Goal: Task Accomplishment & Management: Use online tool/utility

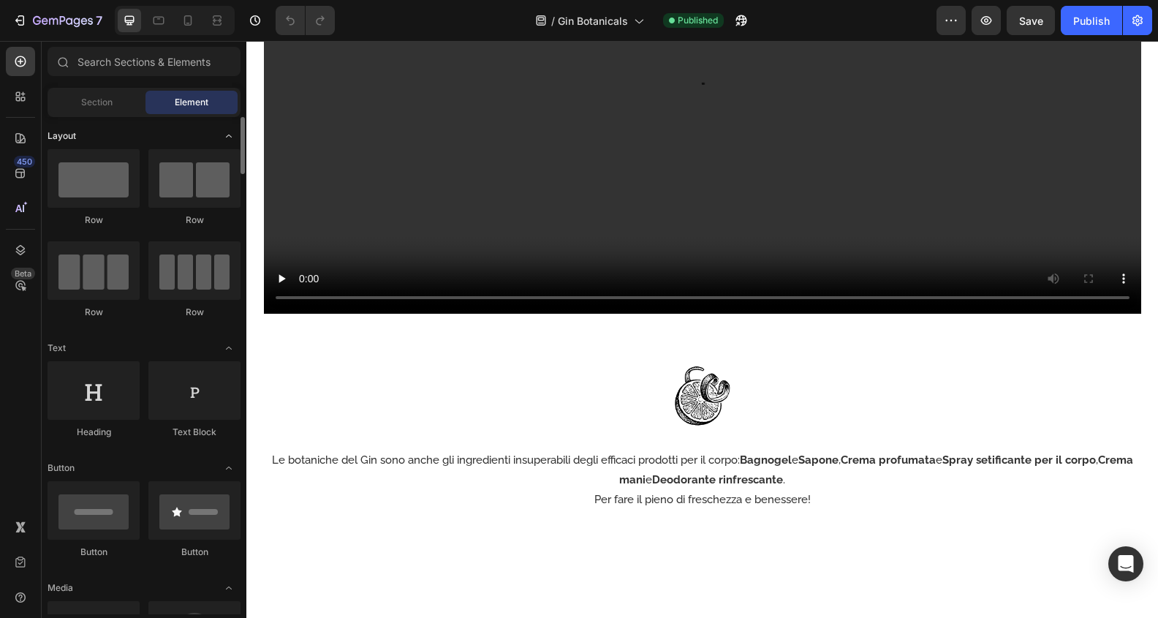
scroll to position [2387, 0]
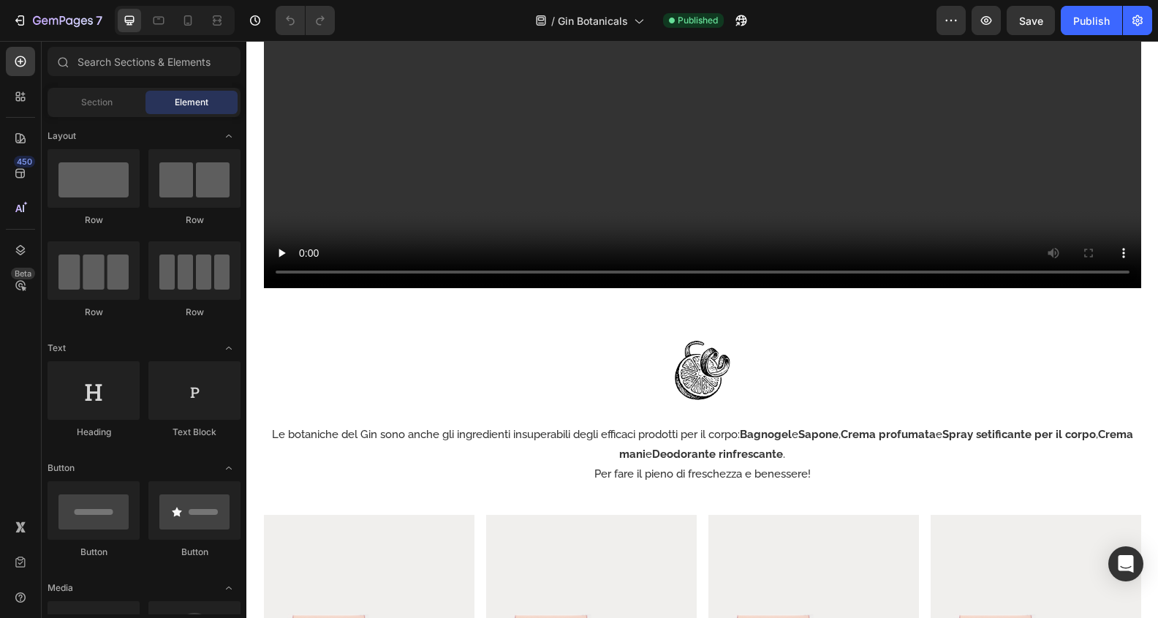
click at [792, 431] on strong "Bagnogel" at bounding box center [766, 434] width 52 height 13
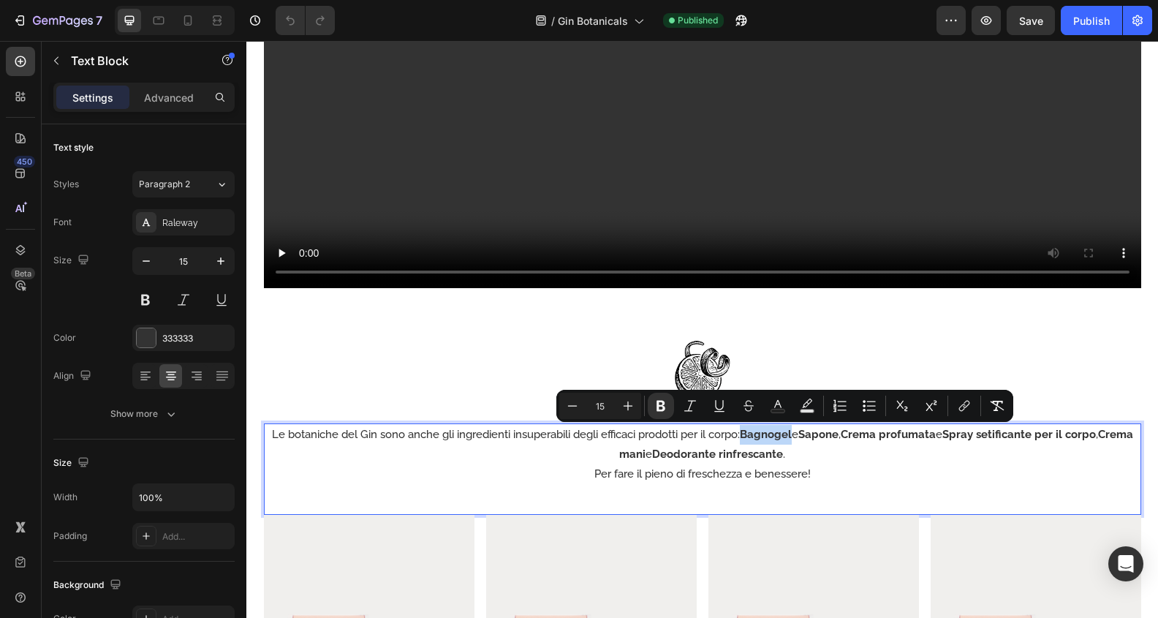
click at [766, 436] on strong "Bagnogel" at bounding box center [766, 434] width 52 height 13
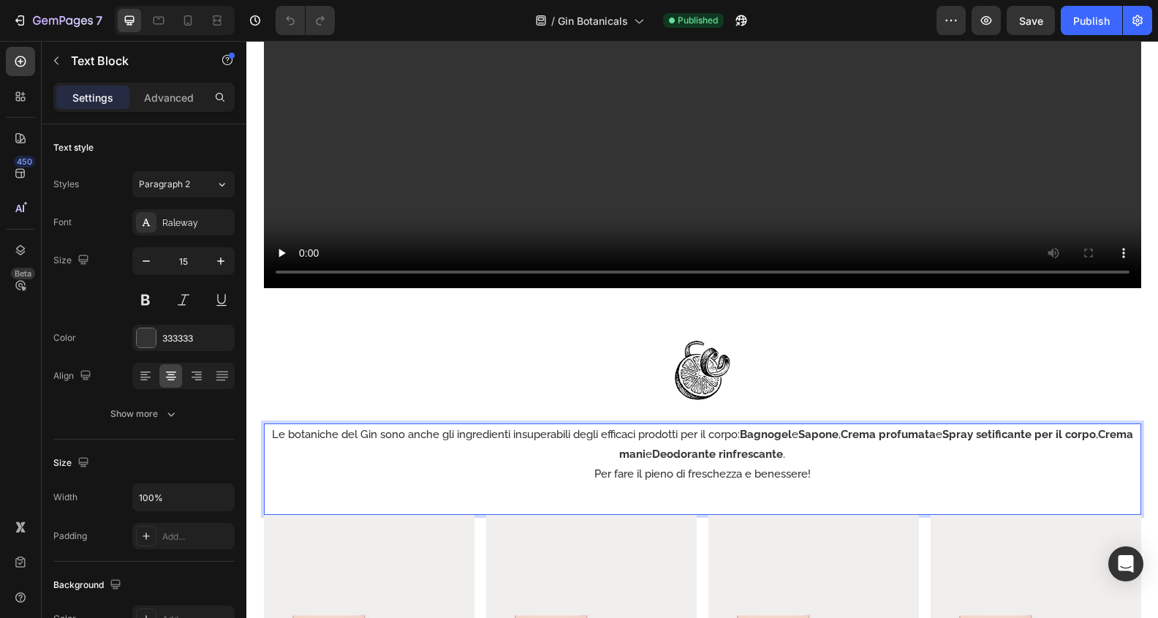
click at [759, 437] on strong "Bagnogel" at bounding box center [766, 434] width 52 height 13
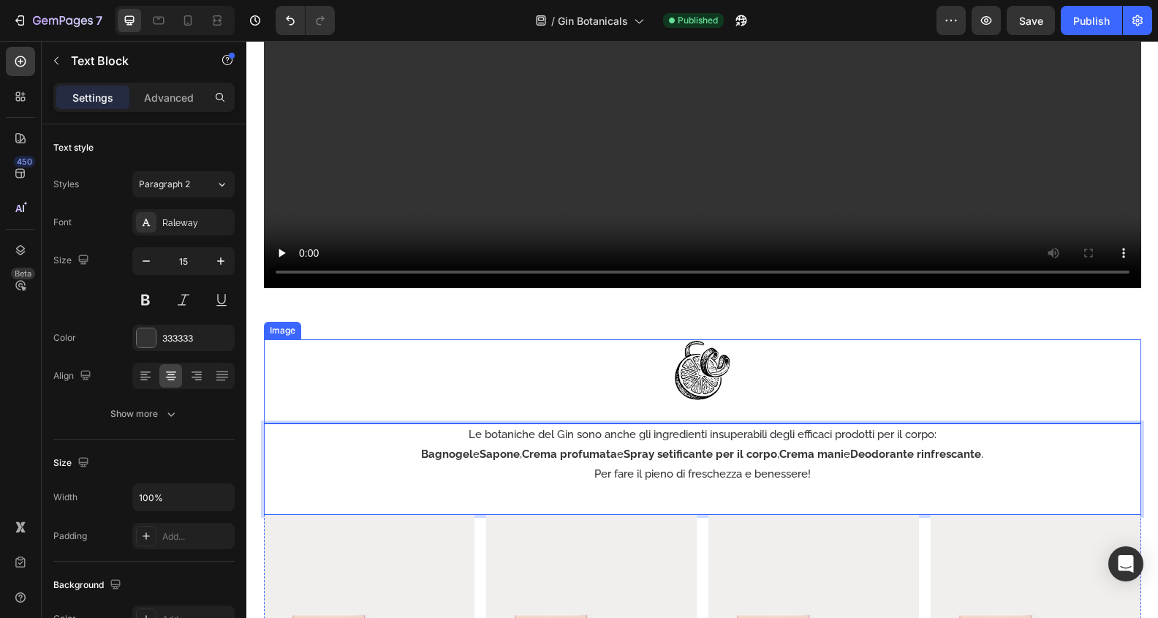
click at [1023, 389] on div at bounding box center [702, 370] width 877 height 62
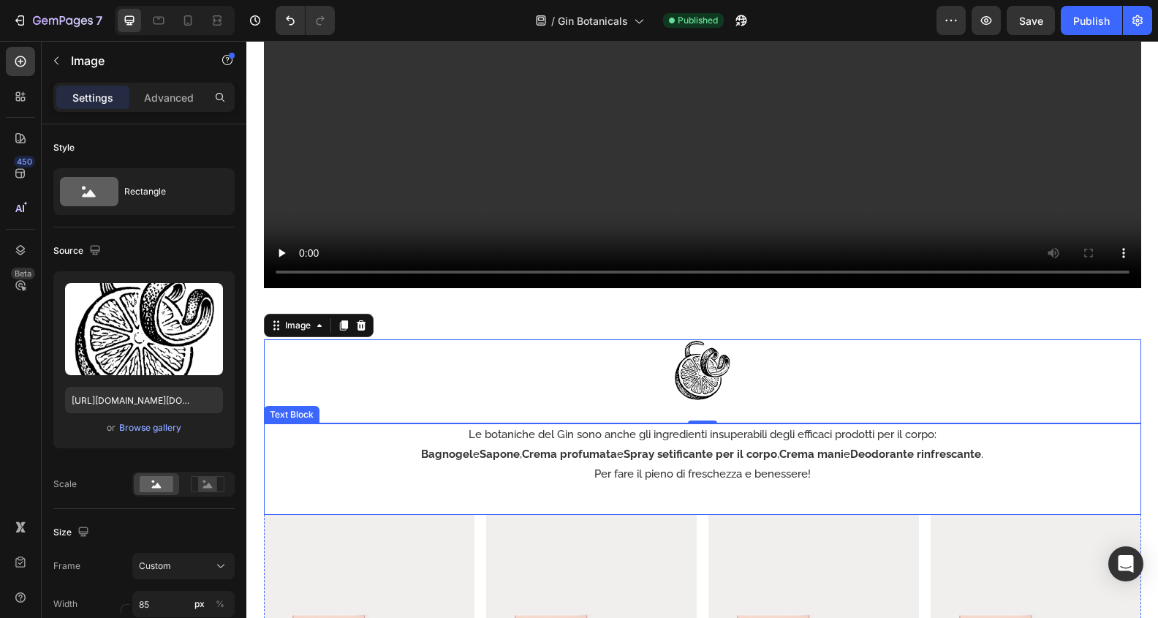
click at [784, 455] on strong "Crema mani" at bounding box center [811, 453] width 64 height 13
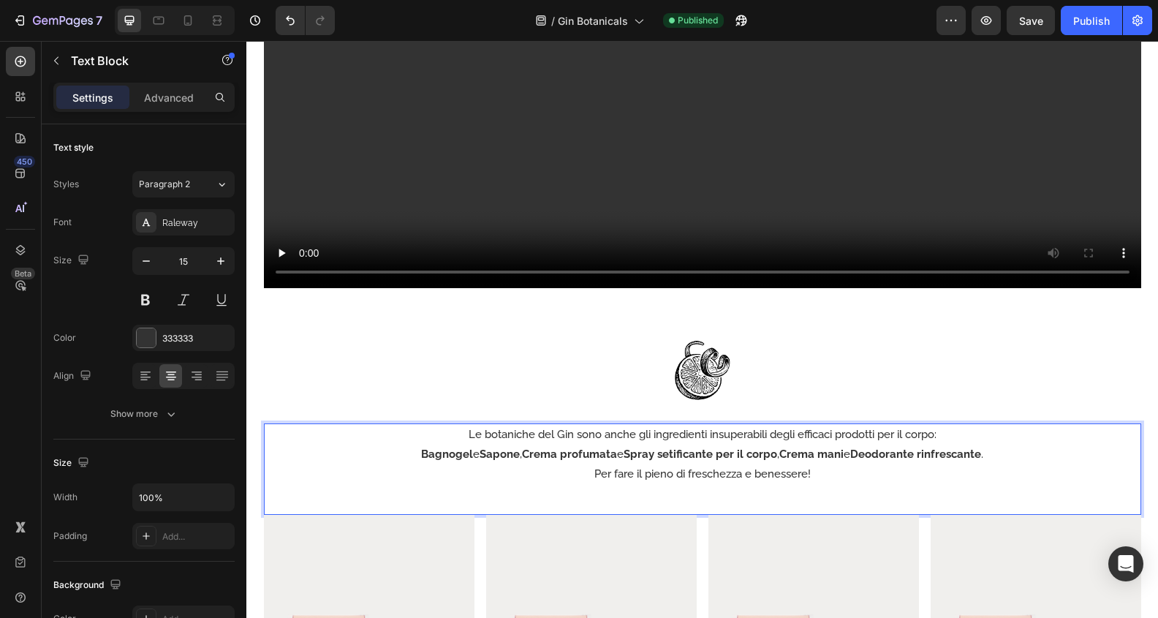
click at [779, 447] on p "Bagnogel e Sapone , Crema profumata e Spray setificante per il corpo , Crema ma…" at bounding box center [702, 454] width 874 height 20
click at [783, 455] on strong "Crema mani" at bounding box center [811, 453] width 64 height 13
drag, startPoint x: 414, startPoint y: 454, endPoint x: 443, endPoint y: 537, distance: 88.1
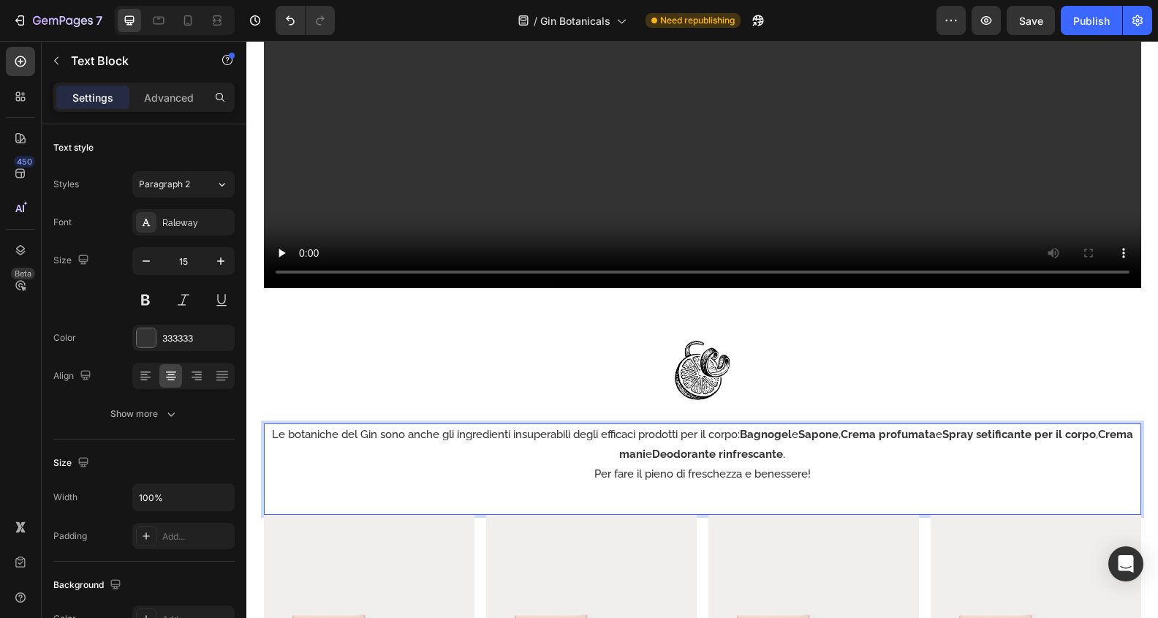
click at [869, 435] on strong "Crema profumata" at bounding box center [888, 434] width 95 height 13
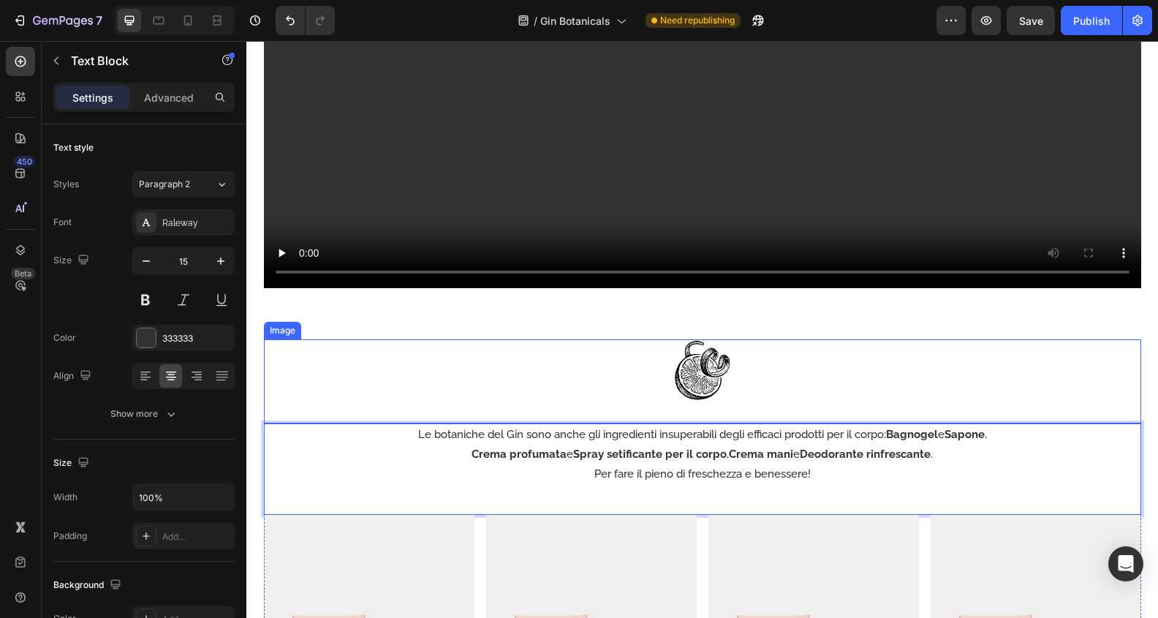
click at [1140, 349] on div at bounding box center [702, 370] width 877 height 62
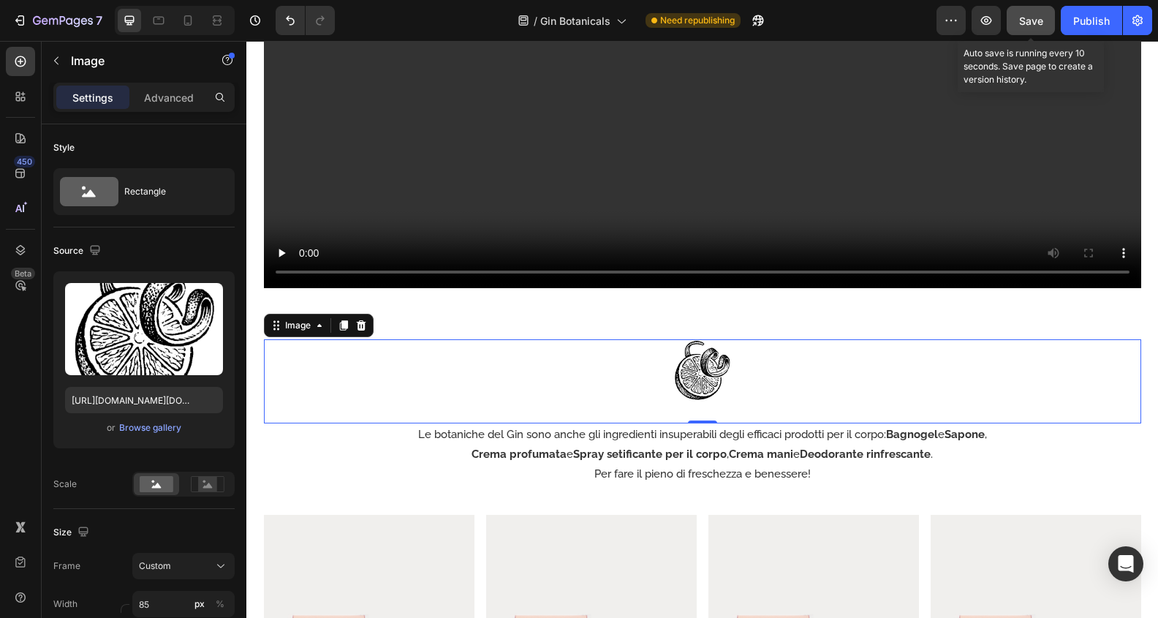
click at [1041, 15] on span "Save" at bounding box center [1031, 21] width 24 height 12
click at [1096, 21] on div "Publish" at bounding box center [1091, 20] width 37 height 15
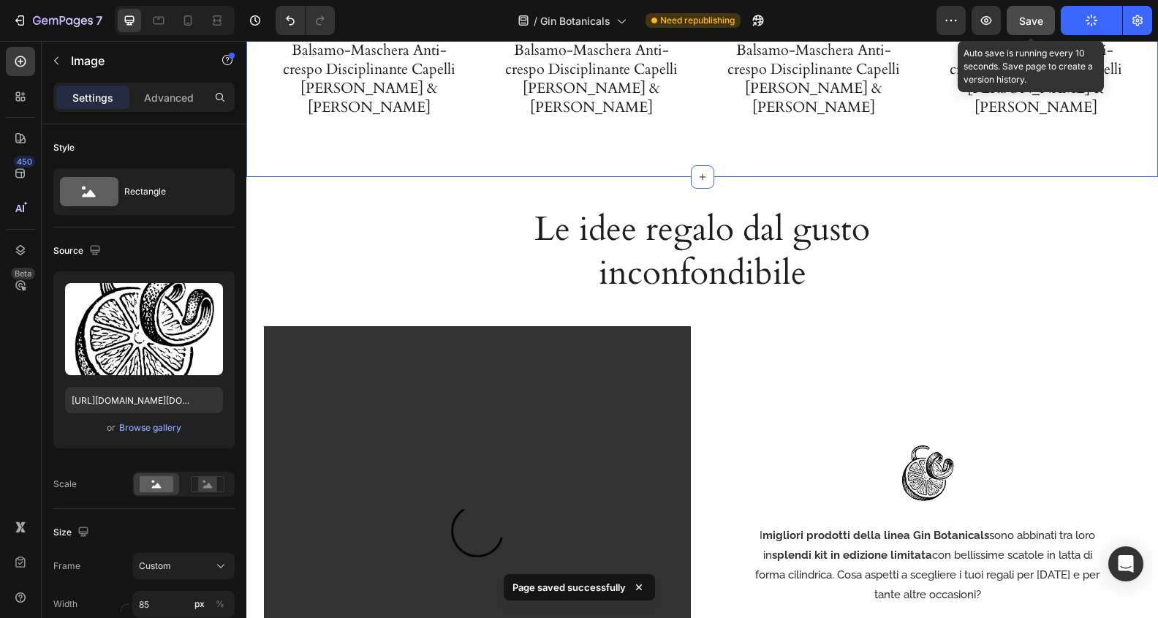
scroll to position [3361, 0]
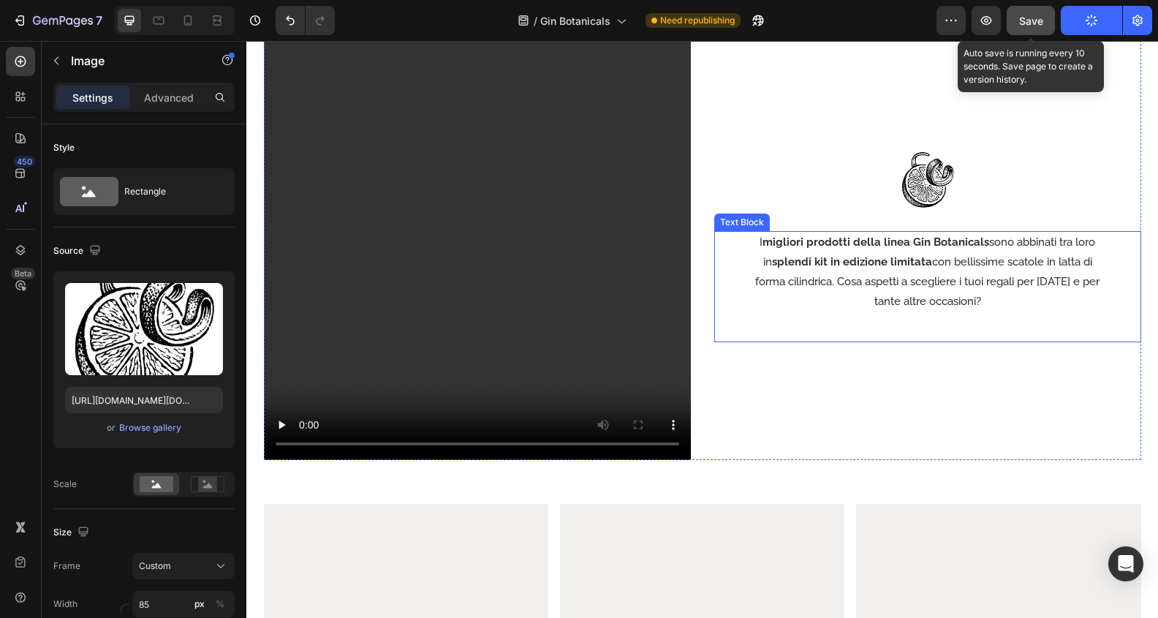
click at [1009, 257] on p "I migliori prodotti della linea Gin Botanicals sono abbinati tra loro in splend…" at bounding box center [927, 271] width 351 height 79
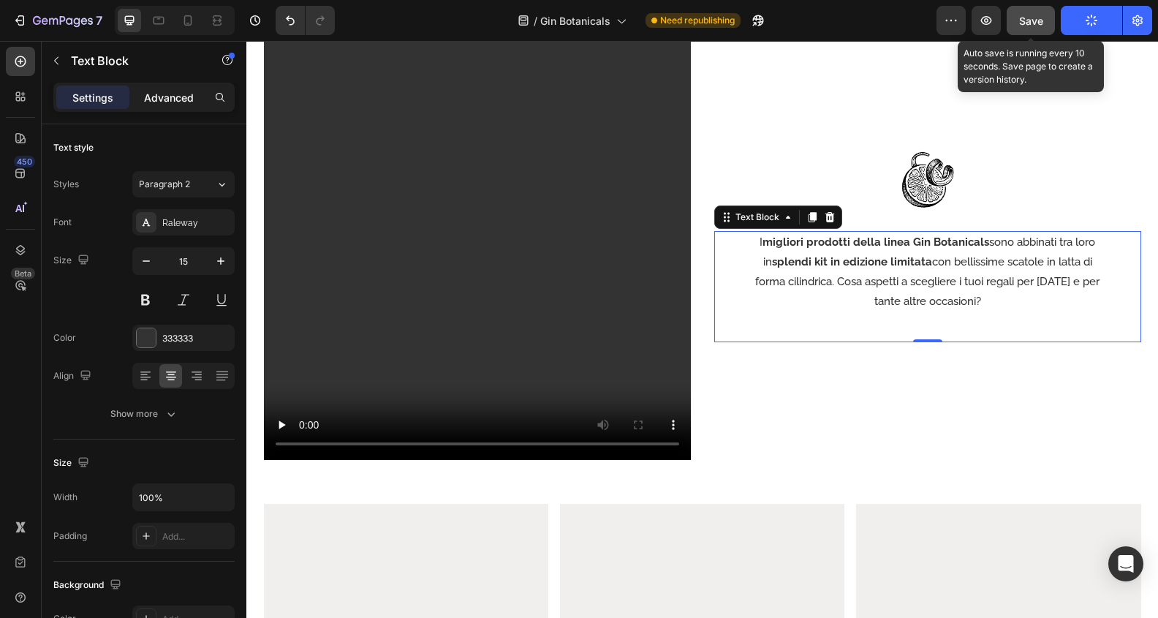
click at [172, 99] on p "Advanced" at bounding box center [169, 97] width 50 height 15
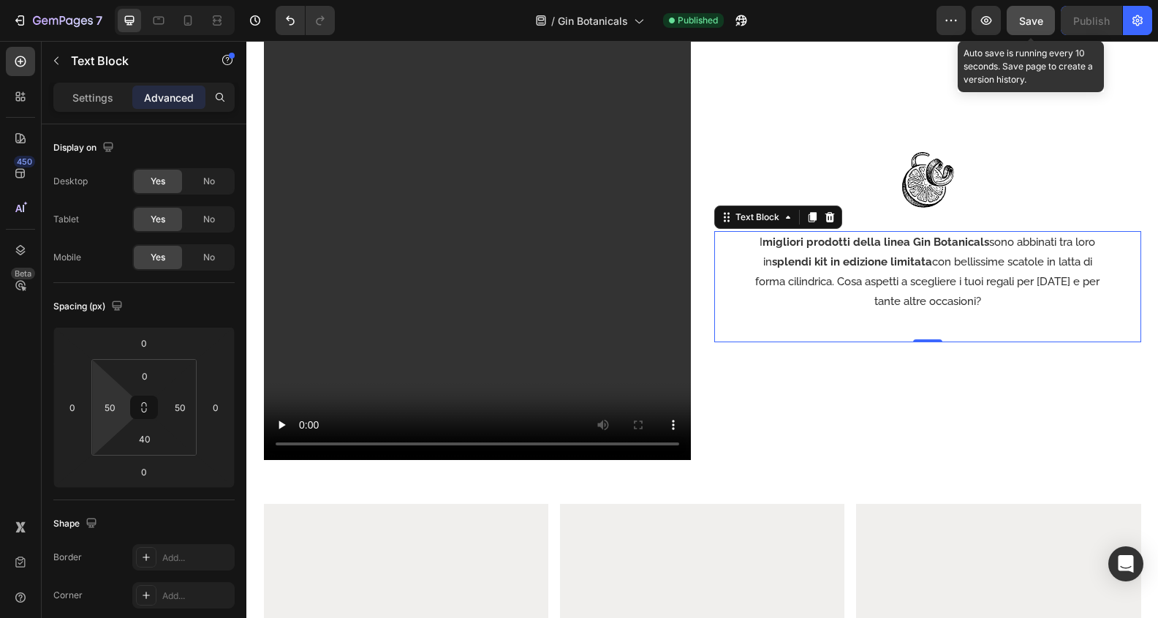
drag, startPoint x: 117, startPoint y: 410, endPoint x: 161, endPoint y: 507, distance: 106.7
click at [117, 411] on input "50" at bounding box center [110, 407] width 22 height 22
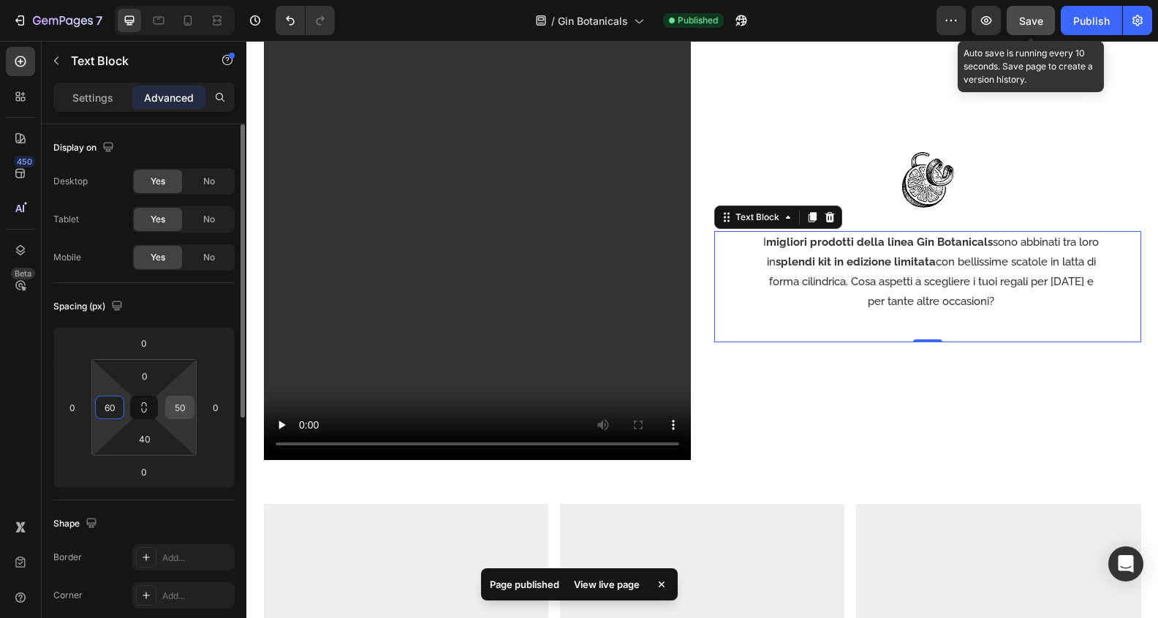
type input "60"
click at [183, 406] on input "50" at bounding box center [180, 407] width 22 height 22
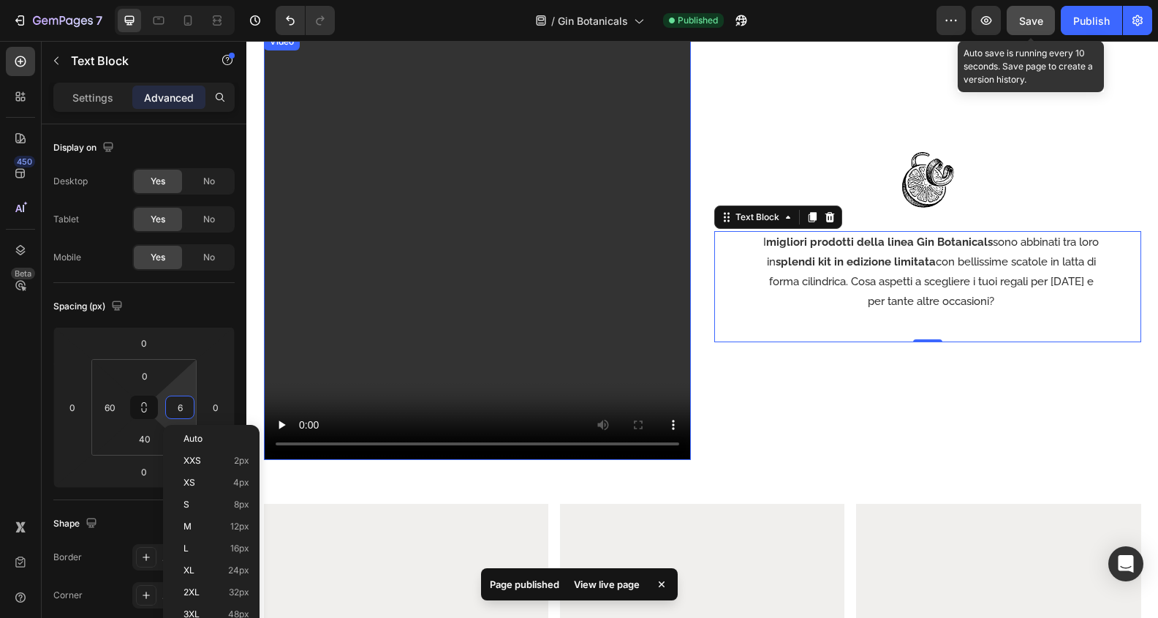
type input "60"
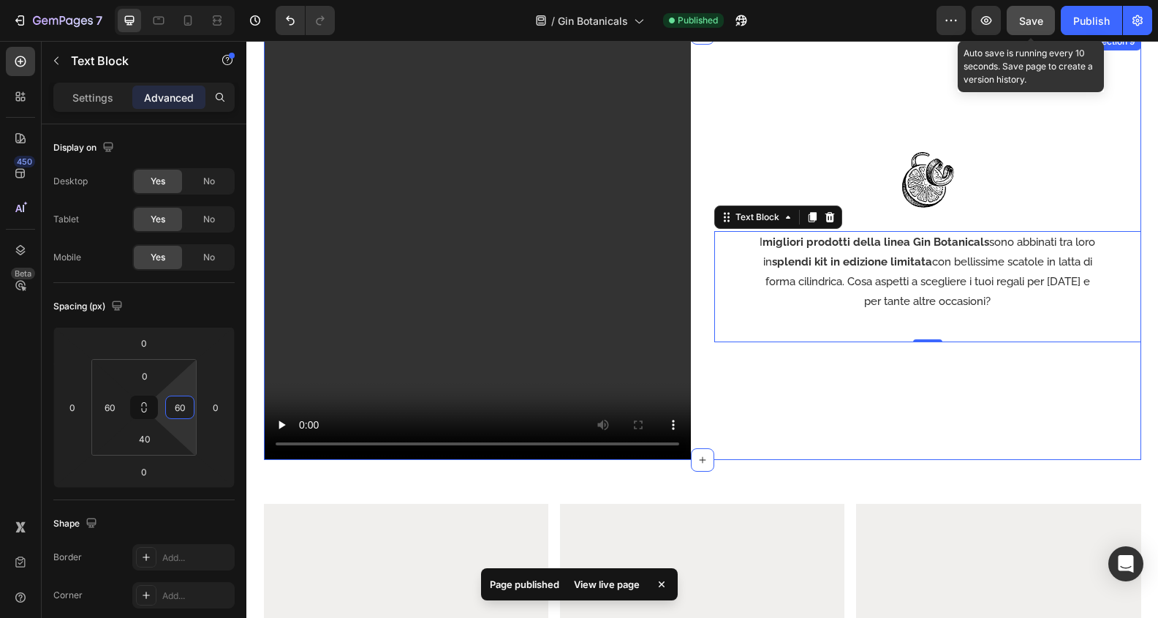
click at [958, 402] on div "Image I migliori prodotti della linea Gin Botanicals sono abbinati tra loro in …" at bounding box center [927, 246] width 427 height 427
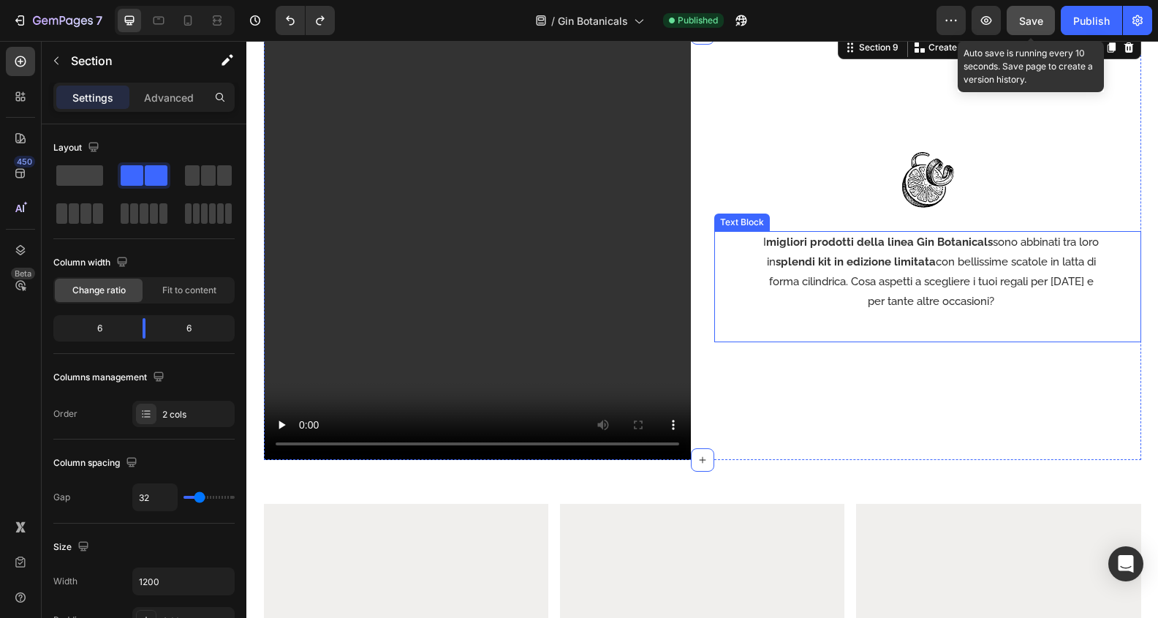
click at [1069, 264] on p "I migliori prodotti della linea Gin Botanicals sono abbinati tra loro in splend…" at bounding box center [932, 271] width 344 height 79
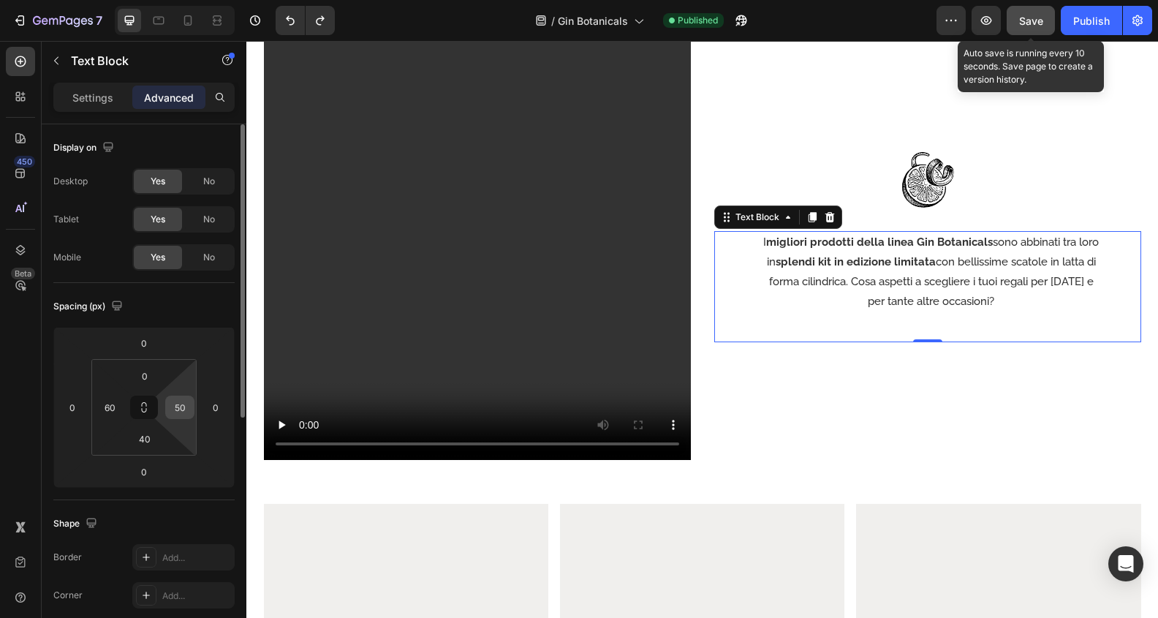
click at [183, 407] on input "50" at bounding box center [180, 407] width 22 height 22
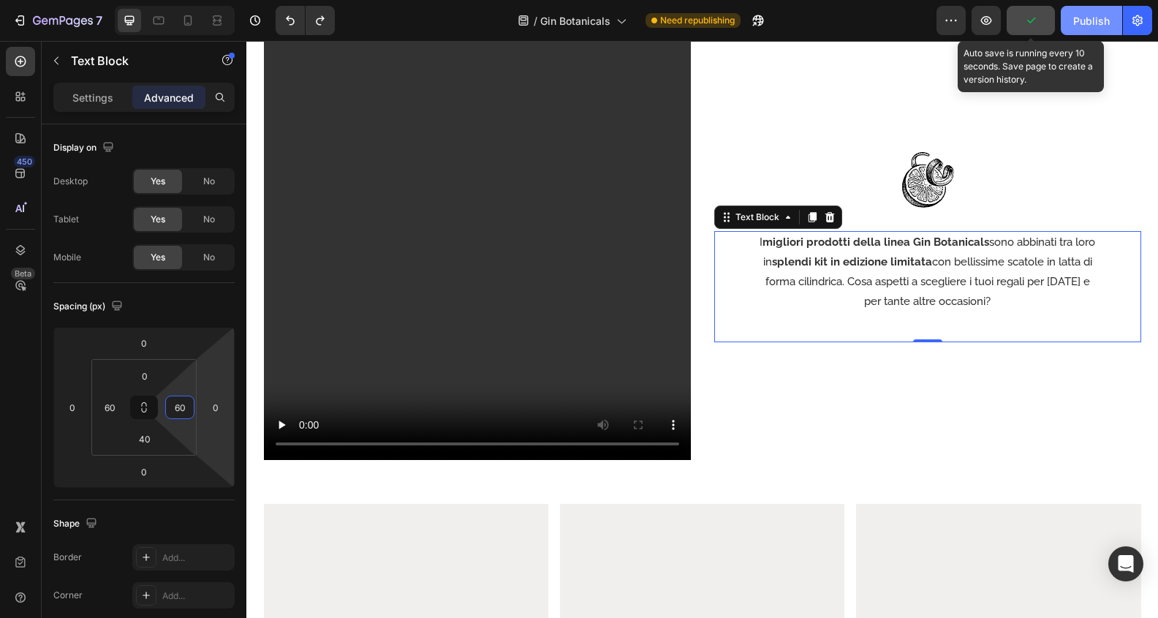
type input "60"
click at [1029, 23] on icon "button" at bounding box center [1030, 20] width 15 height 15
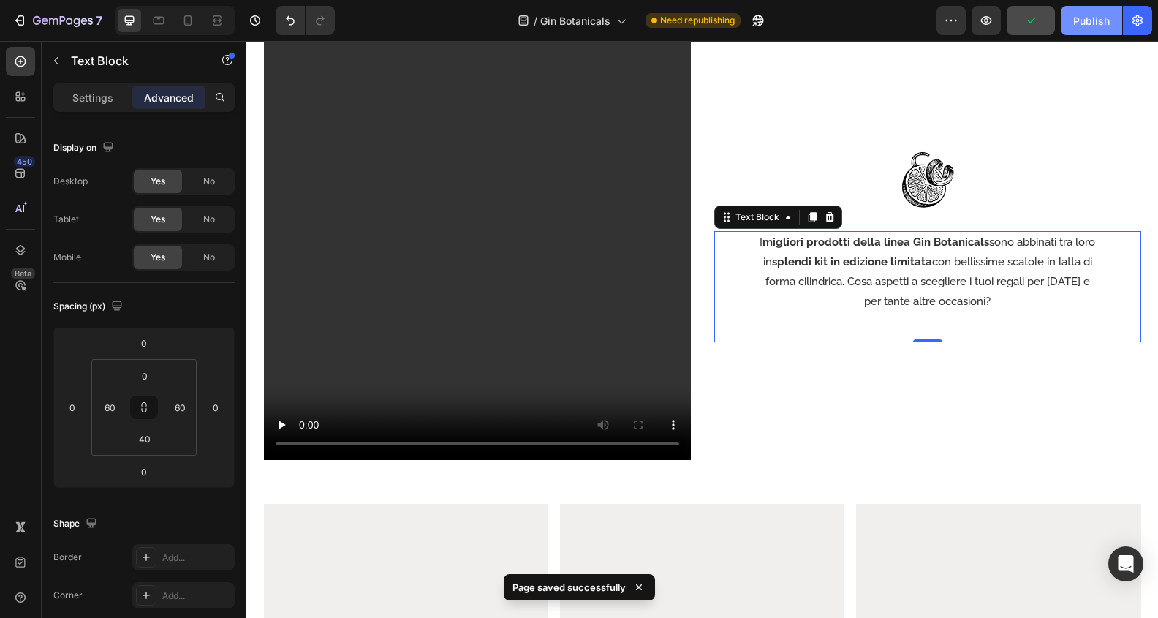
click at [1076, 31] on button "Publish" at bounding box center [1091, 20] width 61 height 29
click at [194, 25] on icon at bounding box center [188, 20] width 15 height 15
type input "0"
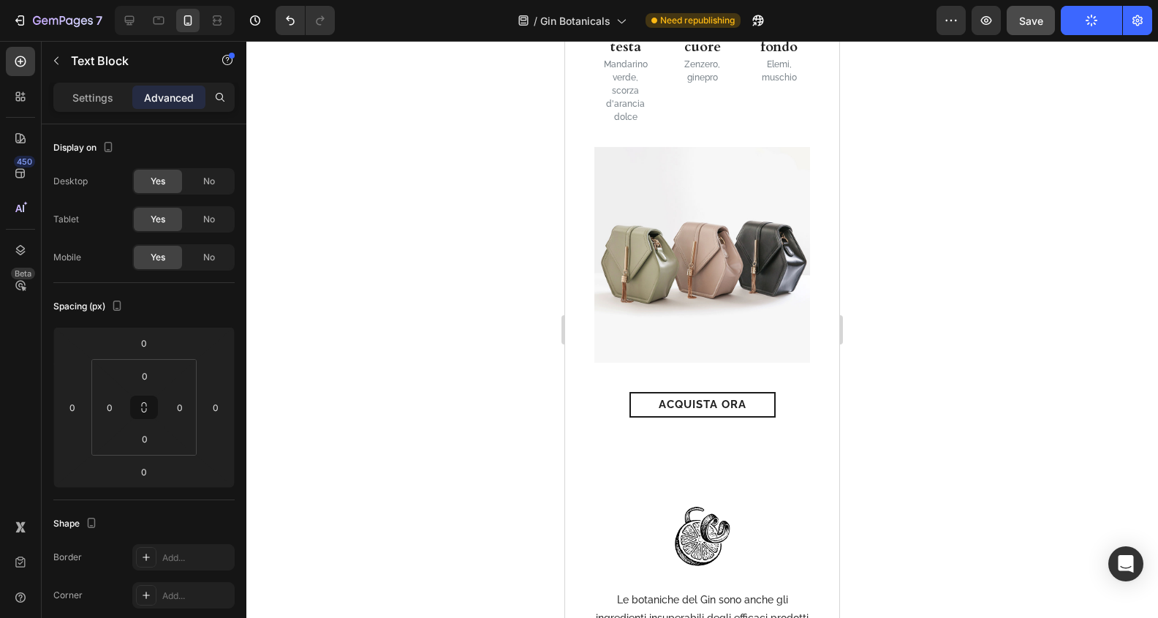
scroll to position [1064, 0]
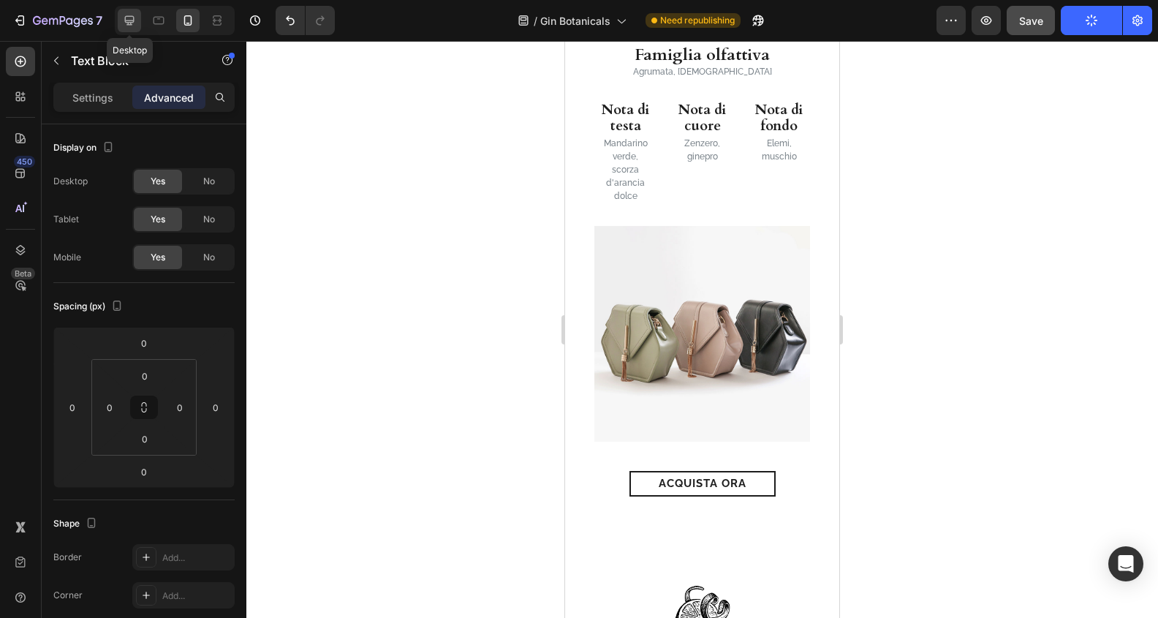
click at [123, 19] on icon at bounding box center [129, 20] width 15 height 15
type input "60"
type input "40"
type input "60"
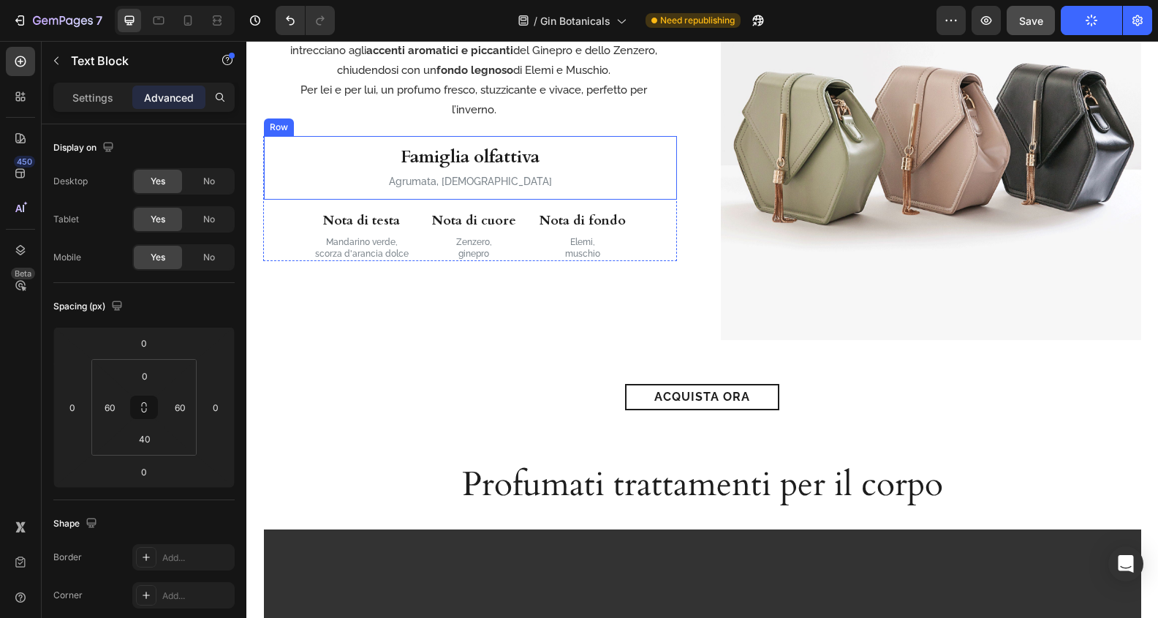
scroll to position [1058, 0]
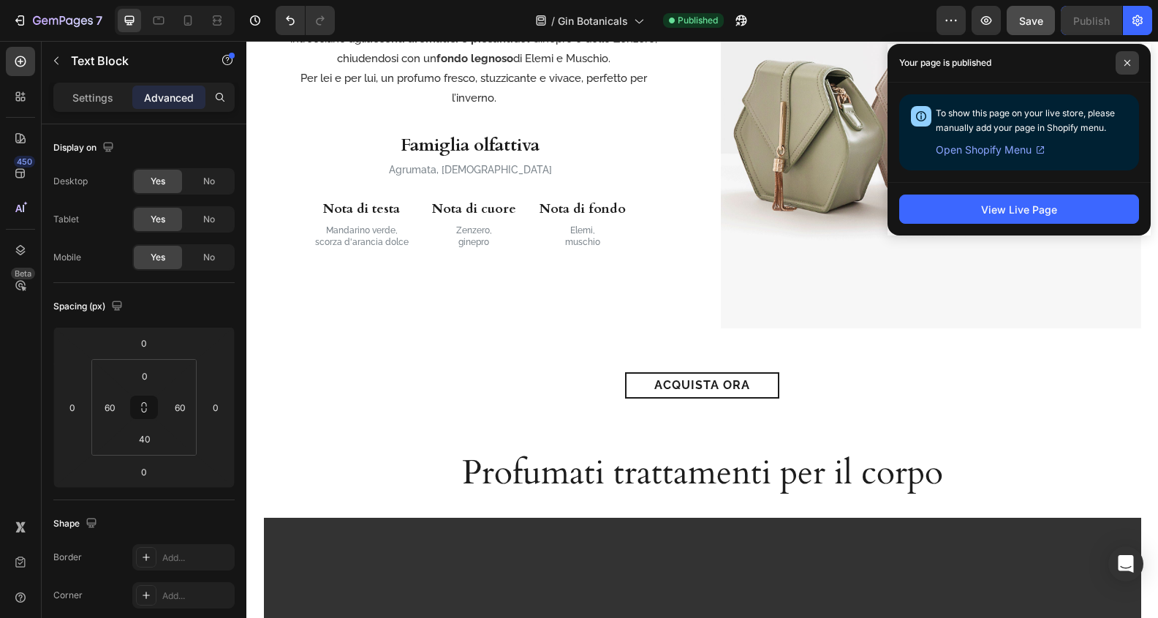
click at [1121, 67] on span at bounding box center [1126, 62] width 23 height 23
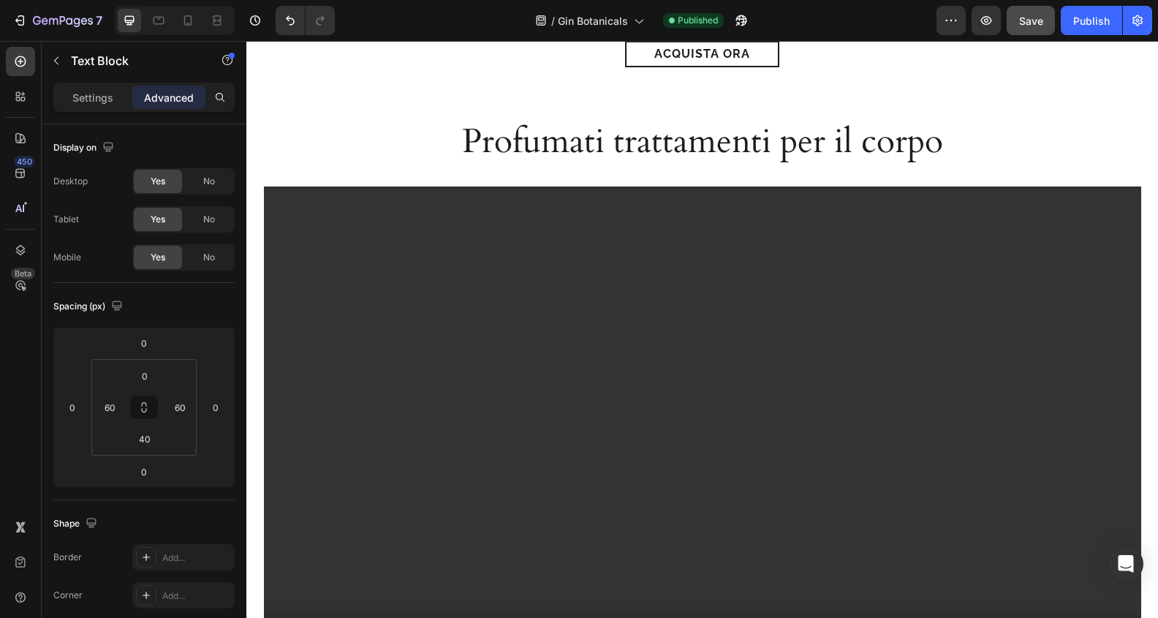
scroll to position [1324, 0]
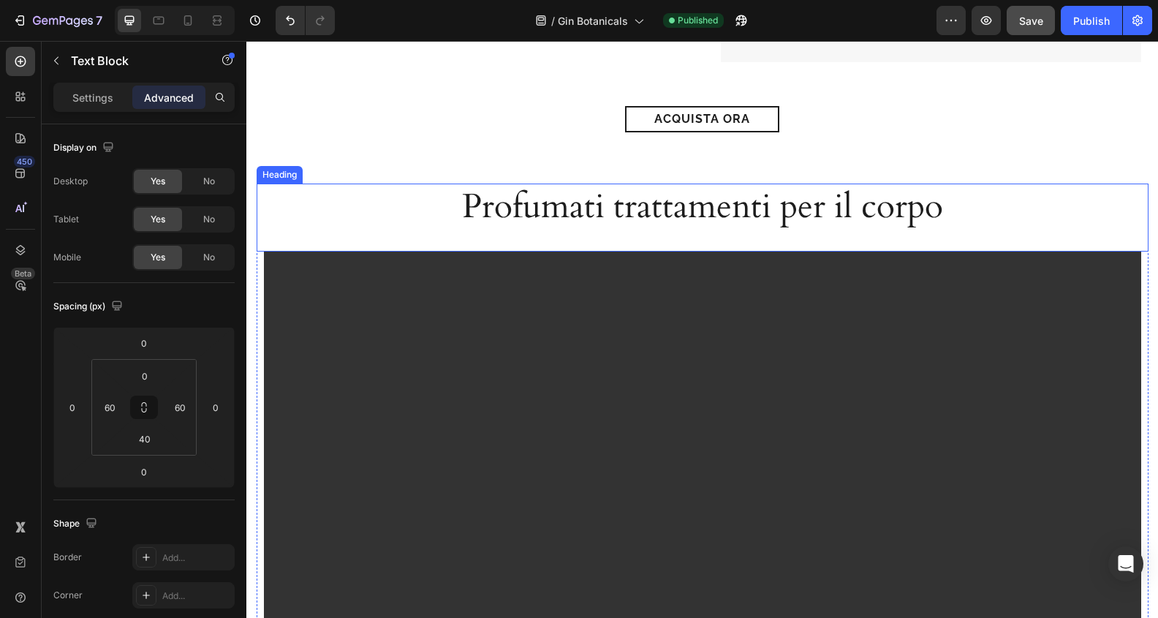
click at [793, 199] on h2 "Profumati trattamenti per il corpo" at bounding box center [702, 206] width 523 height 47
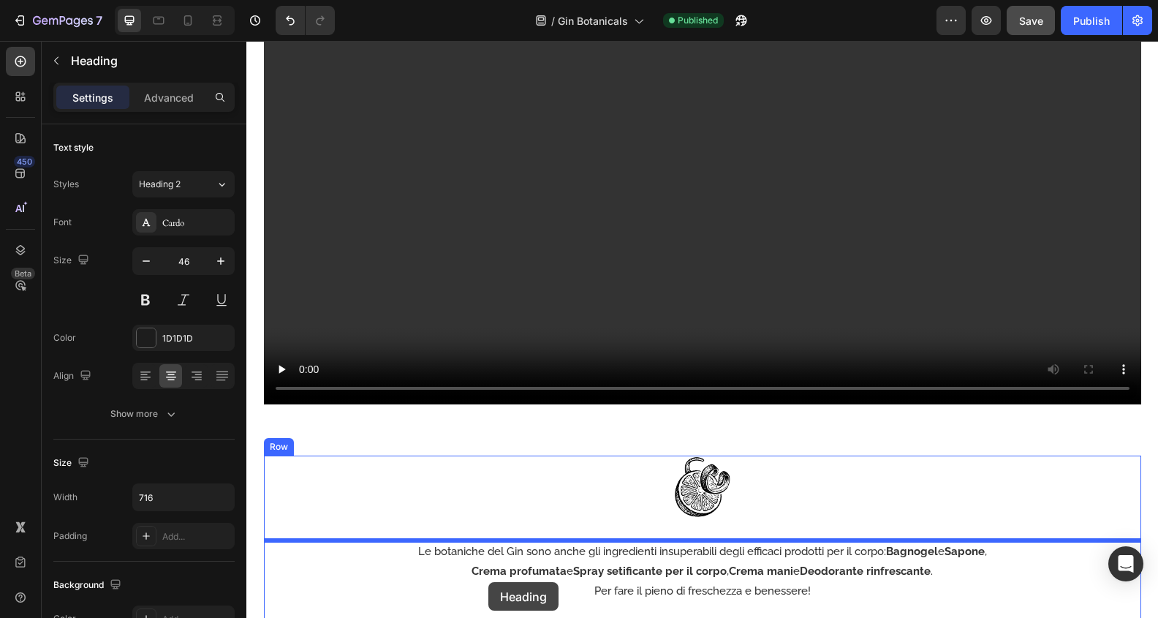
scroll to position [1671, 0]
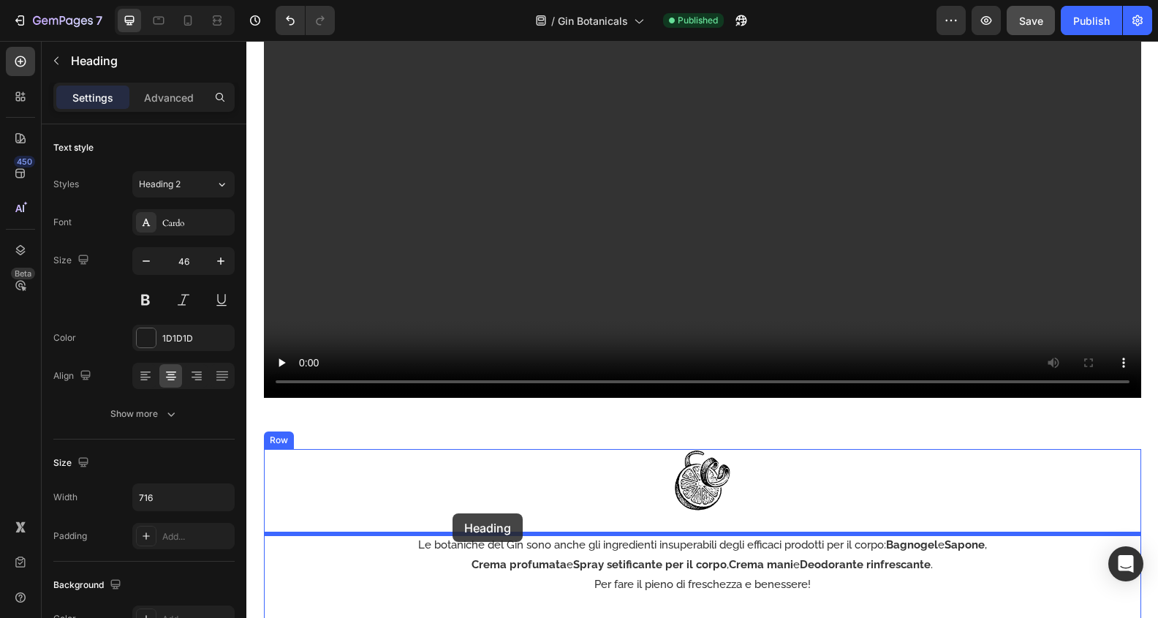
drag, startPoint x: 267, startPoint y: 169, endPoint x: 452, endPoint y: 513, distance: 391.2
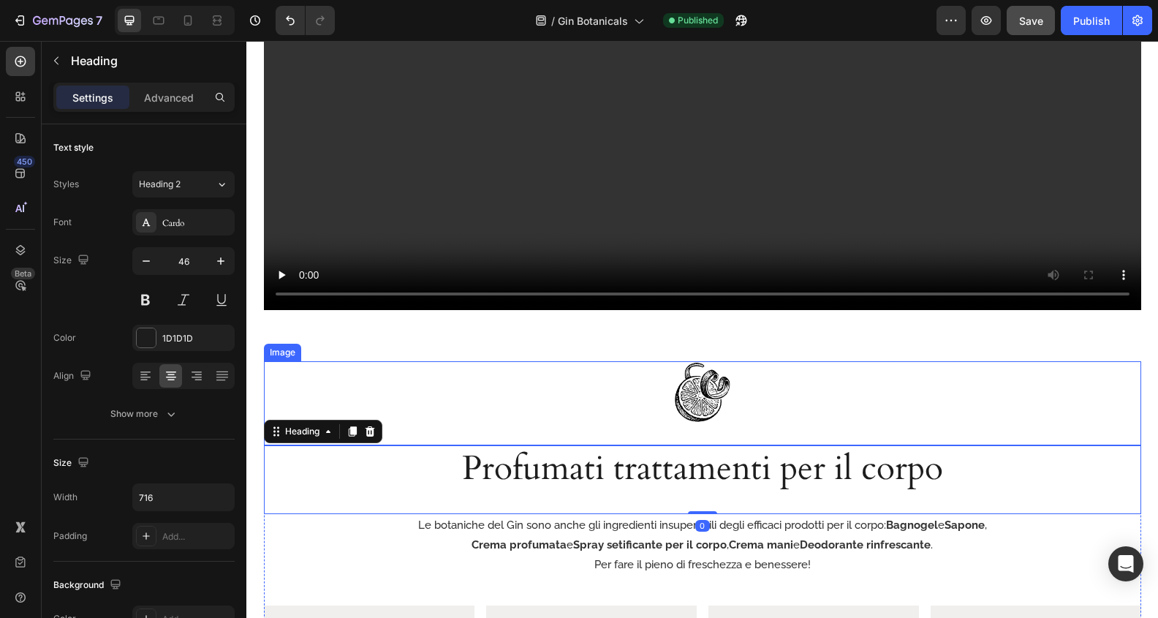
scroll to position [1847, 0]
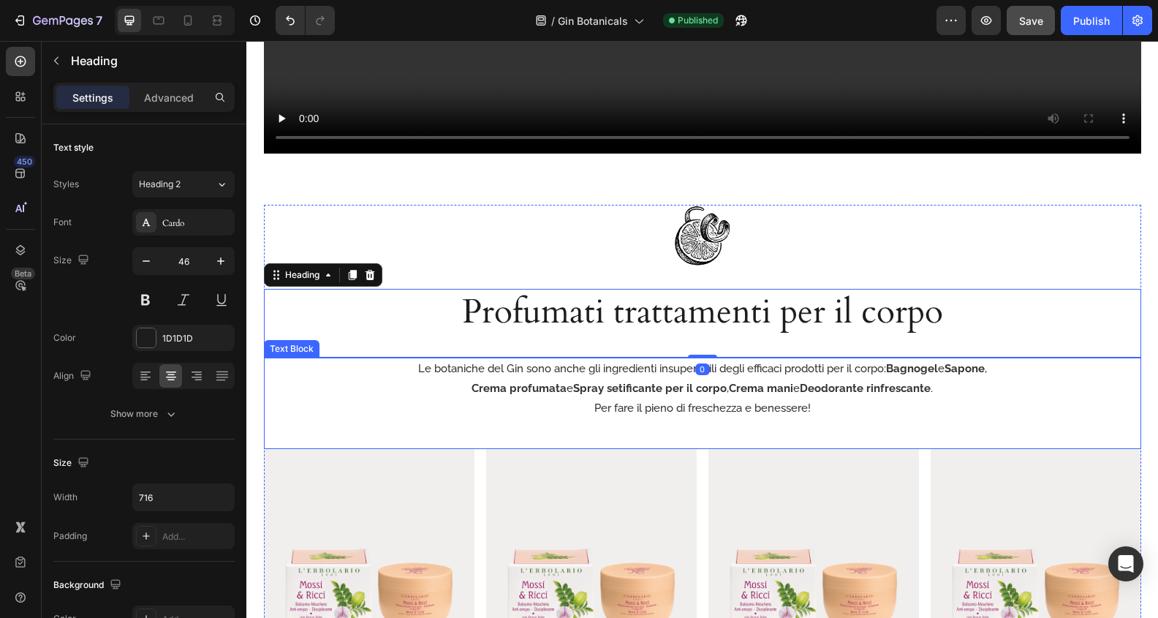
click at [1037, 415] on p "Per fare il pieno di freschezza e benessere!" at bounding box center [702, 408] width 874 height 20
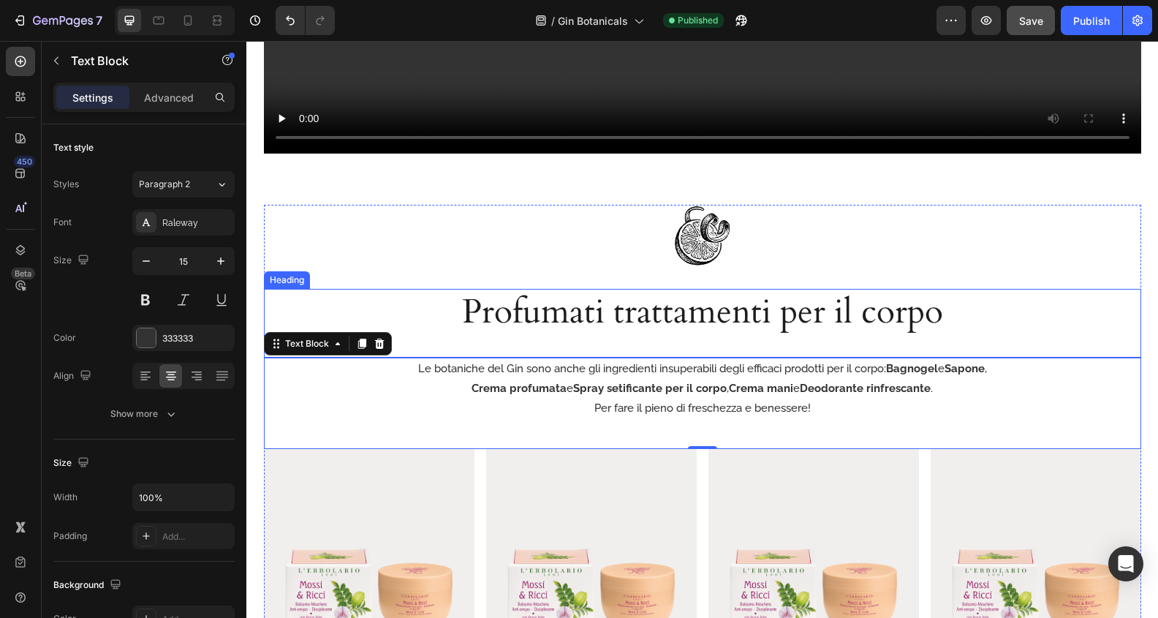
click at [857, 315] on h2 "Profumati trattamenti per il corpo" at bounding box center [702, 312] width 523 height 47
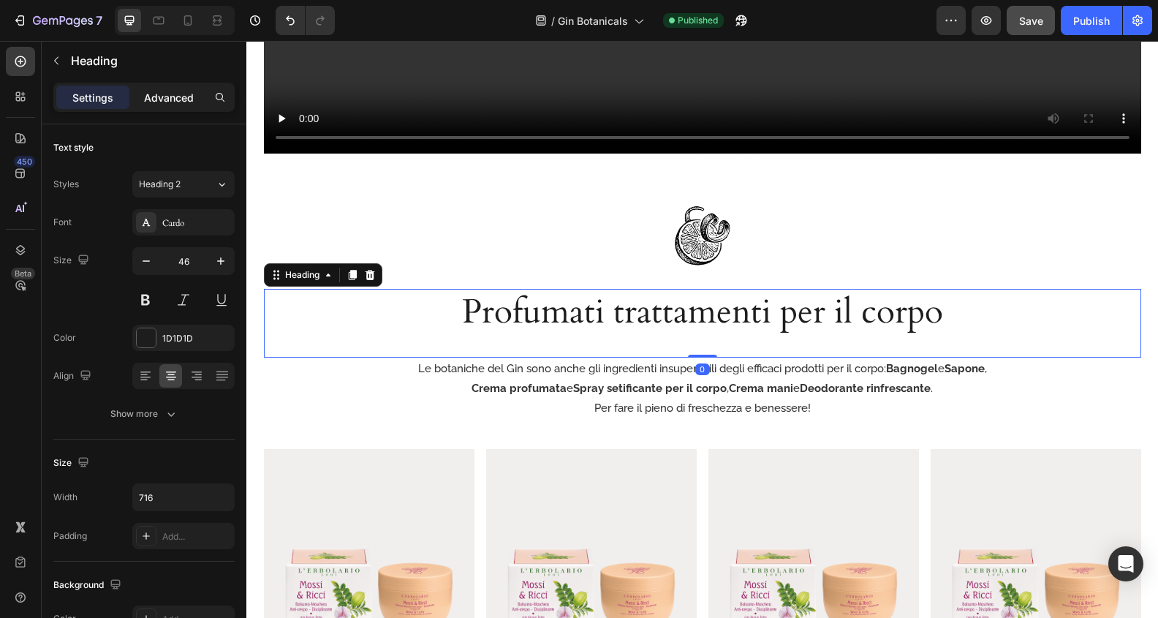
click at [162, 94] on p "Advanced" at bounding box center [169, 97] width 50 height 15
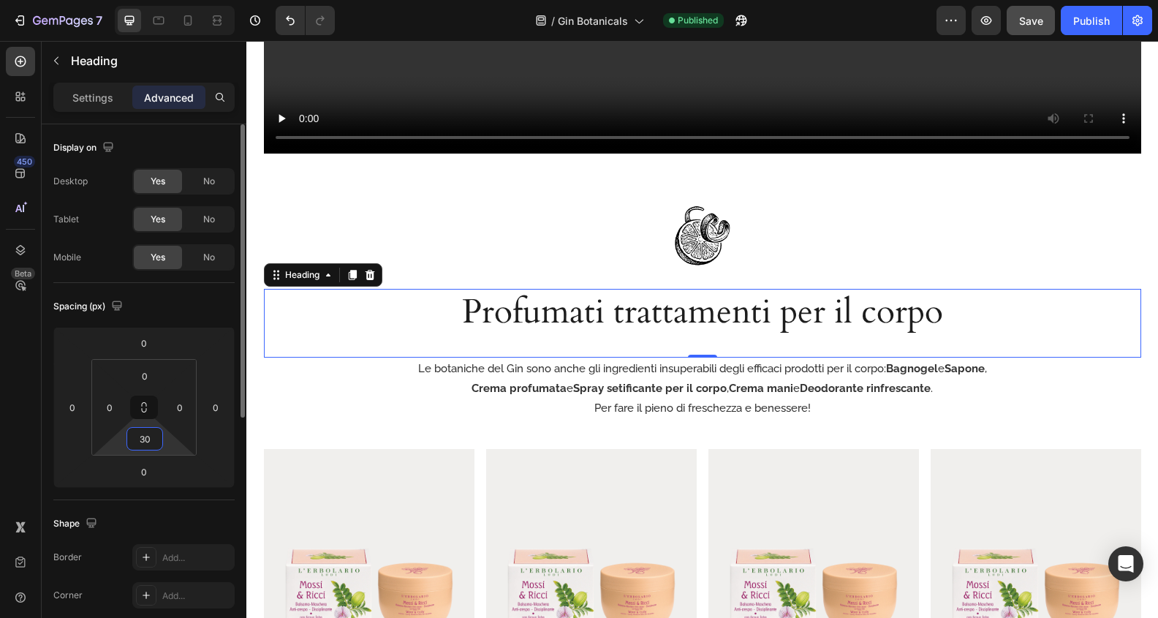
click at [154, 434] on input "30" at bounding box center [144, 439] width 29 height 22
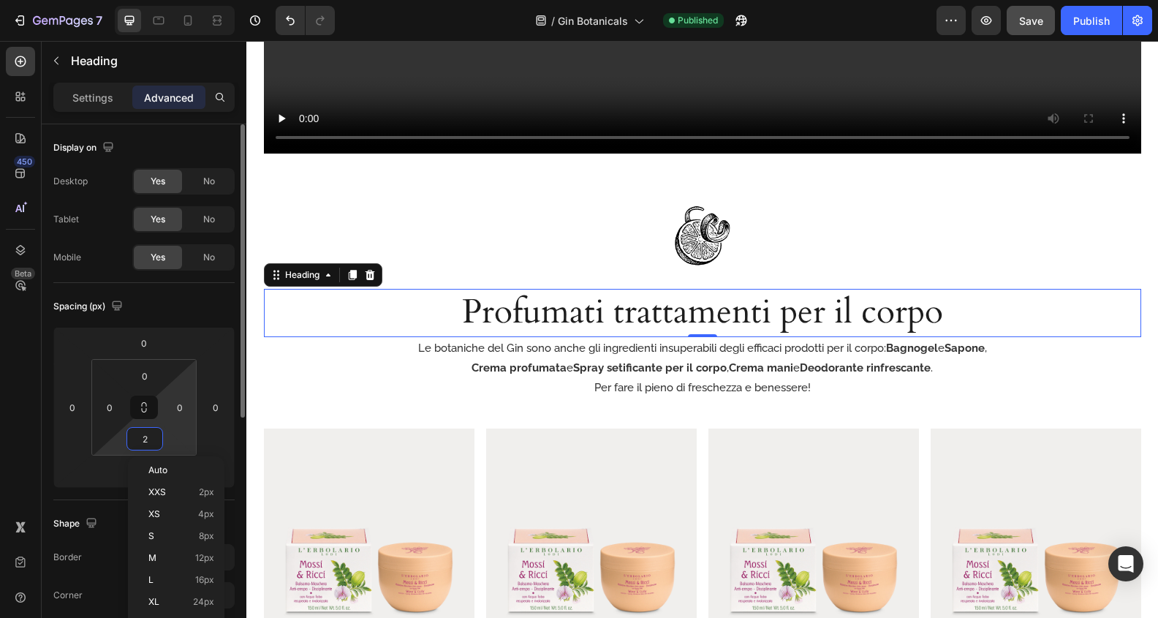
type input "20"
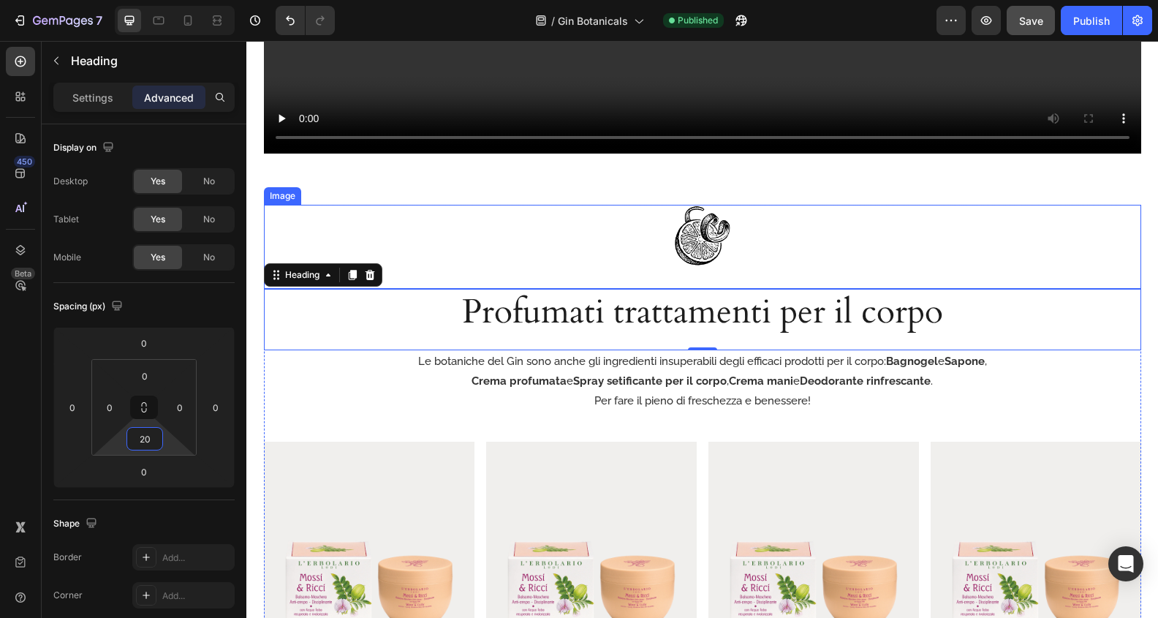
click at [721, 270] on div "Image" at bounding box center [702, 247] width 877 height 84
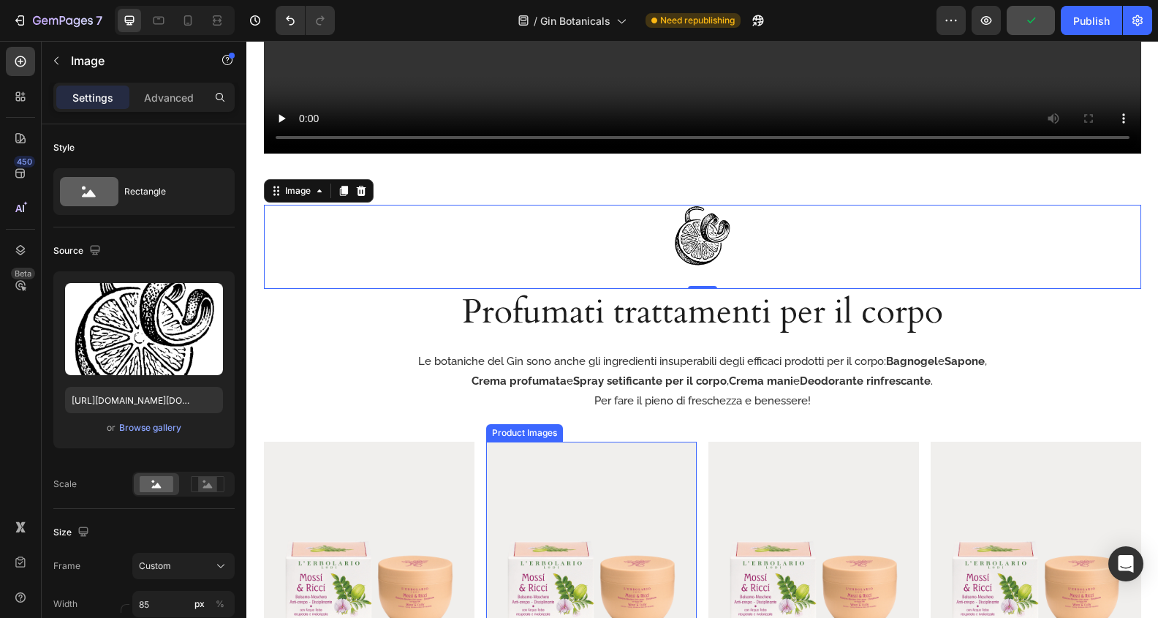
click at [599, 472] on img at bounding box center [591, 547] width 211 height 211
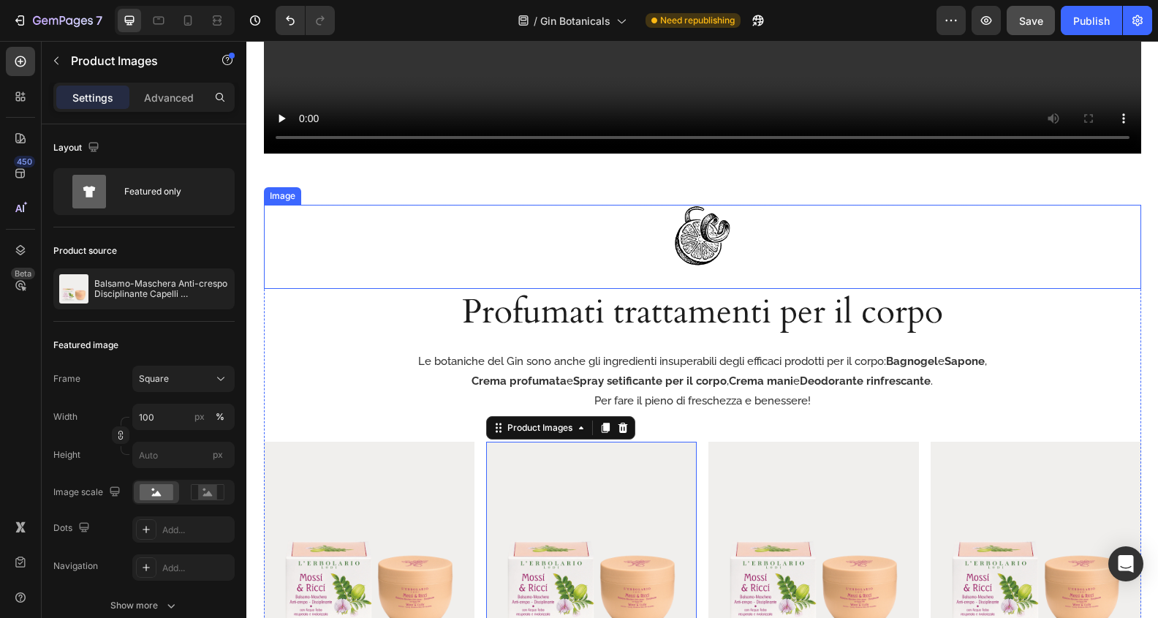
click at [699, 250] on img at bounding box center [702, 236] width 62 height 62
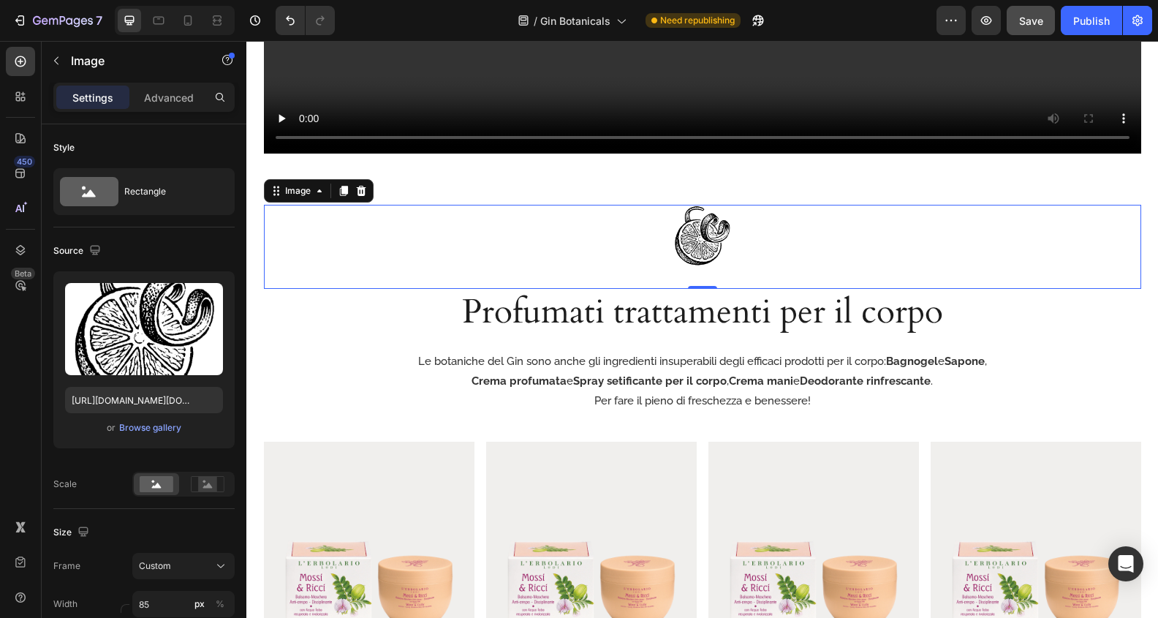
click at [158, 110] on div "Settings Advanced" at bounding box center [143, 97] width 181 height 29
click at [162, 103] on p "Advanced" at bounding box center [169, 97] width 50 height 15
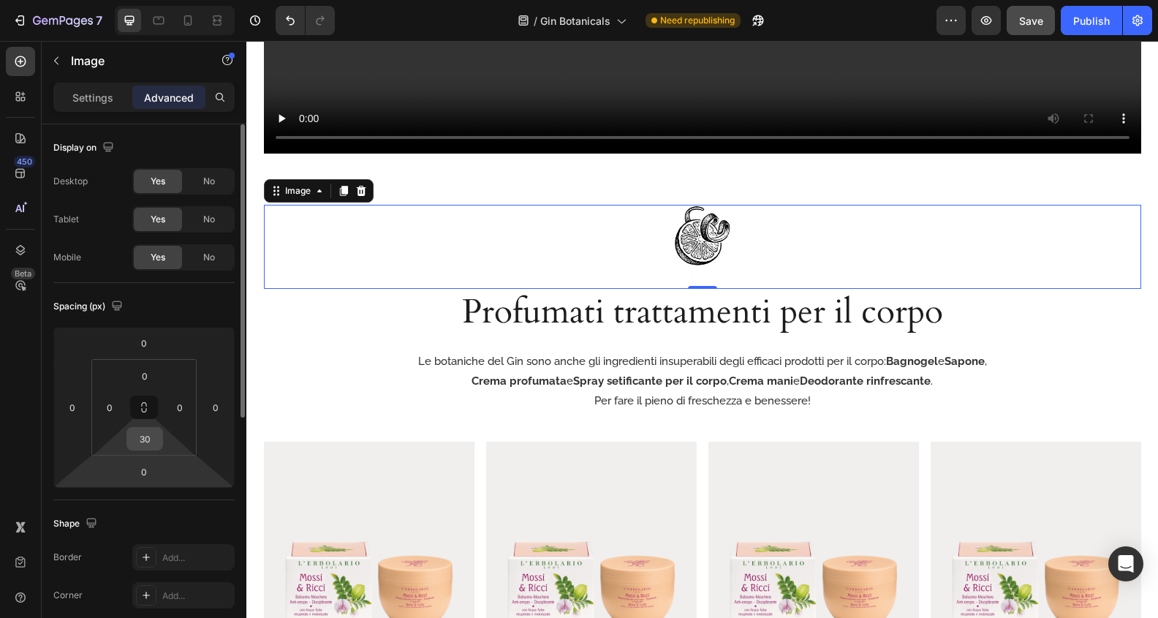
click at [151, 439] on input "30" at bounding box center [144, 439] width 29 height 22
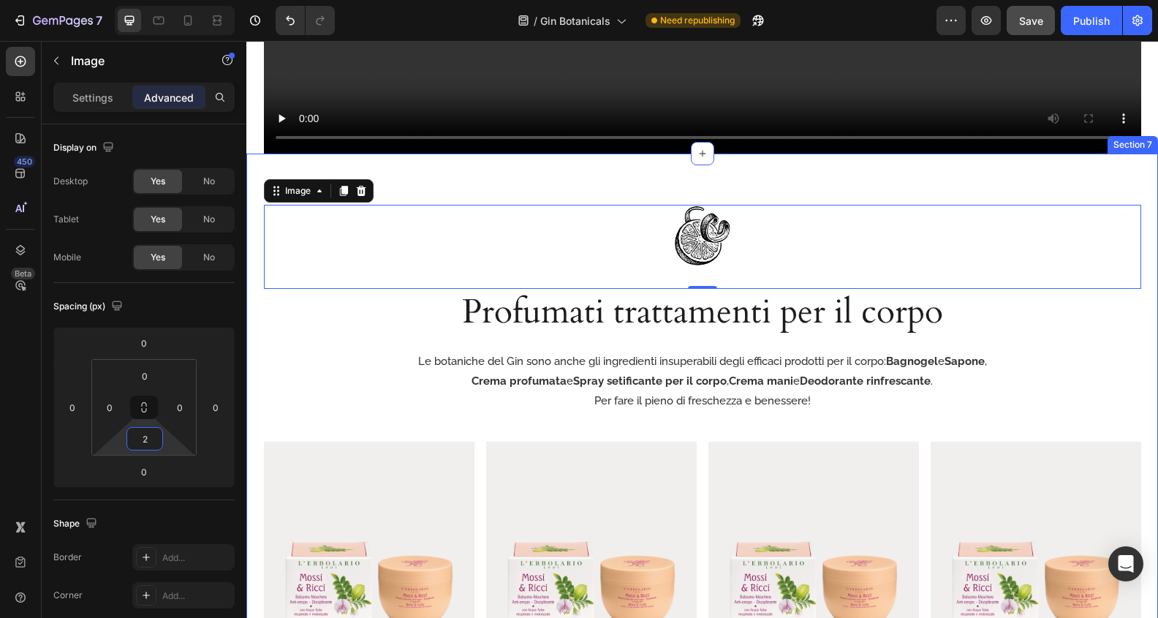
type input "20"
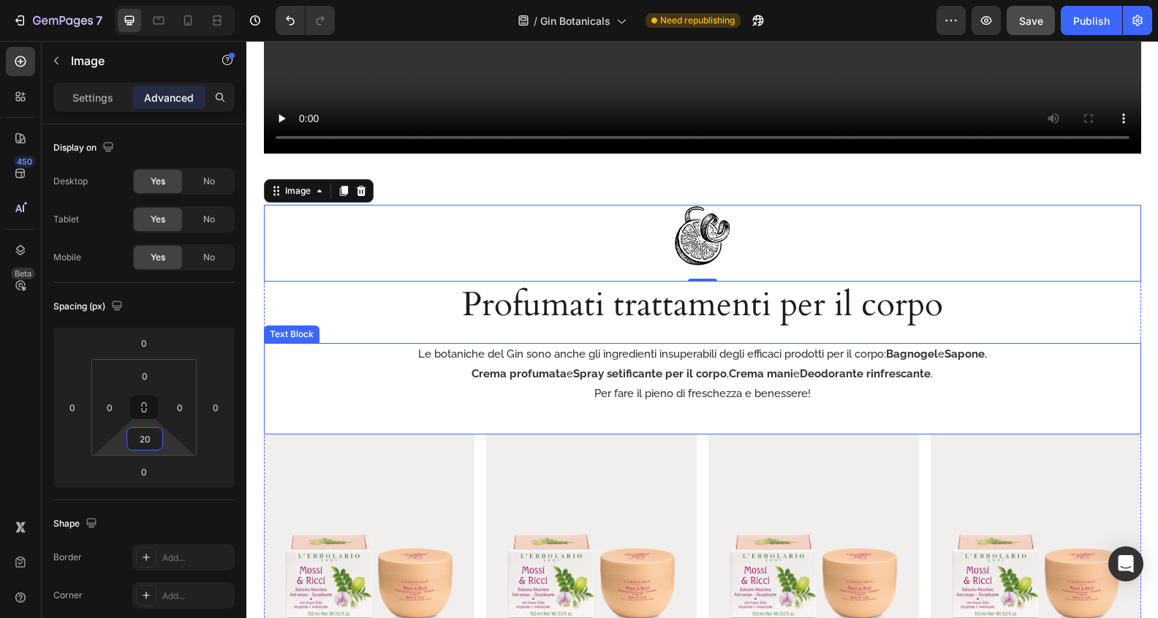
click at [958, 427] on div "Le botaniche del Gin sono anche gli ingredienti insuperabili degli efficaci pro…" at bounding box center [702, 388] width 877 height 91
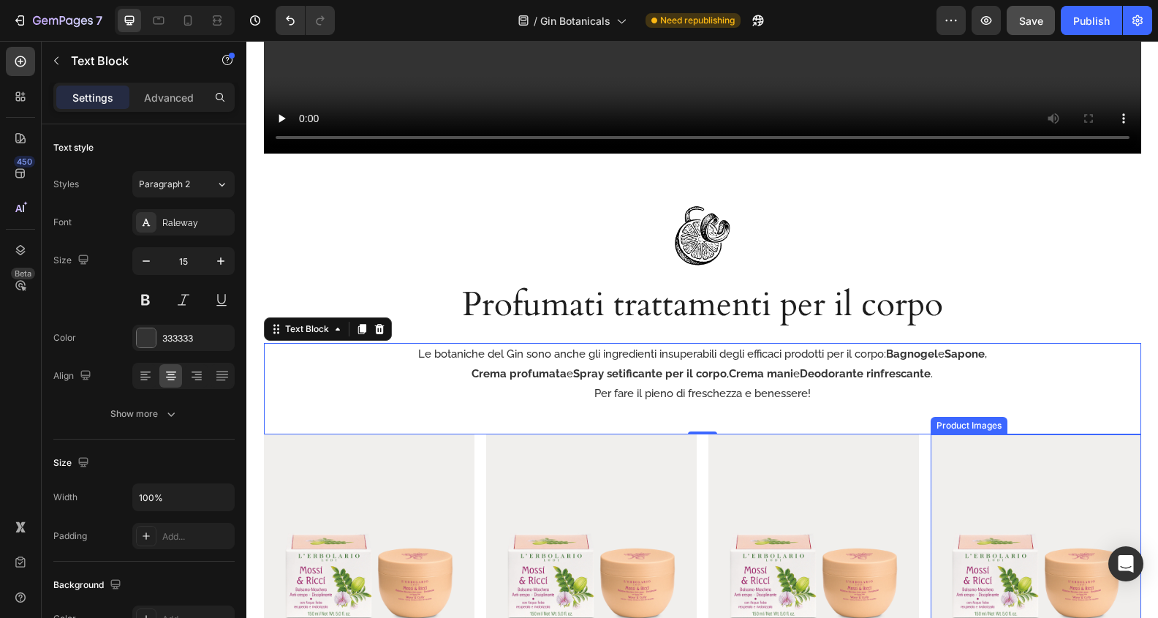
click at [1001, 493] on img at bounding box center [1036, 539] width 211 height 211
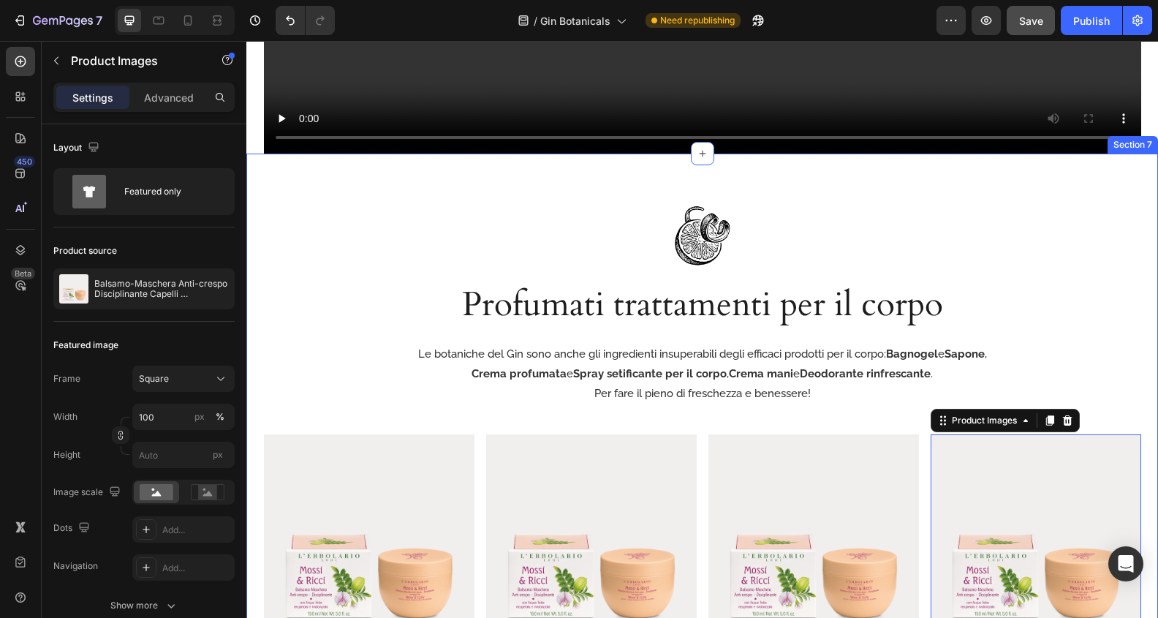
click at [755, 189] on div "Image Profumati trattamenti per il corpo Heading Le botaniche del Gin sono anch…" at bounding box center [702, 475] width 912 height 643
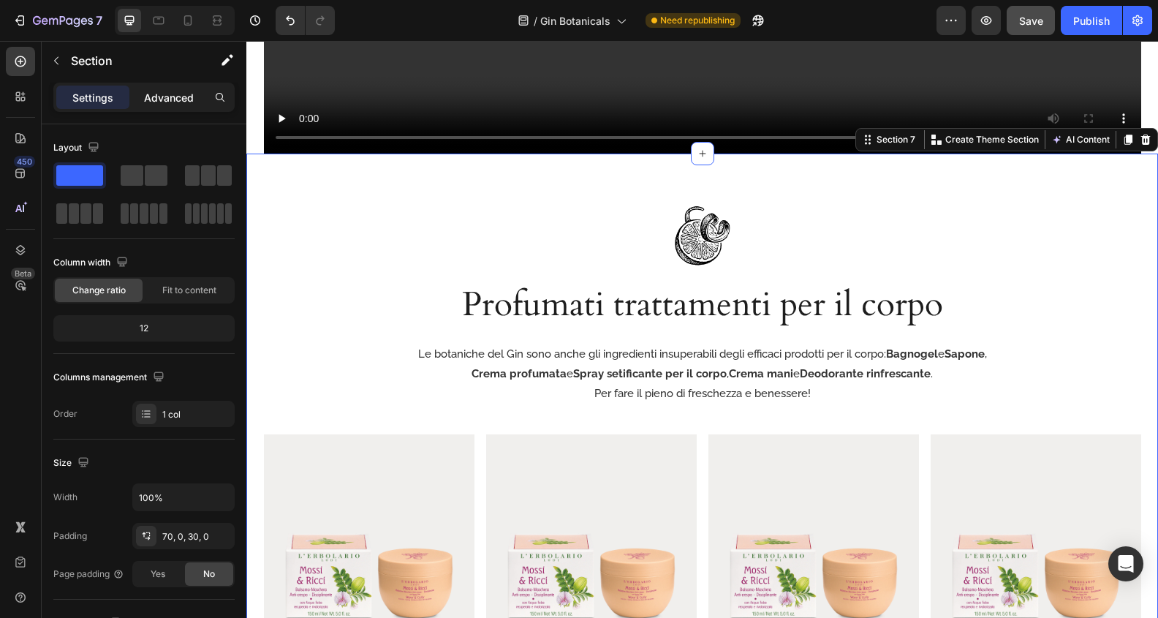
click at [160, 100] on p "Advanced" at bounding box center [169, 97] width 50 height 15
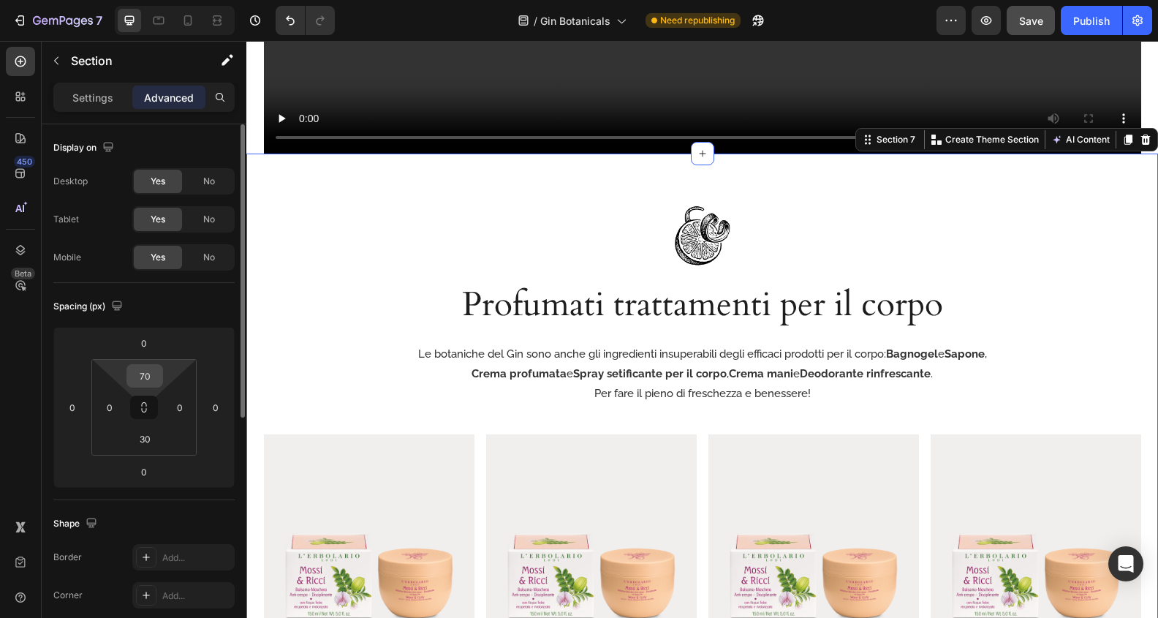
click at [146, 376] on input "70" at bounding box center [144, 376] width 29 height 22
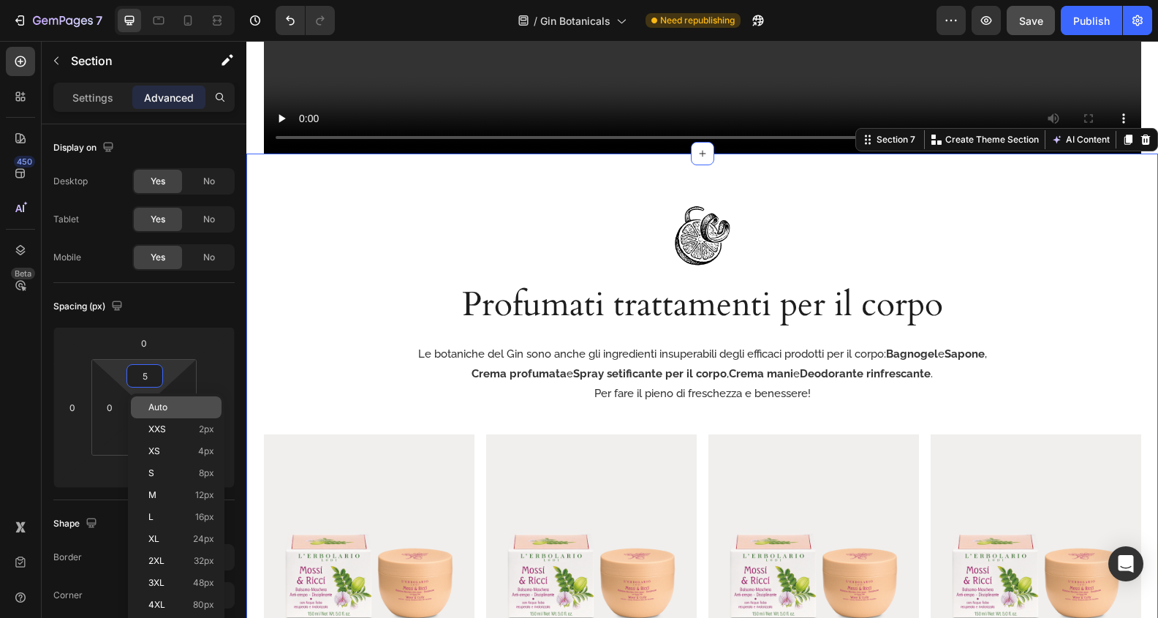
type input "50"
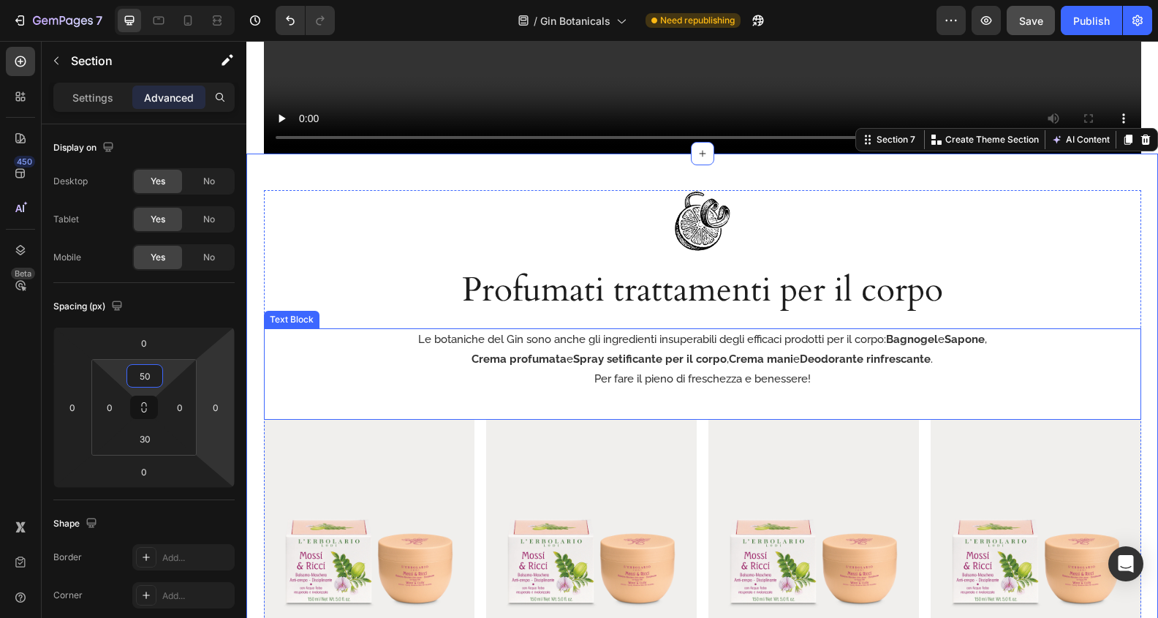
click at [418, 501] on img at bounding box center [369, 525] width 211 height 211
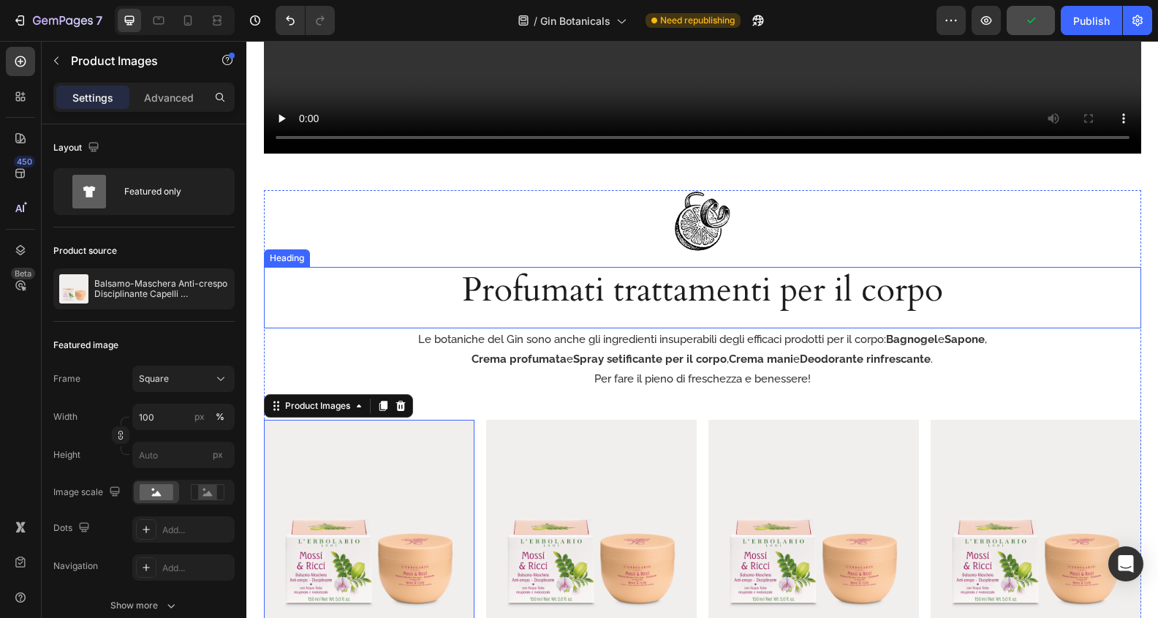
click at [892, 311] on h2 "Profumati trattamenti per il corpo" at bounding box center [702, 290] width 523 height 47
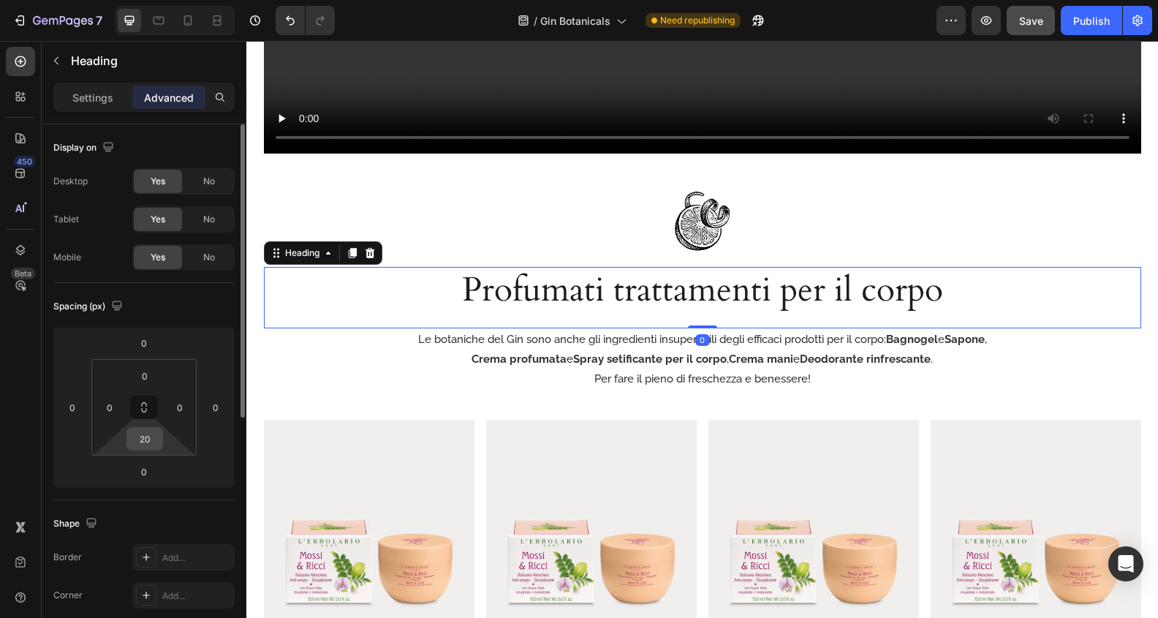
click at [154, 438] on input "20" at bounding box center [144, 439] width 29 height 22
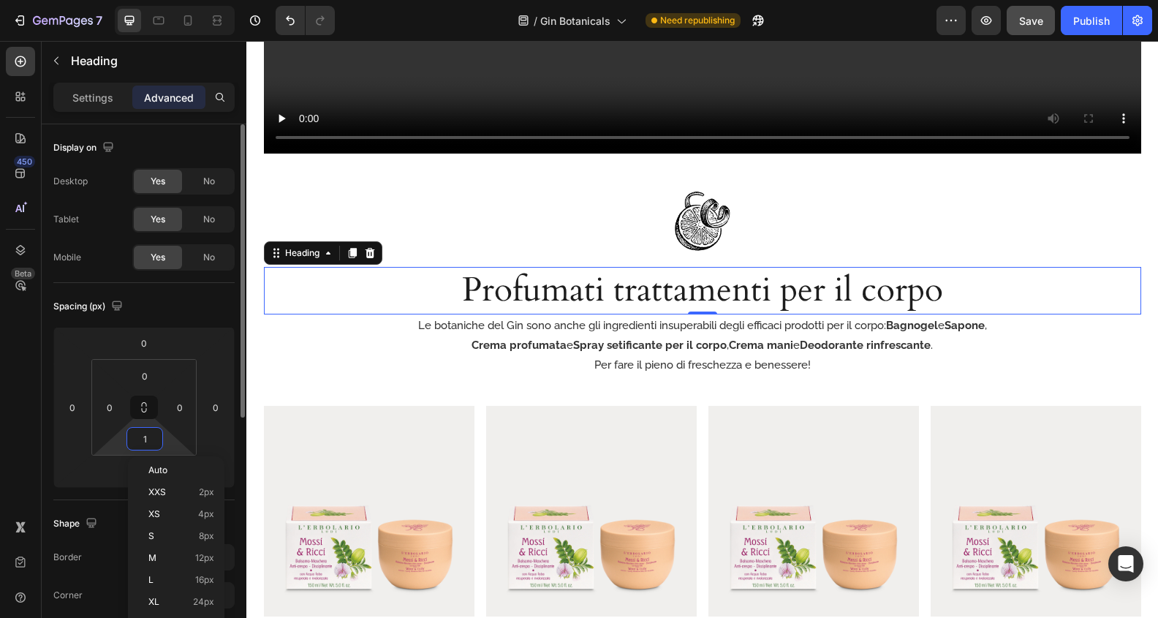
type input "10"
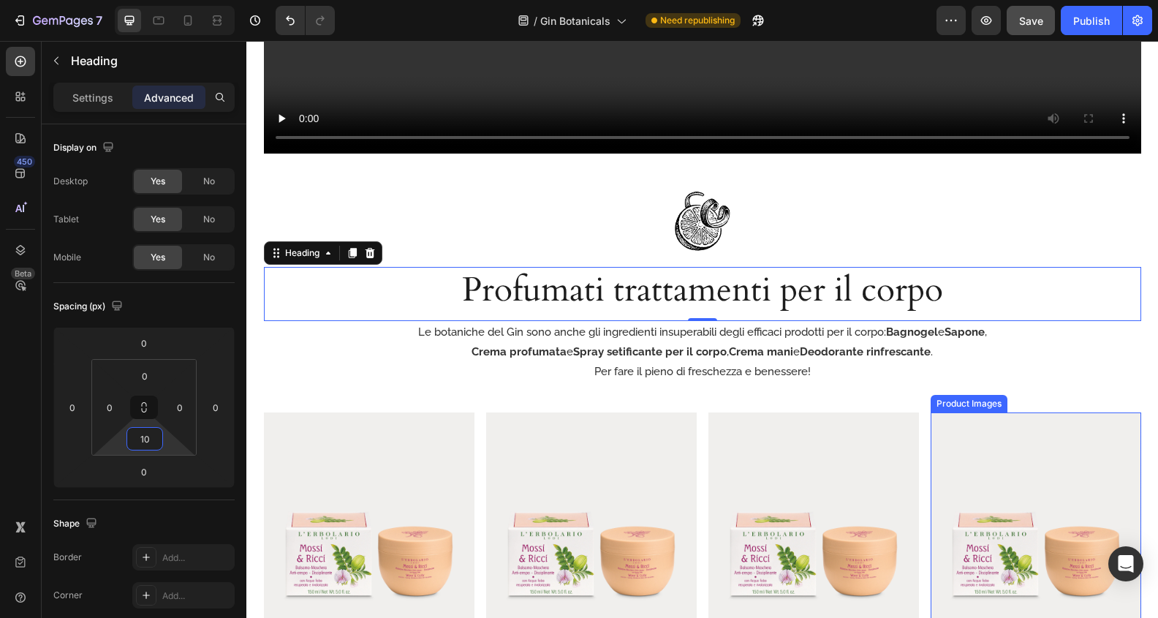
drag, startPoint x: 1011, startPoint y: 487, endPoint x: 1138, endPoint y: 414, distance: 146.7
click at [1011, 487] on img at bounding box center [1036, 517] width 211 height 211
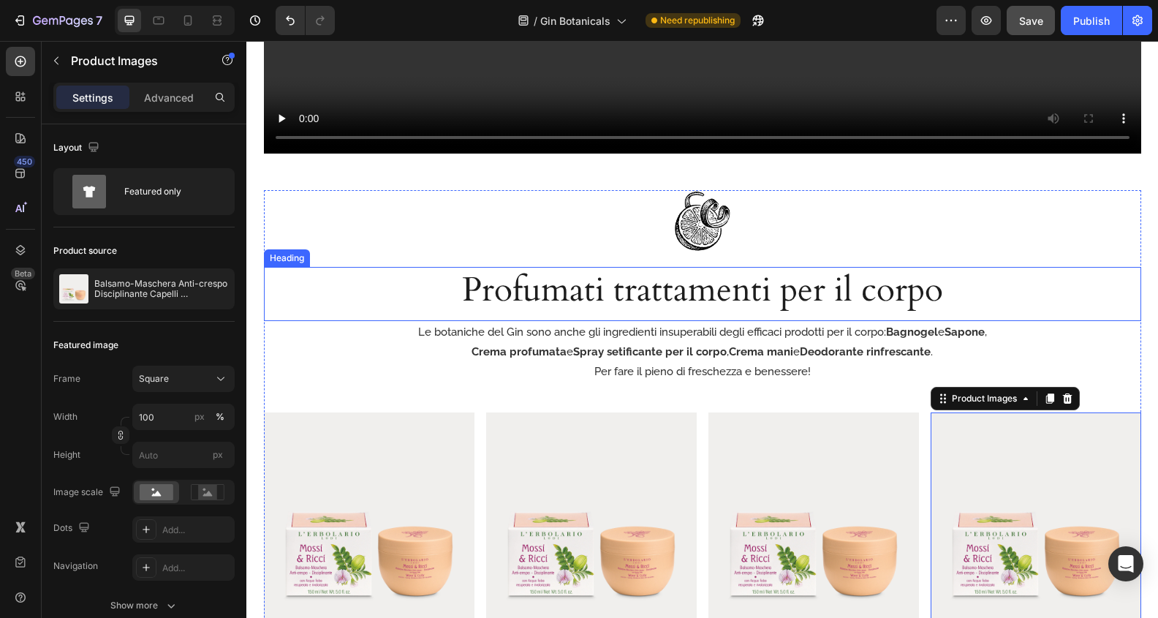
click at [836, 308] on h2 "Profumati trattamenti per il corpo" at bounding box center [702, 290] width 523 height 47
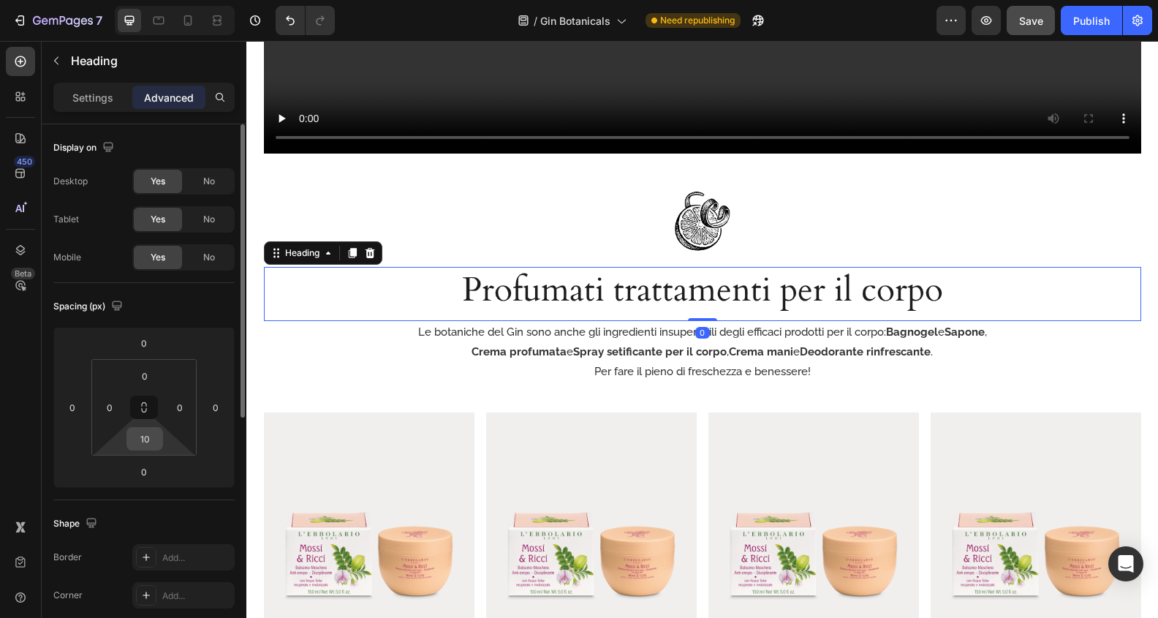
click at [154, 445] on input "10" at bounding box center [144, 439] width 29 height 22
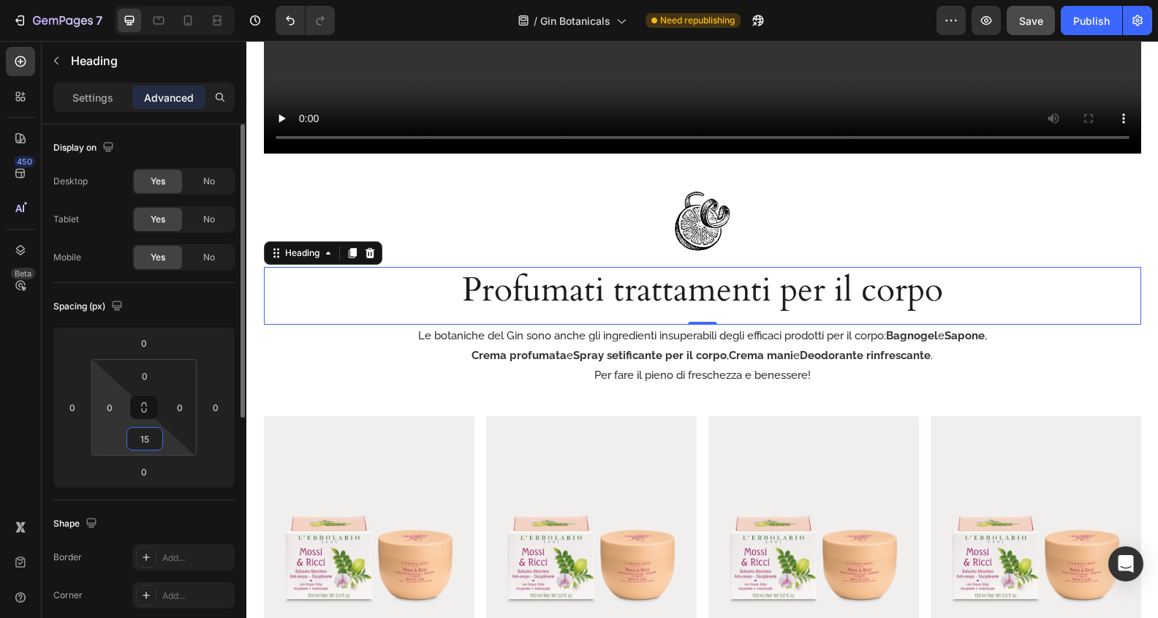
drag, startPoint x: 156, startPoint y: 440, endPoint x: 115, endPoint y: 431, distance: 41.3
click at [115, 431] on div "0 0 15 0" at bounding box center [143, 407] width 105 height 96
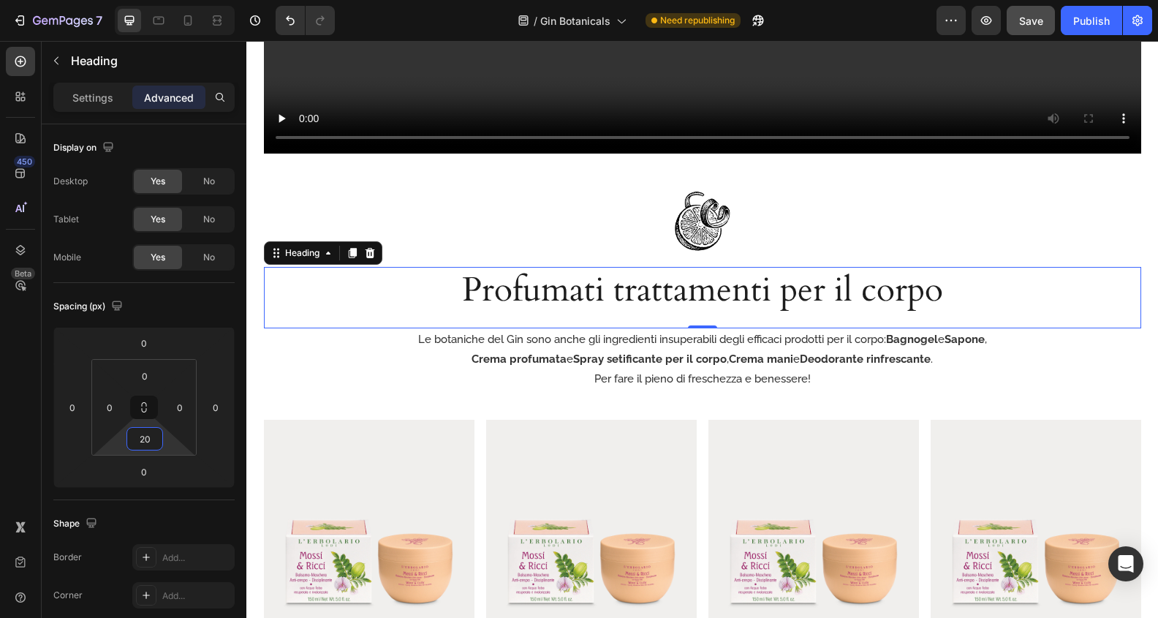
type input "20"
click at [1035, 23] on span "Save" at bounding box center [1031, 21] width 24 height 12
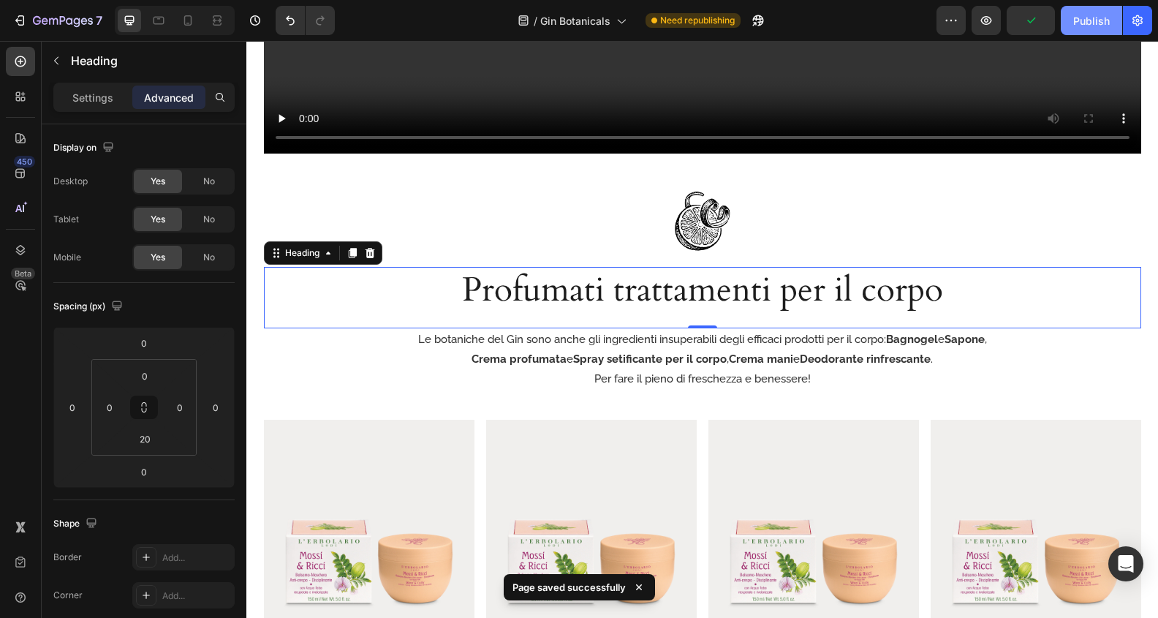
click at [1070, 23] on button "Publish" at bounding box center [1091, 20] width 61 height 29
click at [989, 485] on img at bounding box center [1036, 525] width 211 height 211
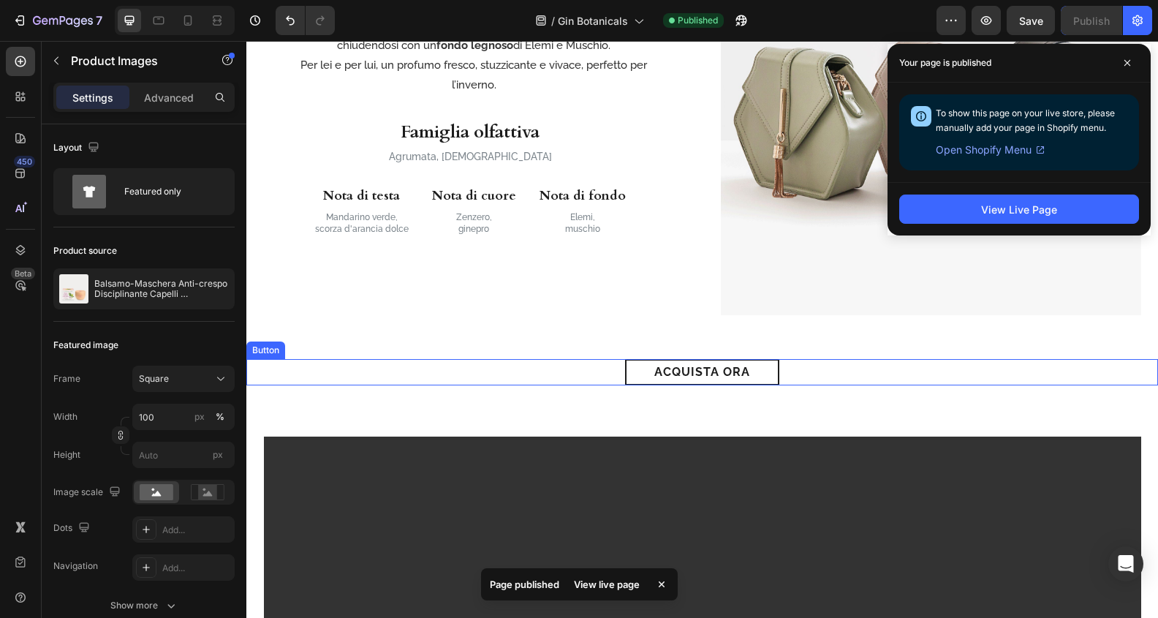
scroll to position [1045, 0]
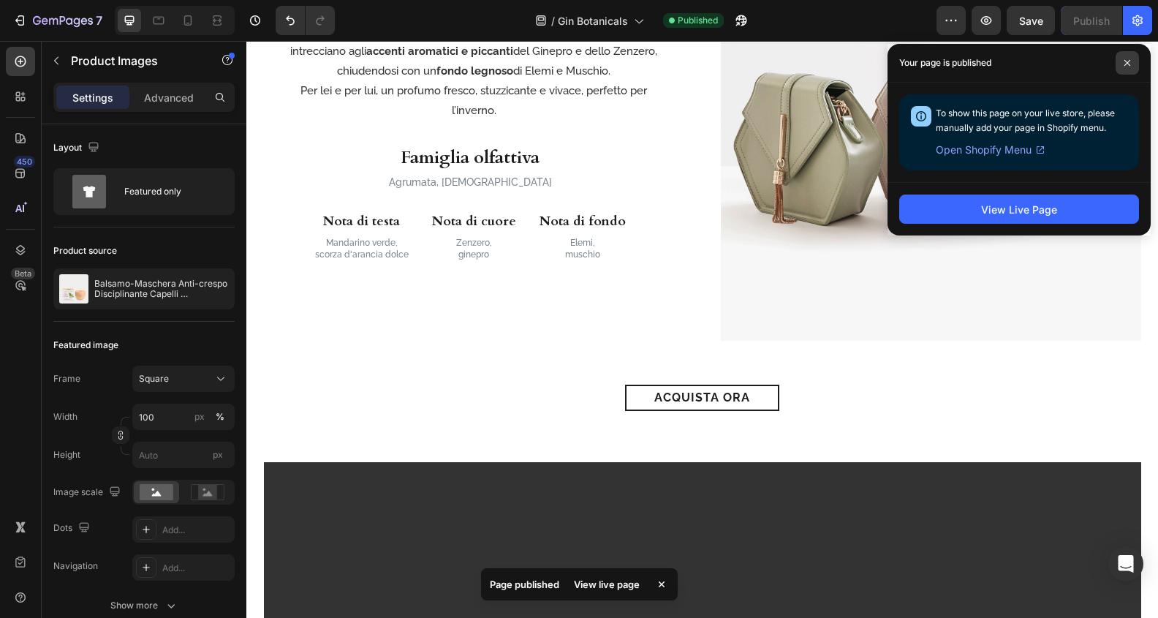
click at [1126, 63] on icon at bounding box center [1127, 63] width 6 height 6
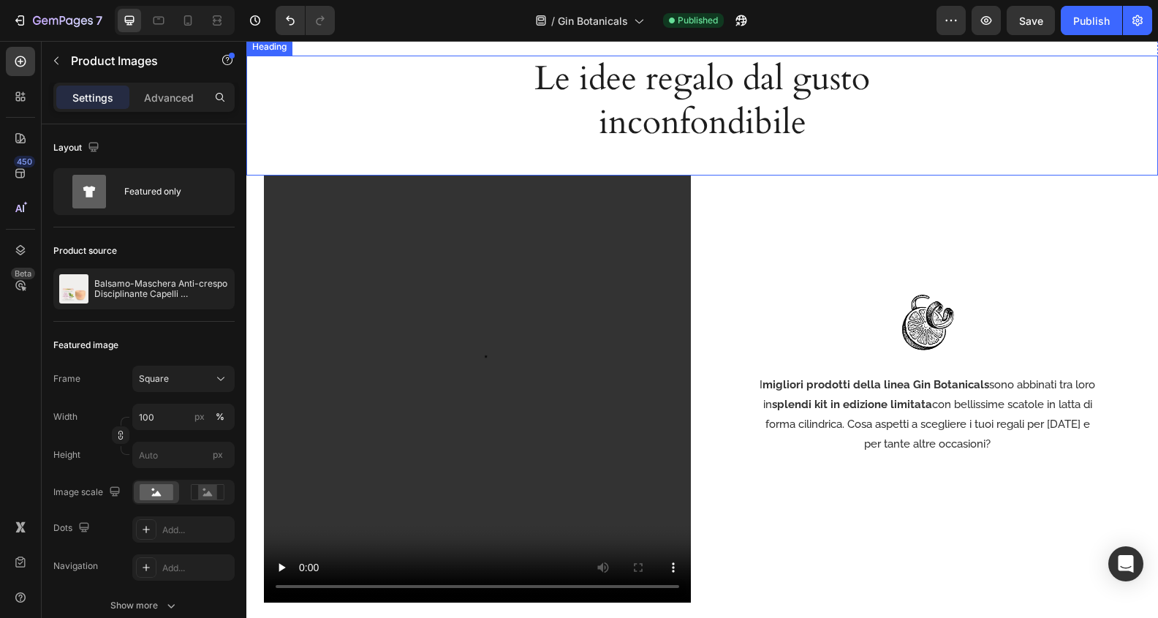
scroll to position [3214, 0]
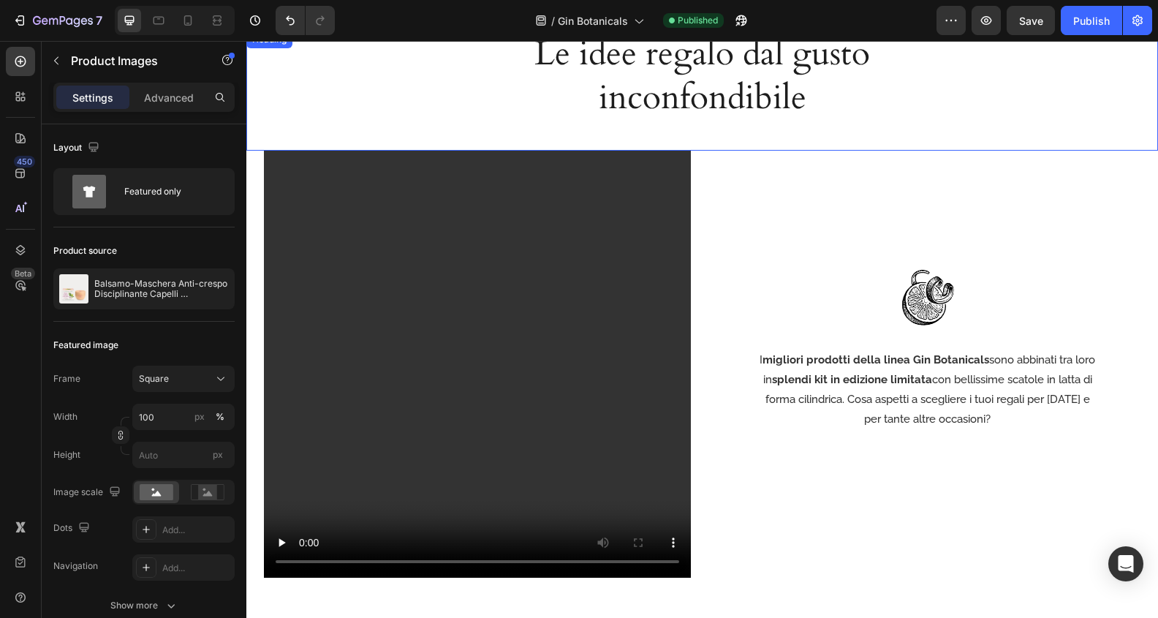
click at [718, 89] on h2 "Le idee regalo dal gusto inconfondibile" at bounding box center [702, 76] width 523 height 91
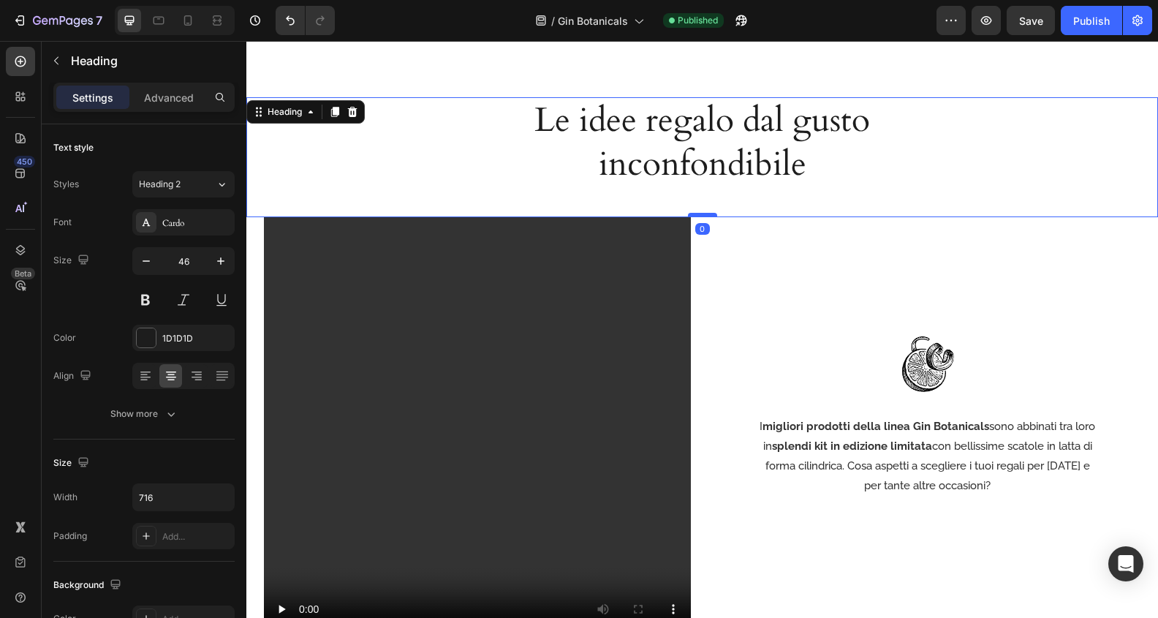
scroll to position [3059, 0]
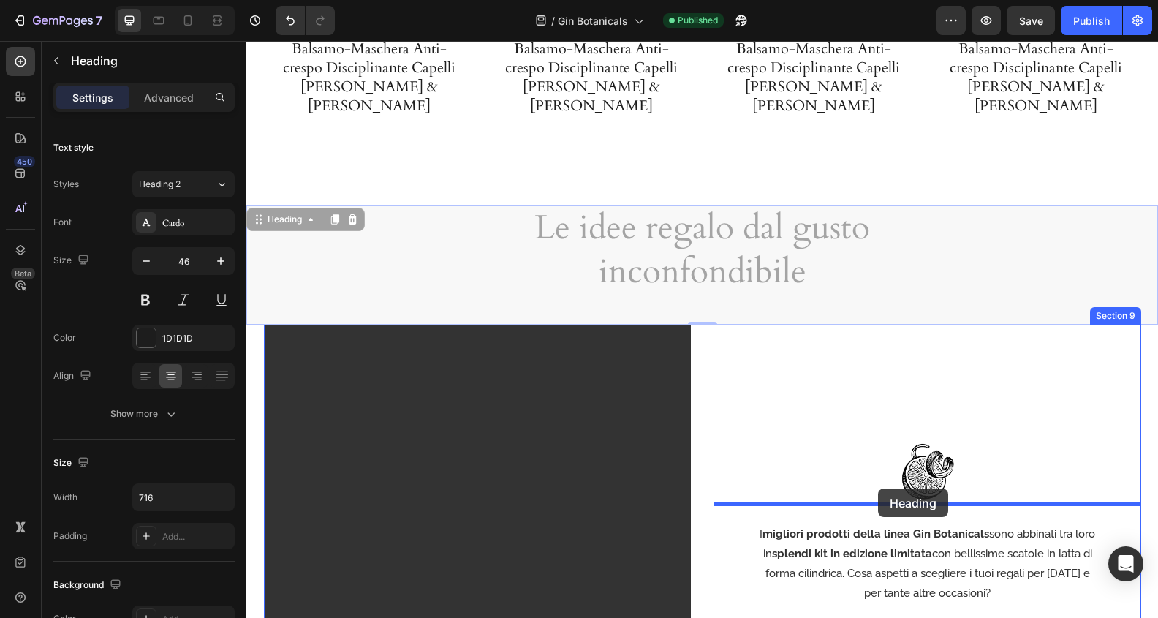
drag, startPoint x: 381, startPoint y: 239, endPoint x: 878, endPoint y: 488, distance: 556.1
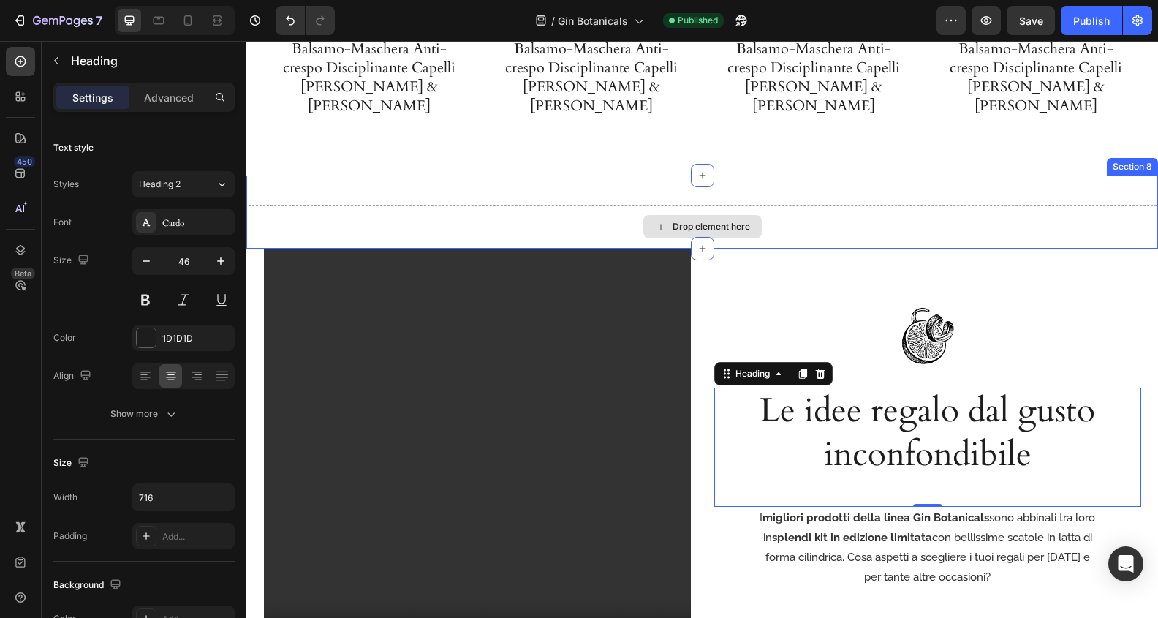
click at [817, 208] on div "Drop element here" at bounding box center [702, 227] width 912 height 44
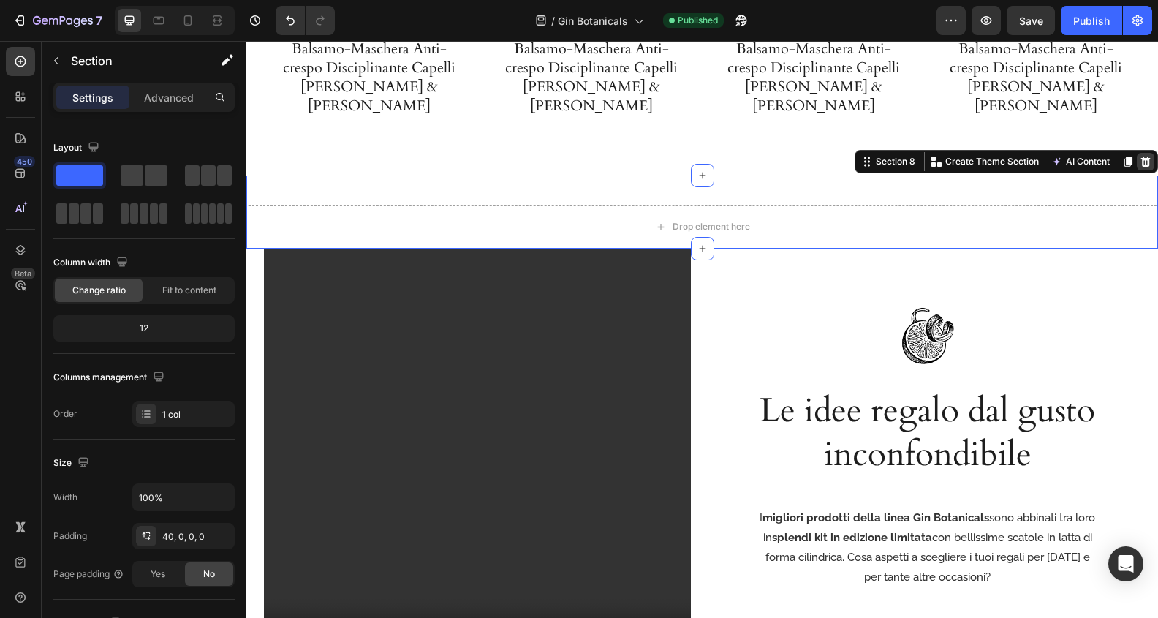
click at [1152, 153] on div at bounding box center [1146, 162] width 18 height 18
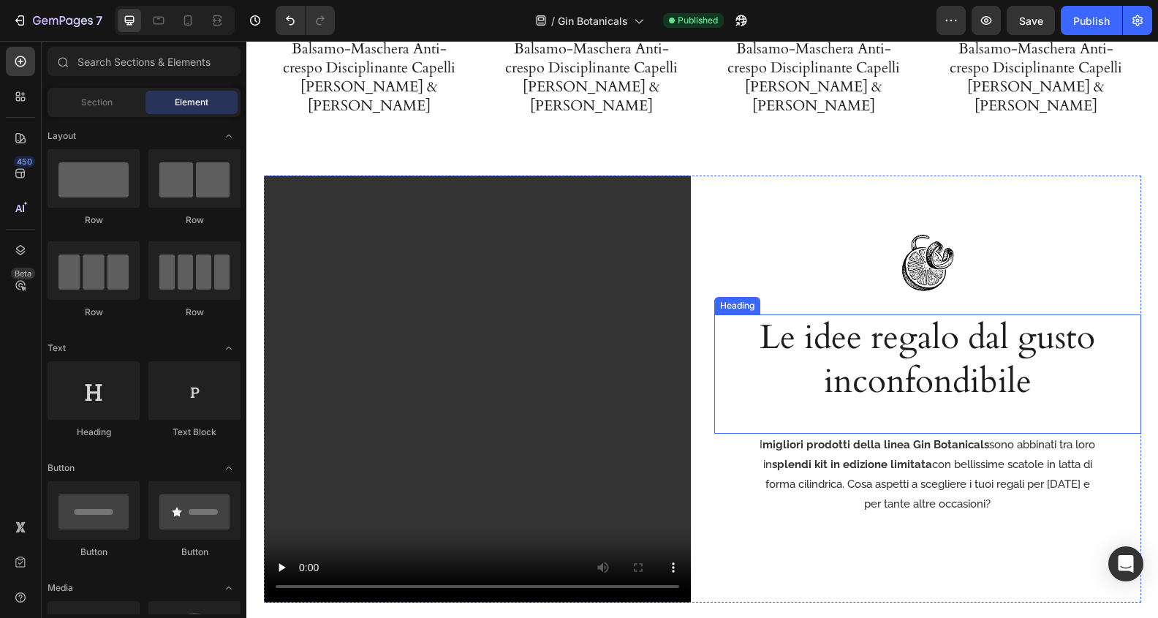
click at [1061, 403] on div "Le idee regalo dal gusto inconfondibile Heading" at bounding box center [927, 374] width 427 height 120
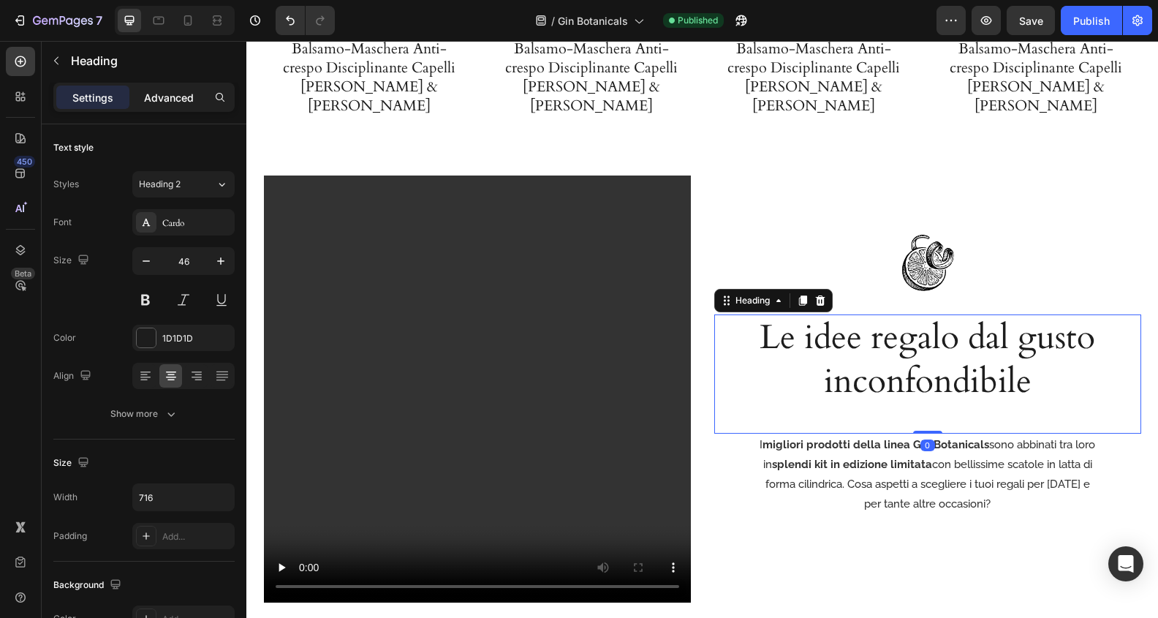
click at [167, 94] on p "Advanced" at bounding box center [169, 97] width 50 height 15
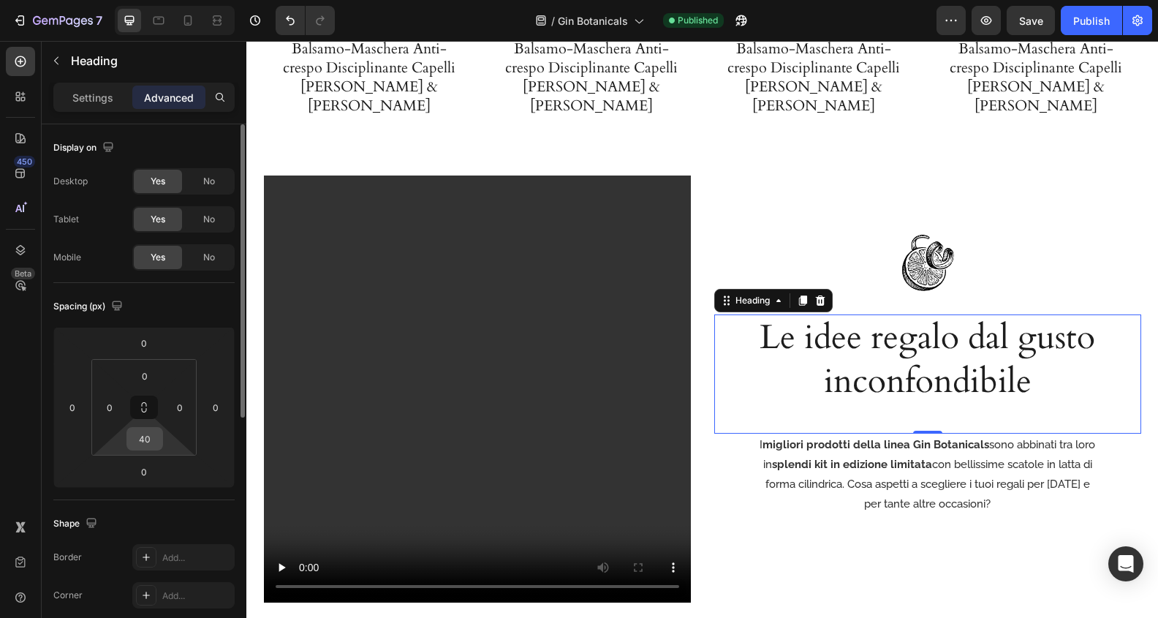
click at [150, 442] on input "40" at bounding box center [144, 439] width 29 height 22
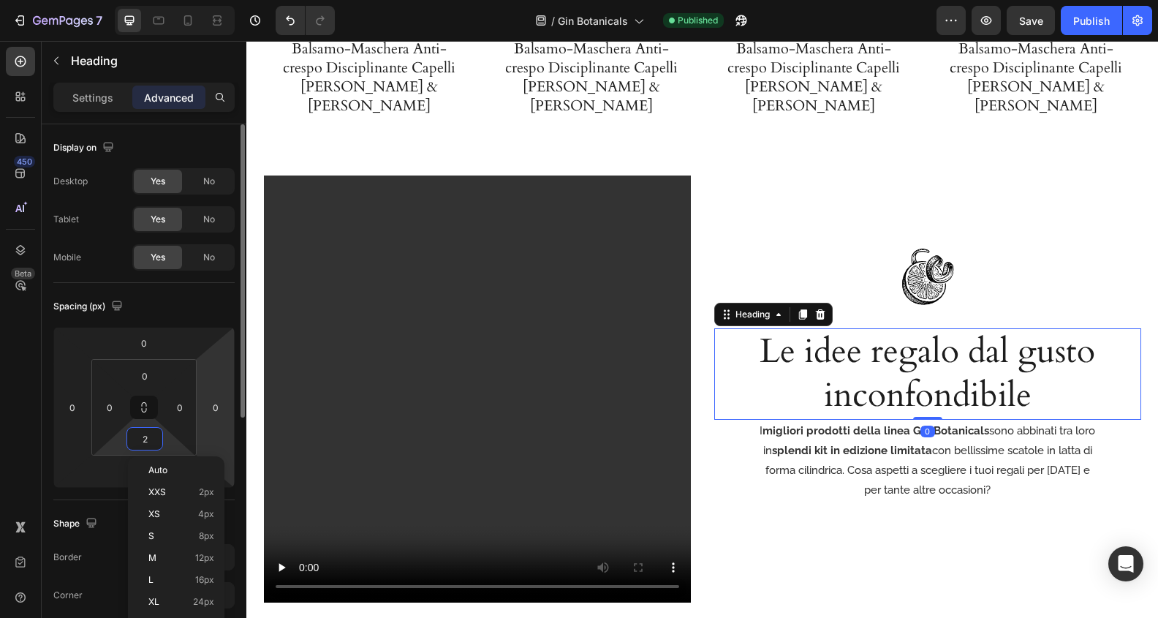
type input "20"
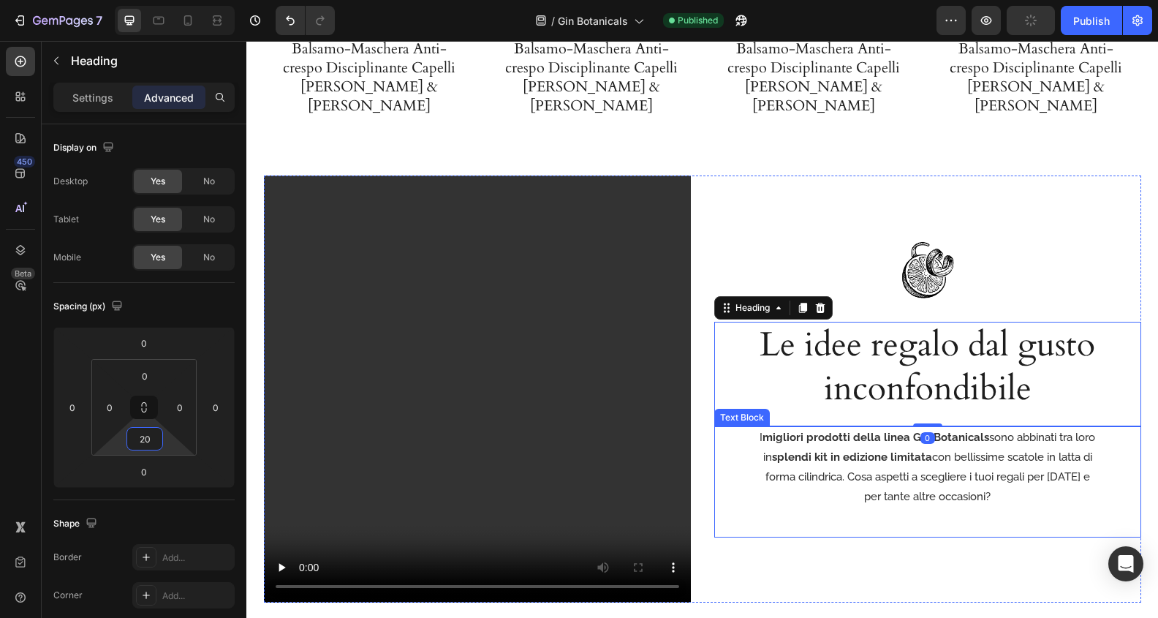
click at [960, 525] on div "Image Le idee regalo dal gusto inconfondibile Heading 0 I migliori prodotti del…" at bounding box center [927, 388] width 427 height 427
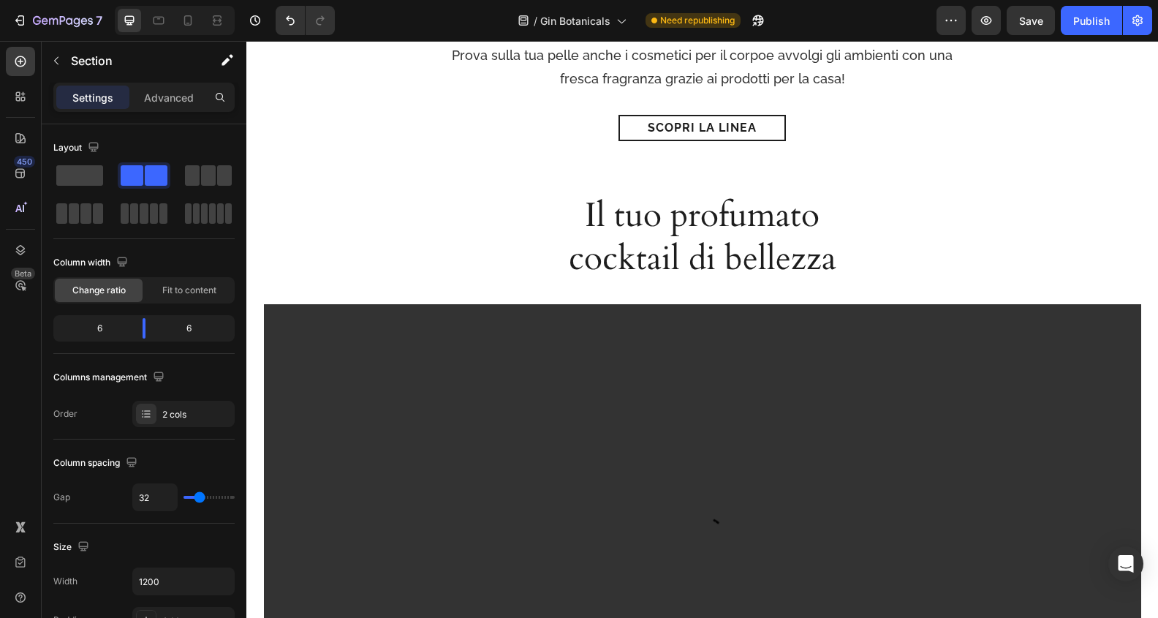
scroll to position [643, 0]
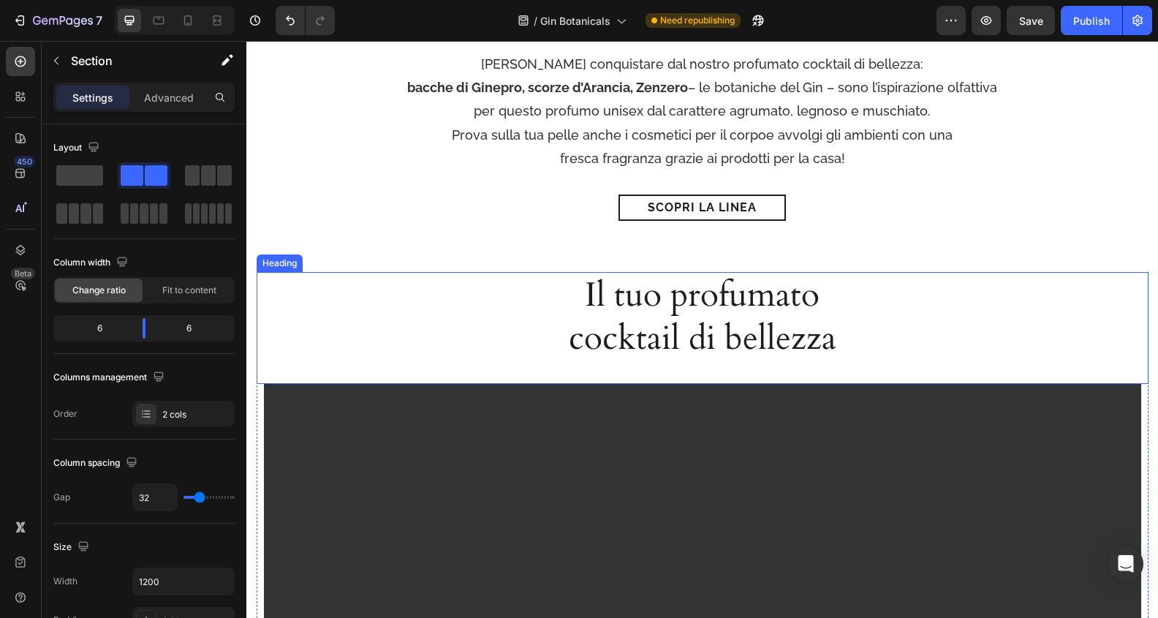
click at [708, 305] on h2 "Il tuo profumato cocktail di bellezza" at bounding box center [702, 317] width 523 height 91
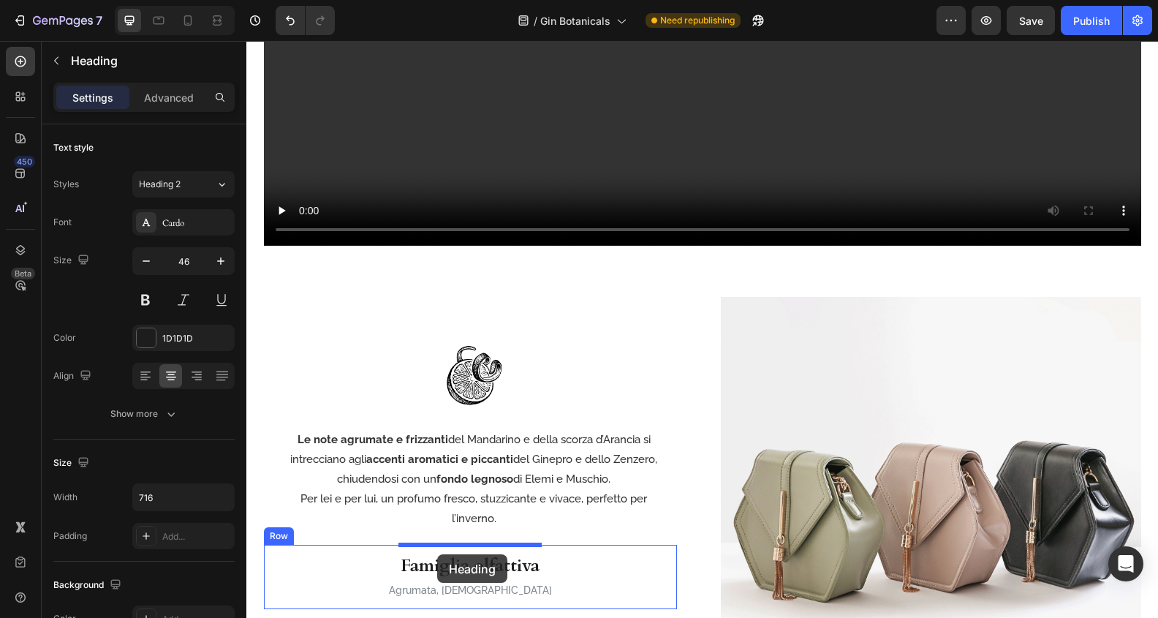
scroll to position [1279, 0]
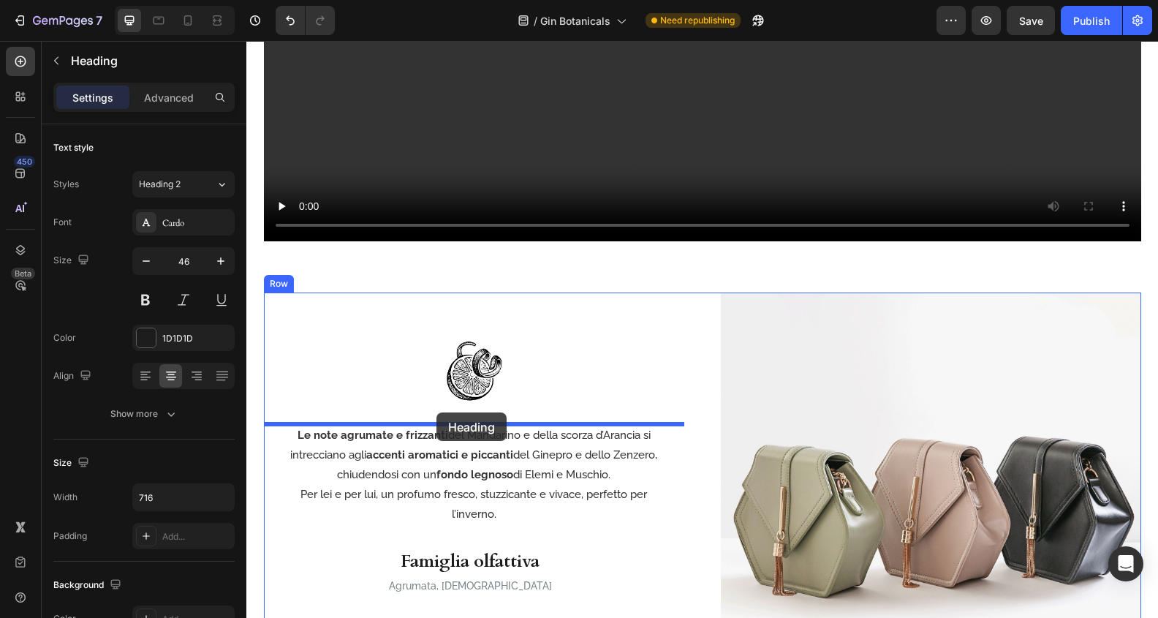
drag, startPoint x: 265, startPoint y: 255, endPoint x: 436, endPoint y: 412, distance: 232.3
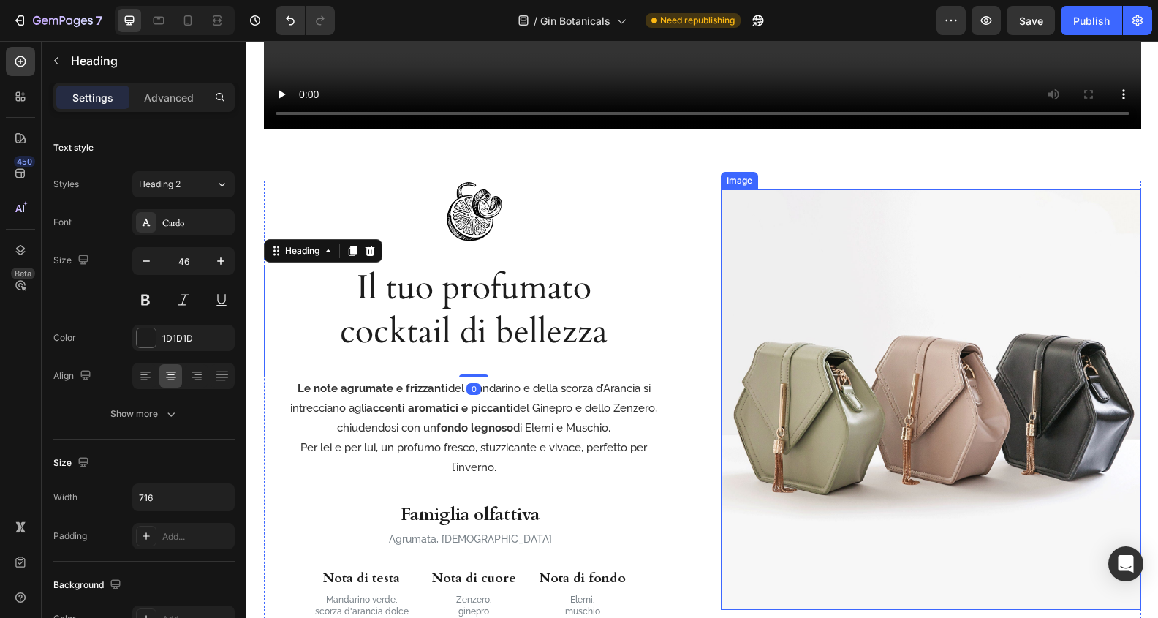
scroll to position [1166, 0]
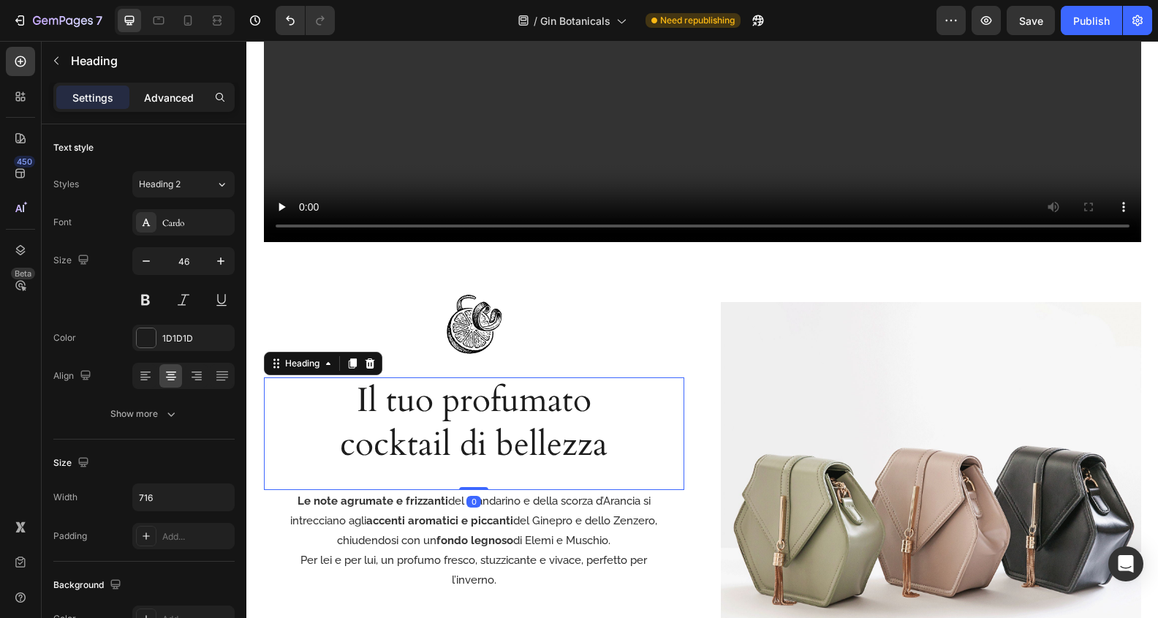
click at [181, 106] on div "Advanced" at bounding box center [168, 97] width 73 height 23
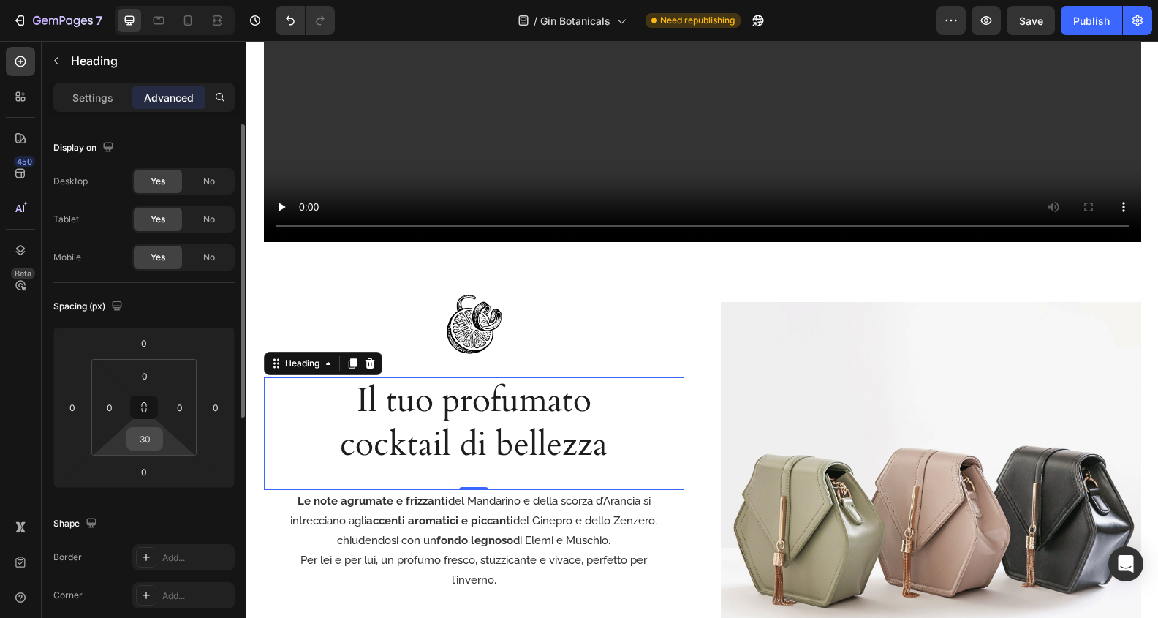
click at [162, 438] on div "30" at bounding box center [144, 438] width 37 height 23
click at [152, 437] on input "30" at bounding box center [144, 439] width 29 height 22
type input "20"
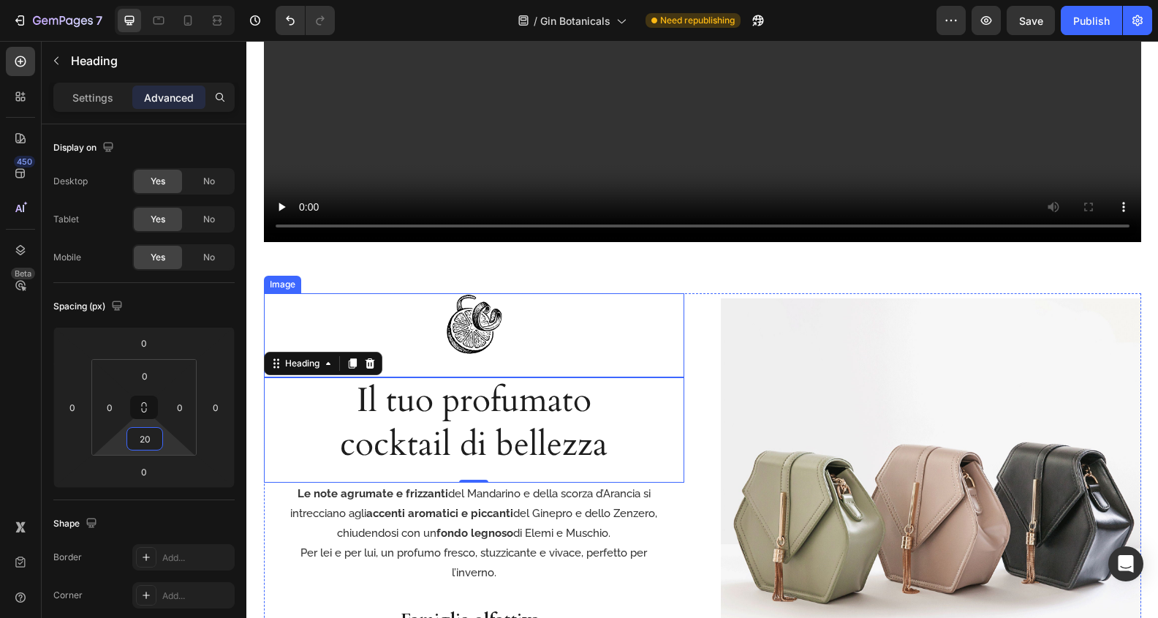
click at [480, 321] on img at bounding box center [474, 324] width 62 height 62
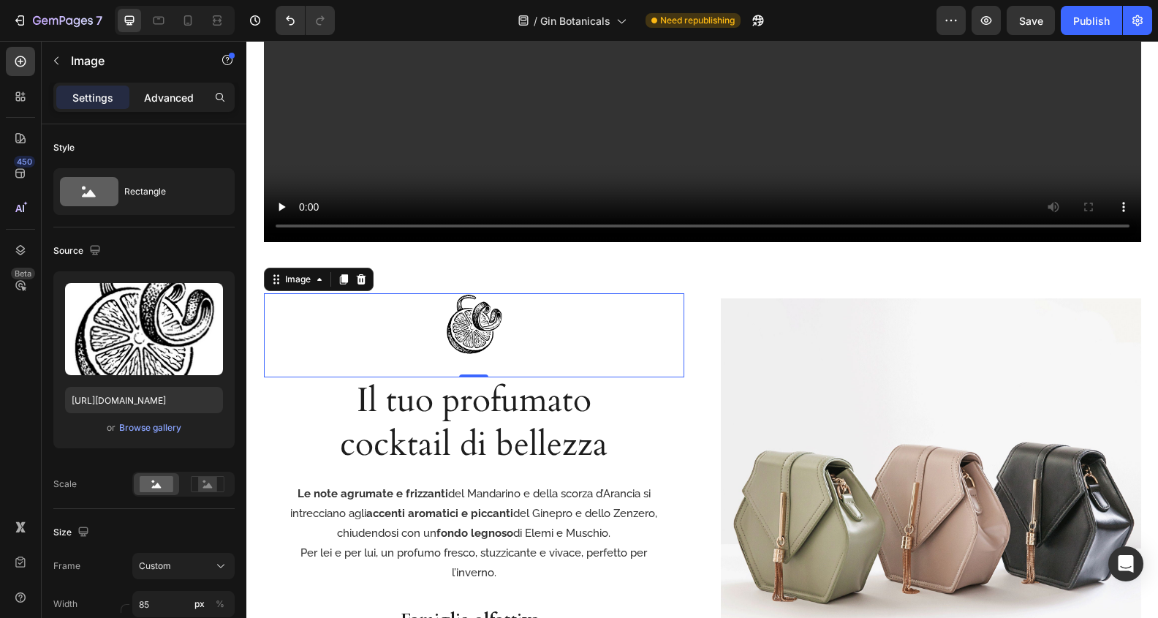
click at [164, 98] on p "Advanced" at bounding box center [169, 97] width 50 height 15
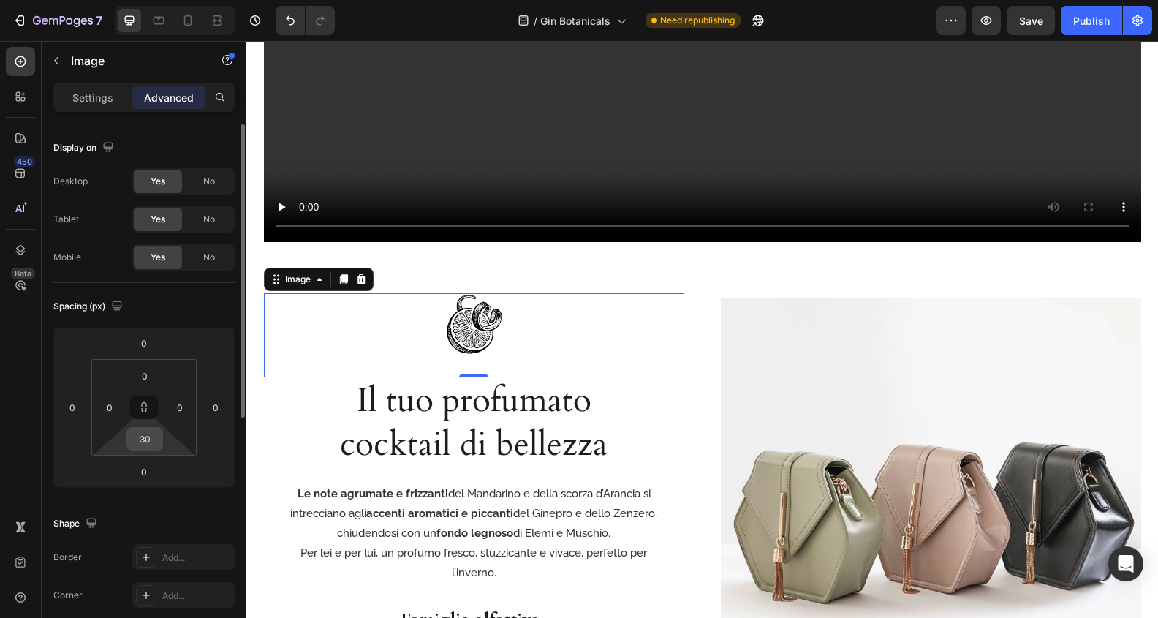
click at [148, 443] on input "30" at bounding box center [144, 439] width 29 height 22
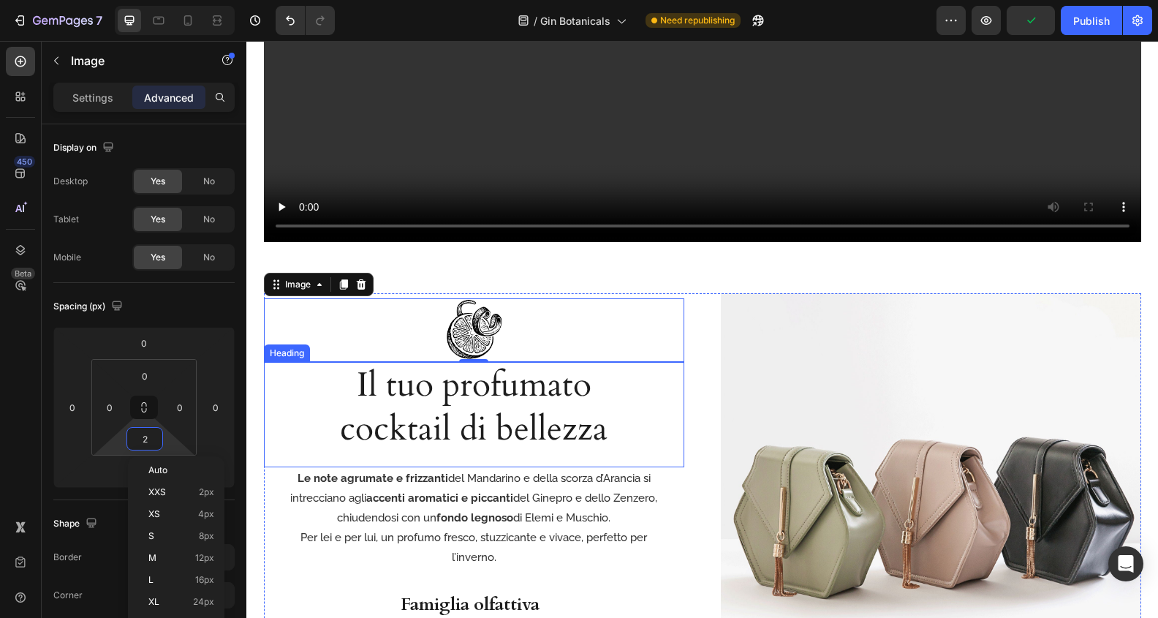
type input "20"
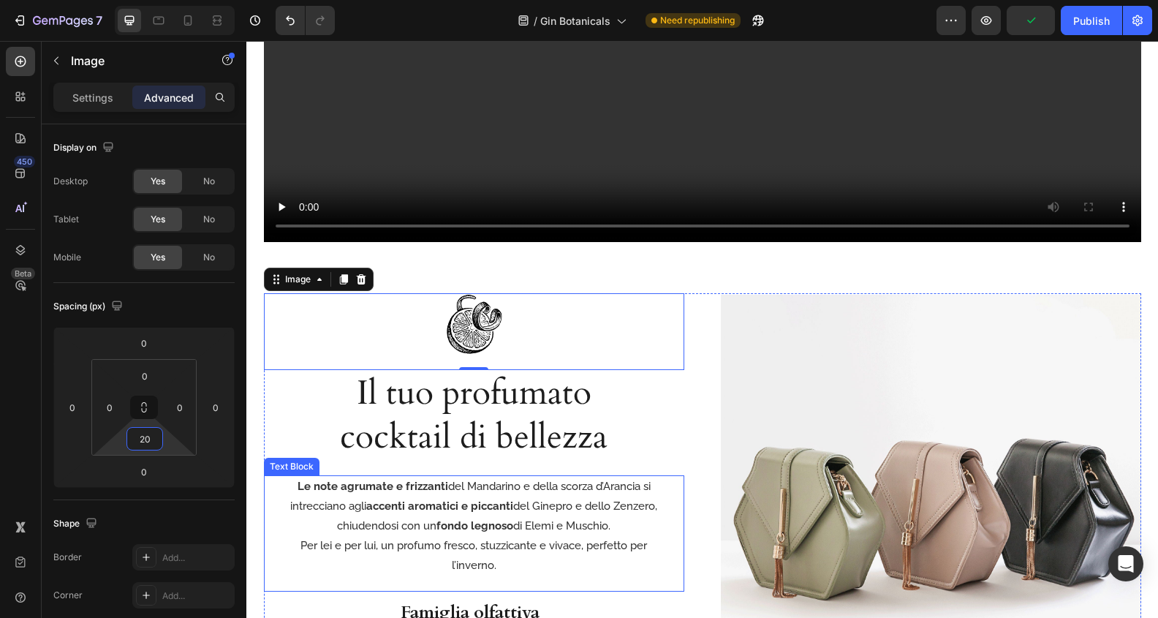
click at [648, 527] on p "Le note agrumate e frizzanti del Mandarino e della scorza d’Arancia si intrecci…" at bounding box center [474, 506] width 374 height 59
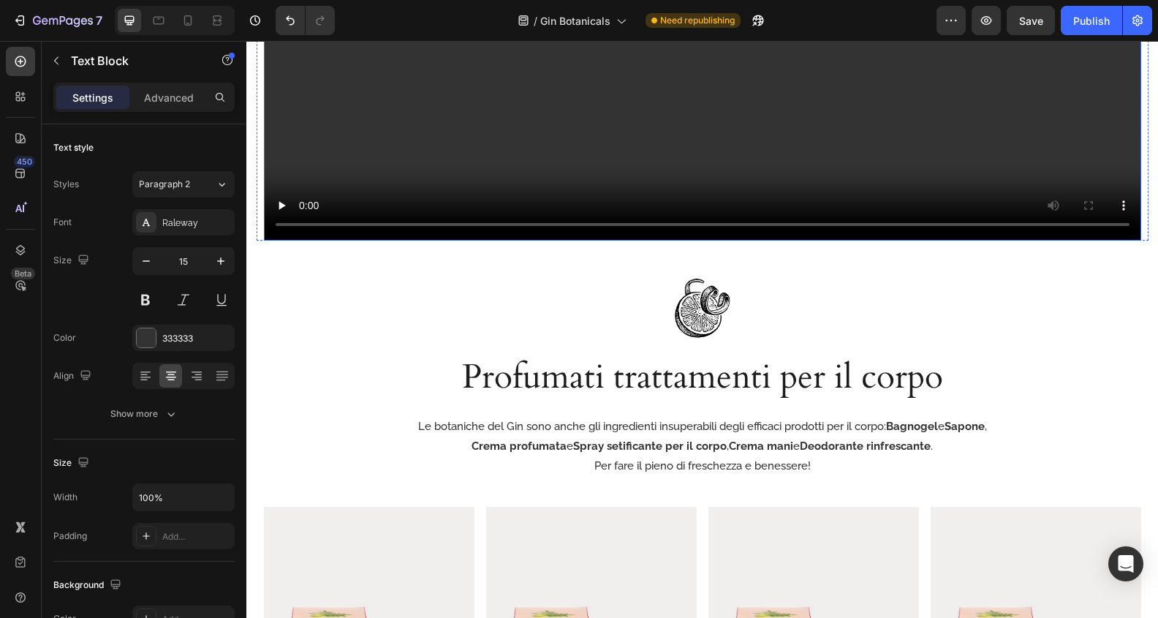
scroll to position [2397, 0]
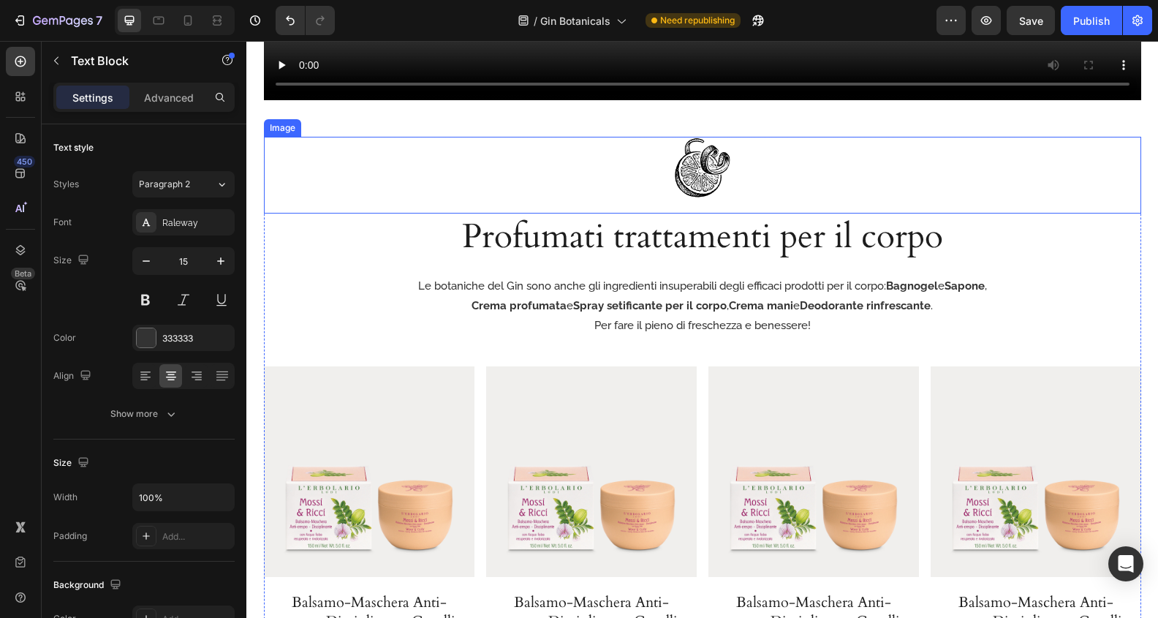
click at [700, 163] on img at bounding box center [702, 168] width 62 height 62
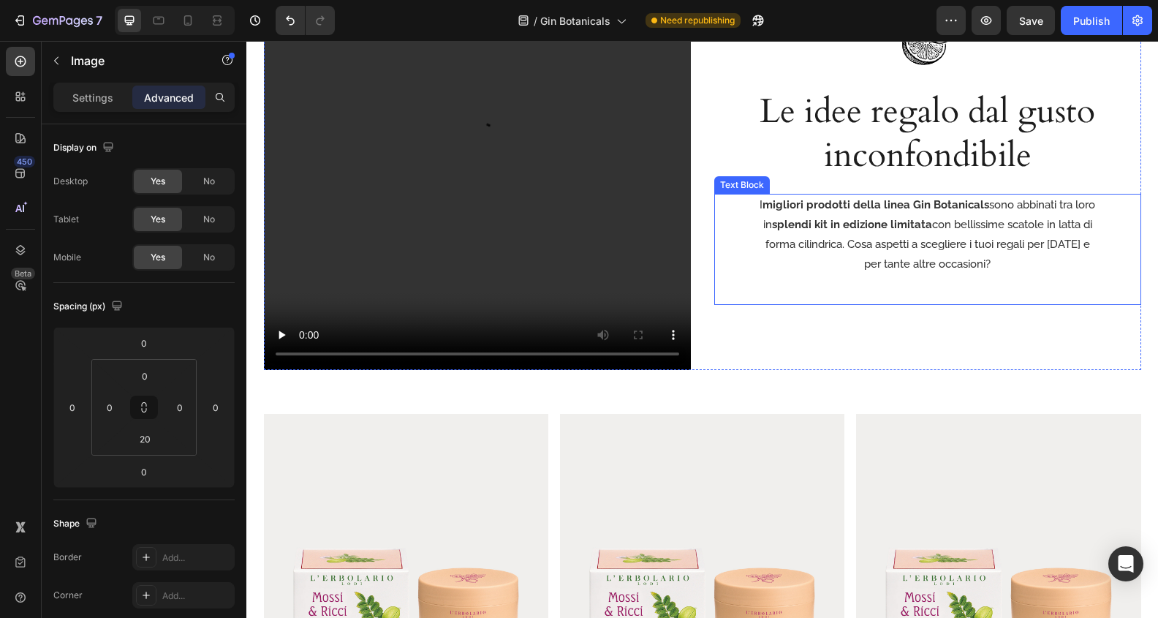
scroll to position [3181, 0]
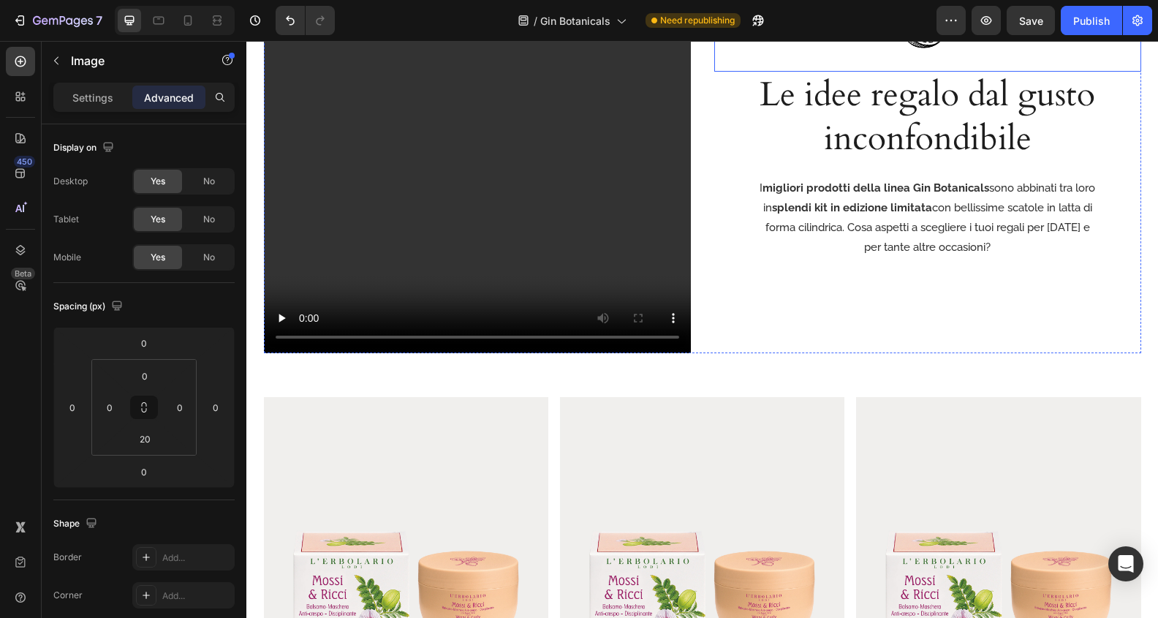
click at [909, 58] on div "Image" at bounding box center [927, 31] width 427 height 80
click at [147, 439] on input "30" at bounding box center [144, 439] width 29 height 22
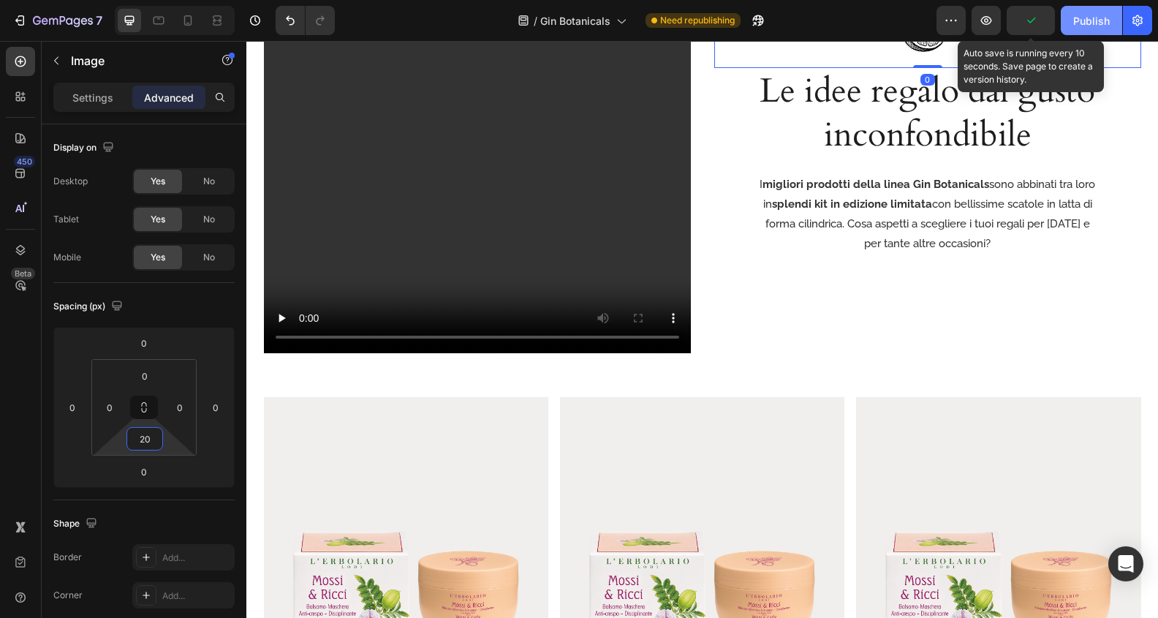
type input "20"
click at [1041, 26] on button "button" at bounding box center [1031, 20] width 48 height 29
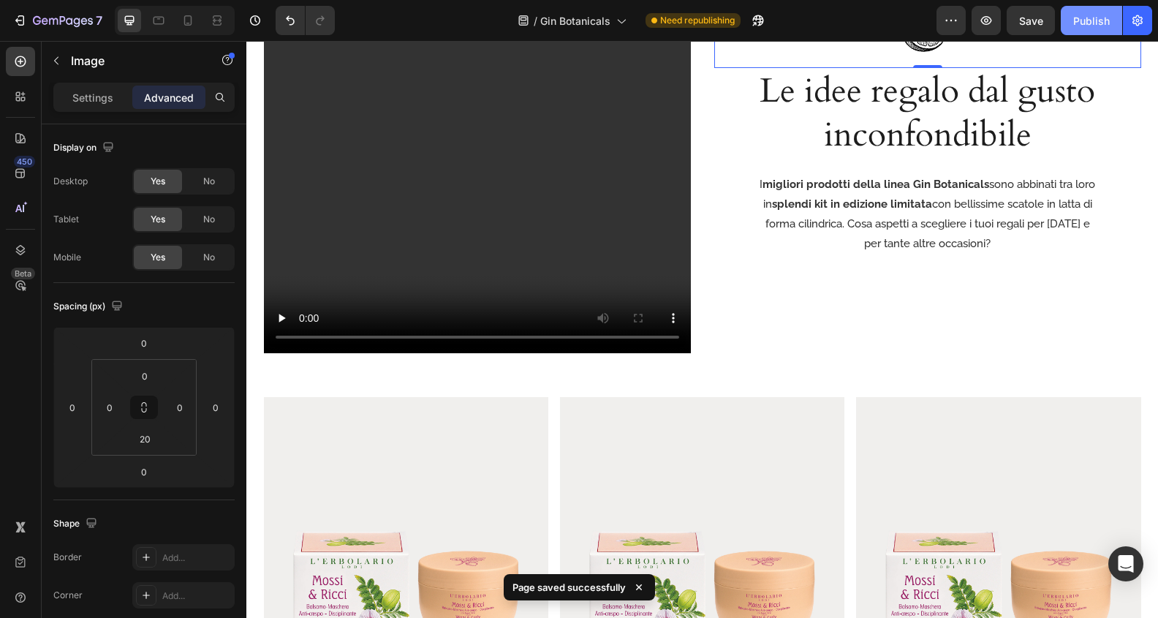
click at [1096, 31] on button "Publish" at bounding box center [1091, 20] width 61 height 29
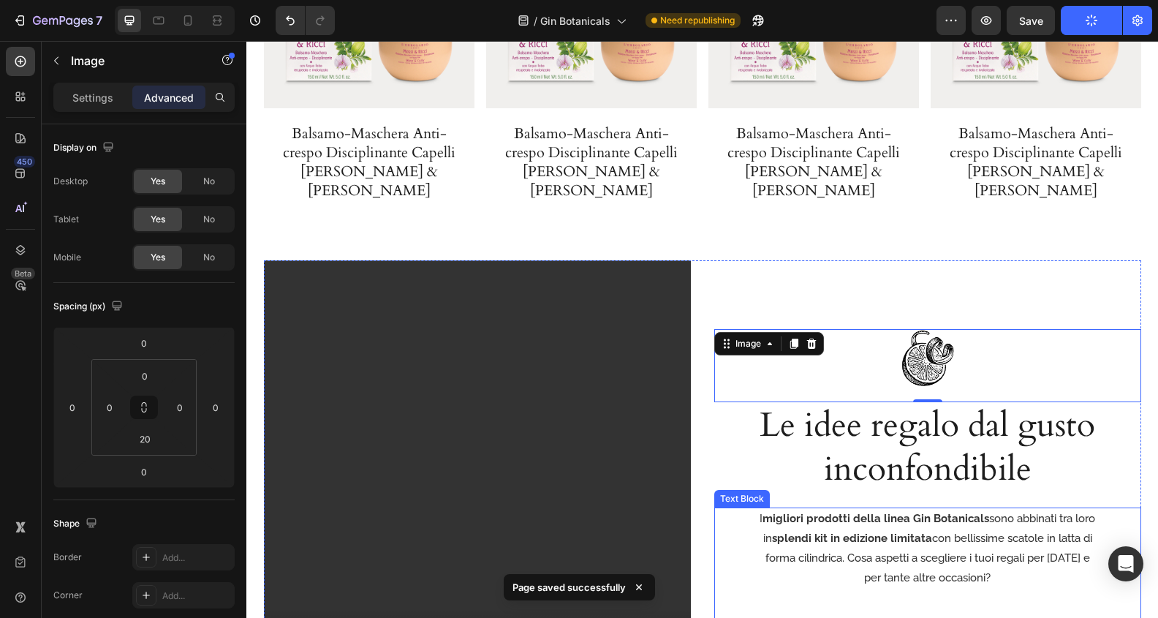
scroll to position [2800, 0]
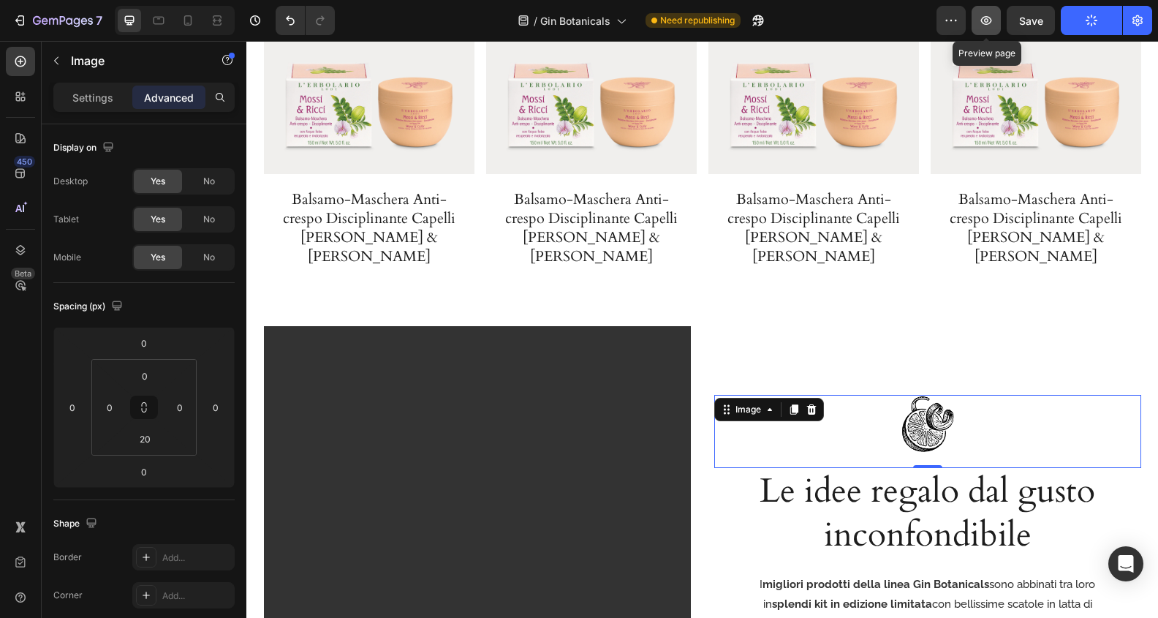
click at [992, 23] on icon "button" at bounding box center [986, 20] width 15 height 15
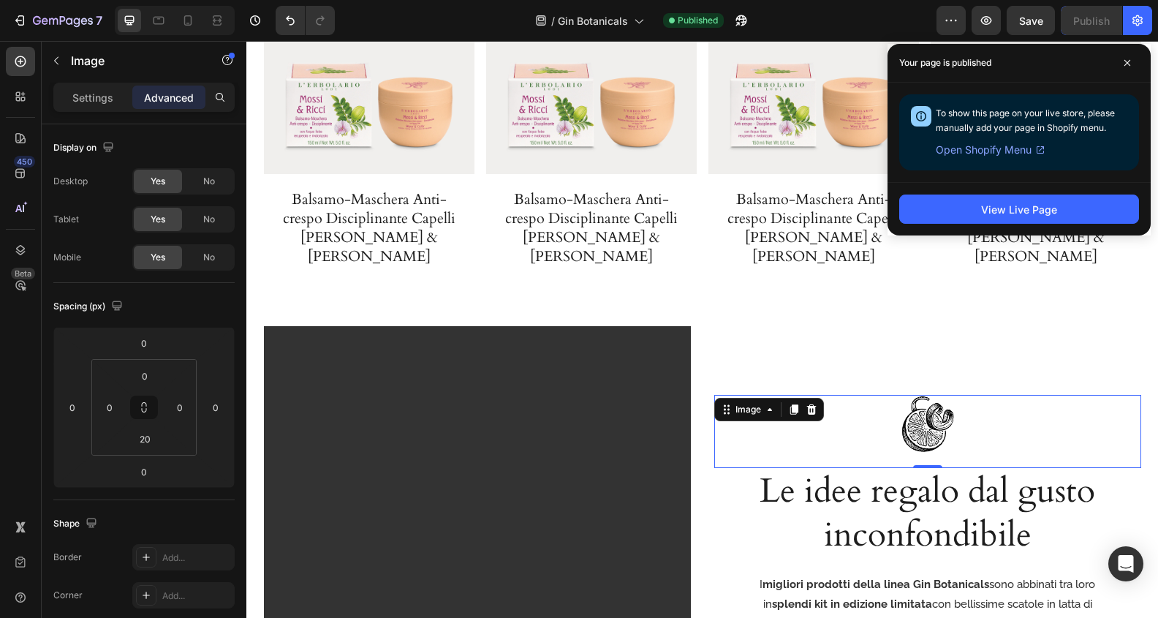
drag, startPoint x: 1126, startPoint y: 63, endPoint x: 894, endPoint y: 154, distance: 249.5
click at [1126, 63] on icon at bounding box center [1127, 63] width 6 height 6
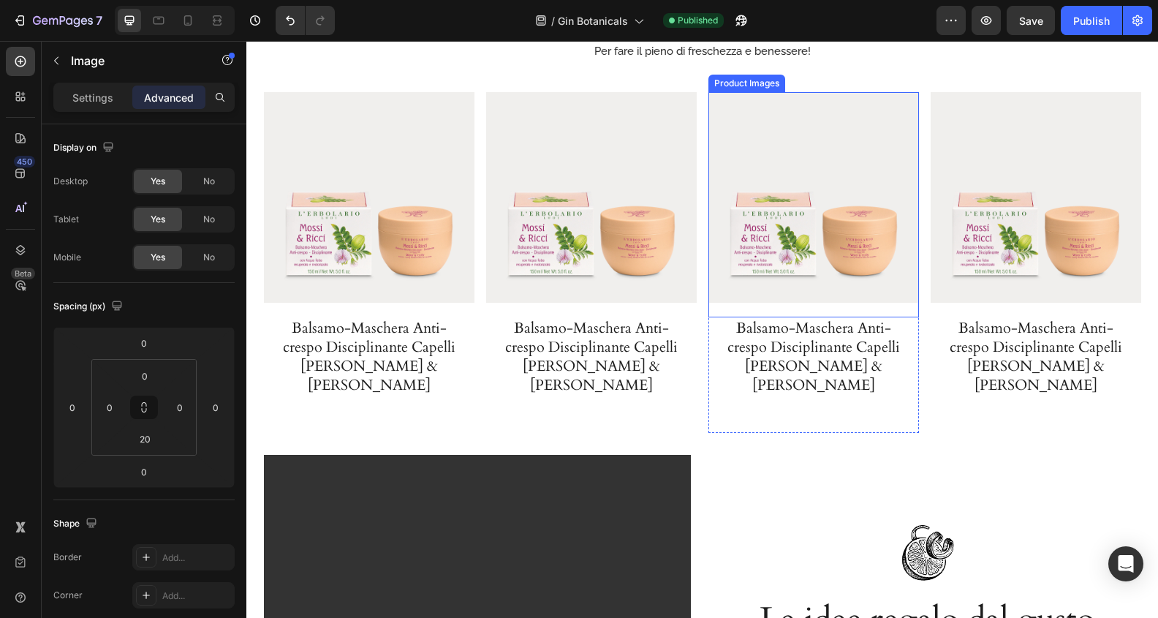
scroll to position [2302, 0]
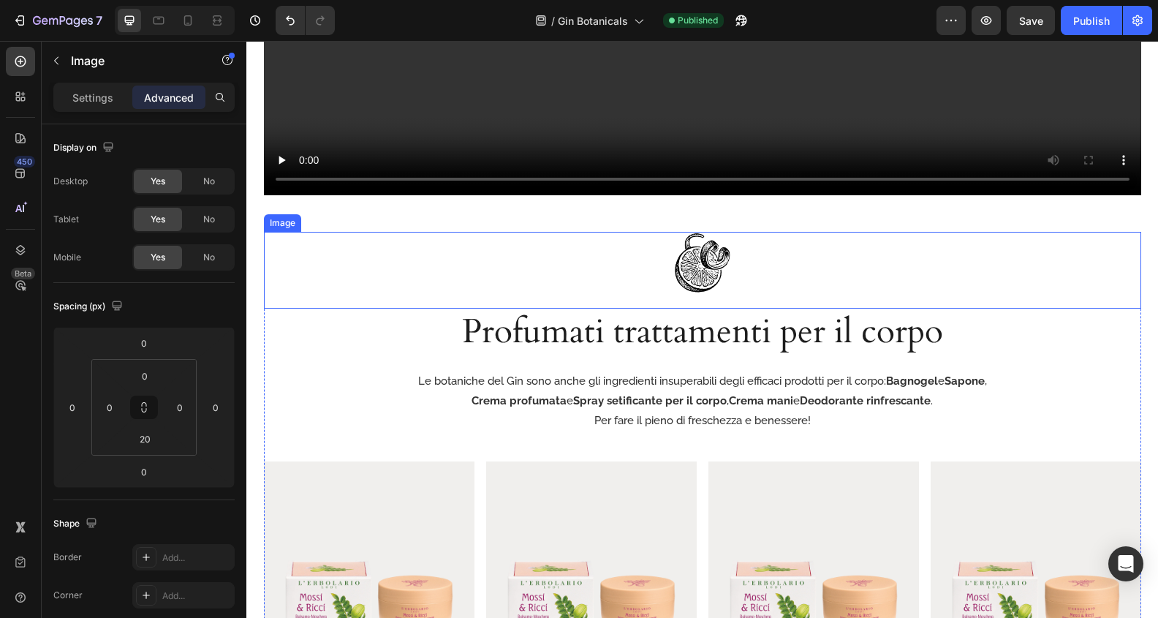
click at [700, 270] on img at bounding box center [702, 263] width 62 height 62
click at [89, 90] on p "Settings" at bounding box center [92, 97] width 41 height 15
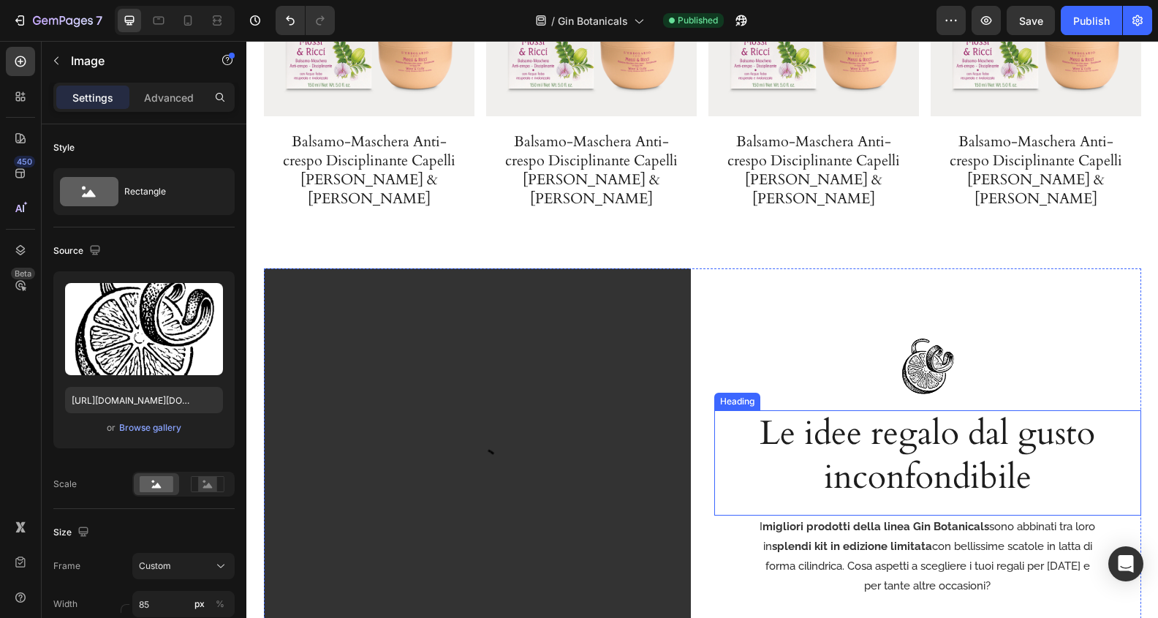
scroll to position [2987, 0]
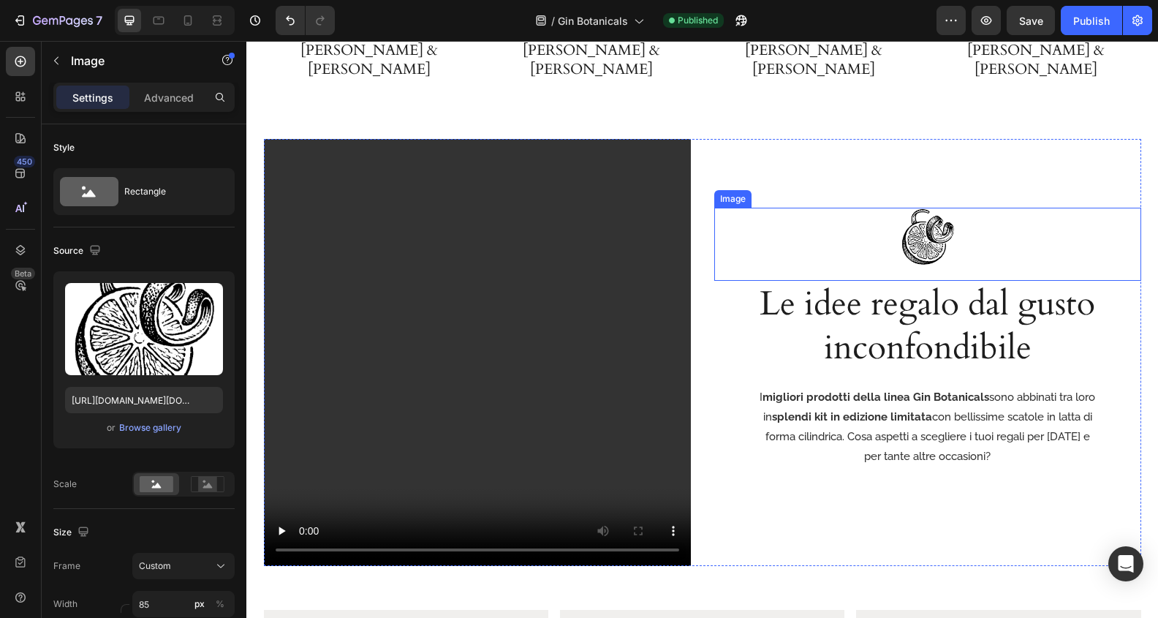
click at [929, 216] on img at bounding box center [927, 237] width 58 height 58
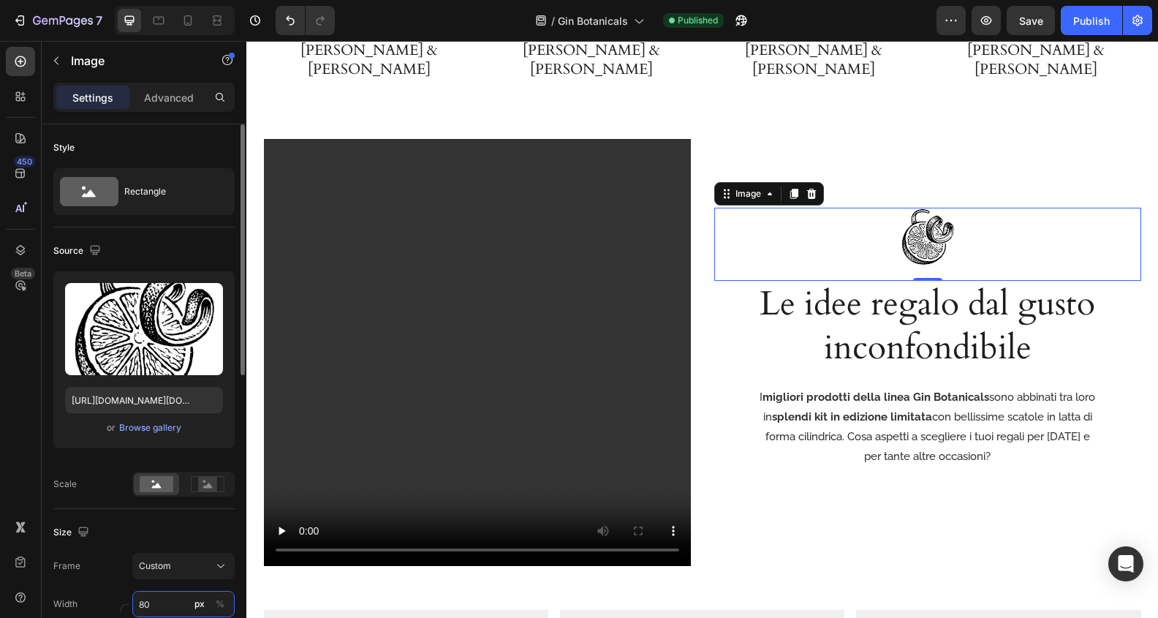
click at [160, 593] on input "80" at bounding box center [183, 604] width 102 height 26
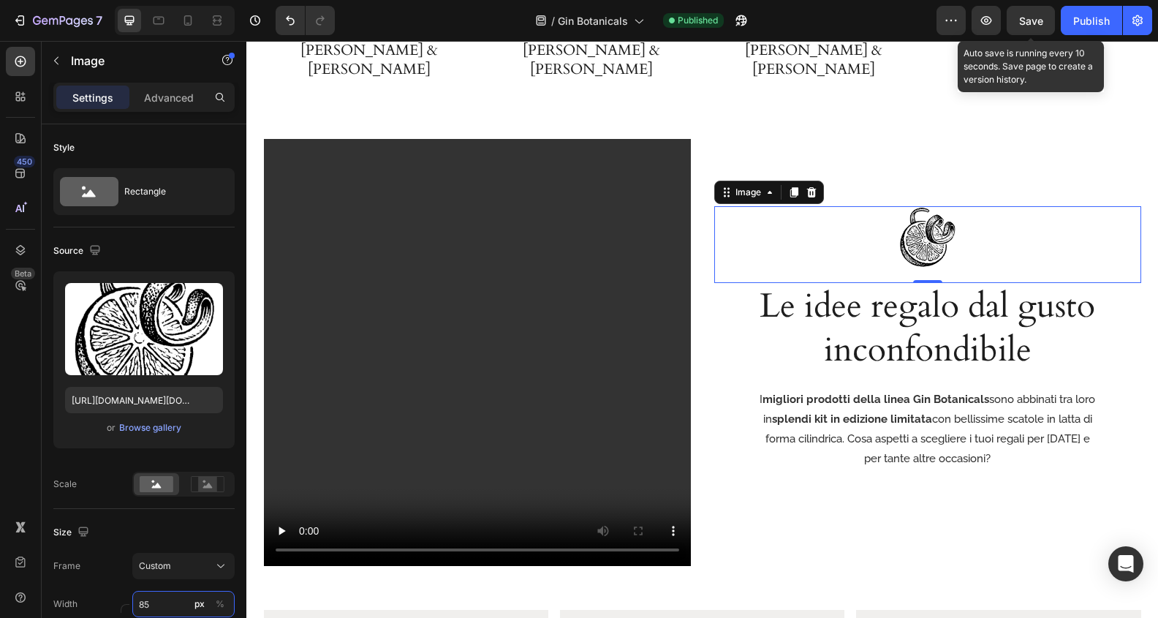
type input "85"
drag, startPoint x: 1039, startPoint y: 15, endPoint x: 1080, endPoint y: 21, distance: 42.1
click at [1039, 15] on span "Save" at bounding box center [1031, 21] width 24 height 12
click at [1080, 21] on div "Publish" at bounding box center [1091, 20] width 37 height 15
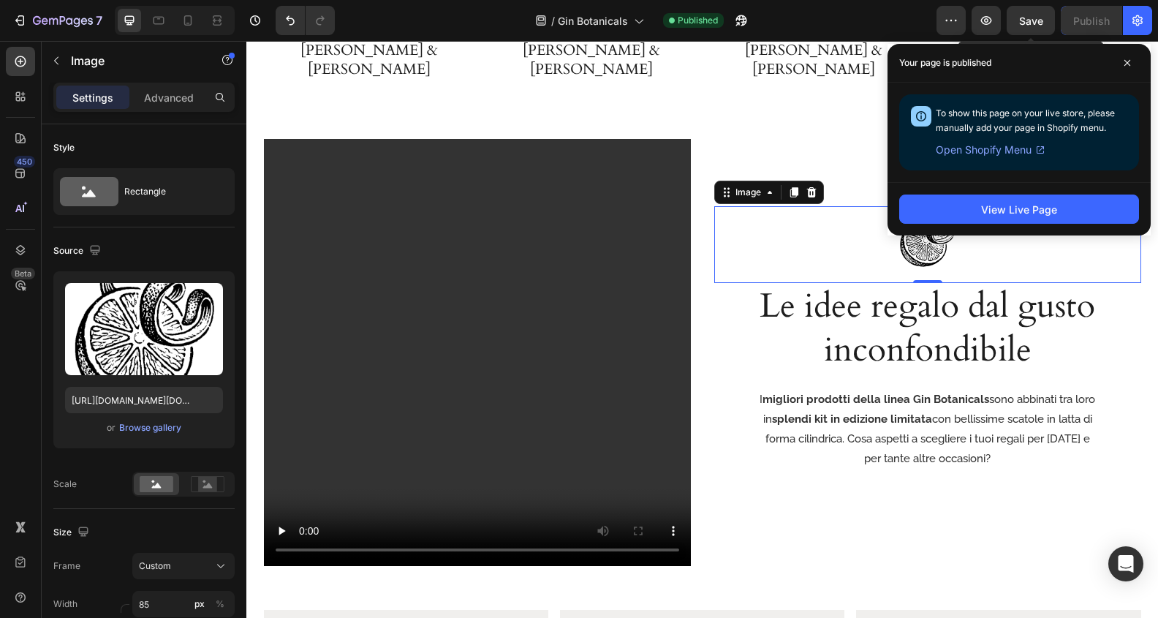
click at [577, 15] on div at bounding box center [579, 12] width 6 height 12
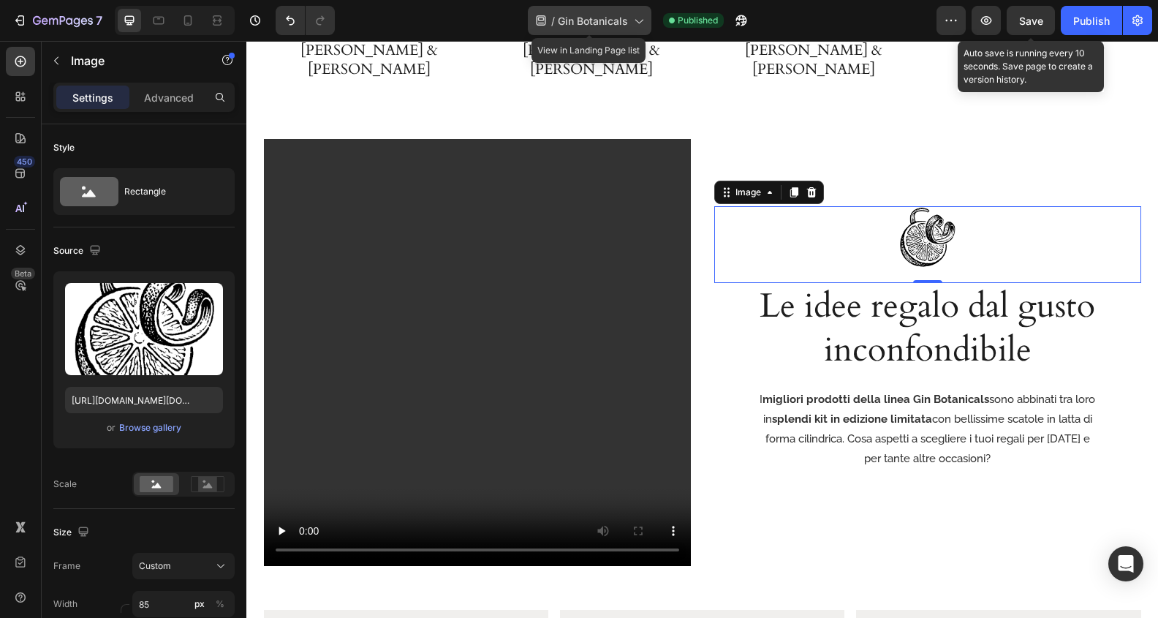
click at [581, 22] on span "Gin Botanicals" at bounding box center [593, 20] width 70 height 15
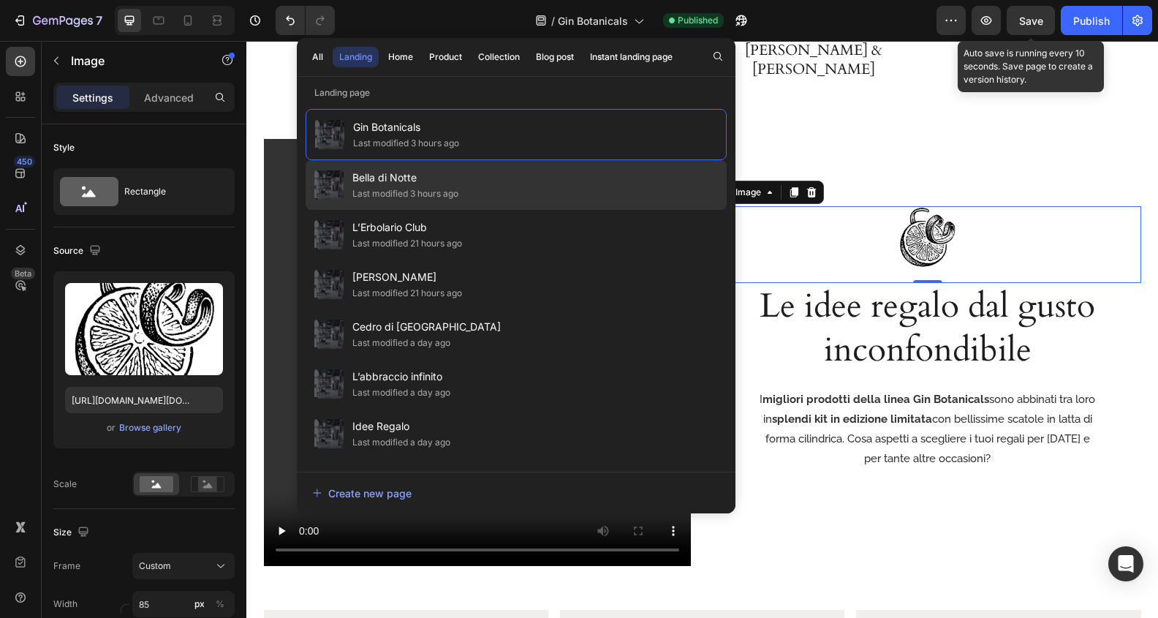
click at [402, 185] on span "Bella di Notte" at bounding box center [405, 178] width 106 height 18
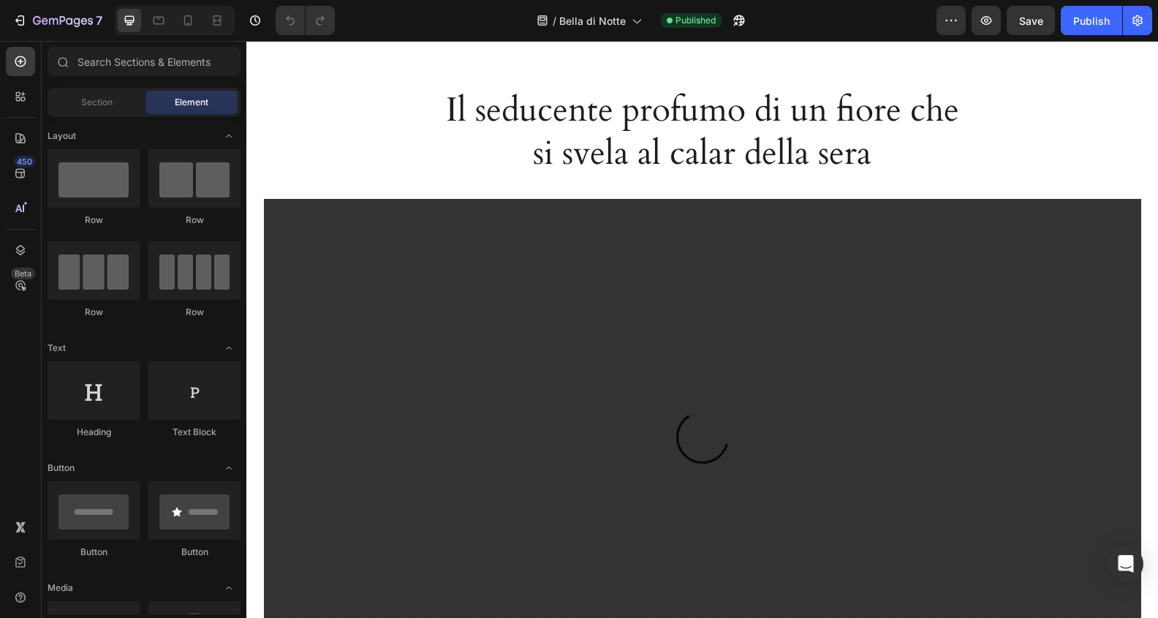
scroll to position [851, 0]
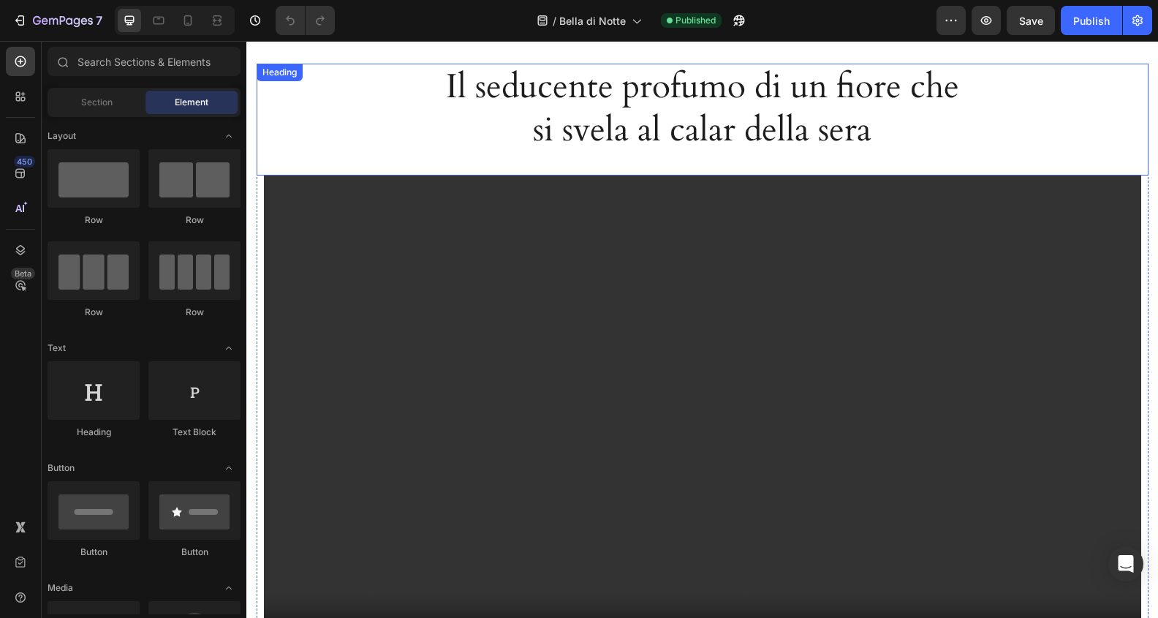
click at [749, 137] on h2 "Il seducente profumo di un fiore che si svela al calar della sera" at bounding box center [702, 109] width 523 height 91
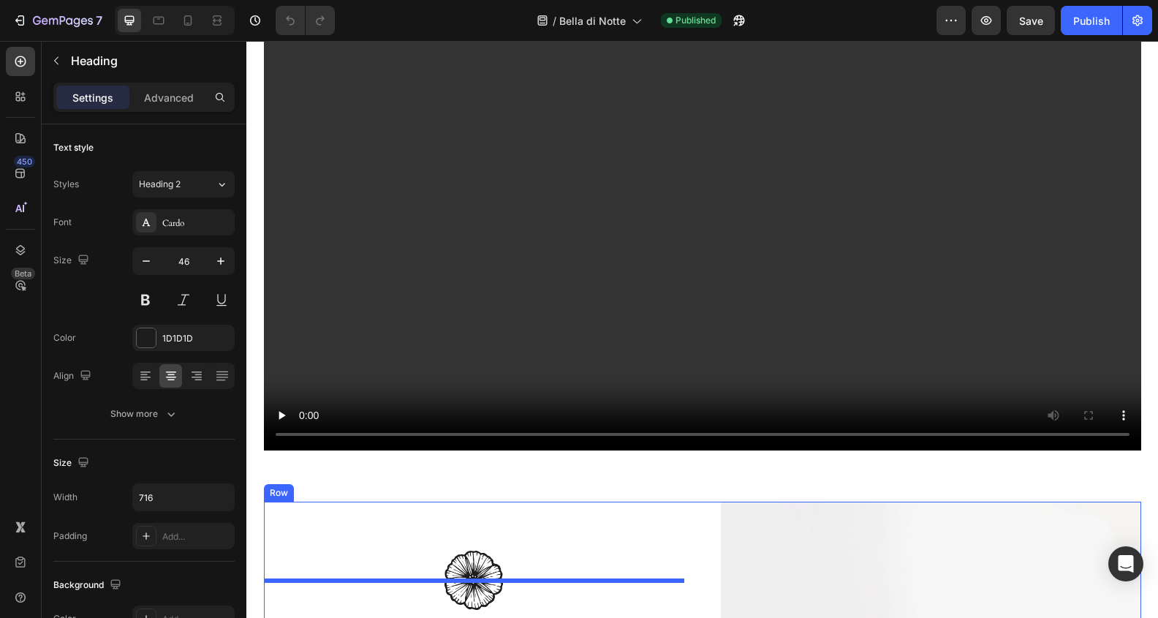
scroll to position [1162, 0]
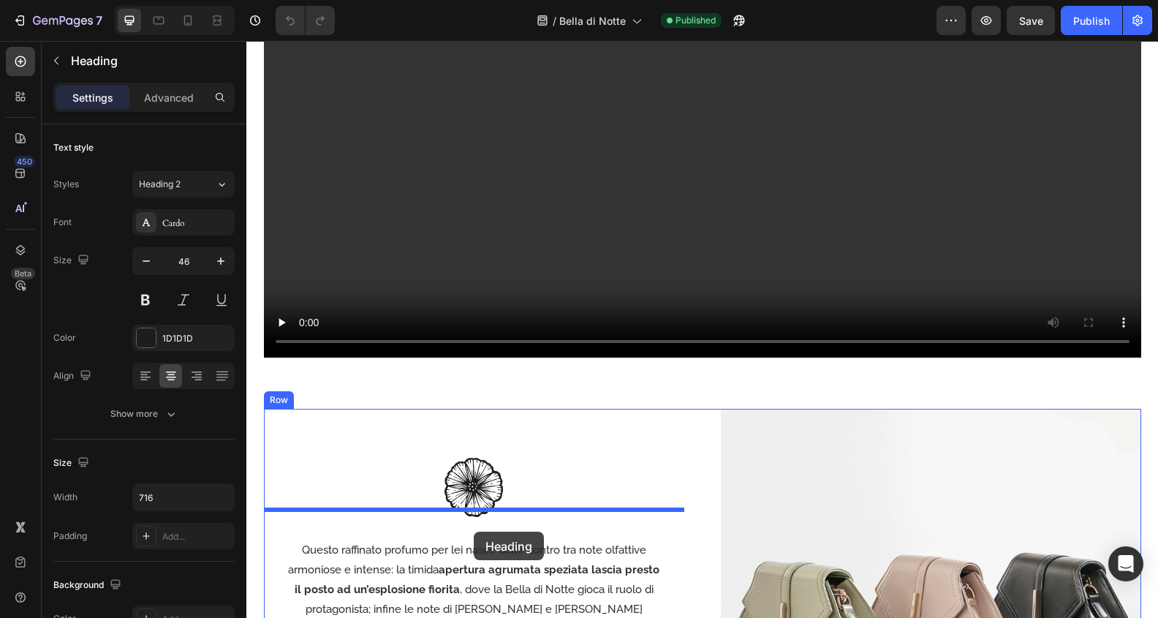
drag, startPoint x: 270, startPoint y: 81, endPoint x: 474, endPoint y: 531, distance: 494.0
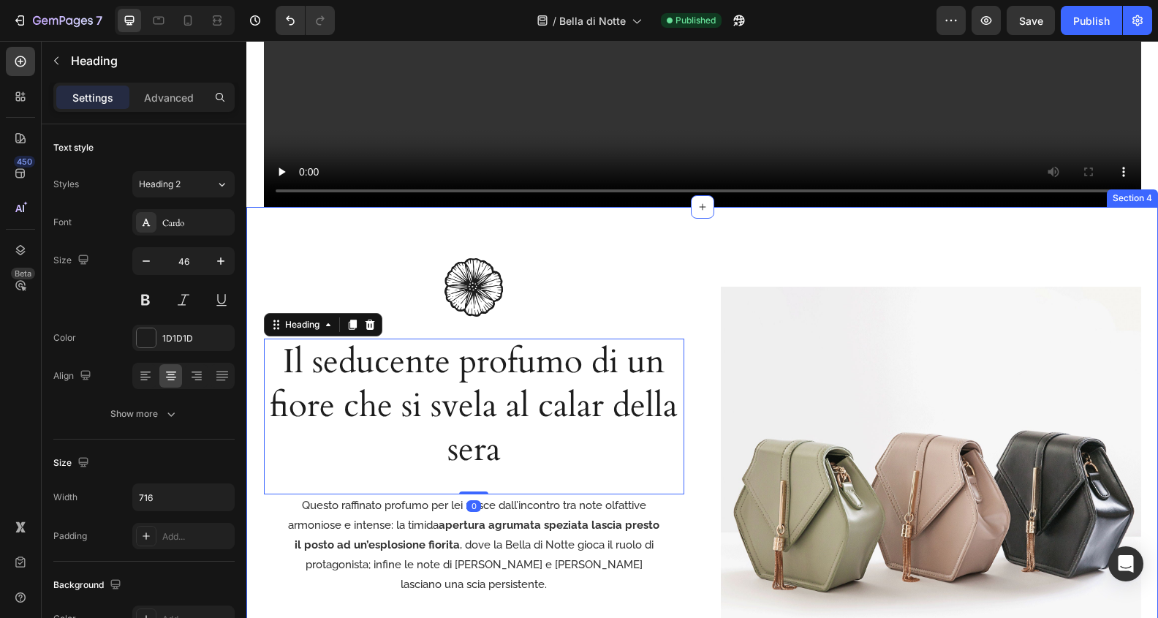
scroll to position [1217, 0]
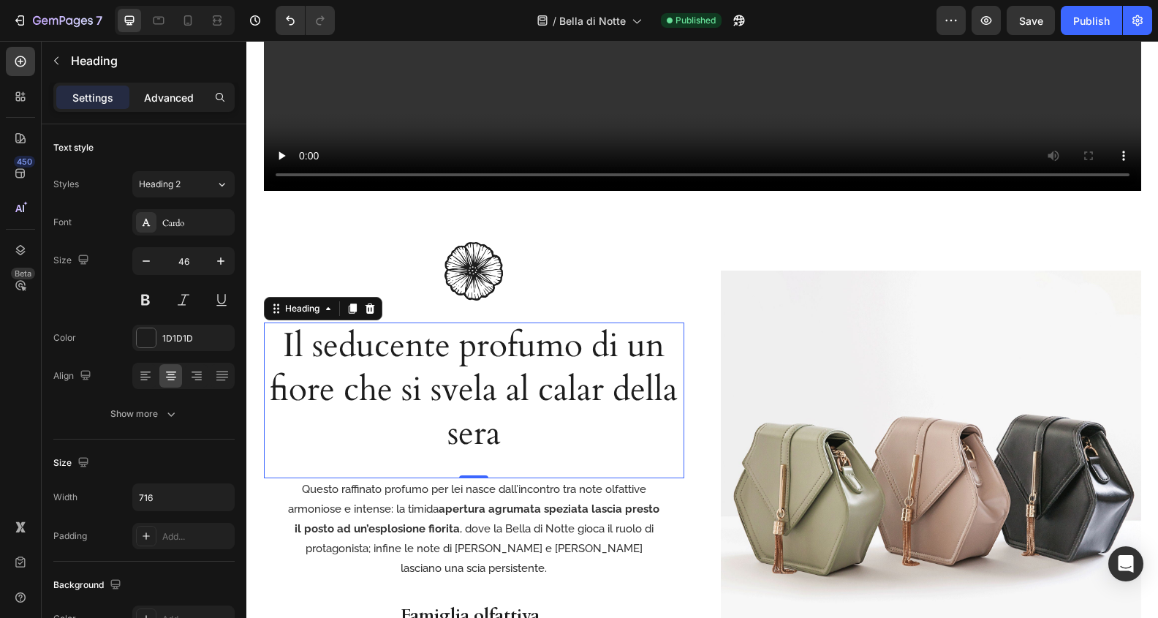
click at [167, 93] on p "Advanced" at bounding box center [169, 97] width 50 height 15
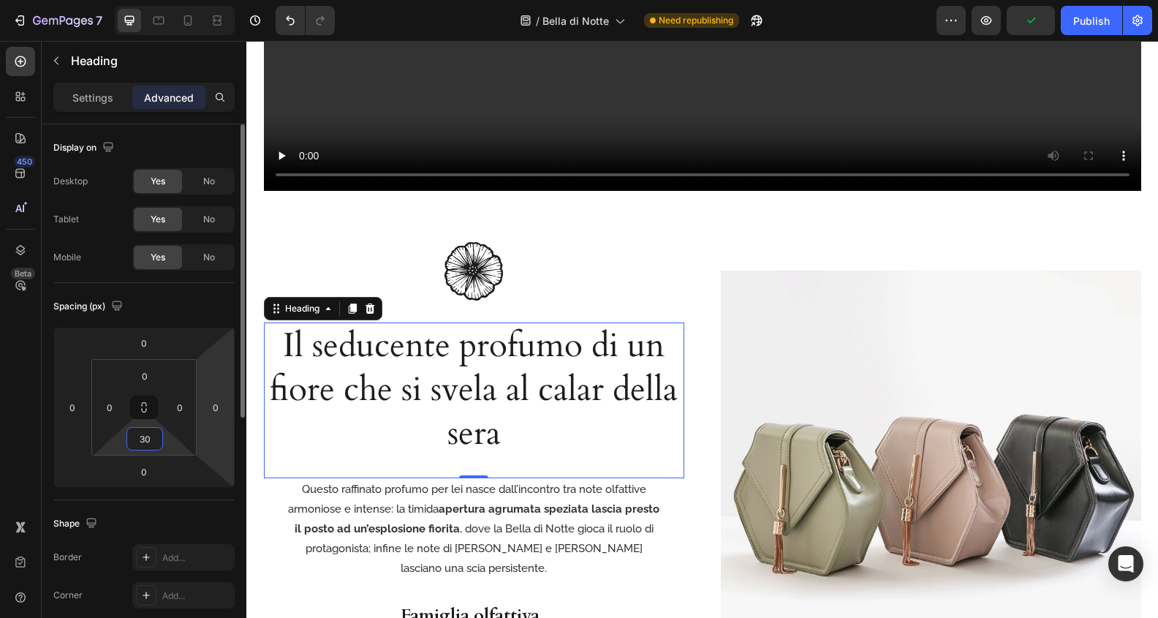
drag, startPoint x: 147, startPoint y: 435, endPoint x: 222, endPoint y: 447, distance: 76.2
click at [147, 435] on input "30" at bounding box center [144, 439] width 29 height 22
type input "20"
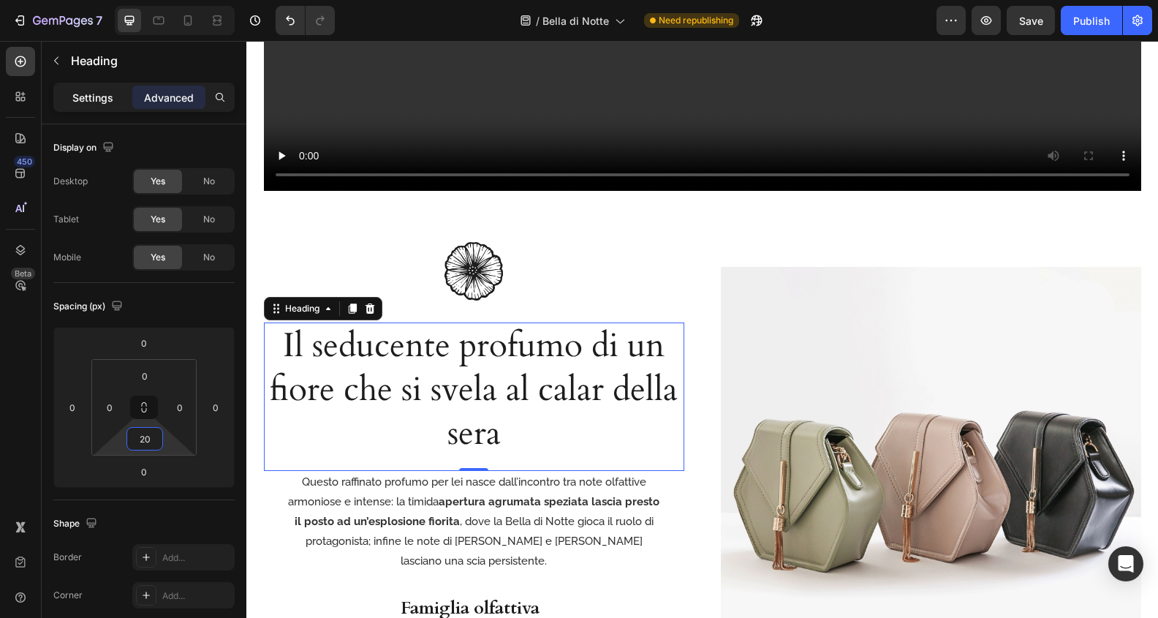
click at [90, 98] on p "Settings" at bounding box center [92, 97] width 41 height 15
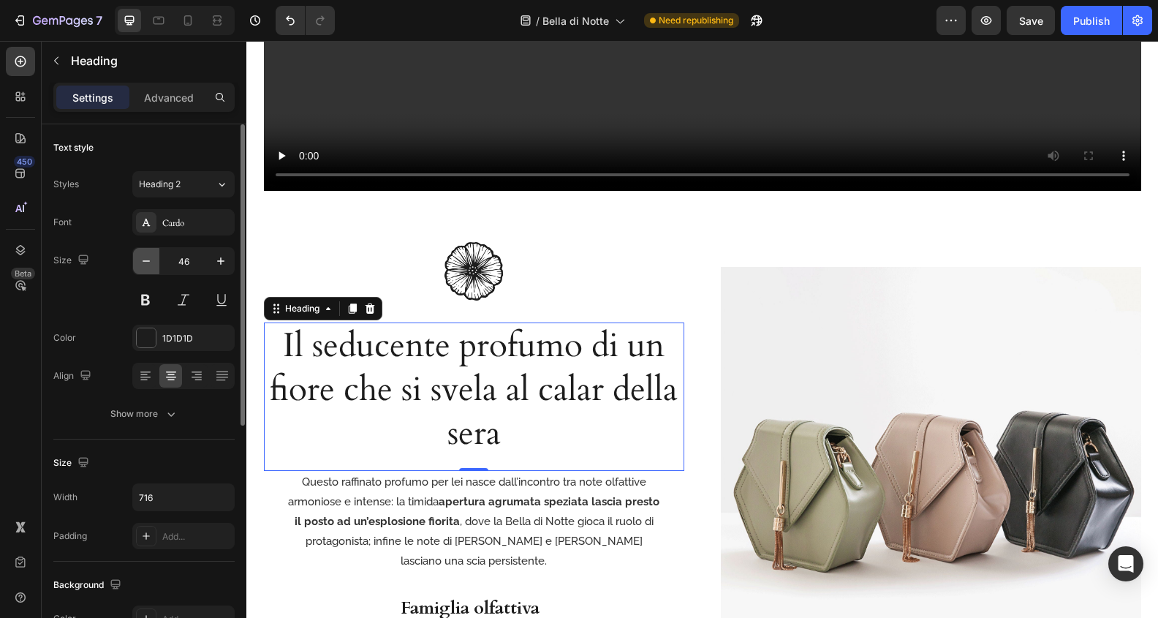
click at [143, 262] on icon "button" at bounding box center [146, 261] width 15 height 15
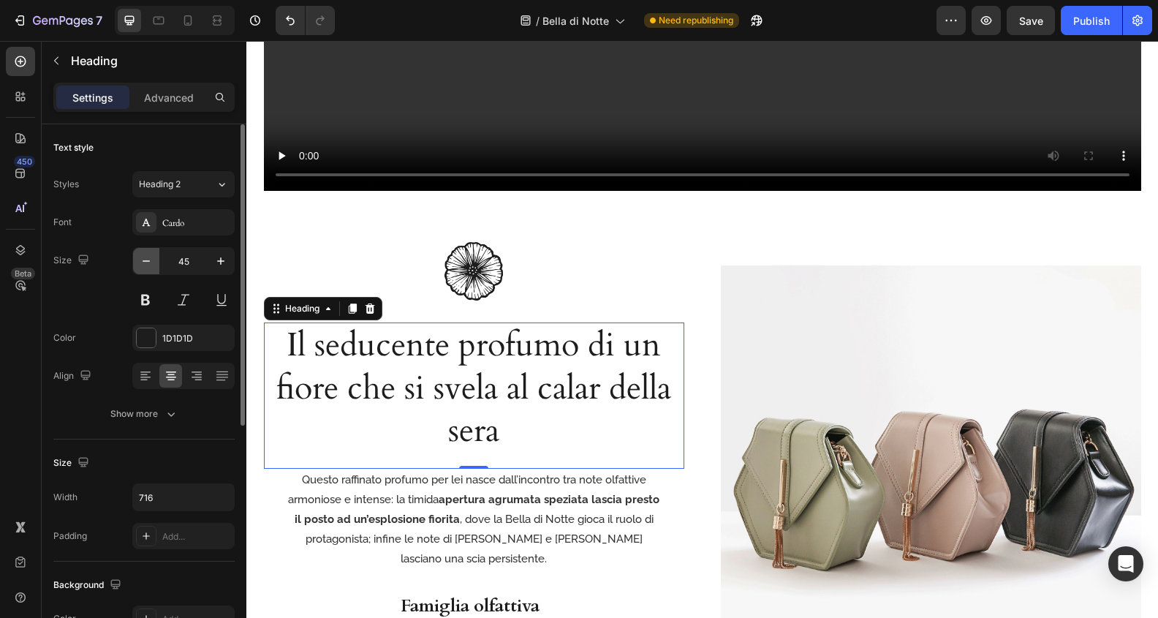
click at [143, 262] on icon "button" at bounding box center [146, 261] width 15 height 15
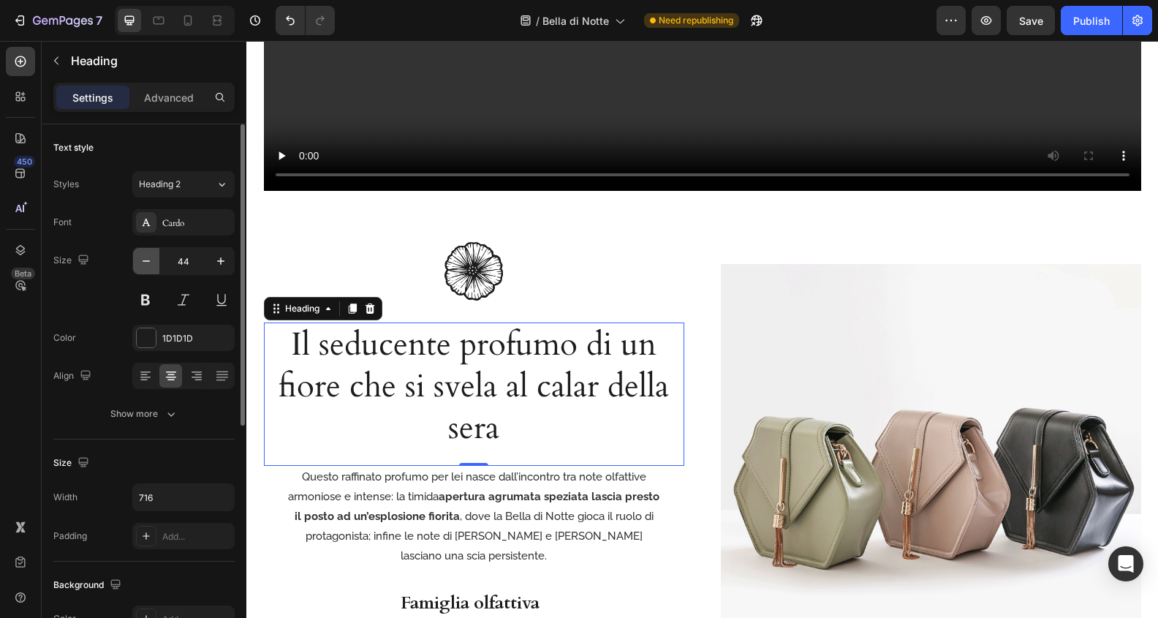
click at [143, 262] on icon "button" at bounding box center [146, 261] width 15 height 15
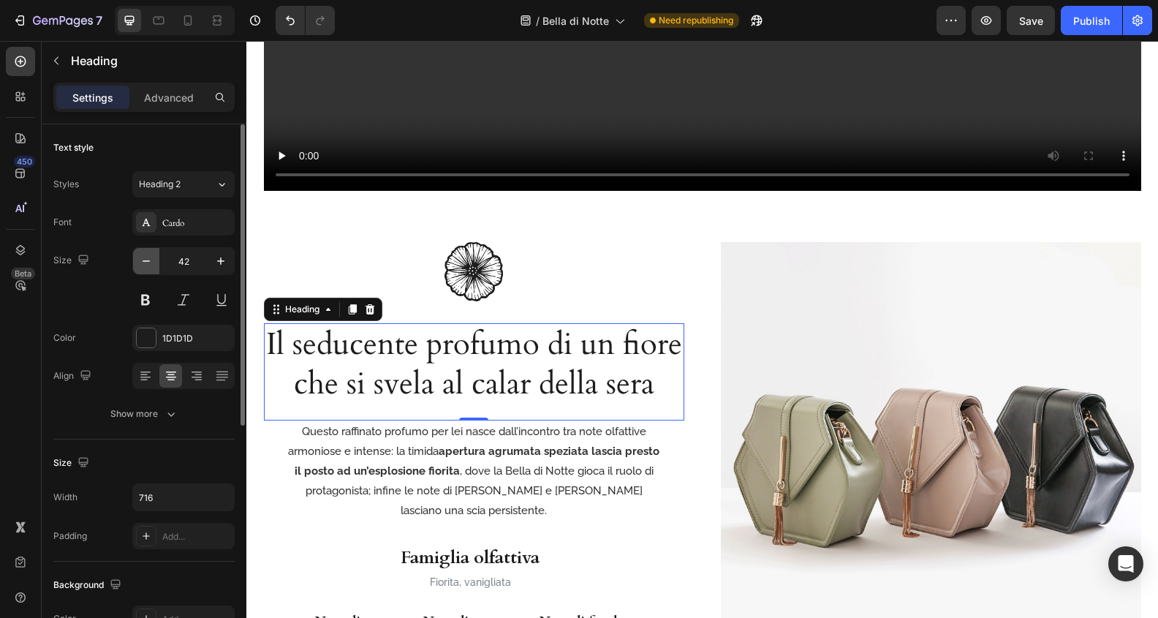
click at [143, 262] on icon "button" at bounding box center [146, 261] width 15 height 15
type input "40"
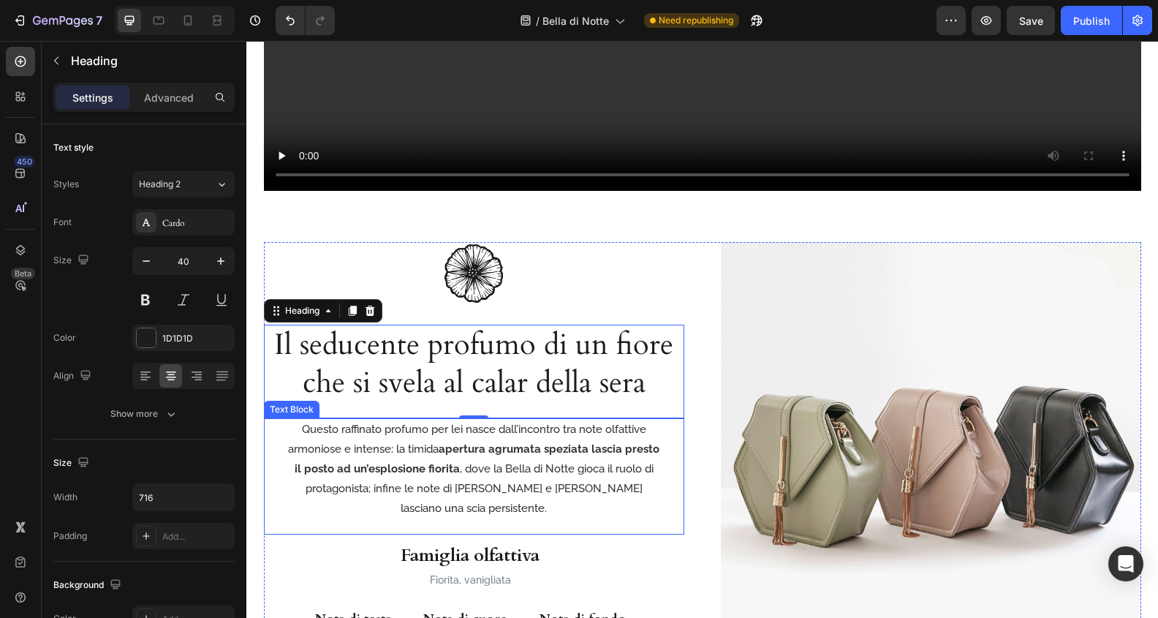
drag, startPoint x: 607, startPoint y: 503, endPoint x: 376, endPoint y: 486, distance: 231.6
click at [606, 503] on p "Questo raffinato profumo per lei nasce dall’incontro tra note olfattive armonio…" at bounding box center [474, 469] width 374 height 99
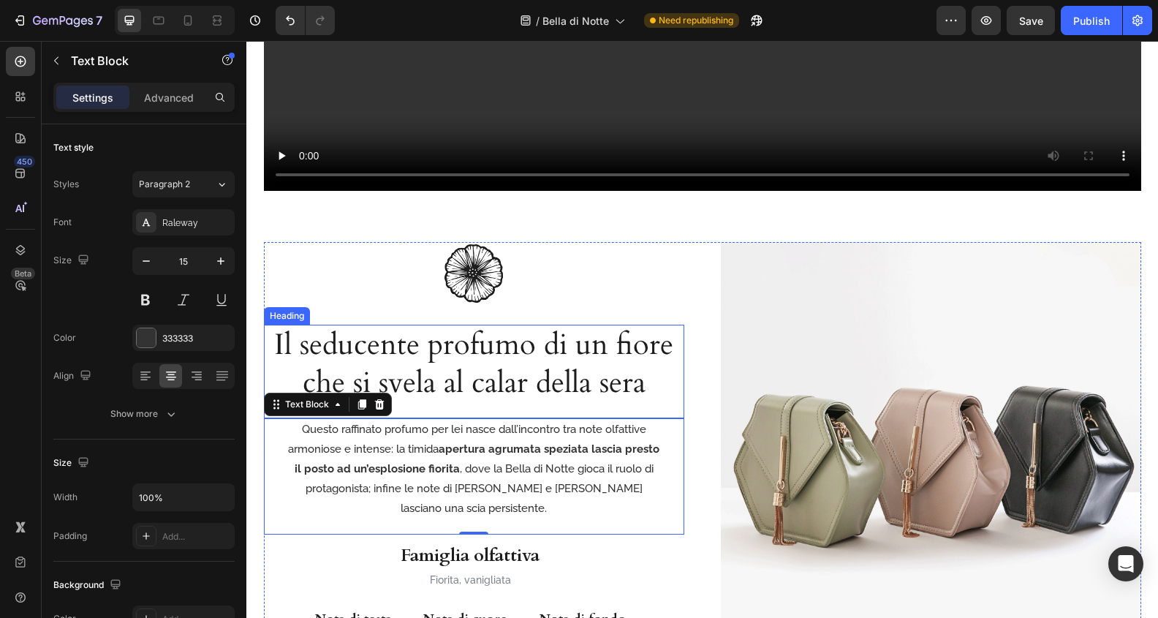
click at [613, 361] on h2 "Il seducente profumo di un fiore che si svela al calar della sera" at bounding box center [474, 364] width 420 height 79
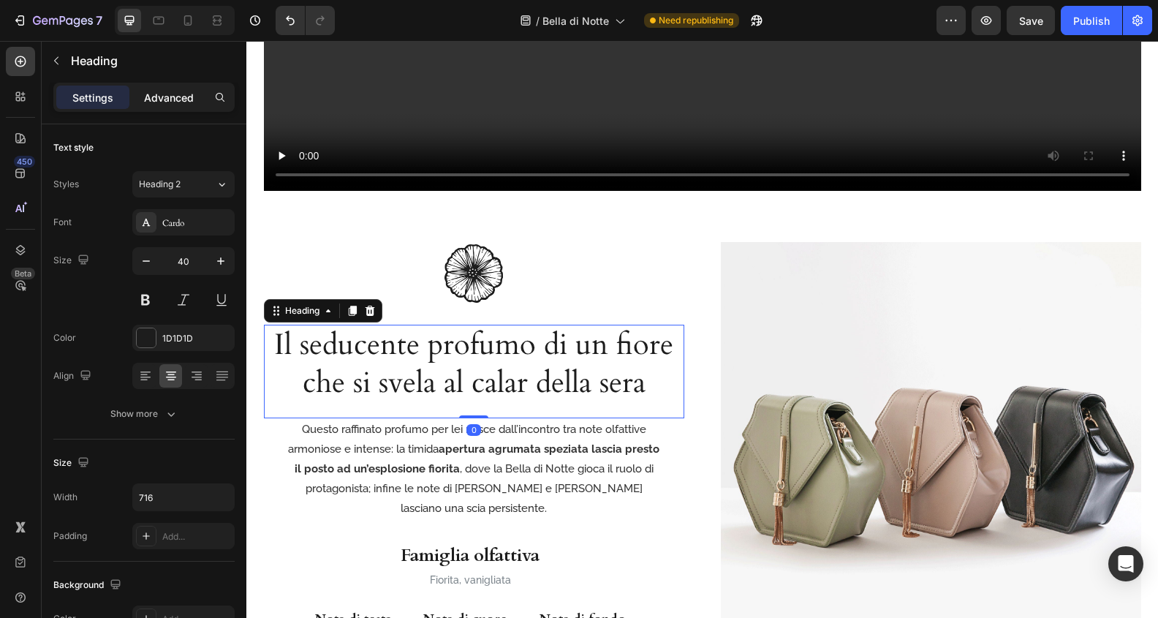
click at [172, 94] on p "Advanced" at bounding box center [169, 97] width 50 height 15
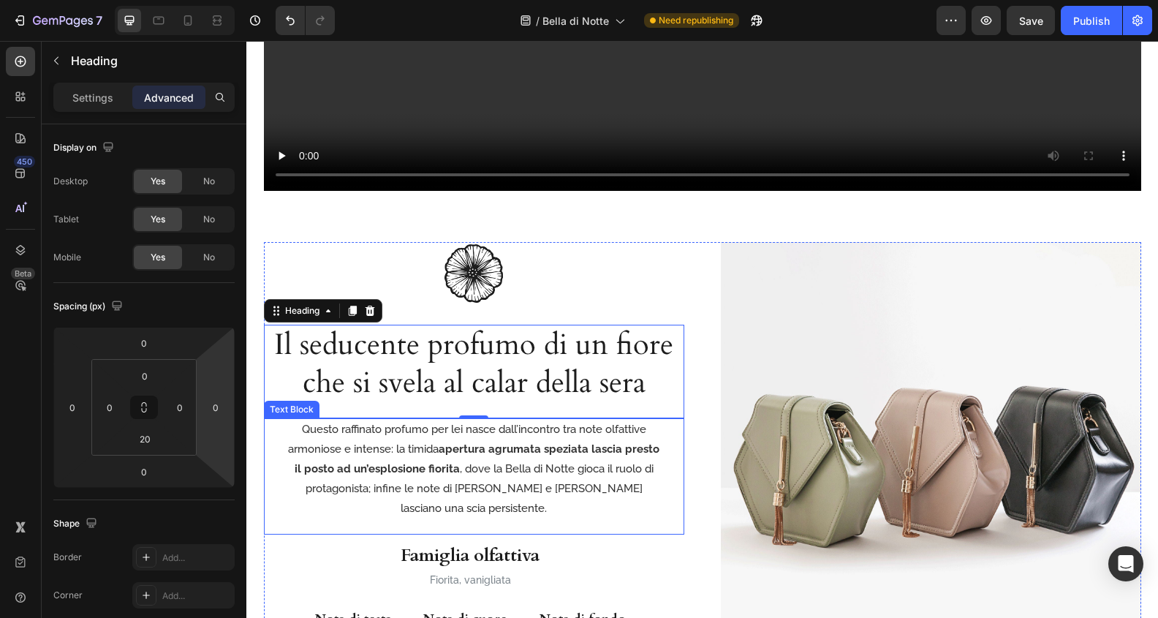
click at [470, 472] on p "Questo raffinato profumo per lei nasce dall’incontro tra note olfattive armonio…" at bounding box center [474, 469] width 374 height 99
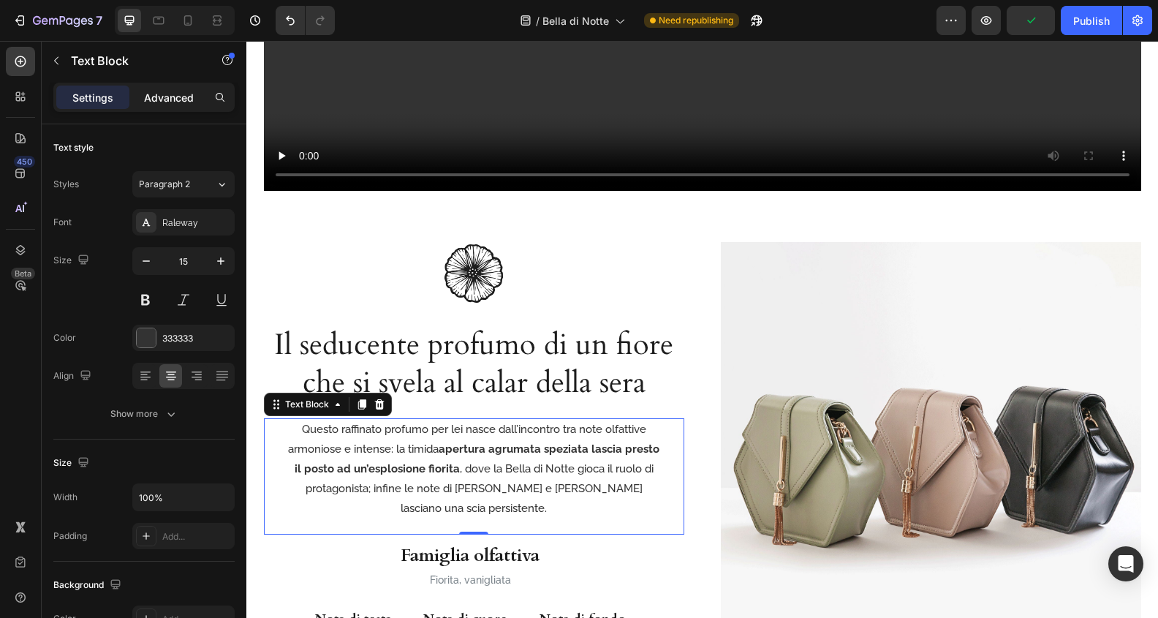
click at [178, 102] on p "Advanced" at bounding box center [169, 97] width 50 height 15
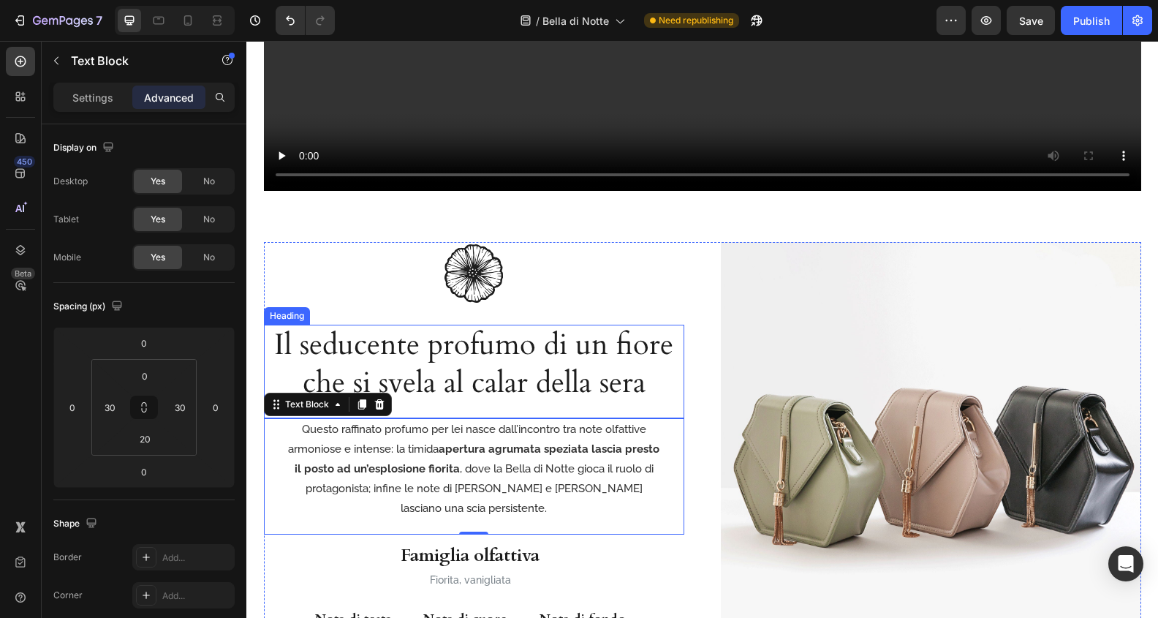
click at [582, 380] on h2 "Il seducente profumo di un fiore che si svela al calar della sera" at bounding box center [474, 364] width 420 height 79
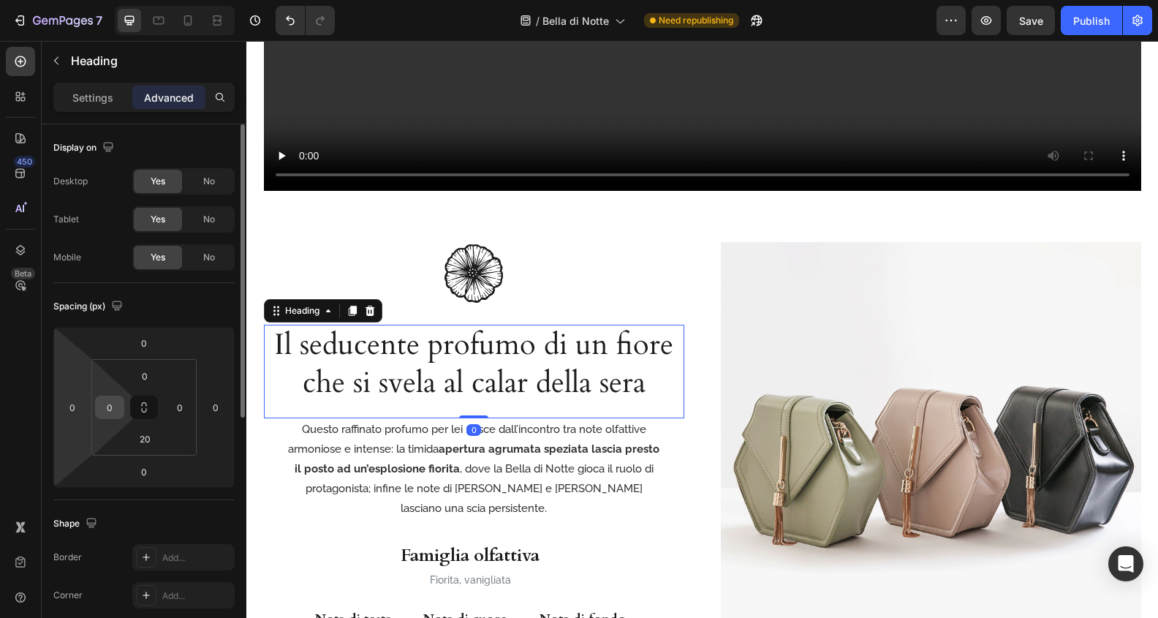
click at [118, 410] on input "0" at bounding box center [110, 407] width 22 height 22
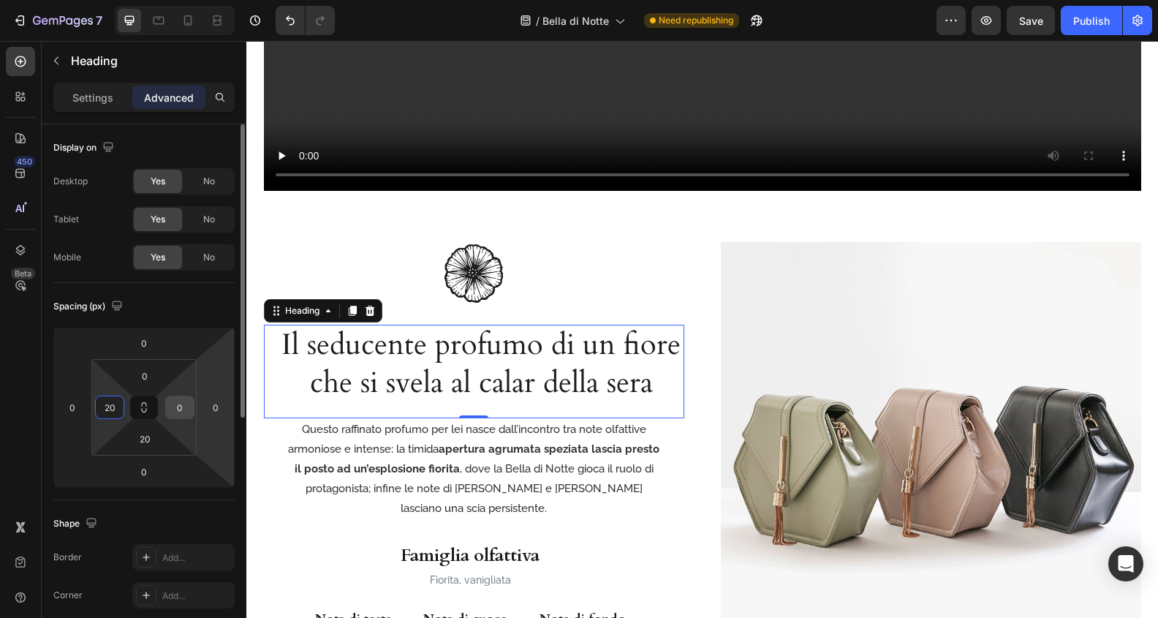
type input "2"
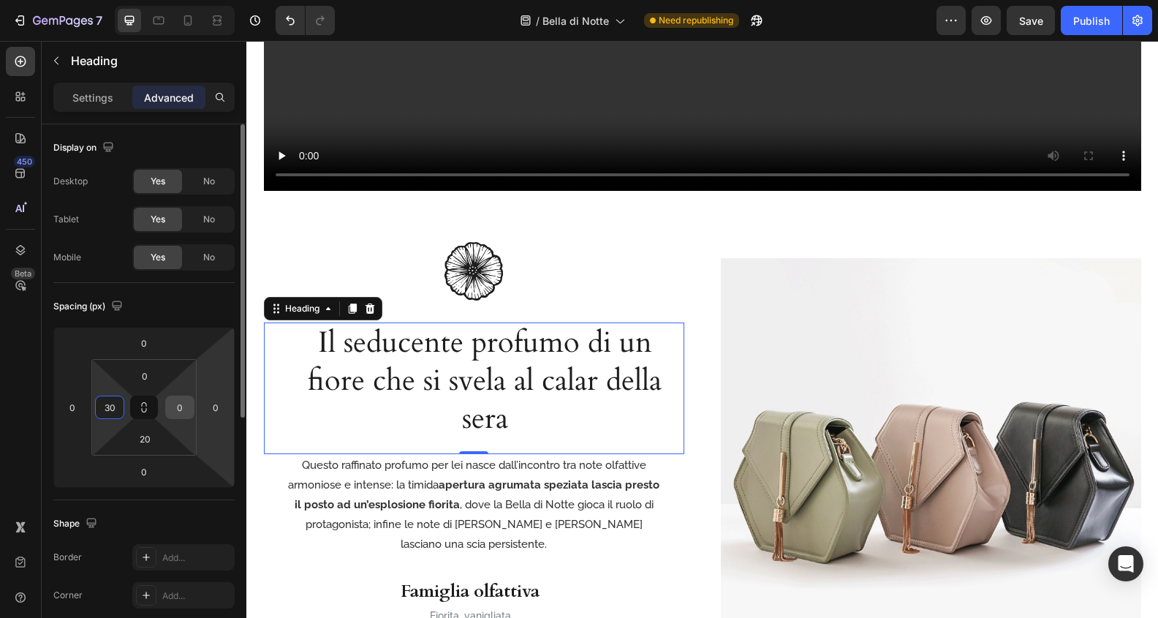
type input "30"
drag, startPoint x: 183, startPoint y: 407, endPoint x: 202, endPoint y: 406, distance: 19.8
click at [183, 407] on input "0" at bounding box center [180, 407] width 22 height 22
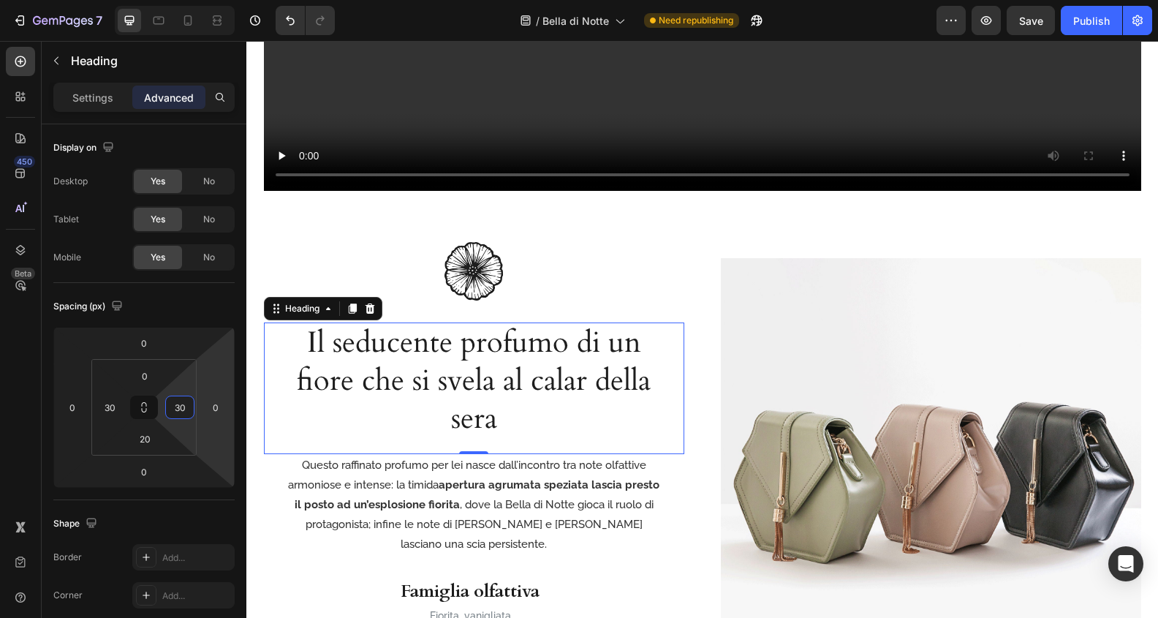
type input "30"
click at [569, 365] on h2 "Il seducente profumo di un fiore che si svela al calar della sera" at bounding box center [474, 380] width 376 height 117
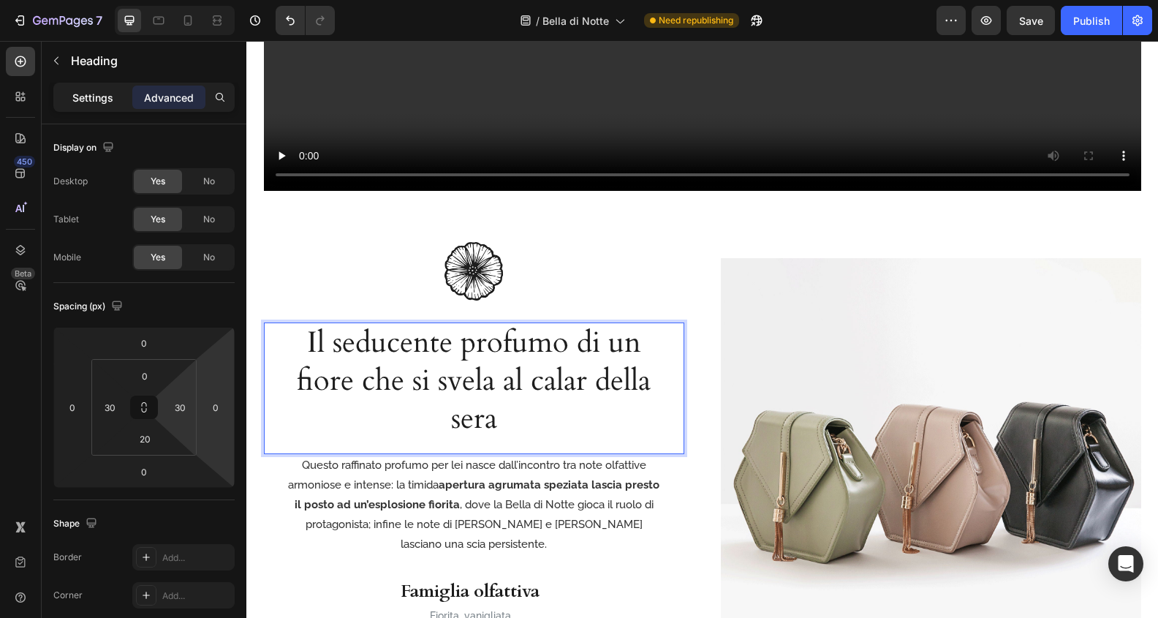
click at [100, 102] on p "Settings" at bounding box center [92, 97] width 41 height 15
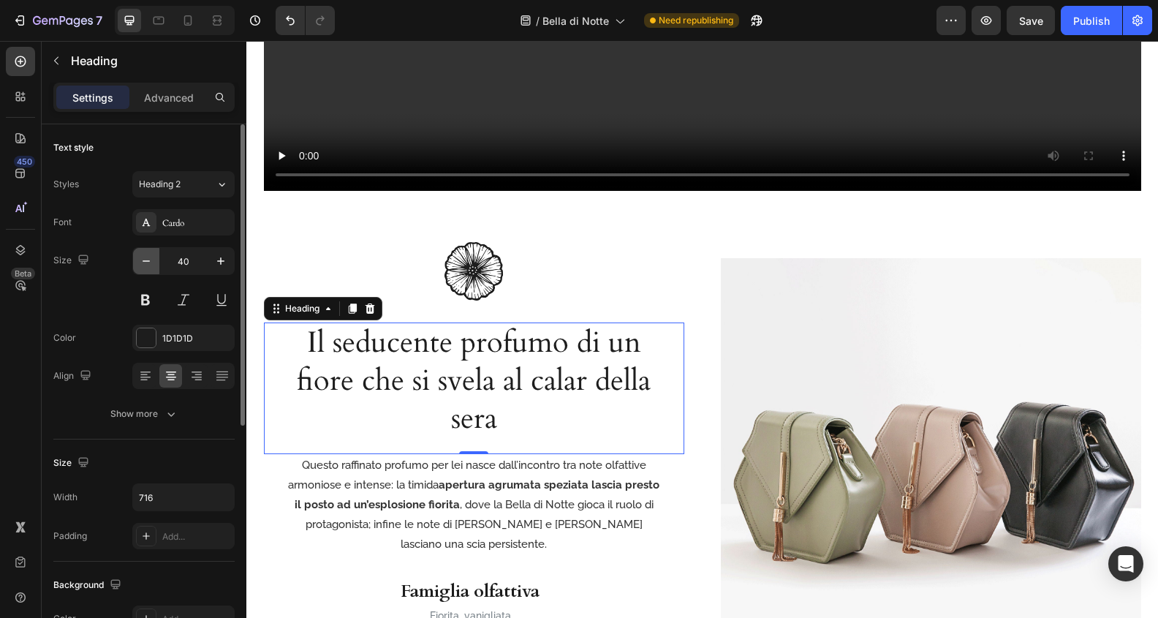
click at [144, 253] on button "button" at bounding box center [146, 261] width 26 height 26
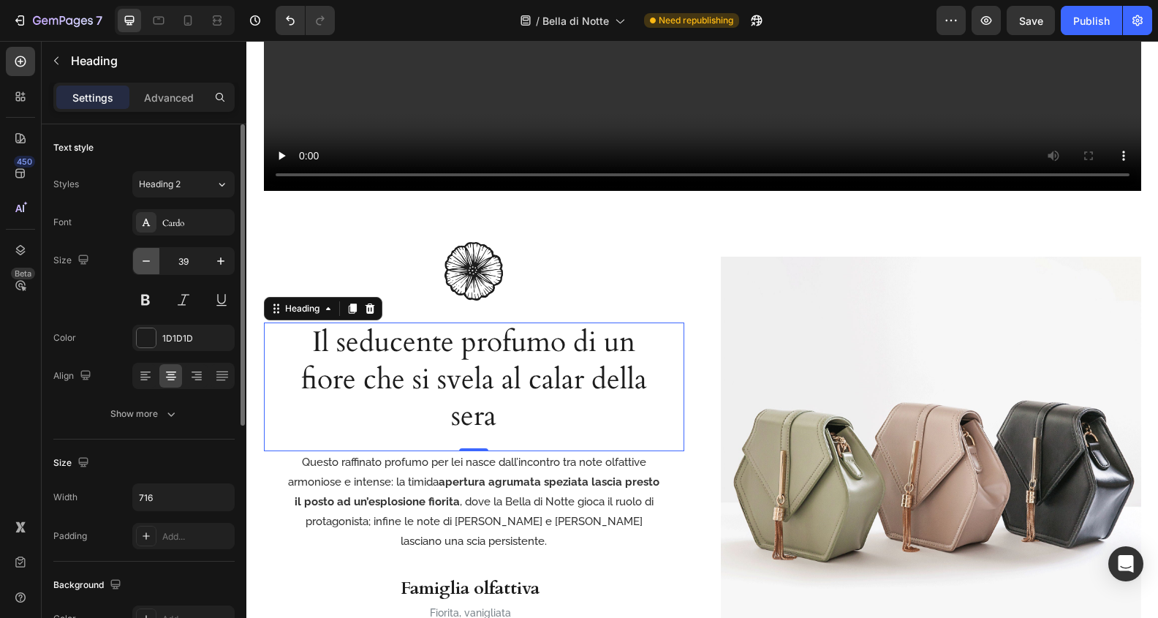
click at [145, 260] on icon "button" at bounding box center [146, 261] width 15 height 15
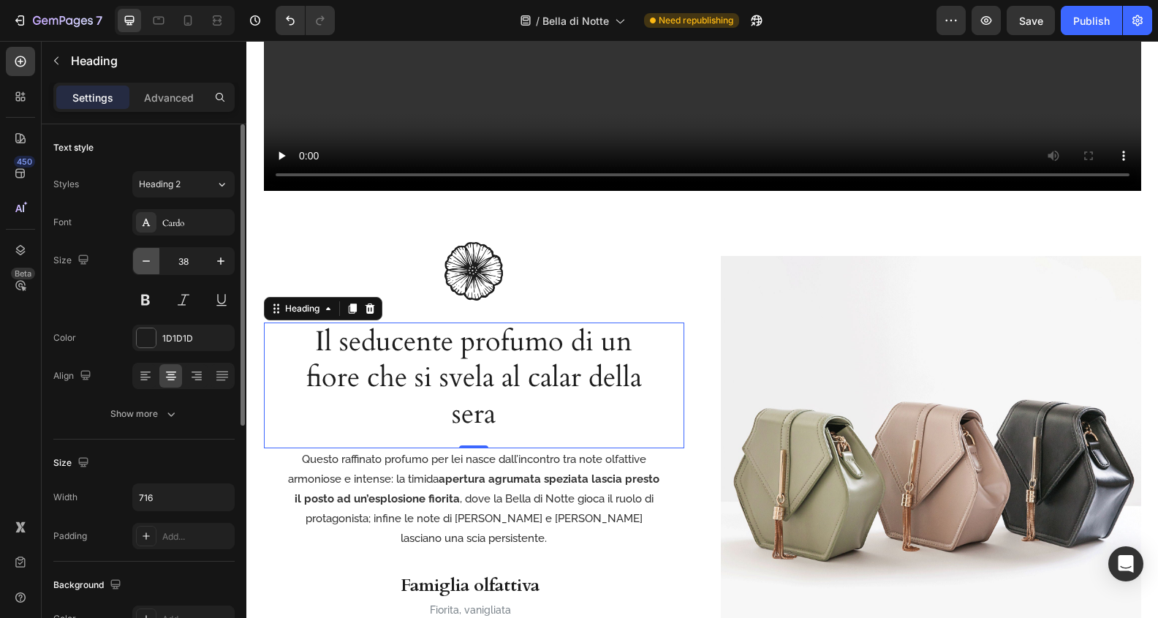
click at [145, 260] on icon "button" at bounding box center [146, 261] width 15 height 15
type input "37"
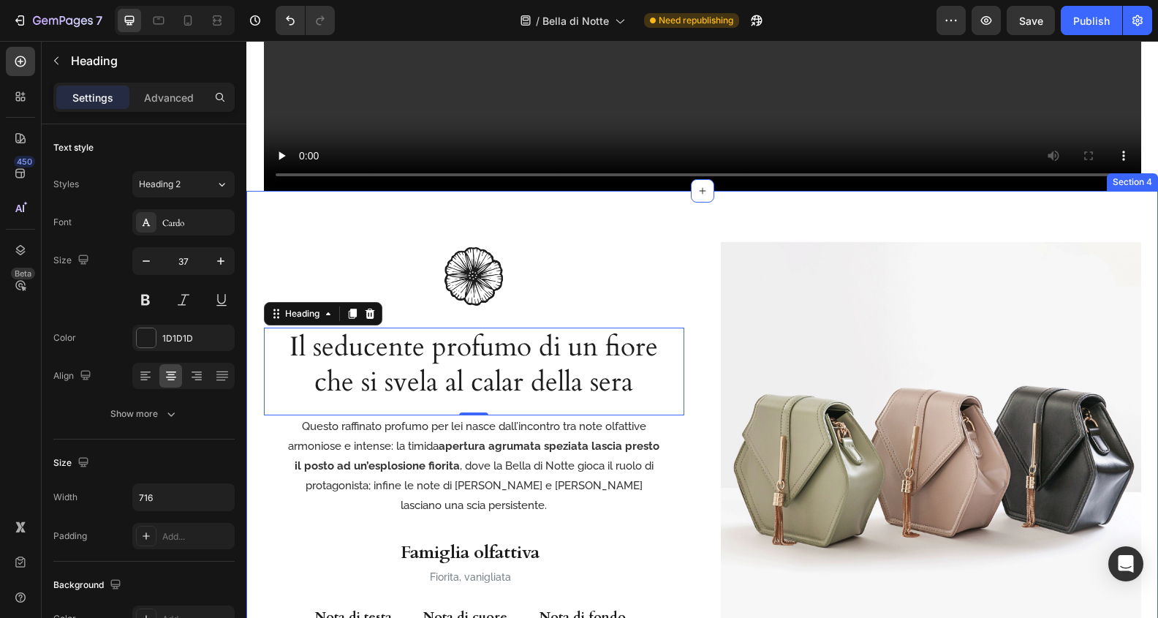
click at [760, 219] on div "Image Il seducente profumo di un fiore che si svela al calar della sera Heading…" at bounding box center [702, 448] width 912 height 515
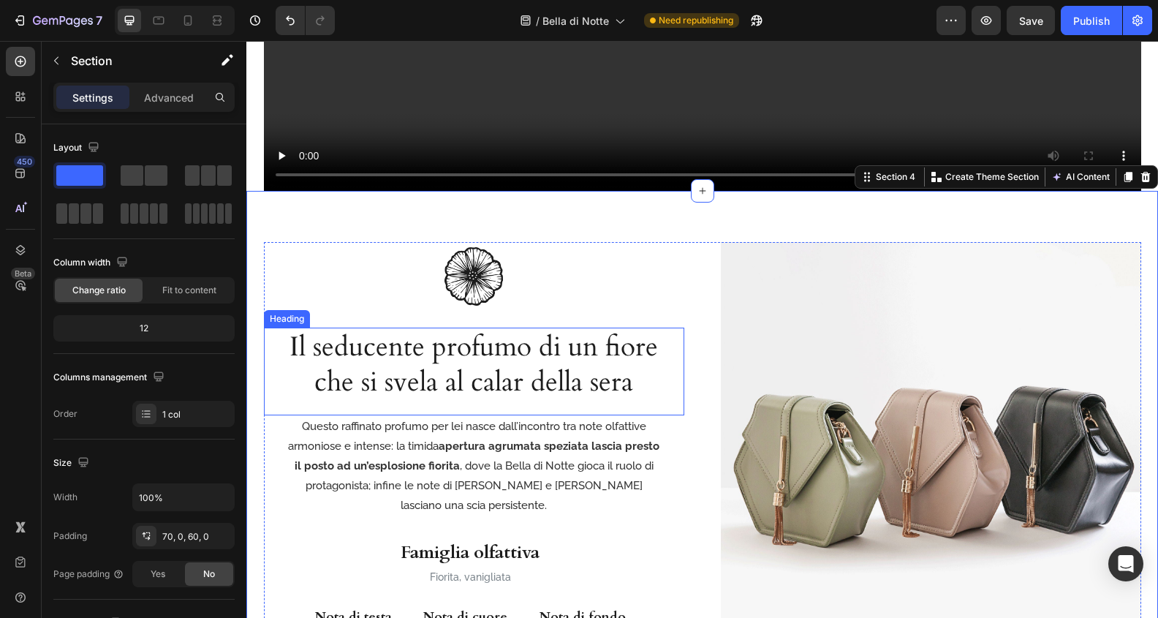
click at [534, 387] on p "Il seducente profumo di un fiore che si svela al calar della sera" at bounding box center [474, 364] width 374 height 70
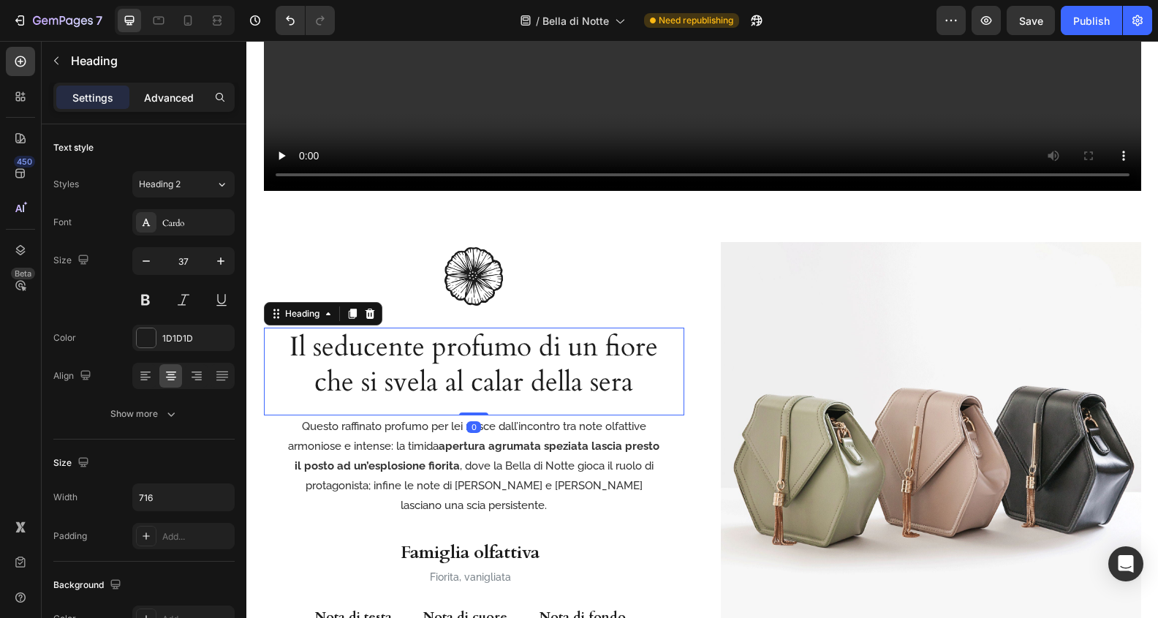
click at [173, 99] on p "Advanced" at bounding box center [169, 97] width 50 height 15
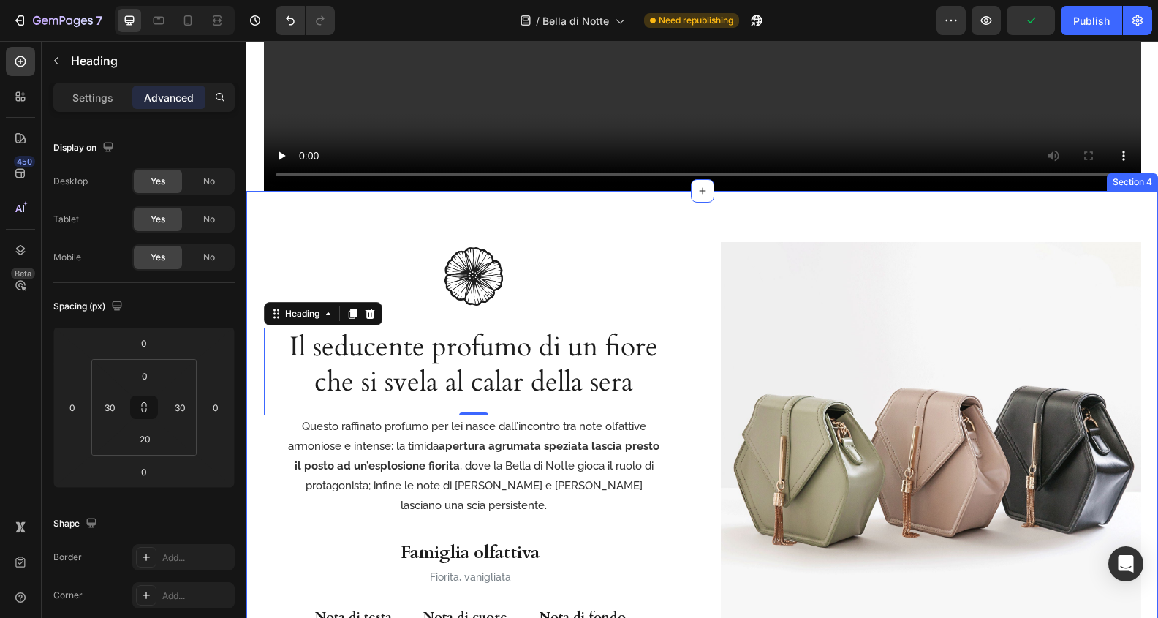
click at [673, 211] on div "Image Il seducente profumo di un fiore che si svela al calar della sera Heading…" at bounding box center [702, 448] width 912 height 515
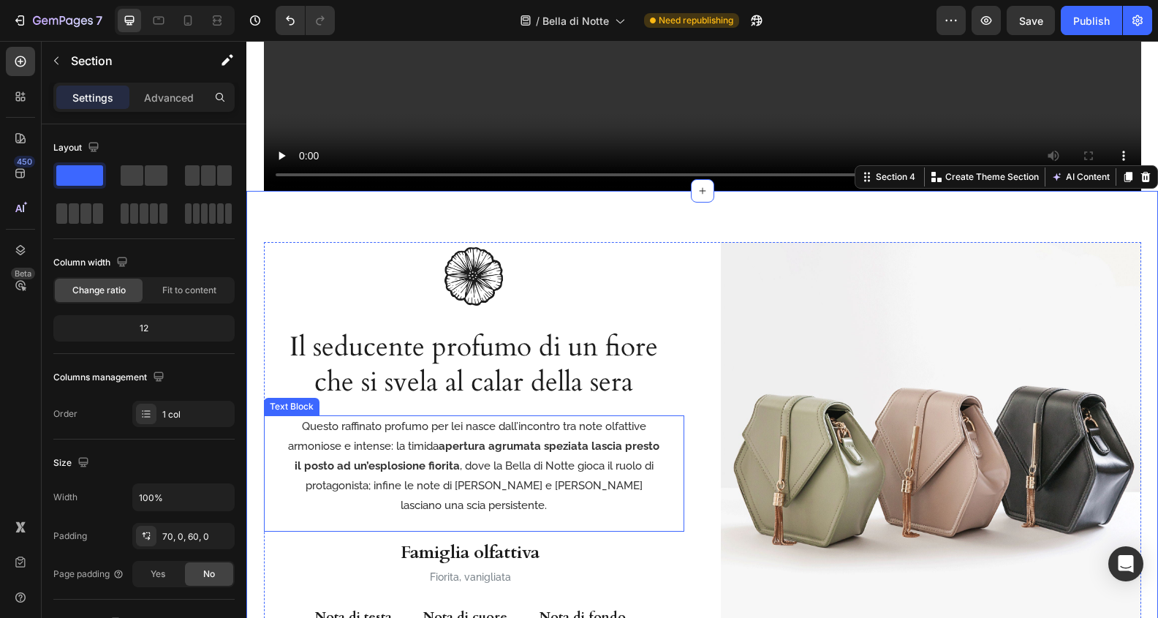
click at [579, 465] on p "Questo raffinato profumo per lei nasce dall’incontro tra note olfattive armonio…" at bounding box center [474, 466] width 374 height 99
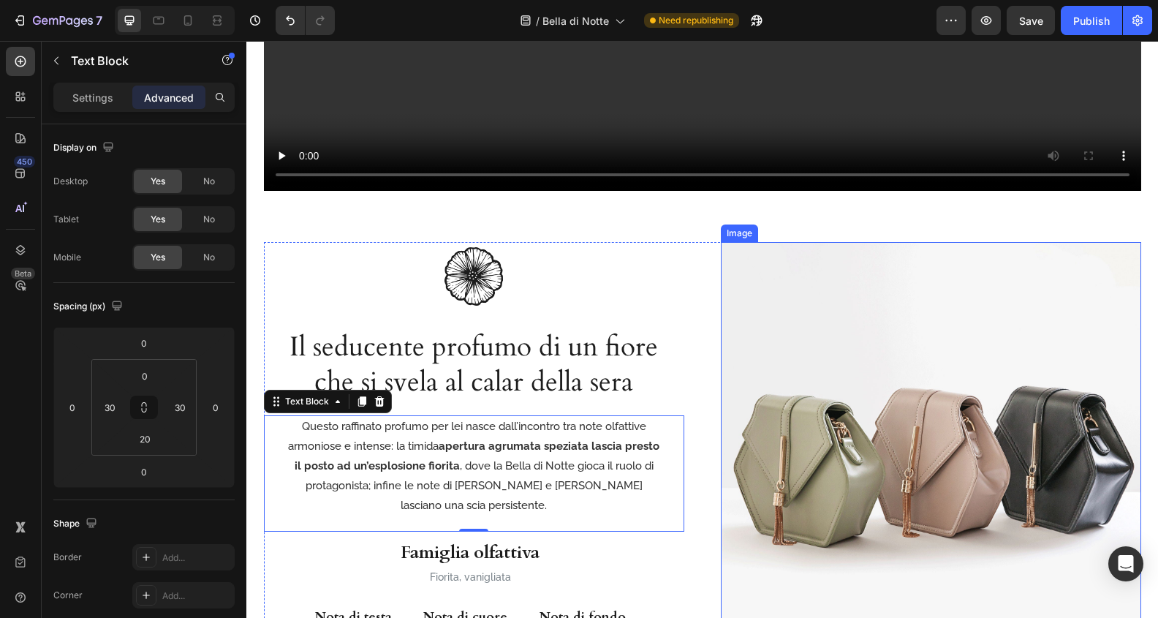
click at [737, 227] on div "Image" at bounding box center [739, 233] width 31 height 13
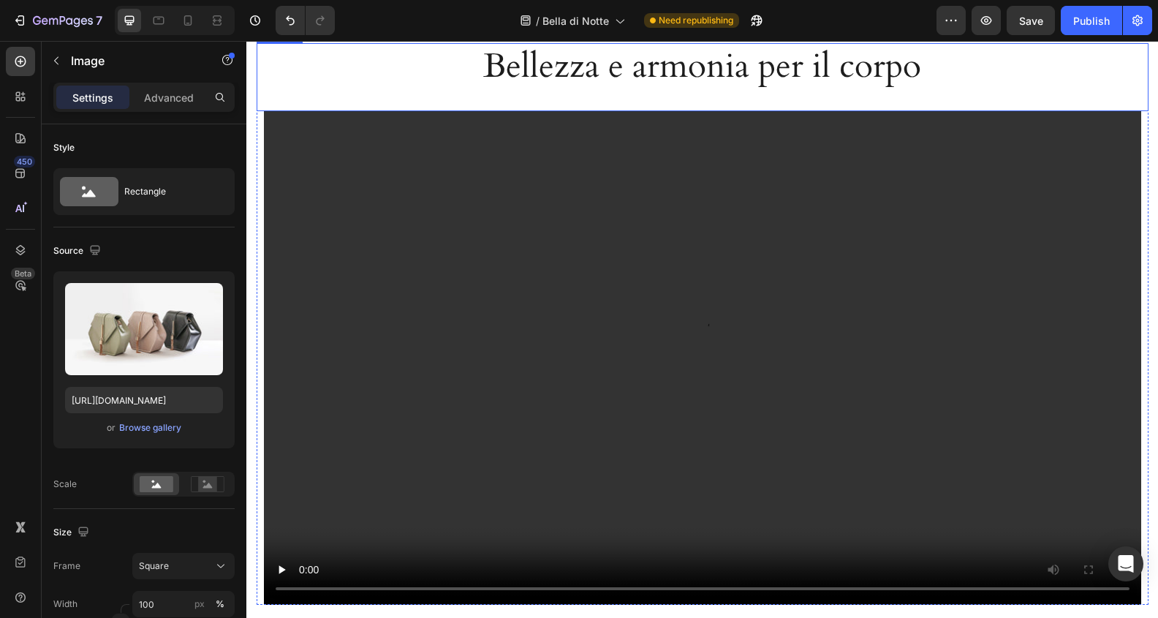
scroll to position [1907, 0]
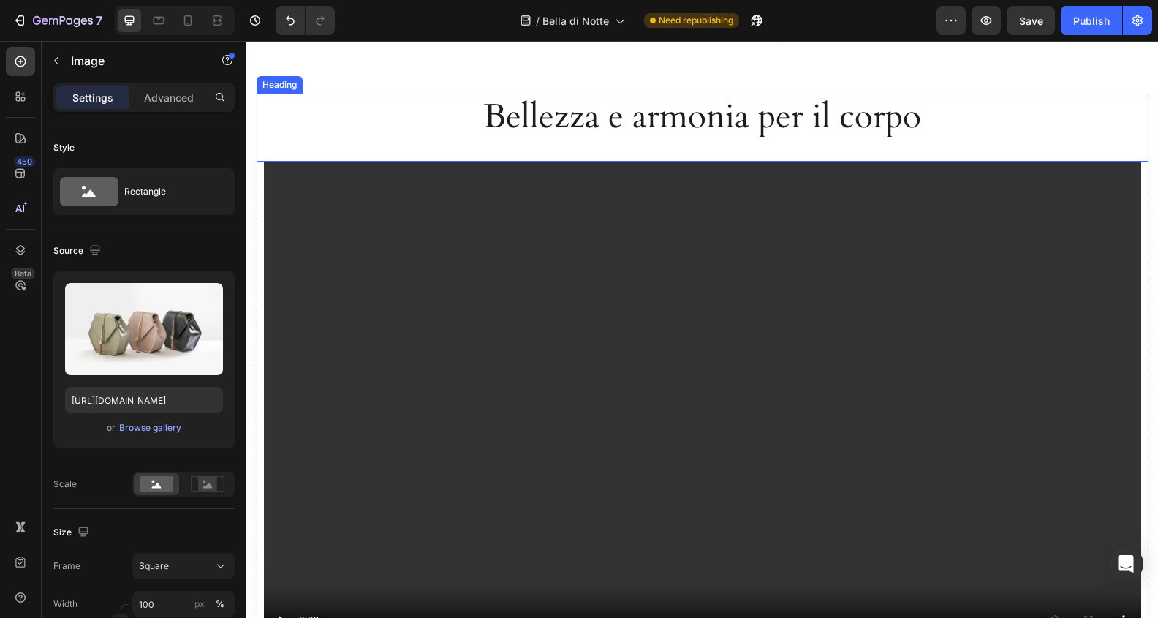
click at [575, 118] on h2 "Bellezza e armonia per il corpo" at bounding box center [702, 117] width 523 height 47
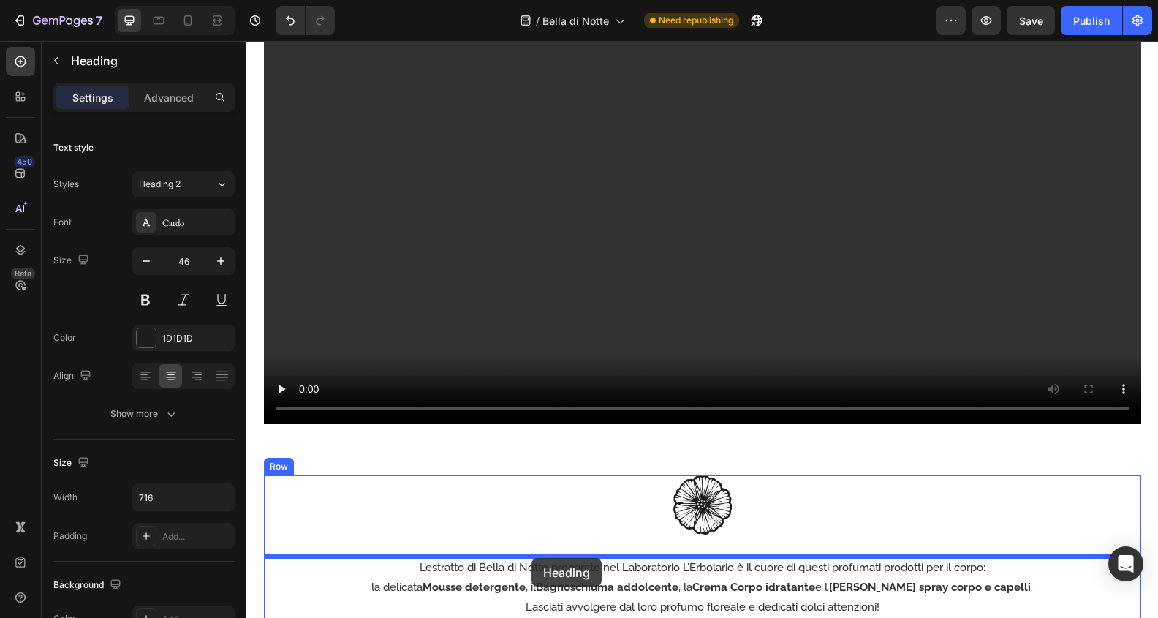
scroll to position [2151, 0]
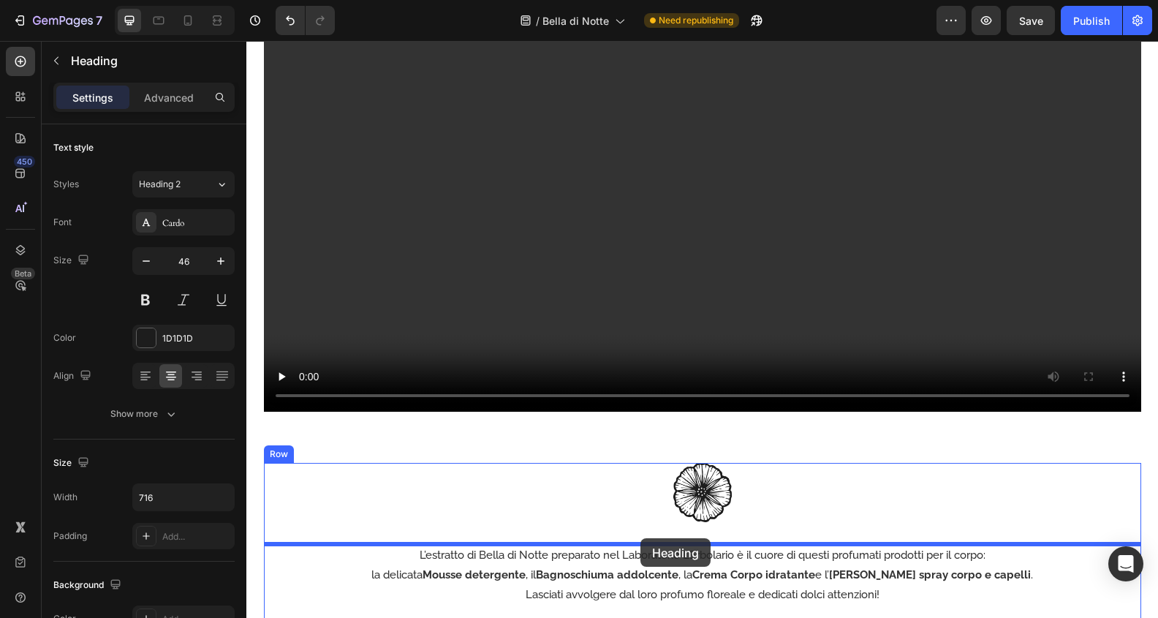
drag, startPoint x: 271, startPoint y: 81, endPoint x: 640, endPoint y: 538, distance: 587.4
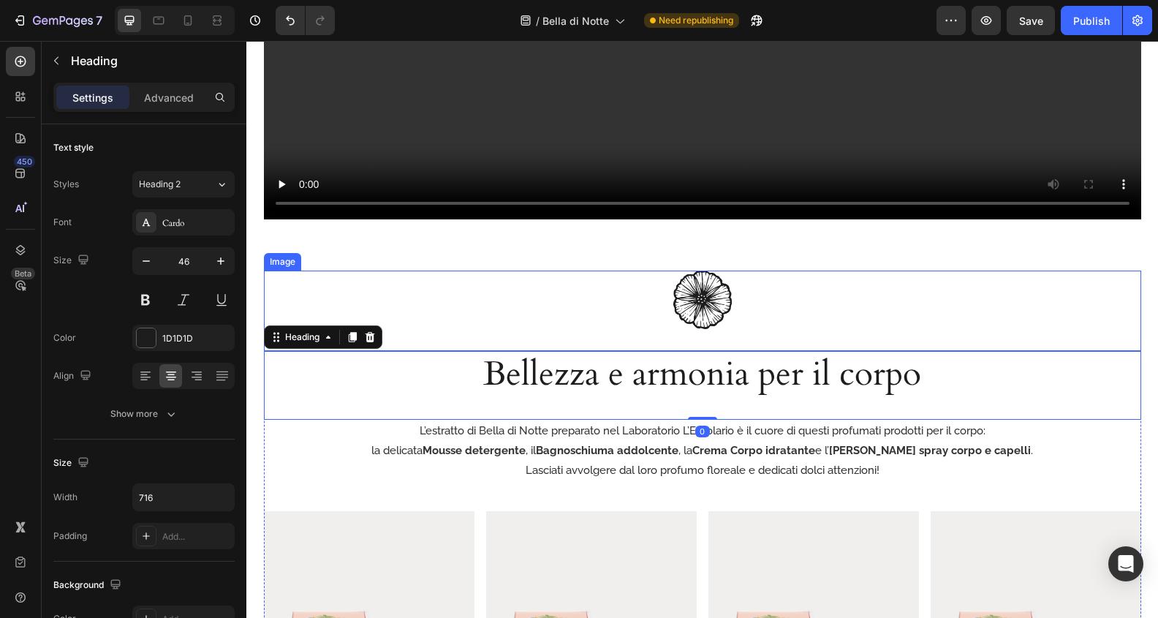
scroll to position [2295, 0]
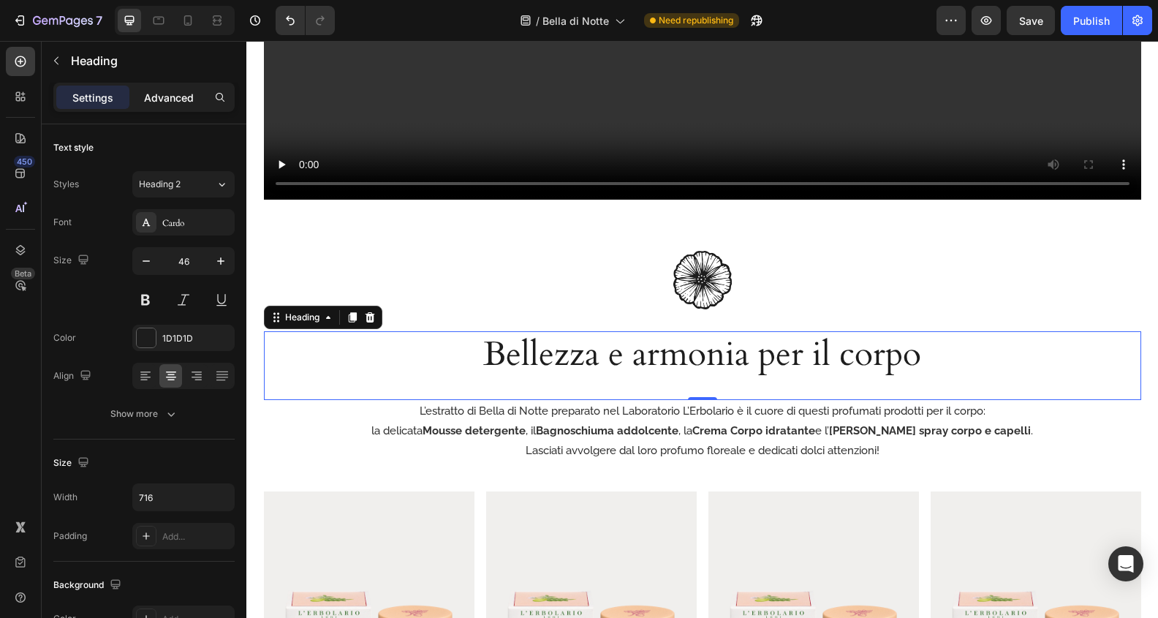
click at [171, 99] on p "Advanced" at bounding box center [169, 97] width 50 height 15
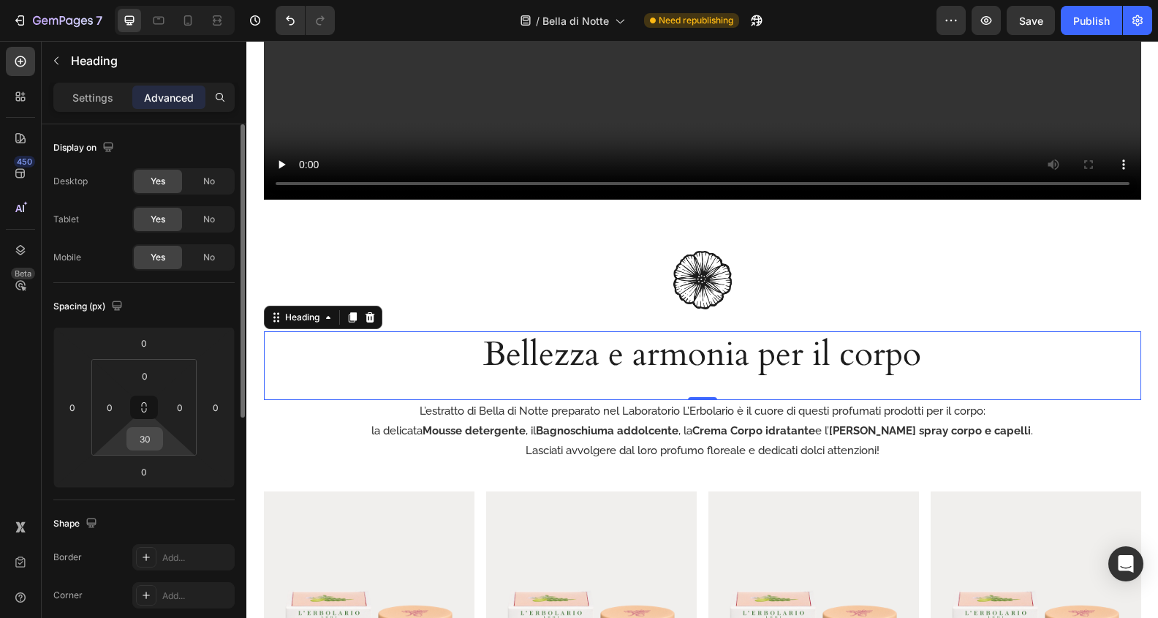
click at [147, 437] on input "30" at bounding box center [144, 439] width 29 height 22
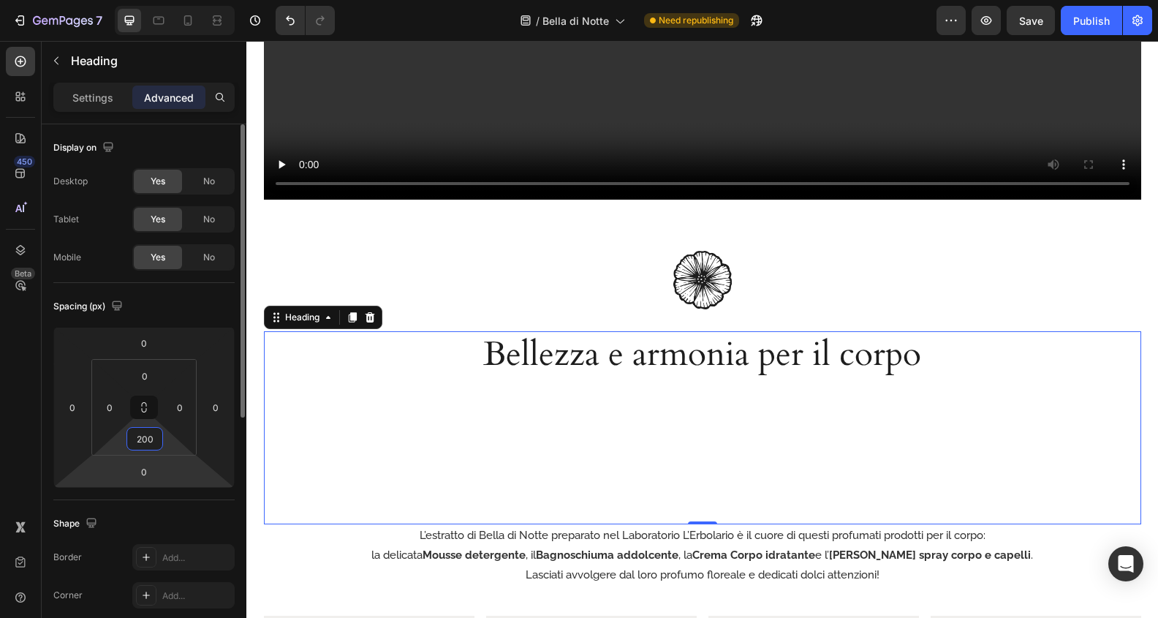
type input "20"
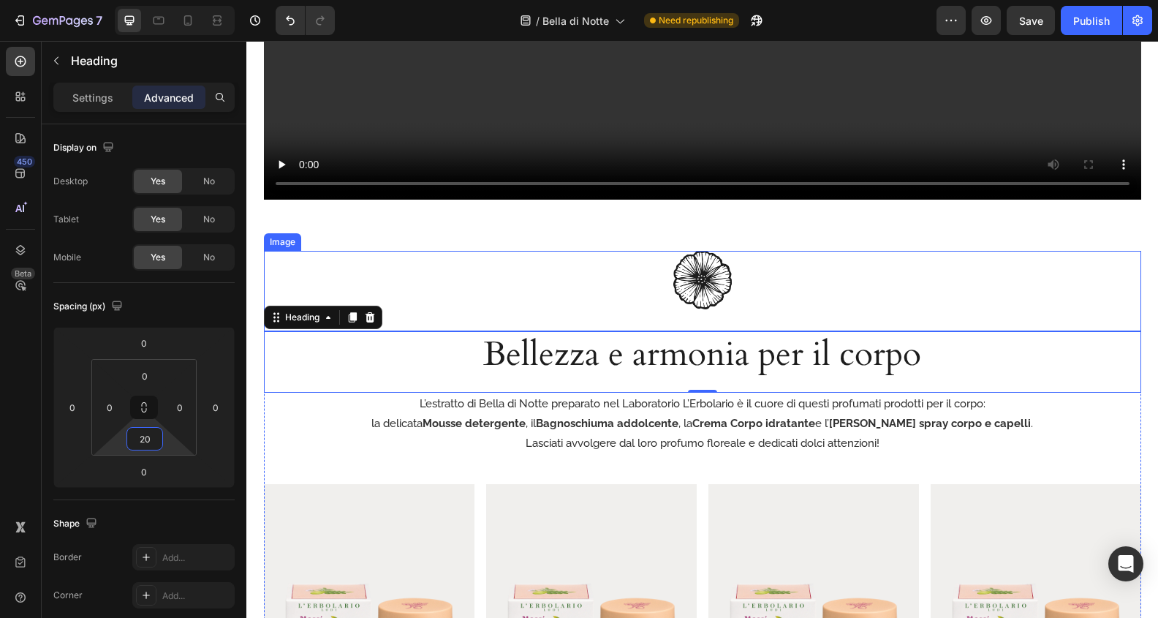
click at [715, 292] on img at bounding box center [702, 280] width 58 height 58
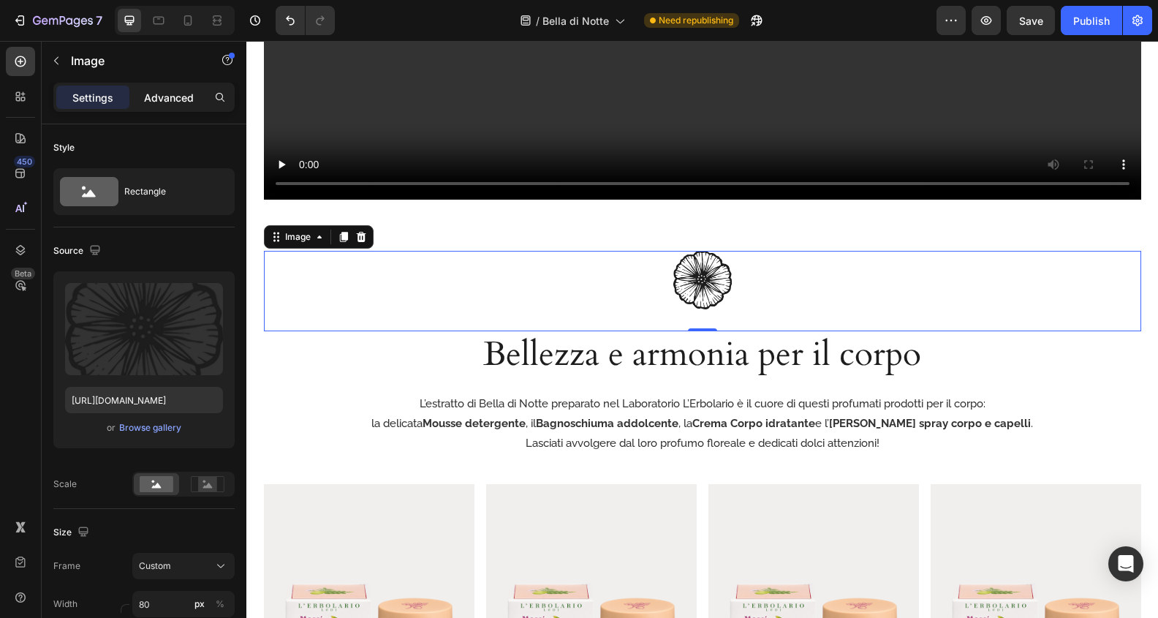
click at [173, 96] on p "Advanced" at bounding box center [169, 97] width 50 height 15
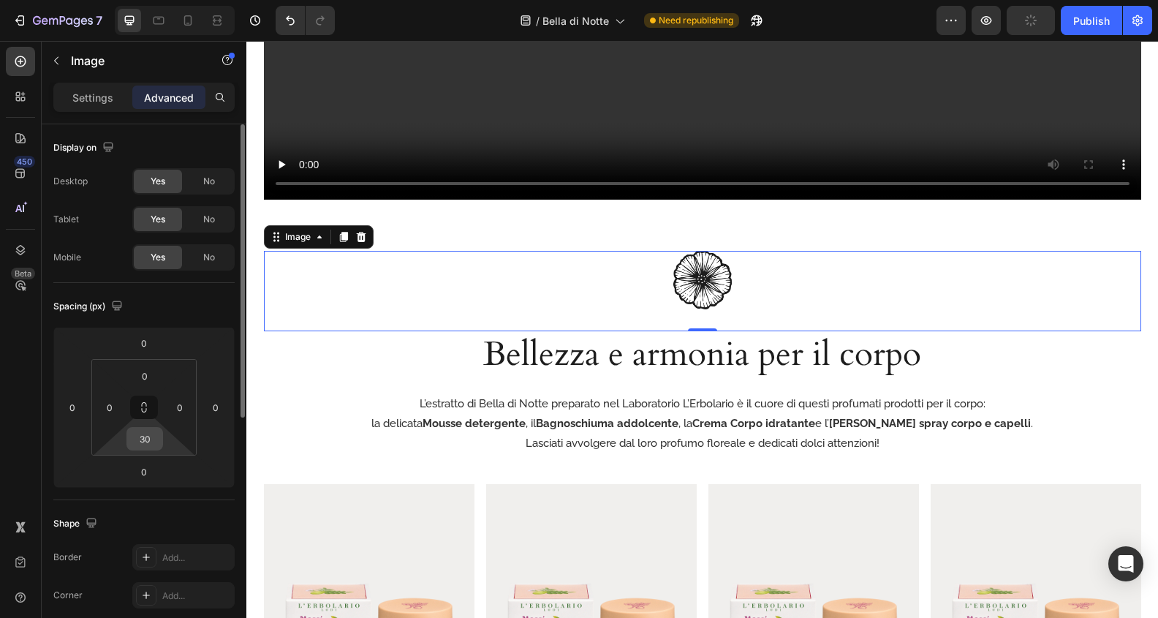
click at [148, 438] on input "30" at bounding box center [144, 439] width 29 height 22
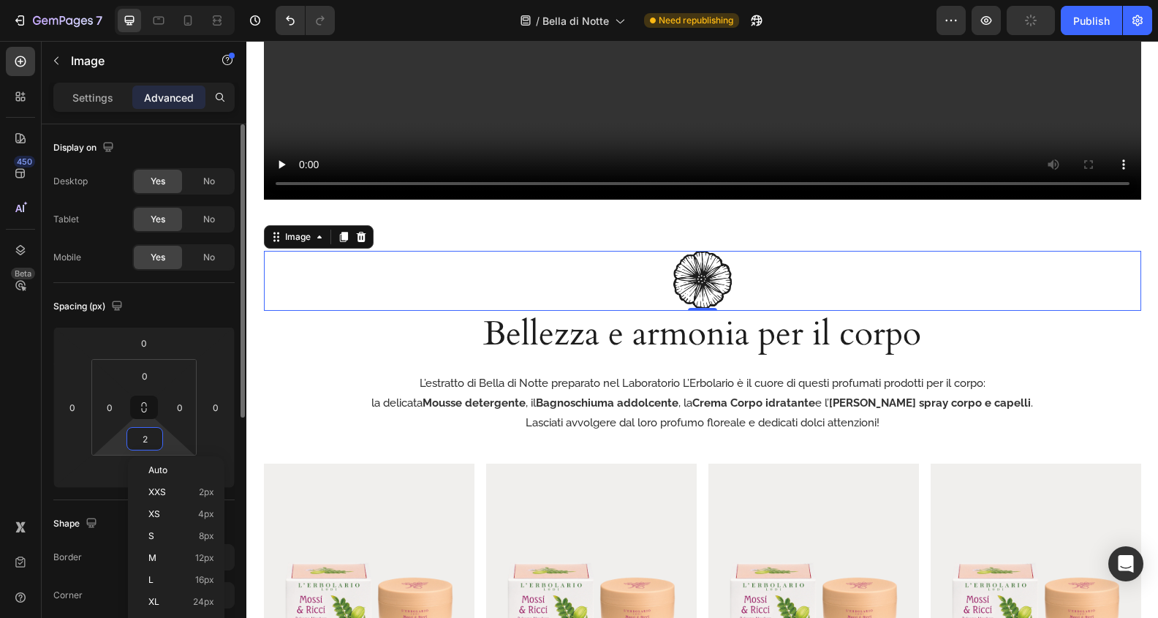
type input "20"
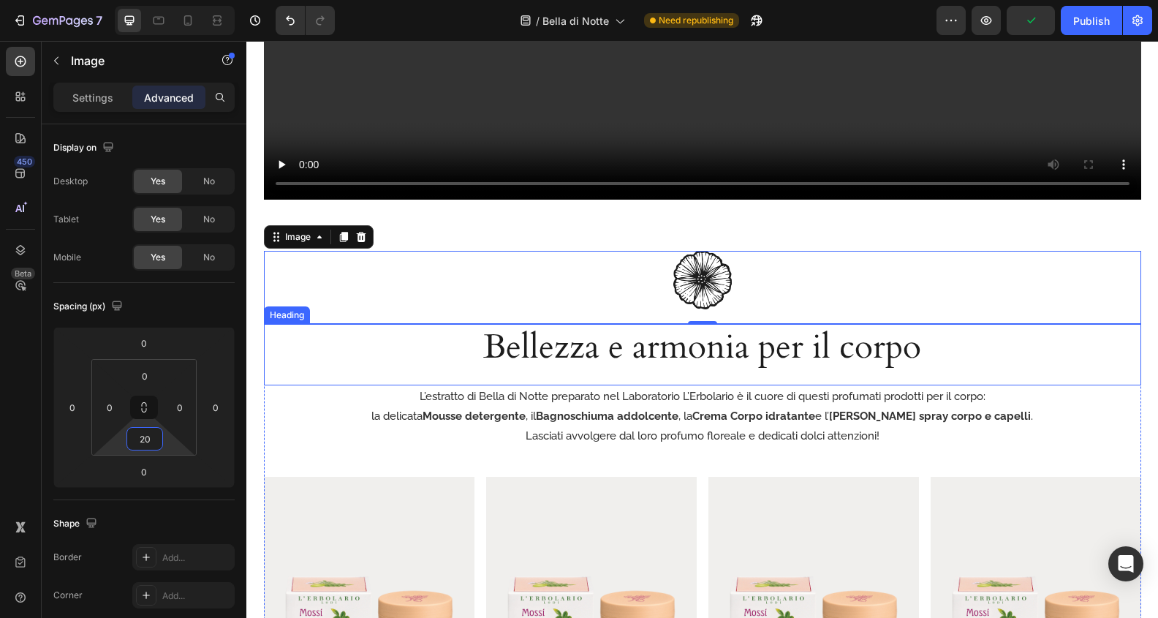
click at [1018, 376] on div "Bellezza e armonia per il corpo Heading" at bounding box center [702, 354] width 877 height 61
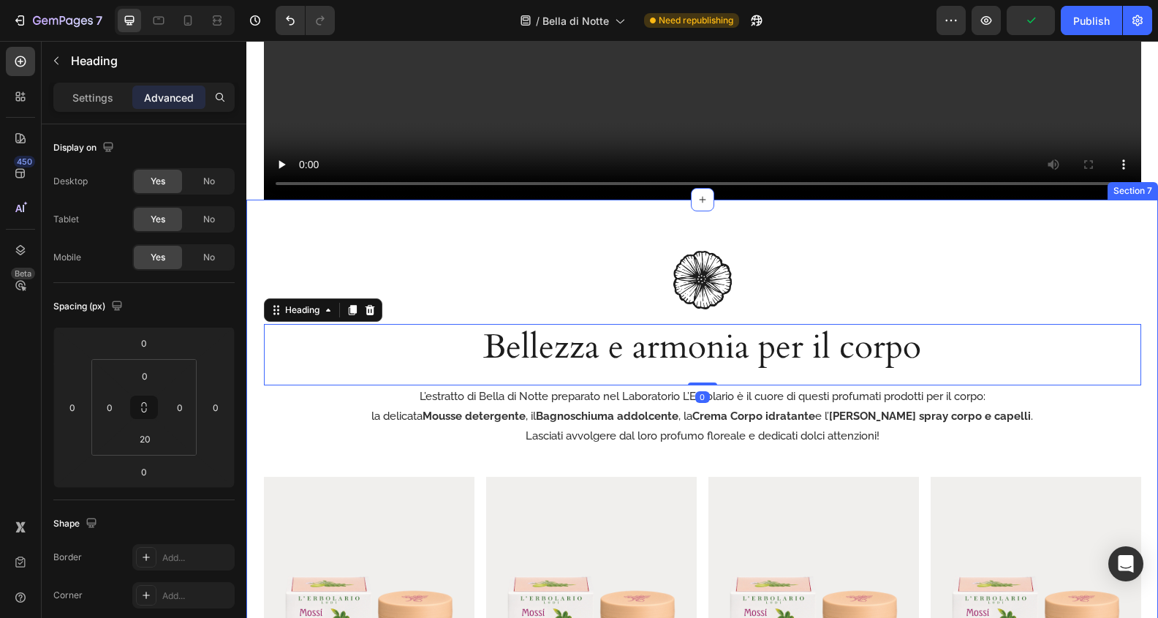
click at [1016, 221] on div "Image Bellezza e armonia per il corpo Heading 0 L’estratto di Bella di Notte pr…" at bounding box center [702, 520] width 912 height 640
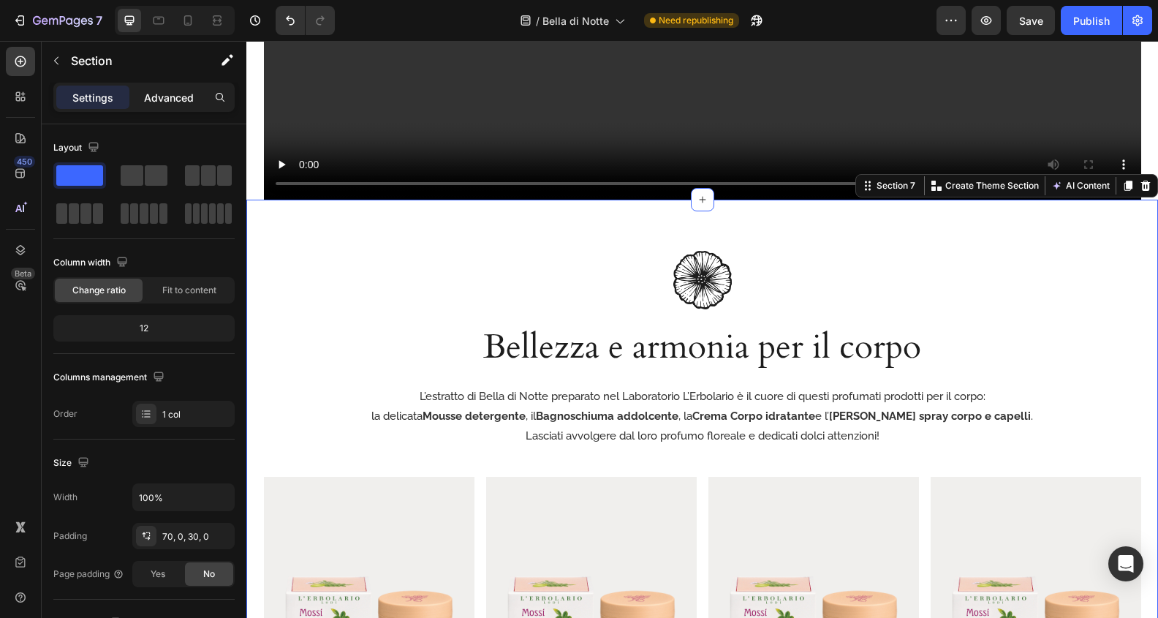
click at [173, 91] on p "Advanced" at bounding box center [169, 97] width 50 height 15
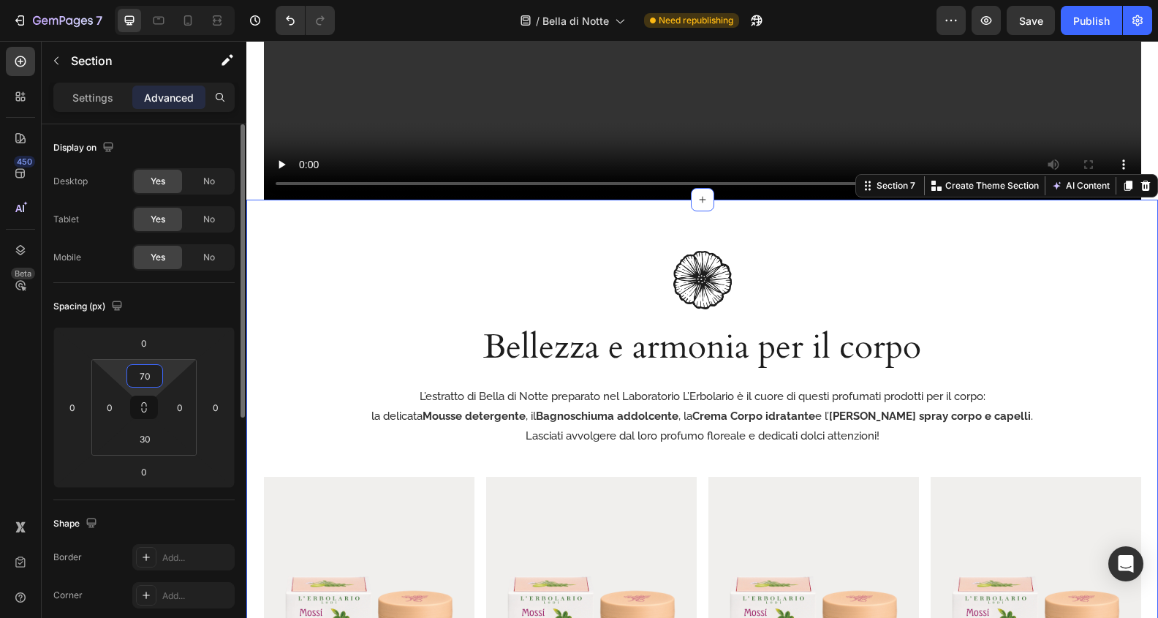
click at [148, 371] on input "70" at bounding box center [144, 376] width 29 height 22
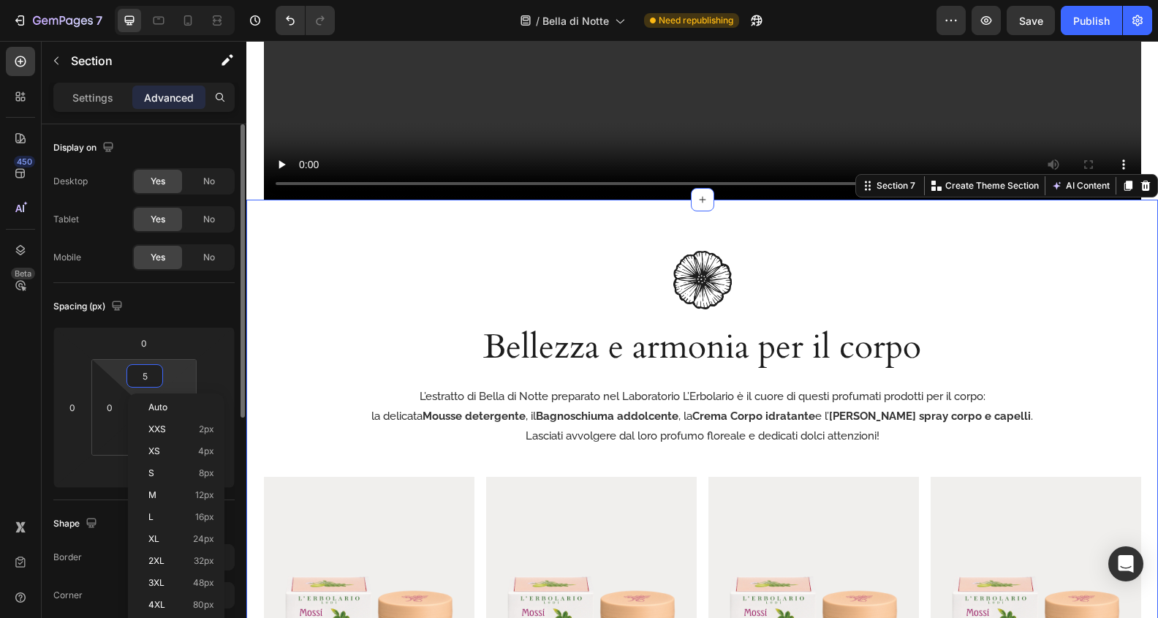
type input "50"
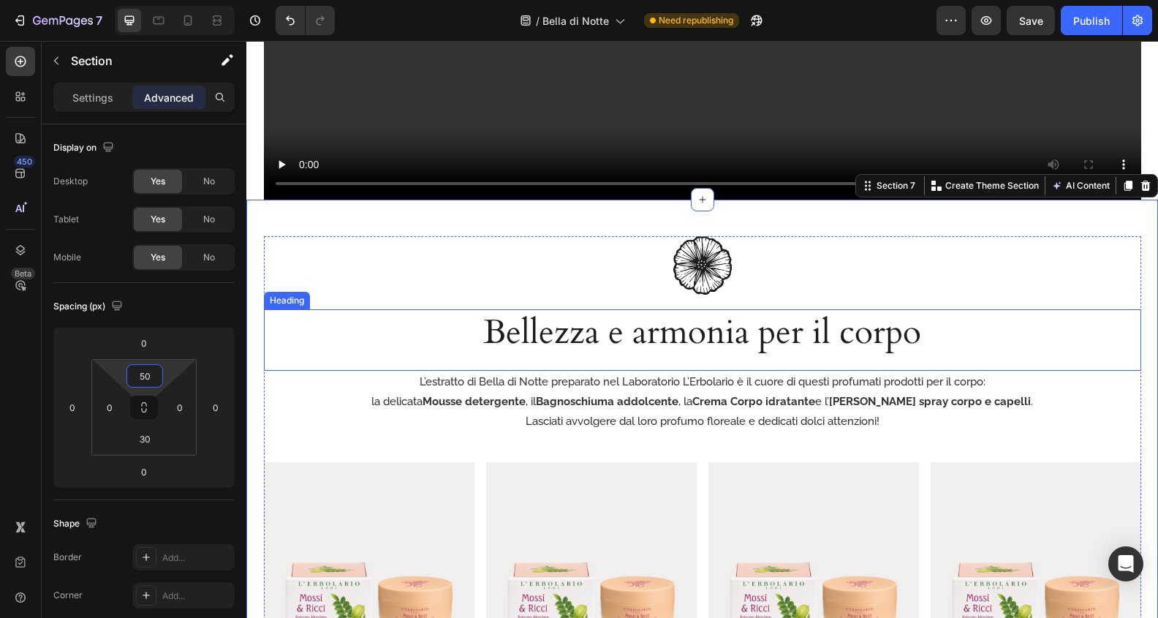
click at [268, 374] on p "L’estratto di Bella di Notte preparato nel Laboratorio L’Erbolario è il cuore d…" at bounding box center [702, 382] width 874 height 20
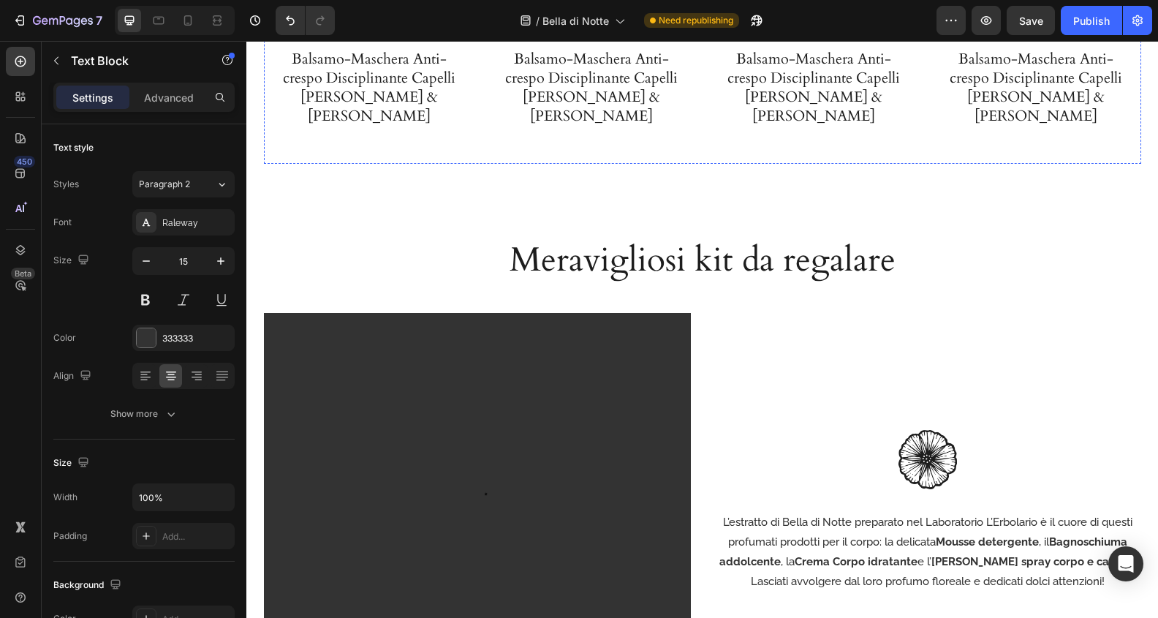
scroll to position [2952, 0]
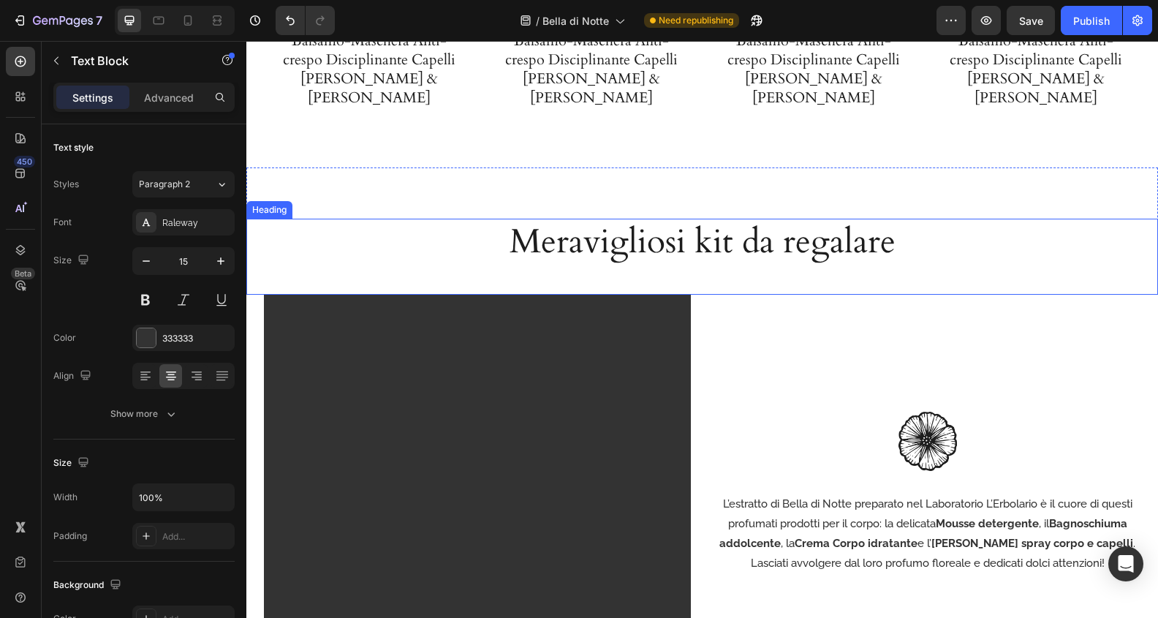
click at [754, 219] on h2 "Meravigliosi kit da regalare" at bounding box center [702, 242] width 523 height 47
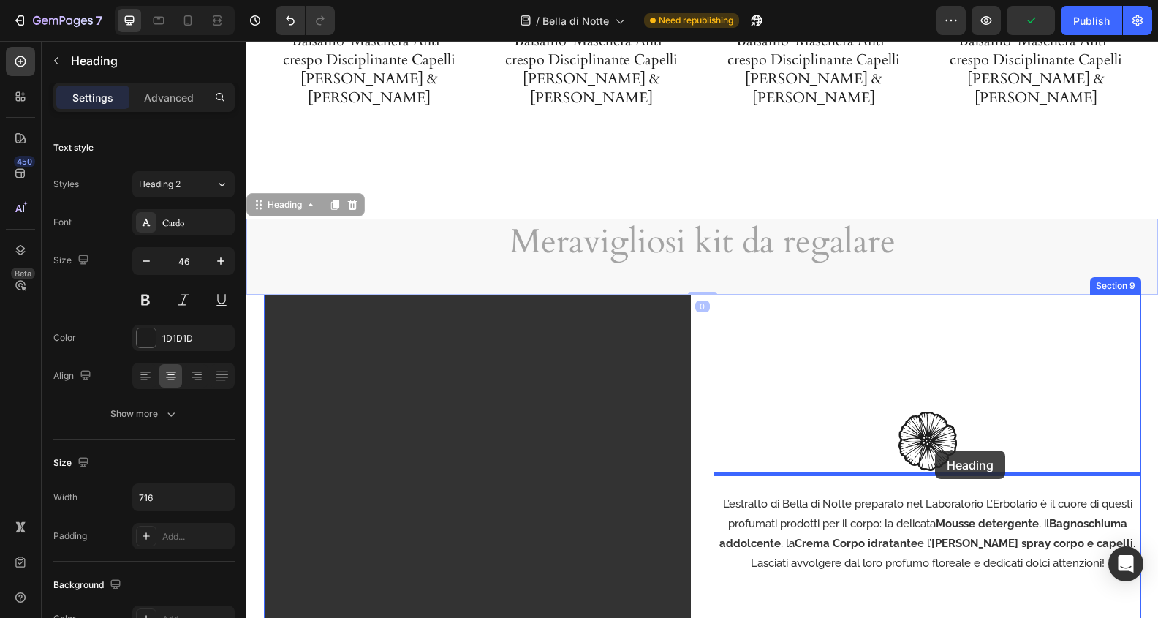
drag, startPoint x: 259, startPoint y: 189, endPoint x: 935, endPoint y: 450, distance: 725.0
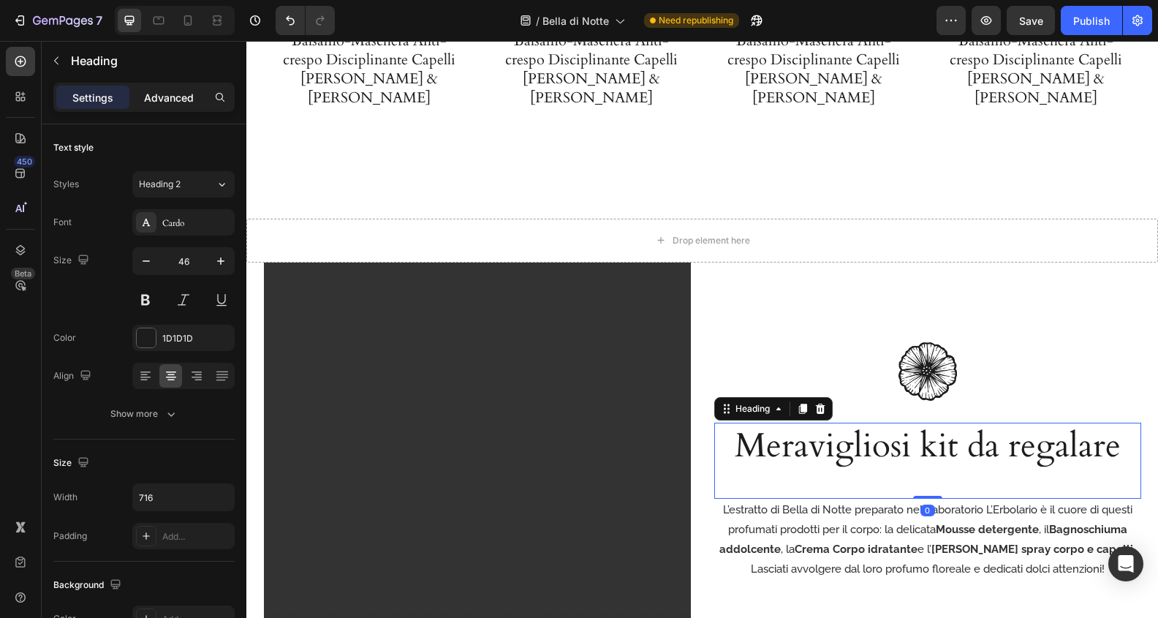
click at [164, 94] on p "Advanced" at bounding box center [169, 97] width 50 height 15
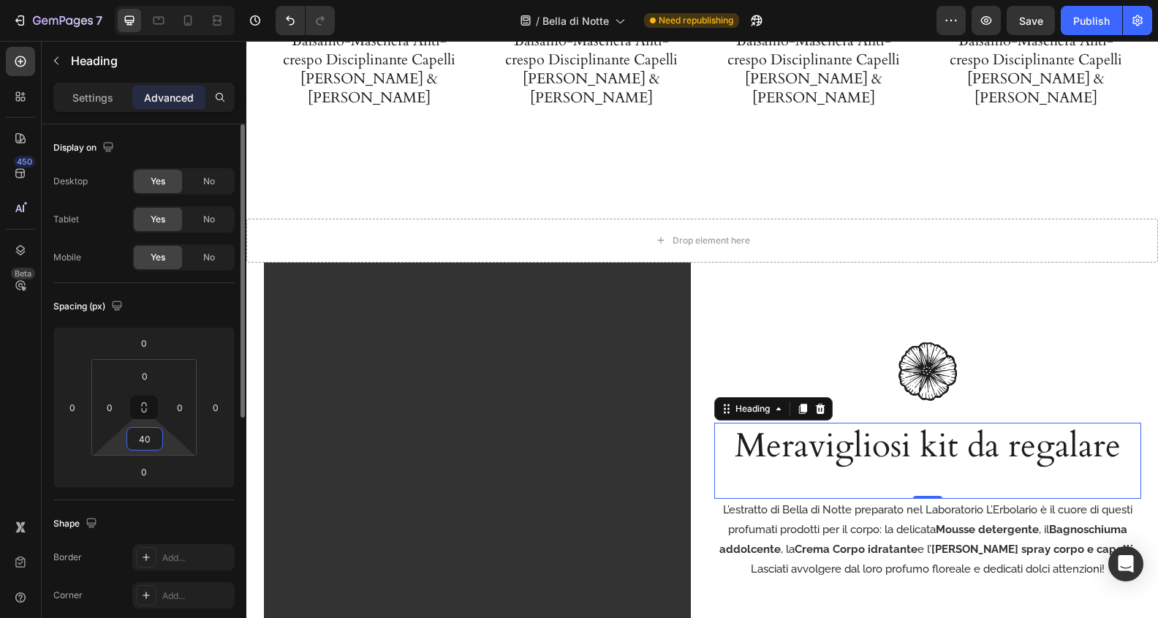
click at [148, 436] on input "40" at bounding box center [144, 439] width 29 height 22
type input "20"
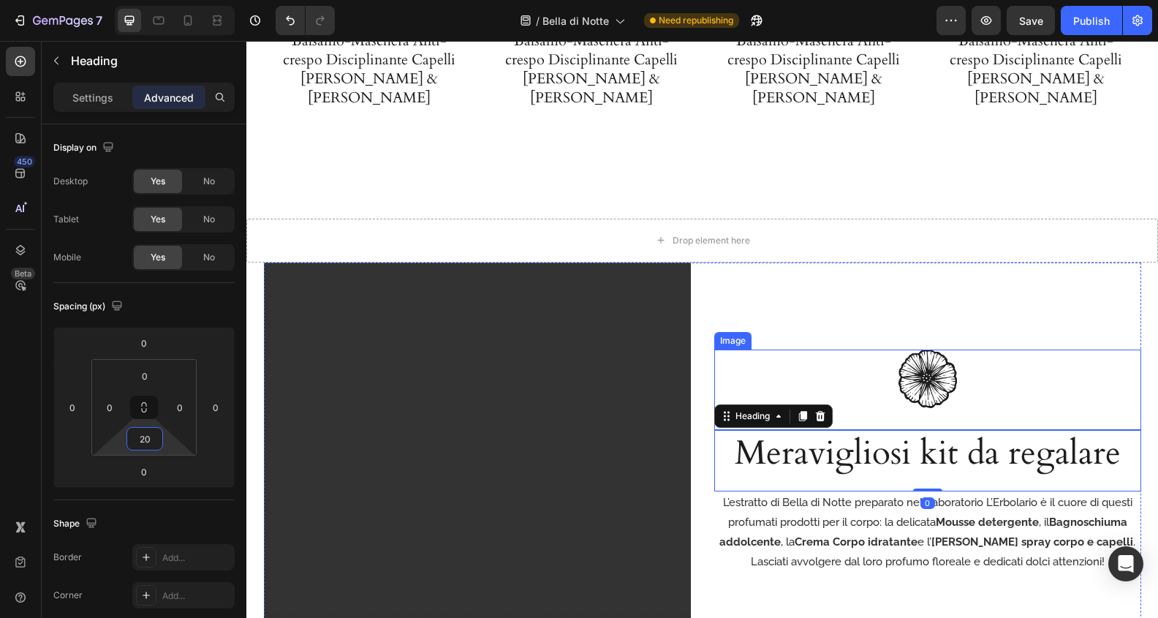
click at [936, 375] on img at bounding box center [927, 378] width 58 height 58
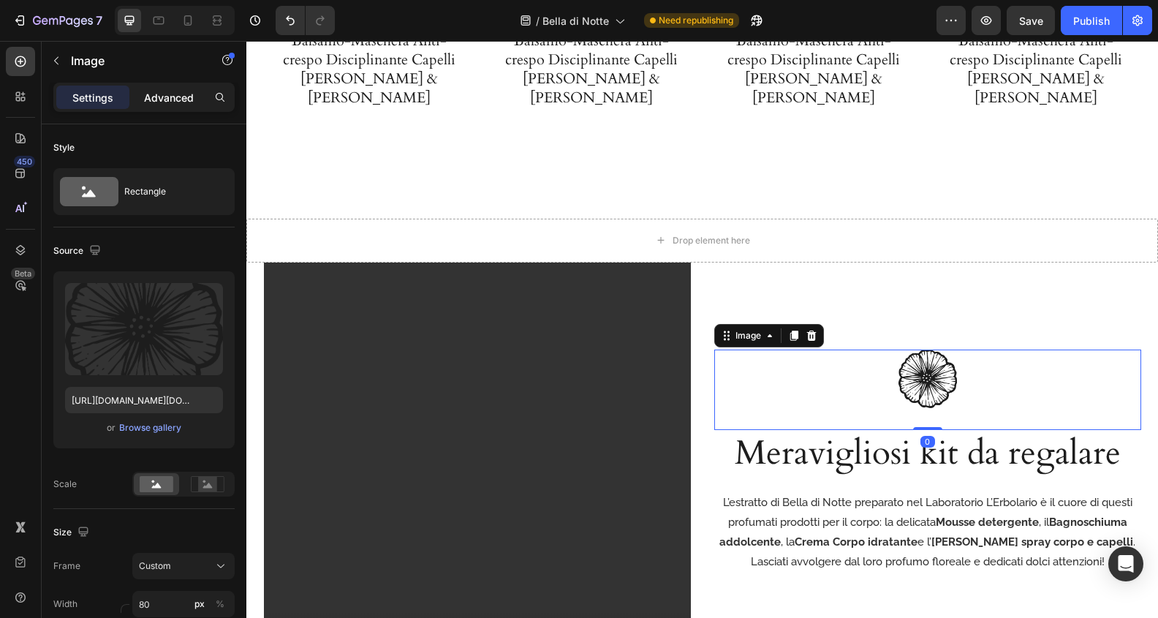
click at [162, 108] on div "Advanced" at bounding box center [168, 97] width 73 height 23
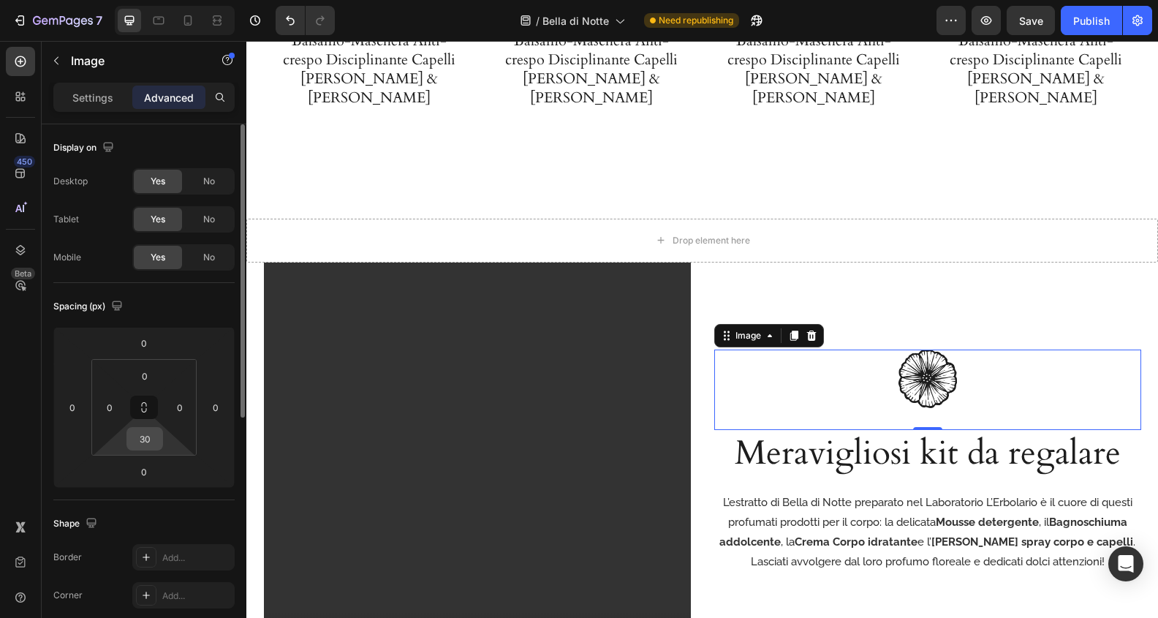
click at [151, 444] on input "30" at bounding box center [144, 439] width 29 height 22
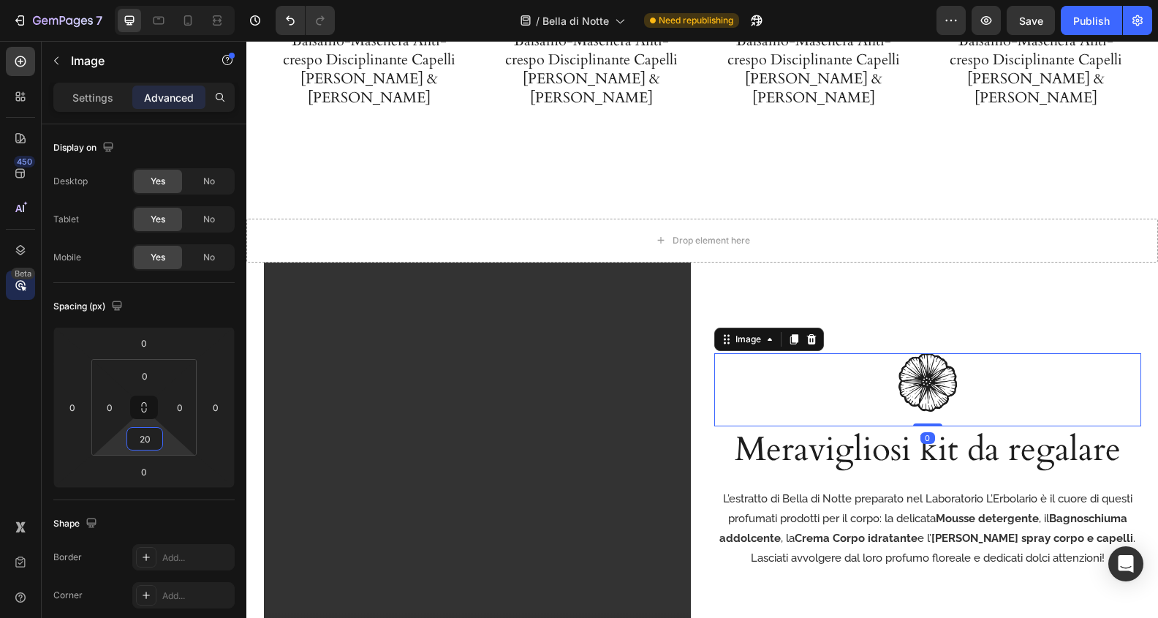
type input "20"
click at [1020, 450] on h2 "Meravigliosi kit da regalare" at bounding box center [927, 449] width 427 height 47
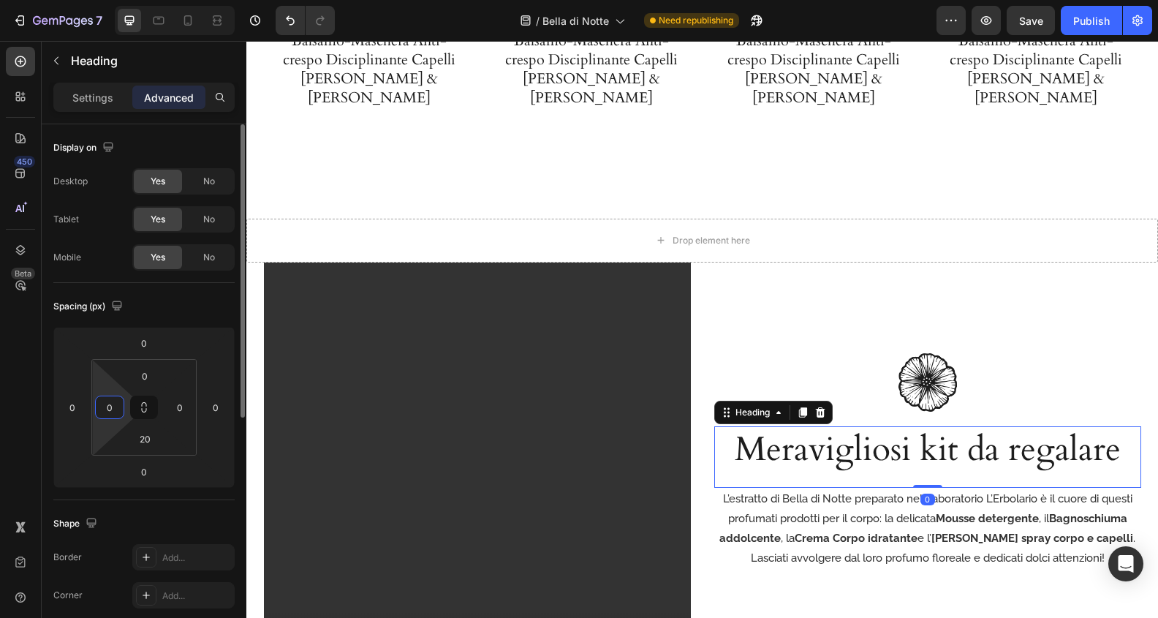
click at [107, 405] on input "0" at bounding box center [110, 407] width 22 height 22
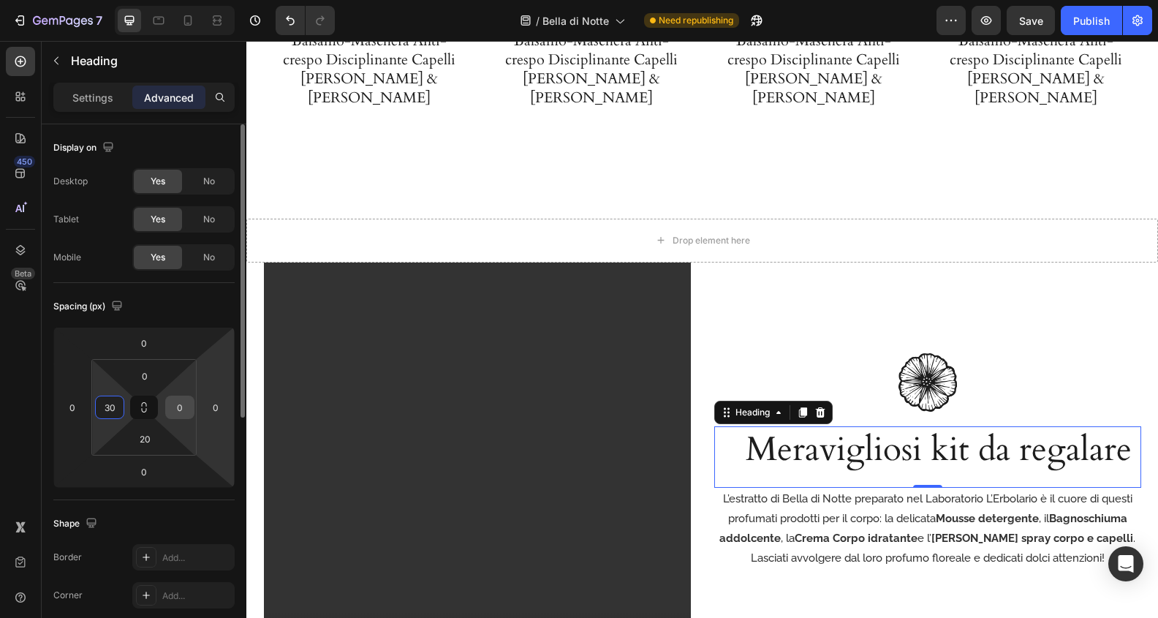
type input "30"
click at [184, 413] on input "0" at bounding box center [180, 407] width 22 height 22
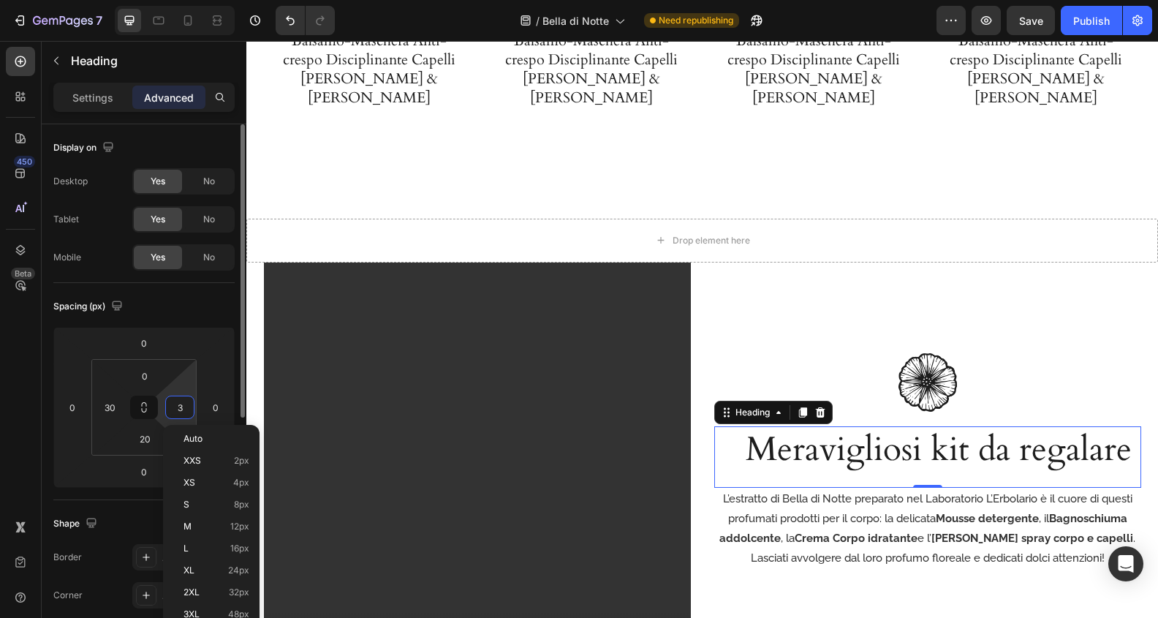
type input "30"
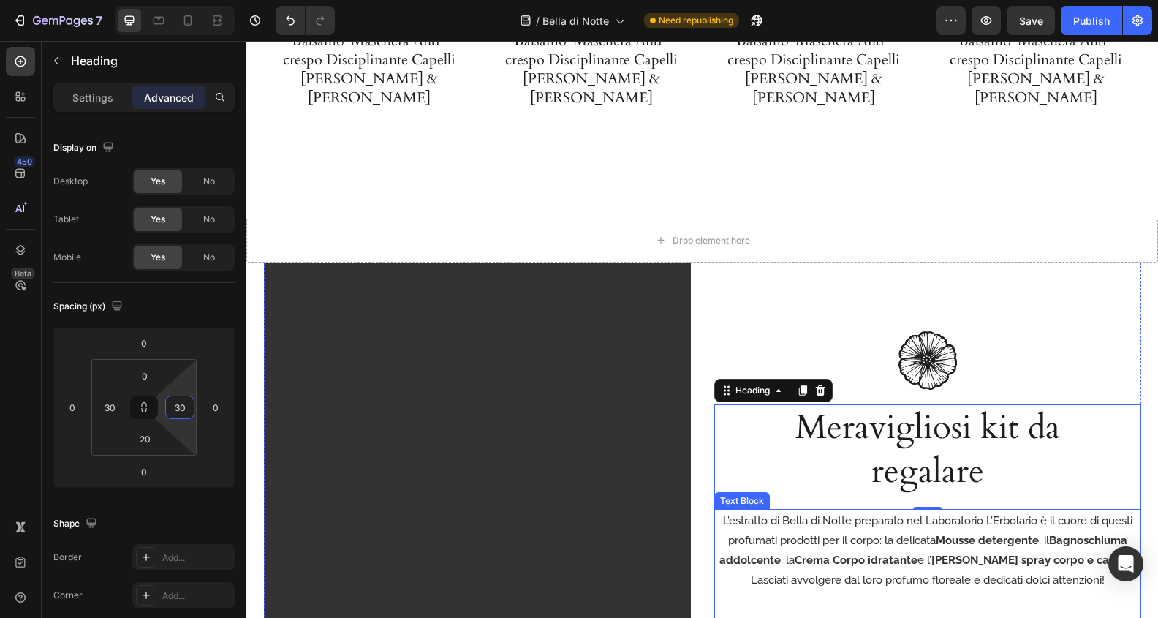
click at [931, 530] on p "L’estratto di Bella di Notte preparato nel Laboratorio L’Erbolario è il cuore d…" at bounding box center [928, 540] width 424 height 59
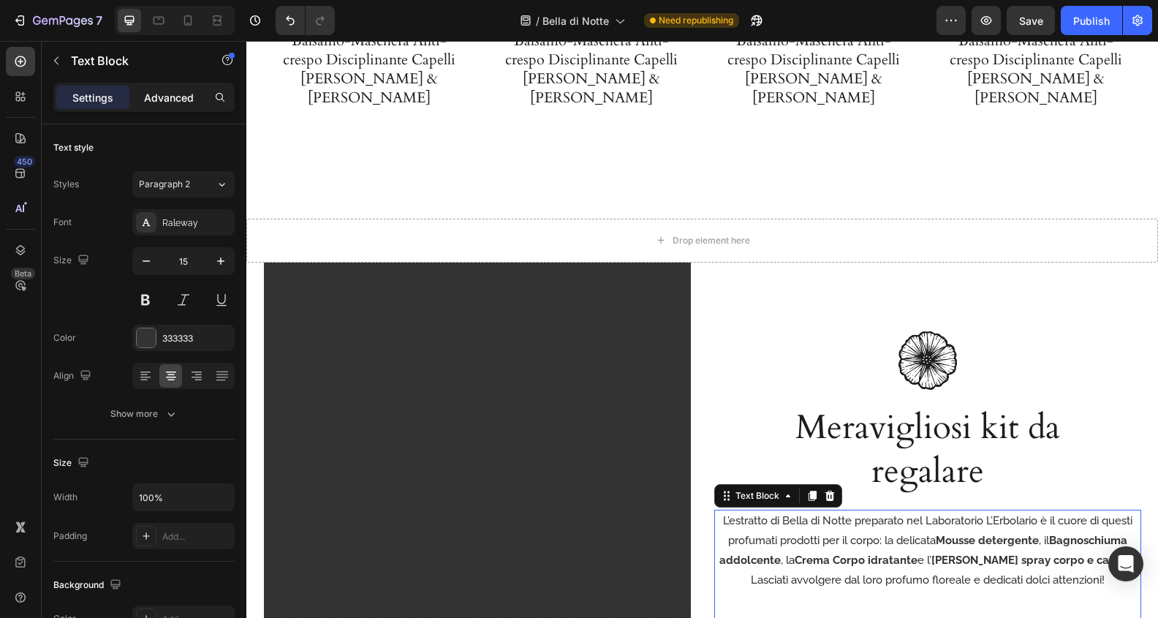
click at [176, 102] on p "Advanced" at bounding box center [169, 97] width 50 height 15
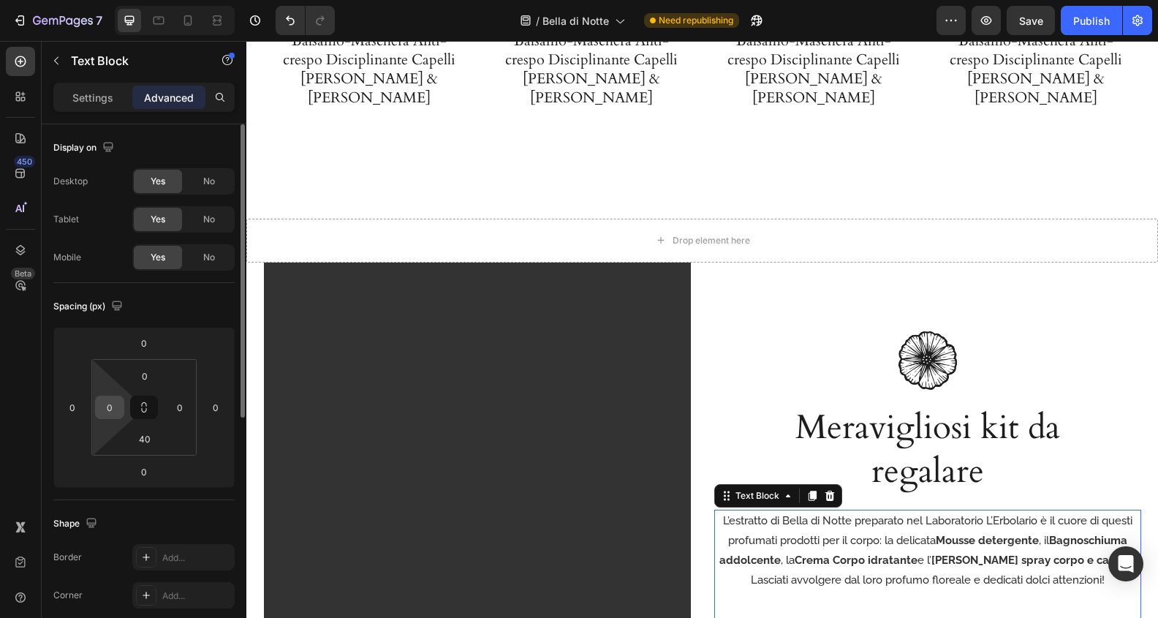
click at [107, 400] on input "0" at bounding box center [110, 407] width 22 height 22
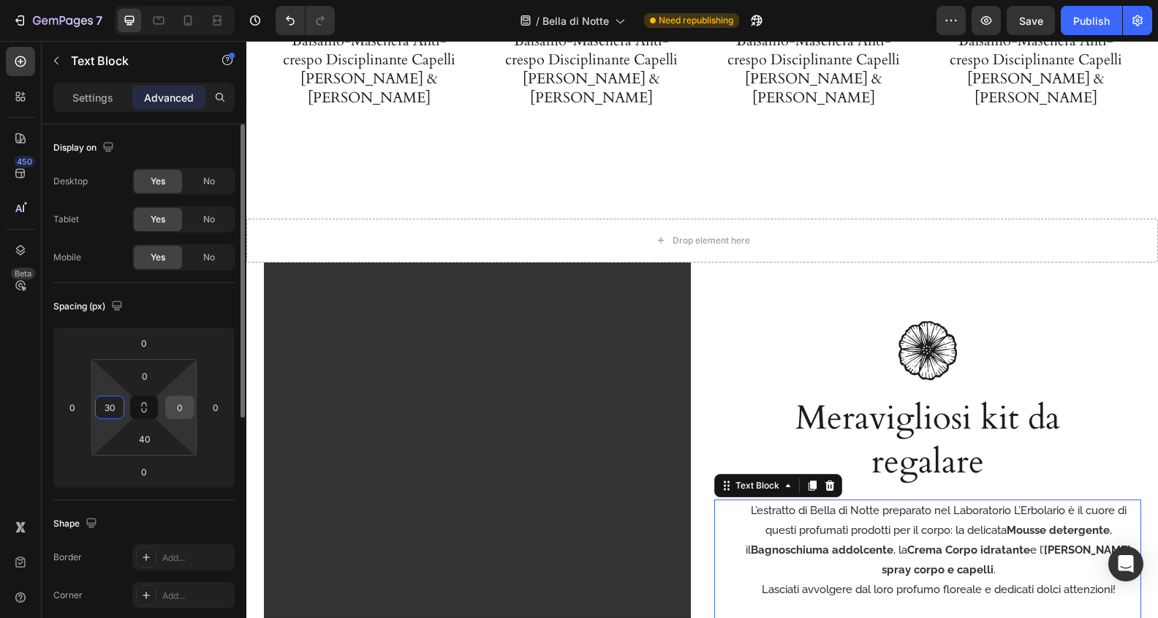
type input "30"
click at [181, 410] on input "0" at bounding box center [180, 407] width 22 height 22
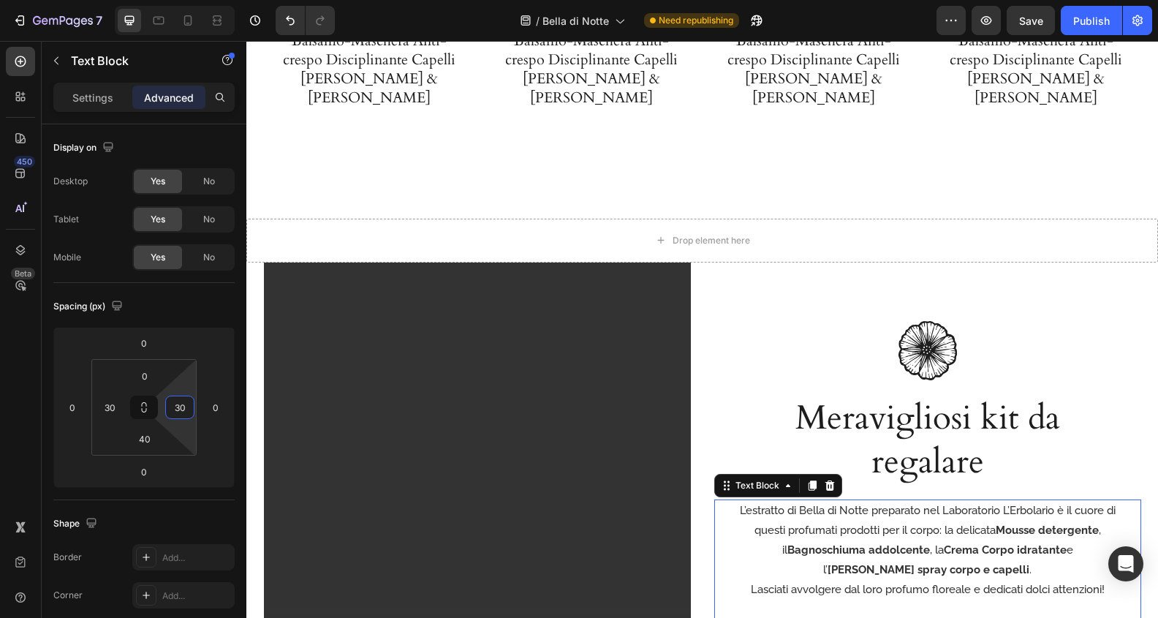
type input "30"
click at [763, 580] on div "L’estratto di Bella di Notte preparato nel Laboratorio L’Erbolario è il cuore d…" at bounding box center [927, 550] width 383 height 102
click at [750, 580] on p "Lasciati avvolgere dal loro profumo floreale e dedicati dolci attenzioni!" at bounding box center [928, 590] width 380 height 20
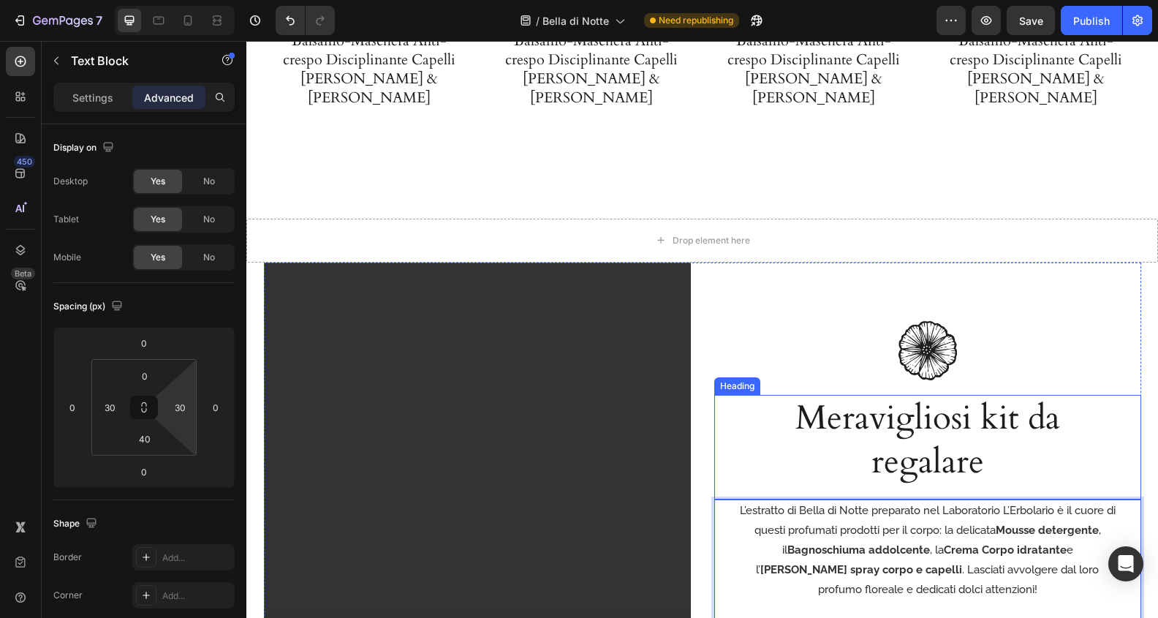
click at [1048, 398] on h2 "Meravigliosi kit da regalare" at bounding box center [927, 440] width 383 height 91
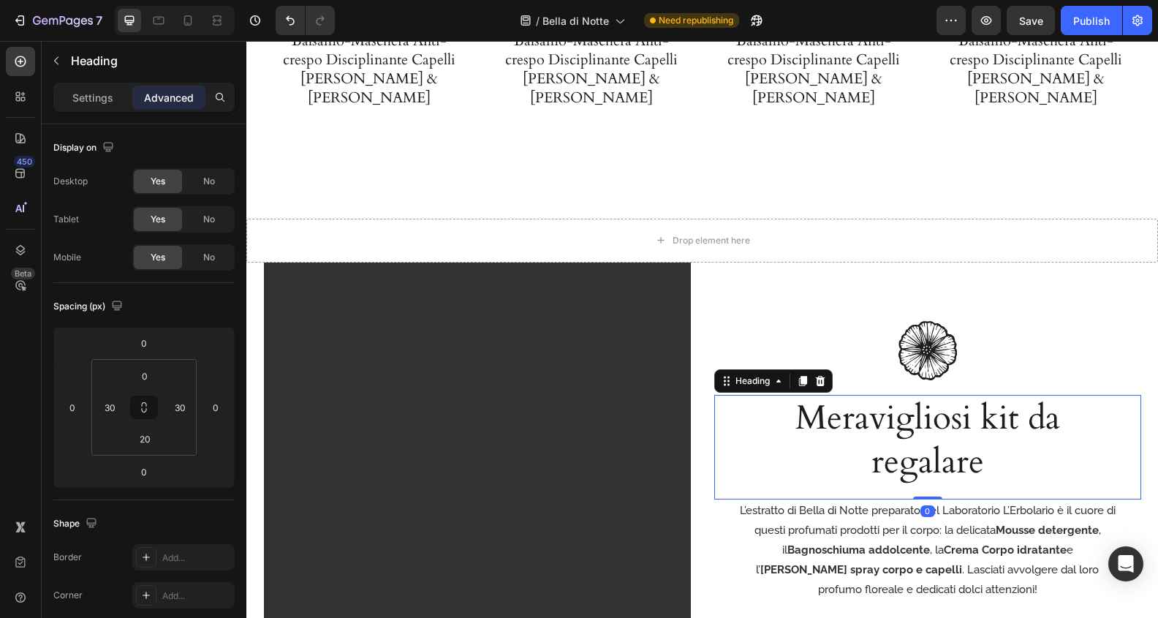
scroll to position [3123, 0]
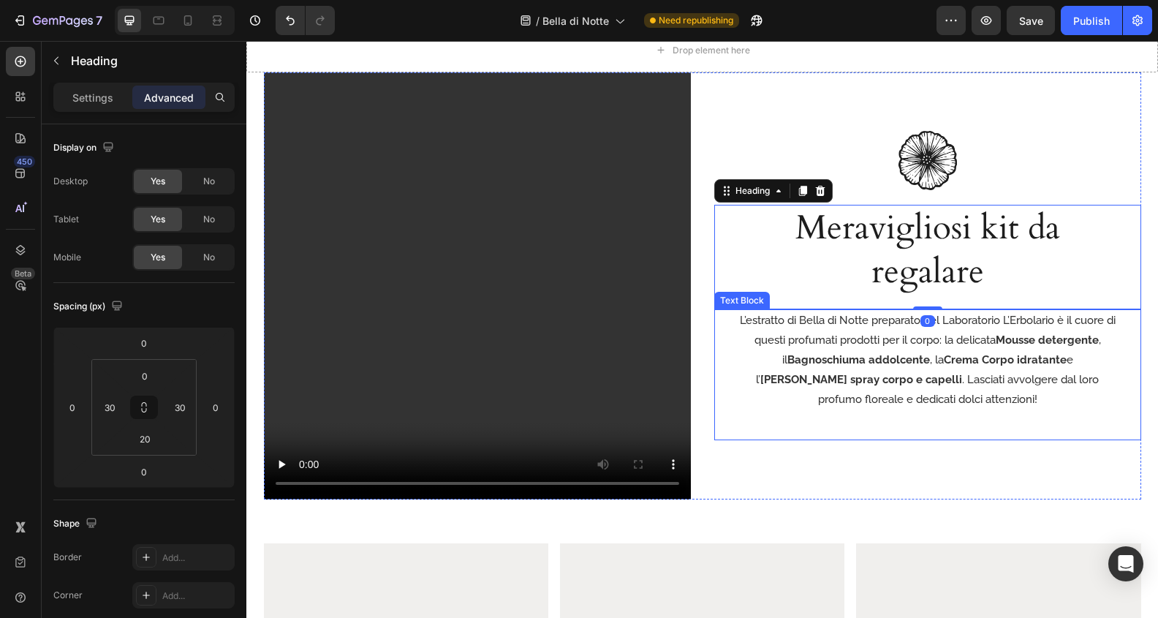
click at [1050, 466] on div "Image Meravigliosi kit da regalare Heading 0 L’estratto di Bella di Notte prepa…" at bounding box center [927, 285] width 427 height 427
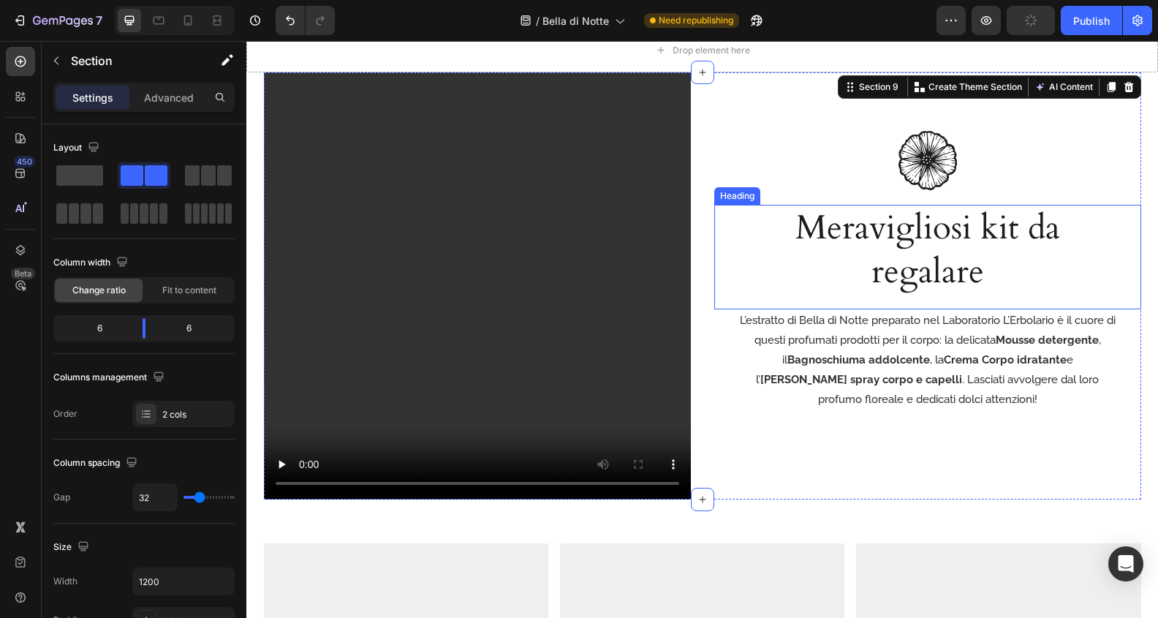
click at [1020, 236] on h2 "Meravigliosi kit da regalare" at bounding box center [927, 250] width 383 height 91
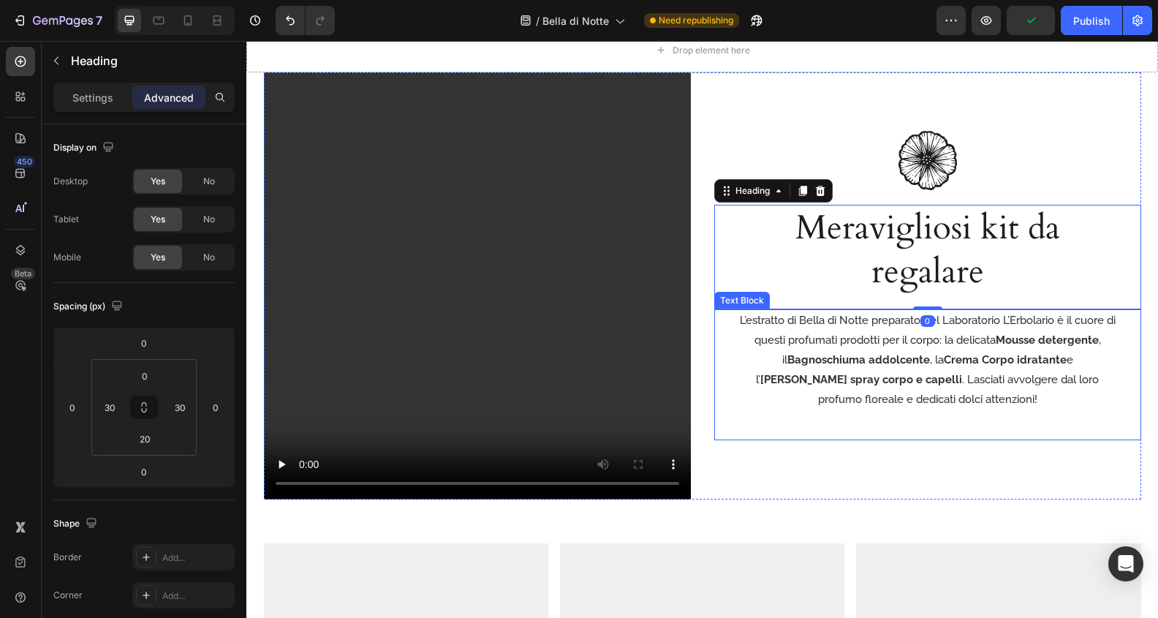
click at [1015, 412] on div "L’estratto di Bella di Notte preparato nel Laboratorio L’Erbolario è il cuore d…" at bounding box center [927, 374] width 427 height 131
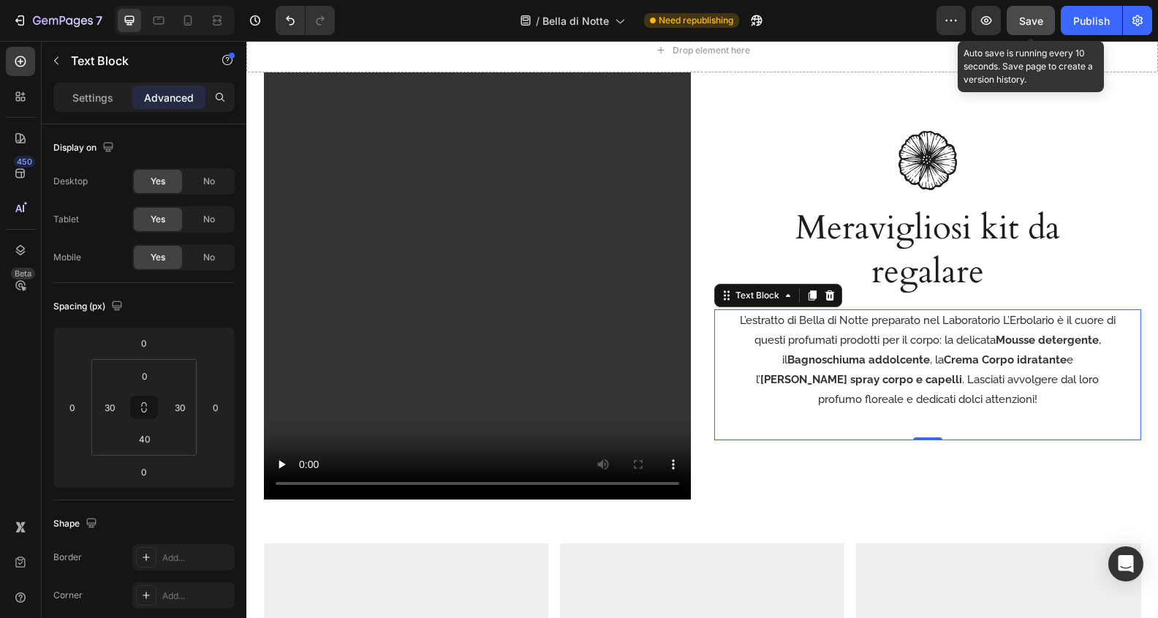
click at [1037, 21] on span "Save" at bounding box center [1031, 21] width 24 height 12
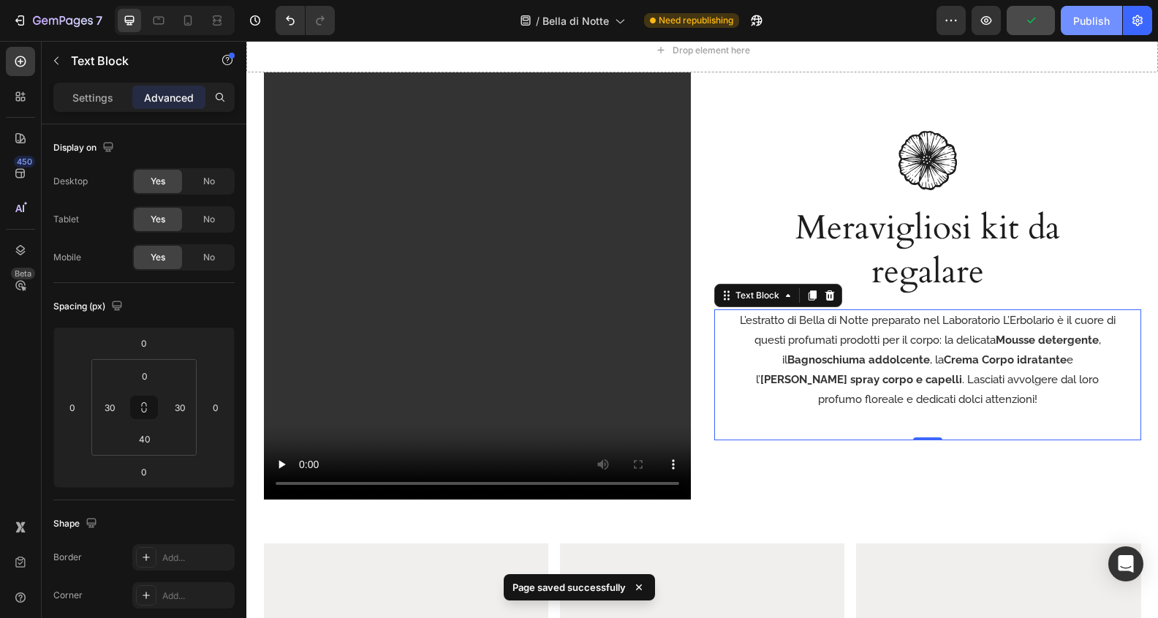
click at [1081, 23] on div "Publish" at bounding box center [1091, 20] width 37 height 15
click at [981, 26] on icon "button" at bounding box center [986, 20] width 15 height 15
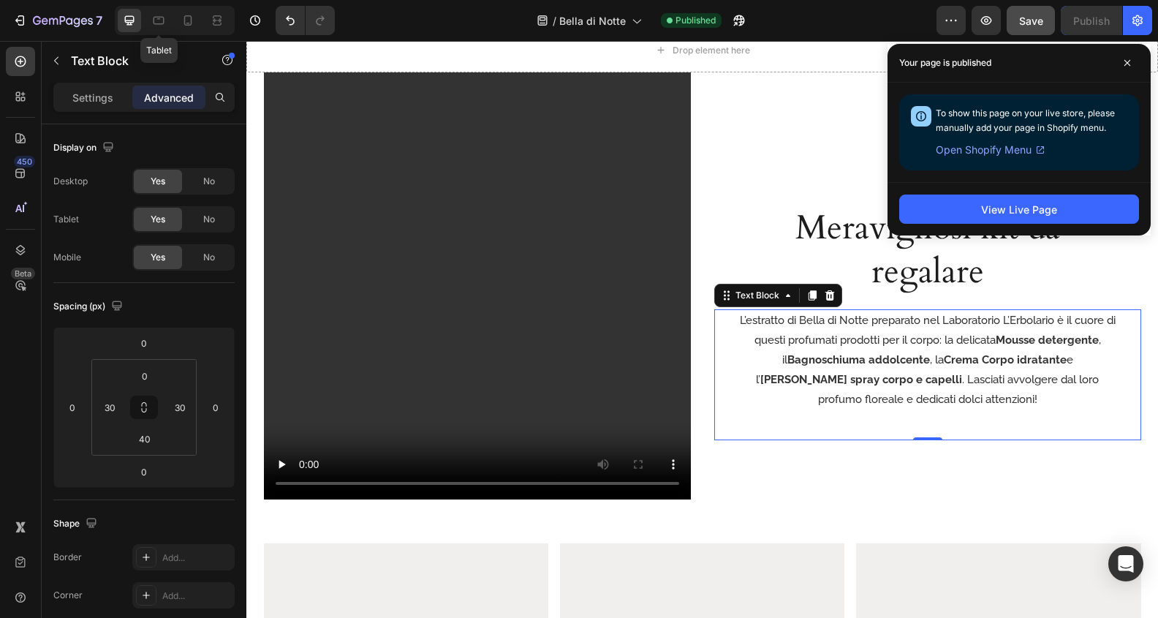
drag, startPoint x: 154, startPoint y: 21, endPoint x: 904, endPoint y: 105, distance: 755.3
click at [154, 21] on icon at bounding box center [159, 21] width 11 height 8
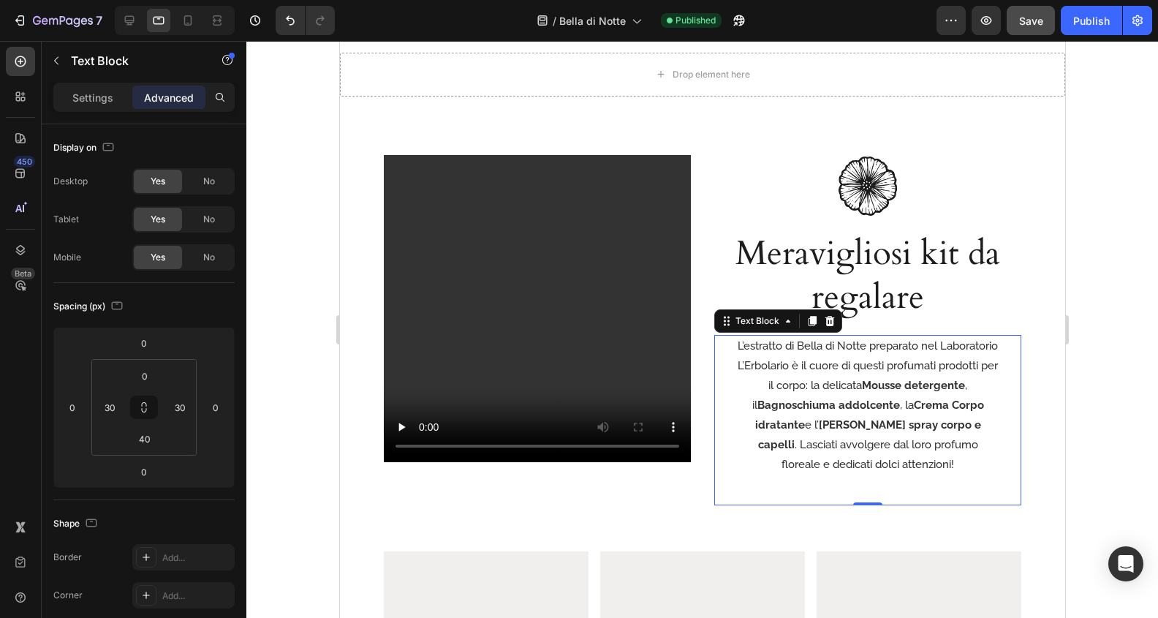
scroll to position [3121, 0]
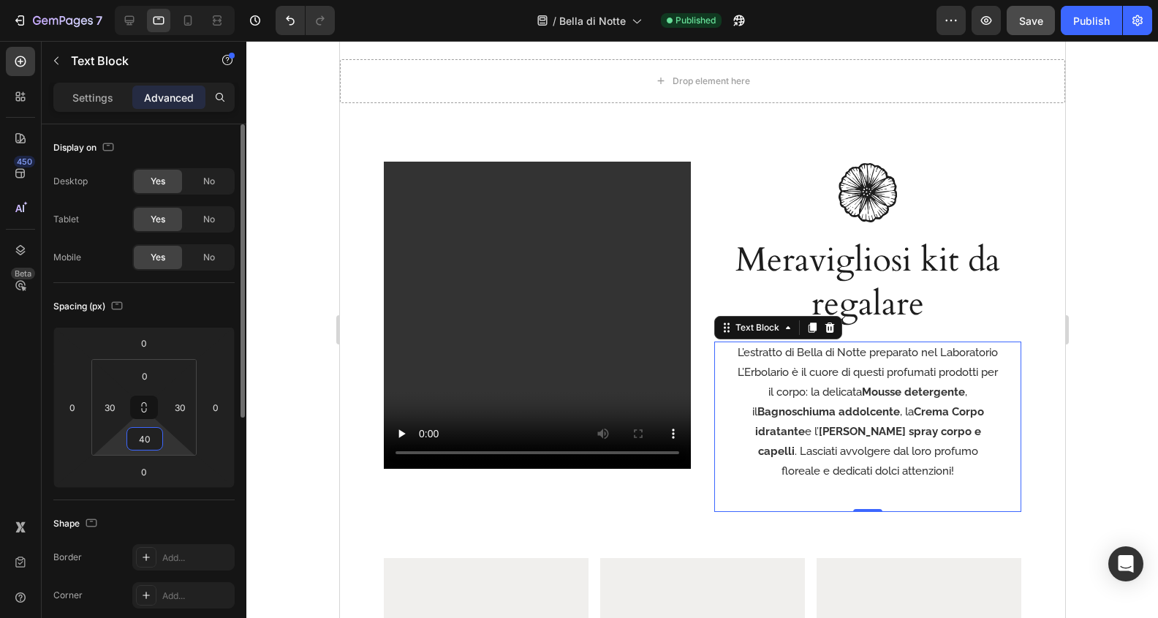
click at [145, 442] on input "40" at bounding box center [144, 439] width 29 height 22
type input "0"
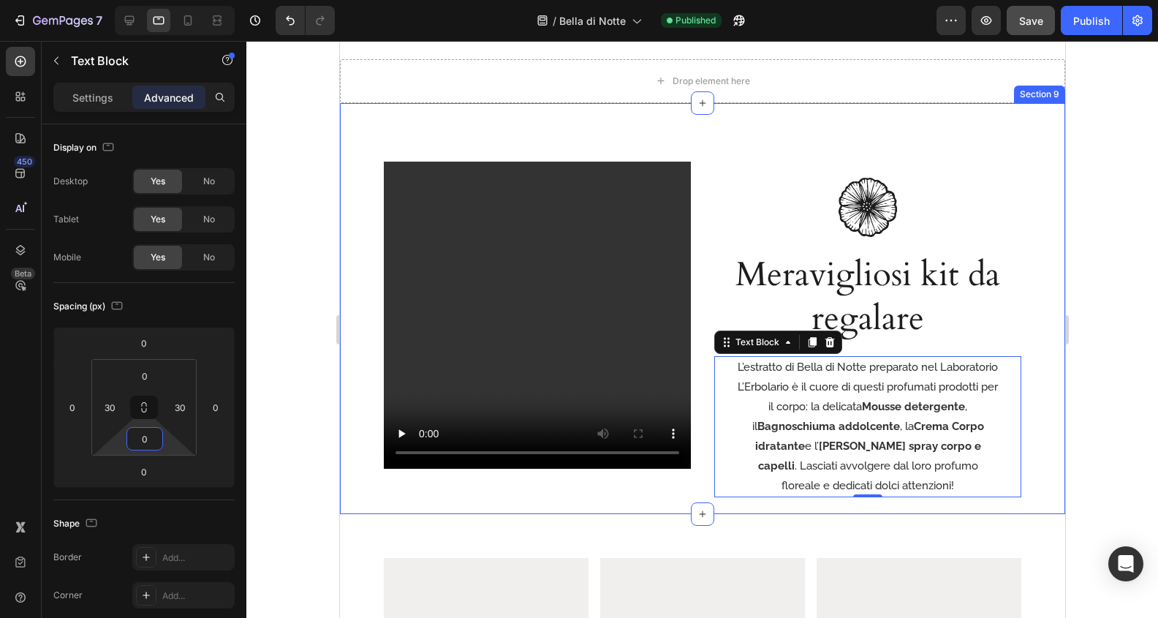
click at [1037, 467] on div "Video Row Image Meravigliosi kit da regalare Heading L’estratto di Bella di Not…" at bounding box center [701, 308] width 725 height 411
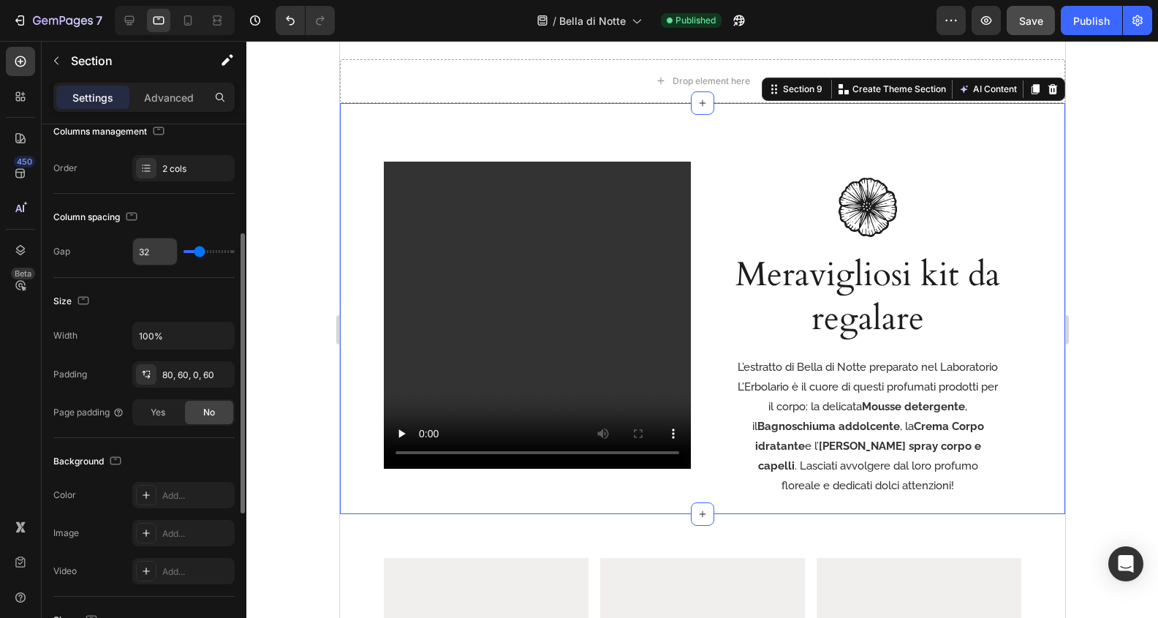
scroll to position [232, 0]
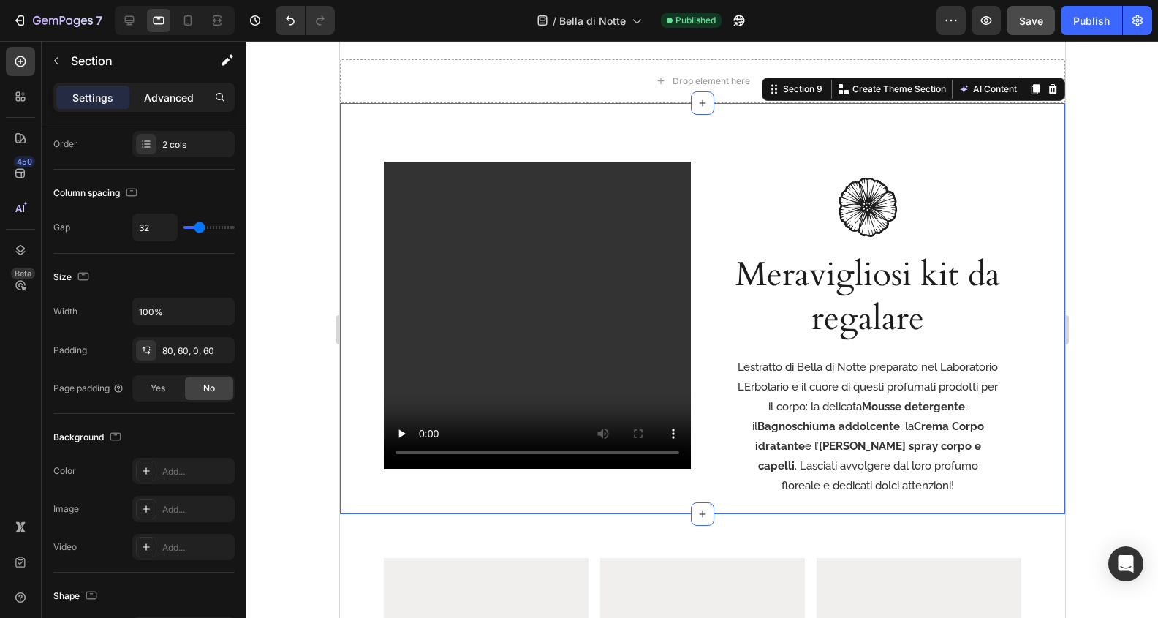
click at [172, 103] on p "Advanced" at bounding box center [169, 97] width 50 height 15
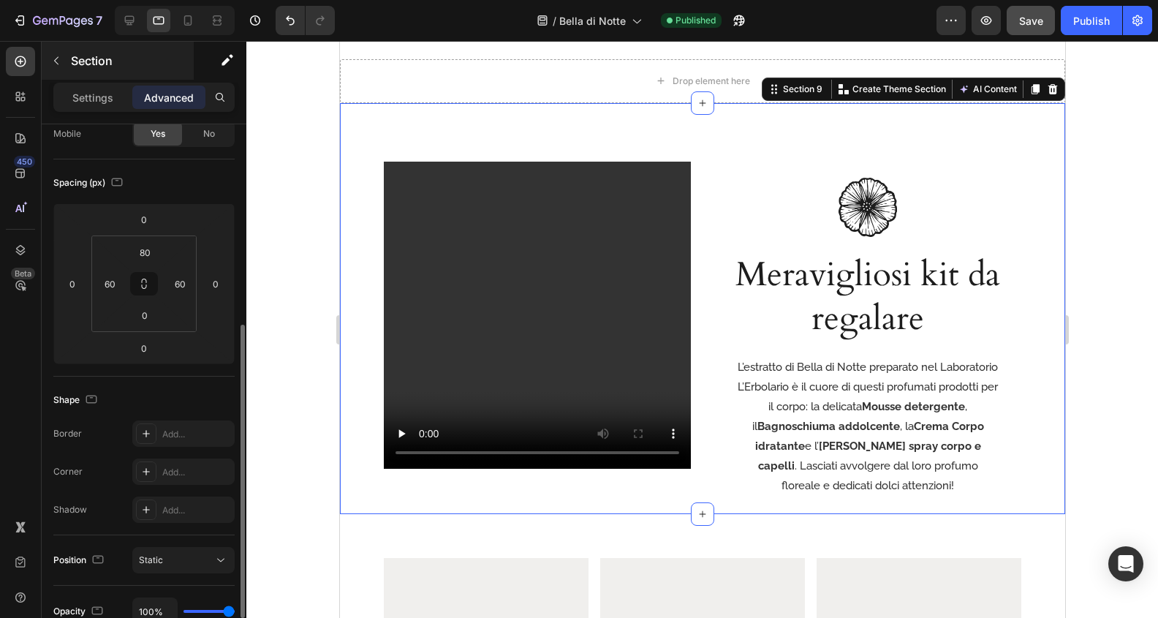
scroll to position [42, 0]
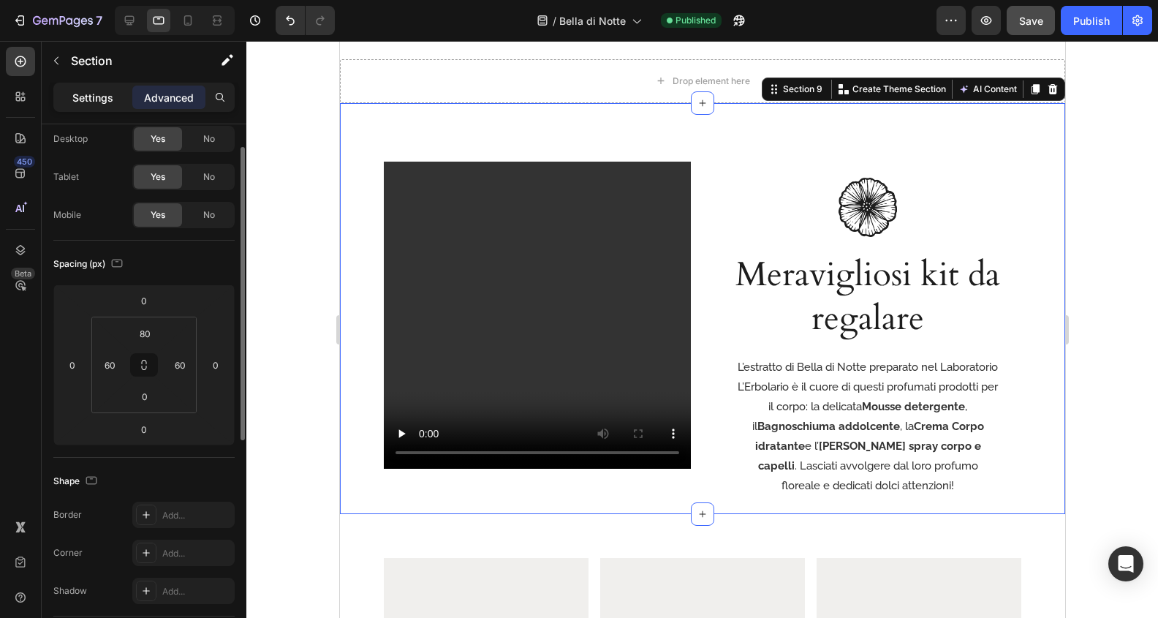
drag, startPoint x: 461, startPoint y: 146, endPoint x: 109, endPoint y: 94, distance: 356.1
click at [109, 94] on p "Settings" at bounding box center [92, 97] width 41 height 15
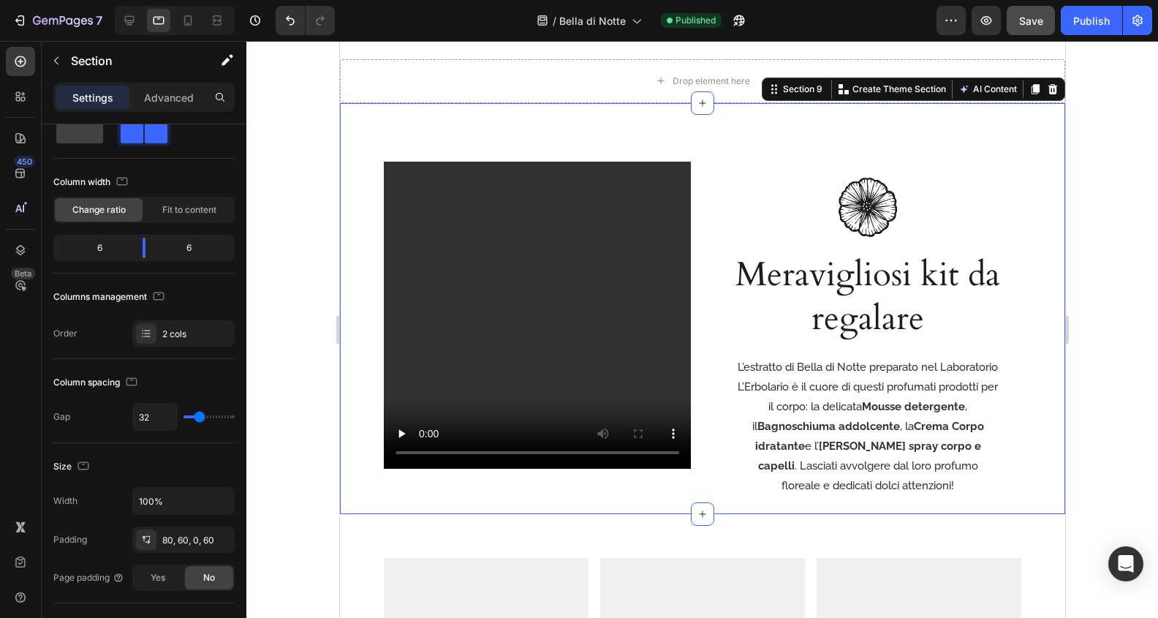
click at [702, 327] on div "Video Row Image Meravigliosi kit da regalare Heading L’estratto di Bella di Not…" at bounding box center [701, 308] width 725 height 411
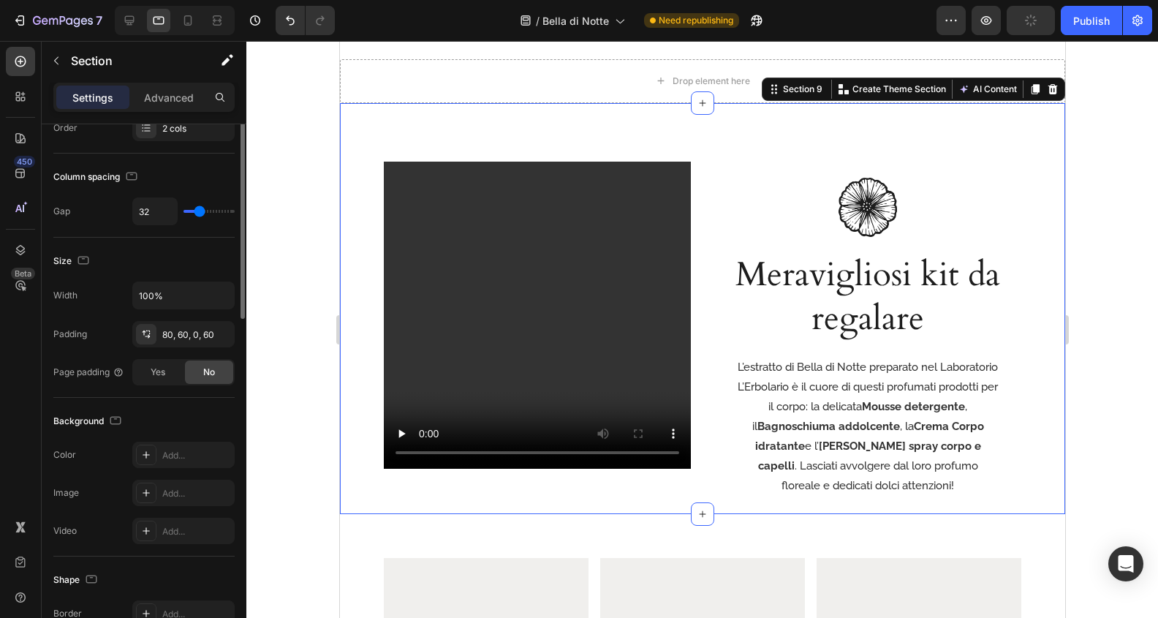
scroll to position [485, 0]
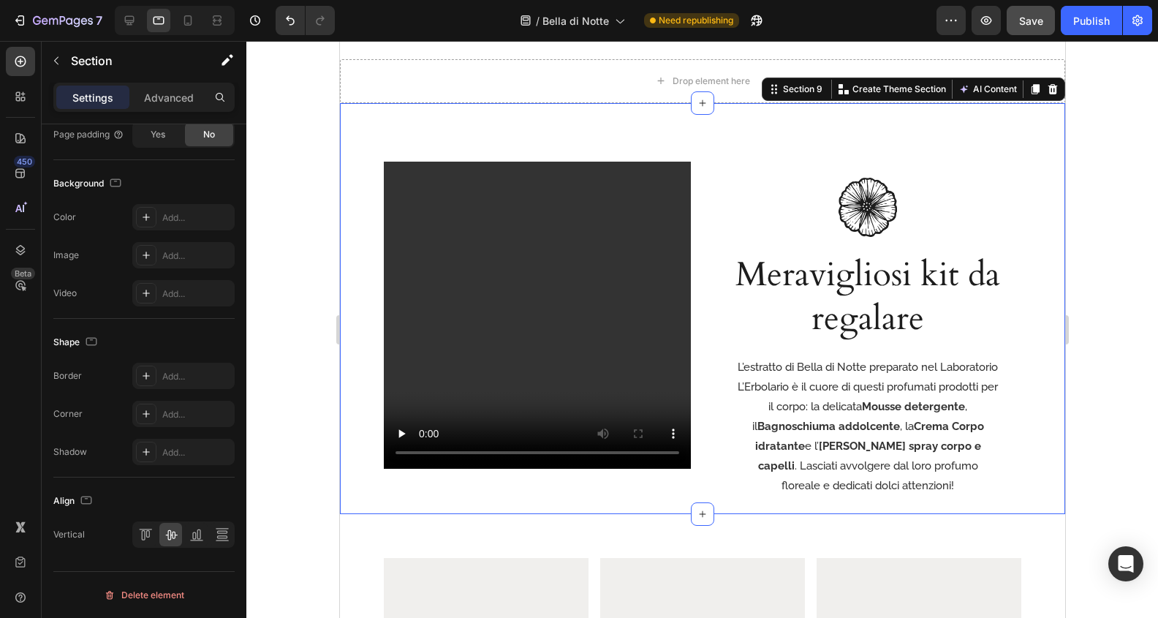
click at [891, 399] on p "L’estratto di Bella di Notte preparato nel Laboratorio L’Erbolario è il cuore d…" at bounding box center [867, 426] width 260 height 138
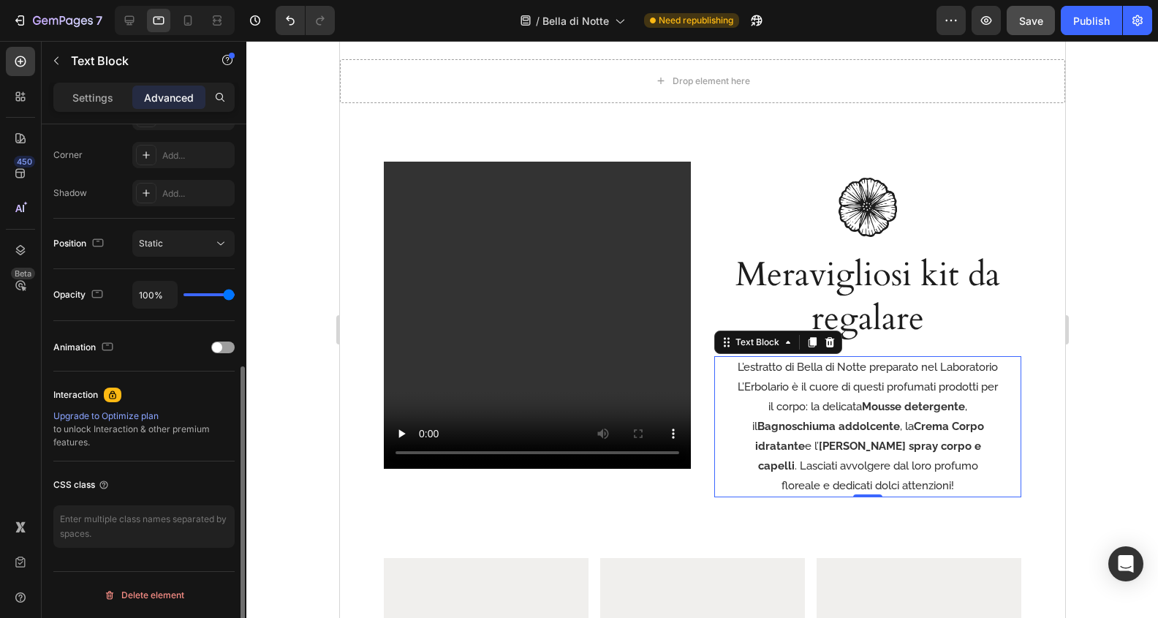
scroll to position [0, 0]
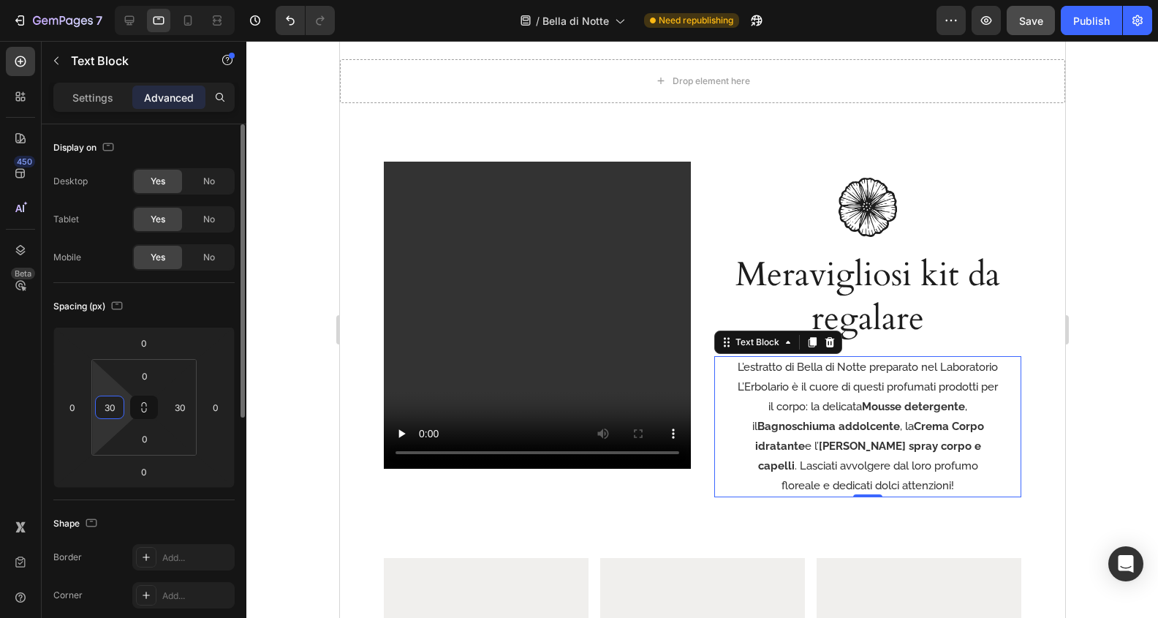
click at [109, 396] on input "30" at bounding box center [110, 407] width 22 height 22
type input "0"
drag, startPoint x: 179, startPoint y: 406, endPoint x: 278, endPoint y: 414, distance: 99.0
click at [180, 406] on input "30" at bounding box center [180, 407] width 22 height 22
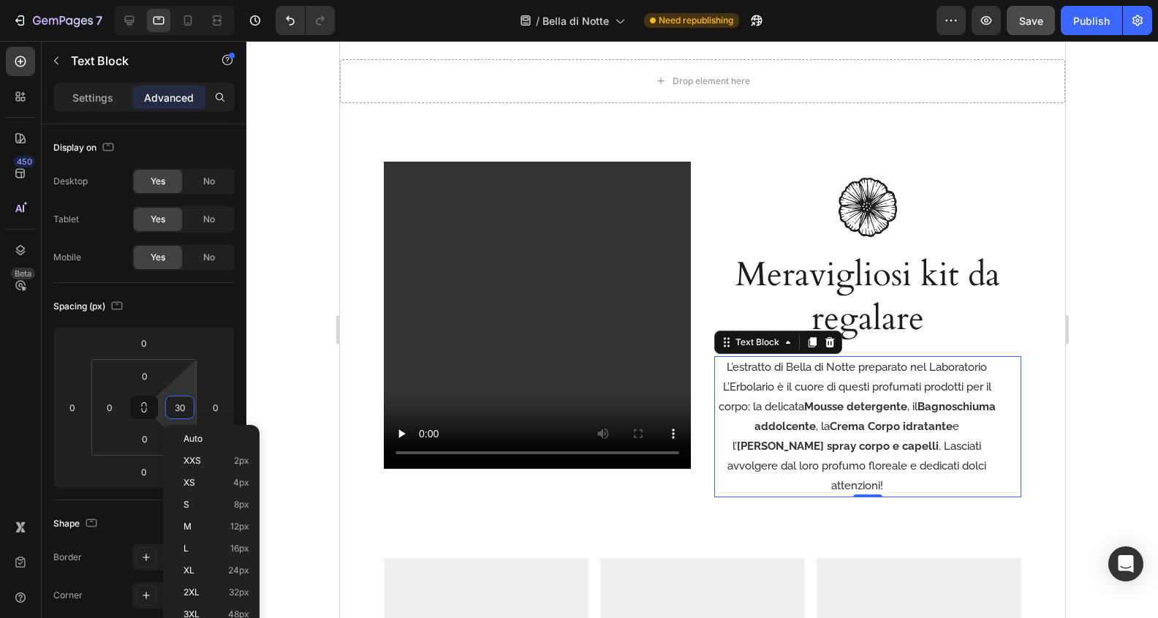
type input "0"
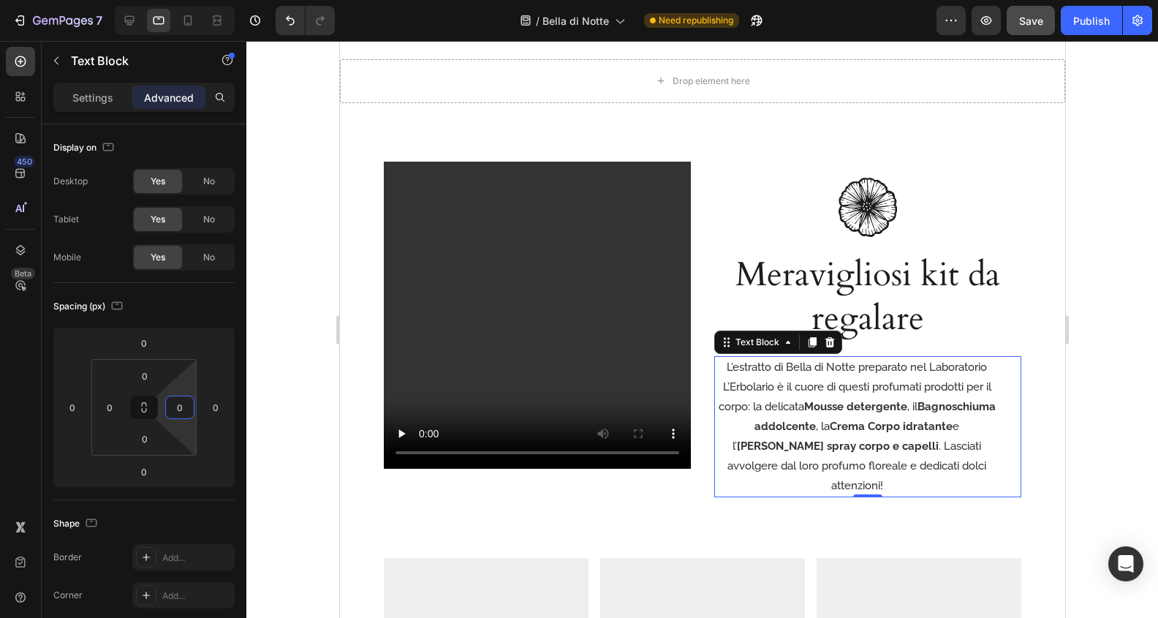
click at [1092, 261] on div at bounding box center [702, 329] width 912 height 577
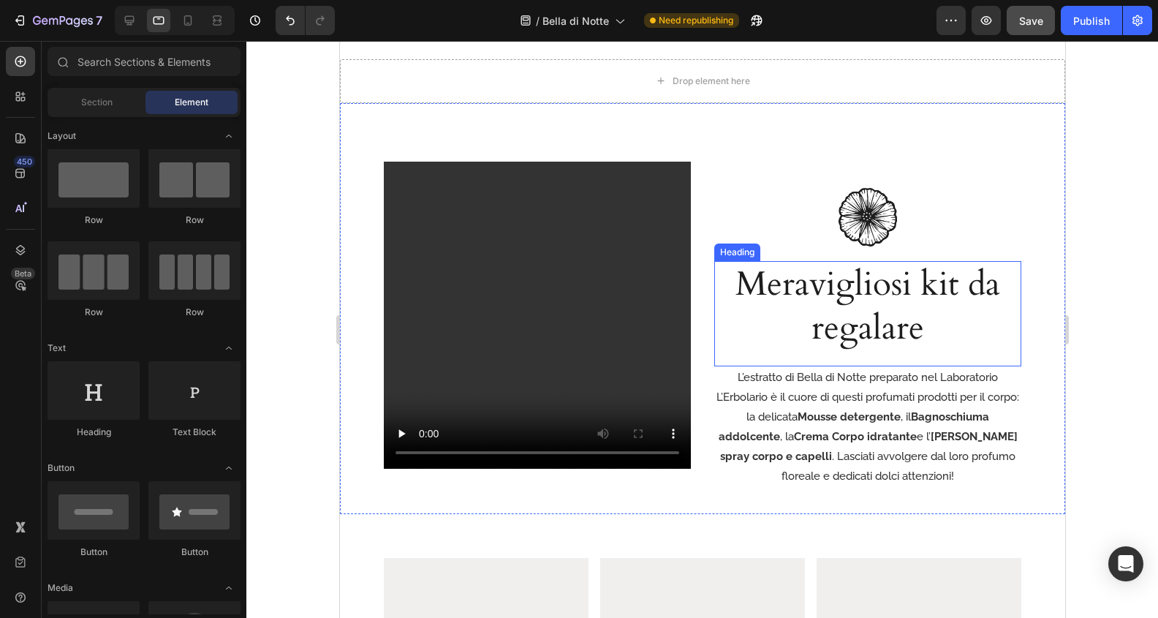
click at [972, 293] on h2 "Meravigliosi kit da regalare" at bounding box center [866, 306] width 307 height 91
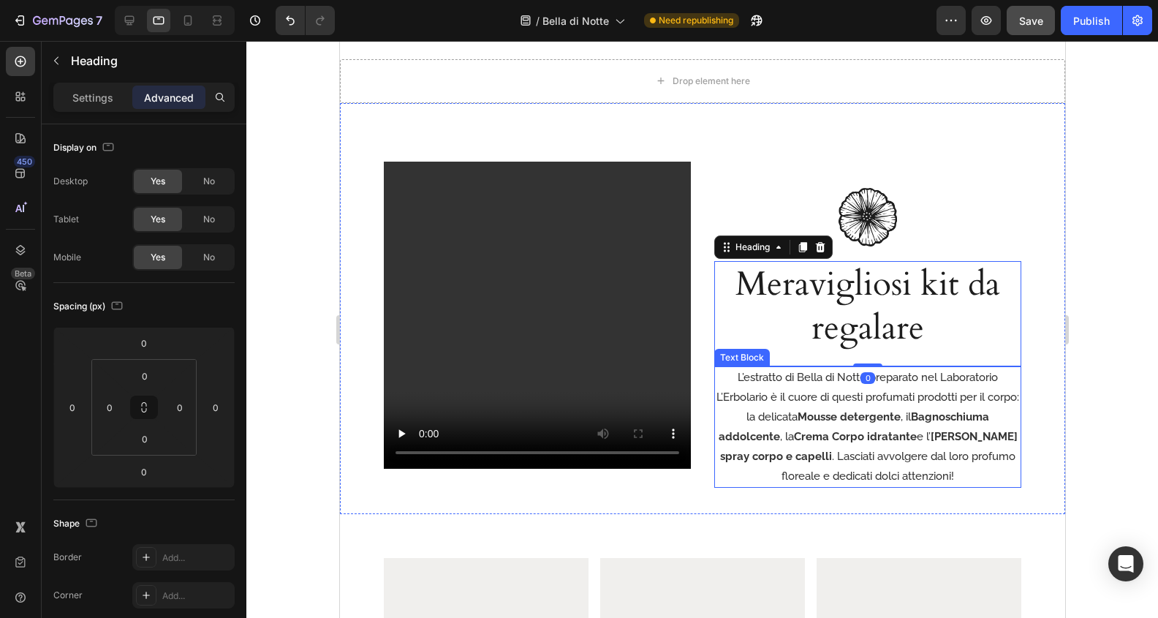
click at [919, 457] on p "L’estratto di Bella di Notte preparato nel Laboratorio L’Erbolario è il cuore d…" at bounding box center [867, 427] width 304 height 118
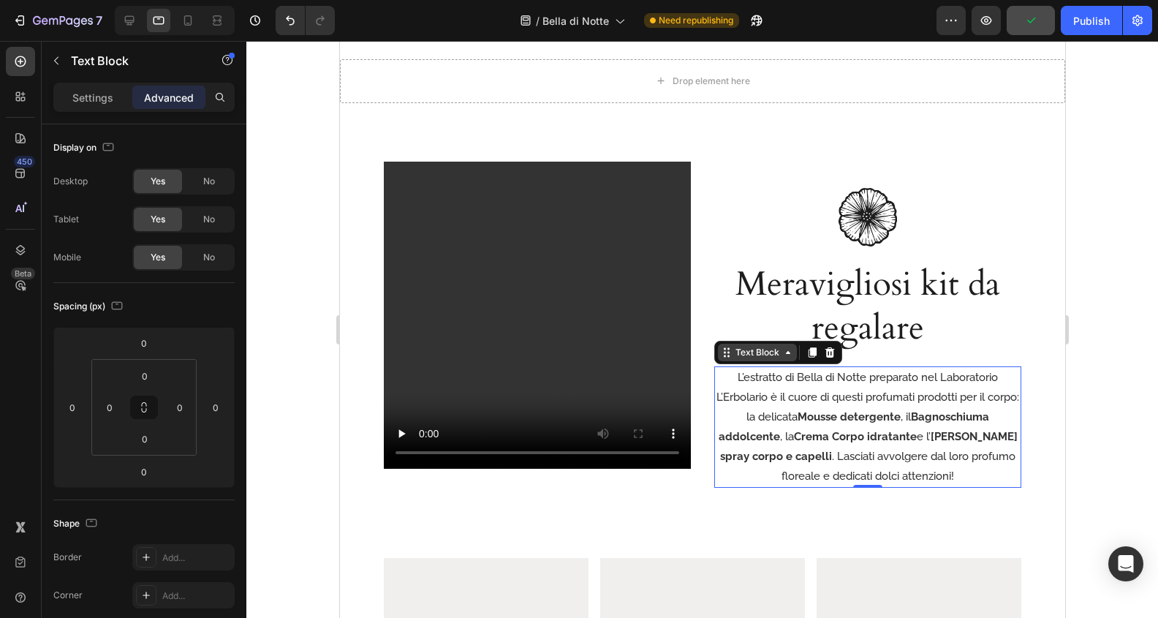
click at [765, 353] on div "Text Block" at bounding box center [757, 352] width 50 height 13
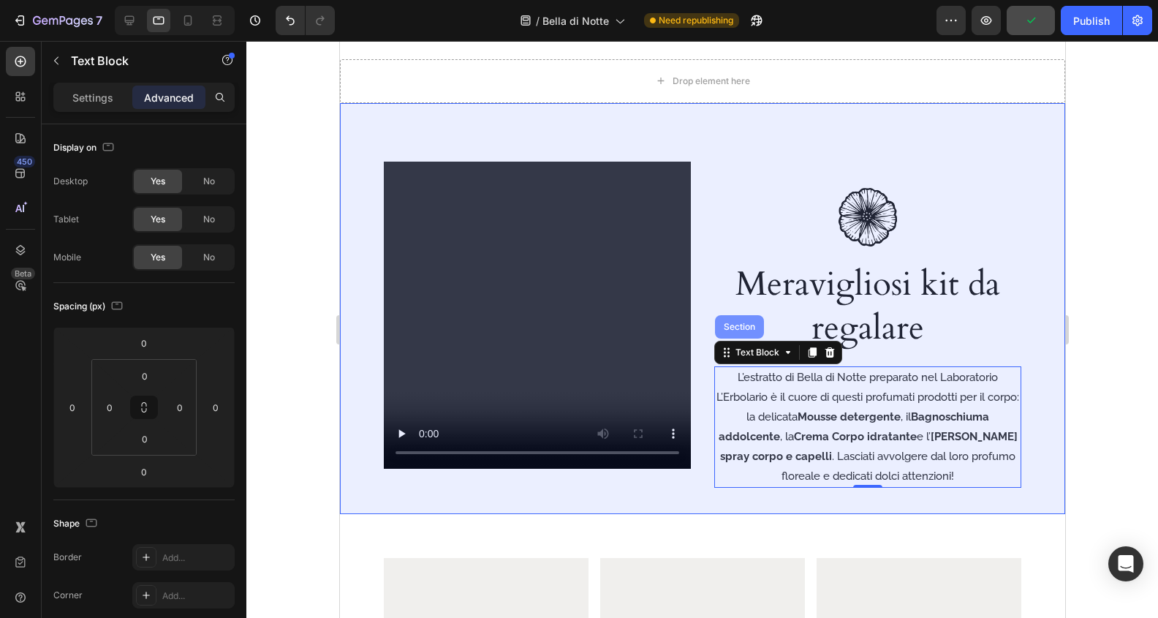
click at [749, 328] on div "Section" at bounding box center [738, 326] width 37 height 9
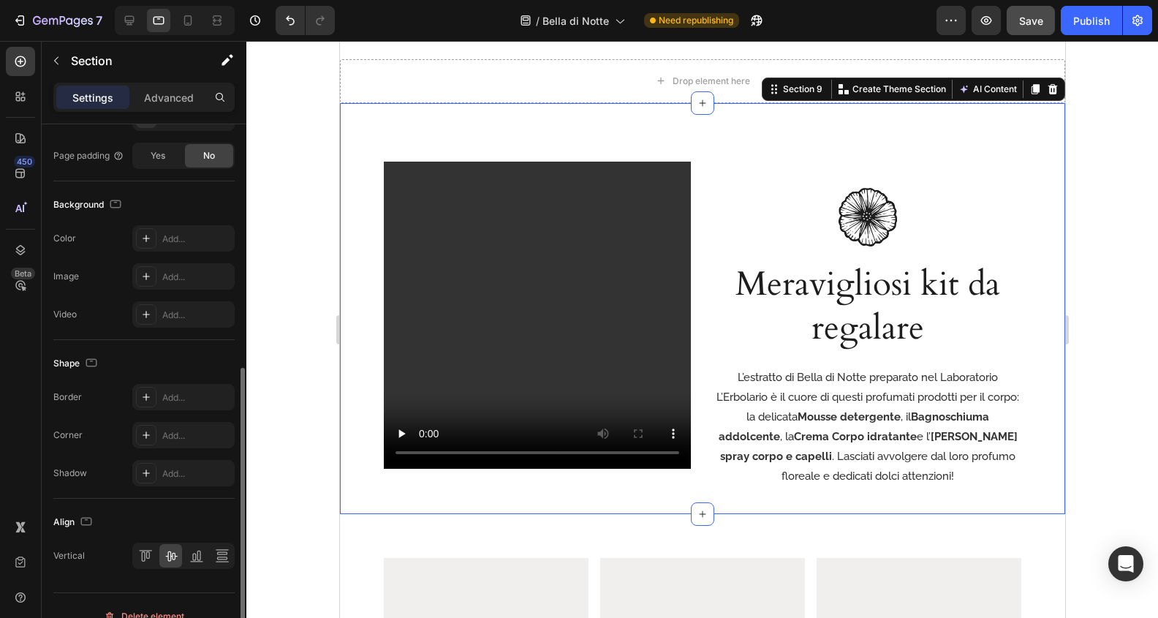
scroll to position [485, 0]
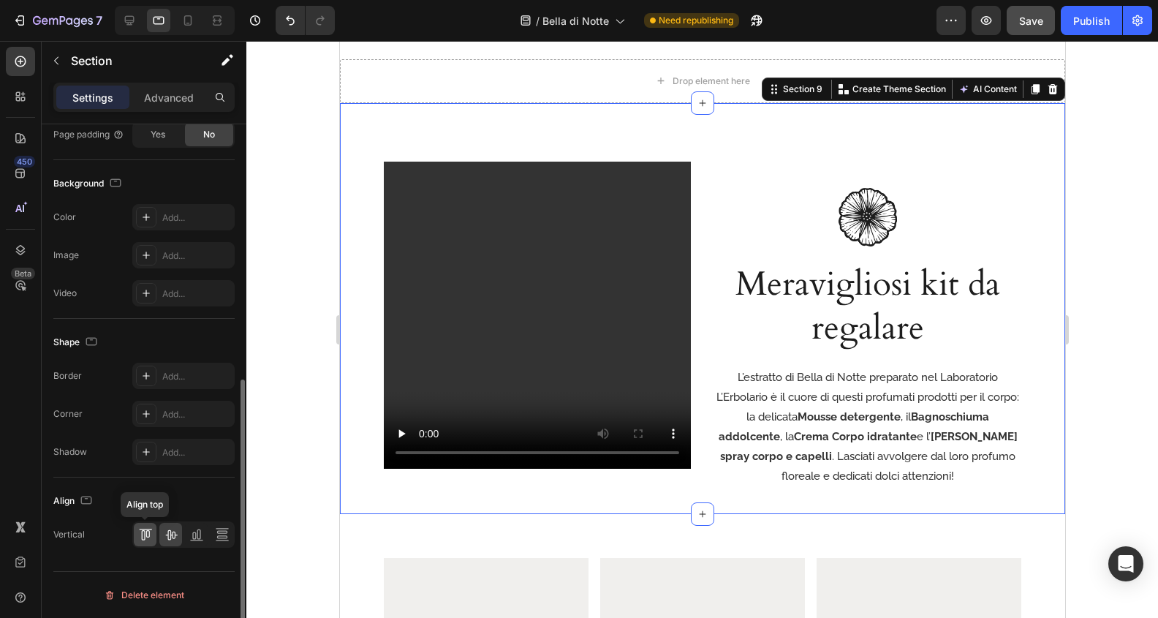
click at [145, 531] on icon at bounding box center [147, 533] width 4 height 7
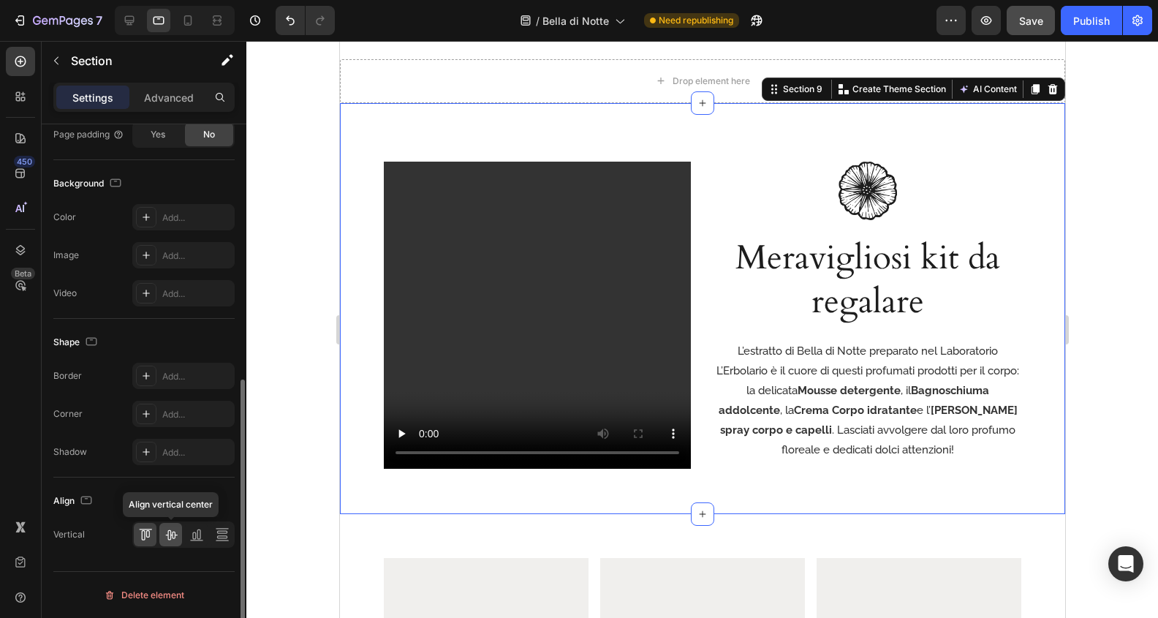
click at [170, 533] on icon at bounding box center [171, 534] width 15 height 15
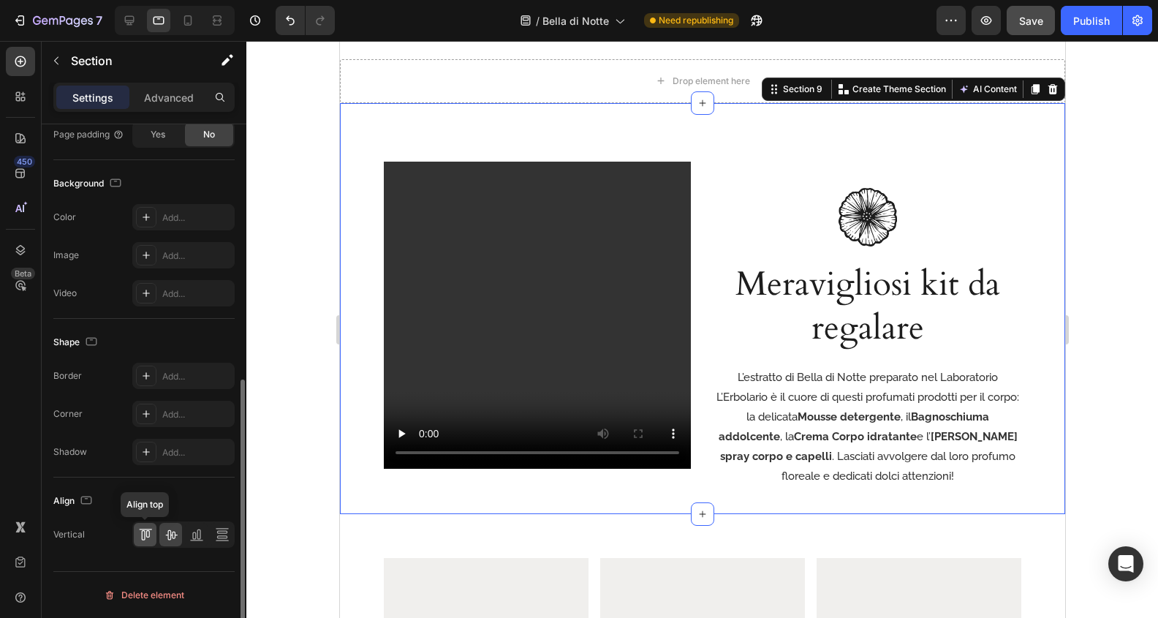
click at [147, 534] on icon at bounding box center [145, 534] width 15 height 15
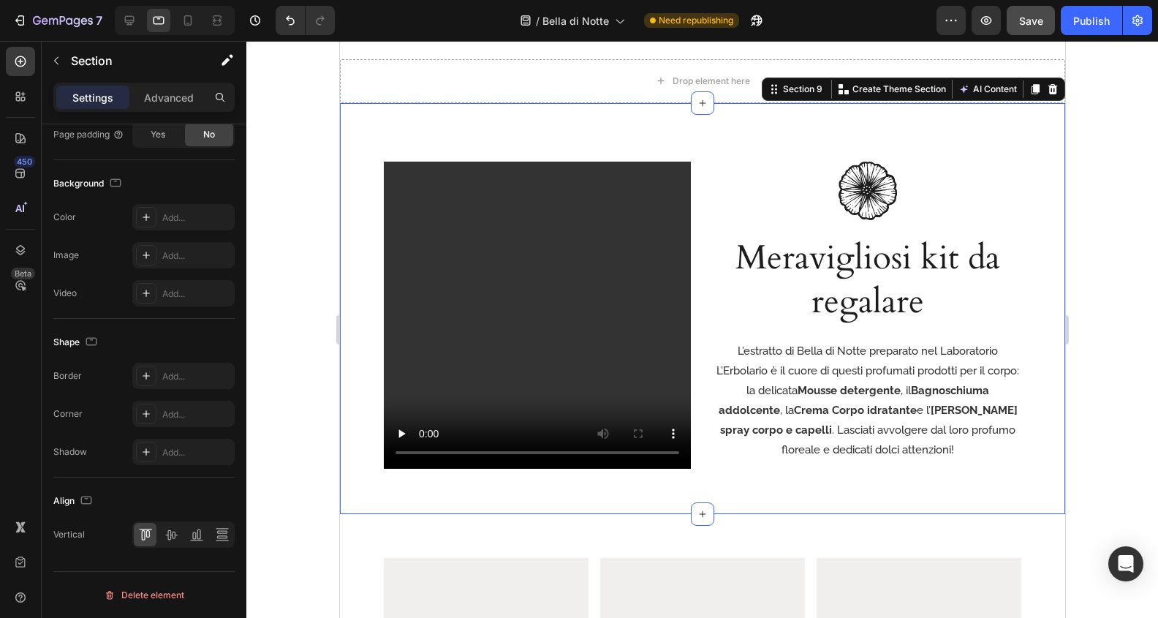
click at [1077, 392] on div at bounding box center [702, 329] width 912 height 577
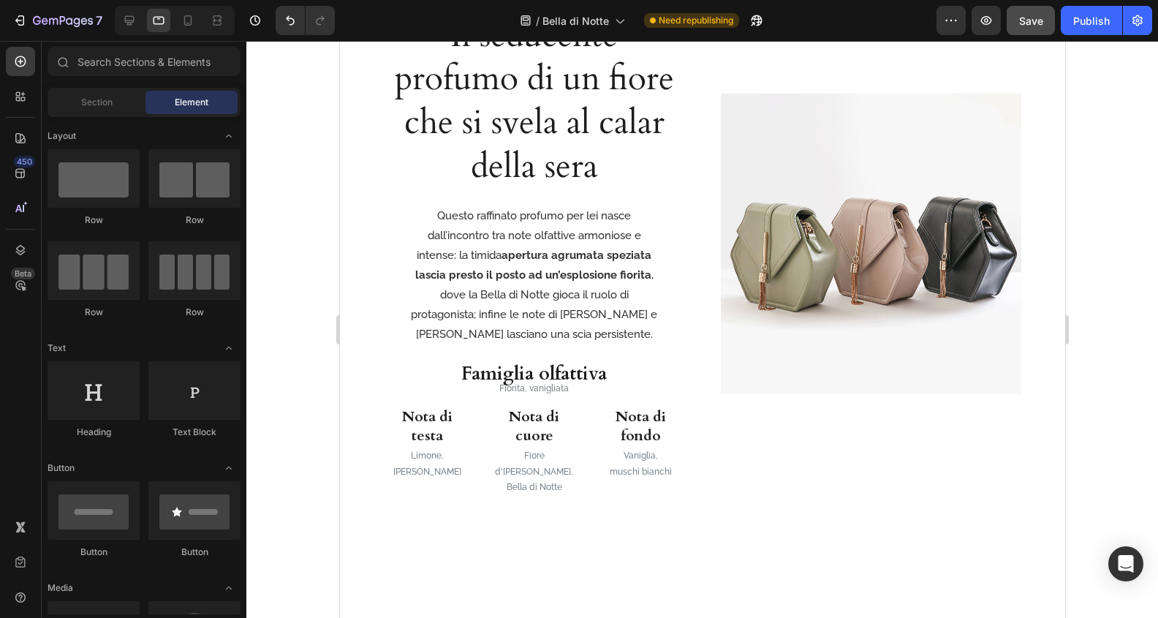
scroll to position [1421, 0]
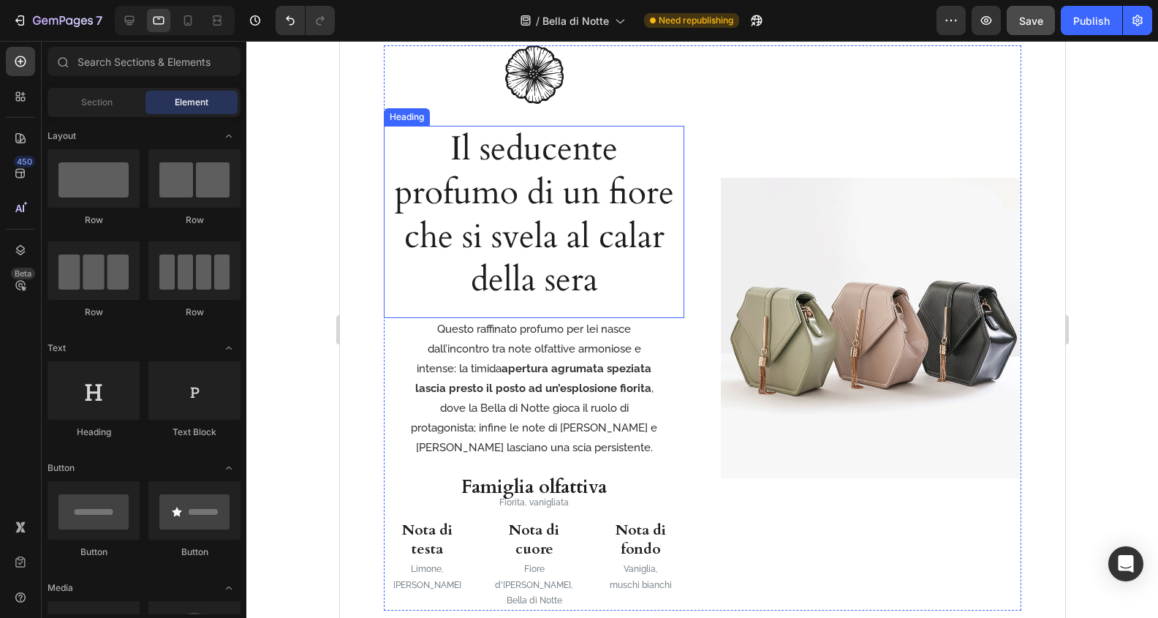
click at [539, 288] on h2 "Il seducente profumo di un fiore che si svela al calar della sera" at bounding box center [533, 215] width 300 height 178
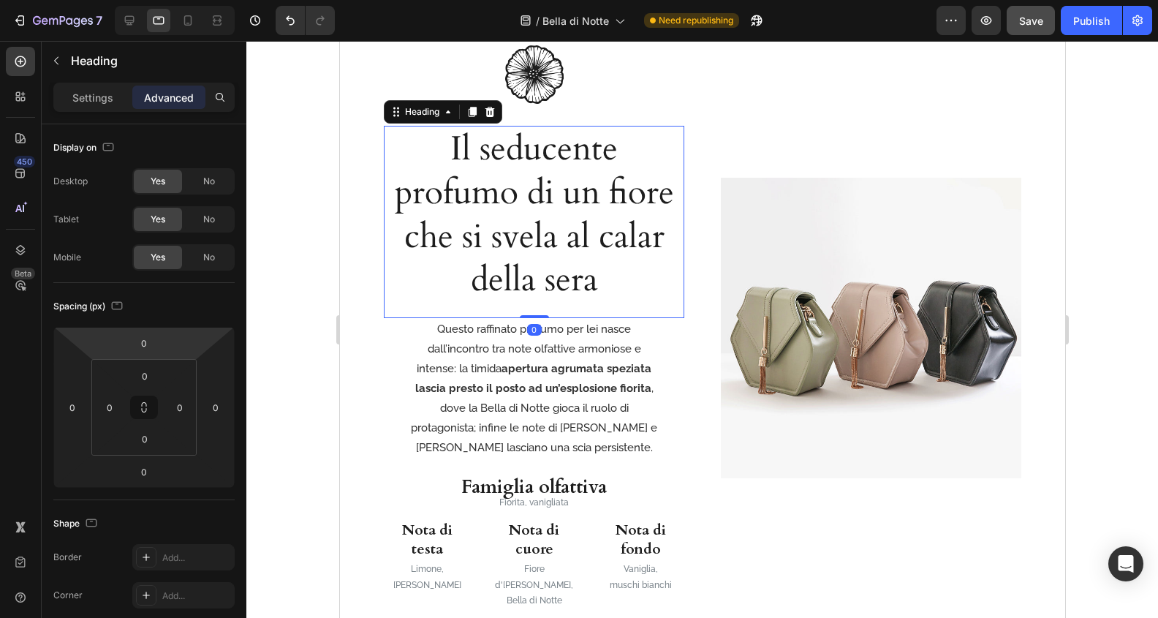
click at [94, 110] on div "Settings Advanced" at bounding box center [143, 97] width 181 height 29
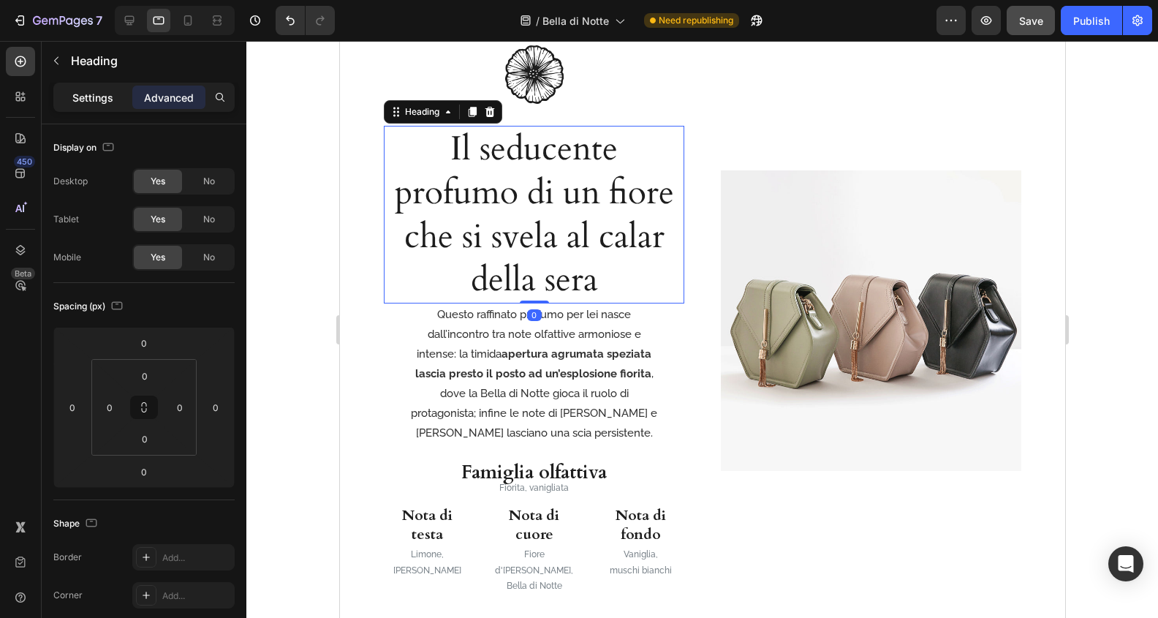
click at [96, 99] on p "Settings" at bounding box center [92, 97] width 41 height 15
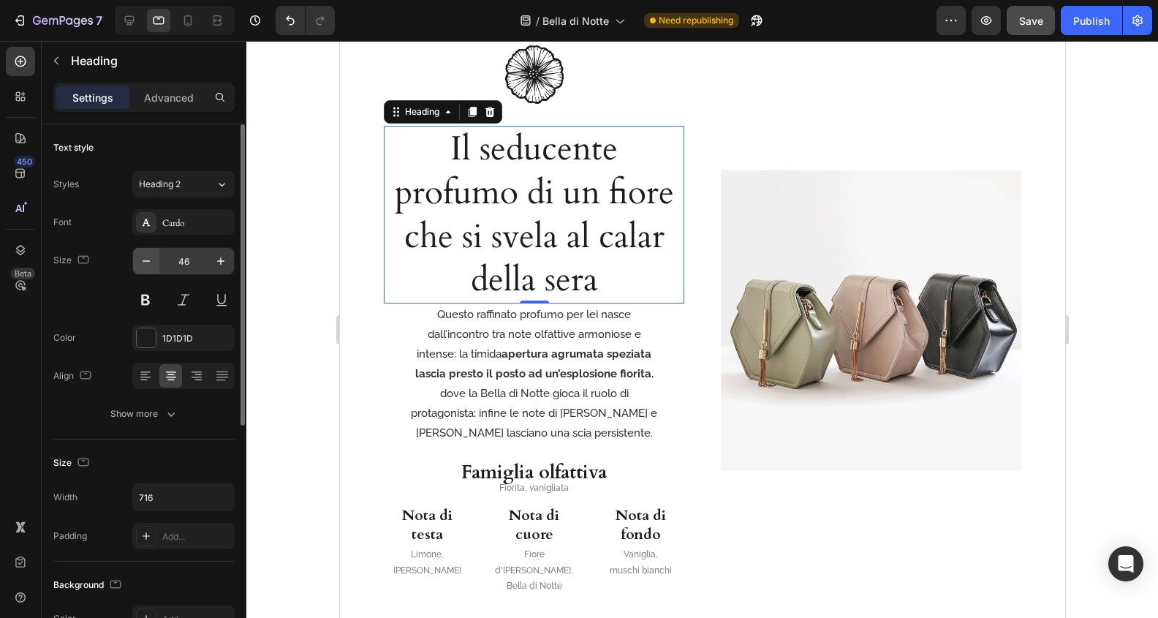
drag, startPoint x: 143, startPoint y: 244, endPoint x: 145, endPoint y: 254, distance: 10.3
click at [143, 244] on div "Font Cardo Size 46 Color 1D1D1D Align Show more" at bounding box center [143, 318] width 181 height 218
click at [145, 254] on icon "button" at bounding box center [146, 261] width 15 height 15
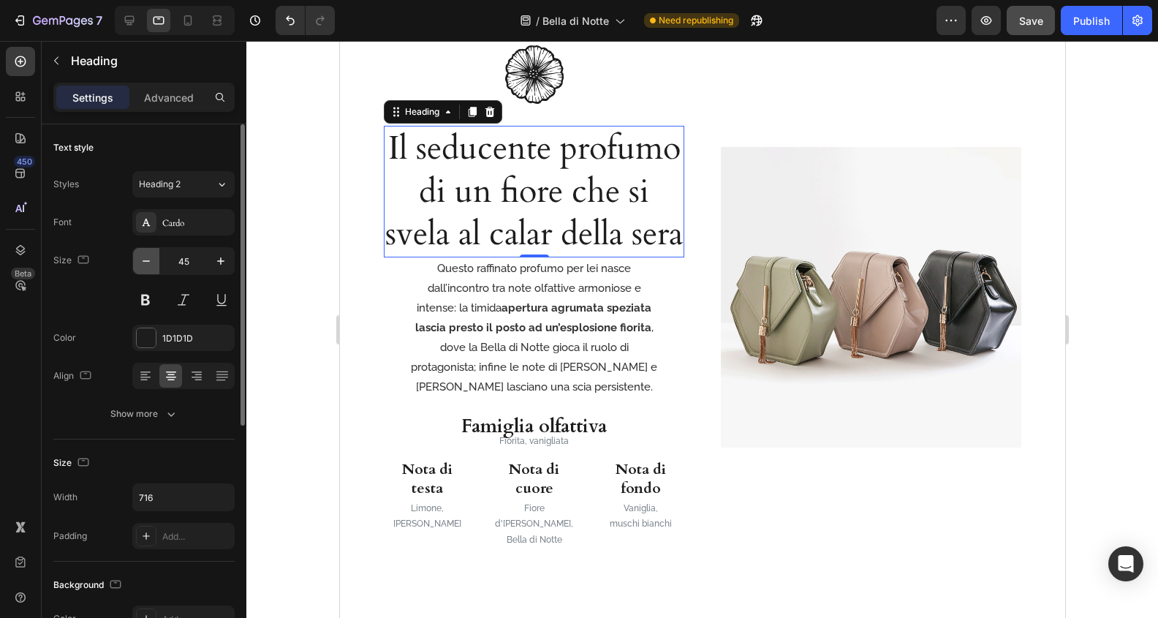
click at [145, 254] on icon "button" at bounding box center [146, 261] width 15 height 15
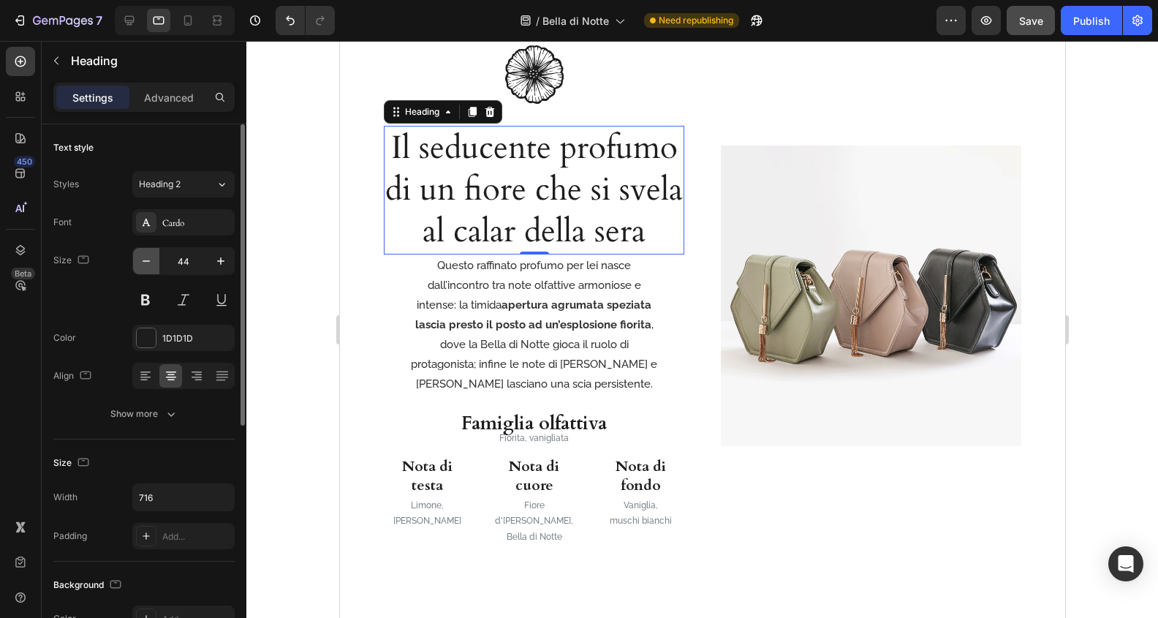
click at [145, 254] on icon "button" at bounding box center [146, 261] width 15 height 15
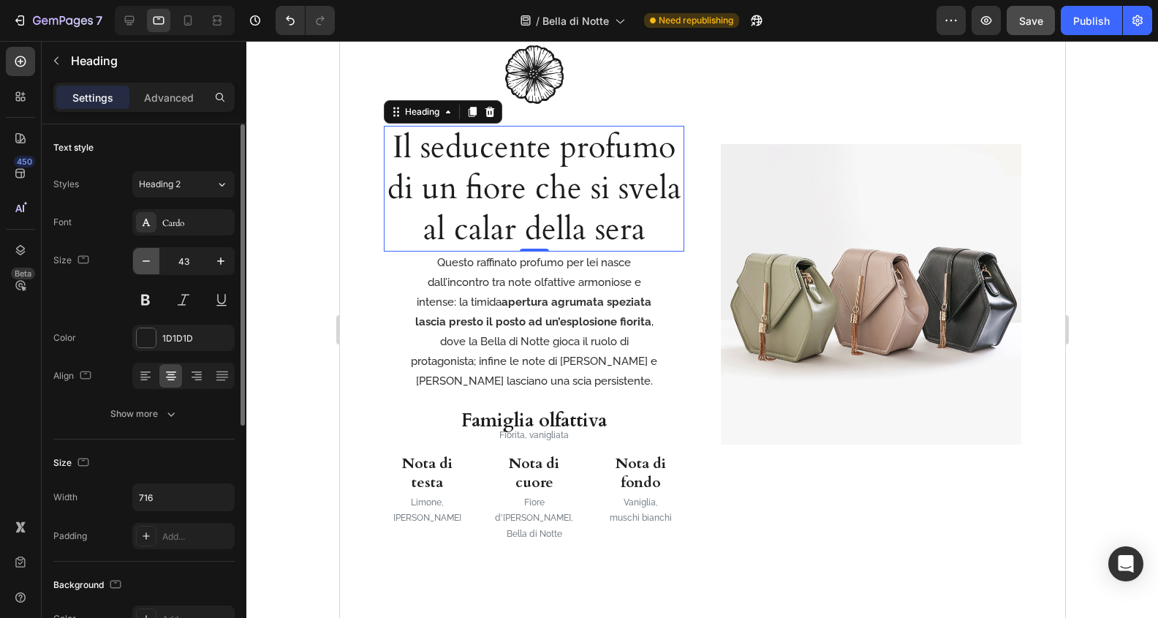
click at [145, 254] on icon "button" at bounding box center [146, 261] width 15 height 15
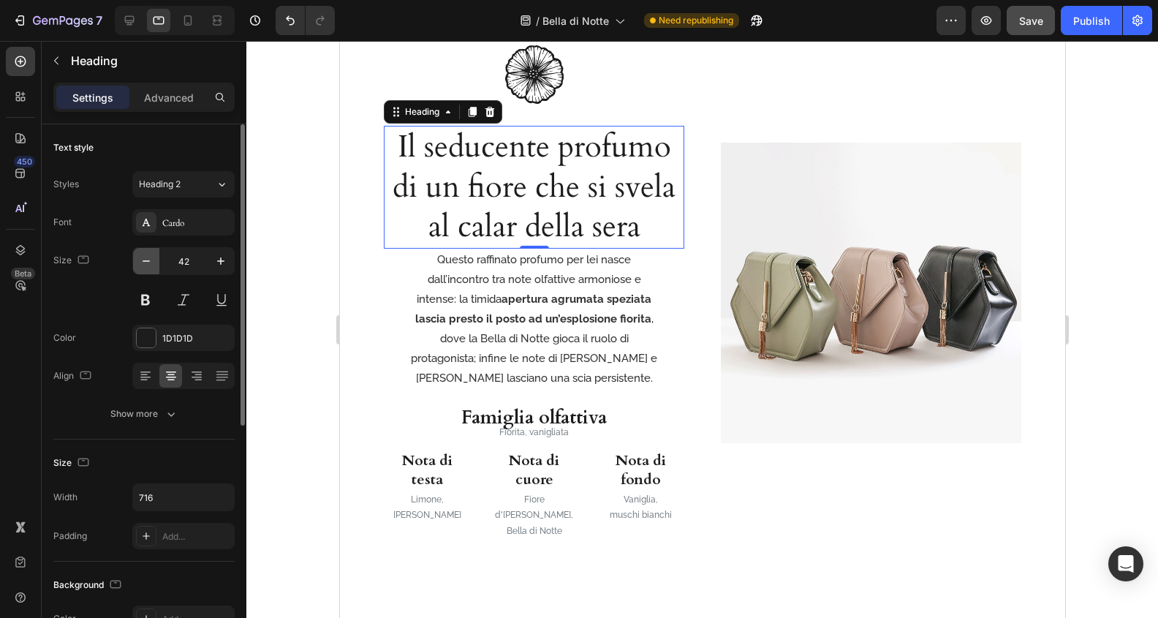
click at [145, 254] on icon "button" at bounding box center [146, 261] width 15 height 15
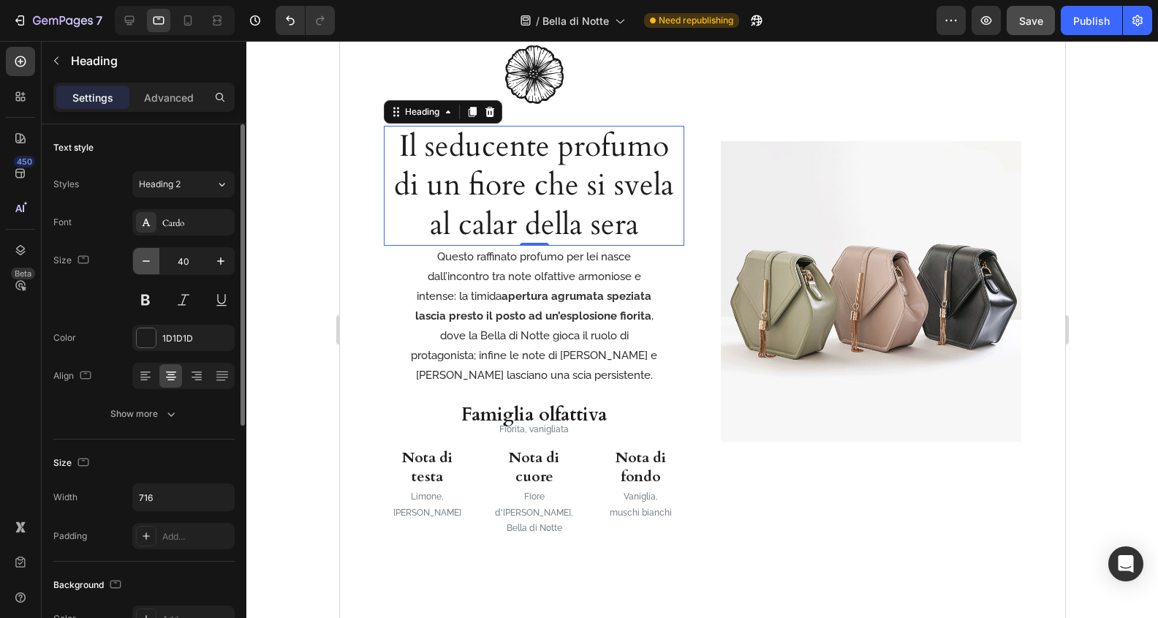
click at [145, 254] on icon "button" at bounding box center [146, 261] width 15 height 15
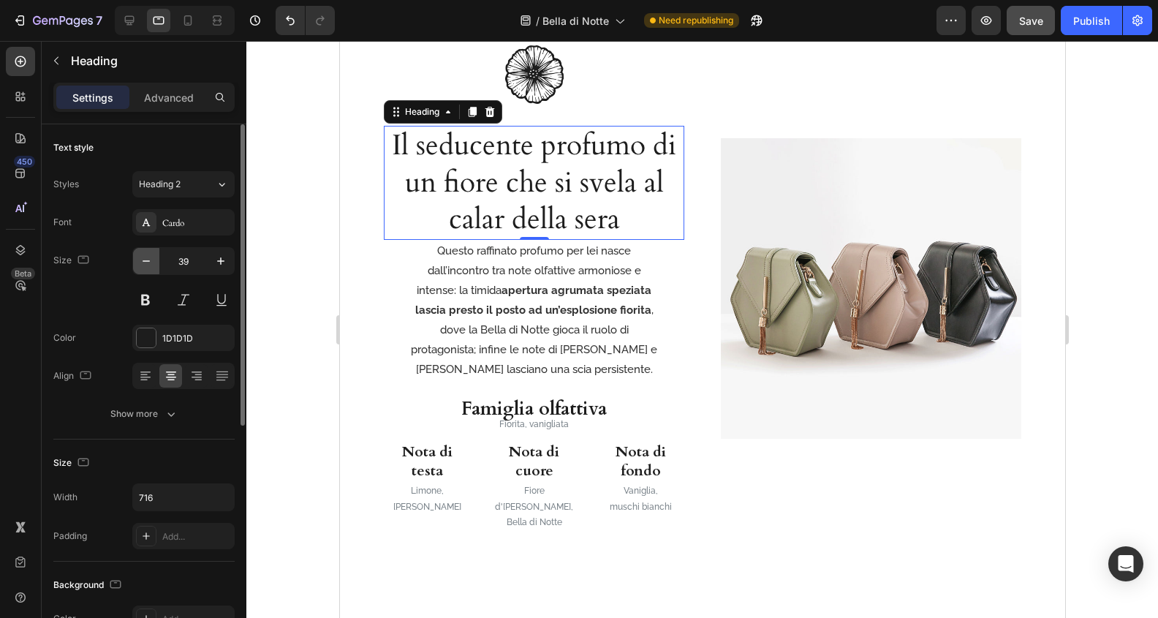
click at [145, 254] on icon "button" at bounding box center [146, 261] width 15 height 15
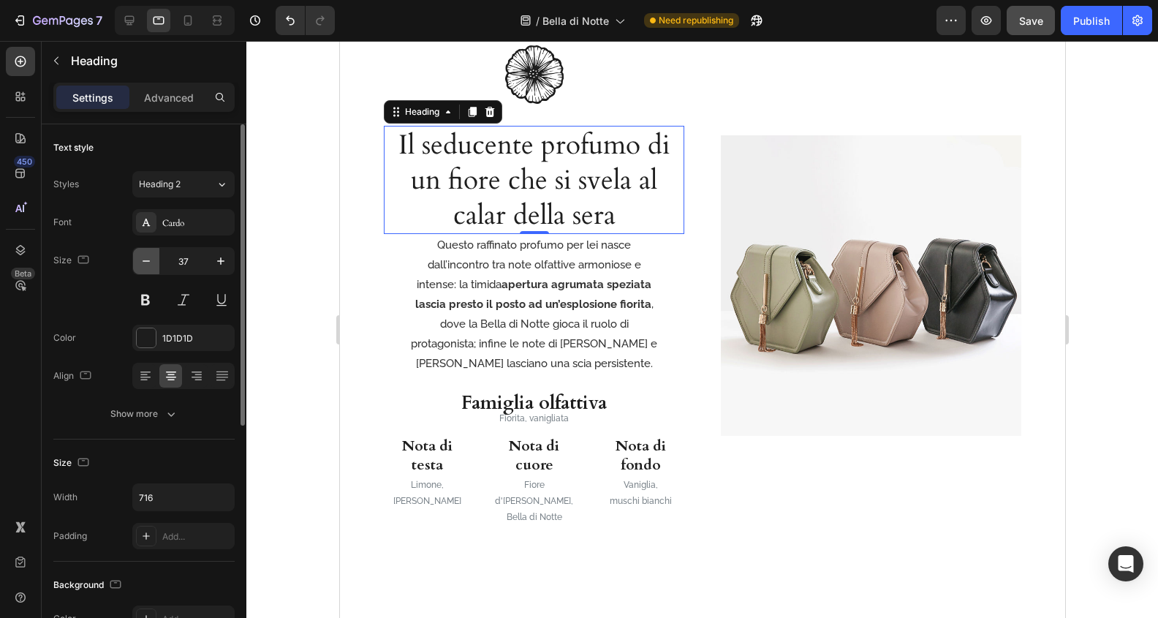
click at [145, 254] on icon "button" at bounding box center [146, 261] width 15 height 15
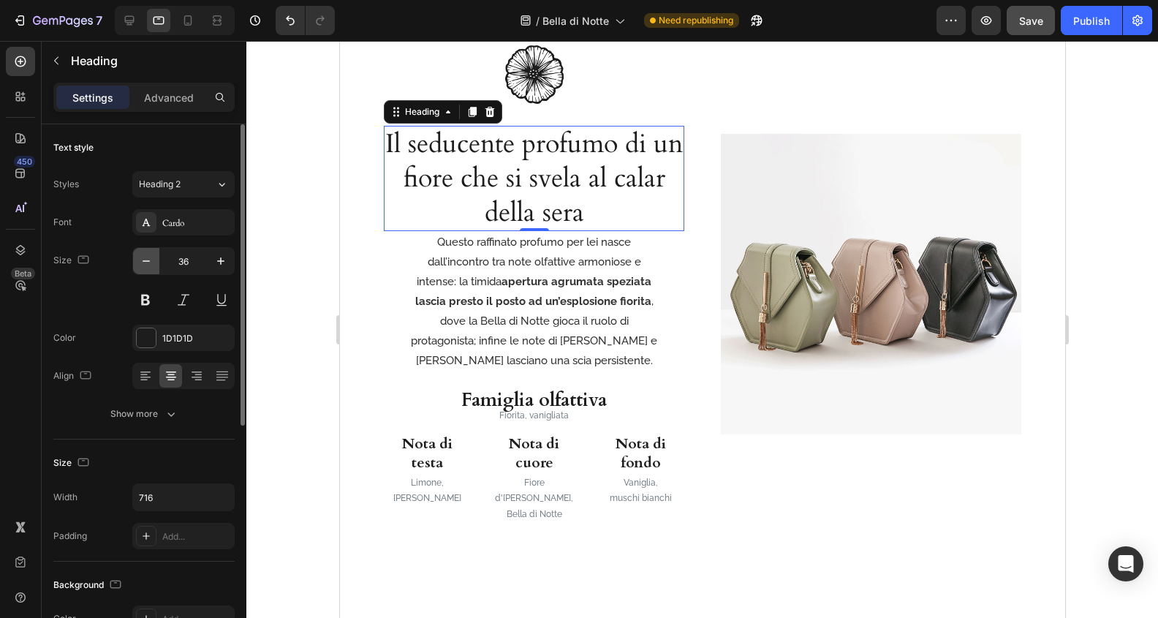
click at [145, 254] on icon "button" at bounding box center [146, 261] width 15 height 15
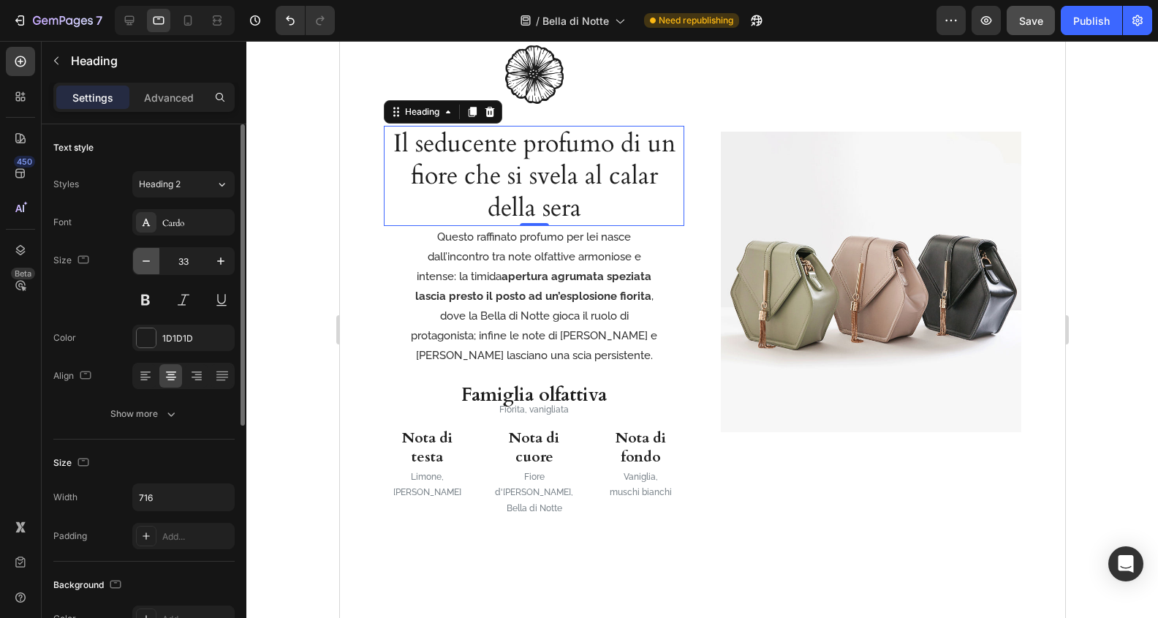
click at [145, 254] on icon "button" at bounding box center [146, 261] width 15 height 15
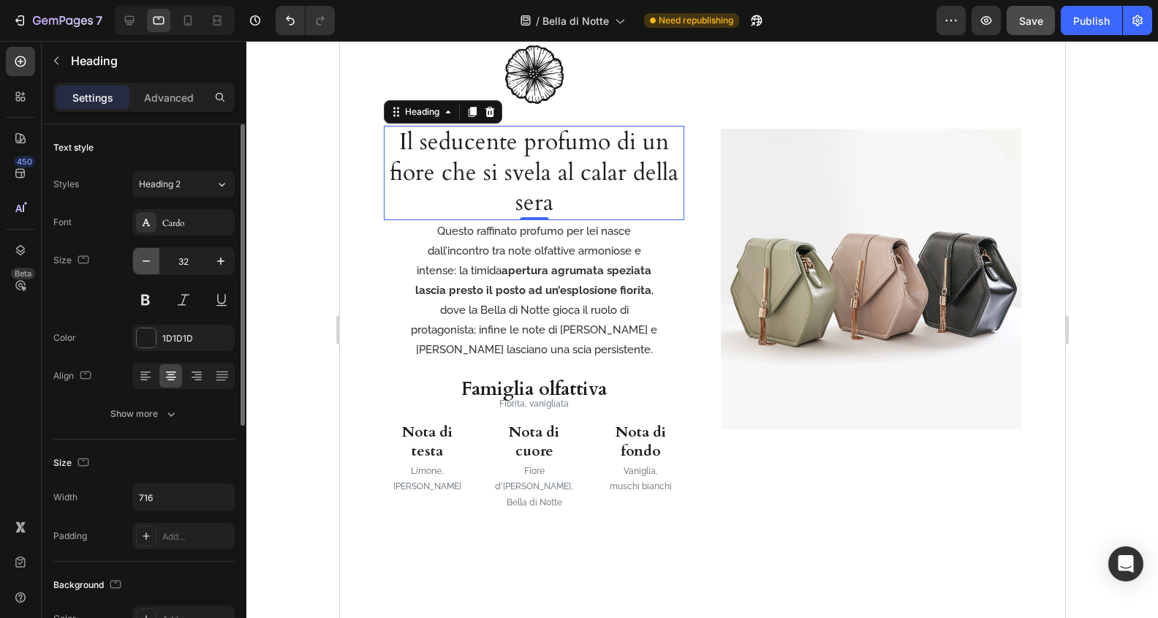
click at [145, 254] on icon "button" at bounding box center [146, 261] width 15 height 15
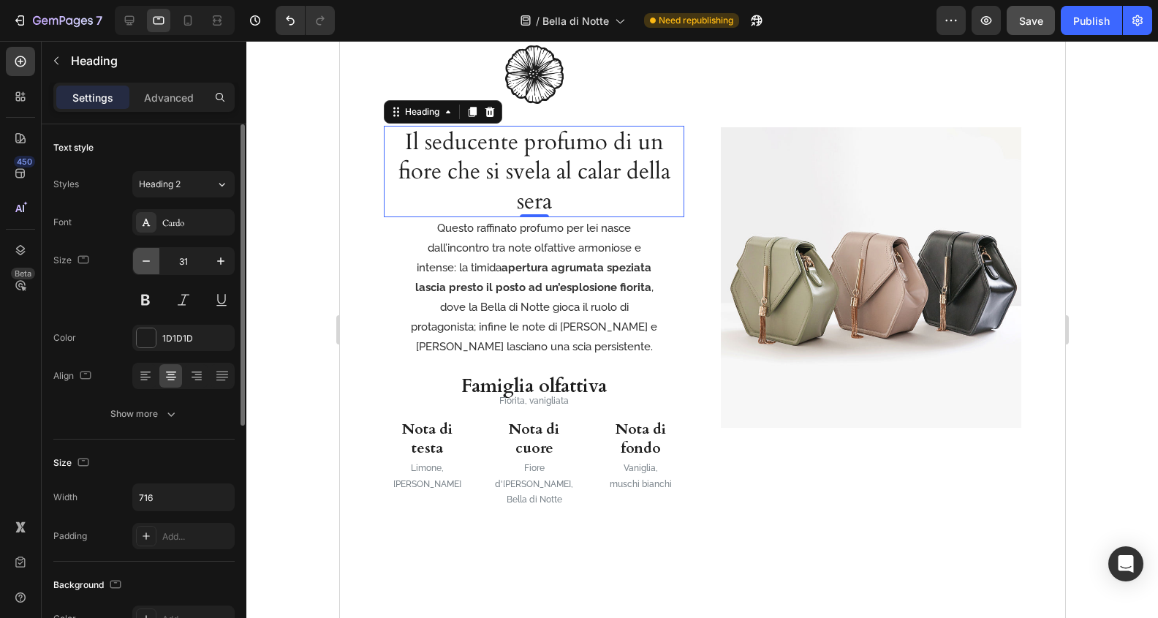
click at [145, 254] on icon "button" at bounding box center [146, 261] width 15 height 15
type input "30"
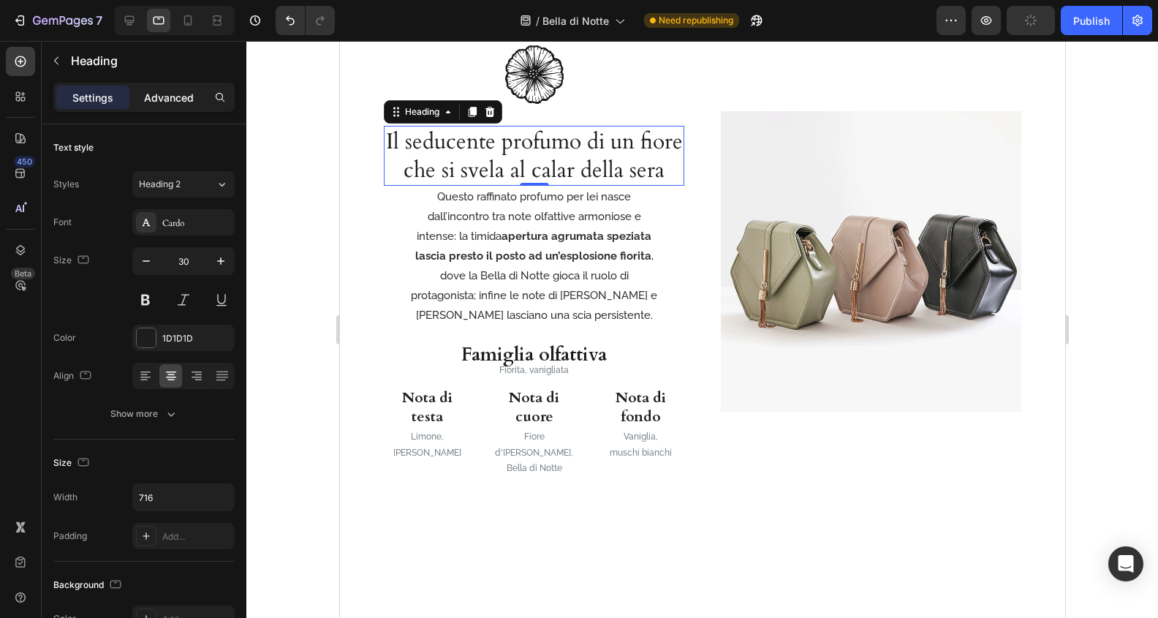
click at [175, 98] on p "Advanced" at bounding box center [169, 97] width 50 height 15
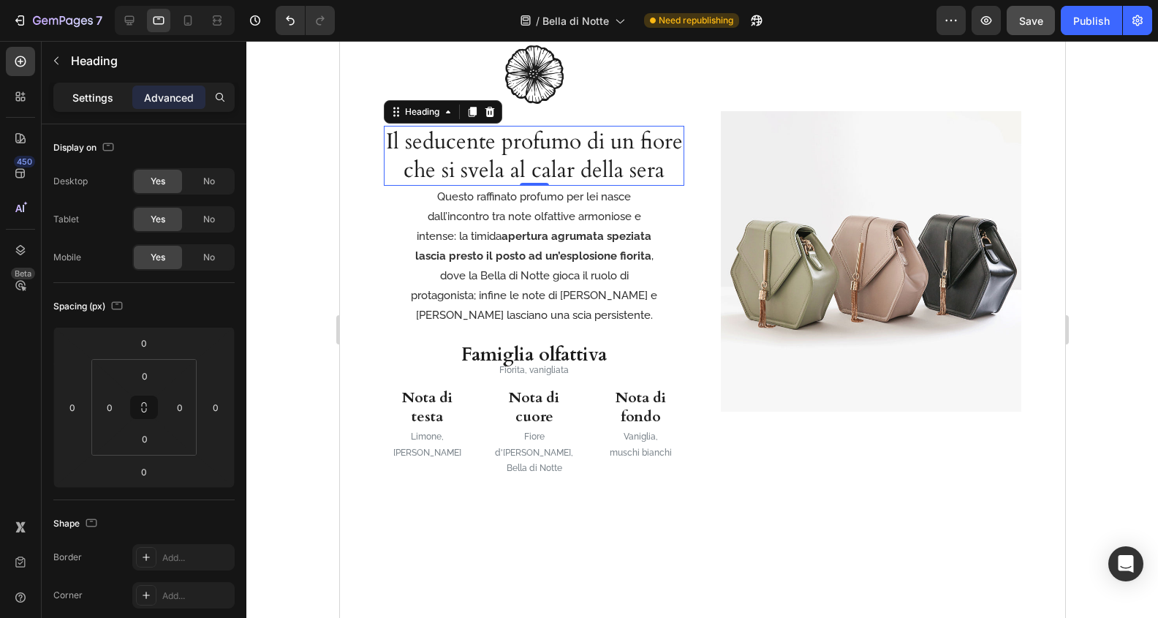
click at [90, 98] on p "Settings" at bounding box center [92, 97] width 41 height 15
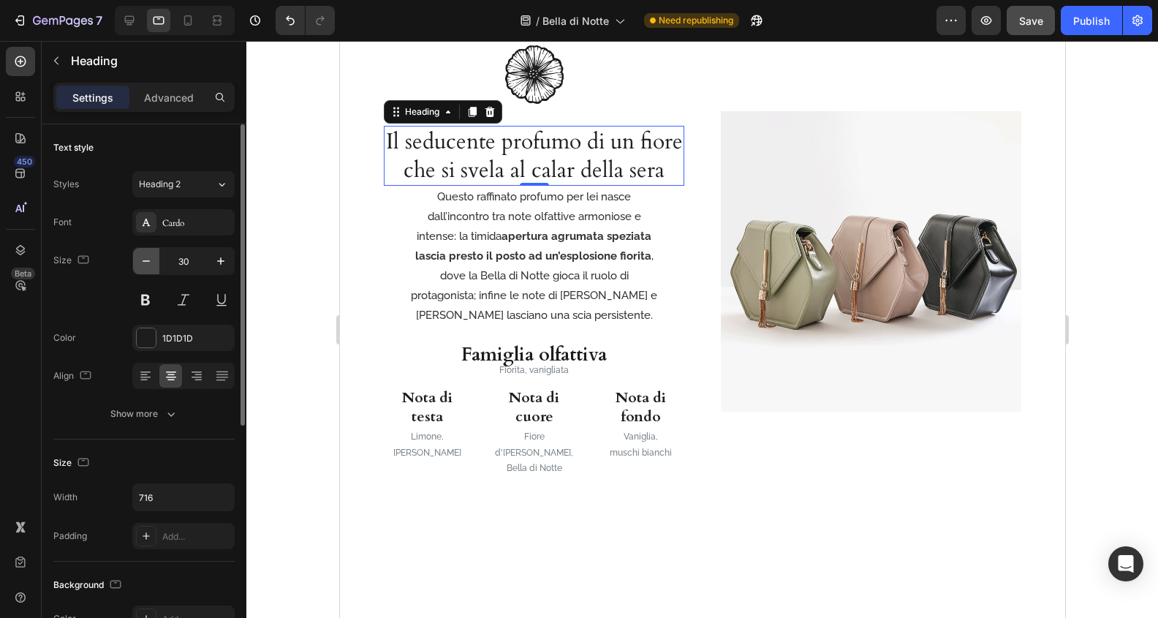
click at [147, 260] on icon "button" at bounding box center [146, 261] width 15 height 15
type input "29"
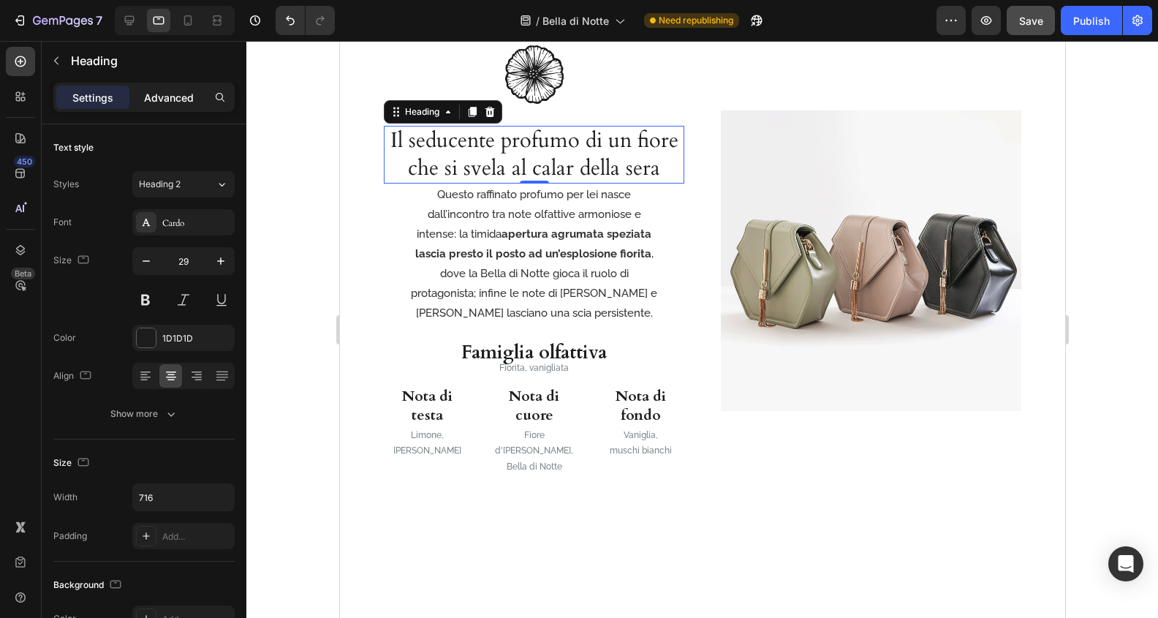
click at [178, 94] on p "Advanced" at bounding box center [169, 97] width 50 height 15
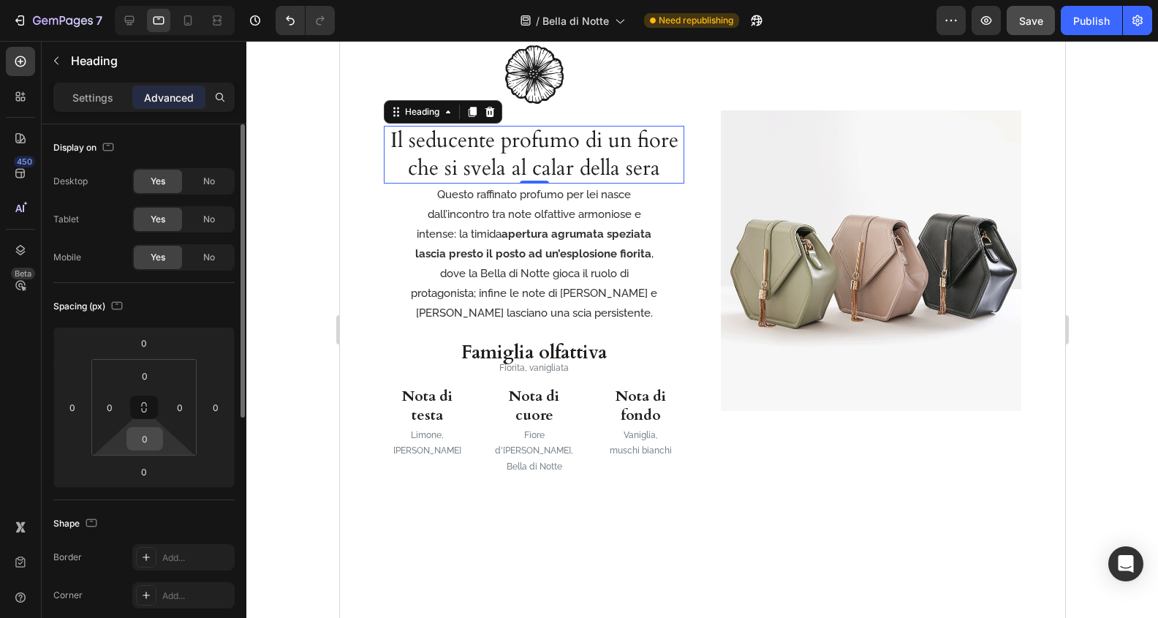
click at [157, 436] on input "0" at bounding box center [144, 439] width 29 height 22
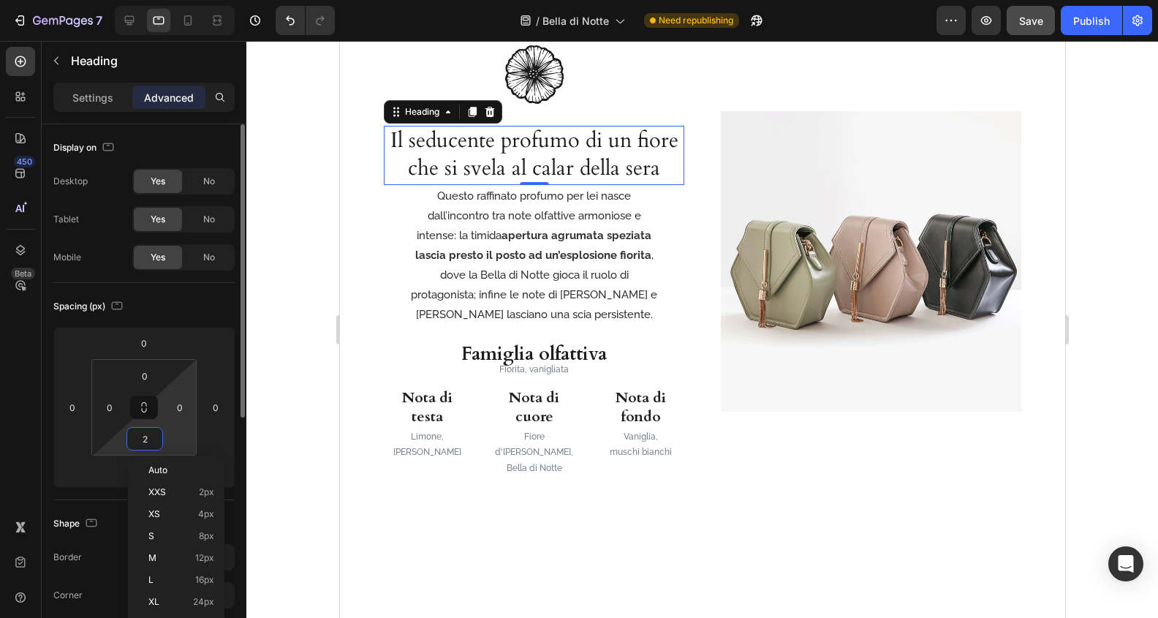
type input "20"
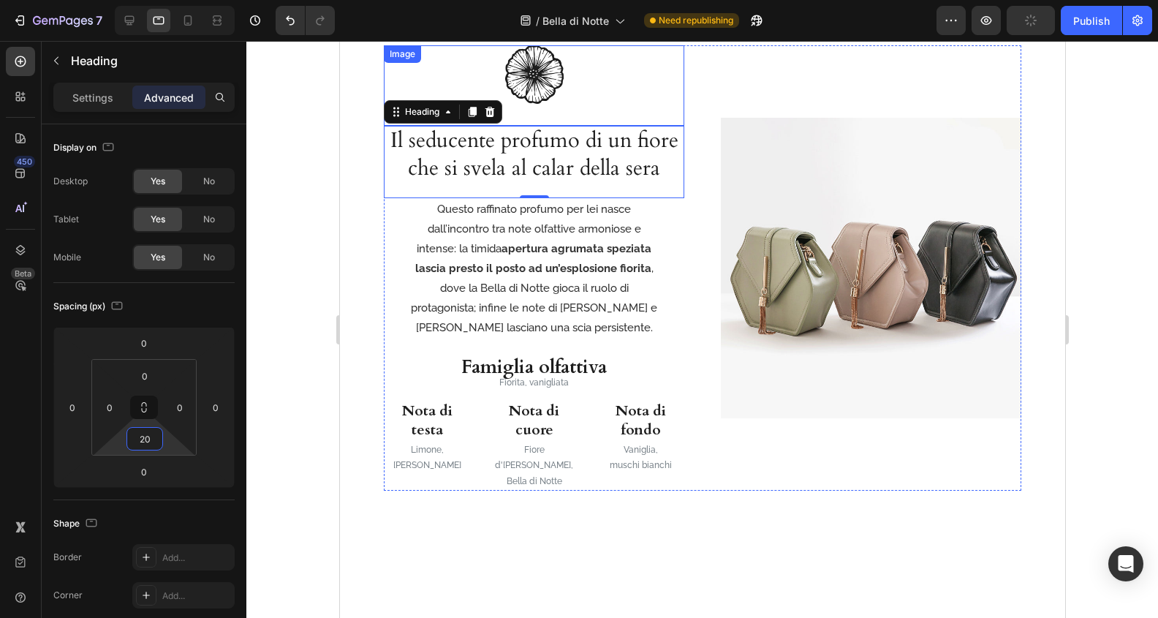
click at [552, 83] on img at bounding box center [533, 74] width 58 height 58
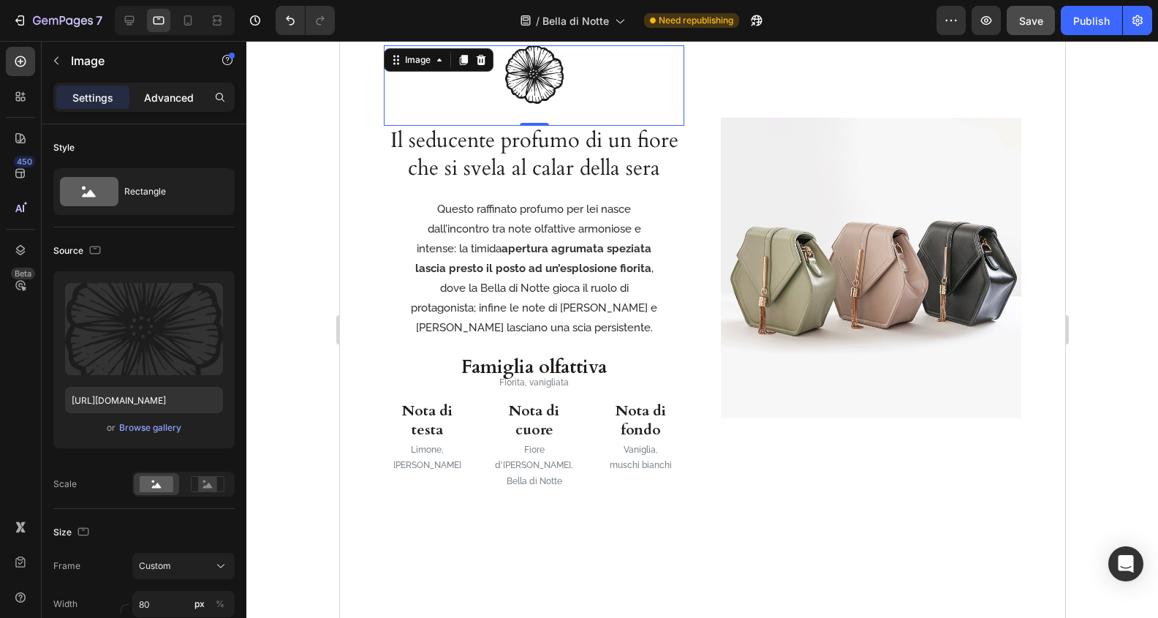
click at [176, 102] on p "Advanced" at bounding box center [169, 97] width 50 height 15
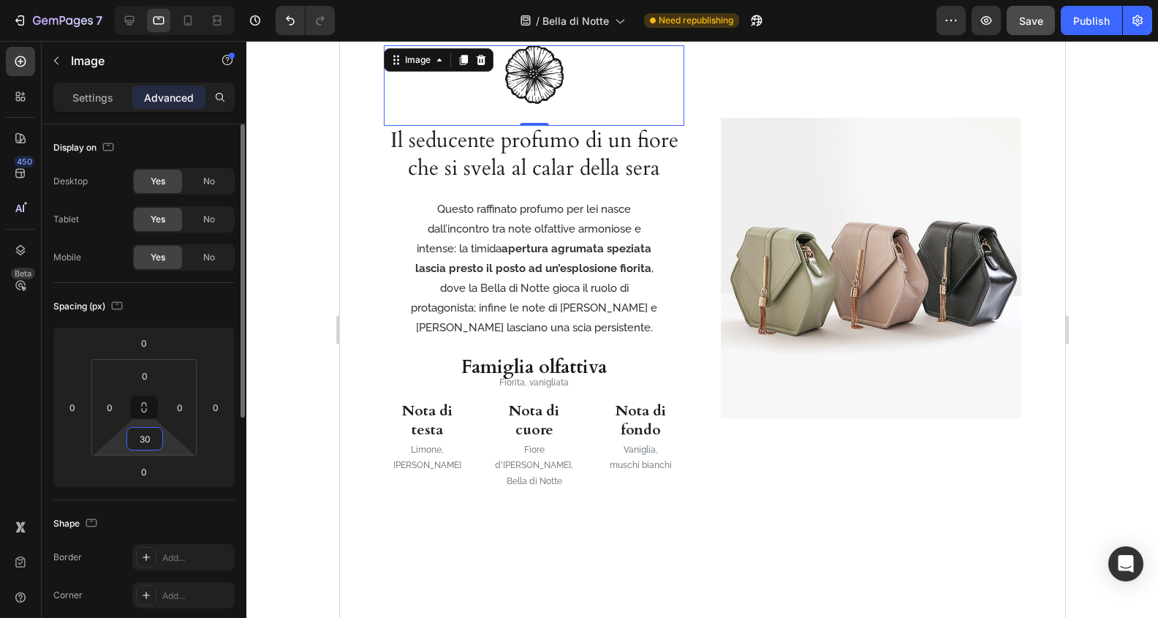
drag, startPoint x: 145, startPoint y: 442, endPoint x: 172, endPoint y: 439, distance: 26.4
click at [146, 442] on input "30" at bounding box center [144, 439] width 29 height 22
type input "20"
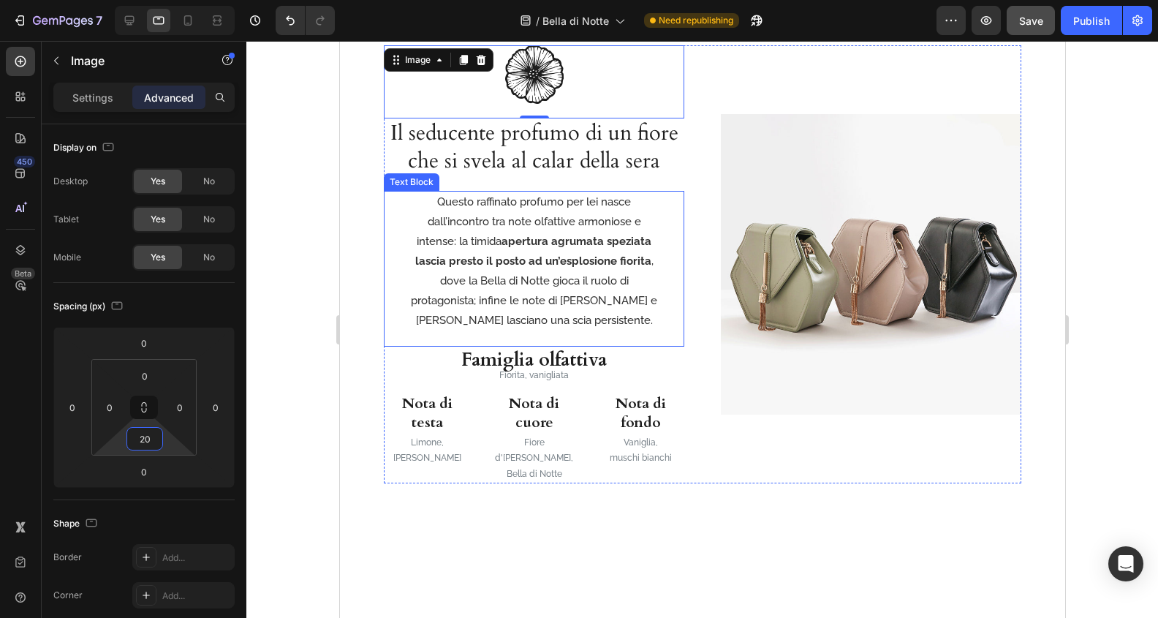
click at [607, 247] on strong "apertura agrumata speziata lascia presto il posto ad un’esplosione fiorita" at bounding box center [532, 251] width 237 height 33
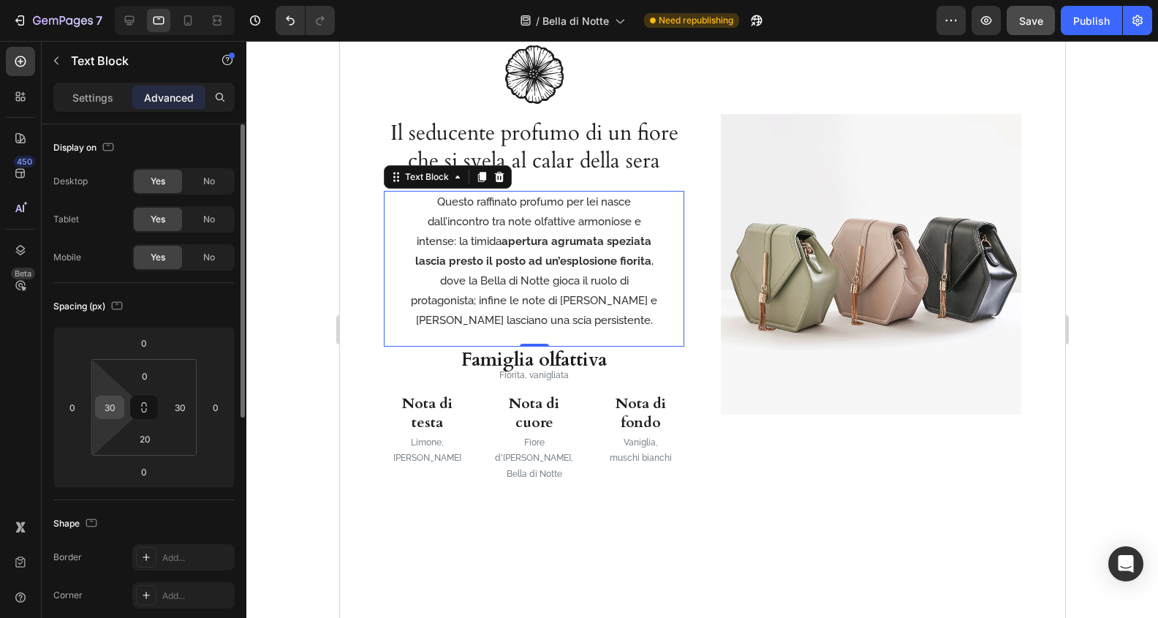
click at [110, 399] on input "30" at bounding box center [110, 407] width 22 height 22
type input "0"
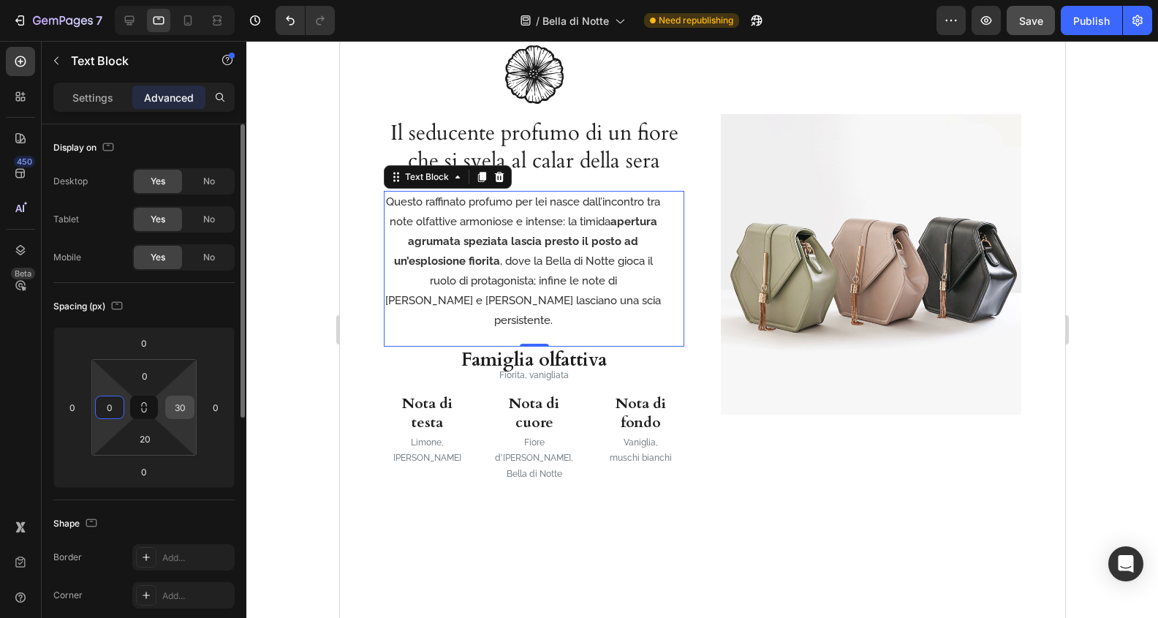
click at [180, 403] on input "30" at bounding box center [180, 407] width 22 height 22
type input "0"
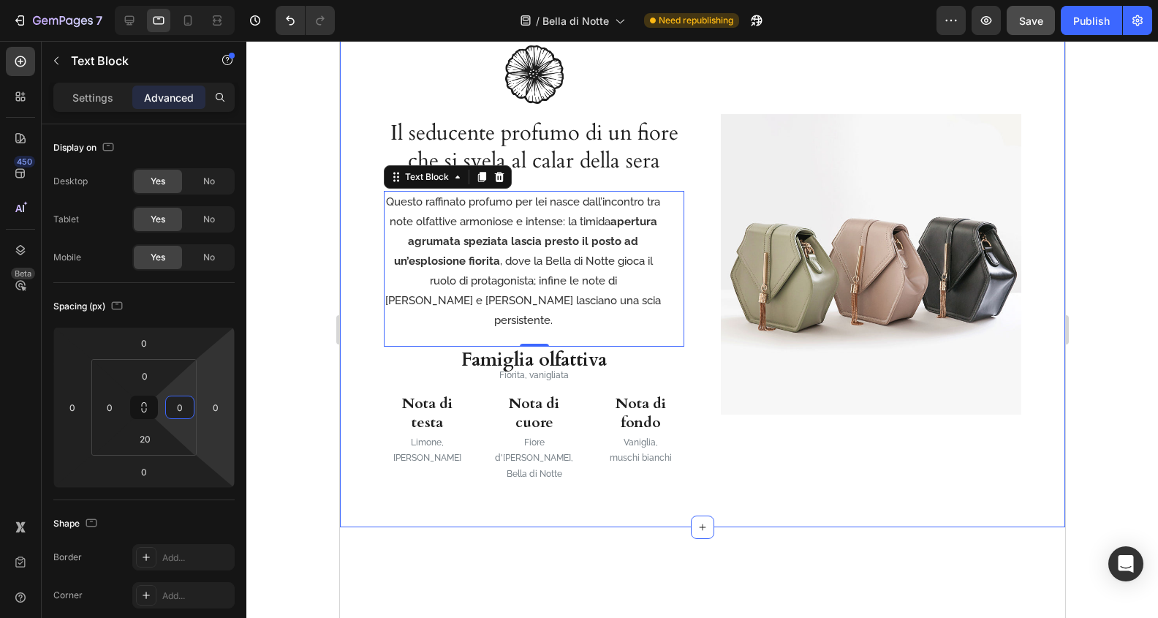
click at [755, 482] on div "Image Il seducente profumo di un fiore che si svela al calar della sera Heading…" at bounding box center [701, 261] width 725 height 534
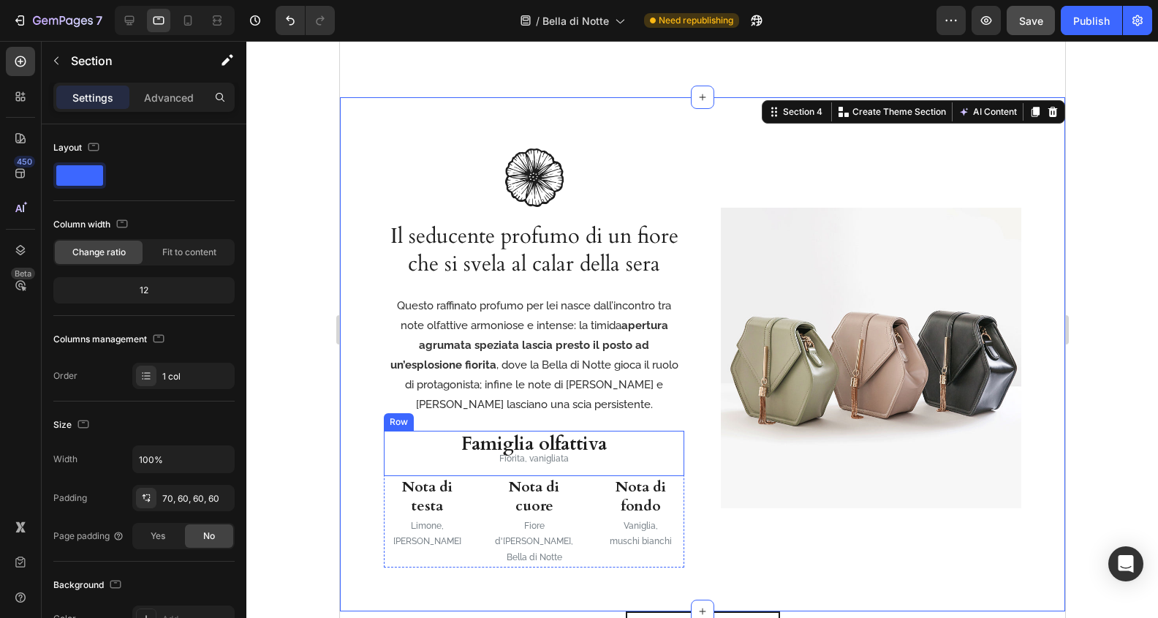
scroll to position [1404, 0]
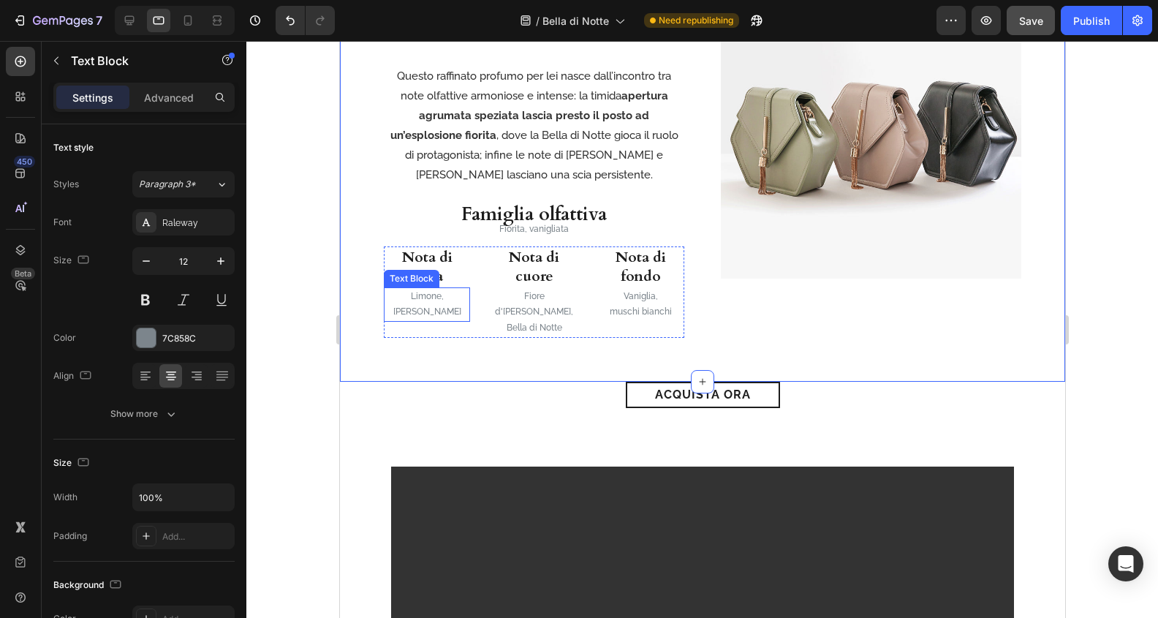
click at [436, 308] on p "[PERSON_NAME]" at bounding box center [426, 312] width 83 height 16
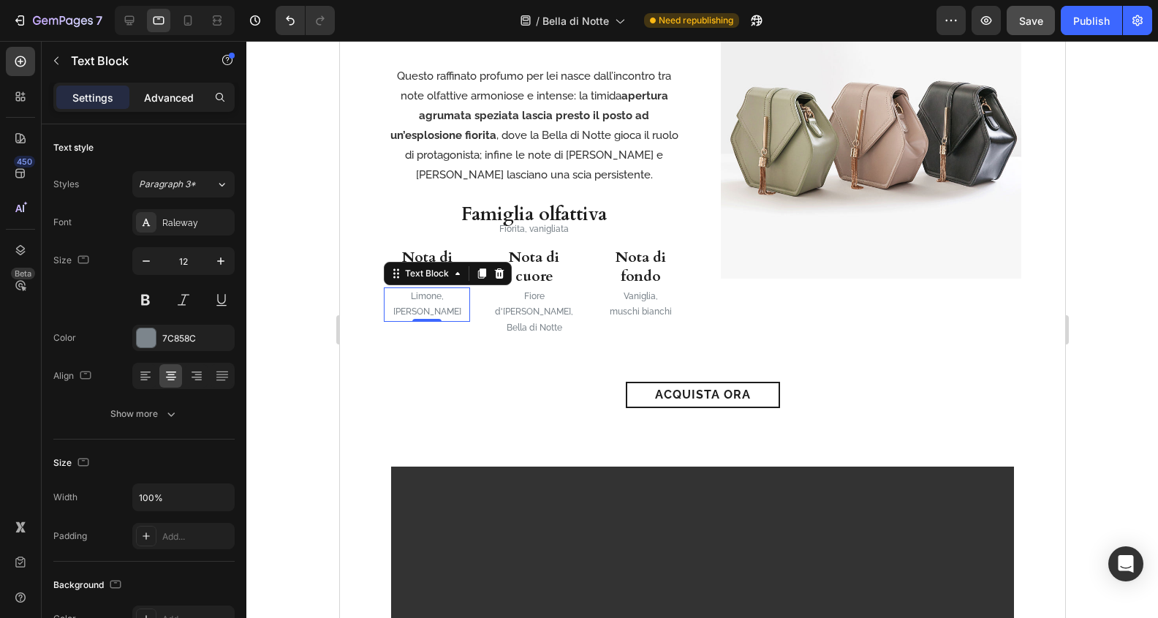
click at [178, 96] on p "Advanced" at bounding box center [169, 97] width 50 height 15
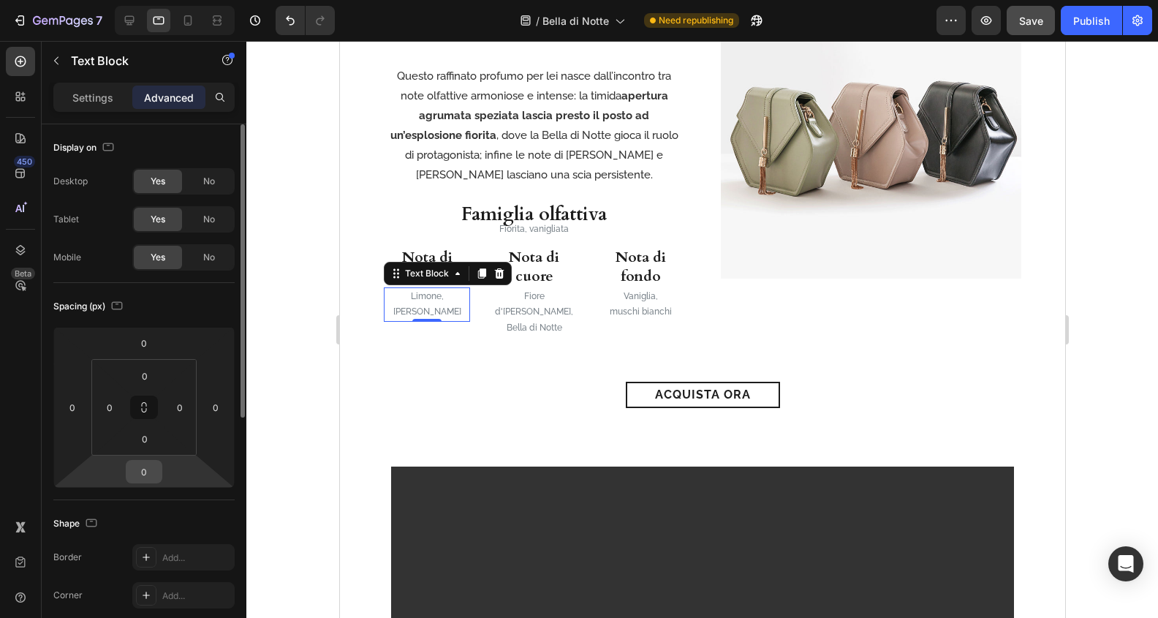
click at [150, 463] on input "0" at bounding box center [143, 472] width 29 height 22
type input "-5"
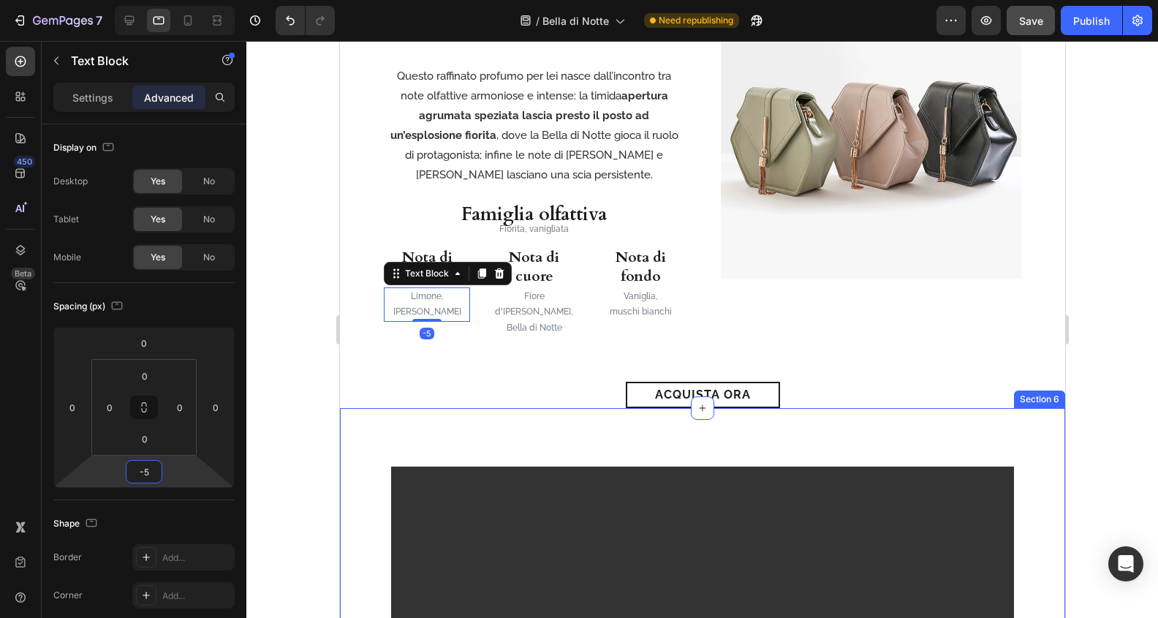
click at [422, 410] on div "Video Row Section 6" at bounding box center [701, 612] width 725 height 409
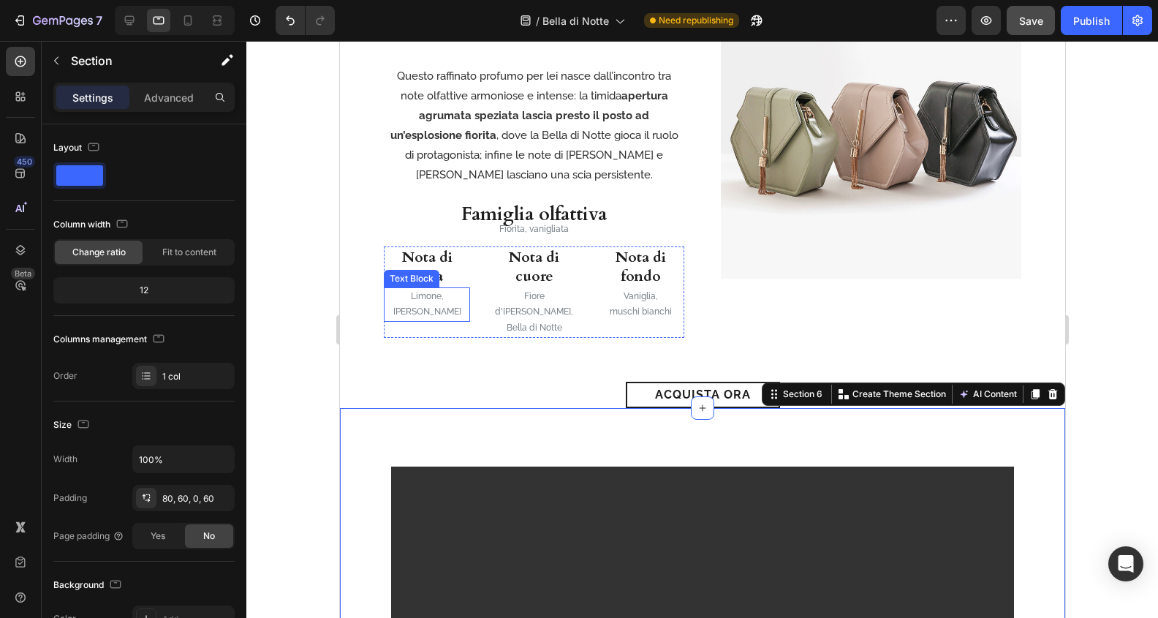
click at [426, 303] on p "Limone," at bounding box center [426, 297] width 83 height 16
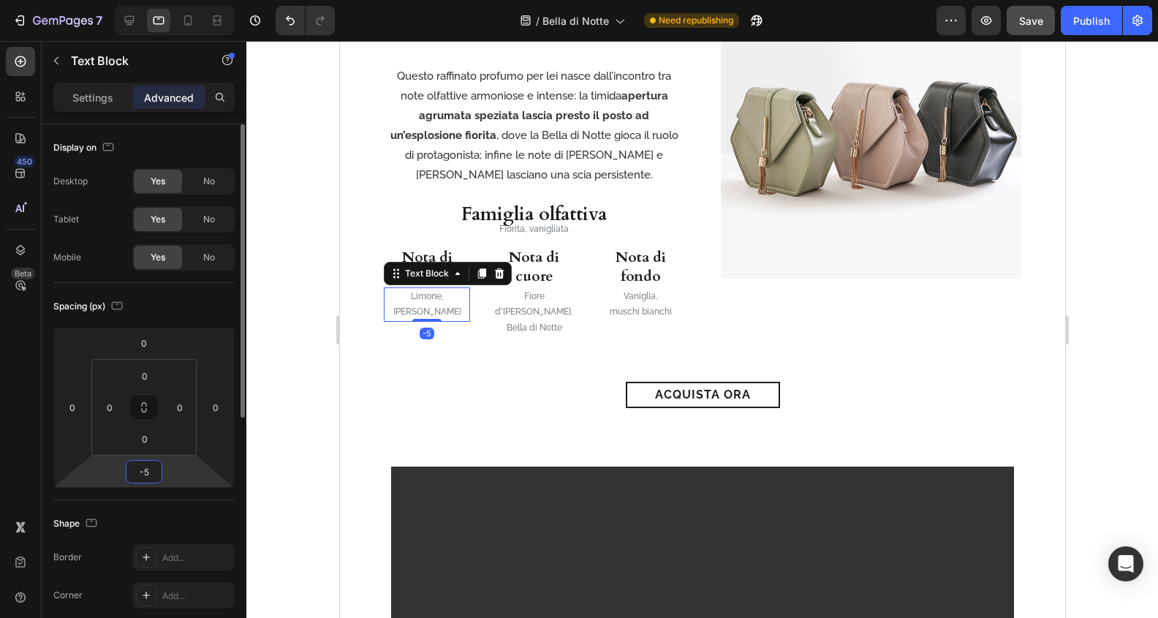
click at [146, 475] on input "-5" at bounding box center [143, 472] width 29 height 22
type input "0"
click at [430, 301] on p "Limone," at bounding box center [426, 297] width 83 height 16
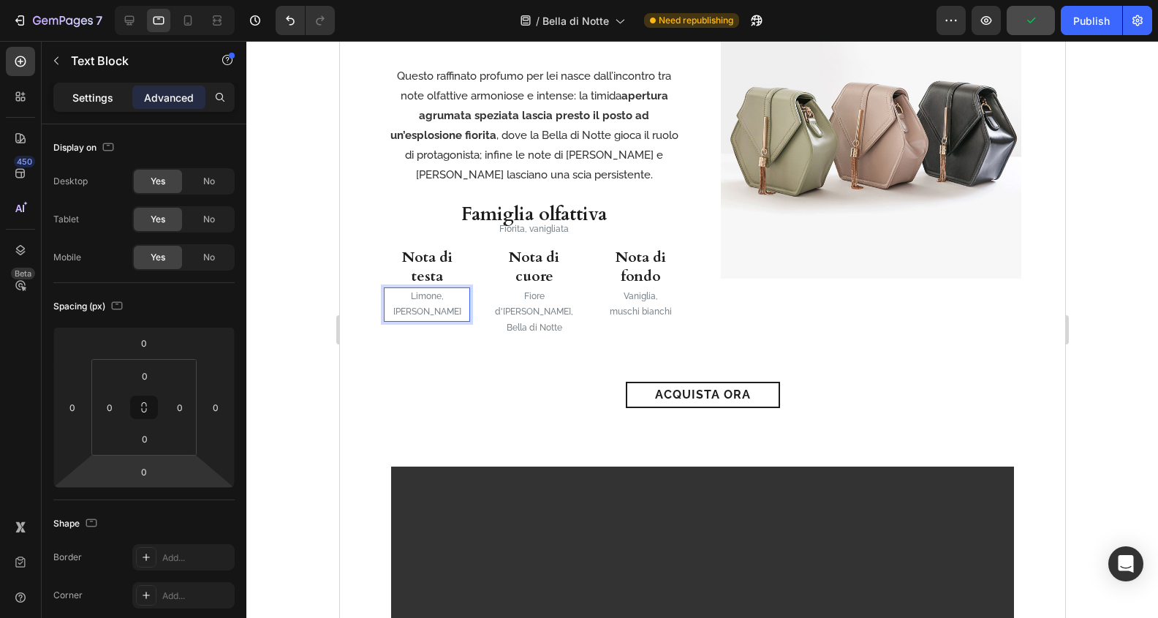
click at [109, 93] on p "Settings" at bounding box center [92, 97] width 41 height 15
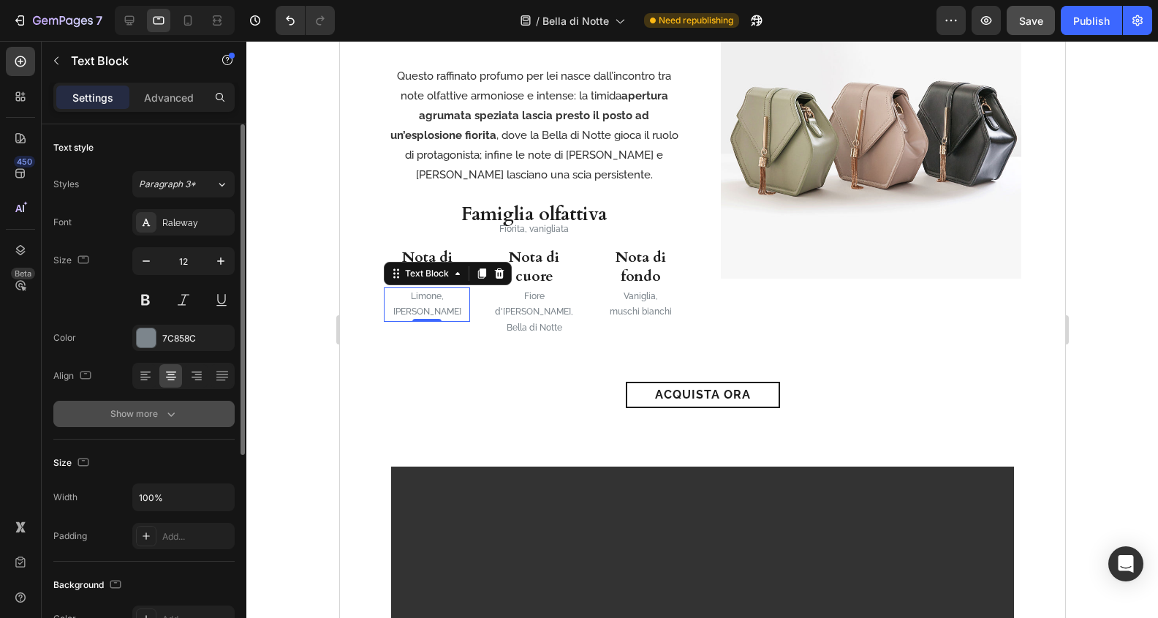
click at [162, 408] on div "Show more" at bounding box center [144, 413] width 68 height 15
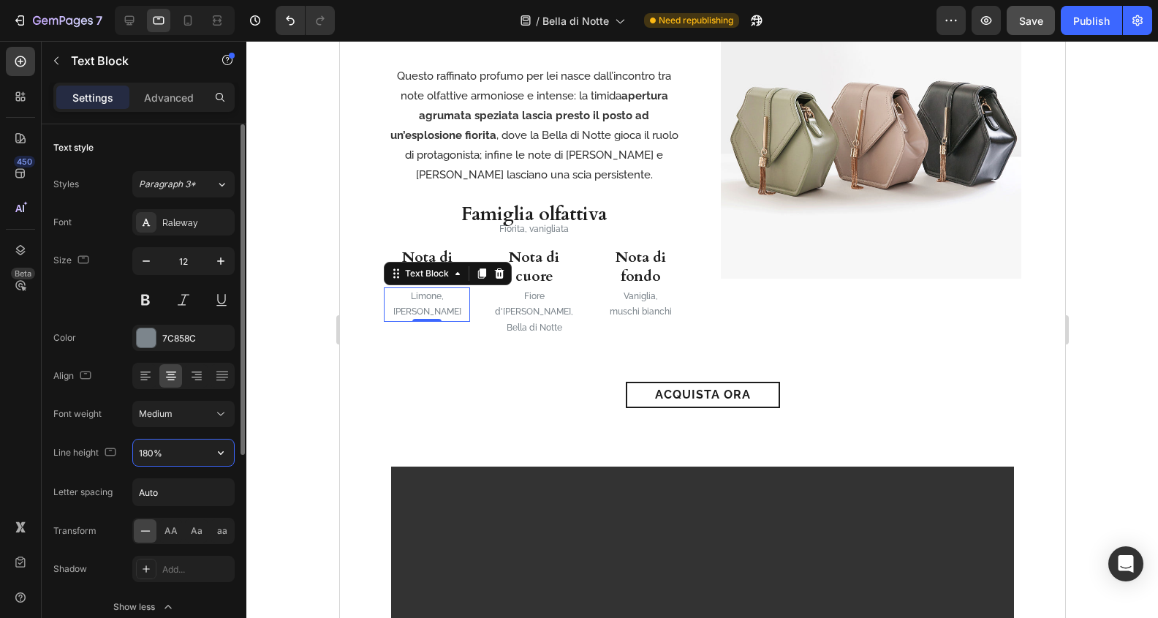
click at [175, 457] on input "180%" at bounding box center [183, 452] width 101 height 26
type input "150%"
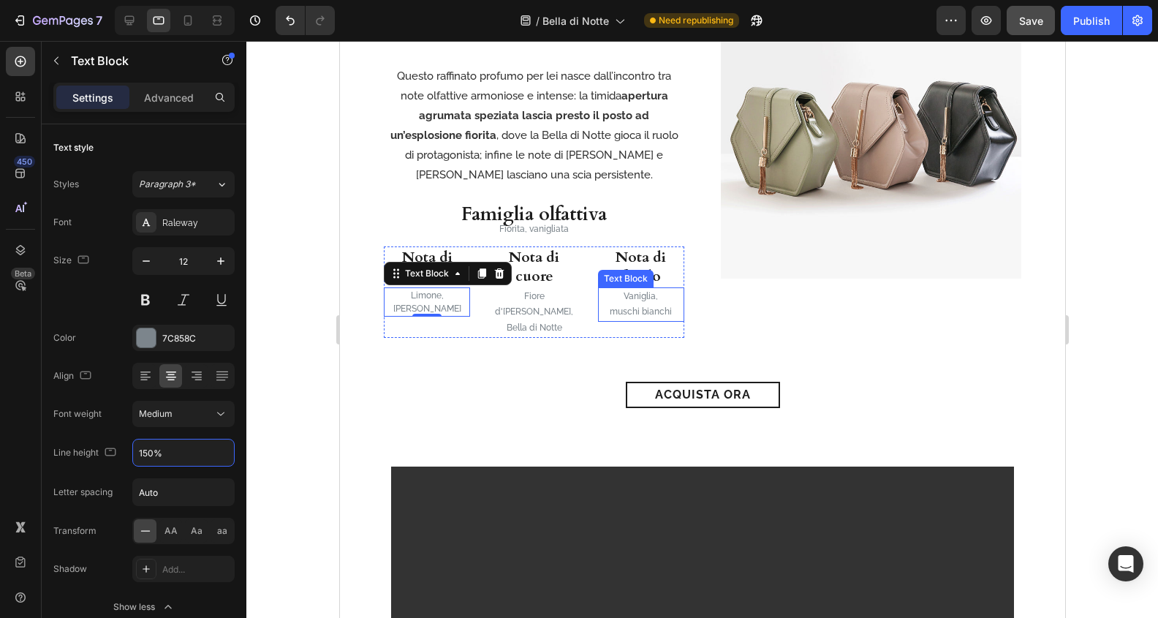
drag, startPoint x: 477, startPoint y: 338, endPoint x: 440, endPoint y: 303, distance: 51.2
click at [477, 338] on div "Image Il seducente profumo di un fiore che si svela al calar della sera Heading…" at bounding box center [701, 125] width 725 height 514
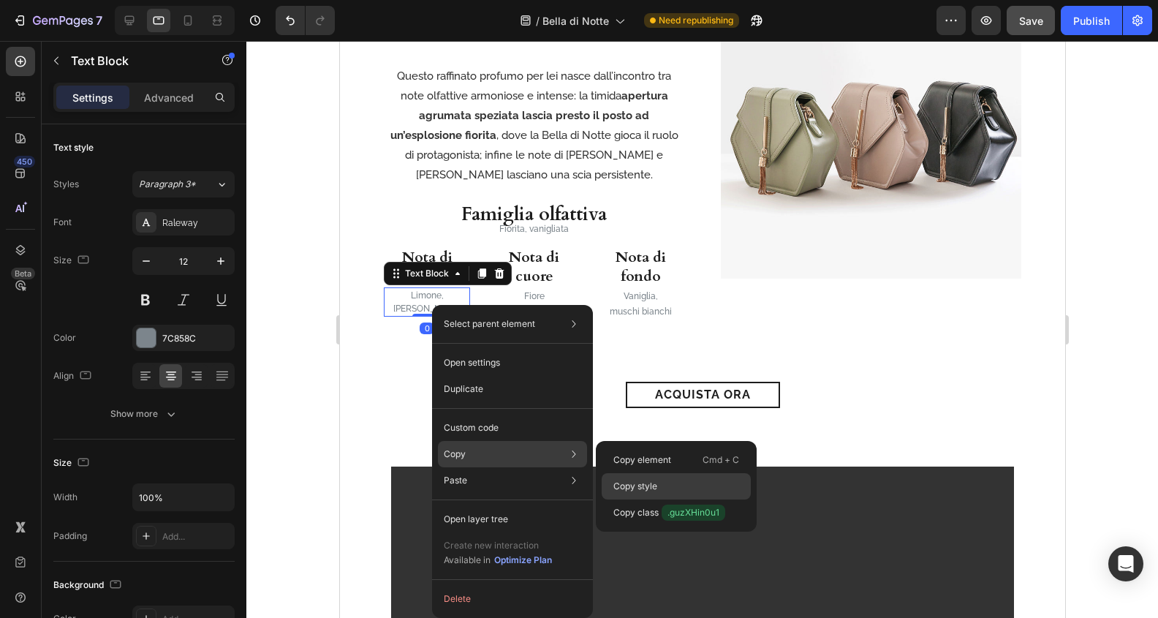
click at [662, 499] on div "Copy style" at bounding box center [676, 512] width 149 height 26
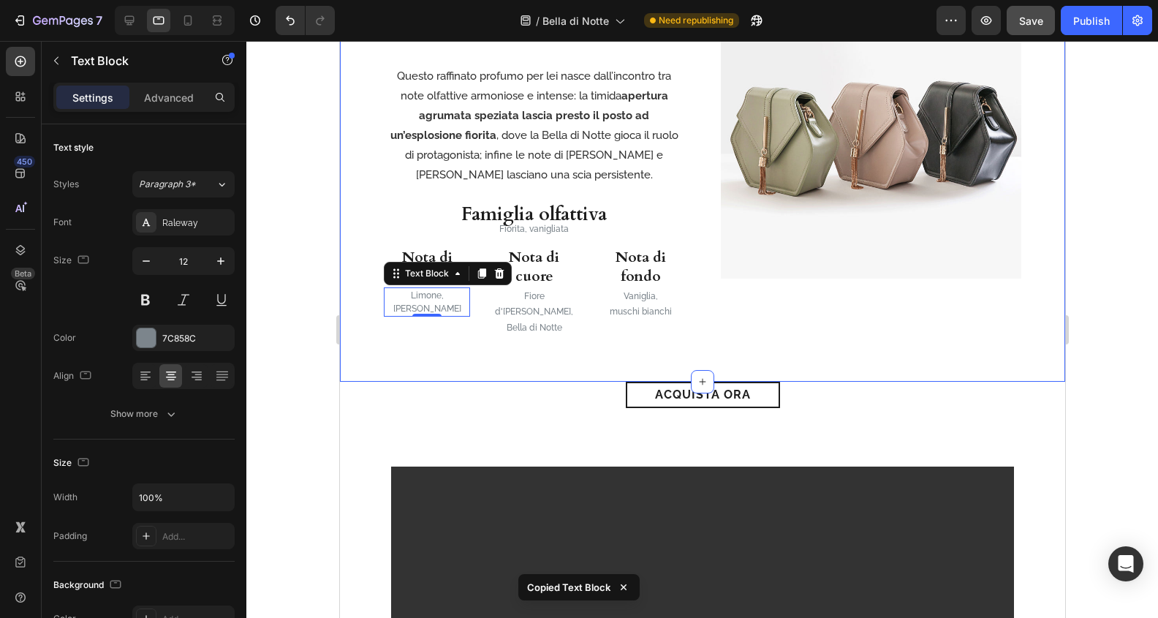
click at [529, 298] on p "Fiore d'[PERSON_NAME]," at bounding box center [532, 304] width 83 height 31
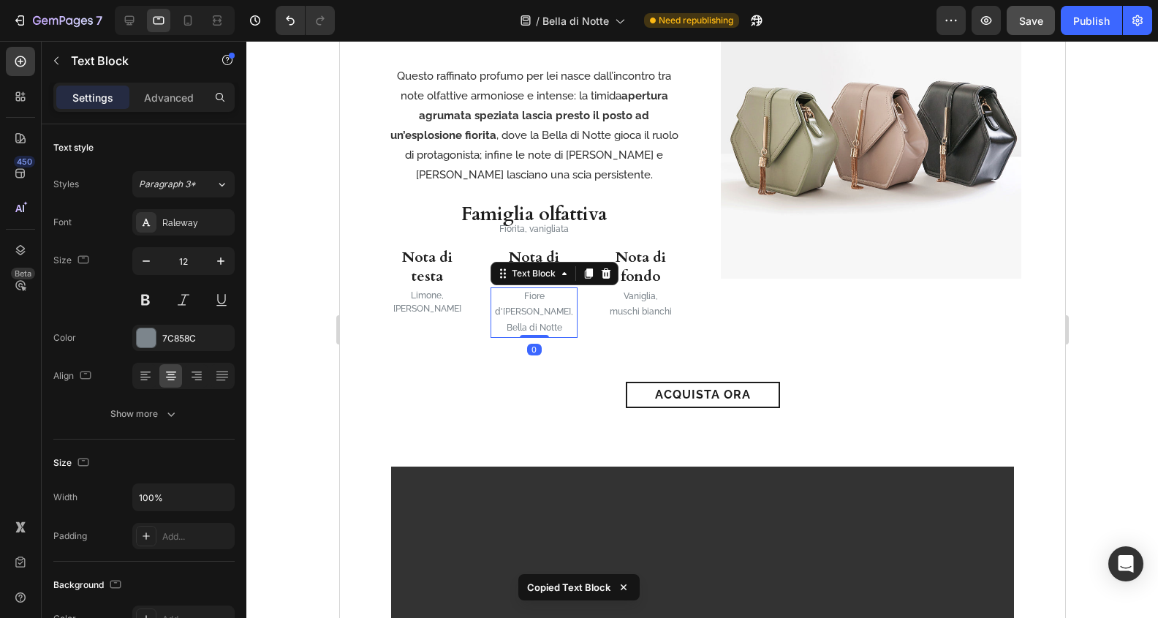
scroll to position [331, 0]
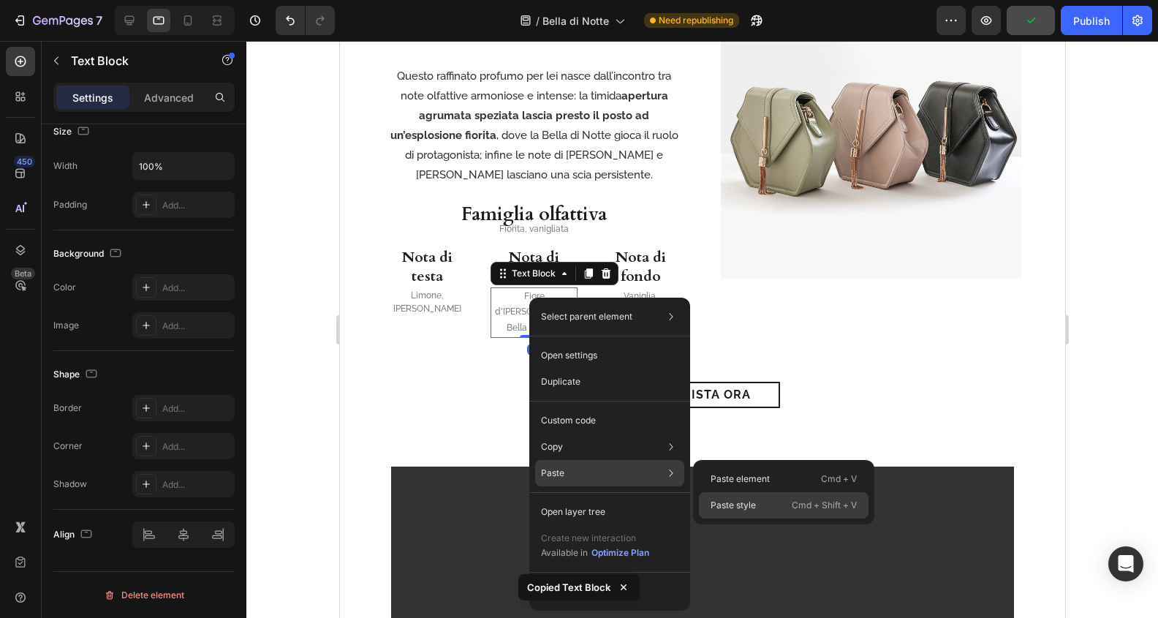
drag, startPoint x: 377, startPoint y: 364, endPoint x: 735, endPoint y: 510, distance: 386.9
click at [735, 510] on p "Paste style" at bounding box center [733, 505] width 45 height 13
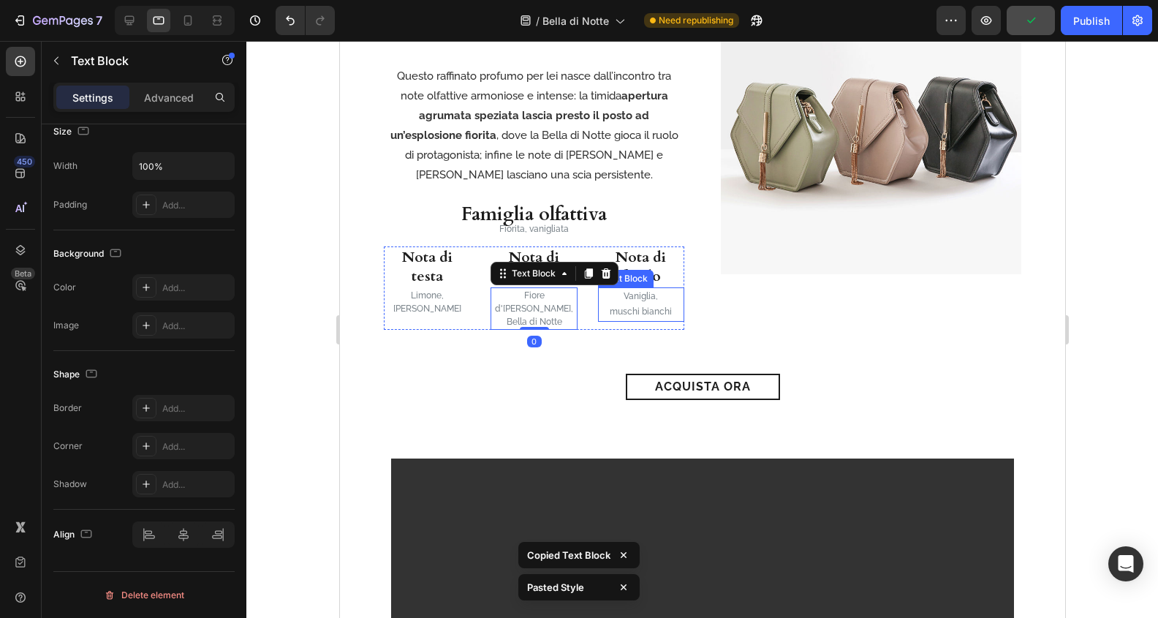
click at [646, 295] on p "Vaniglia," at bounding box center [640, 297] width 83 height 16
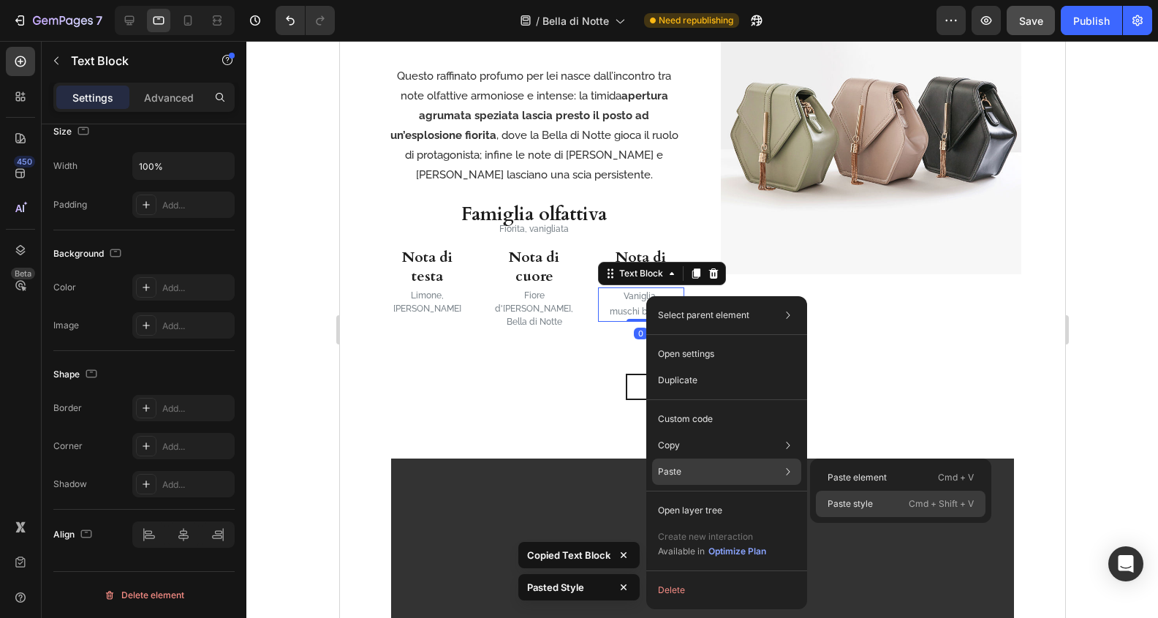
click at [853, 507] on p "Paste style" at bounding box center [849, 503] width 45 height 13
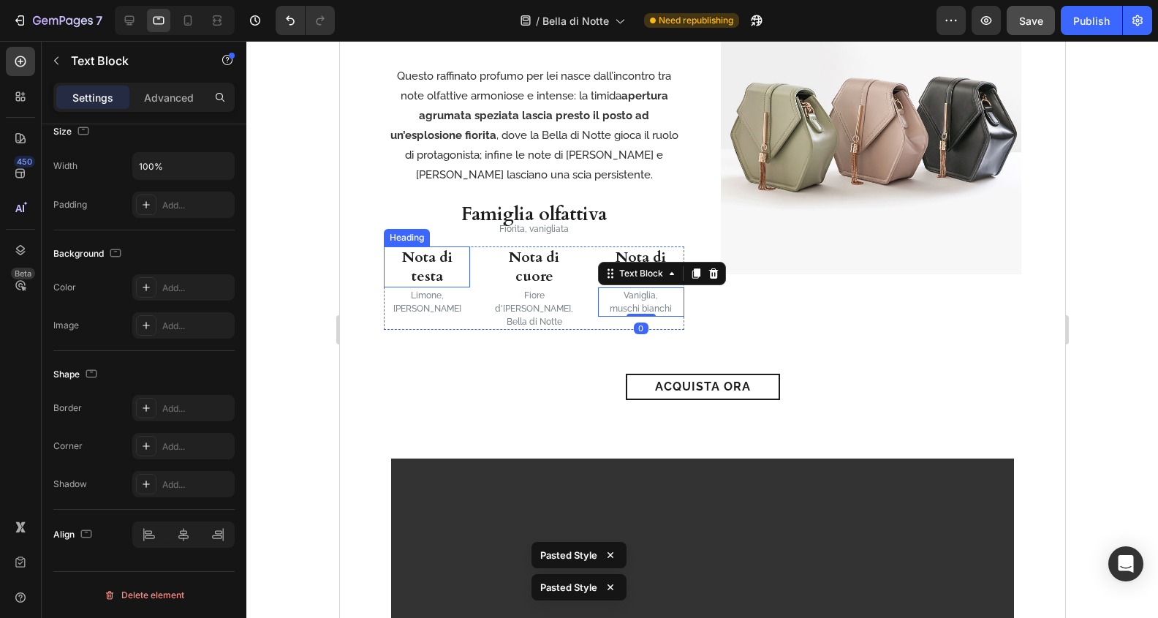
click at [425, 257] on h3 "Nota di testa" at bounding box center [426, 266] width 86 height 41
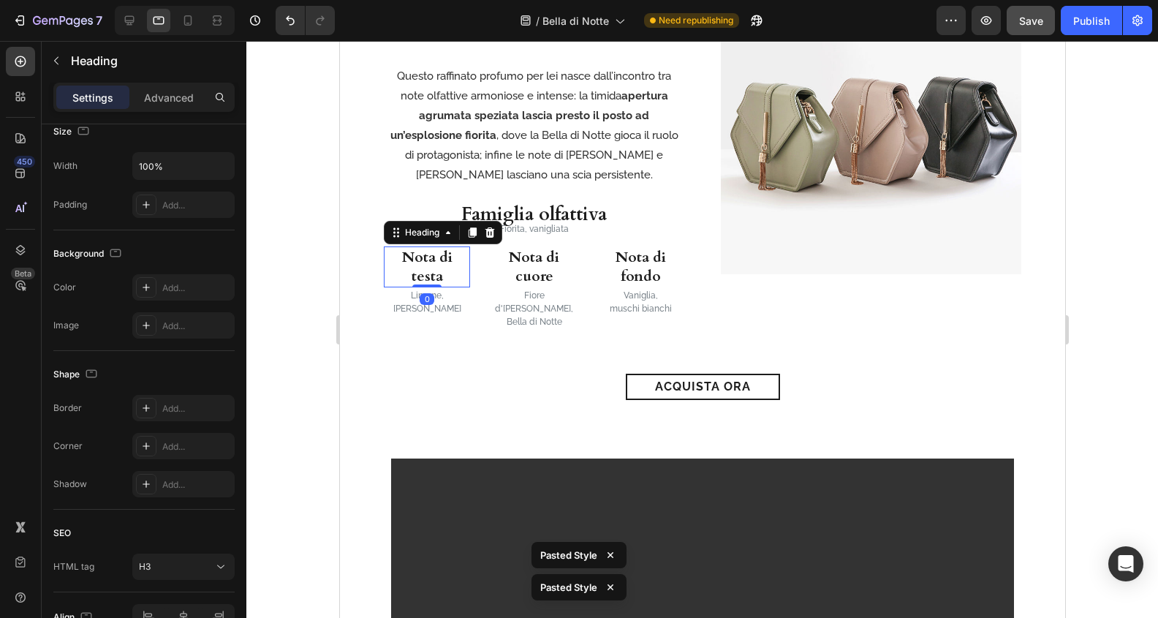
scroll to position [0, 0]
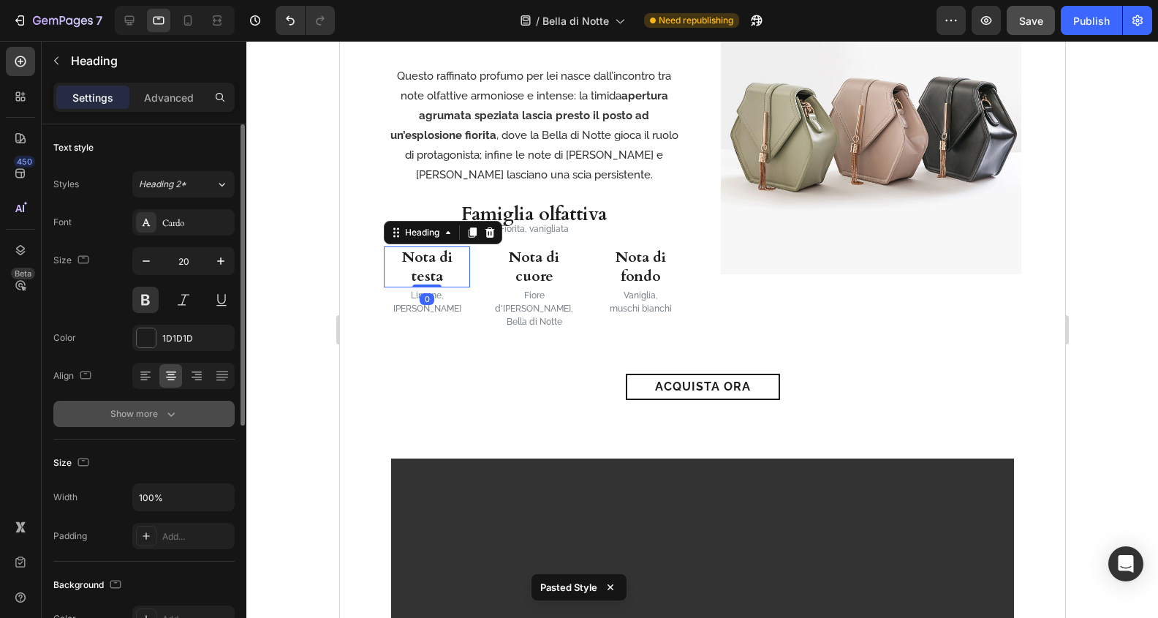
click at [146, 406] on div "Show more" at bounding box center [144, 413] width 68 height 15
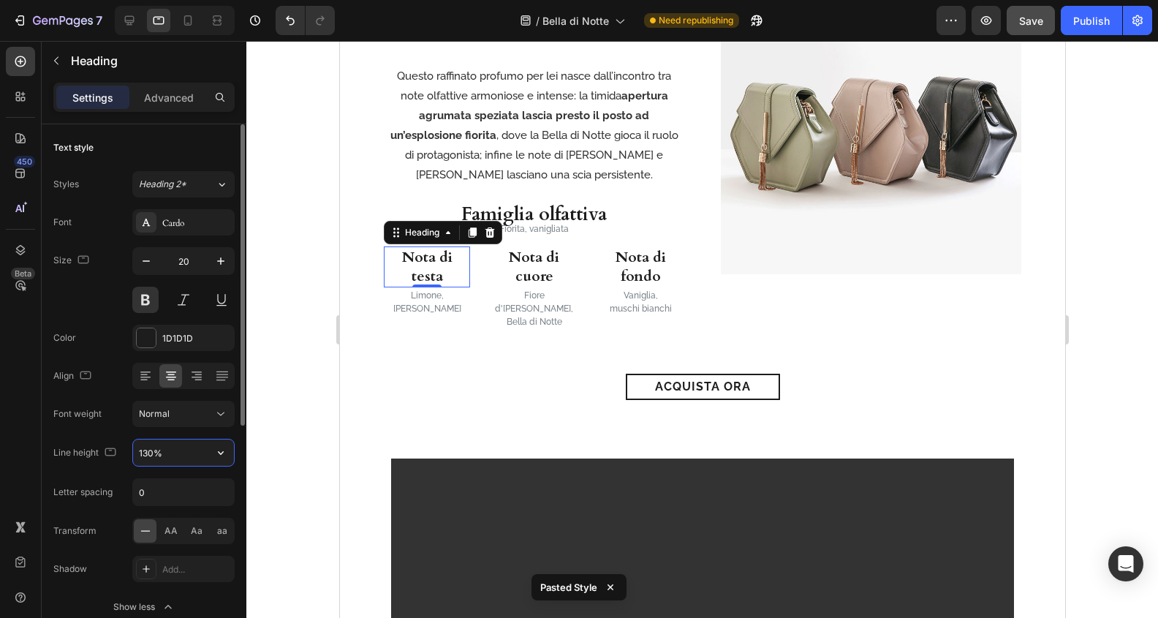
click at [156, 449] on input "130%" at bounding box center [183, 452] width 101 height 26
type input "120%"
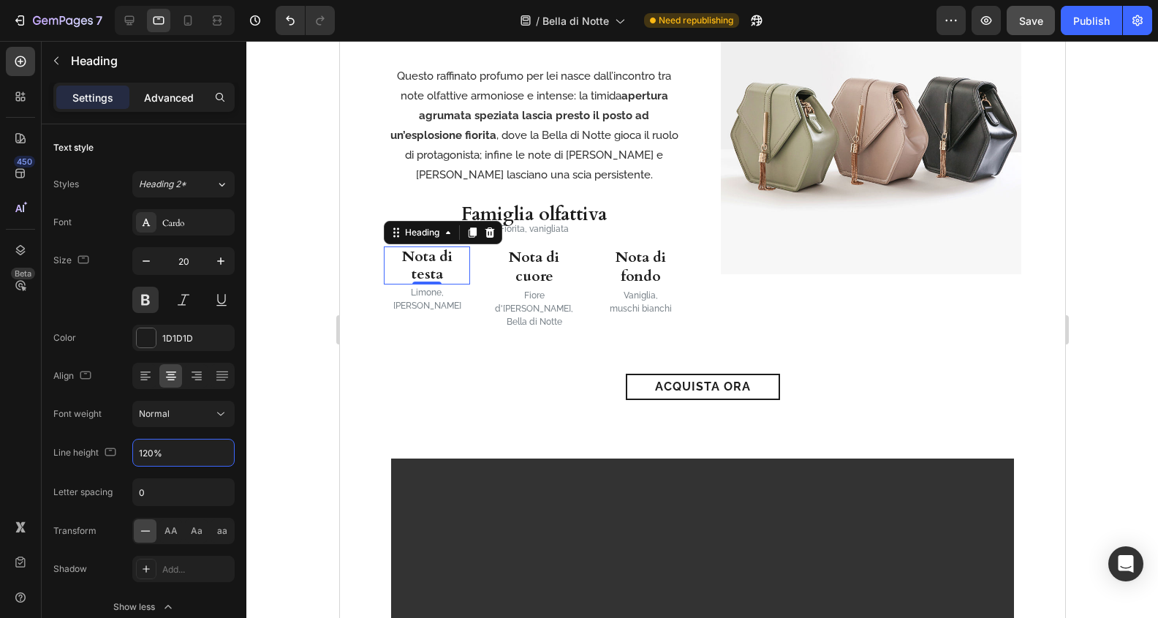
click at [163, 96] on p "Advanced" at bounding box center [169, 97] width 50 height 15
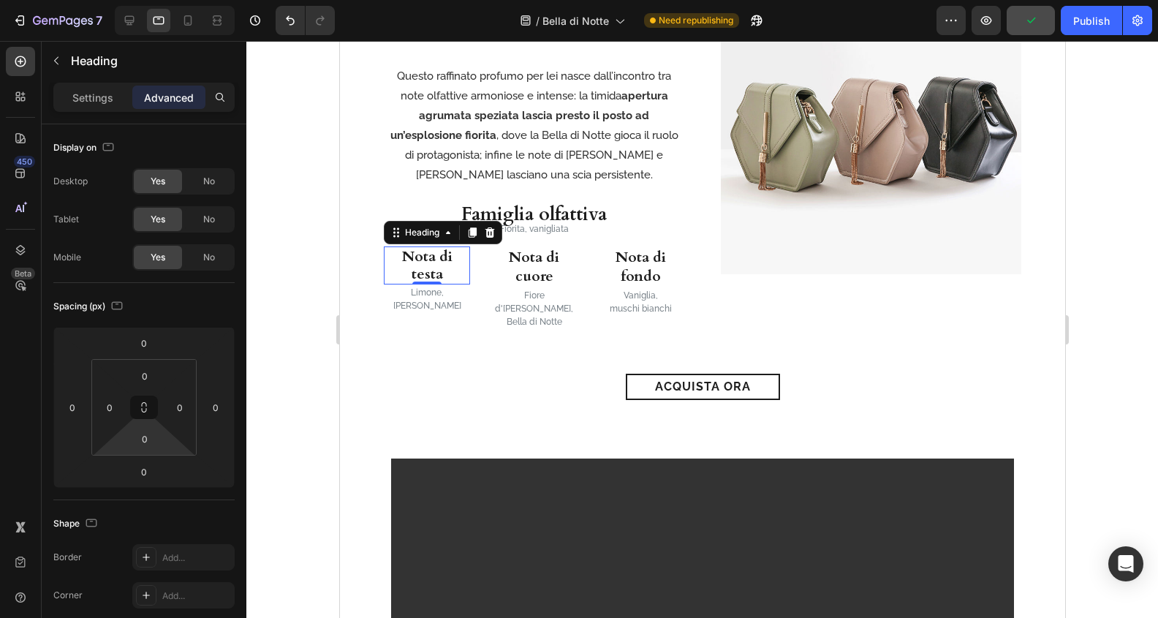
drag, startPoint x: 141, startPoint y: 437, endPoint x: 275, endPoint y: 456, distance: 135.1
click at [145, 437] on input "0" at bounding box center [144, 439] width 29 height 22
type input "10"
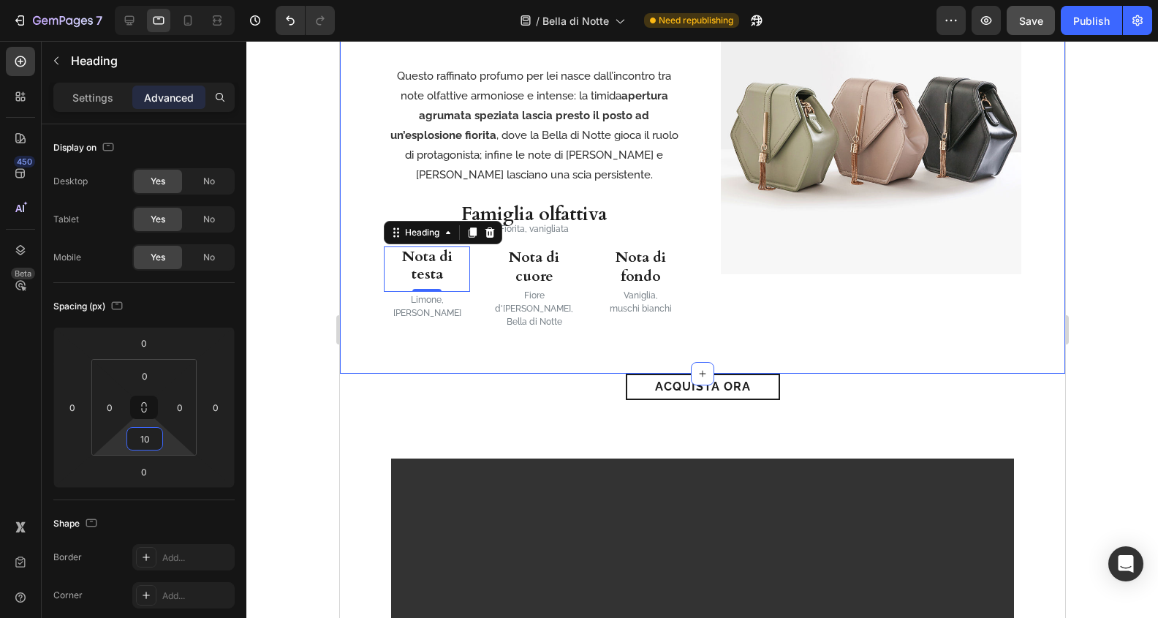
click at [482, 352] on div "Image Il seducente profumo di un fiore che si svela al calar della sera Heading…" at bounding box center [701, 121] width 725 height 506
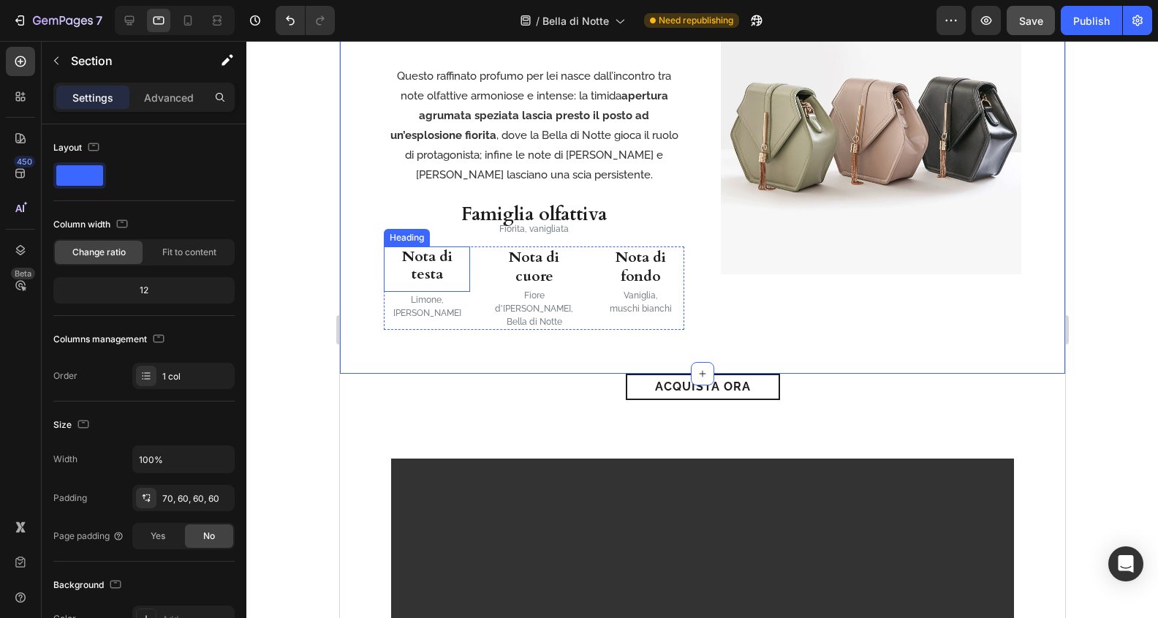
click at [443, 263] on h3 "Nota di testa" at bounding box center [426, 265] width 86 height 38
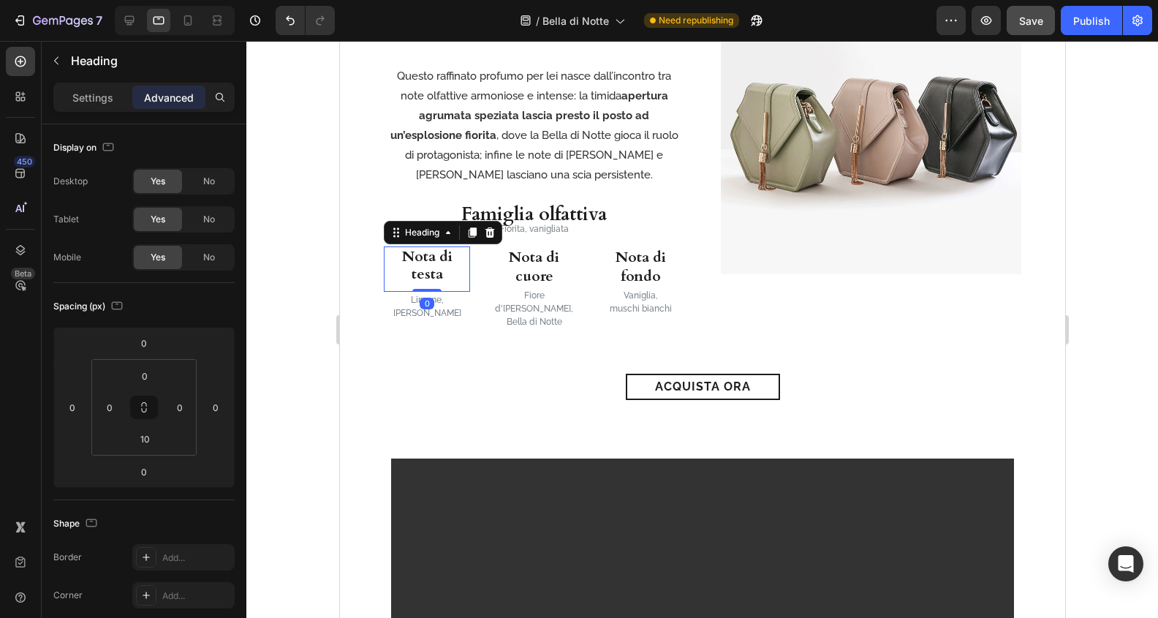
click at [165, 101] on p "Advanced" at bounding box center [169, 97] width 50 height 15
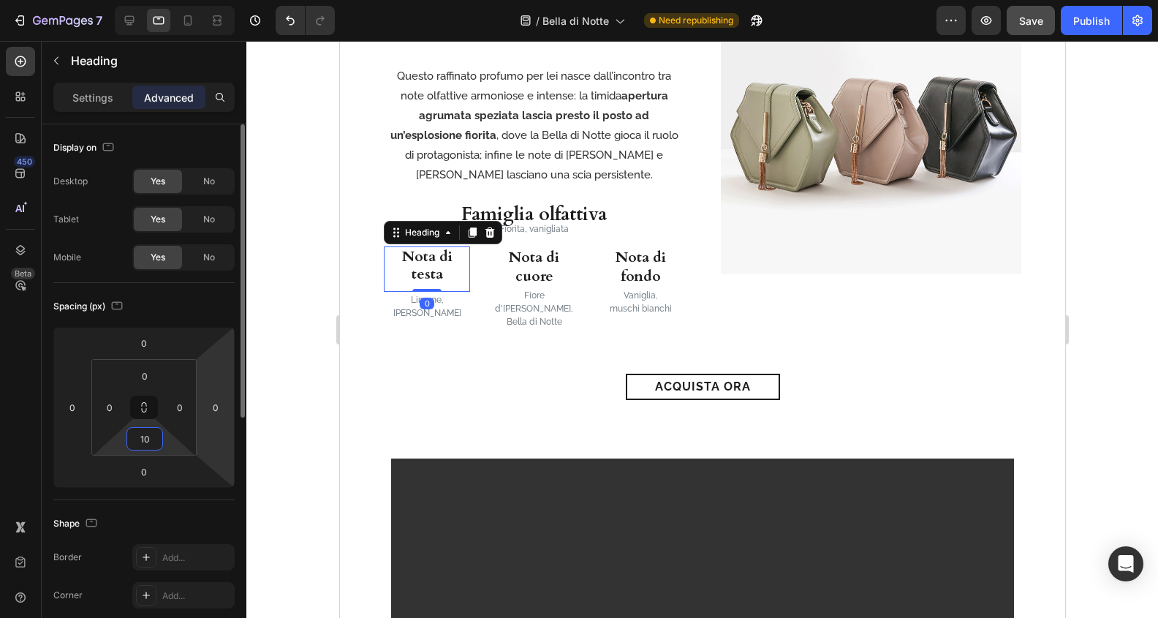
drag, startPoint x: 145, startPoint y: 429, endPoint x: 227, endPoint y: 438, distance: 82.3
click at [146, 429] on input "10" at bounding box center [144, 439] width 29 height 22
type input "0"
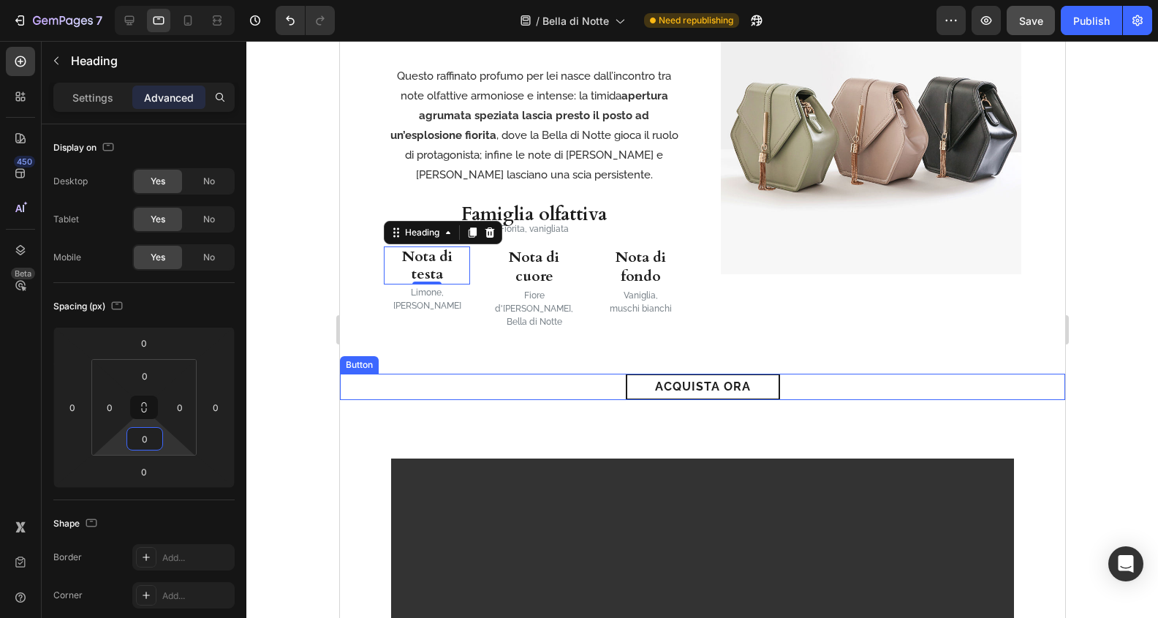
drag, startPoint x: 463, startPoint y: 365, endPoint x: 499, endPoint y: 429, distance: 73.6
click at [462, 374] on div "acquista ora Button" at bounding box center [701, 387] width 725 height 26
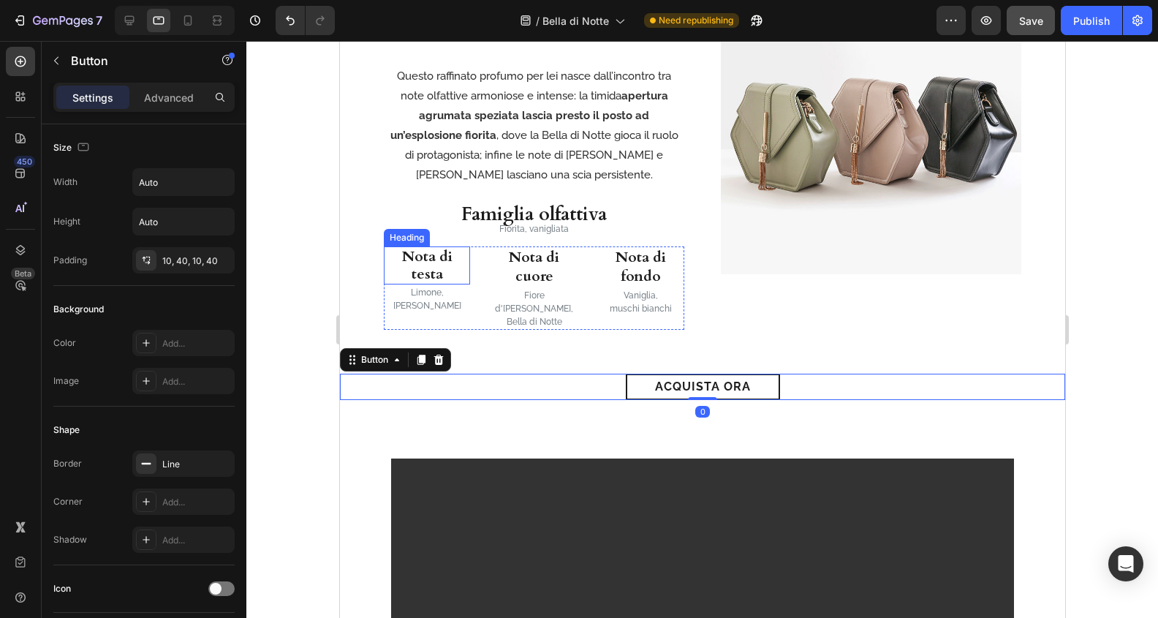
click at [439, 269] on h3 "Nota di testa" at bounding box center [426, 265] width 86 height 38
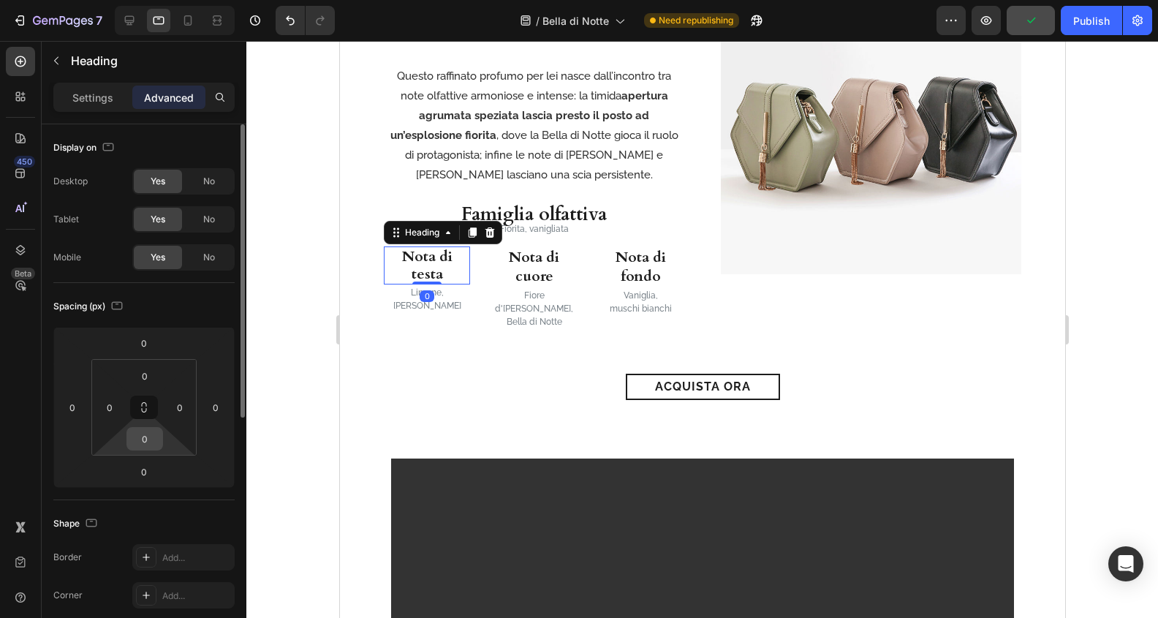
click at [150, 442] on input "0" at bounding box center [144, 439] width 29 height 22
type input "5"
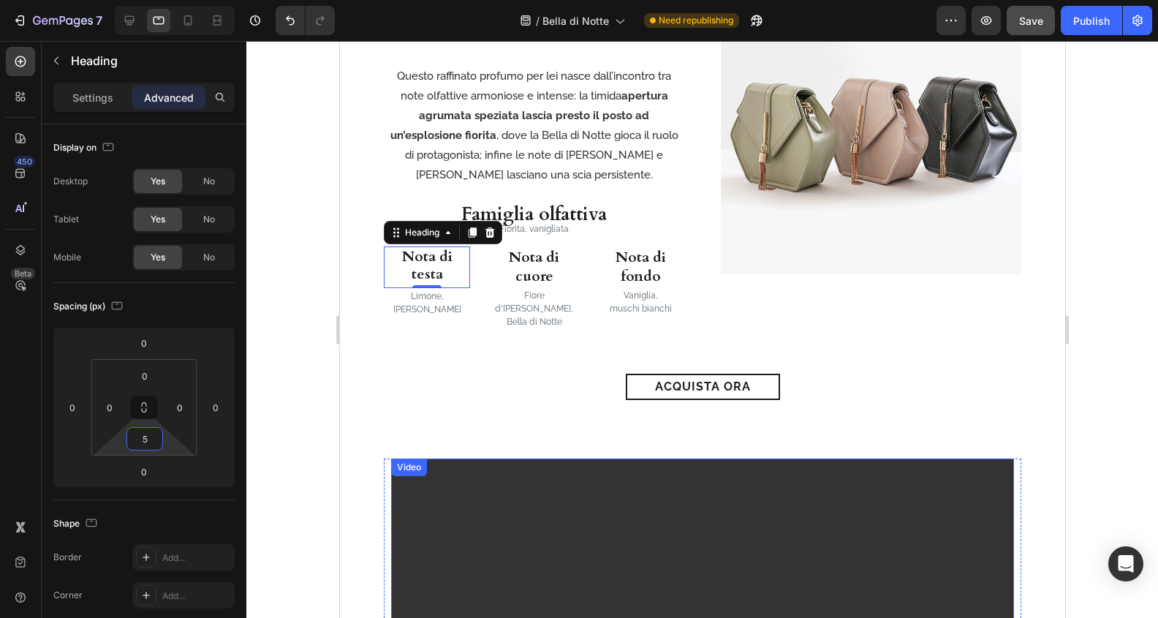
click at [517, 408] on div "Video Row Section 6" at bounding box center [701, 604] width 725 height 409
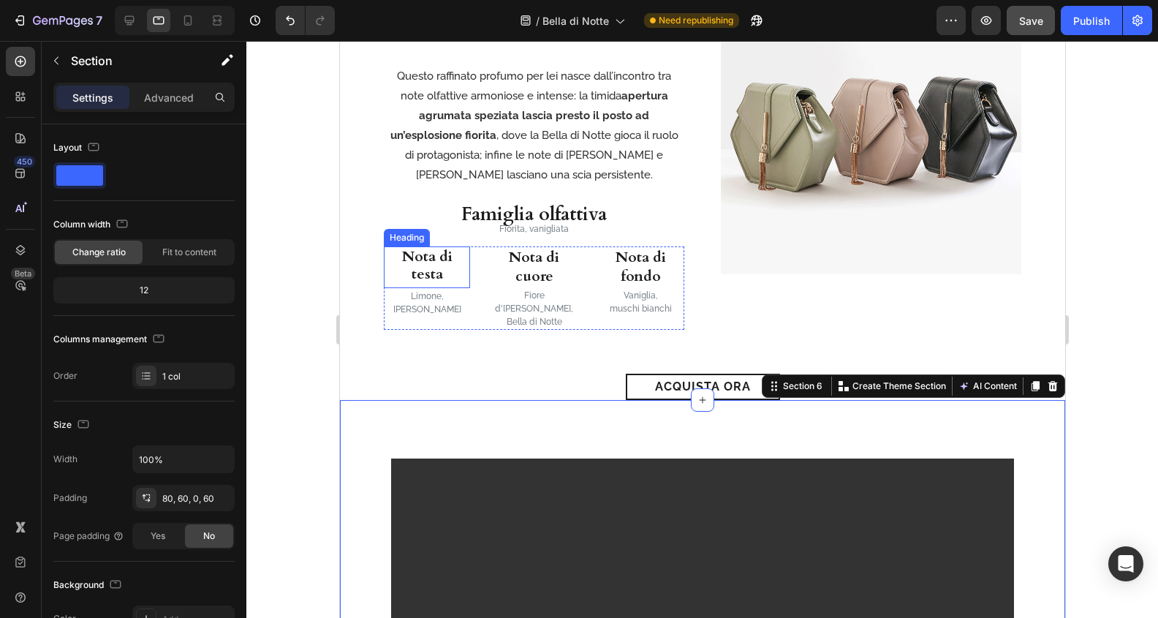
click at [422, 259] on h3 "Nota di testa" at bounding box center [426, 265] width 86 height 38
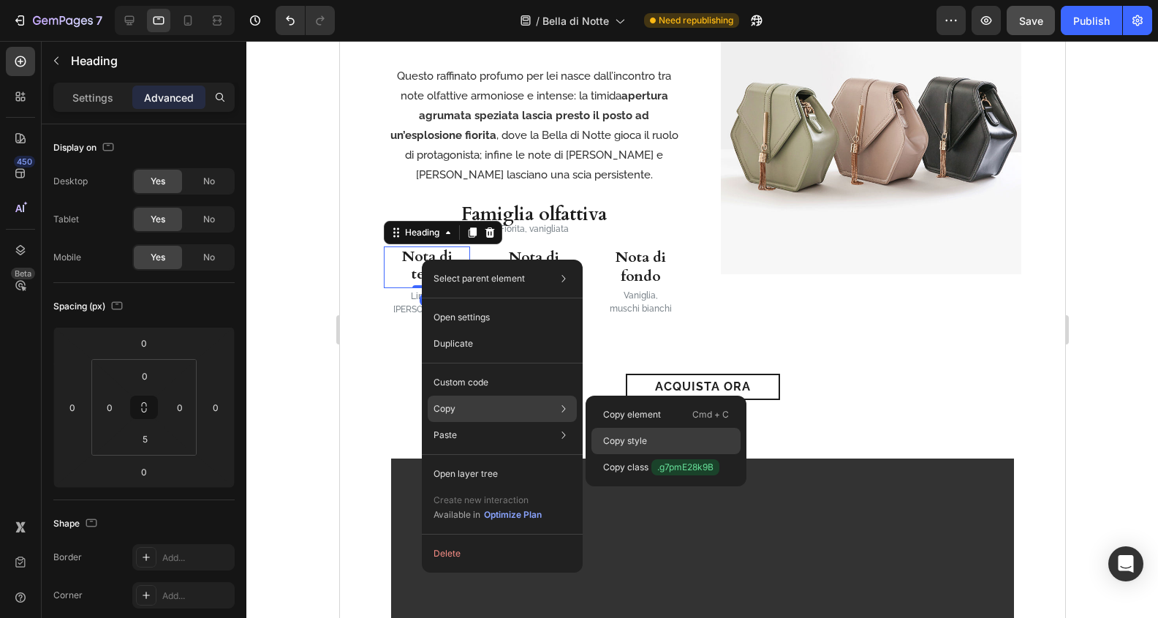
drag, startPoint x: 664, startPoint y: 439, endPoint x: 245, endPoint y: 265, distance: 453.8
click at [664, 454] on div "Copy style" at bounding box center [665, 467] width 149 height 26
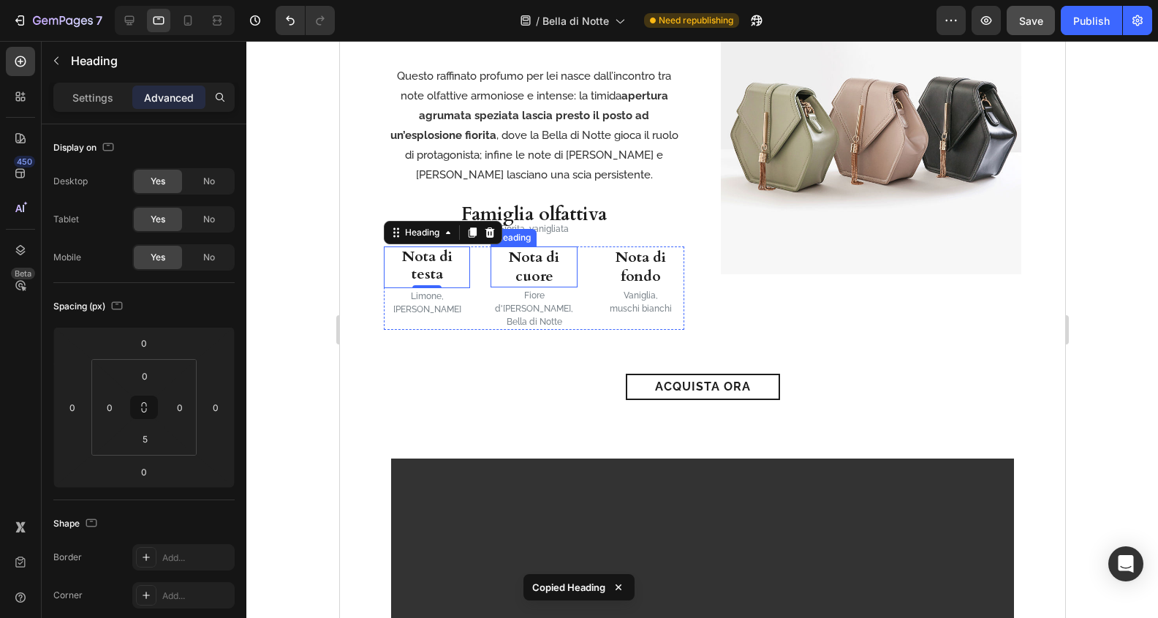
click at [535, 260] on h3 "Nota di cuore" at bounding box center [533, 266] width 86 height 41
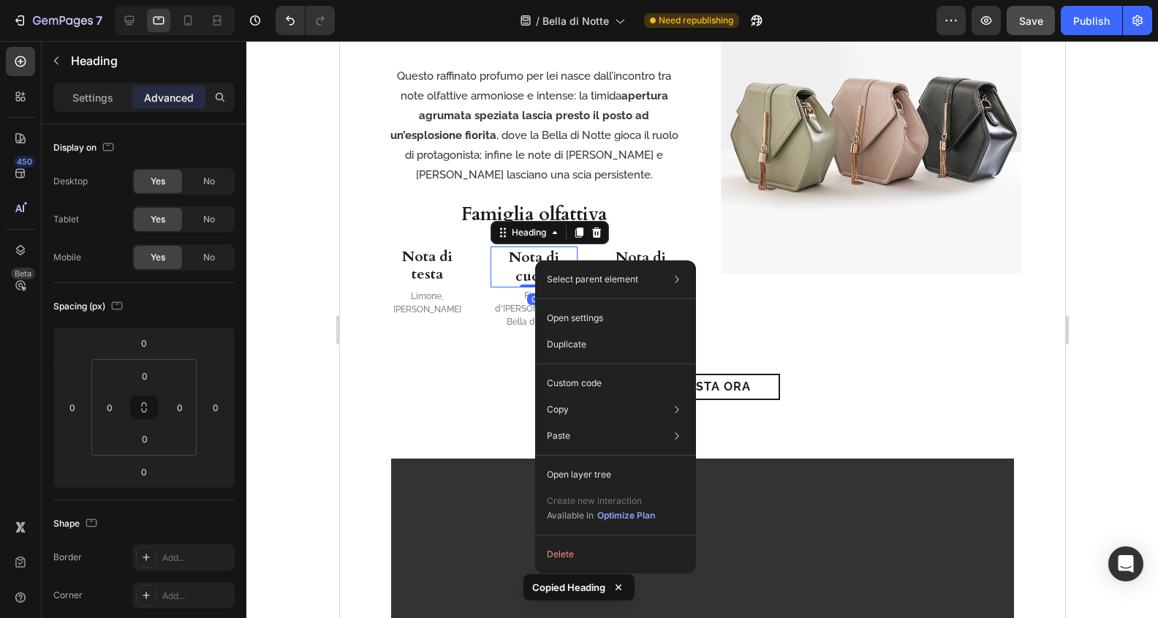
drag, startPoint x: 535, startPoint y: 260, endPoint x: 914, endPoint y: 343, distance: 387.7
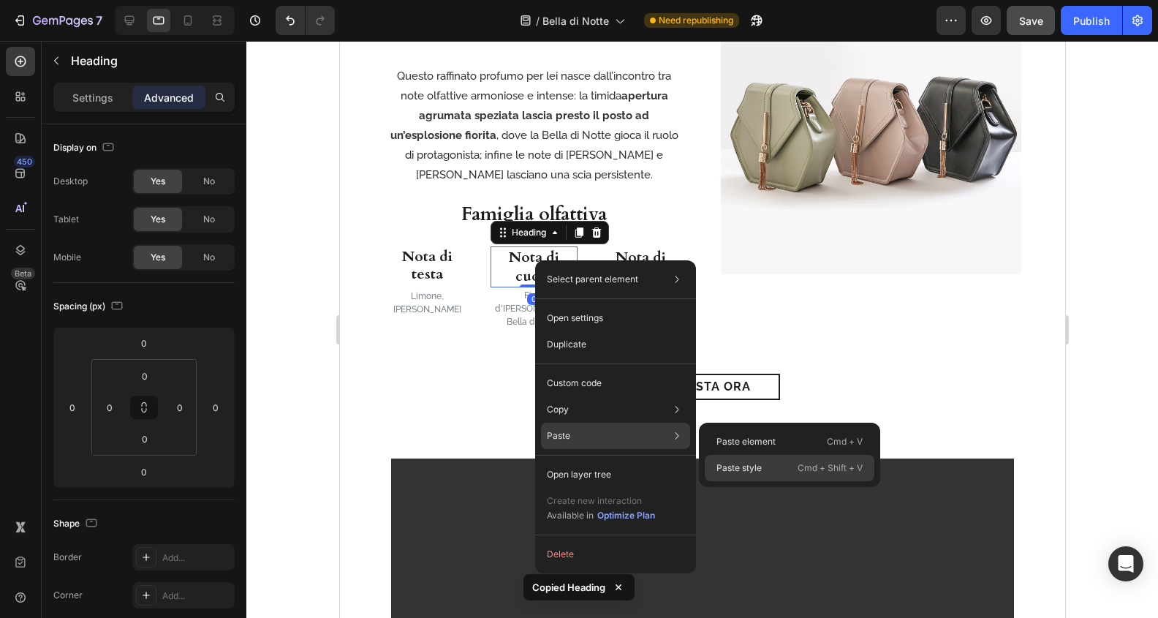
drag, startPoint x: 737, startPoint y: 461, endPoint x: 385, endPoint y: 384, distance: 359.9
click at [737, 461] on p "Paste style" at bounding box center [738, 467] width 45 height 13
type input "5"
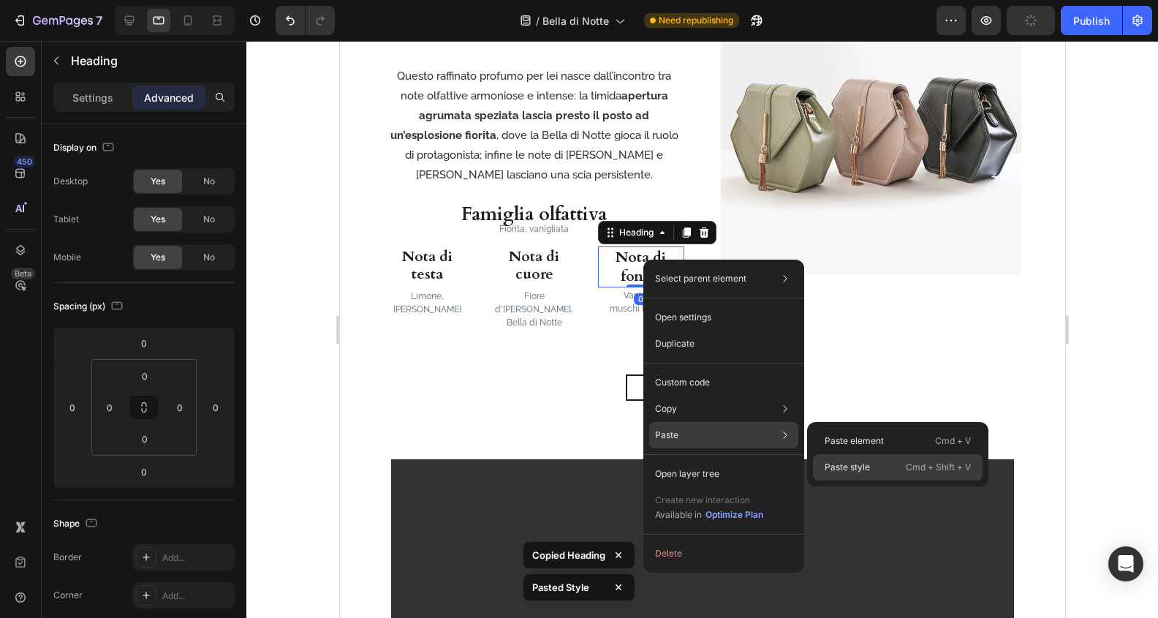
click at [869, 465] on p "Paste style" at bounding box center [847, 467] width 45 height 13
type input "5"
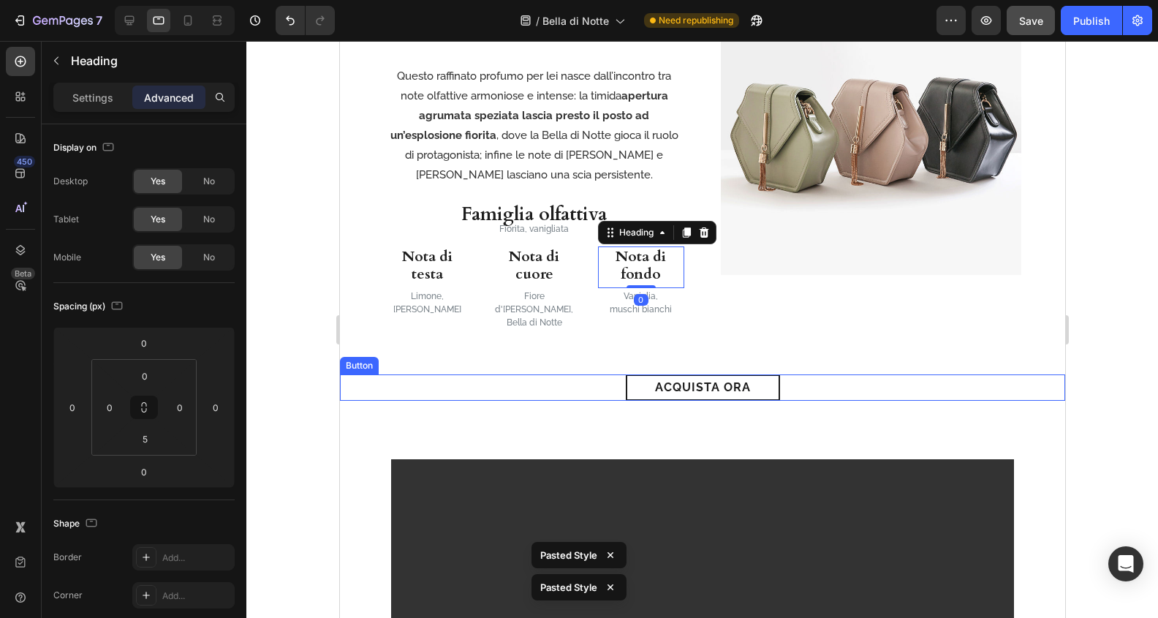
click at [529, 382] on div "acquista ora Button" at bounding box center [701, 387] width 725 height 26
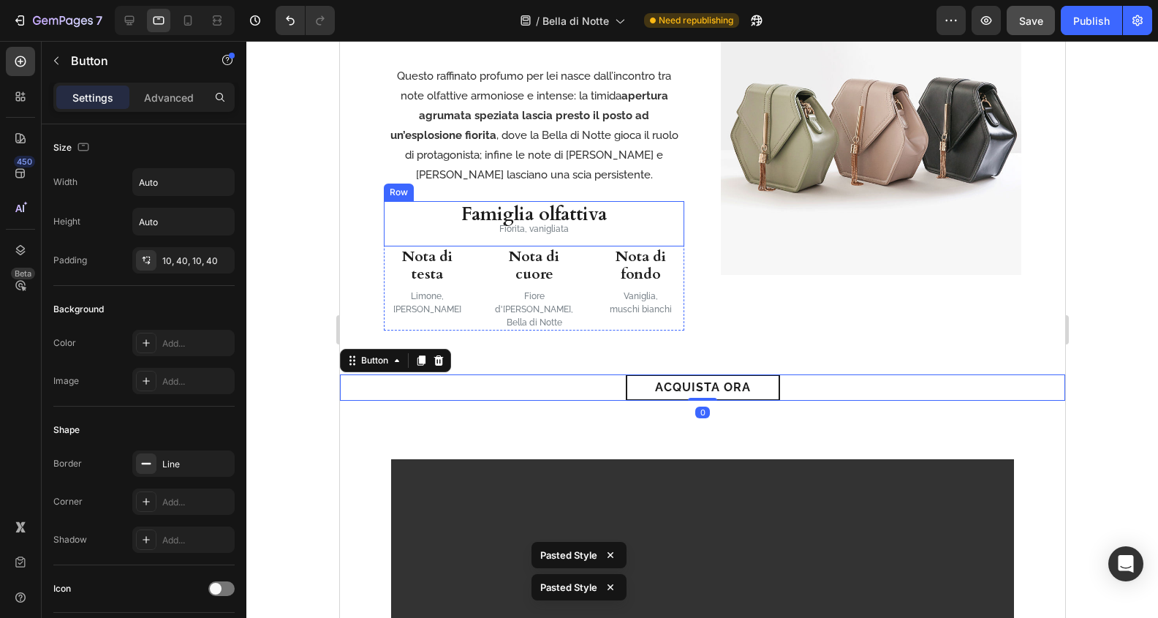
click at [613, 219] on div "Famiglia olfattiva Heading Fiorita, vanigliata Text Block Row" at bounding box center [533, 223] width 300 height 45
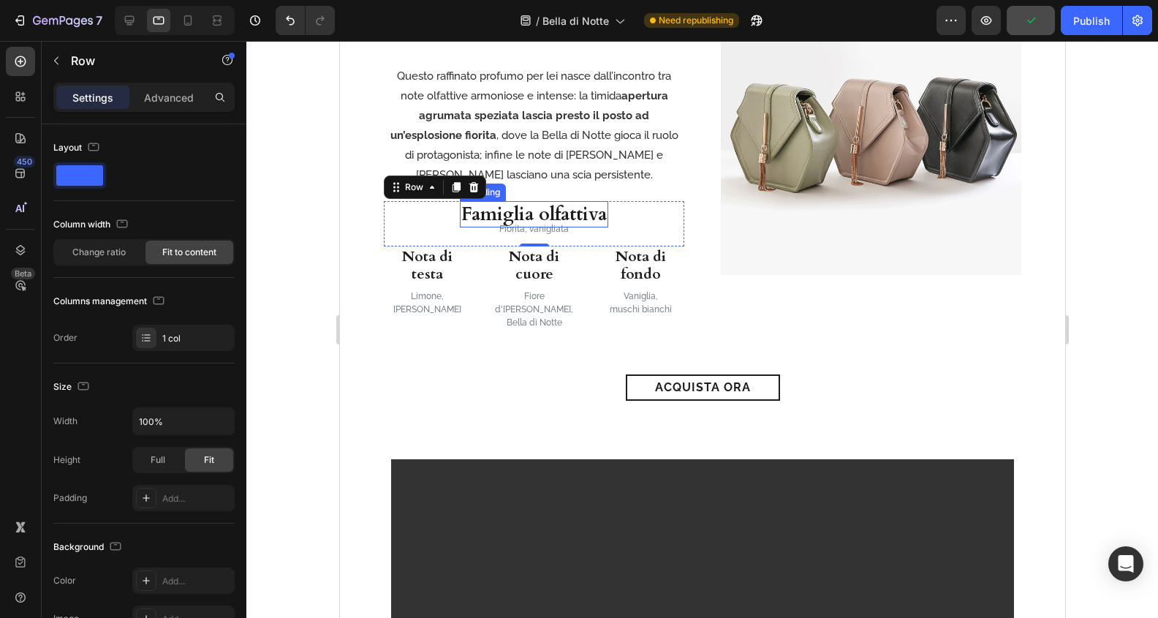
click at [561, 214] on h3 "Famiglia olfattiva" at bounding box center [533, 214] width 148 height 27
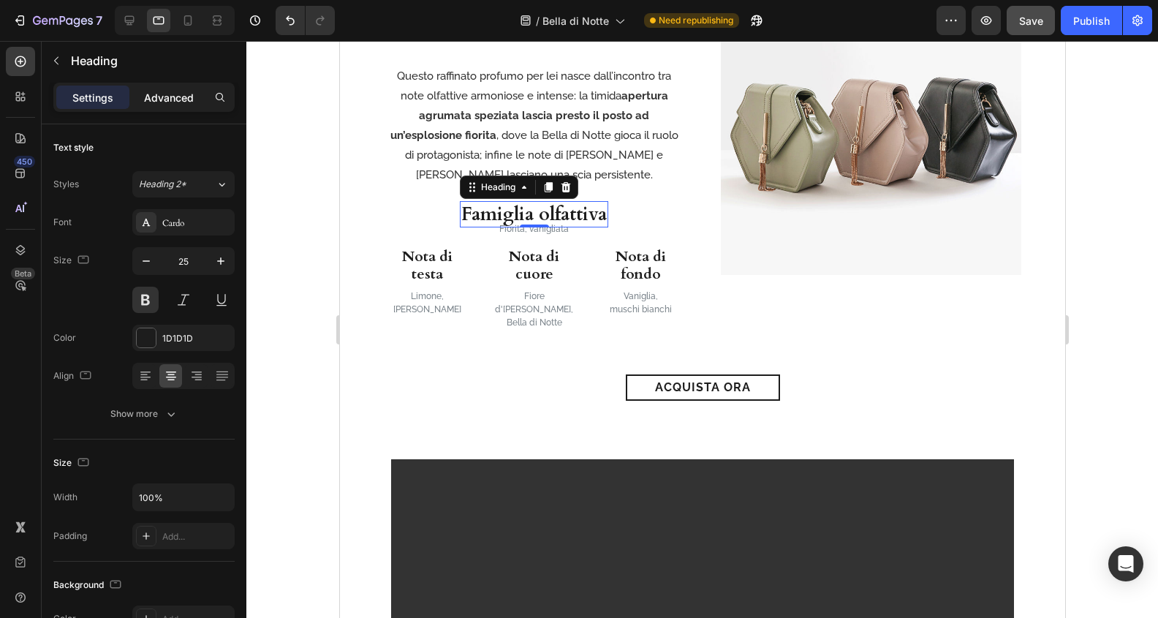
click at [182, 88] on div "Advanced" at bounding box center [168, 97] width 73 height 23
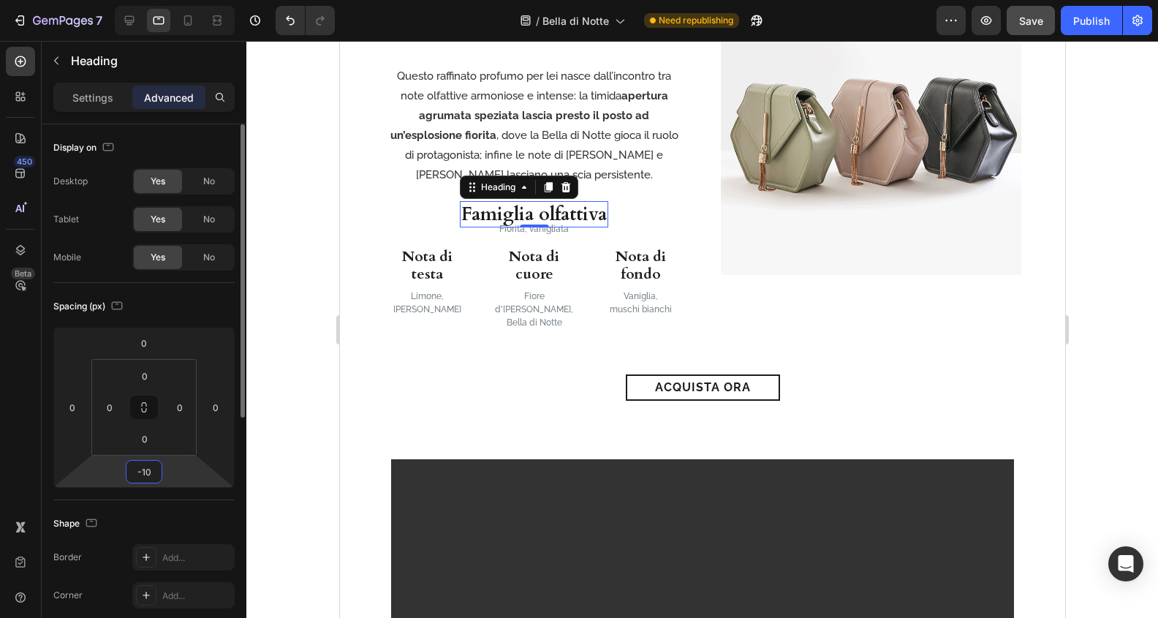
click at [152, 465] on input "-10" at bounding box center [143, 472] width 29 height 22
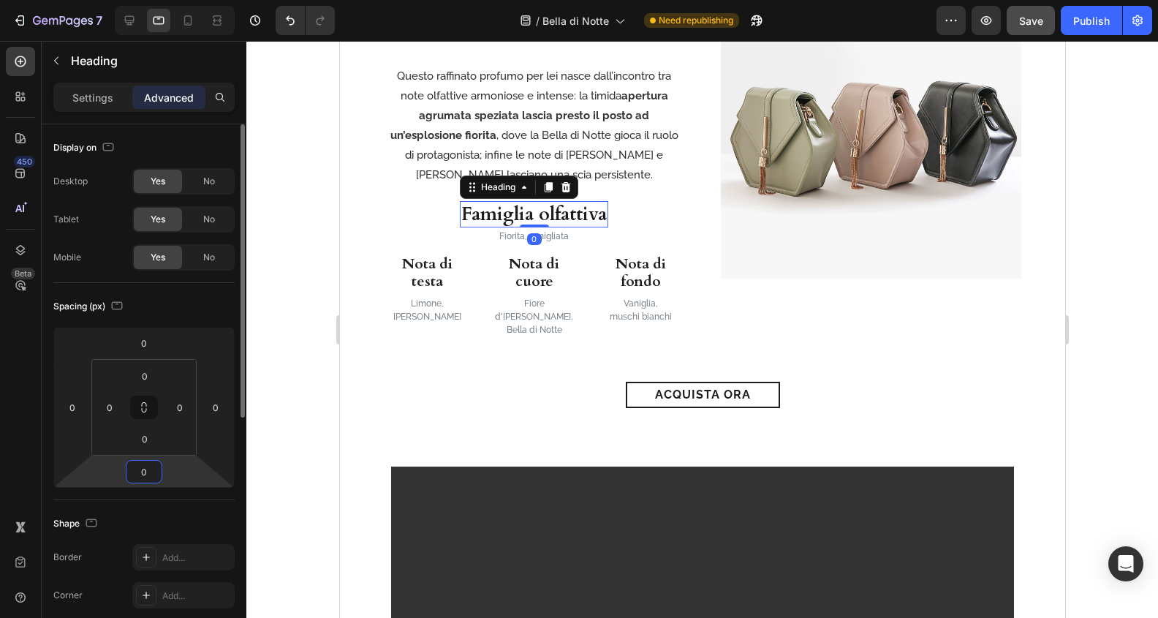
type input "0"
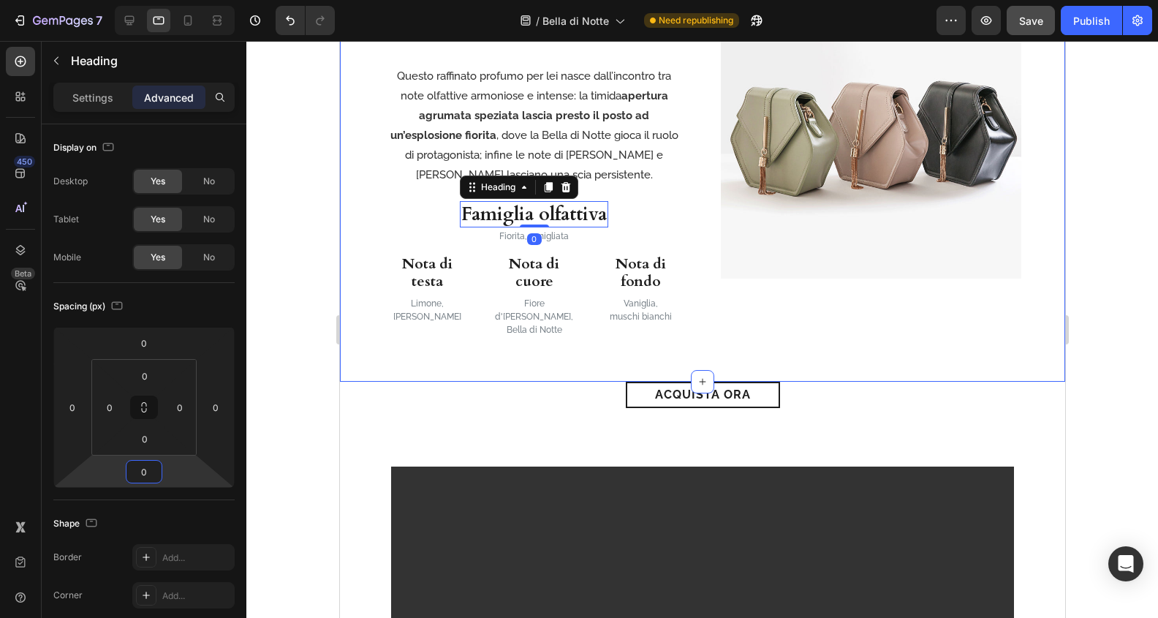
drag, startPoint x: 493, startPoint y: 433, endPoint x: 398, endPoint y: 422, distance: 95.7
click at [493, 433] on div "Video Row Section 6" at bounding box center [701, 612] width 725 height 409
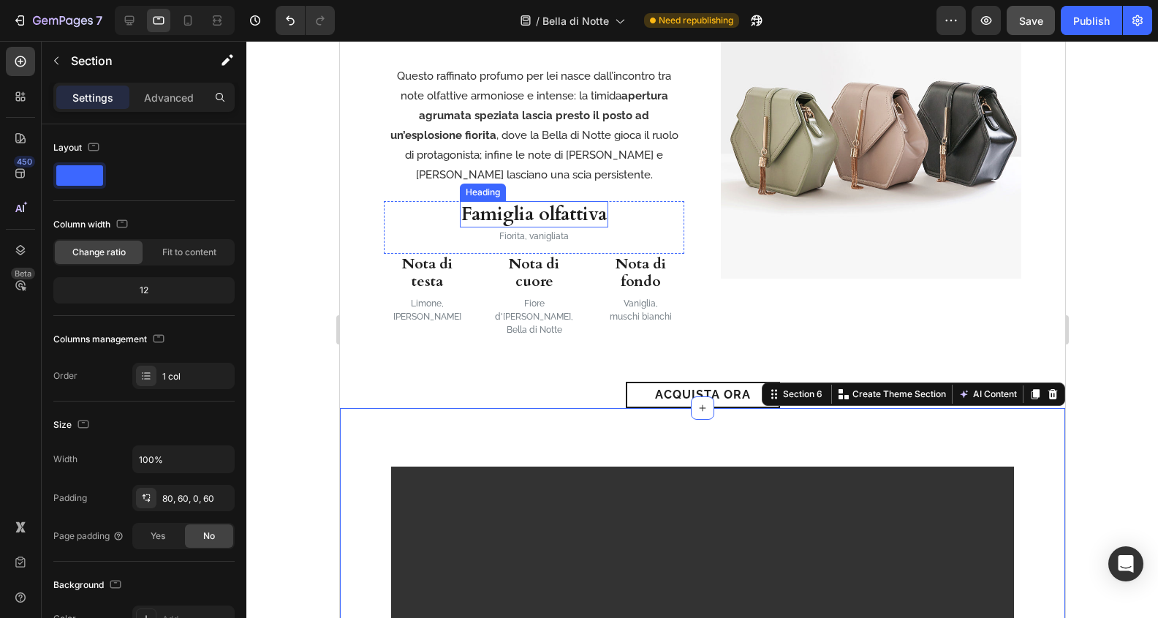
click at [516, 208] on h3 "Famiglia olfattiva" at bounding box center [533, 214] width 148 height 27
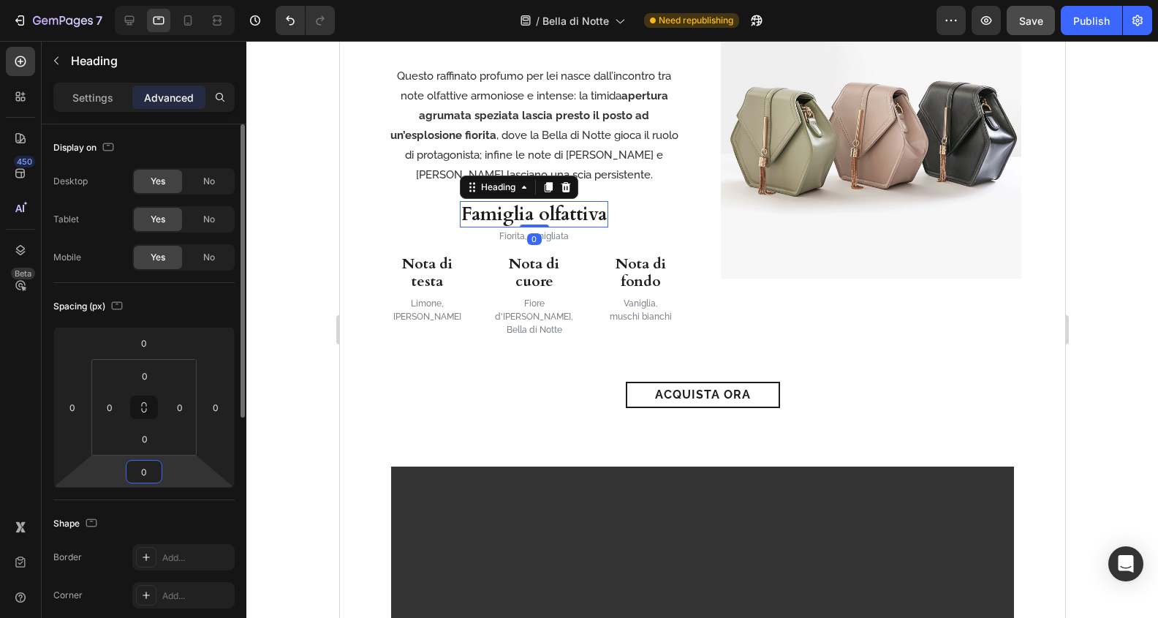
click at [145, 467] on input "0" at bounding box center [143, 472] width 29 height 22
type input "5"
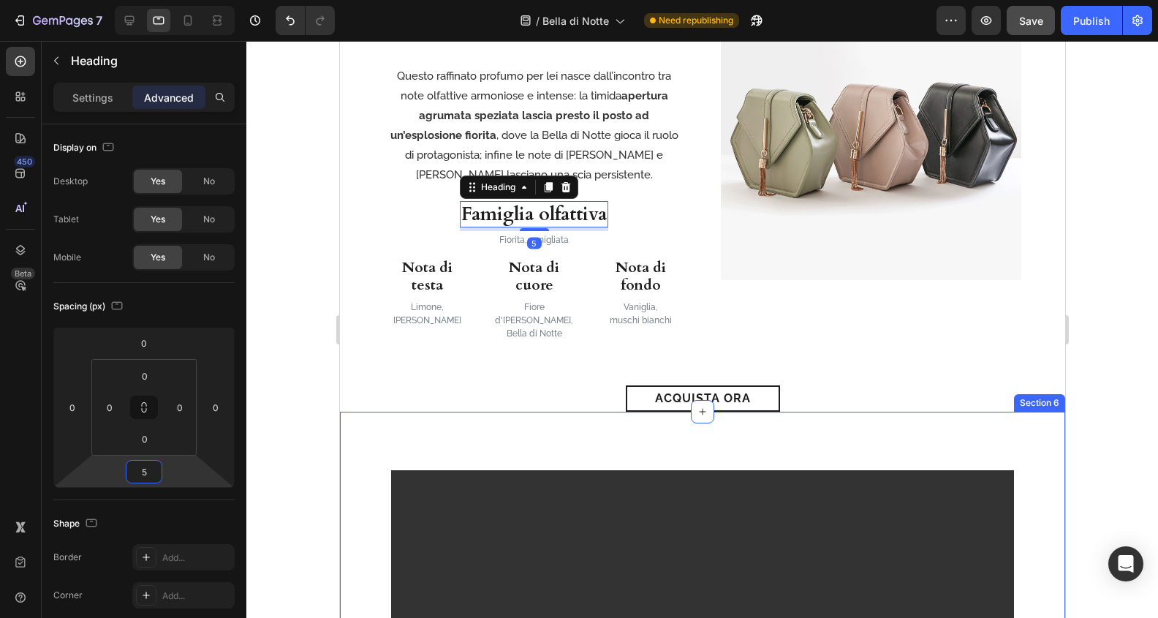
click at [531, 420] on div "Video Row Section 6" at bounding box center [701, 616] width 725 height 409
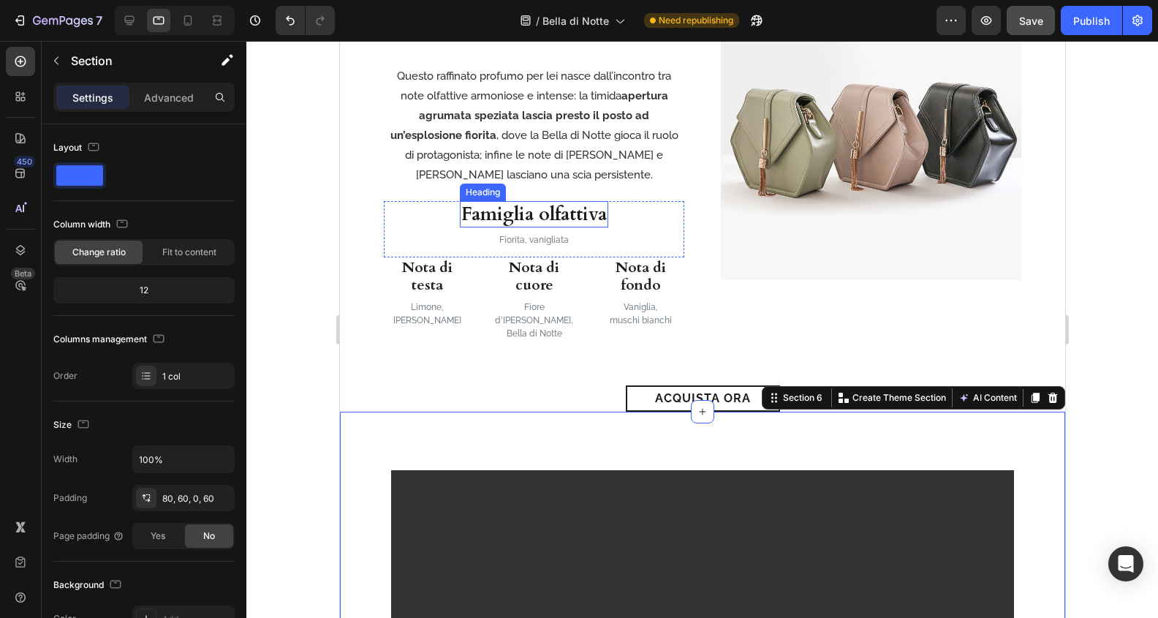
click at [564, 209] on h3 "Famiglia olfattiva" at bounding box center [533, 214] width 148 height 27
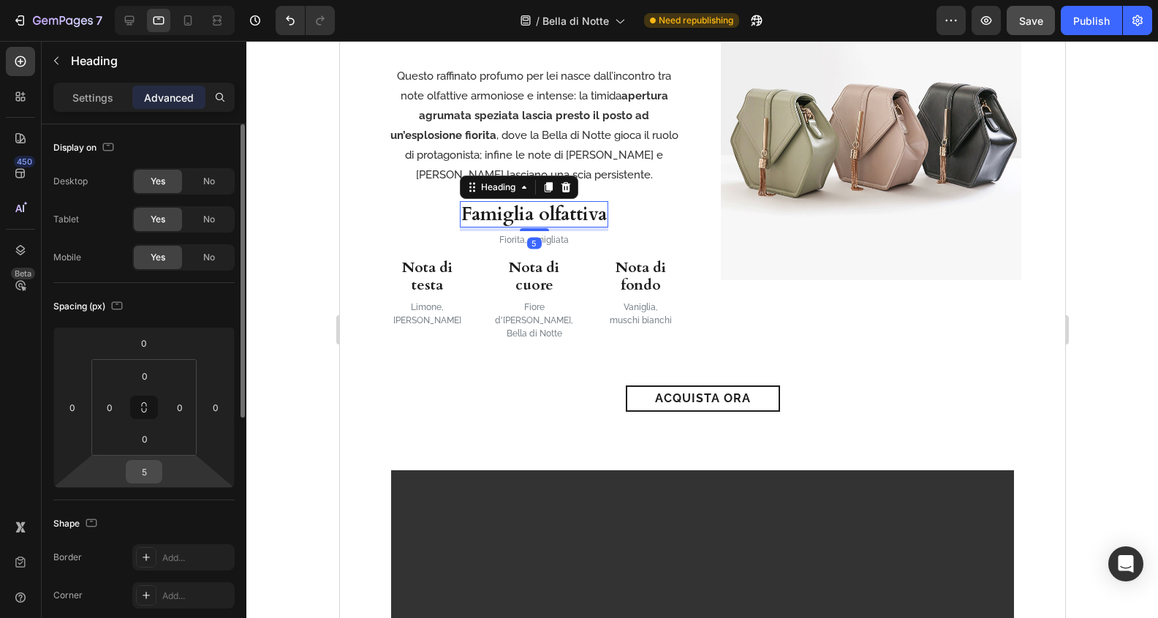
click at [143, 478] on input "5" at bounding box center [143, 472] width 29 height 22
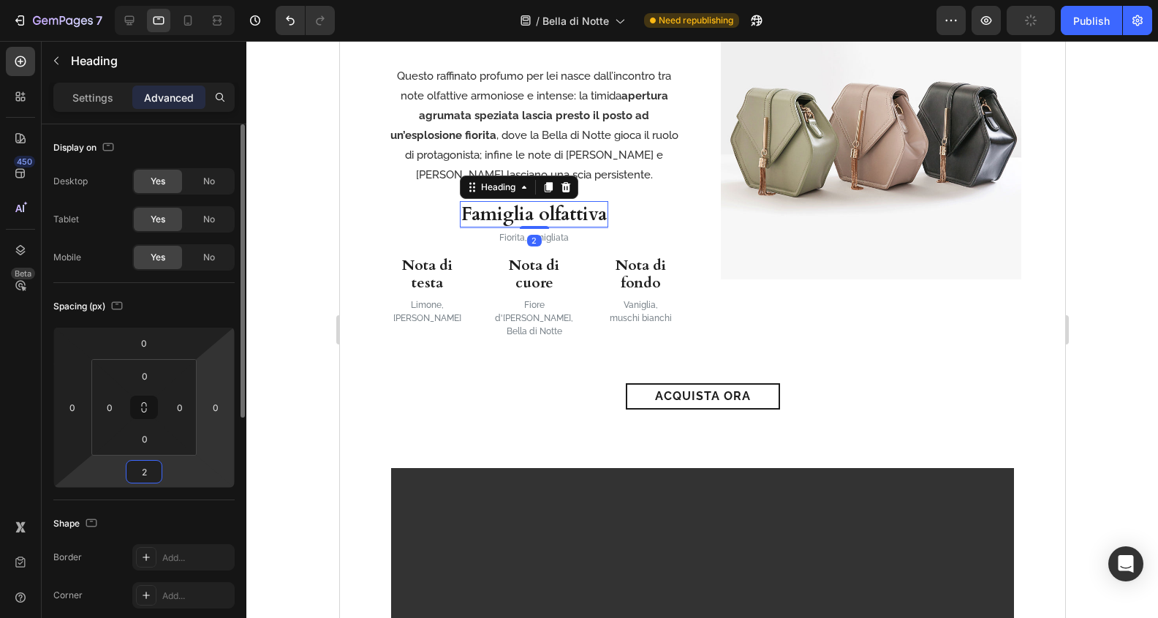
type input "2"
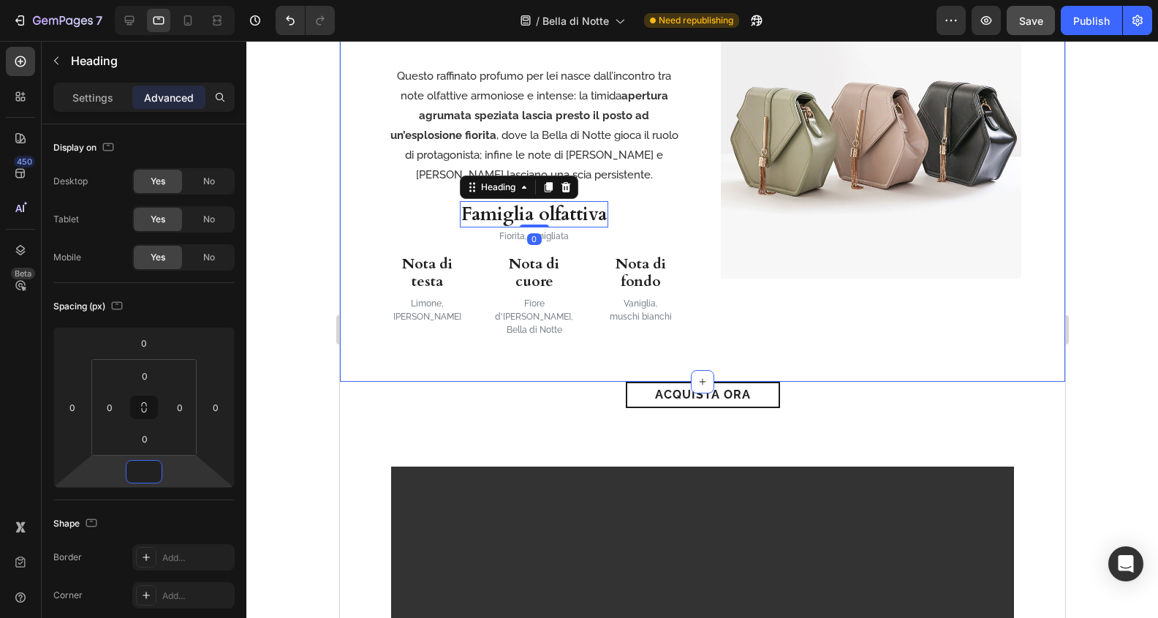
click at [462, 382] on div "acquista ora Button" at bounding box center [701, 395] width 725 height 26
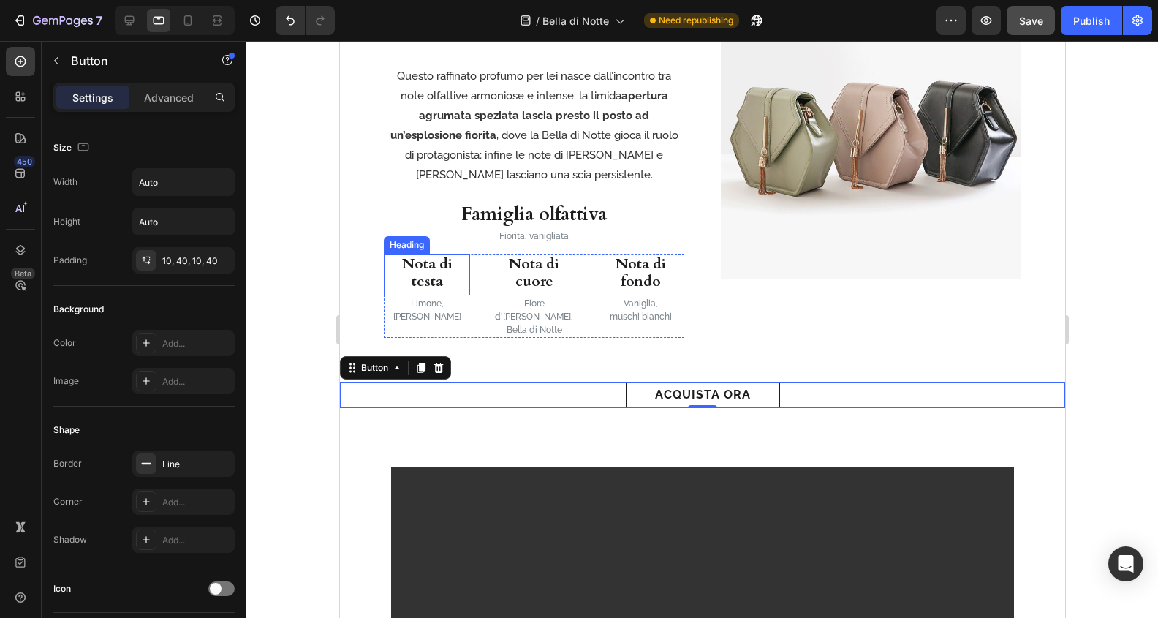
click at [427, 277] on h3 "Nota di testa" at bounding box center [426, 273] width 86 height 38
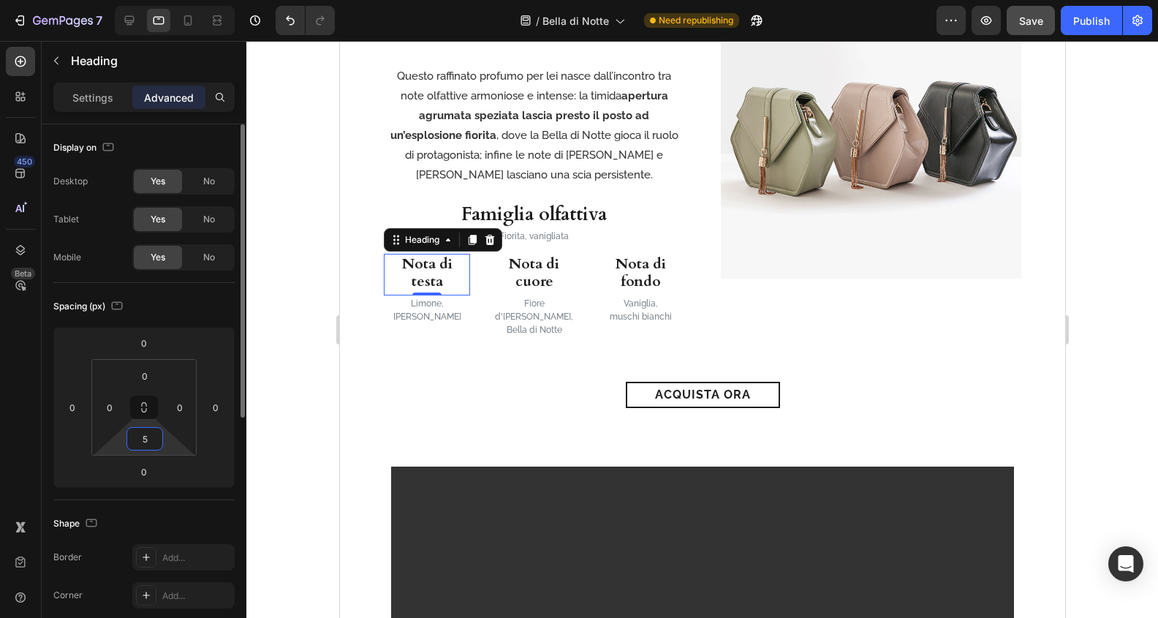
click at [154, 436] on input "5" at bounding box center [144, 439] width 29 height 22
type input "0"
click at [149, 476] on input "0" at bounding box center [143, 472] width 29 height 22
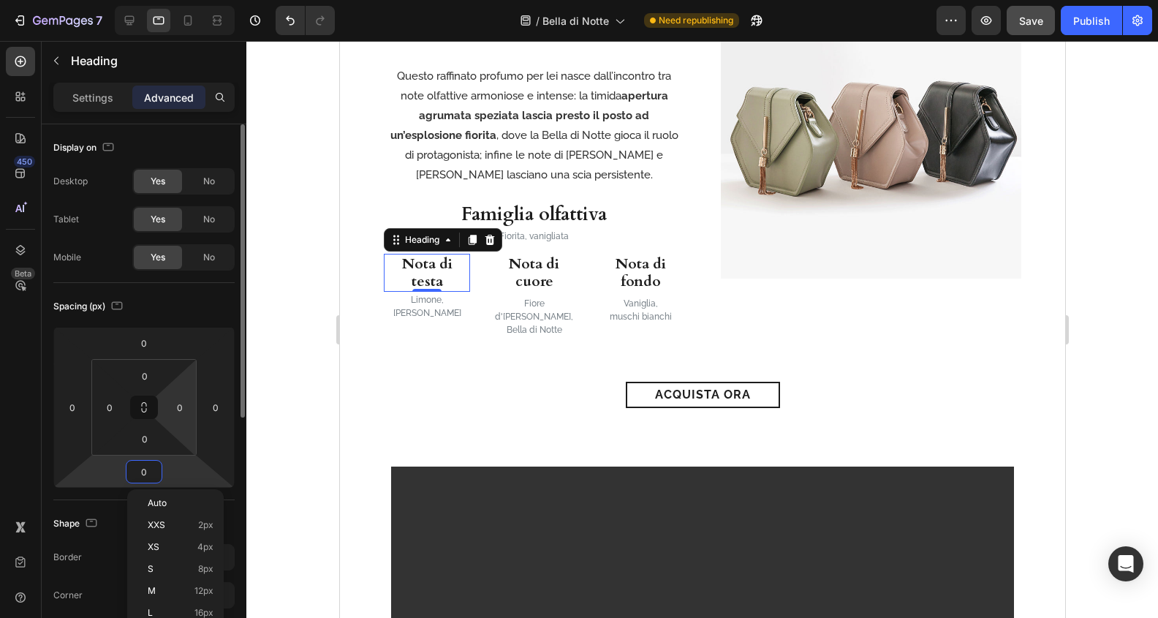
type input "5"
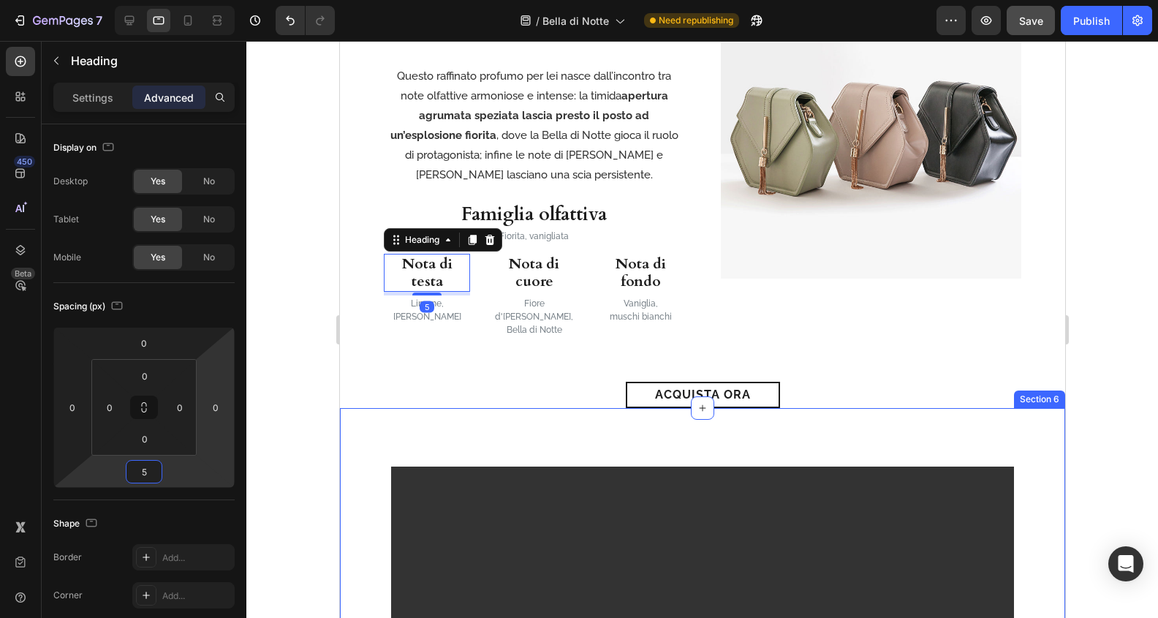
click at [439, 408] on div "Video Row Section 6" at bounding box center [701, 612] width 725 height 409
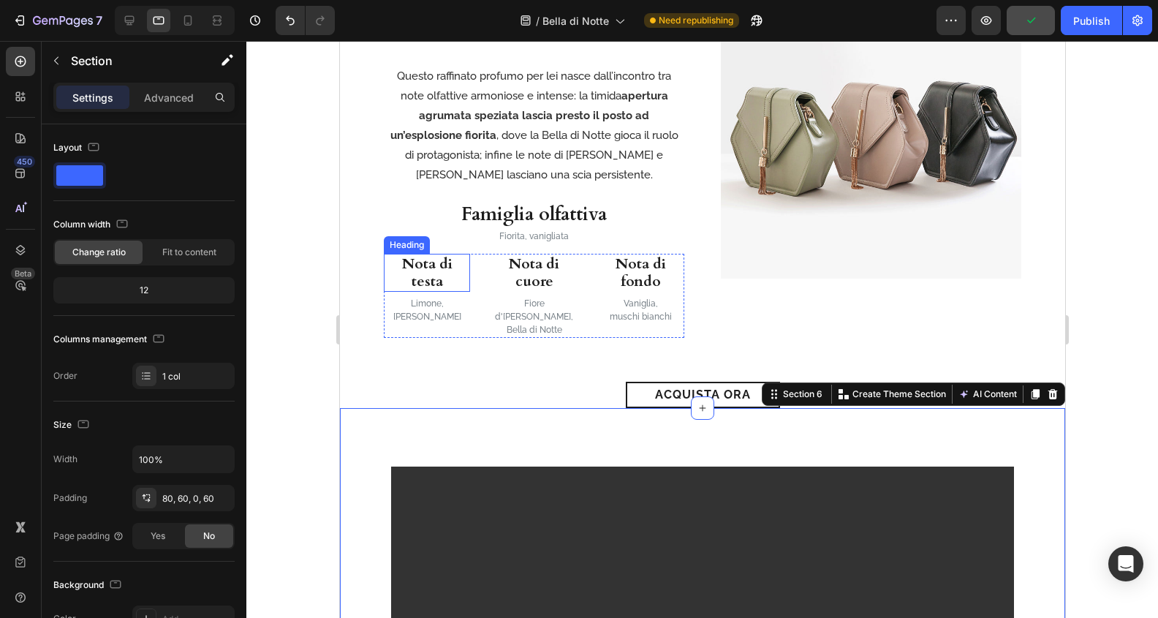
click at [425, 277] on h3 "Nota di testa" at bounding box center [426, 273] width 86 height 38
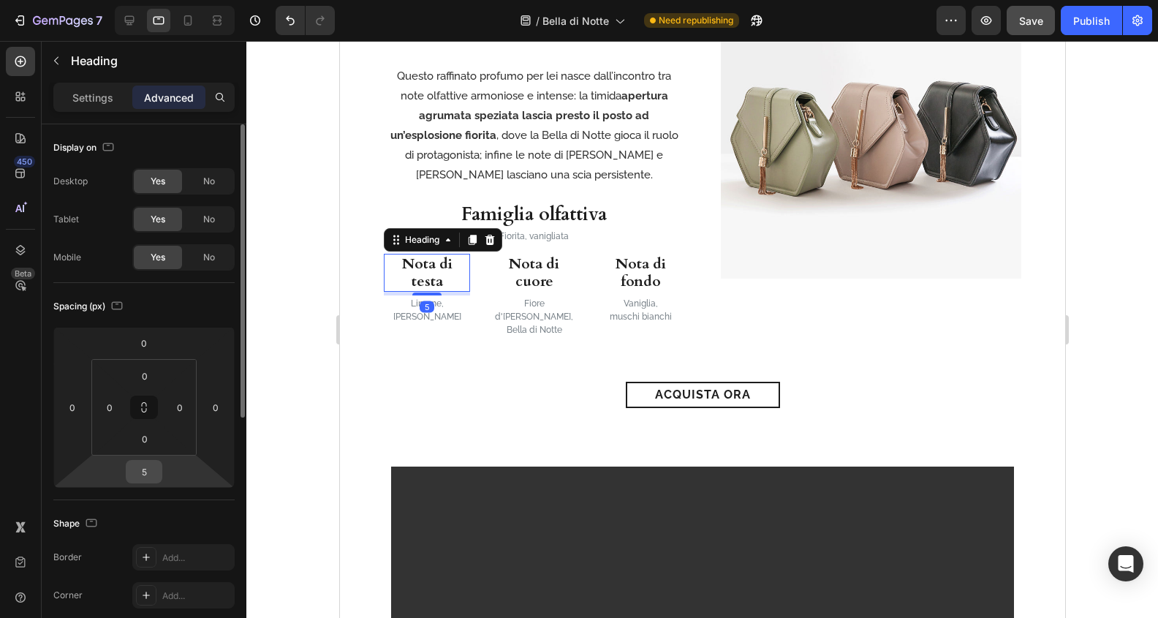
click at [148, 462] on input "5" at bounding box center [143, 472] width 29 height 22
type input "0"
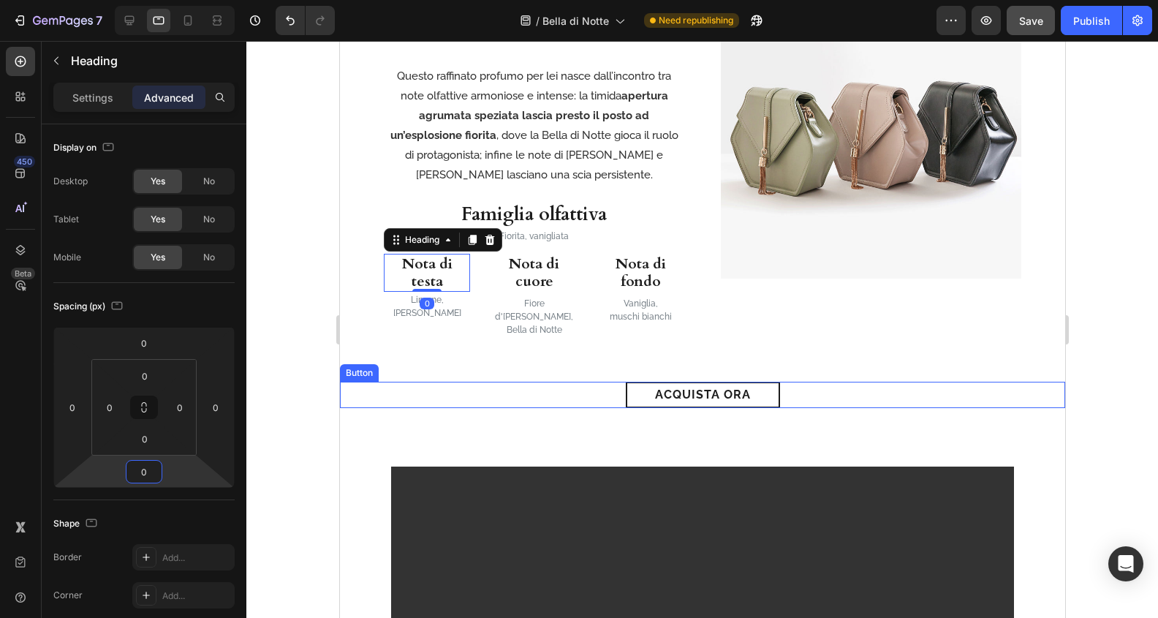
click at [371, 391] on div "acquista ora Button" at bounding box center [701, 395] width 725 height 26
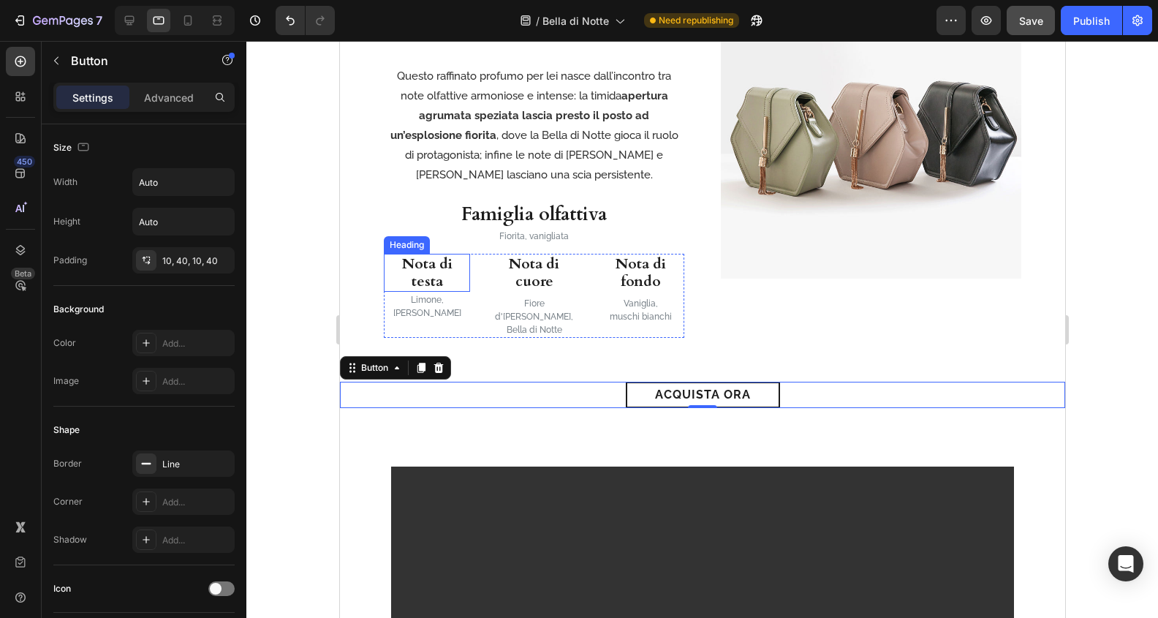
click at [419, 260] on h3 "Nota di testa" at bounding box center [426, 273] width 86 height 38
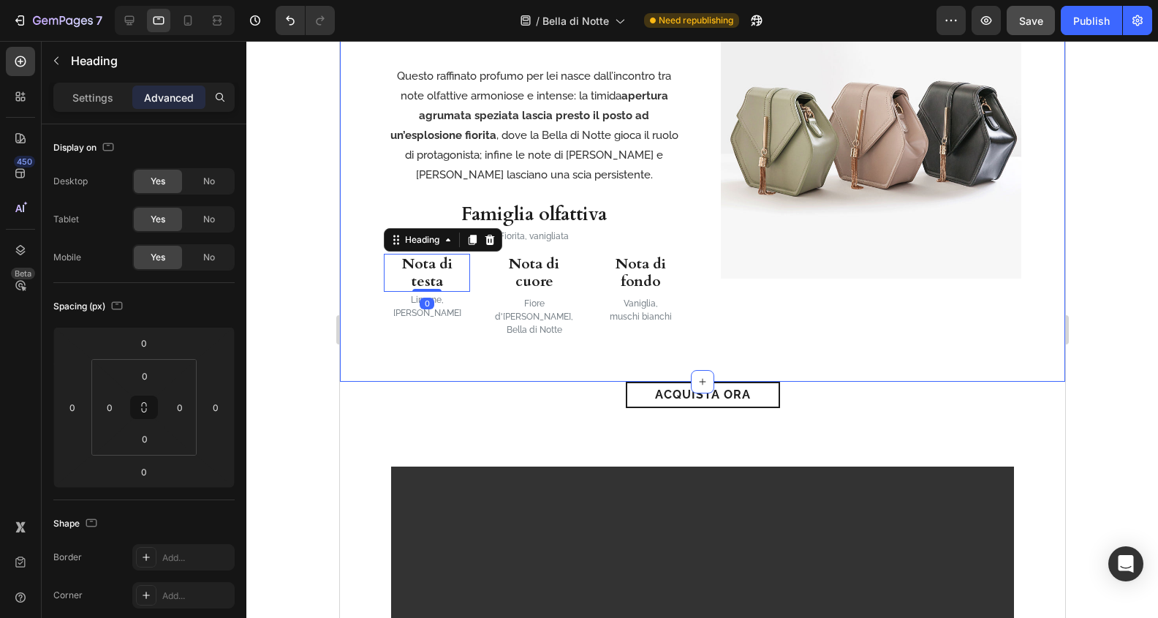
click at [409, 408] on div "Video Row Section 6" at bounding box center [701, 612] width 725 height 409
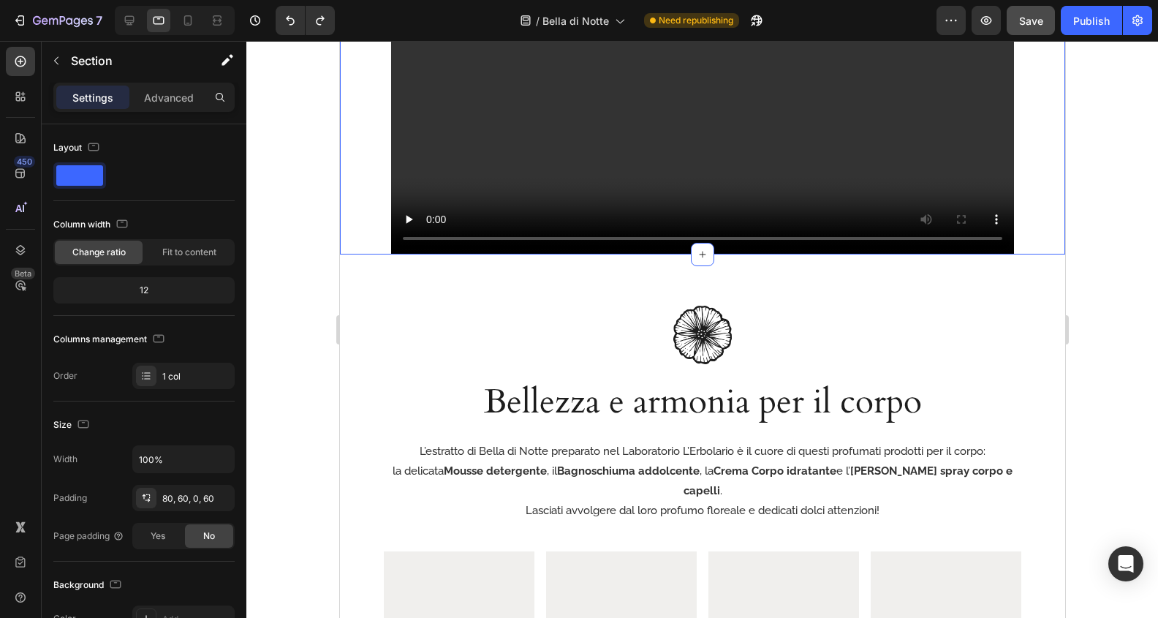
scroll to position [1954, 0]
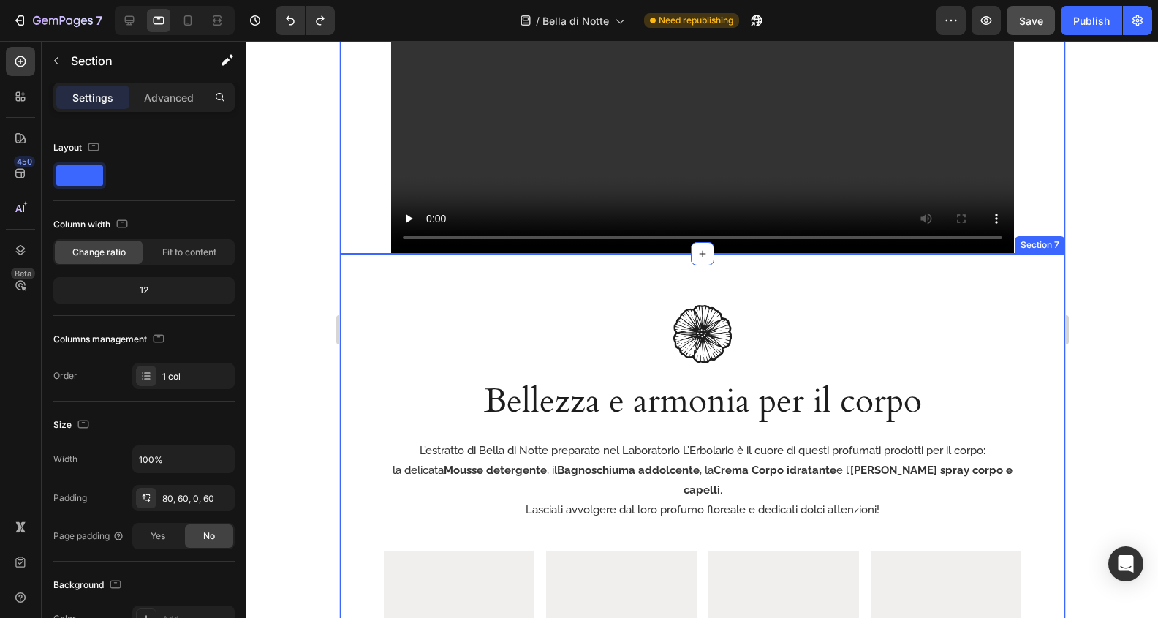
click at [356, 272] on div "Image Bellezza e armonia per il corpo Heading L’estratto di Bella di Notte prep…" at bounding box center [701, 623] width 725 height 738
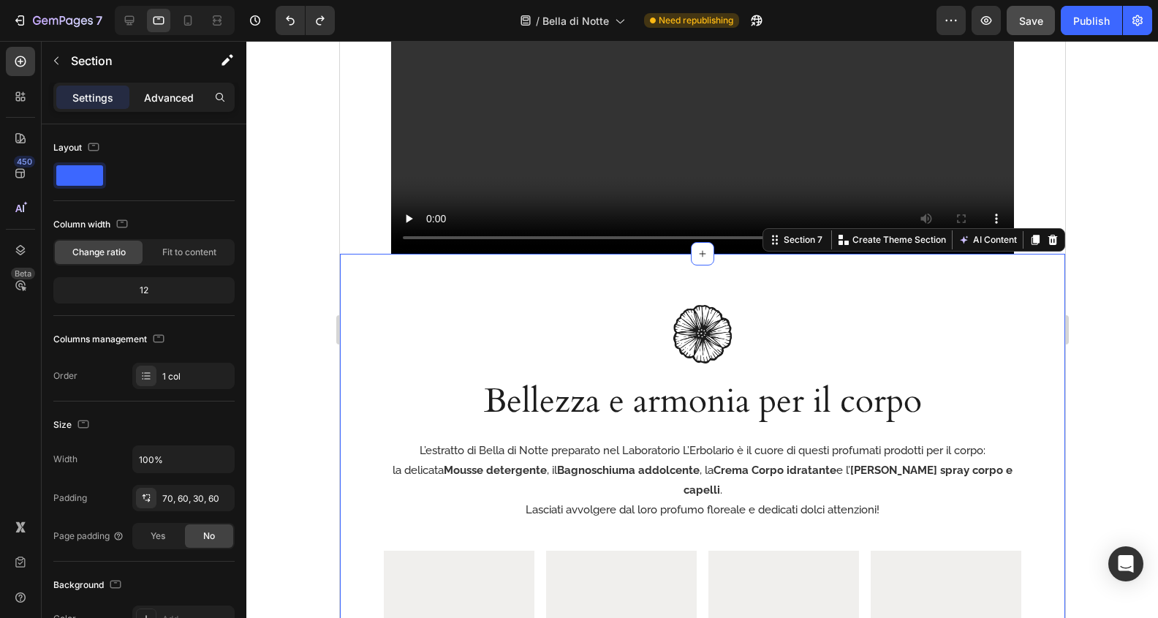
click at [170, 91] on p "Advanced" at bounding box center [169, 97] width 50 height 15
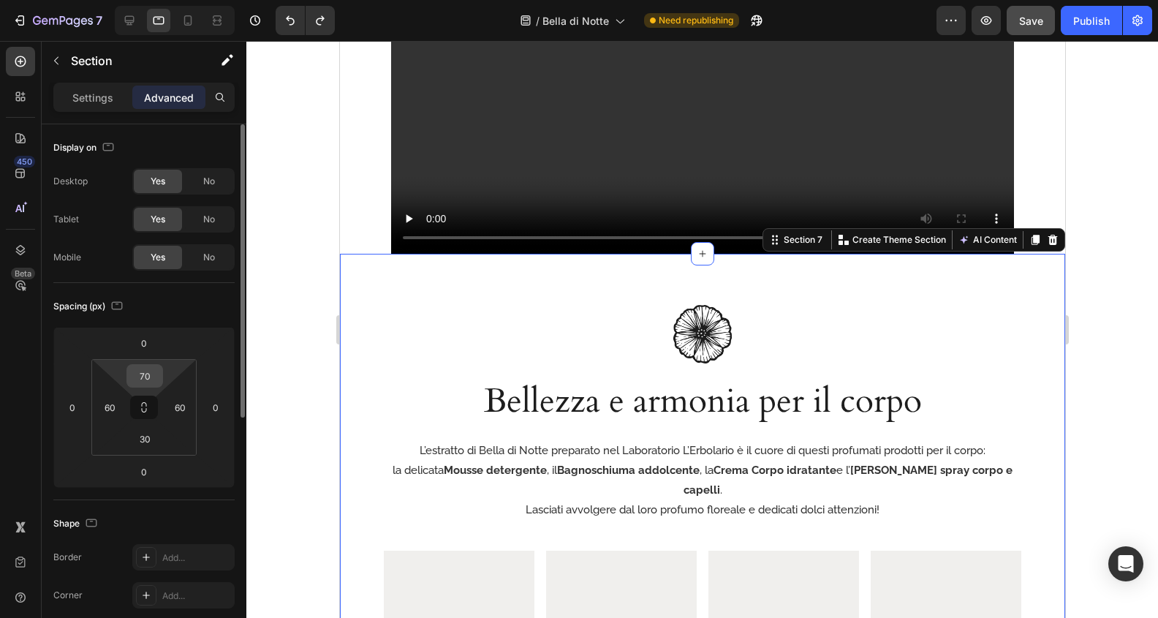
click at [152, 374] on input "70" at bounding box center [144, 376] width 29 height 22
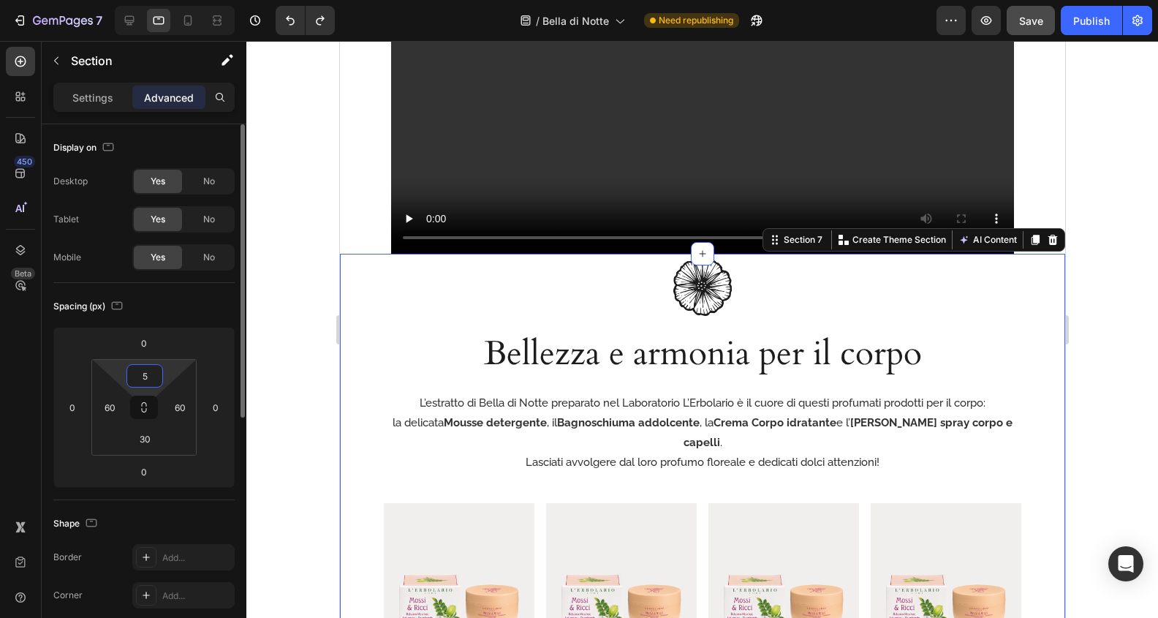
type input "50"
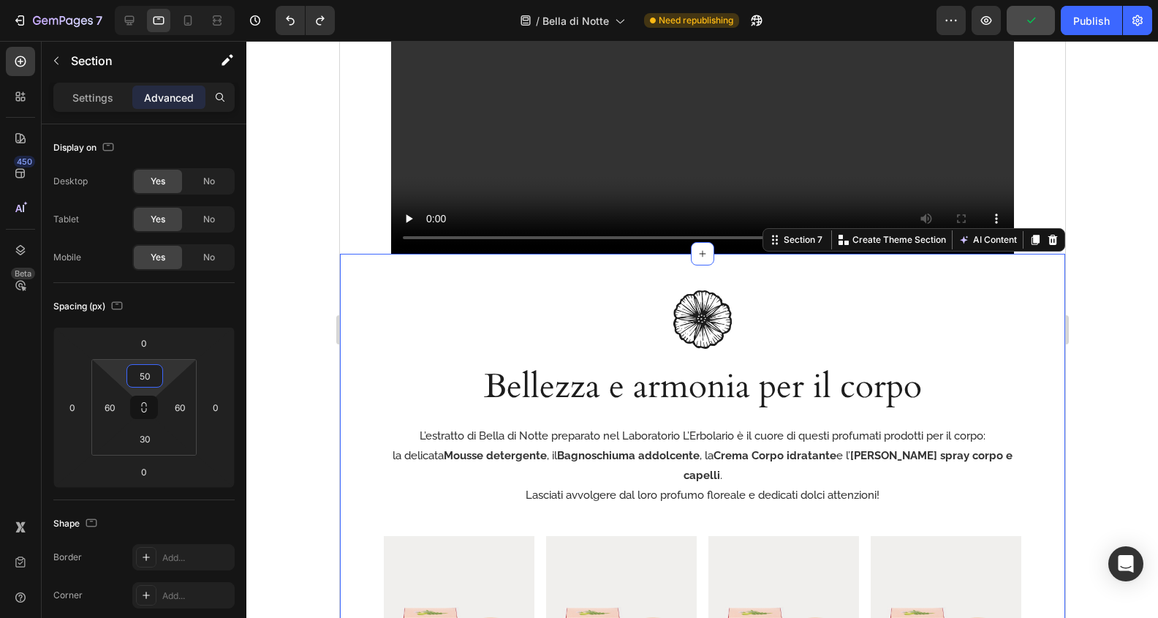
click at [307, 215] on div at bounding box center [702, 329] width 912 height 577
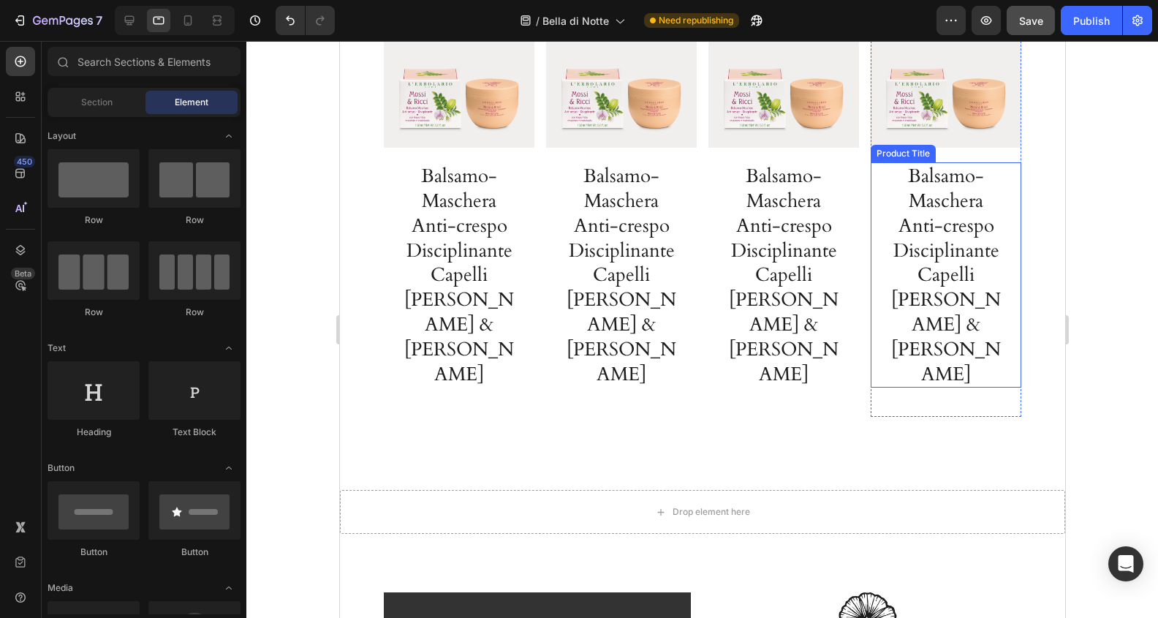
scroll to position [2580, 0]
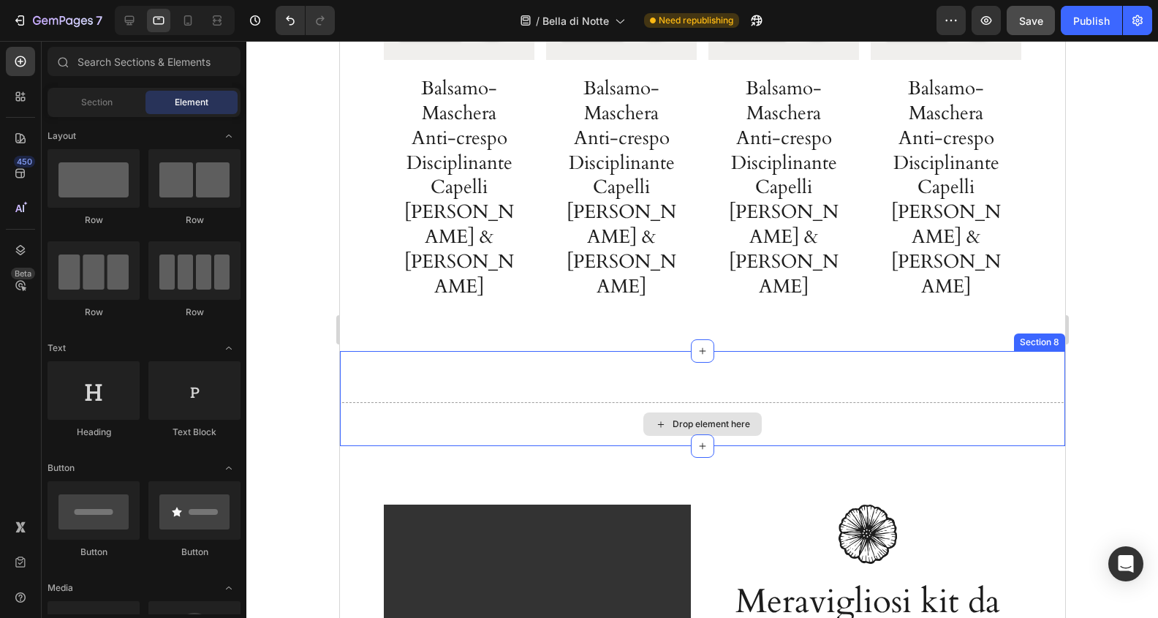
click at [970, 402] on div "Drop element here" at bounding box center [701, 424] width 725 height 44
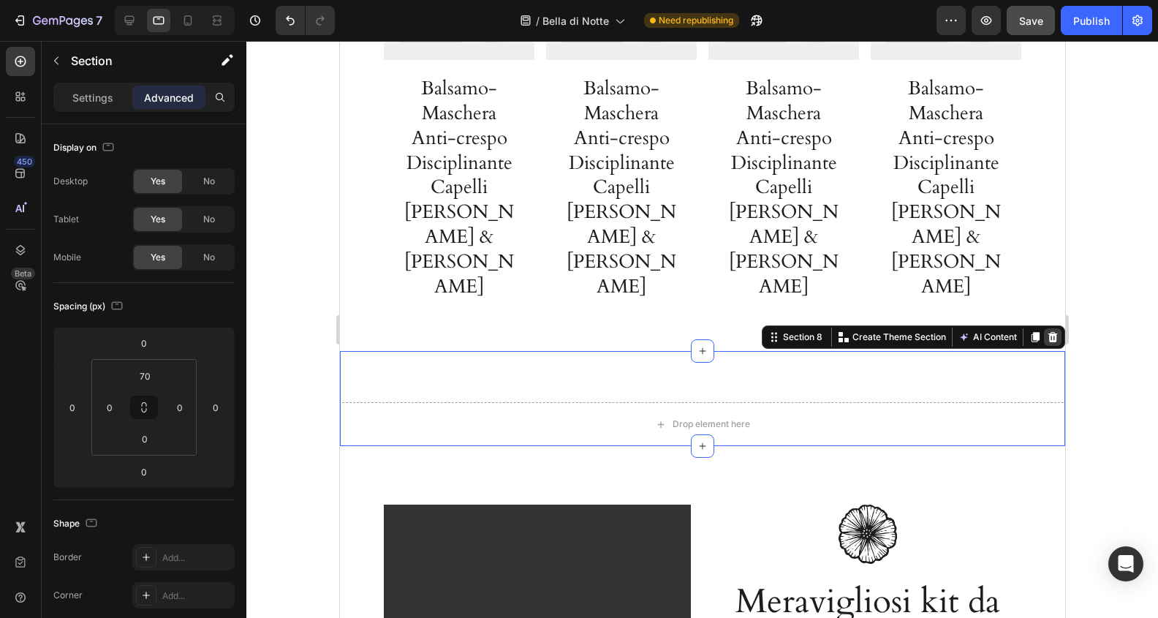
click at [1054, 332] on icon at bounding box center [1053, 337] width 10 height 10
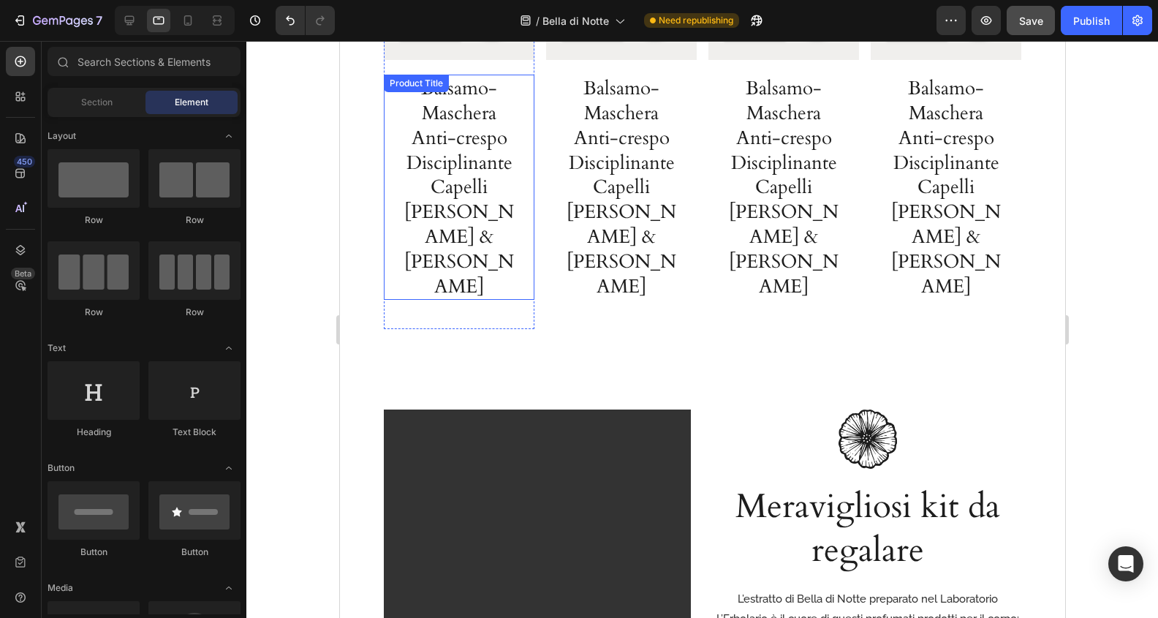
click at [463, 154] on h1 "Balsamo-Maschera Anti-crespo Disciplinante Capelli [PERSON_NAME] & [PERSON_NAME]" at bounding box center [458, 187] width 121 height 225
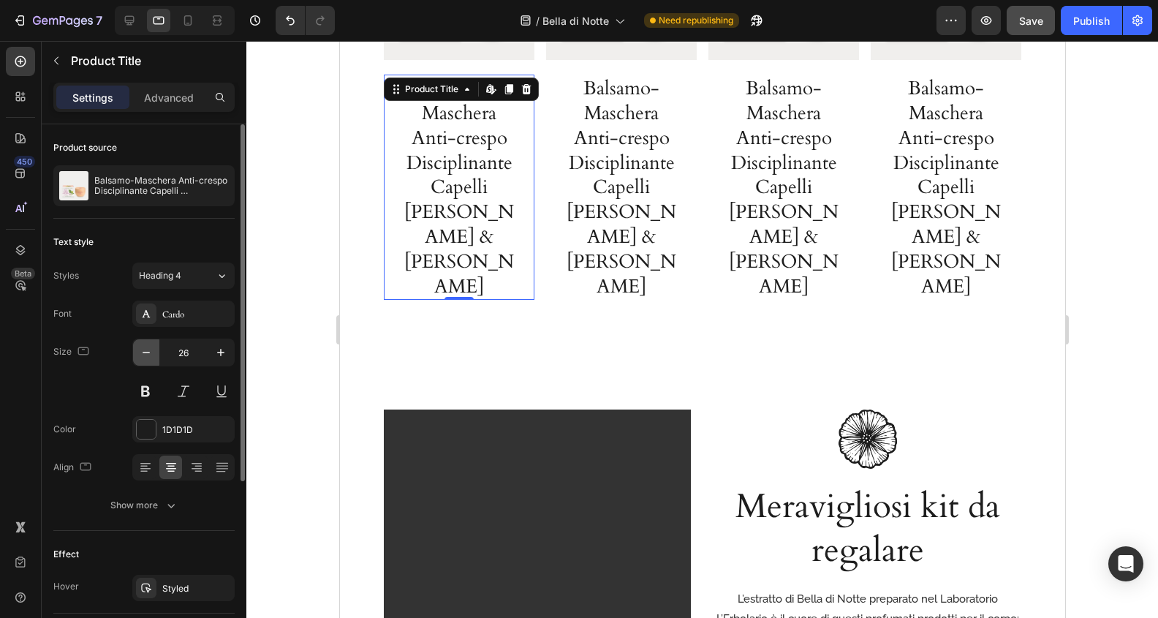
click at [146, 346] on icon "button" at bounding box center [146, 352] width 15 height 15
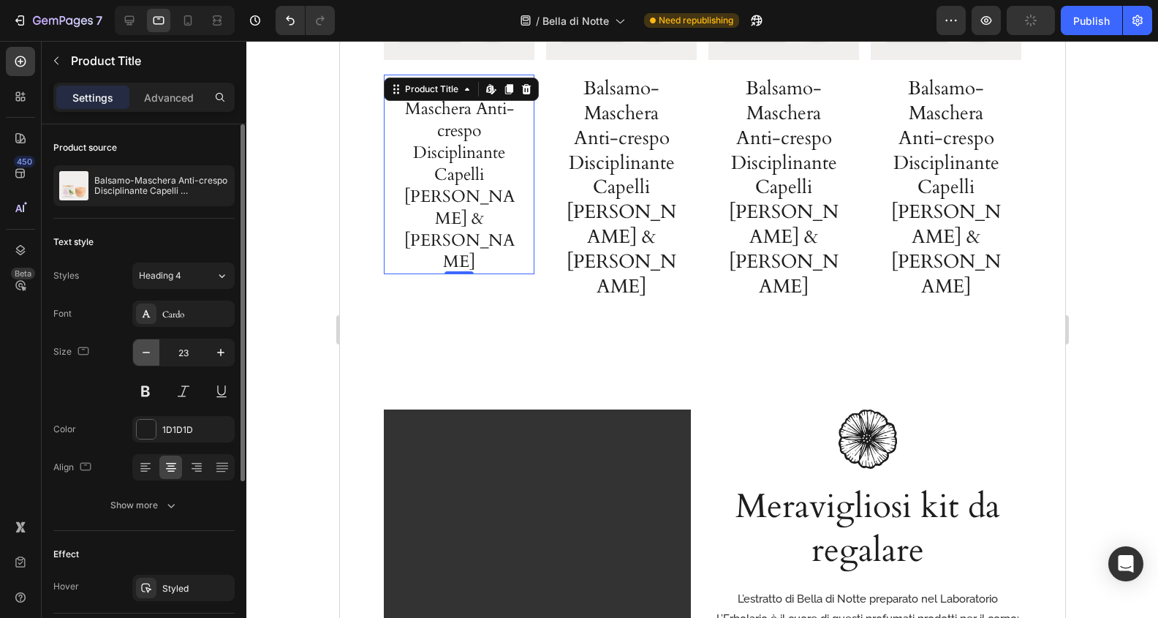
click at [146, 346] on icon "button" at bounding box center [146, 352] width 15 height 15
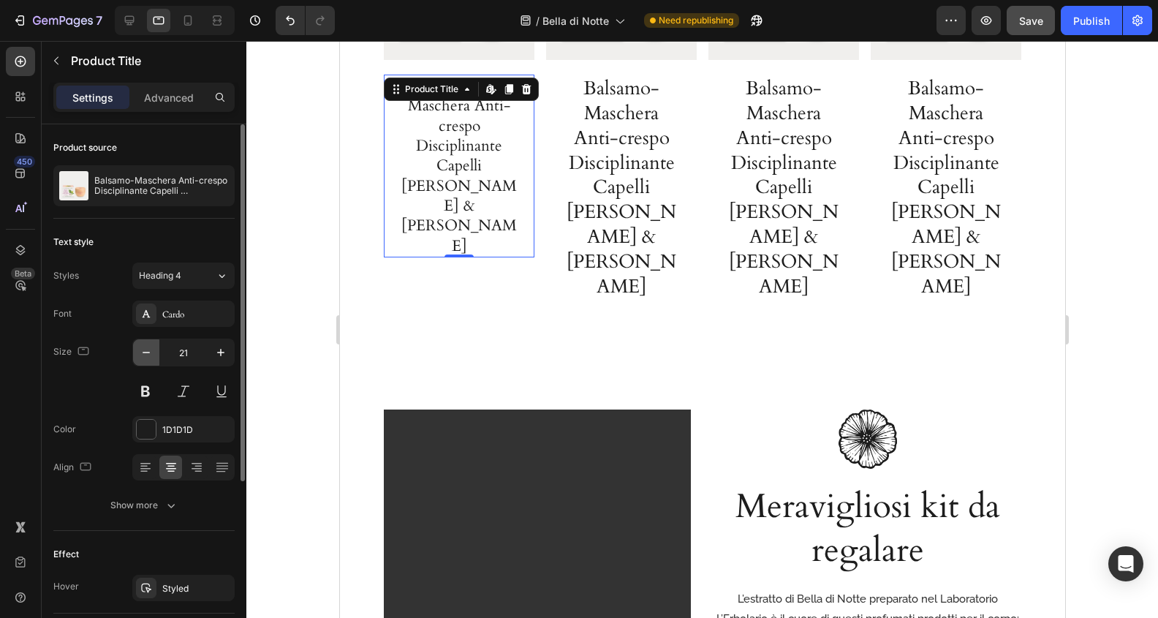
click at [146, 346] on icon "button" at bounding box center [146, 352] width 15 height 15
type input "20"
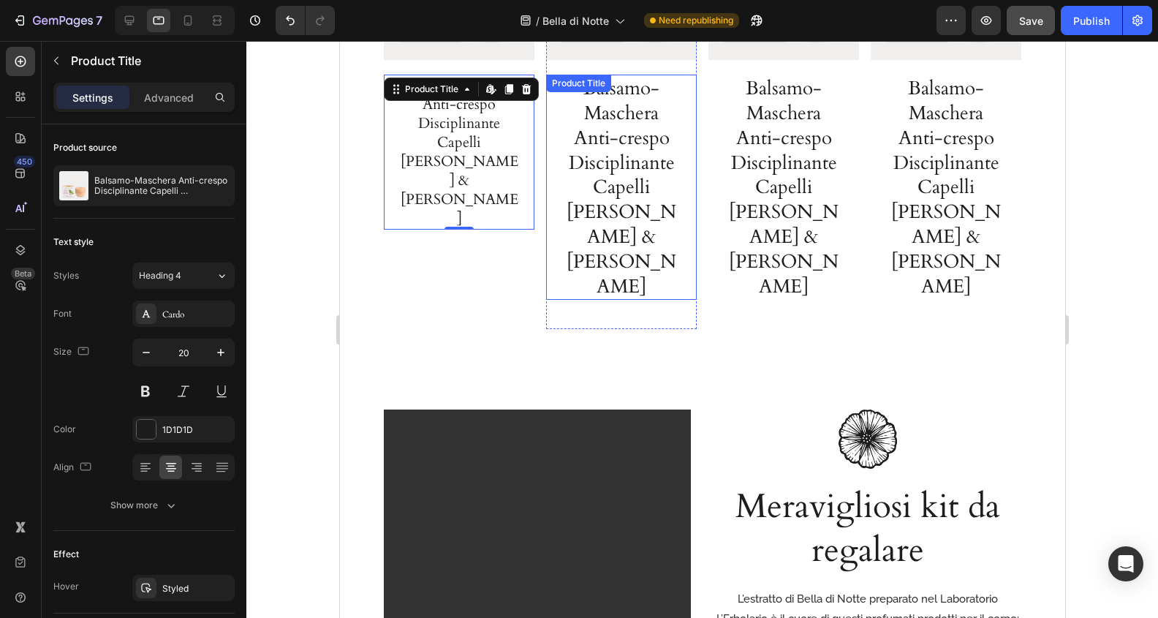
click at [630, 129] on h1 "Balsamo-Maschera Anti-crespo Disciplinante Capelli [PERSON_NAME] & [PERSON_NAME]" at bounding box center [620, 187] width 121 height 225
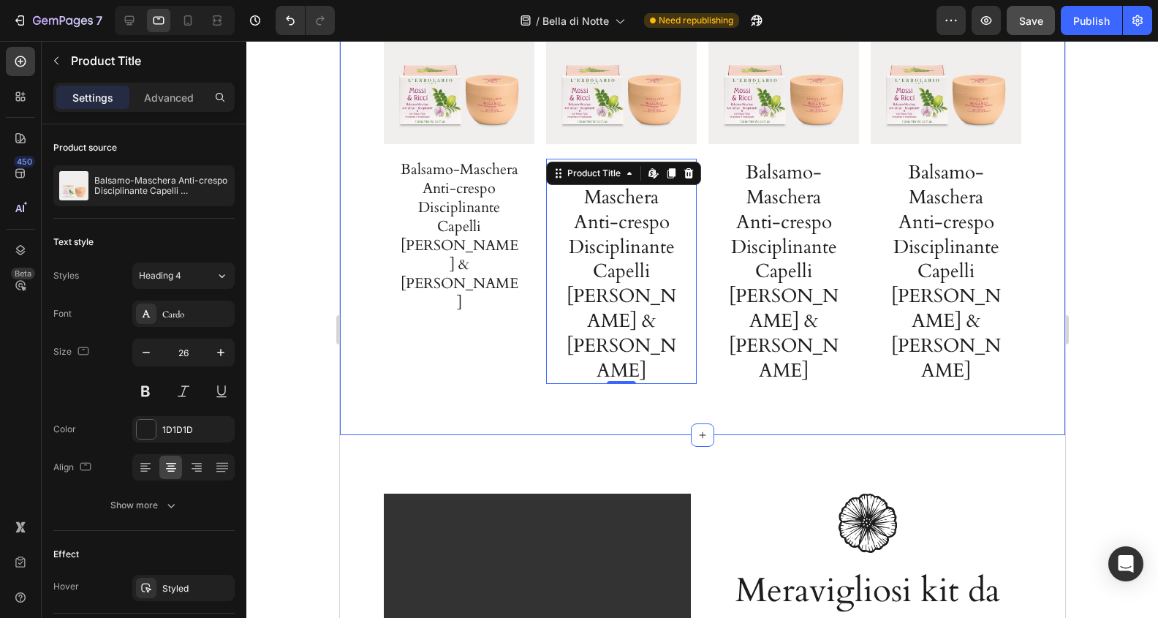
scroll to position [2459, 0]
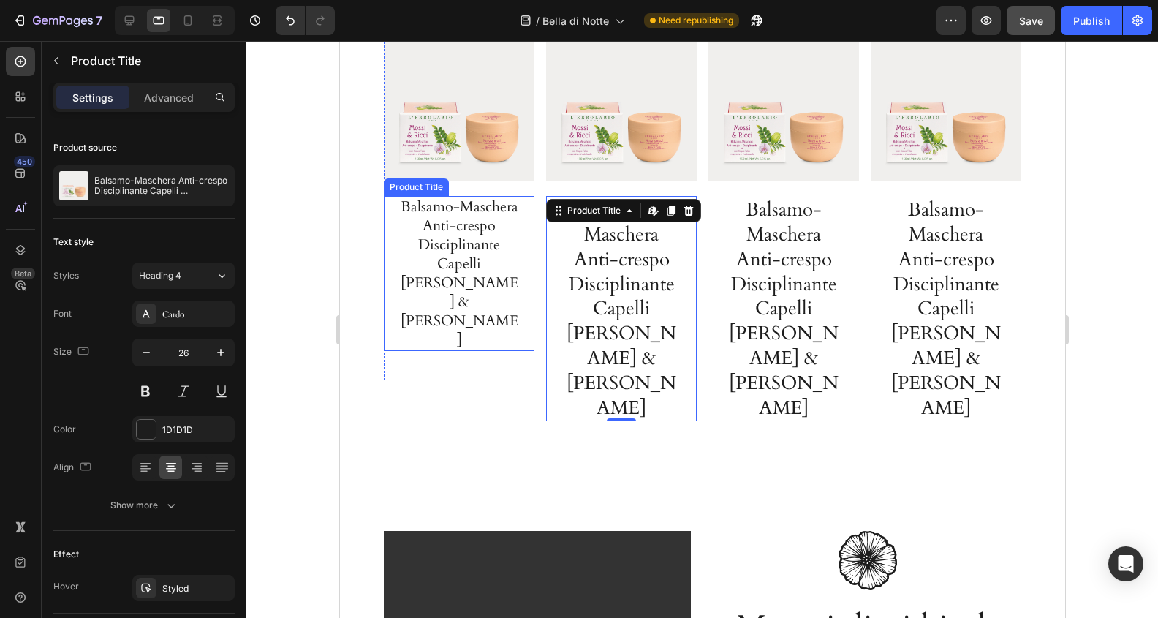
click at [469, 249] on h1 "Balsamo-Maschera Anti-crespo Disciplinante Capelli [PERSON_NAME] & [PERSON_NAME]" at bounding box center [458, 273] width 121 height 155
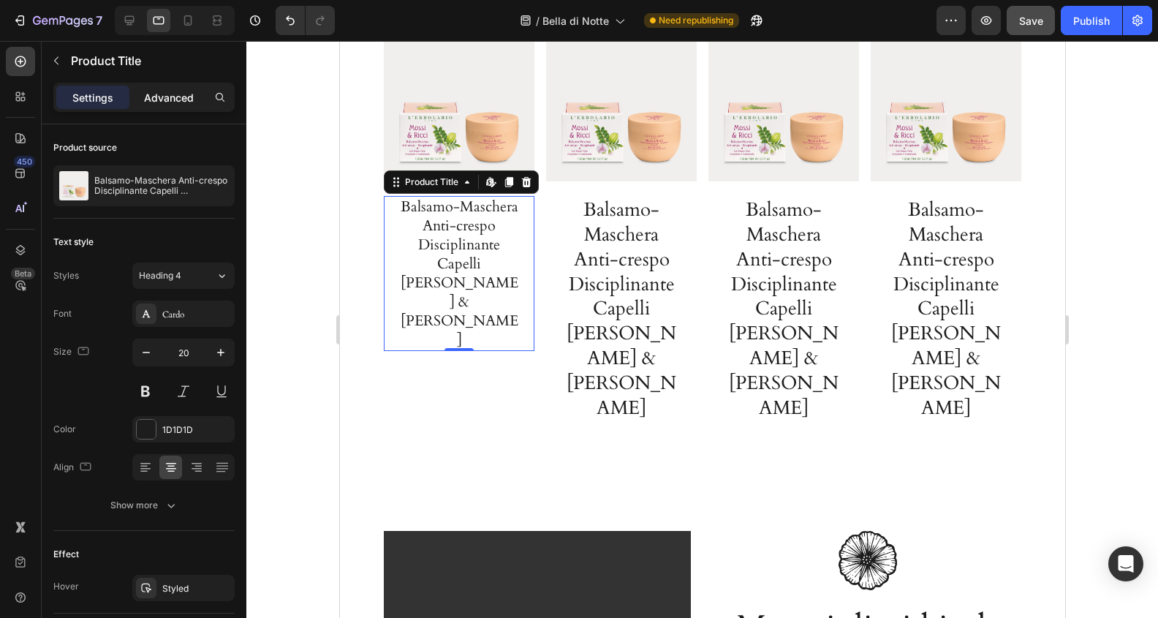
click at [170, 98] on p "Advanced" at bounding box center [169, 97] width 50 height 15
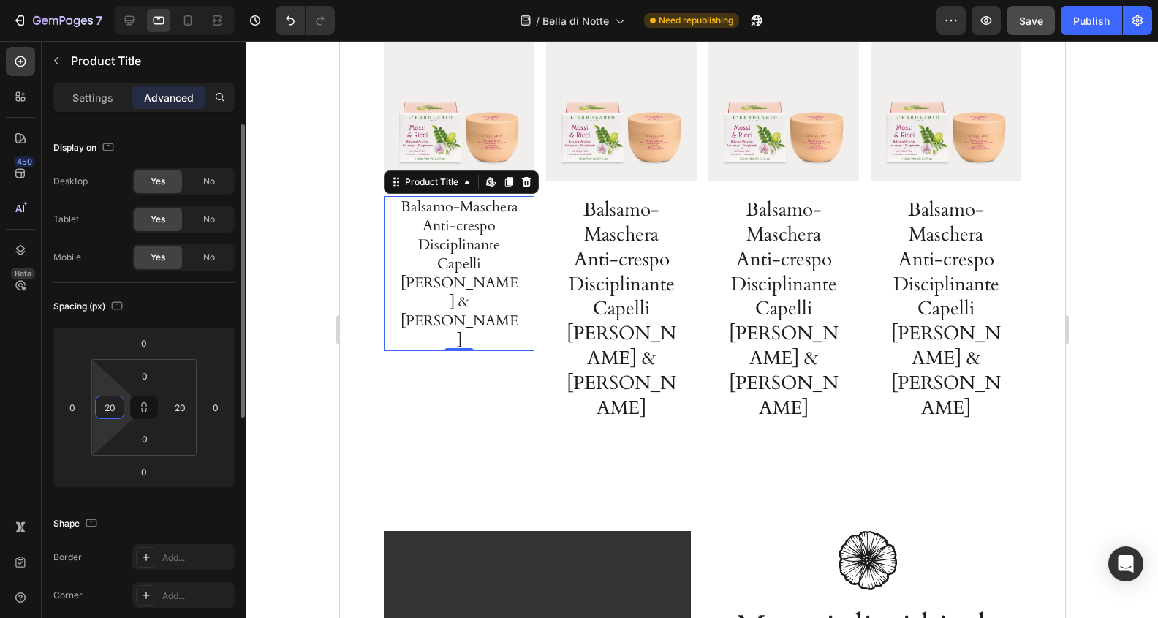
click at [115, 405] on input "20" at bounding box center [110, 407] width 22 height 22
type input "10"
click at [177, 404] on input "20" at bounding box center [180, 407] width 22 height 22
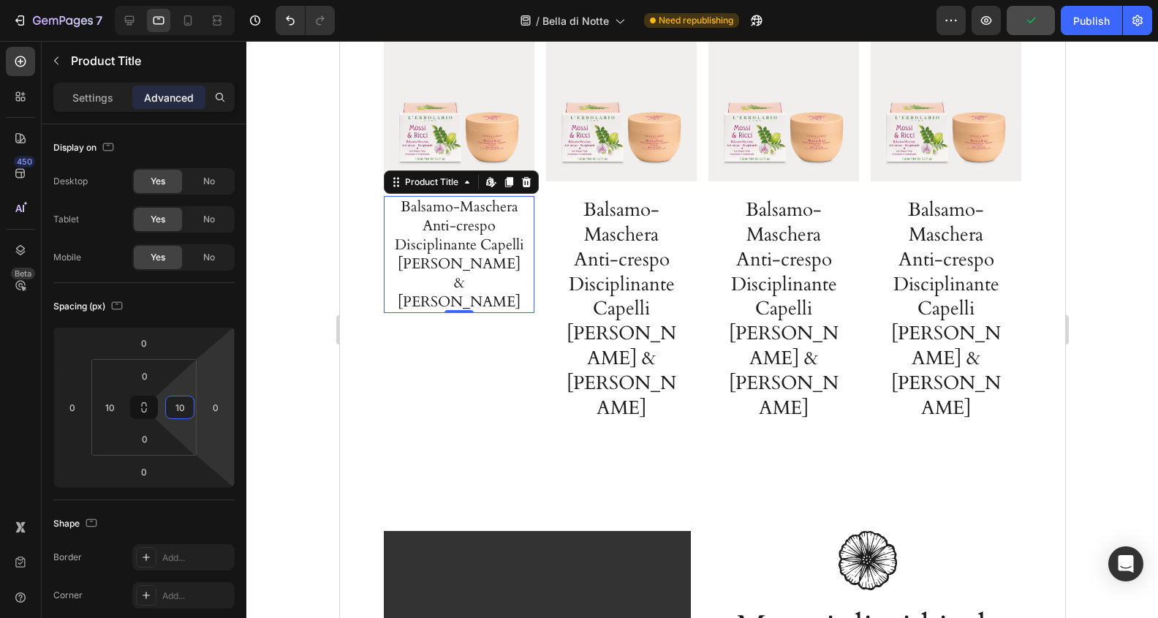
type input "10"
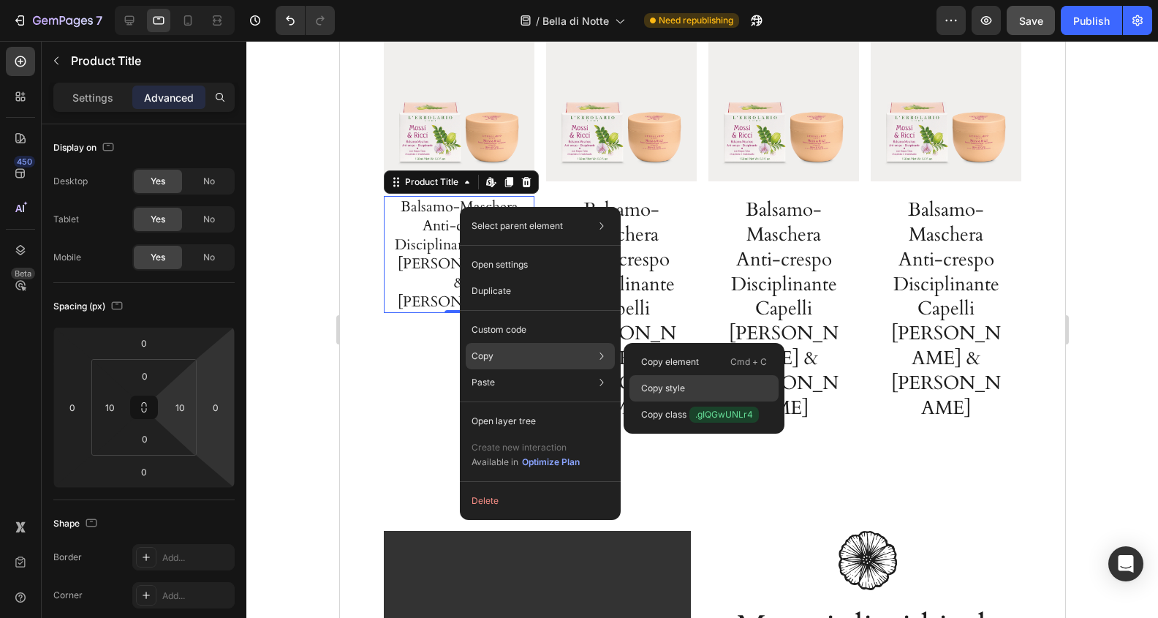
drag, startPoint x: 675, startPoint y: 398, endPoint x: 304, endPoint y: 159, distance: 441.0
click at [675, 401] on div "Copy style" at bounding box center [703, 414] width 149 height 26
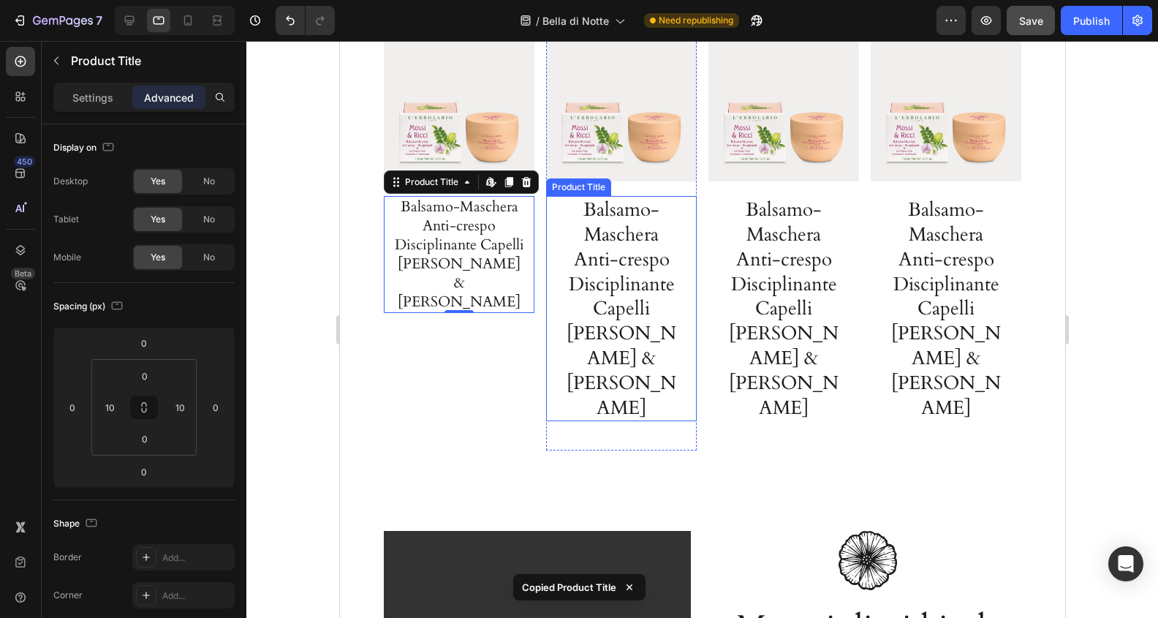
click at [642, 200] on h1 "Balsamo-Maschera Anti-crespo Disciplinante Capelli [PERSON_NAME] & [PERSON_NAME]" at bounding box center [620, 308] width 121 height 225
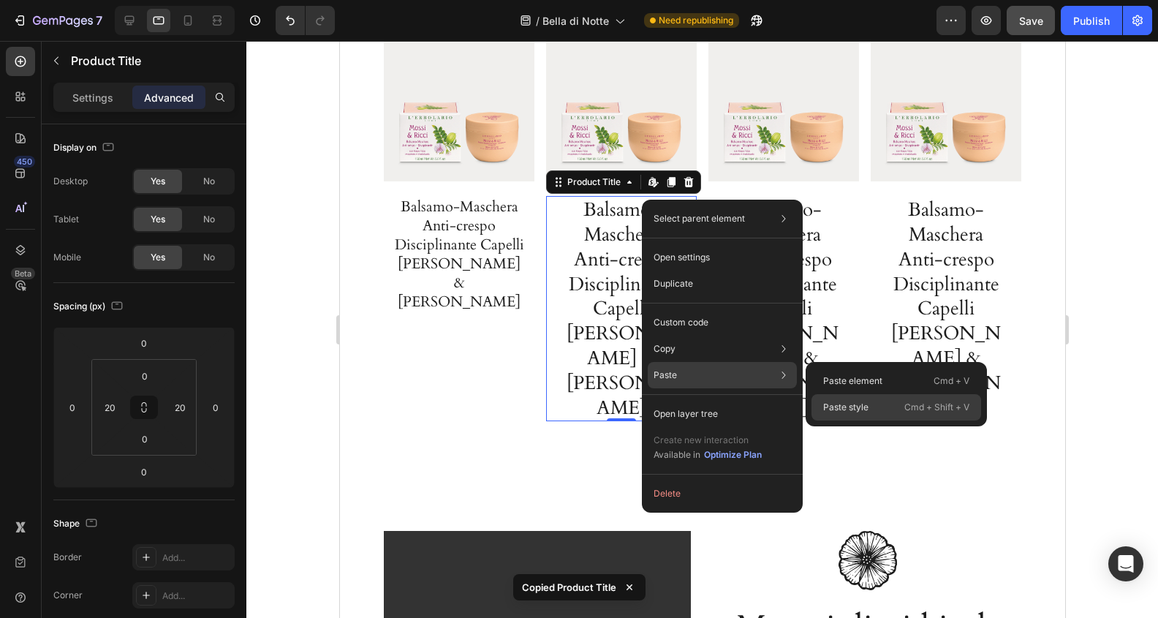
click at [865, 409] on p "Paste style" at bounding box center [845, 407] width 45 height 13
type input "10"
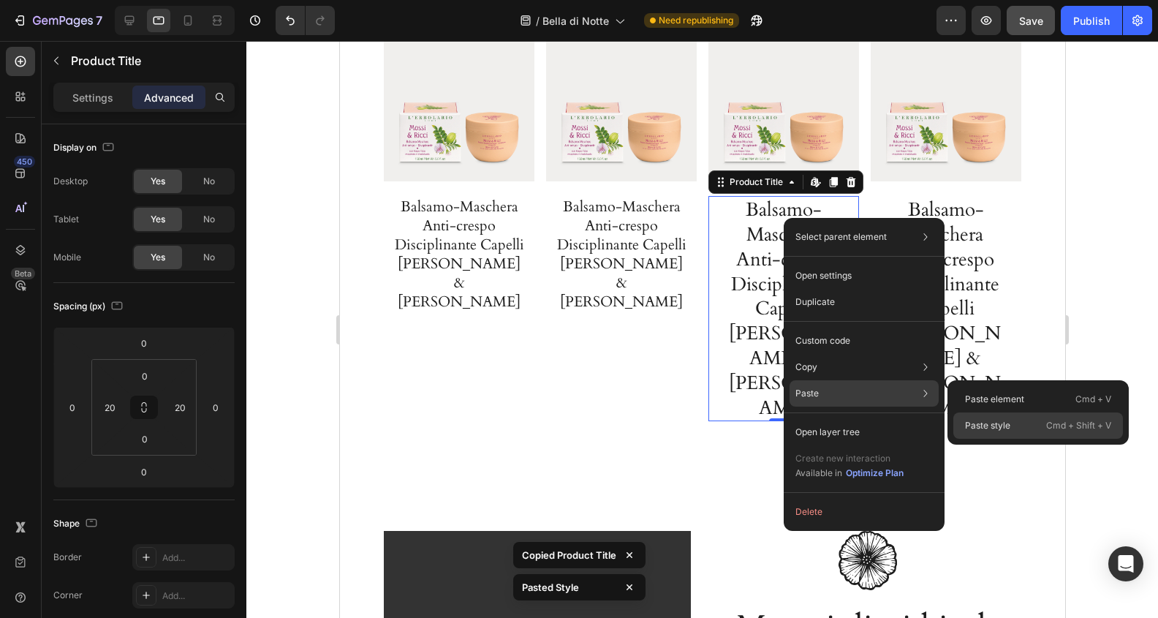
click at [974, 423] on p "Paste style" at bounding box center [987, 425] width 45 height 13
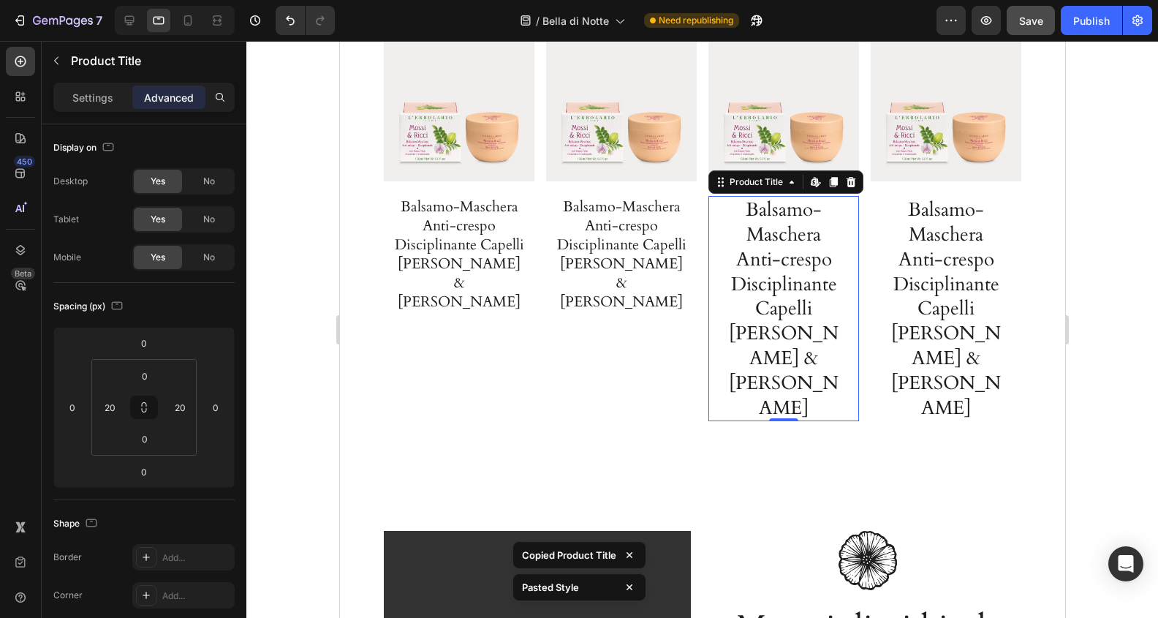
type input "10"
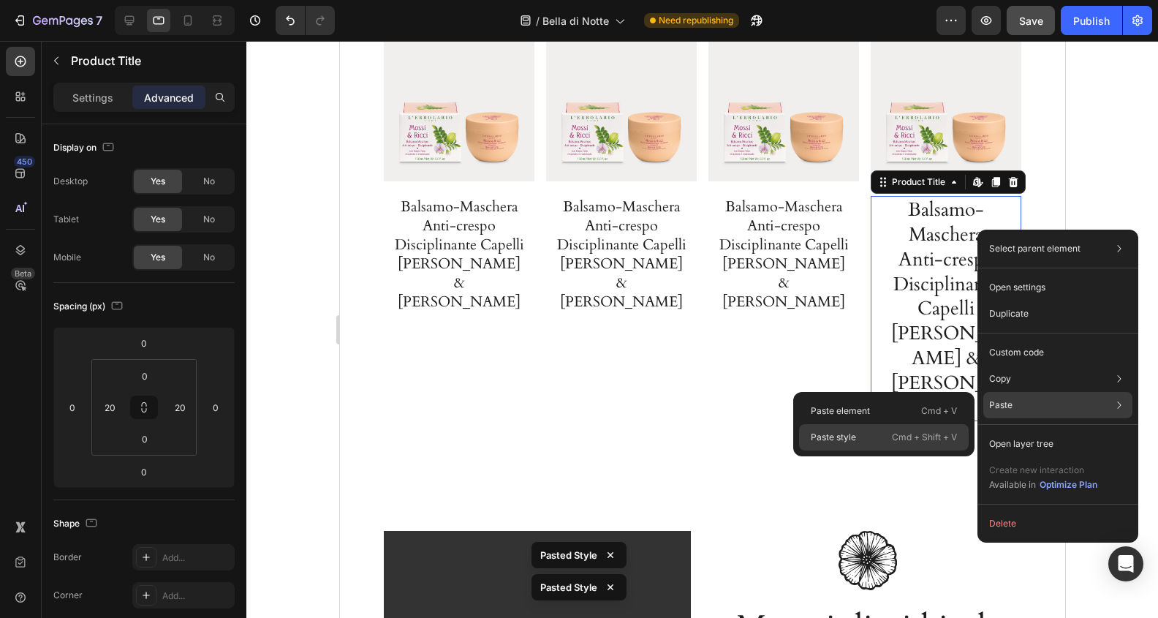
drag, startPoint x: 871, startPoint y: 433, endPoint x: 384, endPoint y: 363, distance: 492.0
click at [871, 433] on div "Paste style Cmd + Shift + V" at bounding box center [884, 437] width 170 height 26
type input "10"
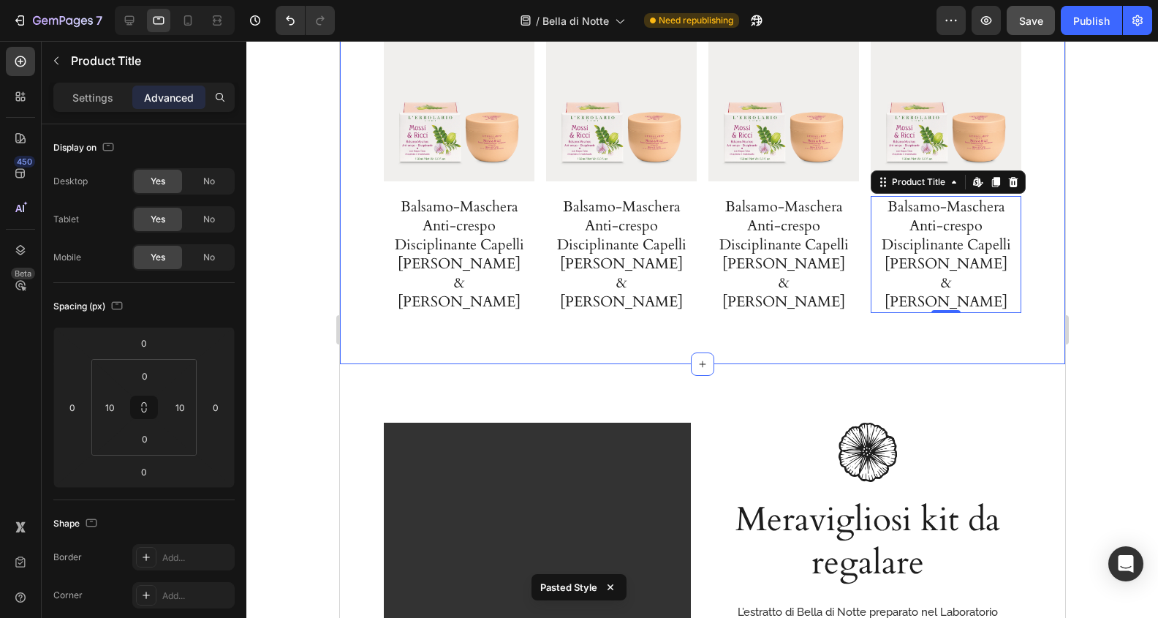
click at [570, 295] on div "Image Bellezza e armonia per il corpo Heading L’estratto di Bella di Notte prep…" at bounding box center [701, 56] width 725 height 615
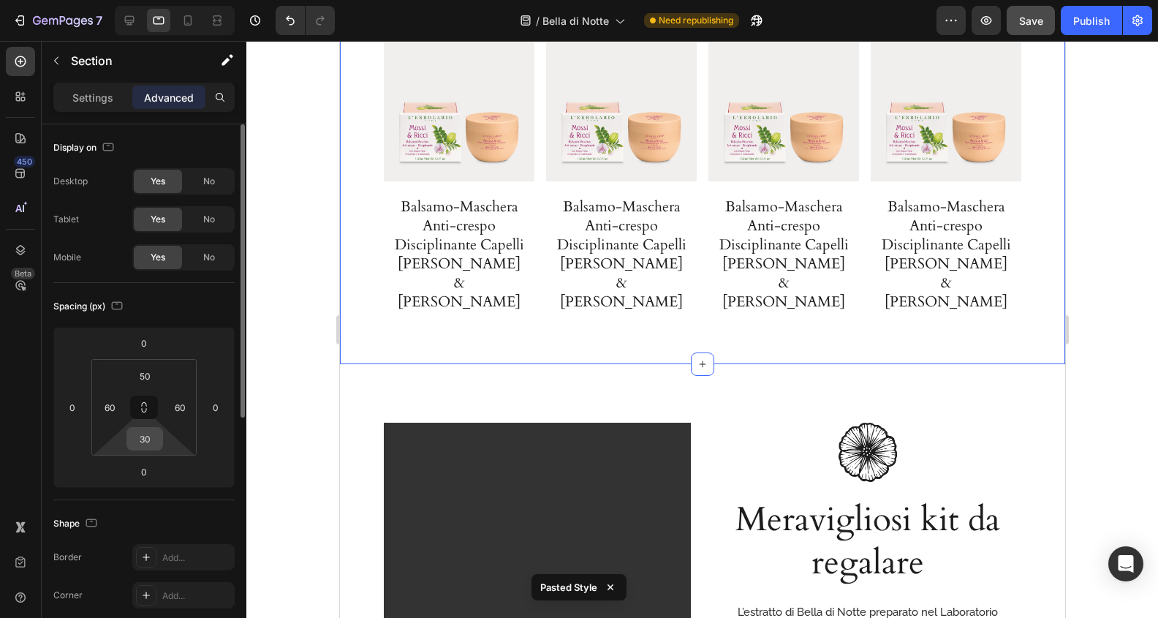
click at [150, 442] on input "30" at bounding box center [144, 439] width 29 height 22
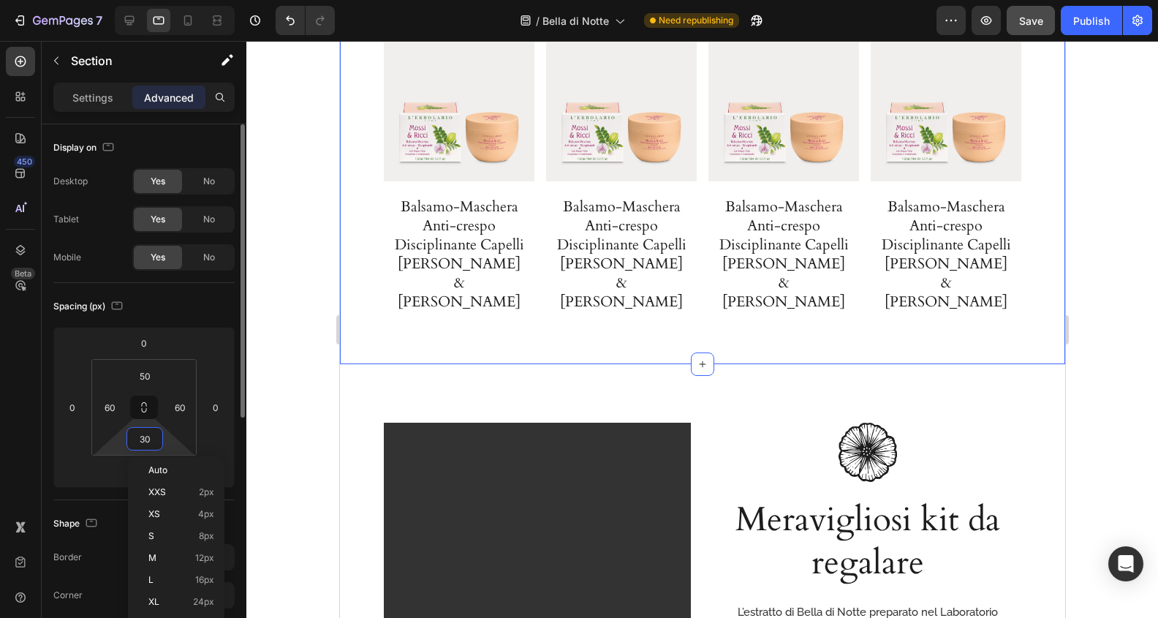
type input "0"
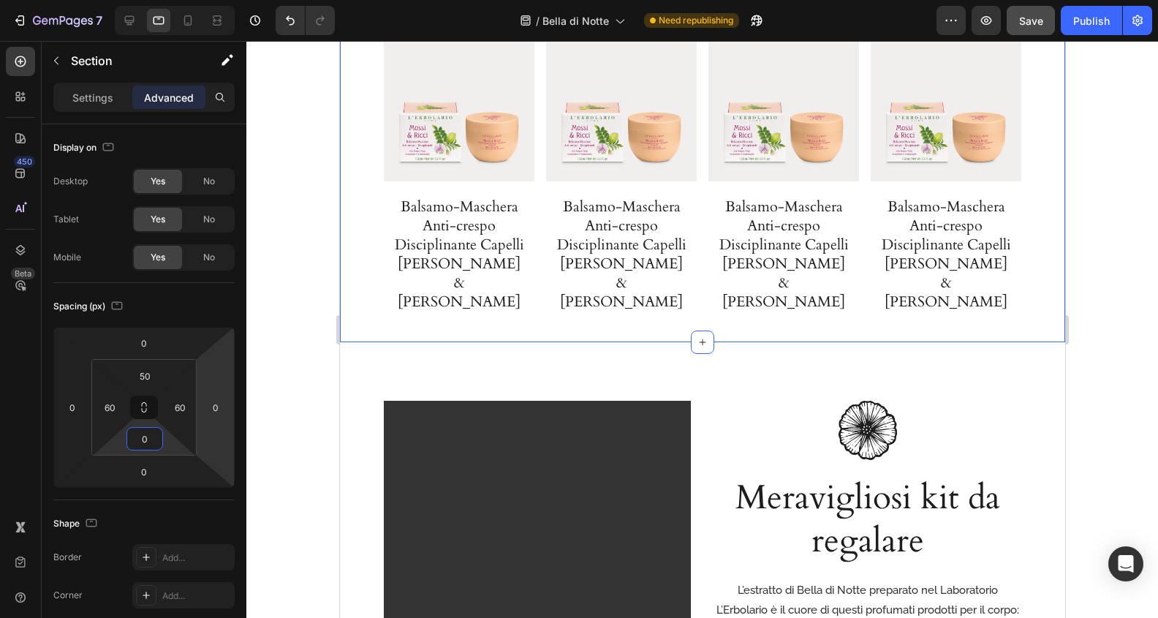
click at [298, 348] on div at bounding box center [702, 329] width 912 height 577
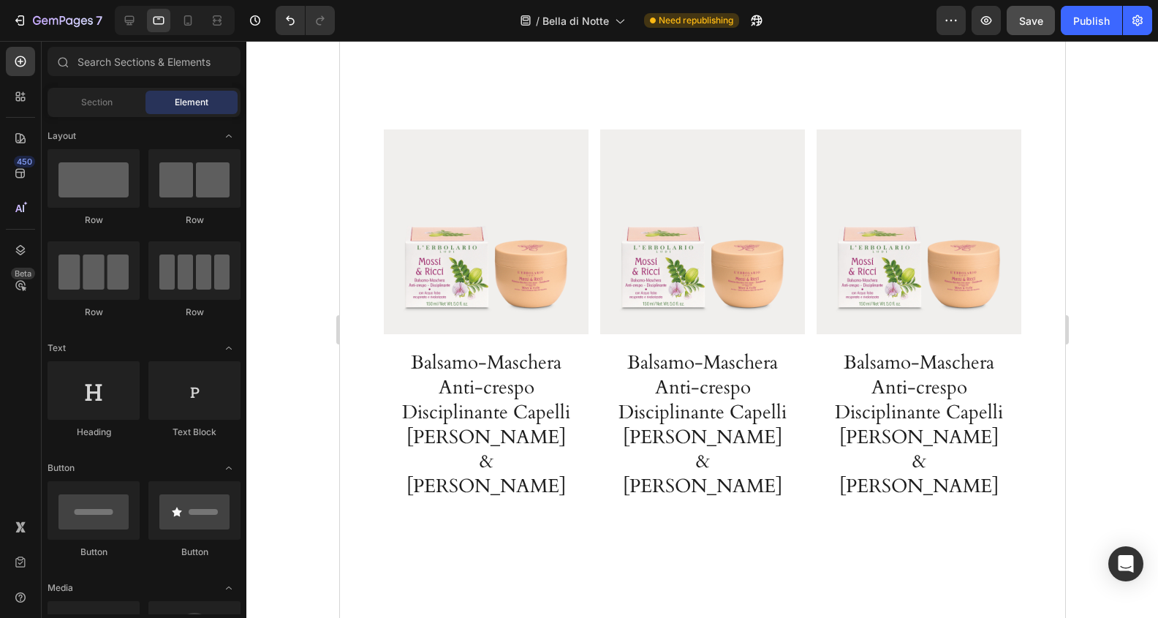
scroll to position [3207, 0]
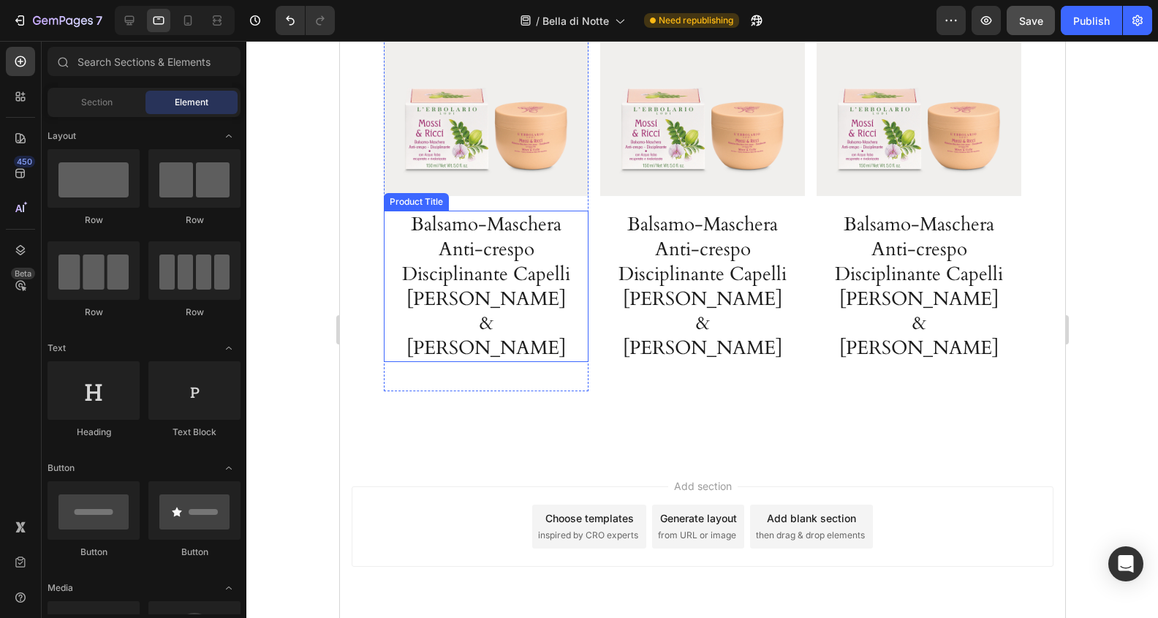
click at [531, 273] on h1 "Balsamo-Maschera Anti-crespo Disciplinante Capelli [PERSON_NAME] & [PERSON_NAME]" at bounding box center [485, 286] width 175 height 151
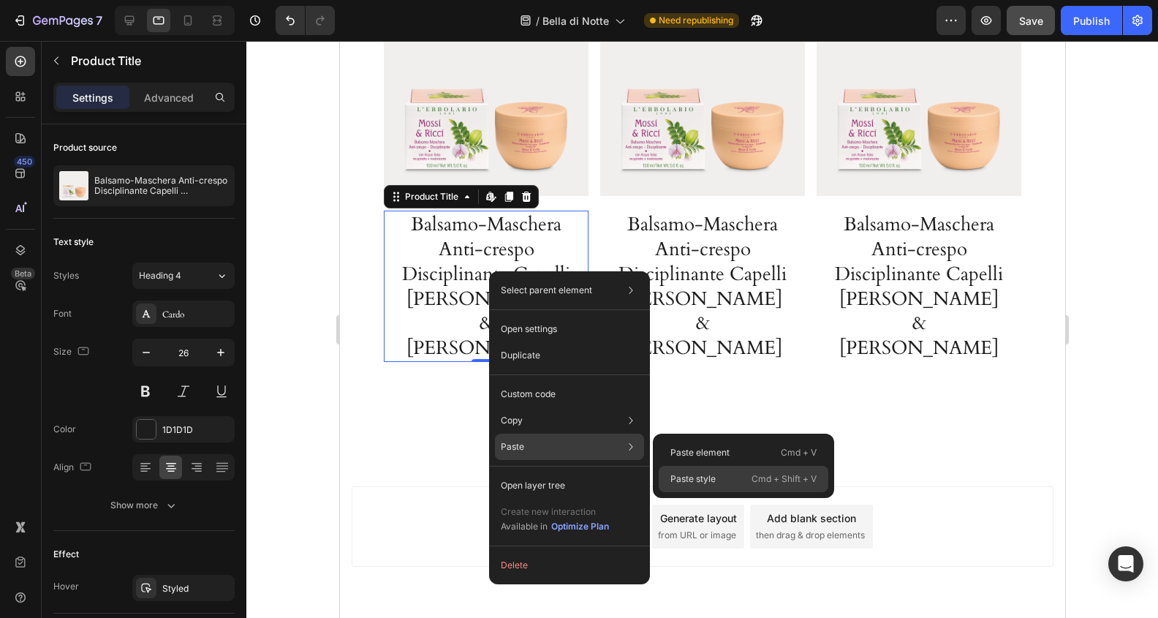
drag, startPoint x: 732, startPoint y: 474, endPoint x: 408, endPoint y: 266, distance: 384.7
click at [732, 474] on div "Paste style Cmd + Shift + V" at bounding box center [744, 479] width 170 height 26
type input "20"
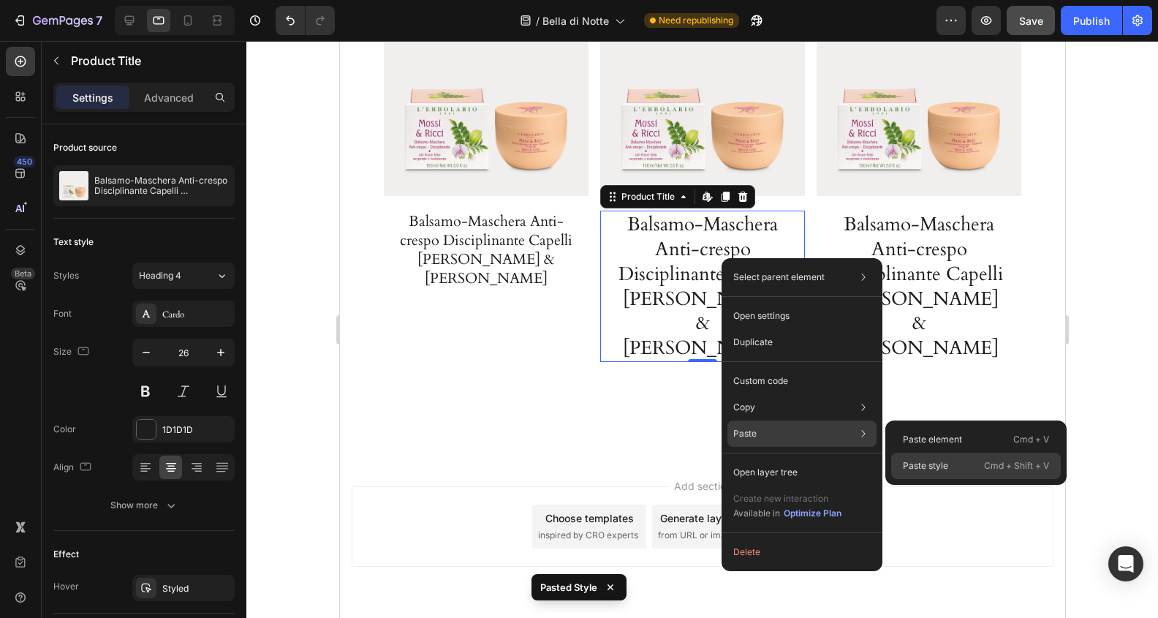
click at [966, 466] on div "Paste style Cmd + Shift + V" at bounding box center [976, 465] width 170 height 26
type input "20"
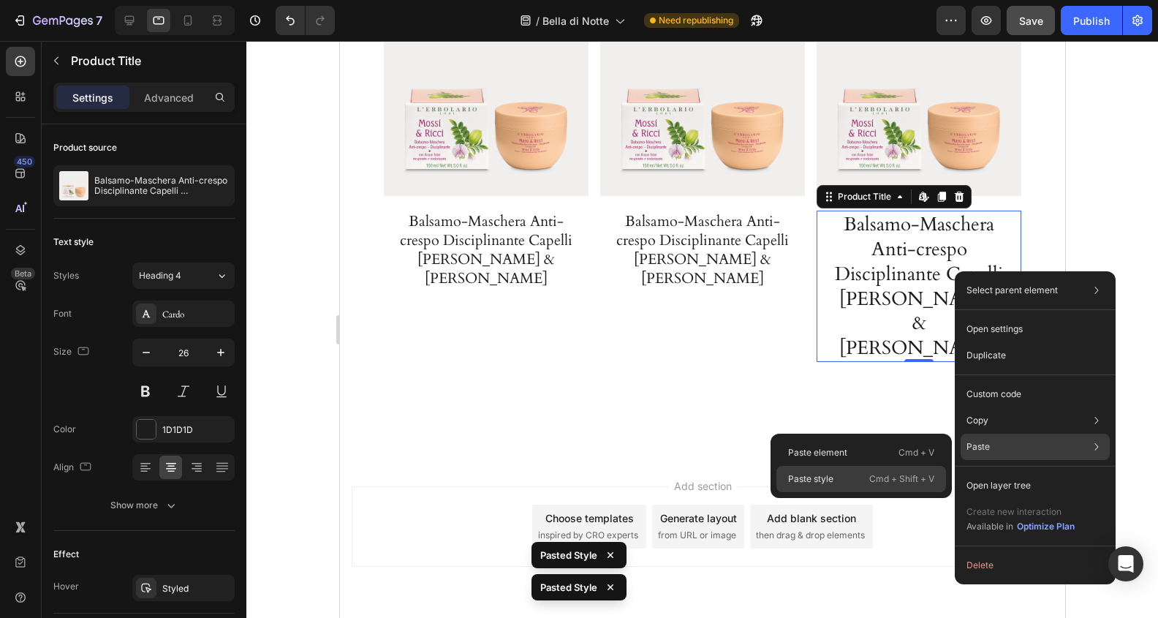
click at [896, 476] on p "Cmd + Shift + V" at bounding box center [901, 478] width 65 height 15
type input "20"
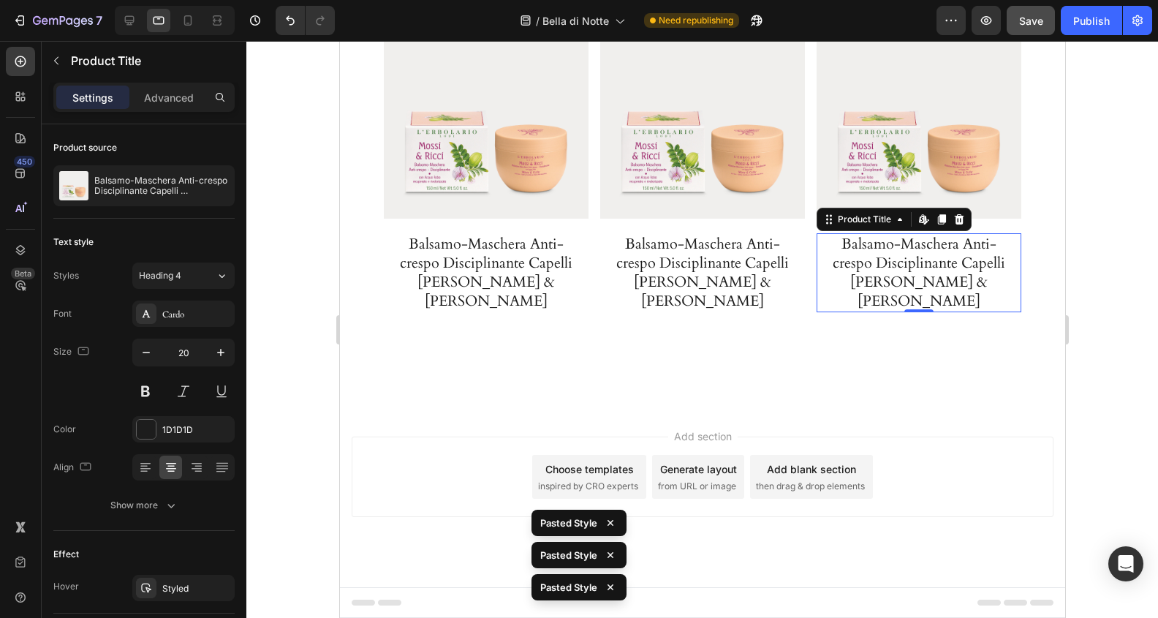
scroll to position [3165, 0]
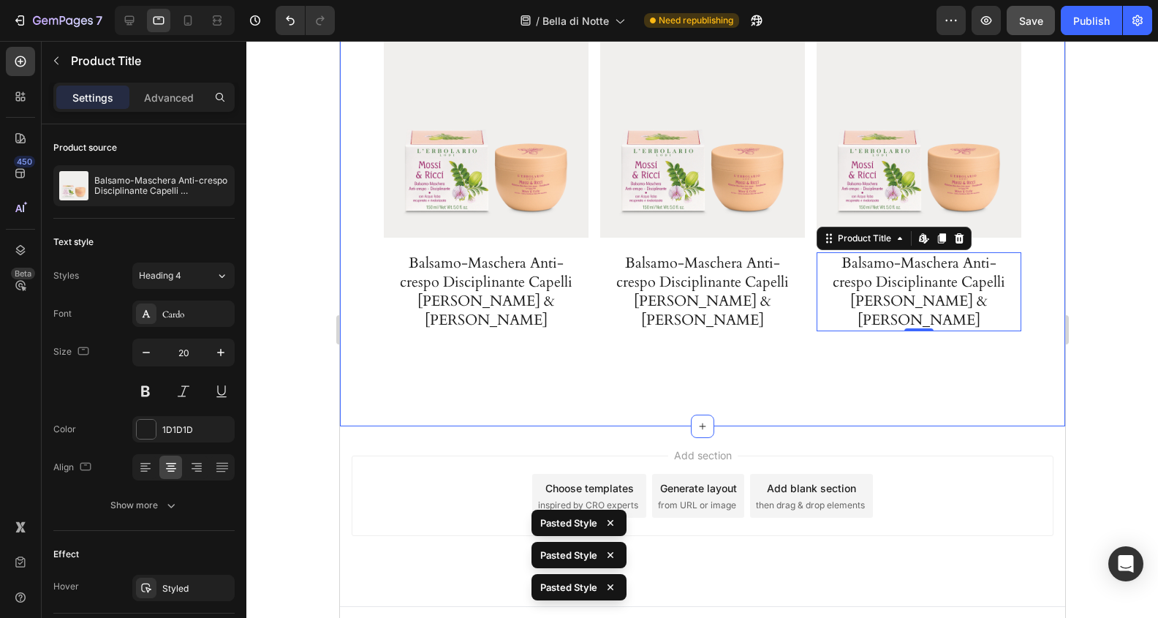
click at [1047, 354] on div "Product Images Balsamo-Maschera Anti-crespo Disciplinante Capelli Mossi & [PERS…" at bounding box center [701, 207] width 725 height 437
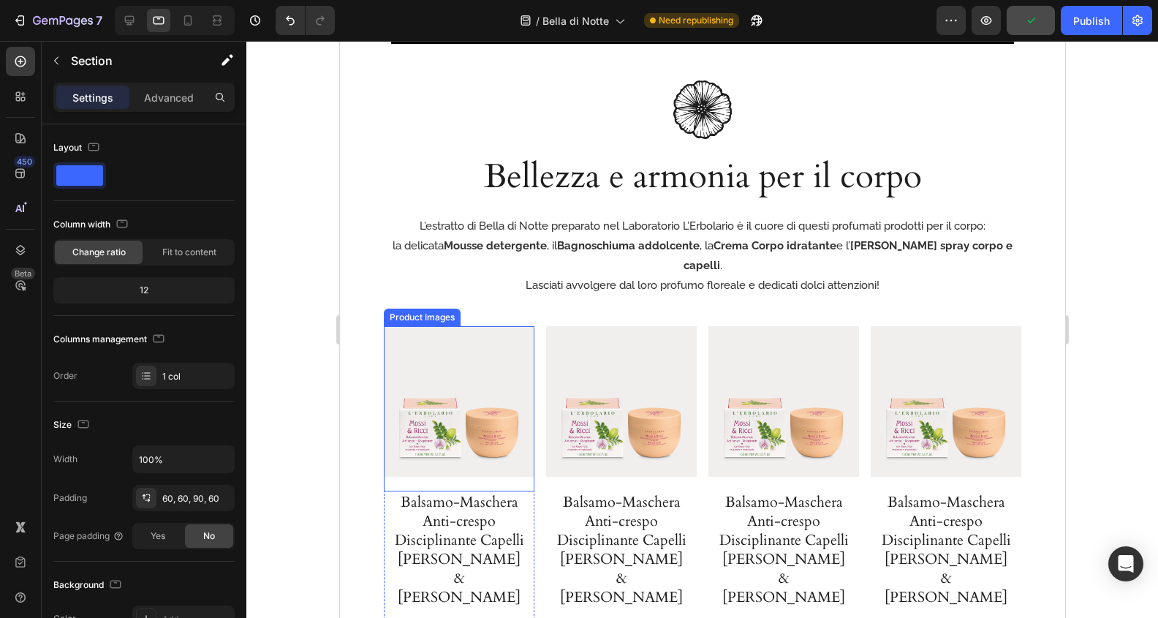
scroll to position [2189, 0]
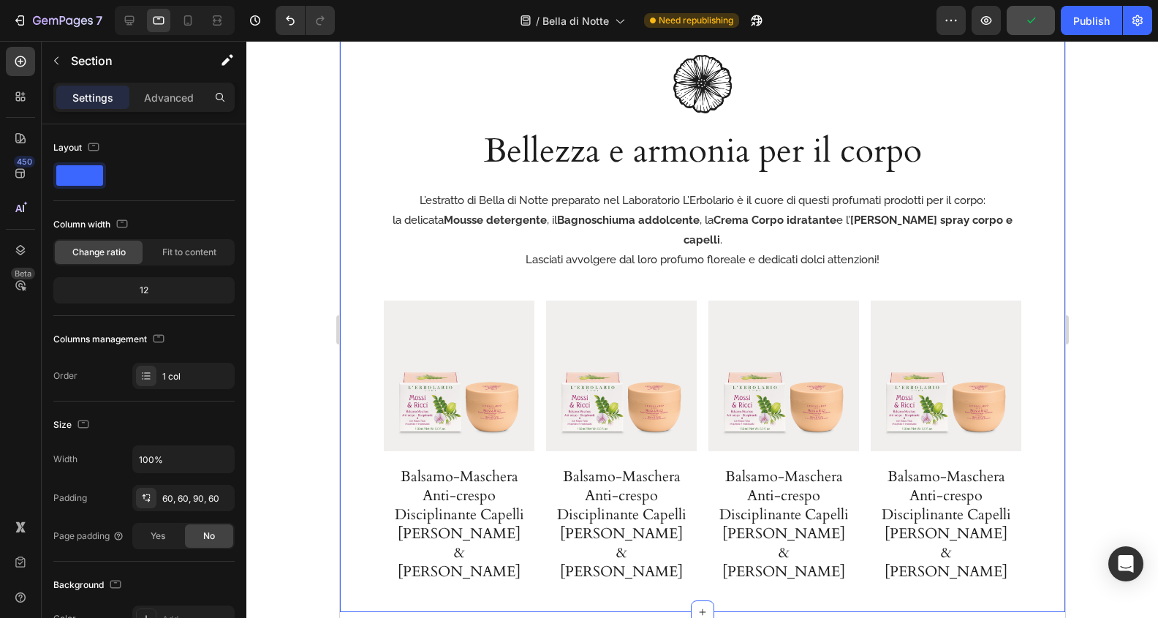
click at [368, 215] on div "Image Bellezza e armonia per il corpo Heading L’estratto di Bella di Notte prep…" at bounding box center [701, 315] width 725 height 594
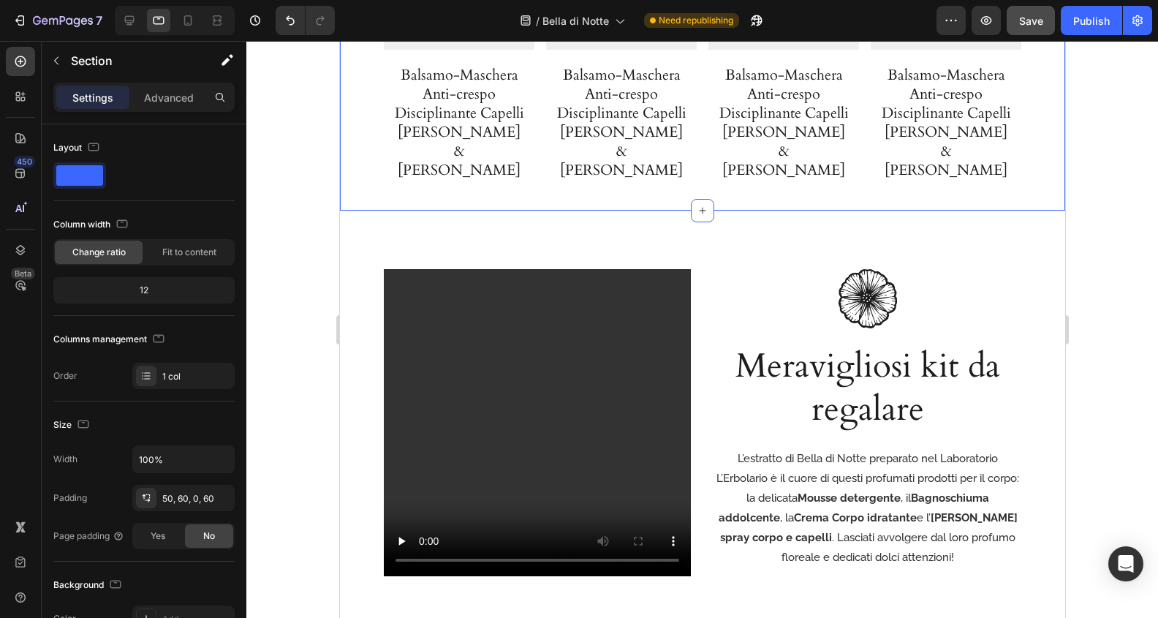
scroll to position [2630, 0]
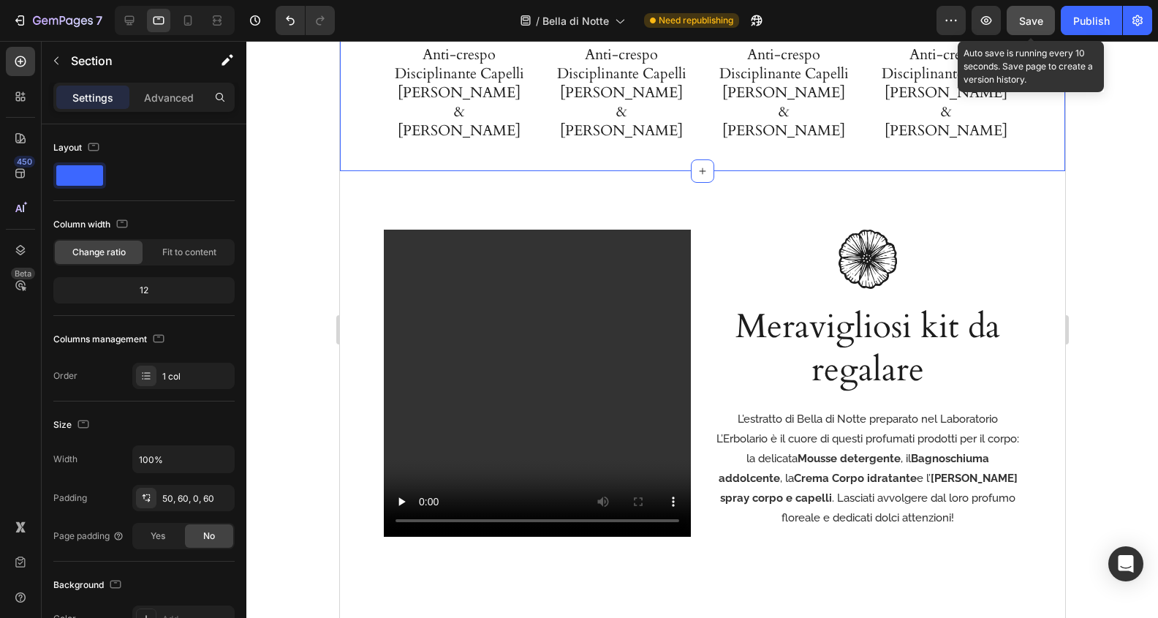
click at [1045, 18] on button "Save" at bounding box center [1031, 20] width 48 height 29
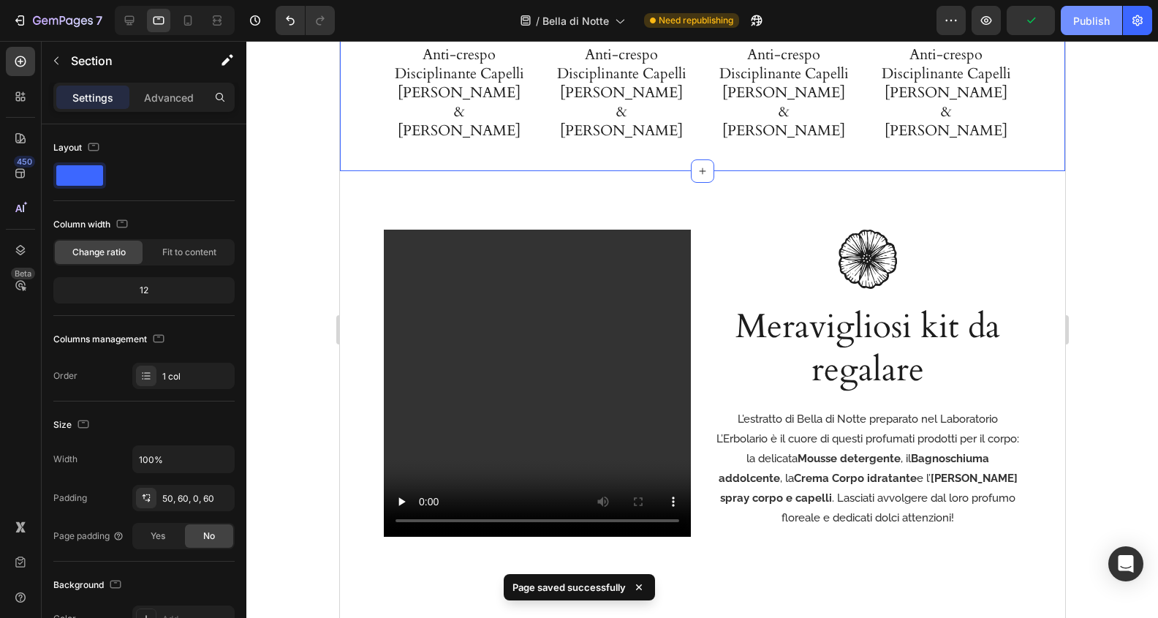
click at [1090, 20] on div "Publish" at bounding box center [1091, 20] width 37 height 15
click at [186, 18] on icon at bounding box center [188, 20] width 15 height 15
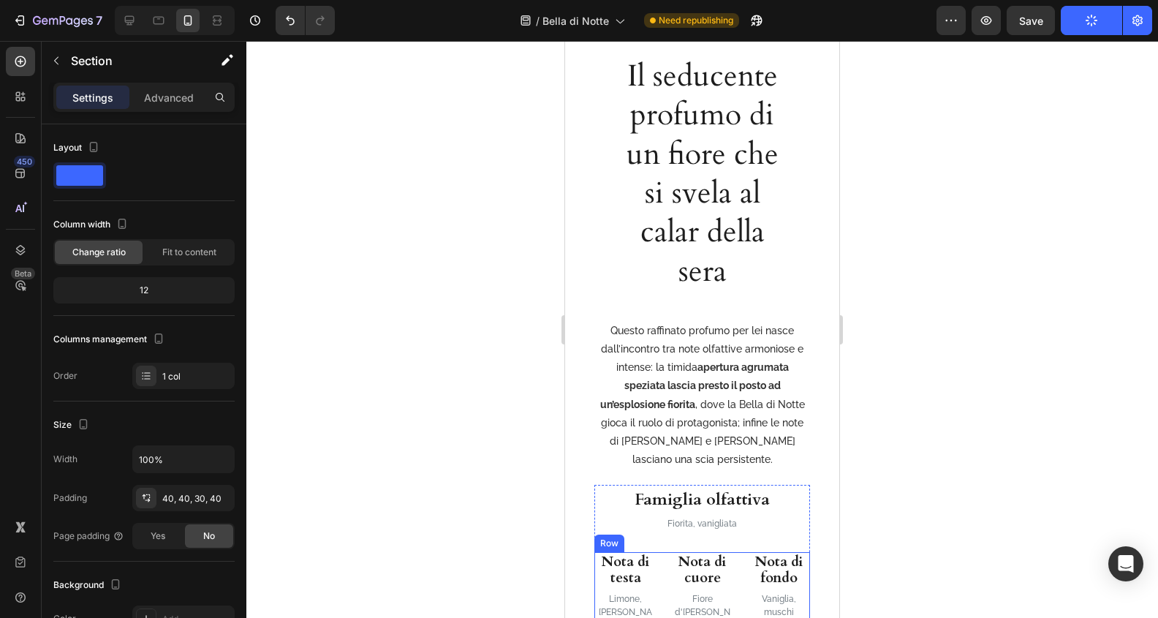
scroll to position [871, 0]
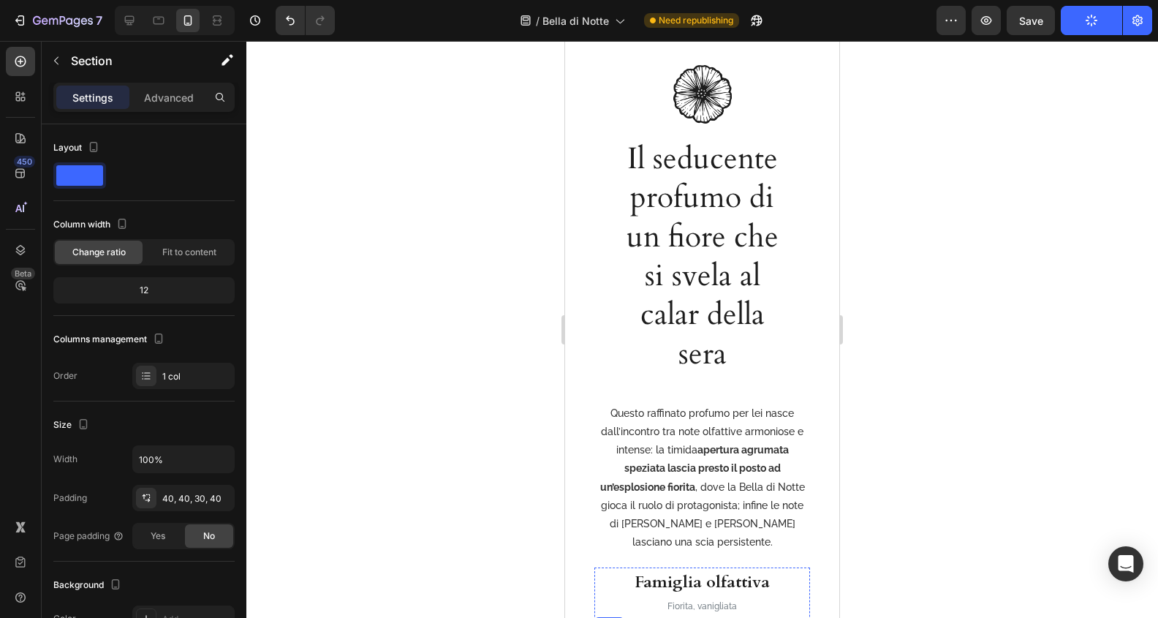
click at [700, 286] on h2 "Il seducente profumo di un fiore che si svela al calar della sera" at bounding box center [702, 256] width 179 height 237
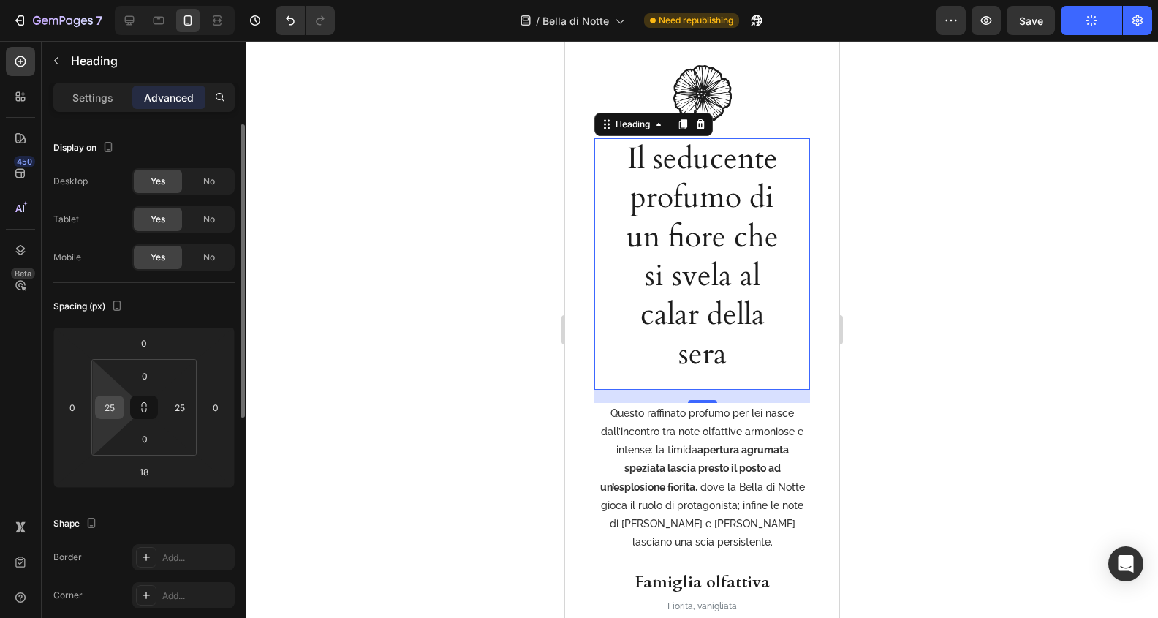
click at [111, 403] on input "25" at bounding box center [110, 407] width 22 height 22
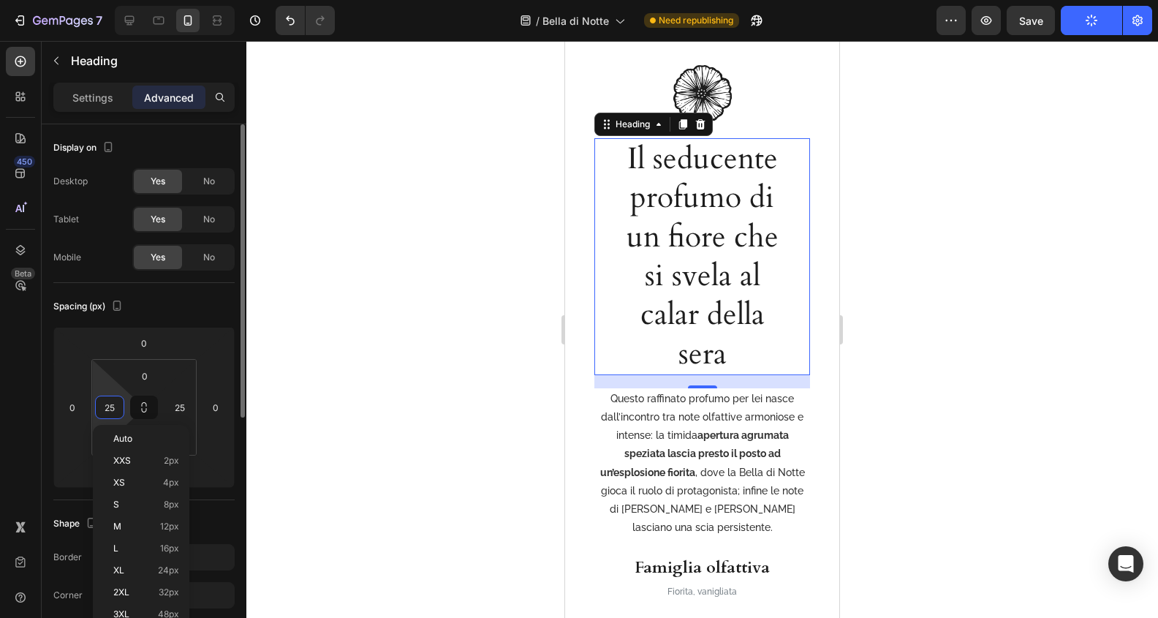
type input "0"
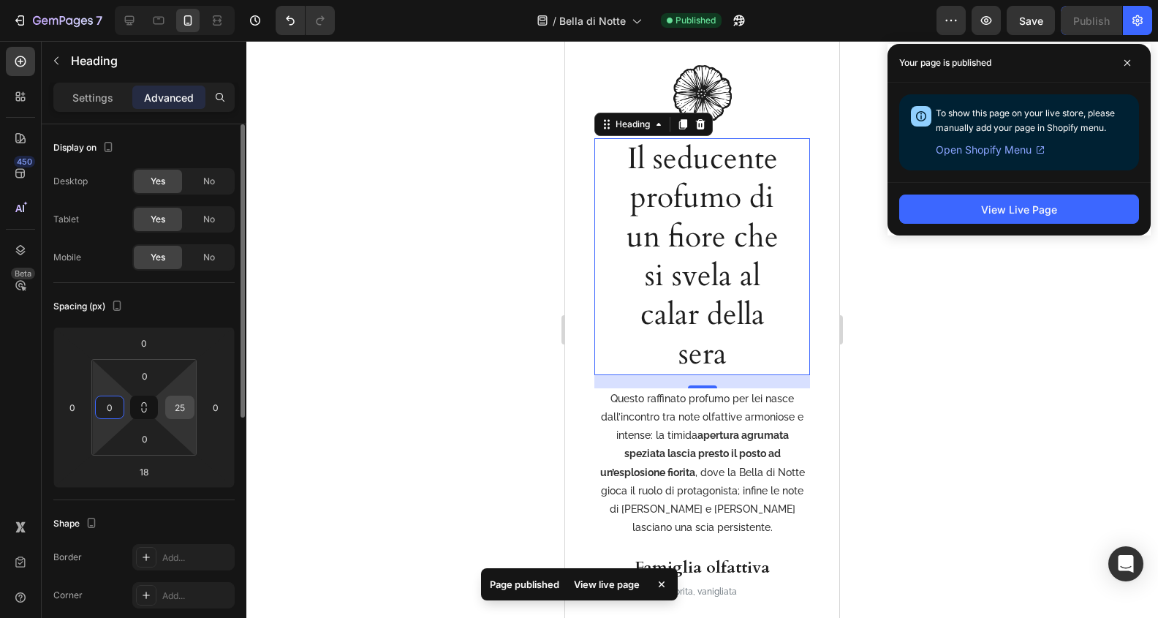
type input "0"
click at [179, 408] on input "25" at bounding box center [180, 407] width 22 height 22
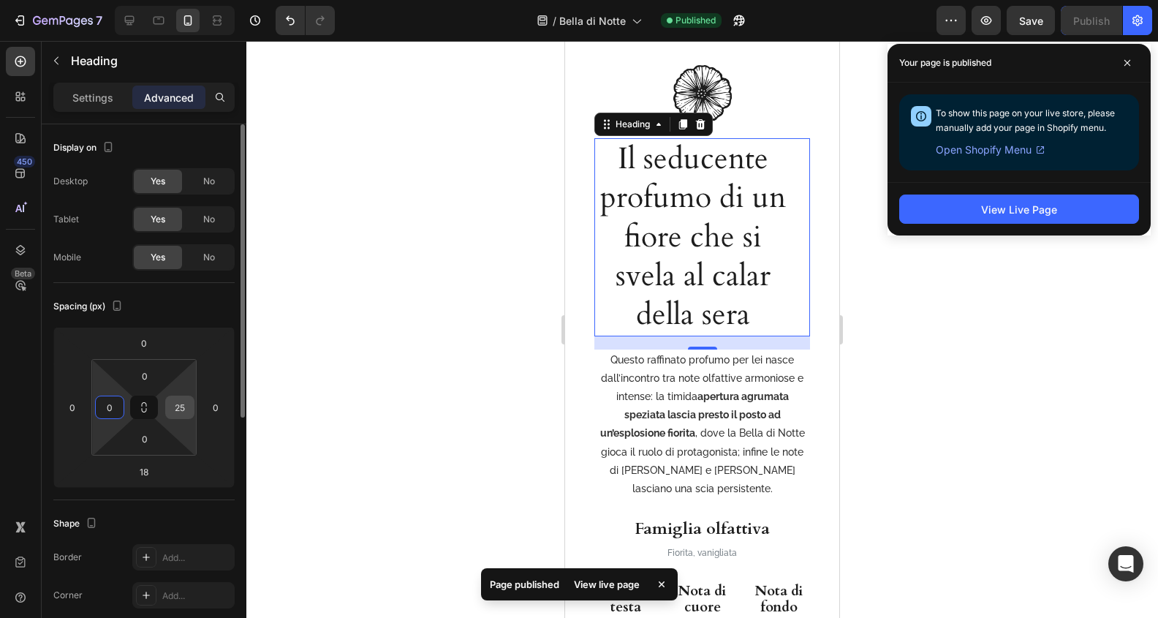
scroll to position [871, 0]
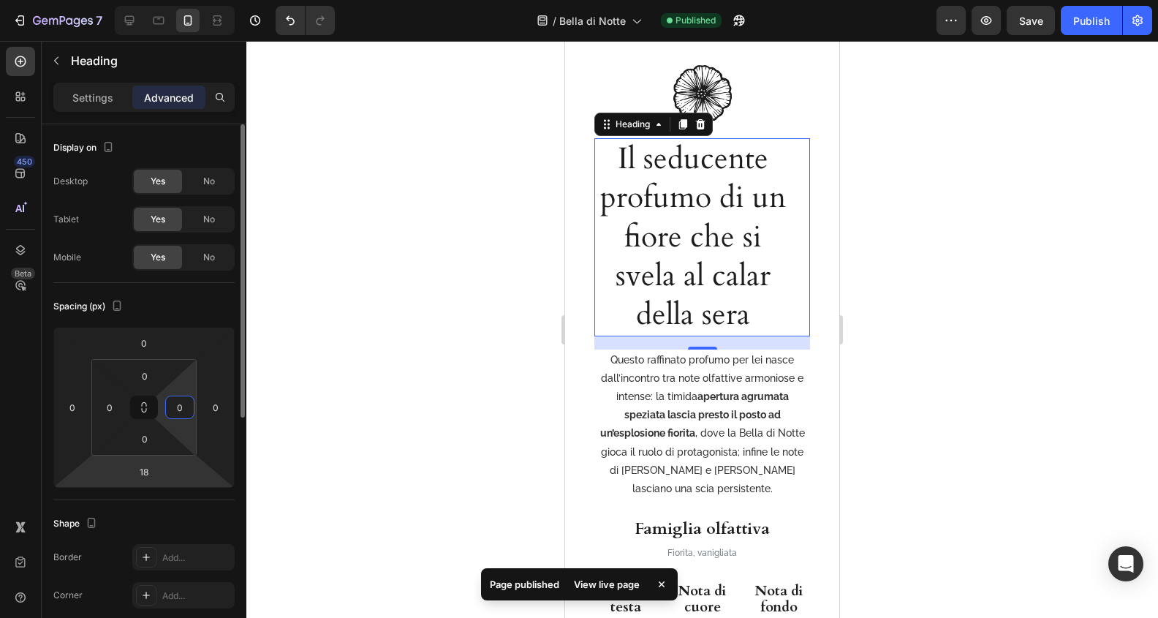
type input "0"
click at [149, 468] on input "18" at bounding box center [143, 472] width 29 height 22
type input "0"
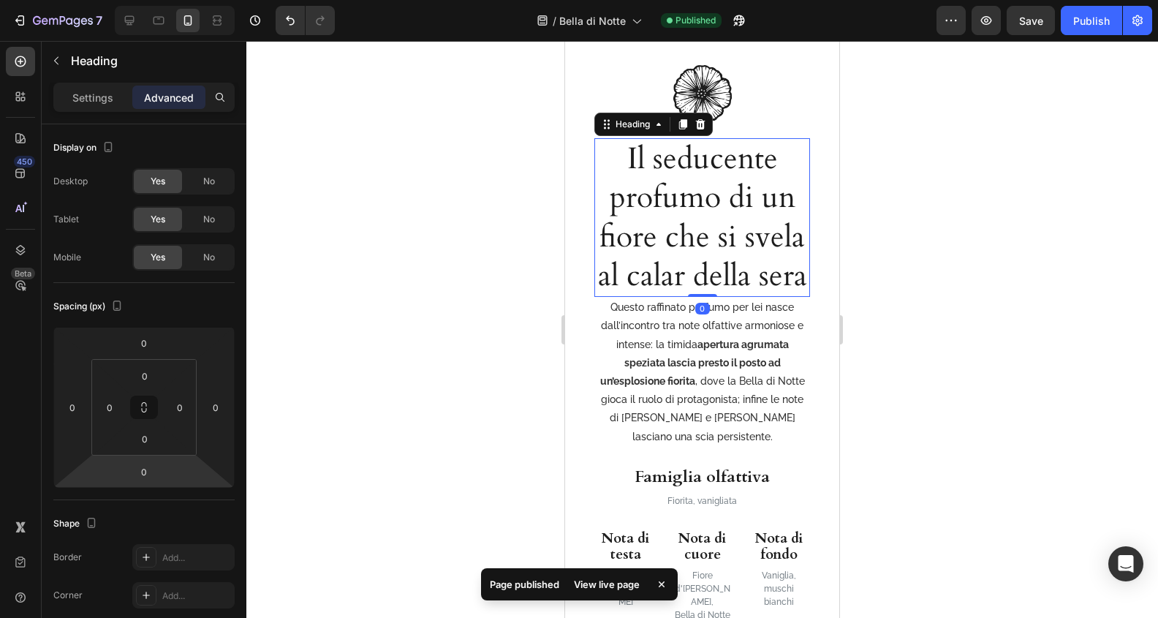
click at [265, 425] on div at bounding box center [702, 329] width 912 height 577
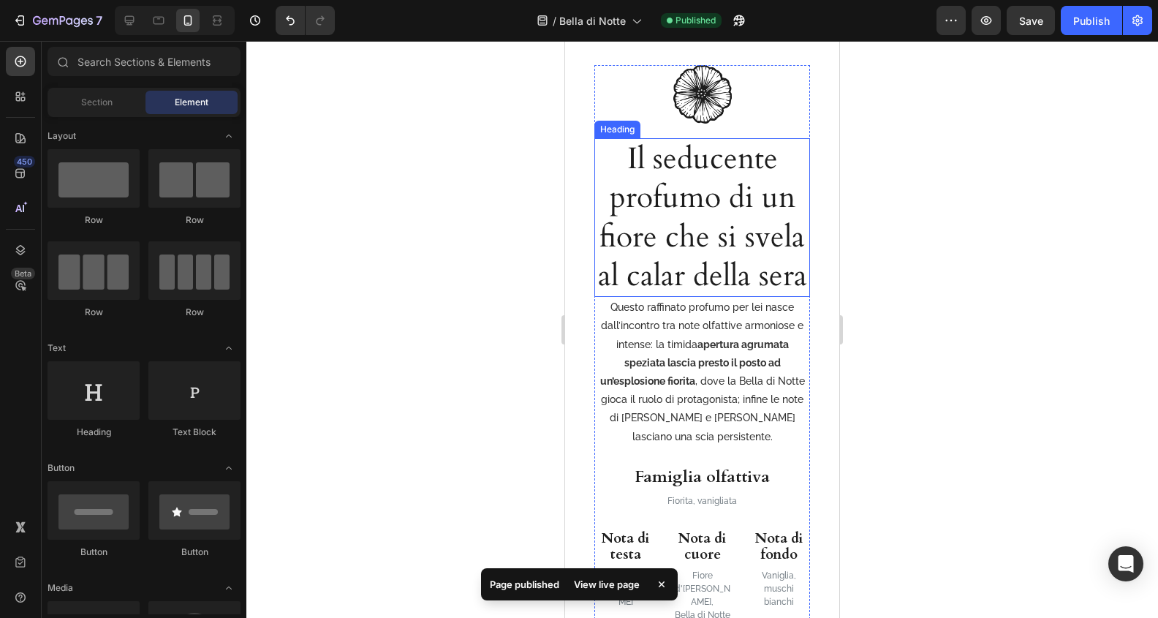
click at [691, 270] on h2 "Il seducente profumo di un fiore che si svela al calar della sera" at bounding box center [702, 217] width 216 height 159
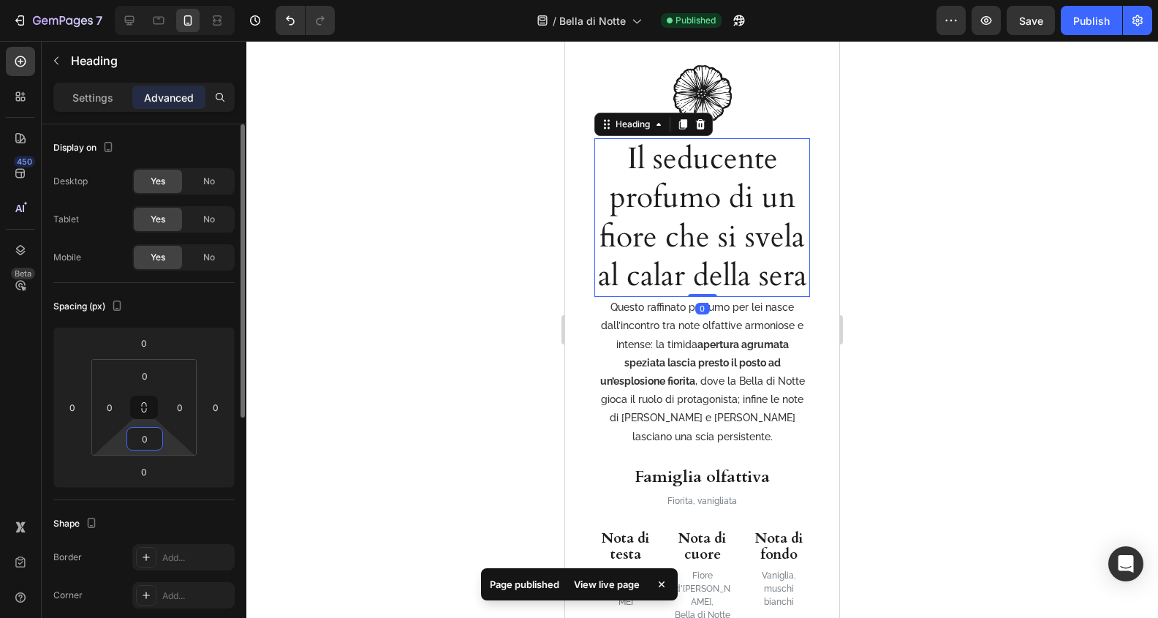
click at [152, 442] on input "0" at bounding box center [144, 439] width 29 height 22
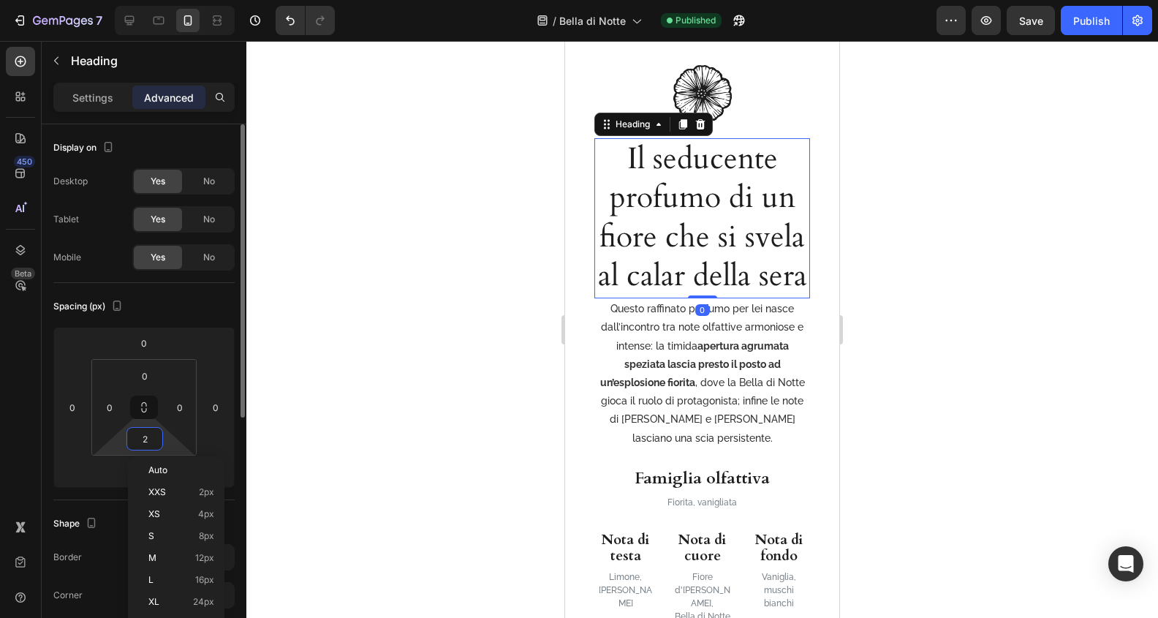
type input "20"
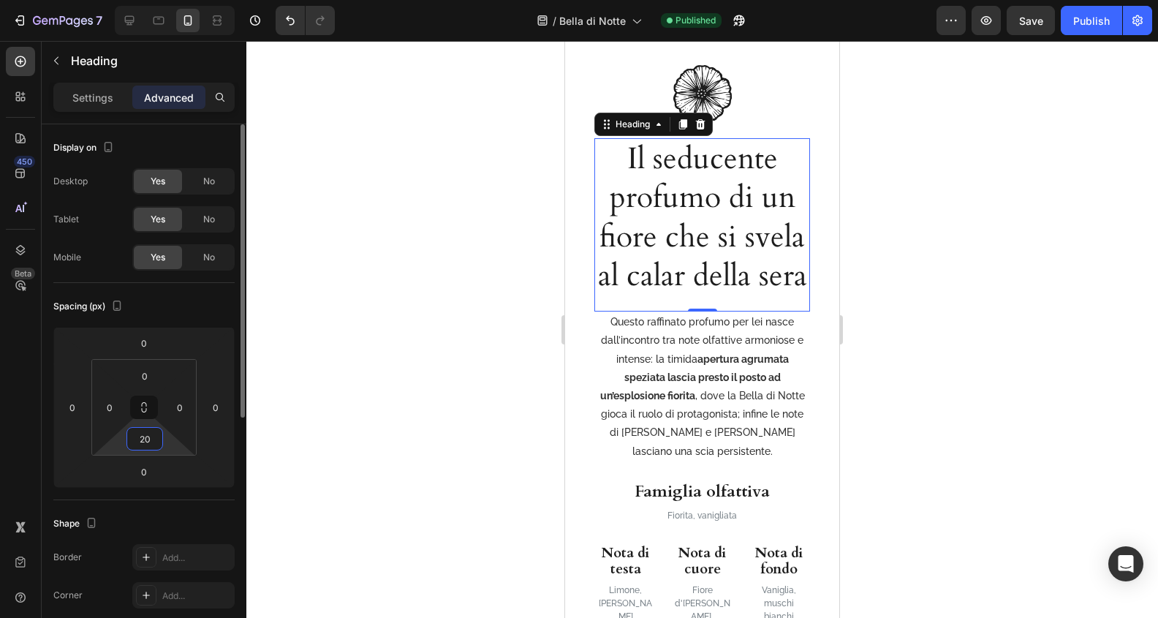
click at [86, 102] on p "Settings" at bounding box center [92, 97] width 41 height 15
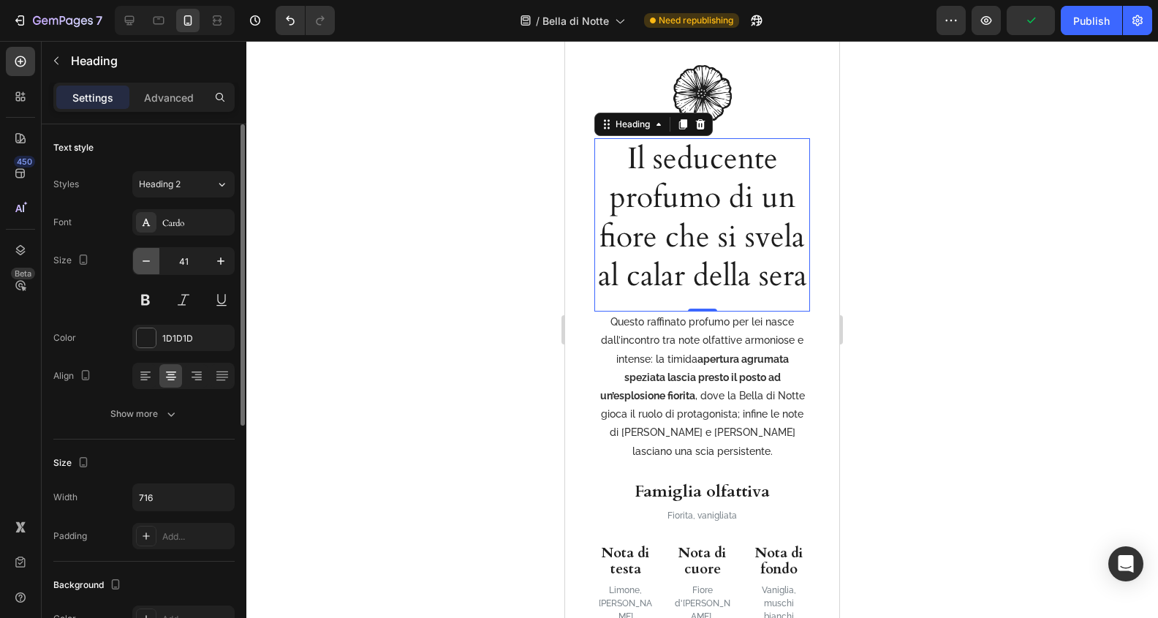
click at [142, 259] on icon "button" at bounding box center [146, 261] width 15 height 15
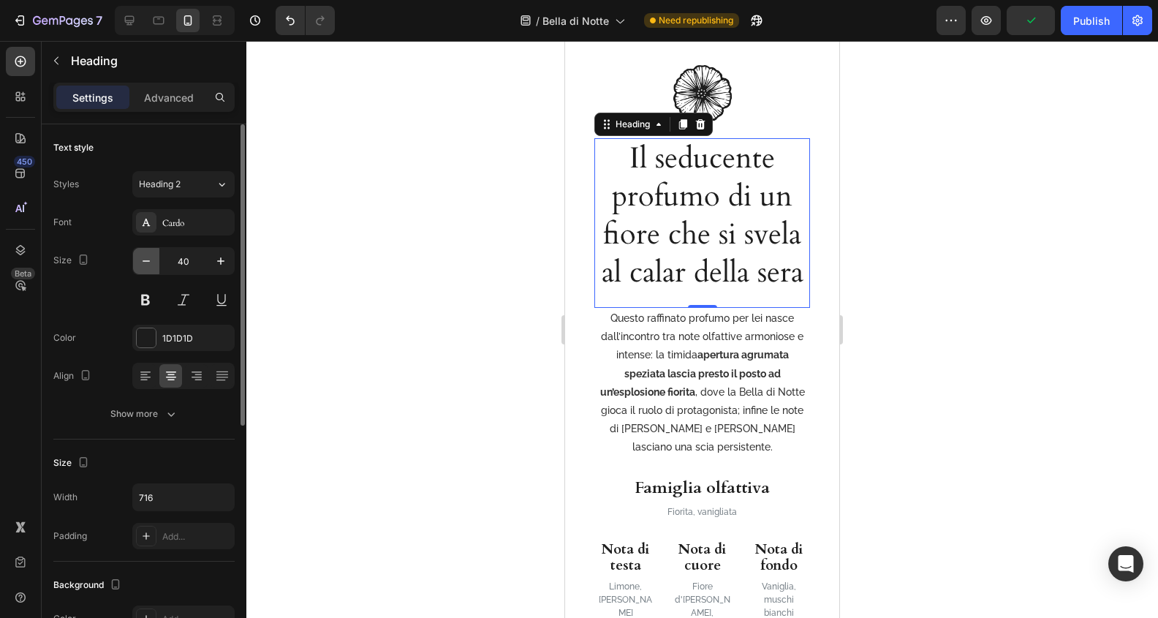
click at [142, 259] on icon "button" at bounding box center [146, 261] width 15 height 15
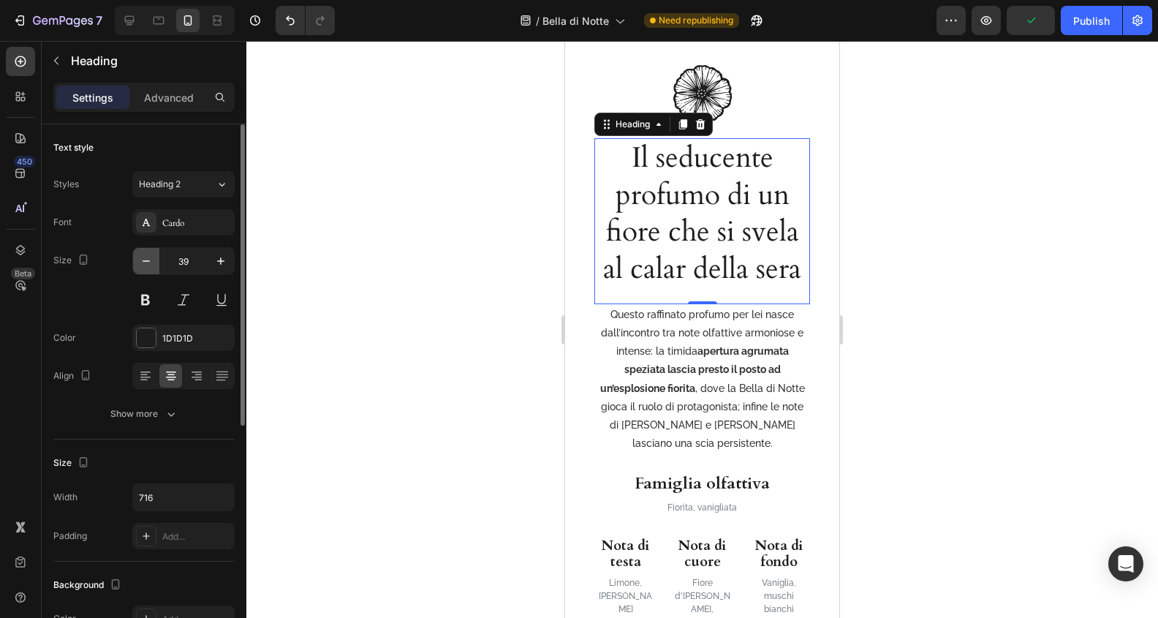
click at [142, 259] on icon "button" at bounding box center [146, 261] width 15 height 15
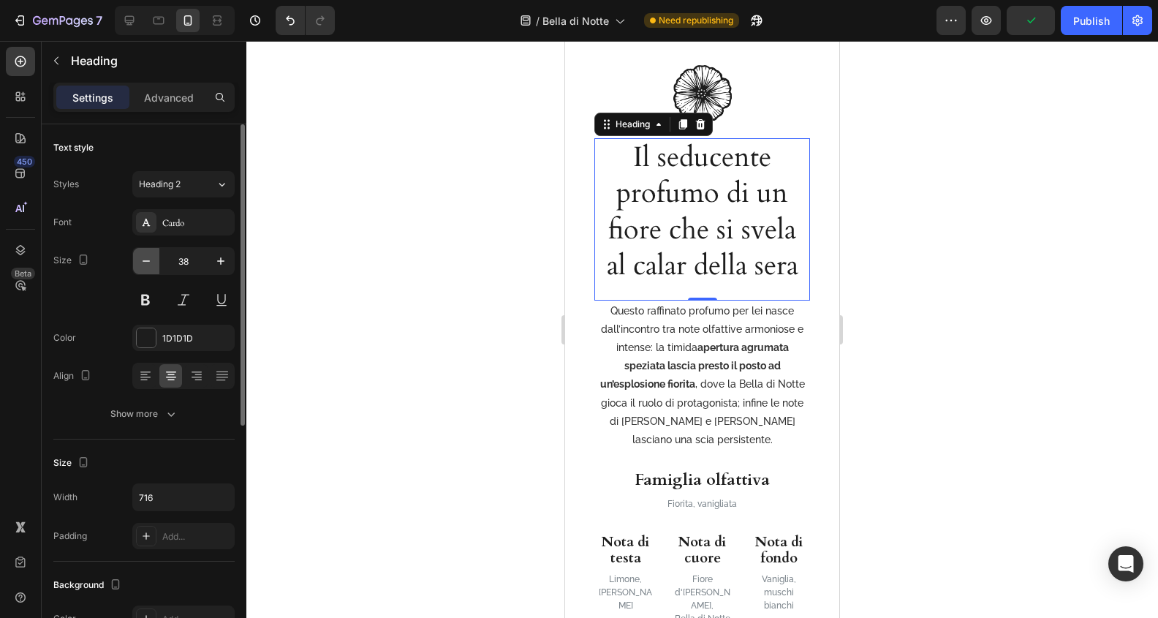
click at [142, 259] on icon "button" at bounding box center [146, 261] width 15 height 15
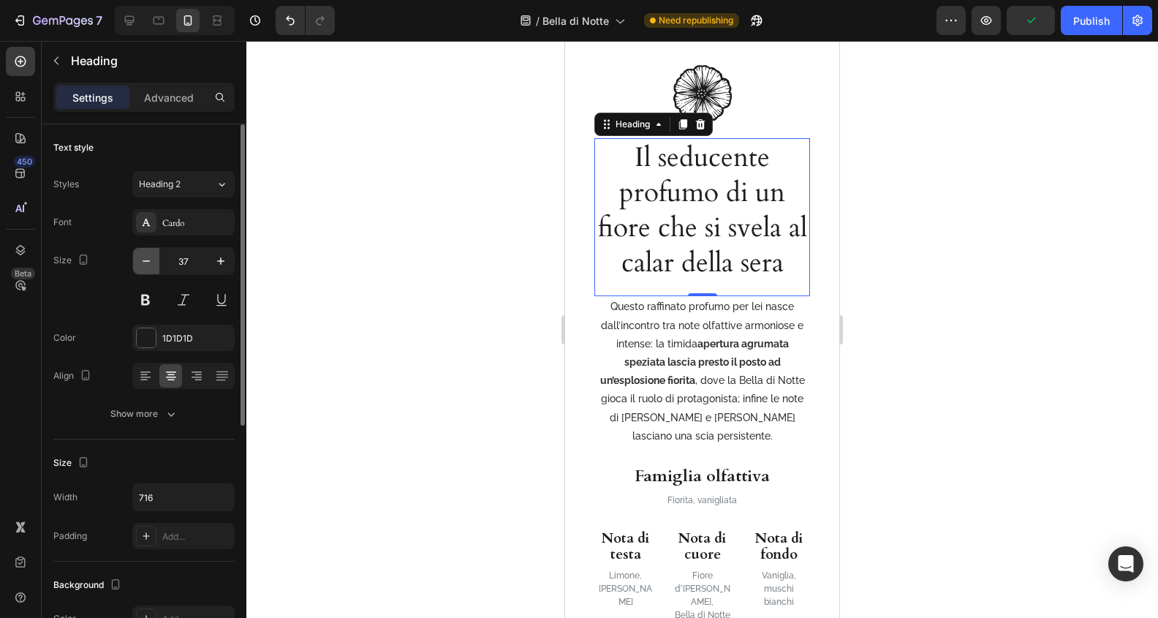
click at [142, 259] on icon "button" at bounding box center [146, 261] width 15 height 15
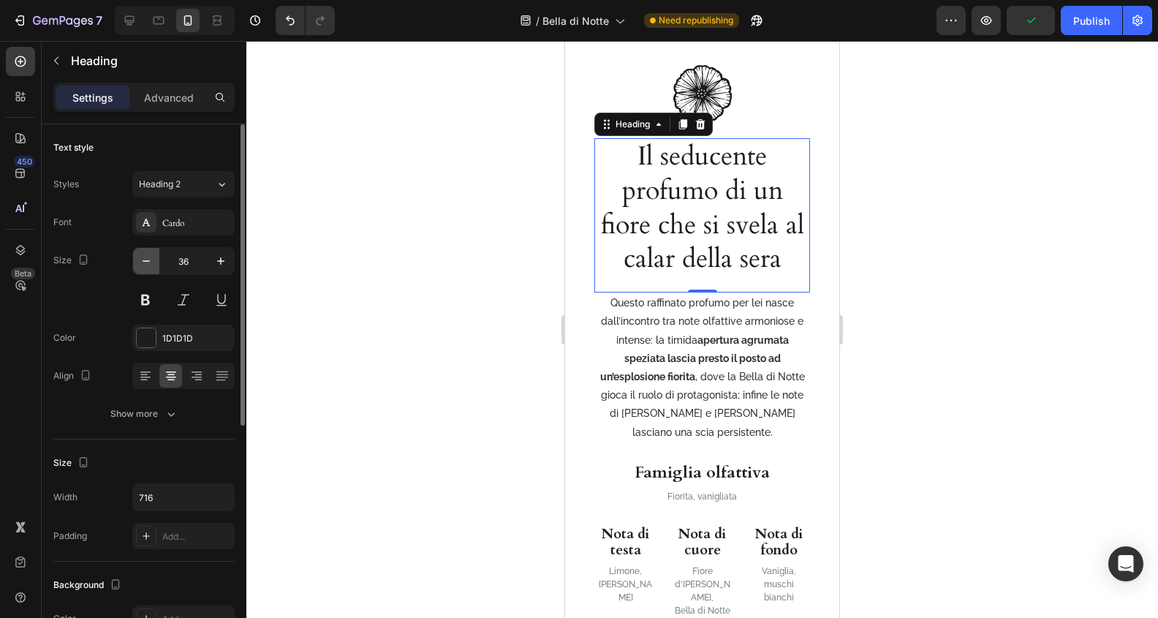
click at [142, 259] on icon "button" at bounding box center [146, 261] width 15 height 15
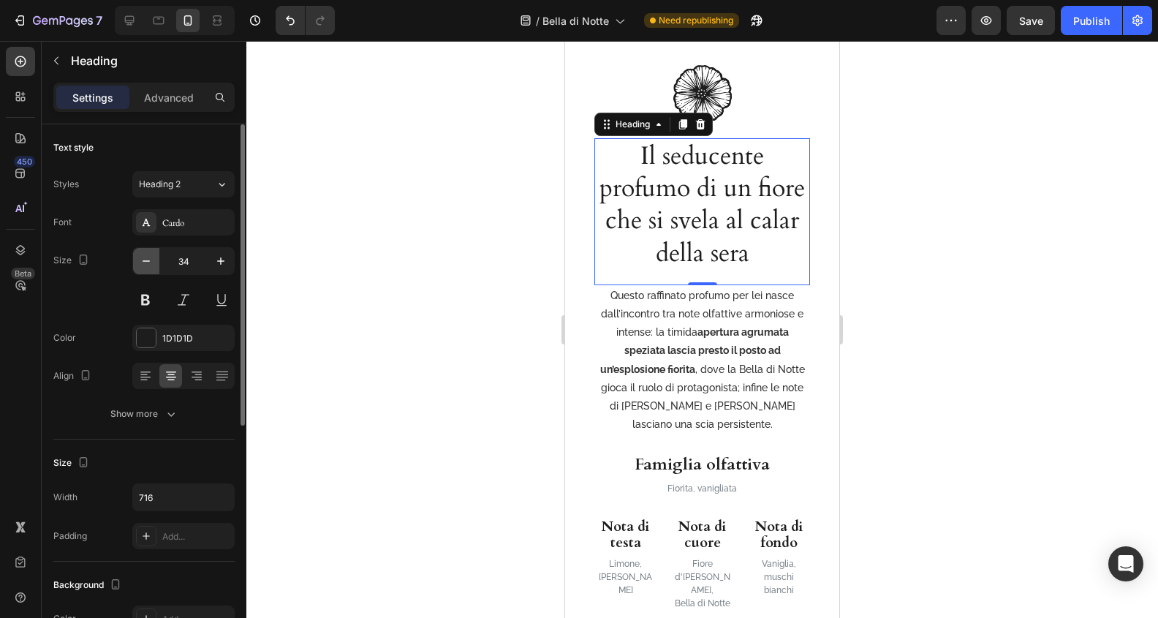
click at [142, 259] on icon "button" at bounding box center [146, 261] width 15 height 15
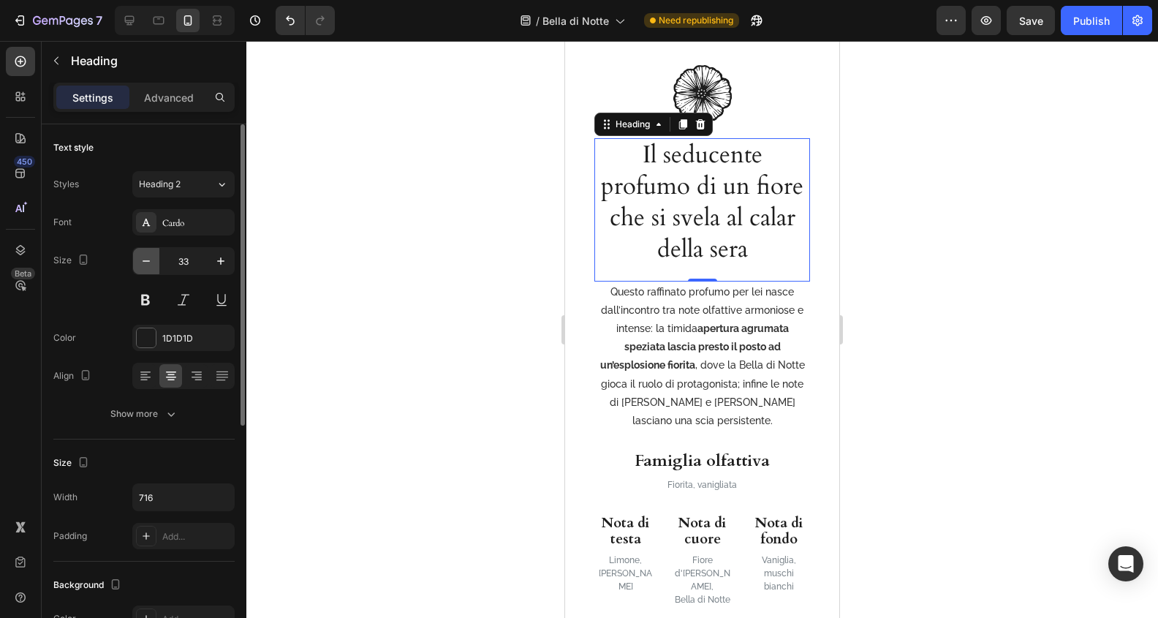
click at [142, 259] on icon "button" at bounding box center [146, 261] width 15 height 15
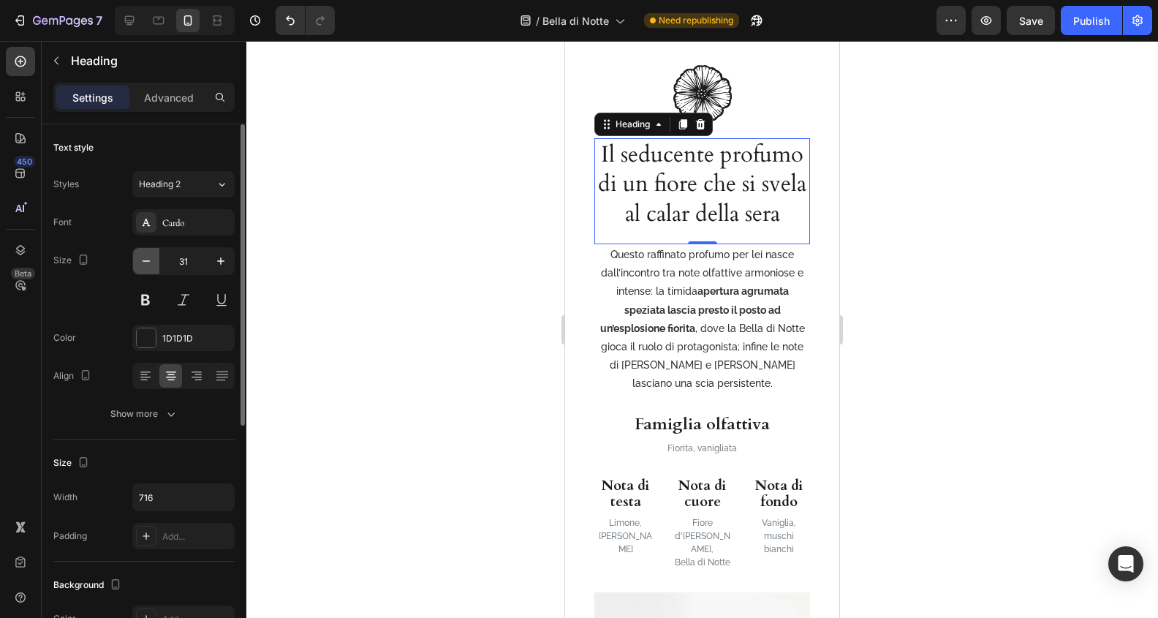
click at [142, 259] on icon "button" at bounding box center [146, 261] width 15 height 15
type input "30"
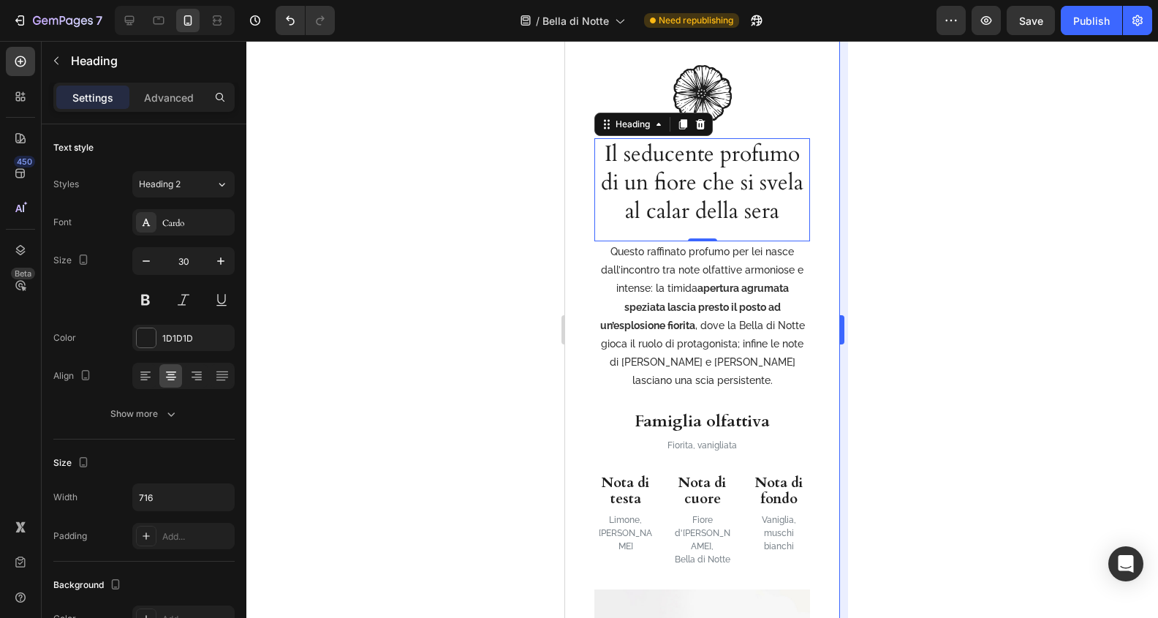
drag, startPoint x: 972, startPoint y: 283, endPoint x: 846, endPoint y: 267, distance: 127.5
click at [972, 283] on div at bounding box center [702, 329] width 912 height 577
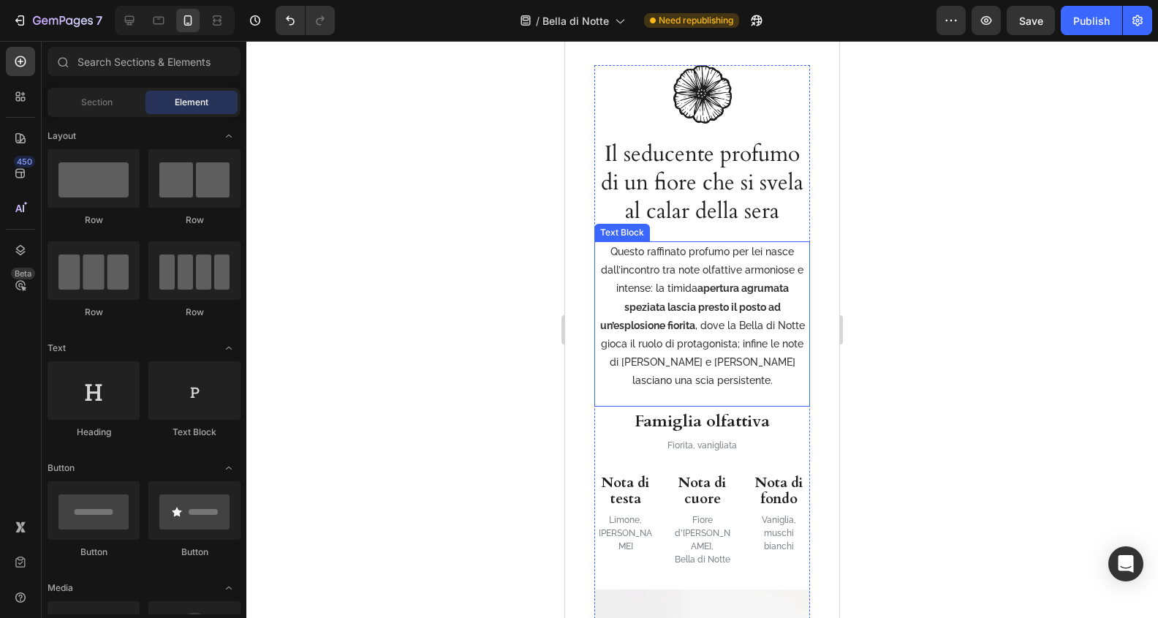
click at [800, 257] on p "Questo raffinato profumo per lei nasce dall’incontro tra note olfattive armonio…" at bounding box center [702, 317] width 213 height 148
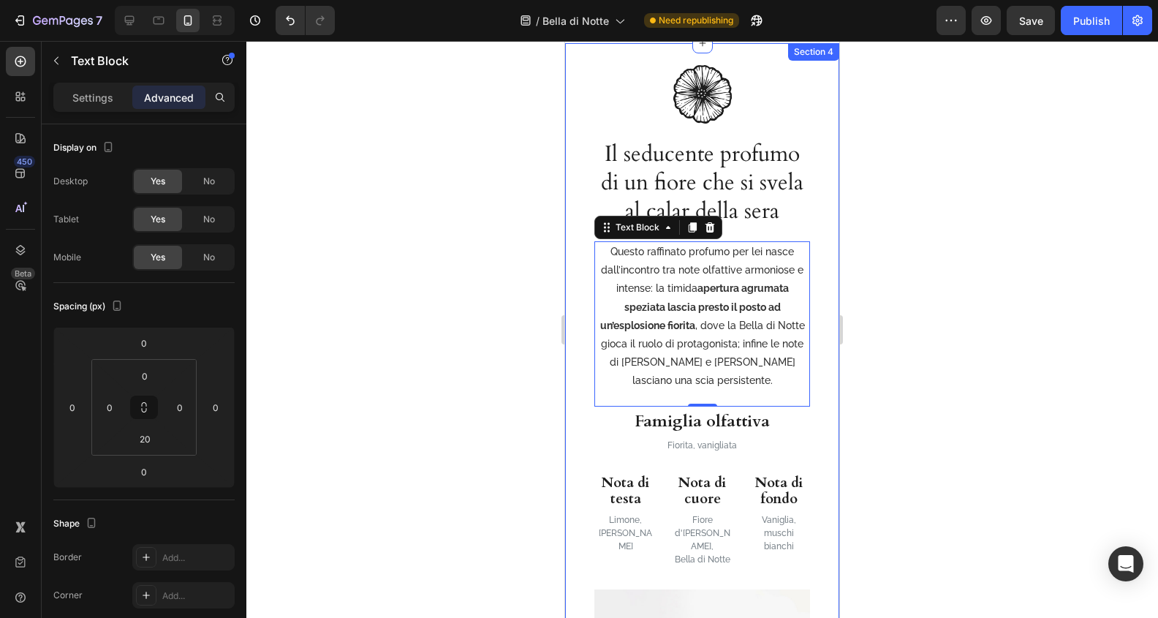
click at [827, 258] on div "Image Il seducente profumo di un fiore che si svela al calar della sera Heading…" at bounding box center [702, 439] width 274 height 792
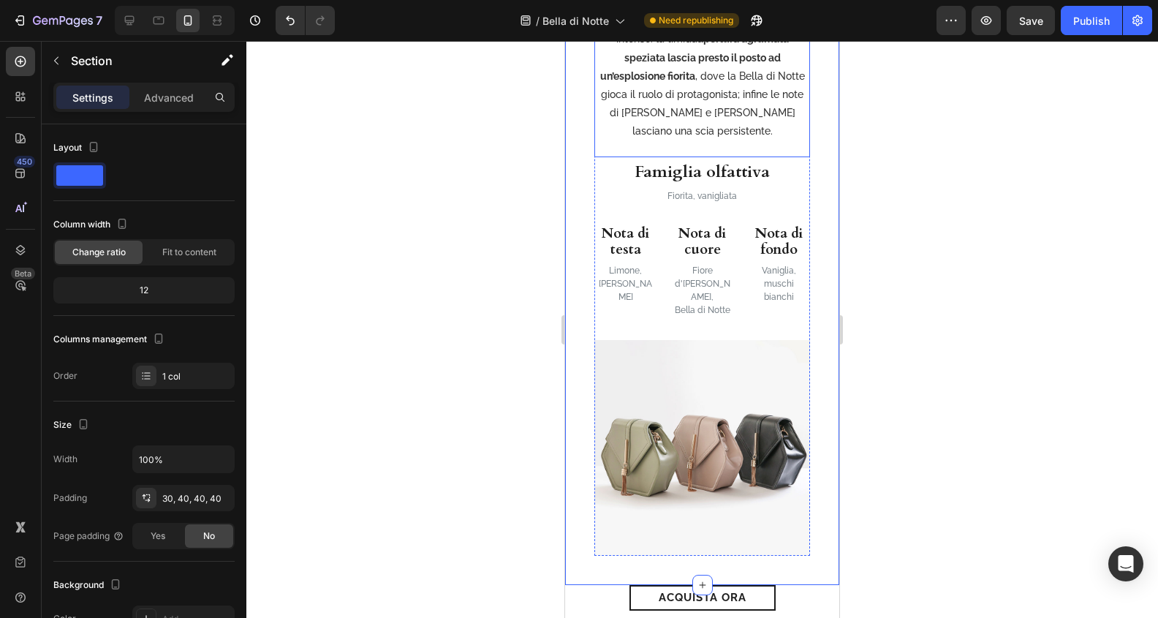
scroll to position [1492, 0]
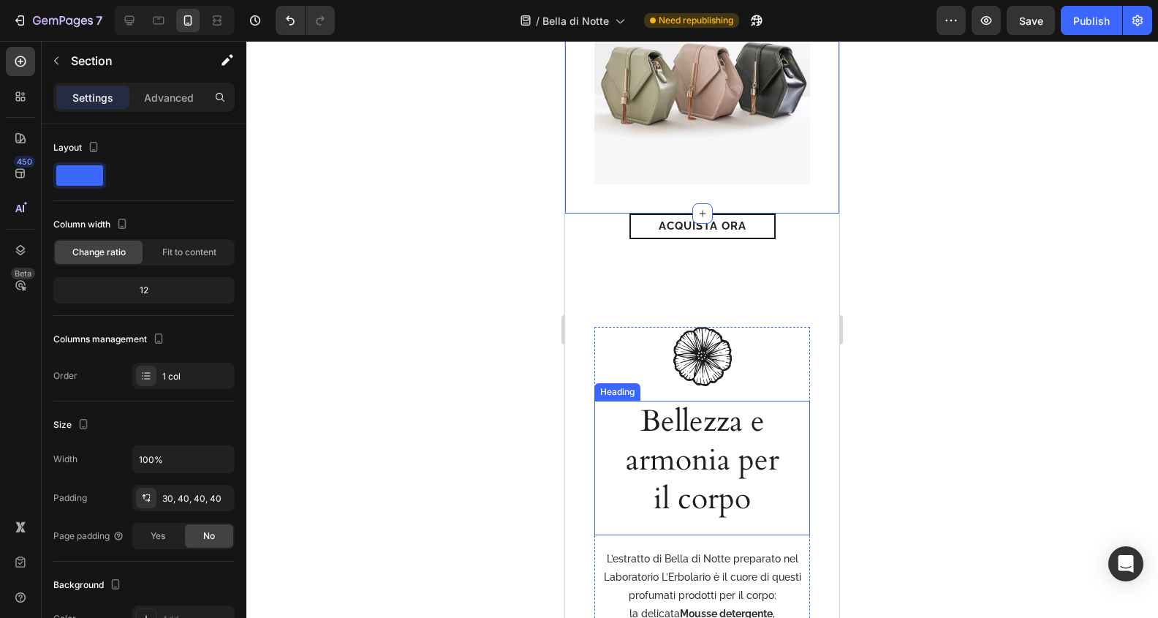
click at [712, 438] on h2 "Bellezza e armonia per il corpo" at bounding box center [702, 461] width 179 height 120
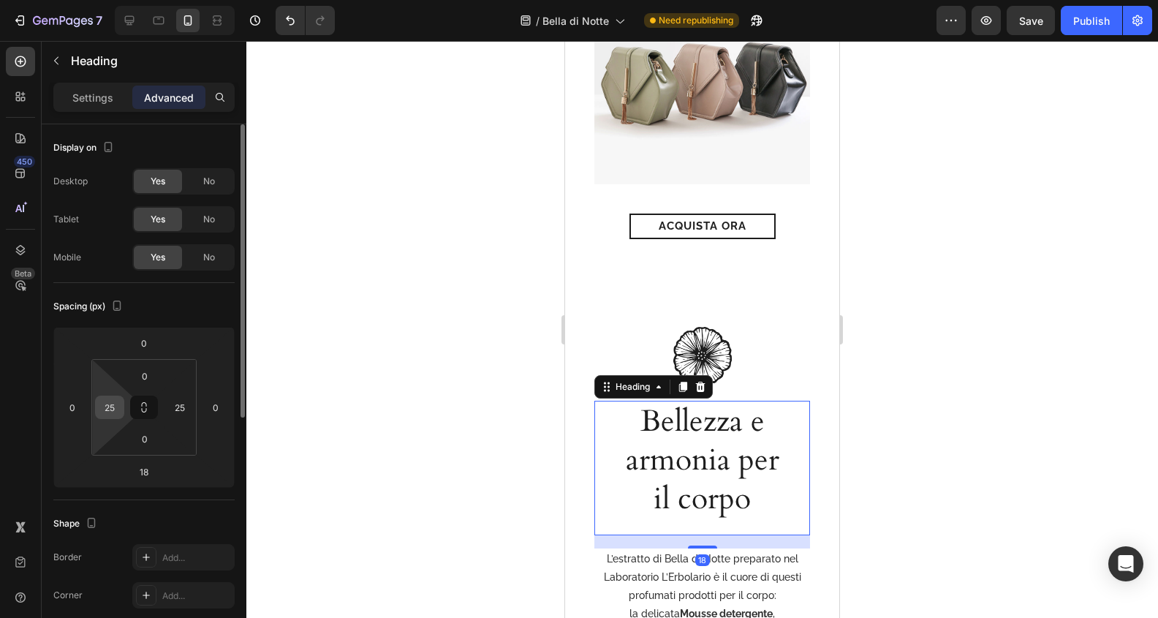
click at [117, 416] on input "25" at bounding box center [110, 407] width 22 height 22
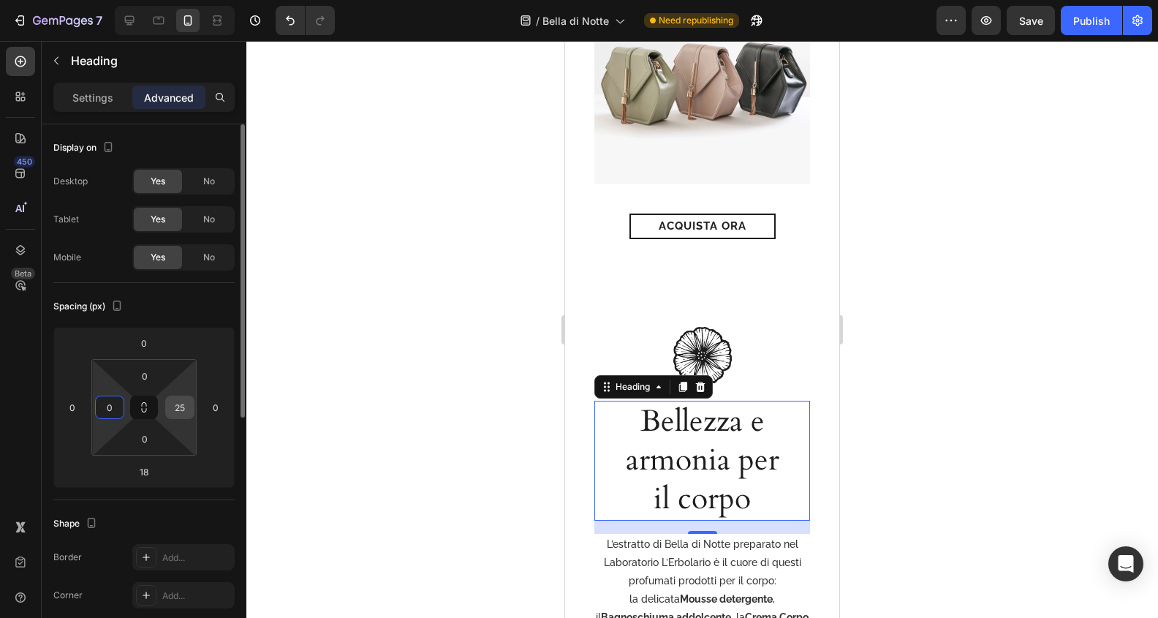
type input "0"
click at [183, 408] on input "25" at bounding box center [180, 407] width 22 height 22
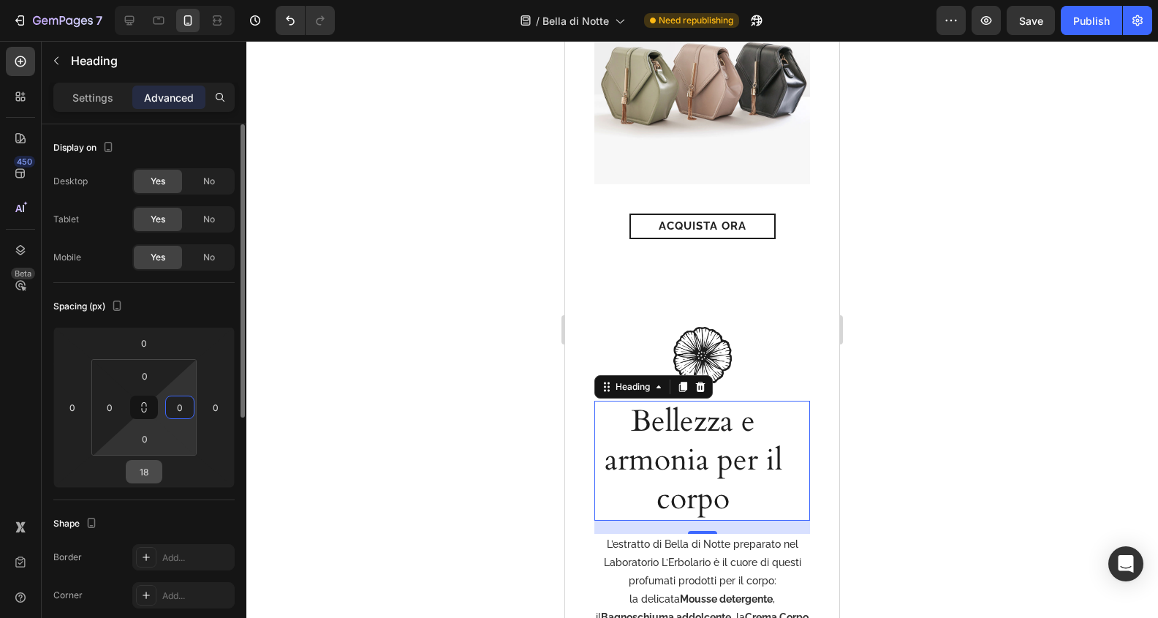
type input "0"
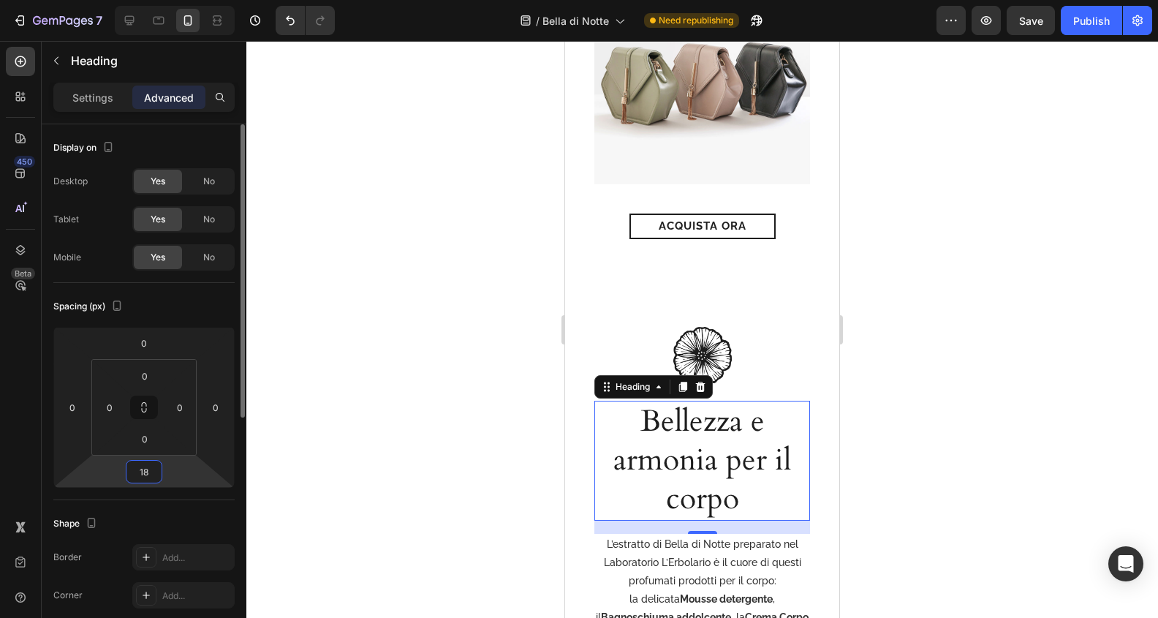
click at [148, 473] on input "18" at bounding box center [143, 472] width 29 height 22
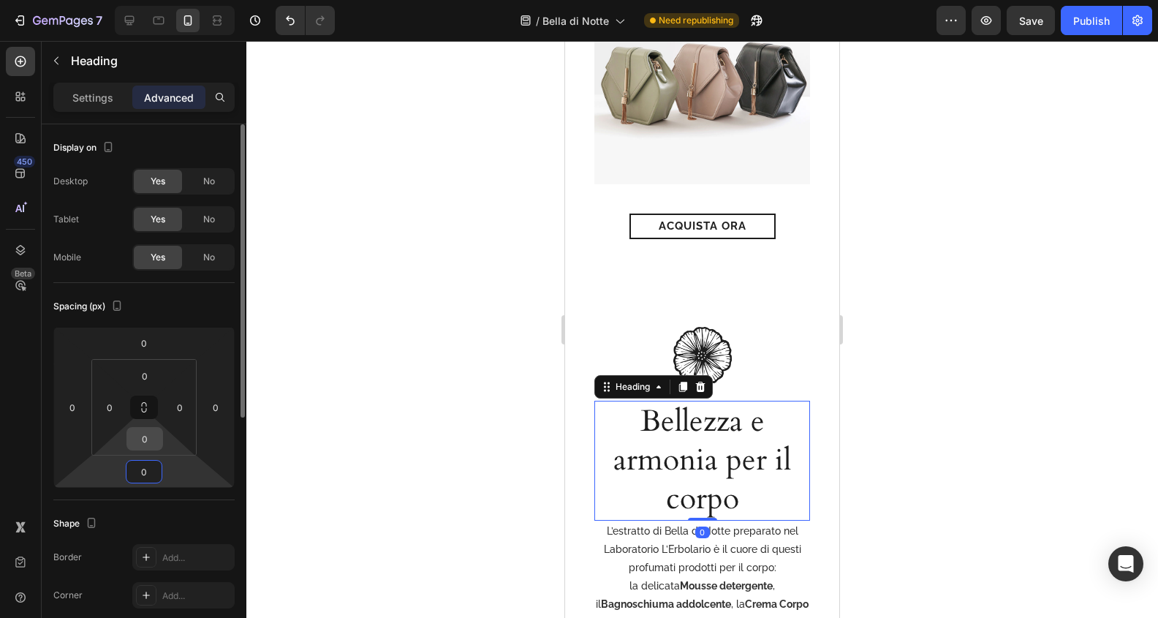
type input "0"
click at [152, 439] on input "0" at bounding box center [144, 439] width 29 height 22
type input "20"
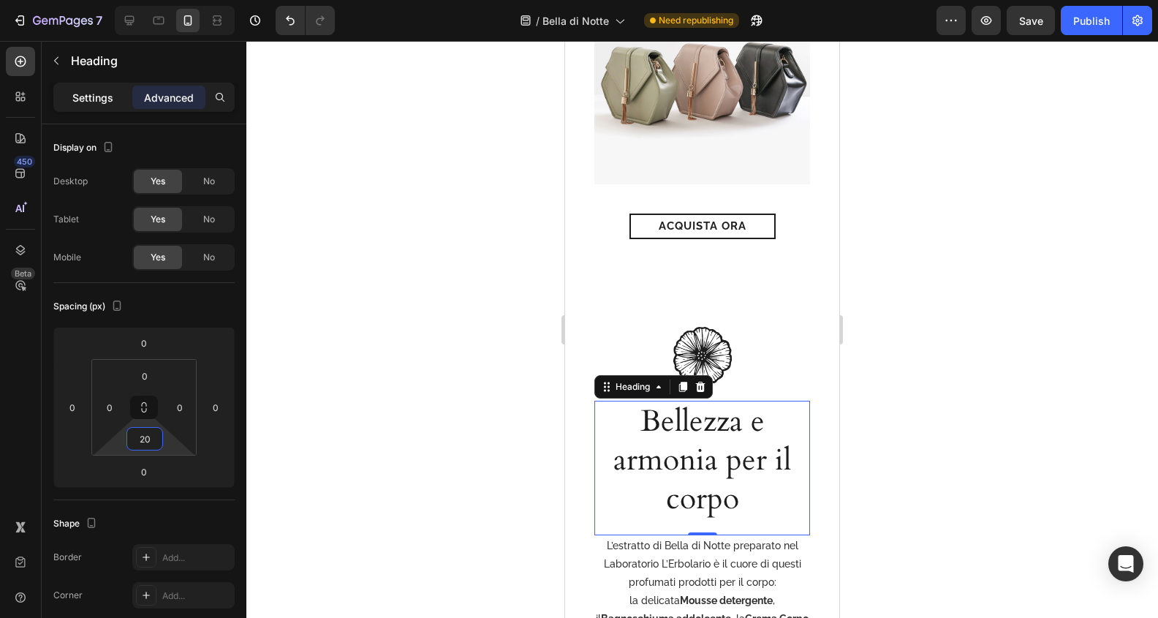
click at [94, 104] on p "Settings" at bounding box center [92, 97] width 41 height 15
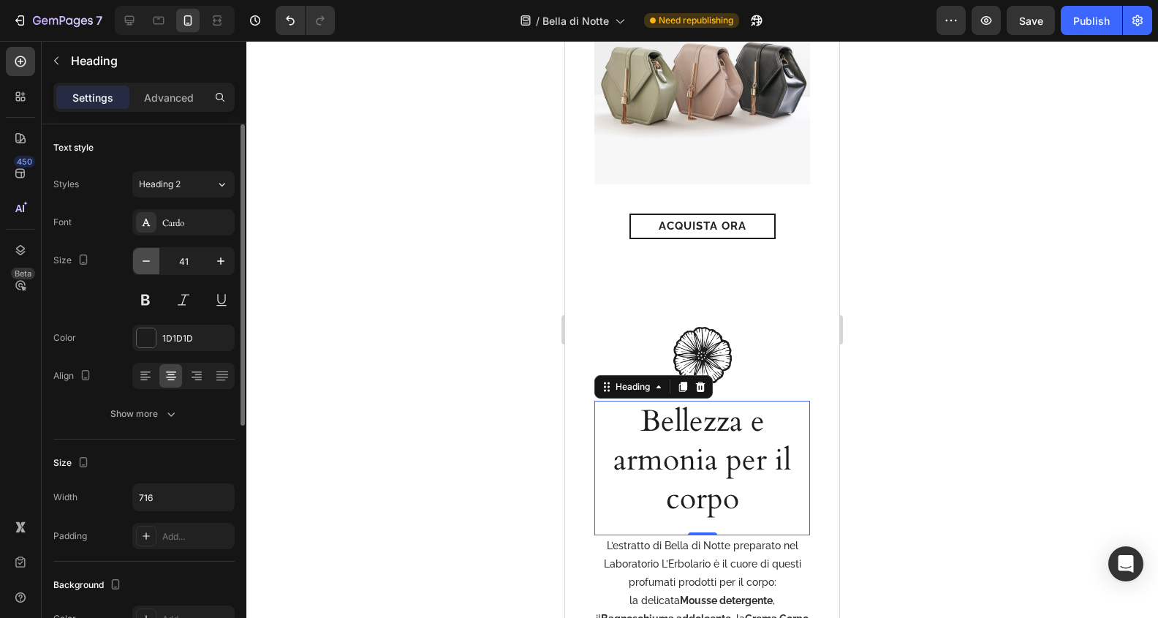
click at [145, 252] on button "button" at bounding box center [146, 261] width 26 height 26
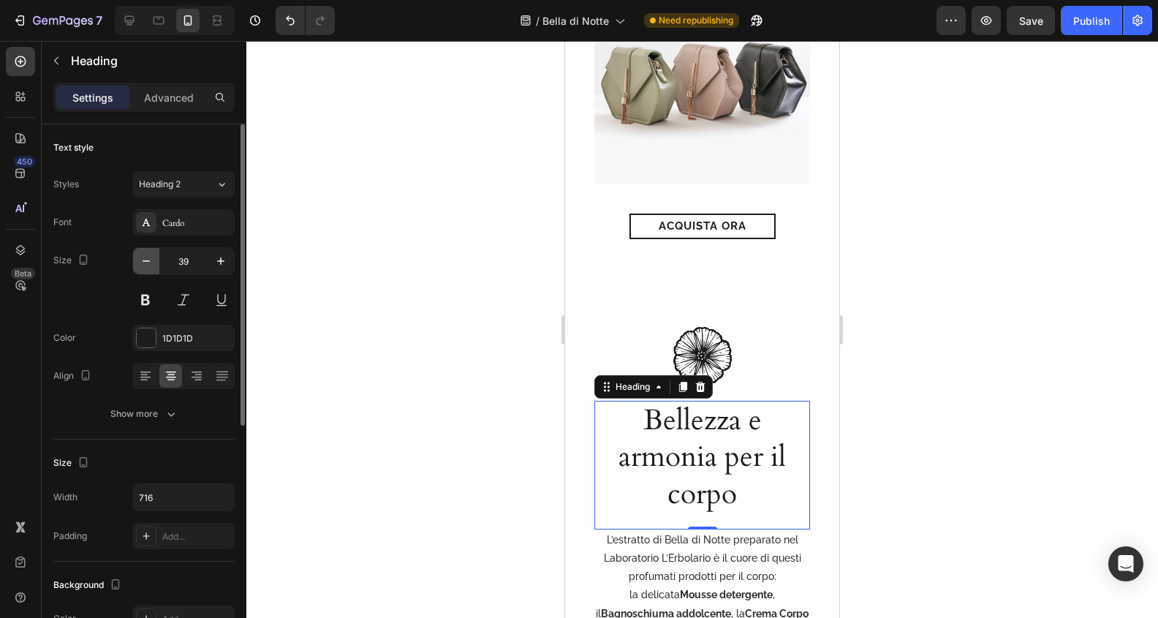
click at [145, 252] on button "button" at bounding box center [146, 261] width 26 height 26
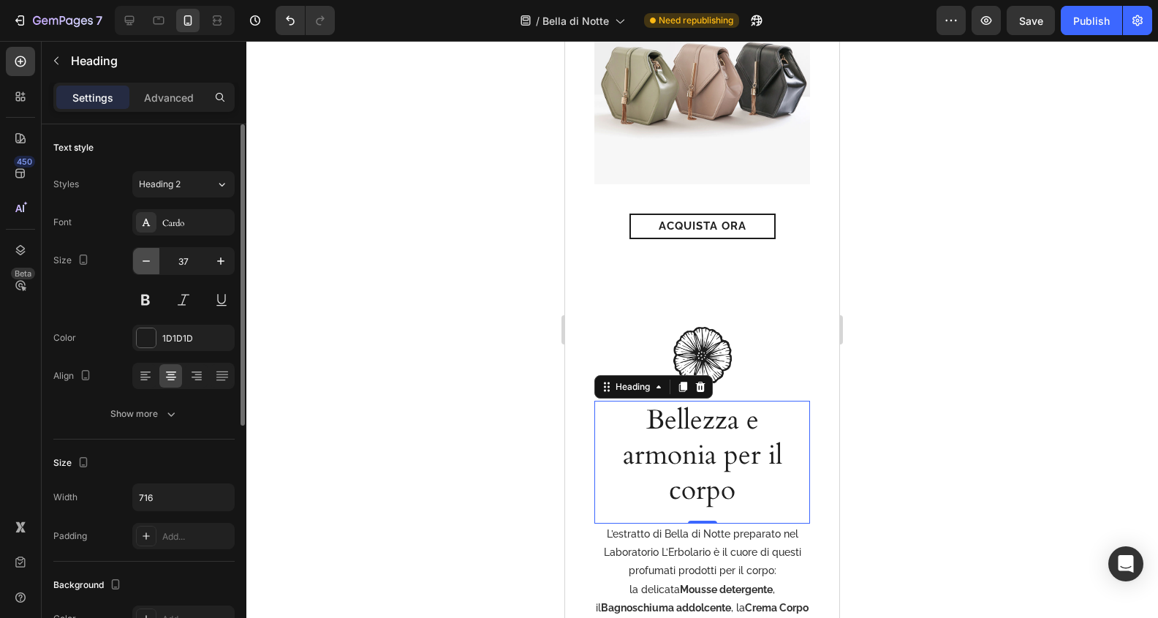
click at [145, 252] on button "button" at bounding box center [146, 261] width 26 height 26
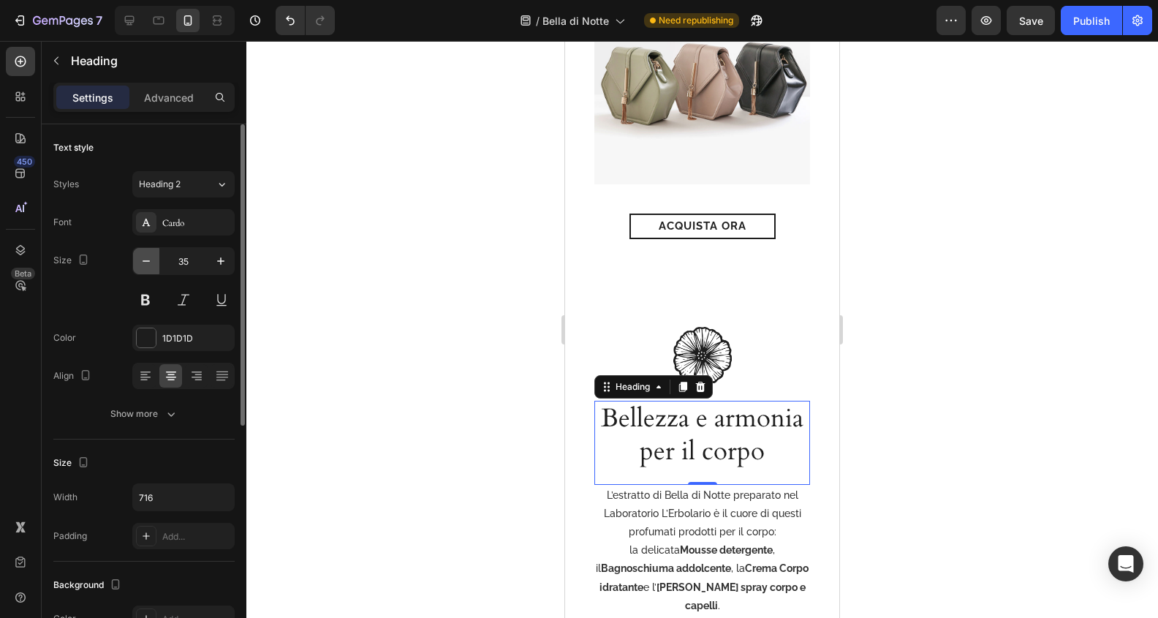
click at [145, 252] on button "button" at bounding box center [146, 261] width 26 height 26
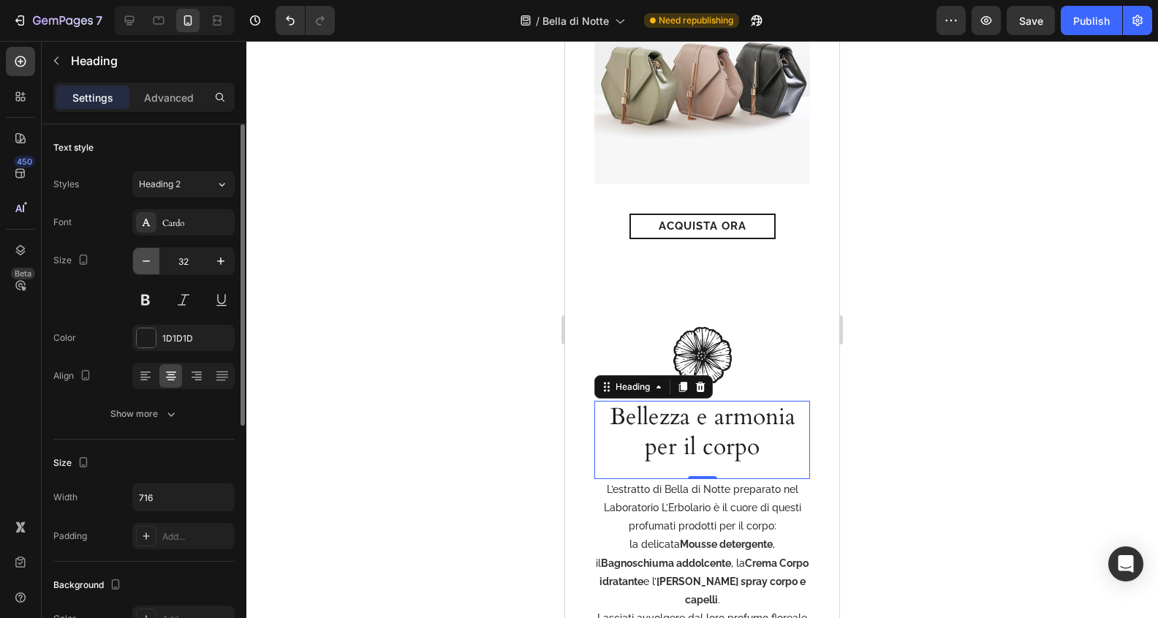
click at [145, 252] on button "button" at bounding box center [146, 261] width 26 height 26
type input "30"
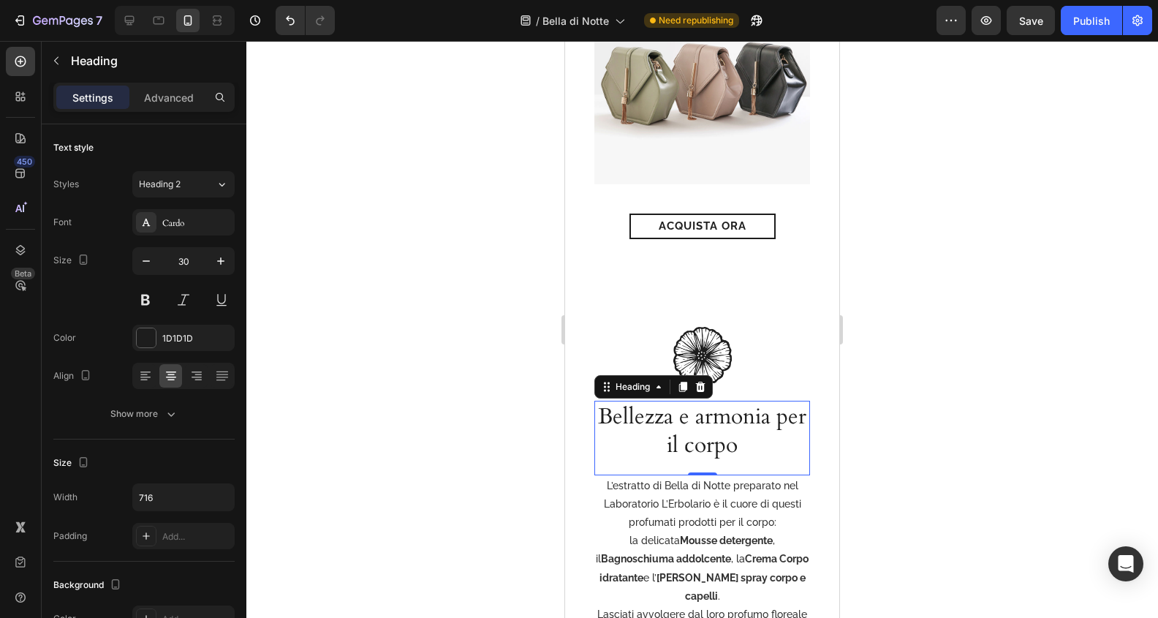
click at [903, 416] on div at bounding box center [702, 329] width 912 height 577
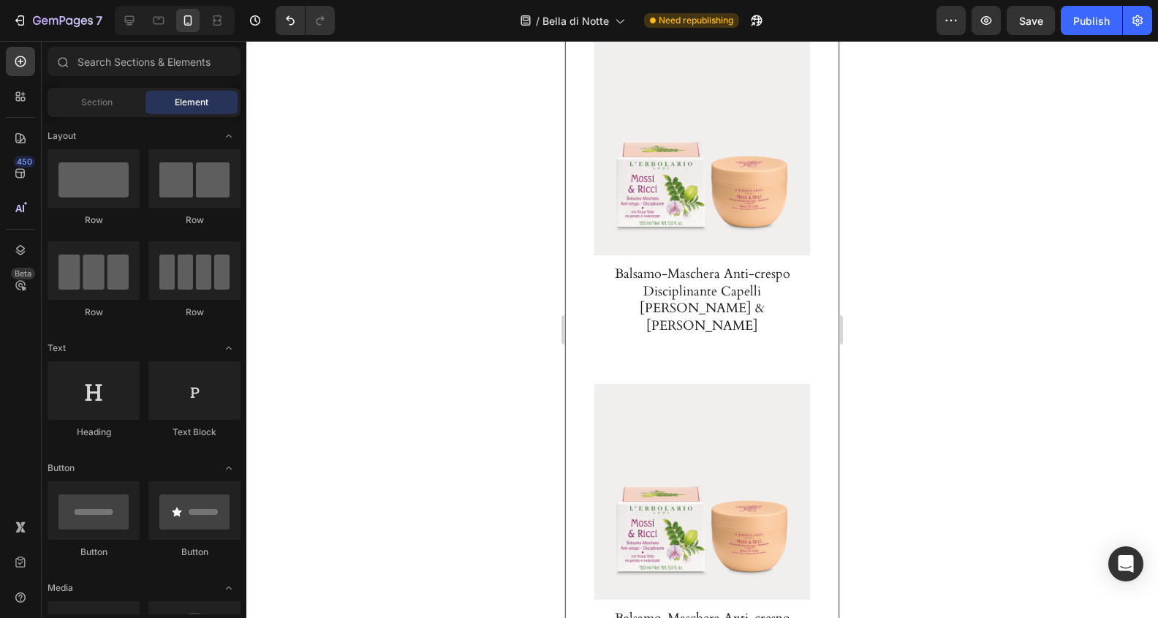
scroll to position [2330, 0]
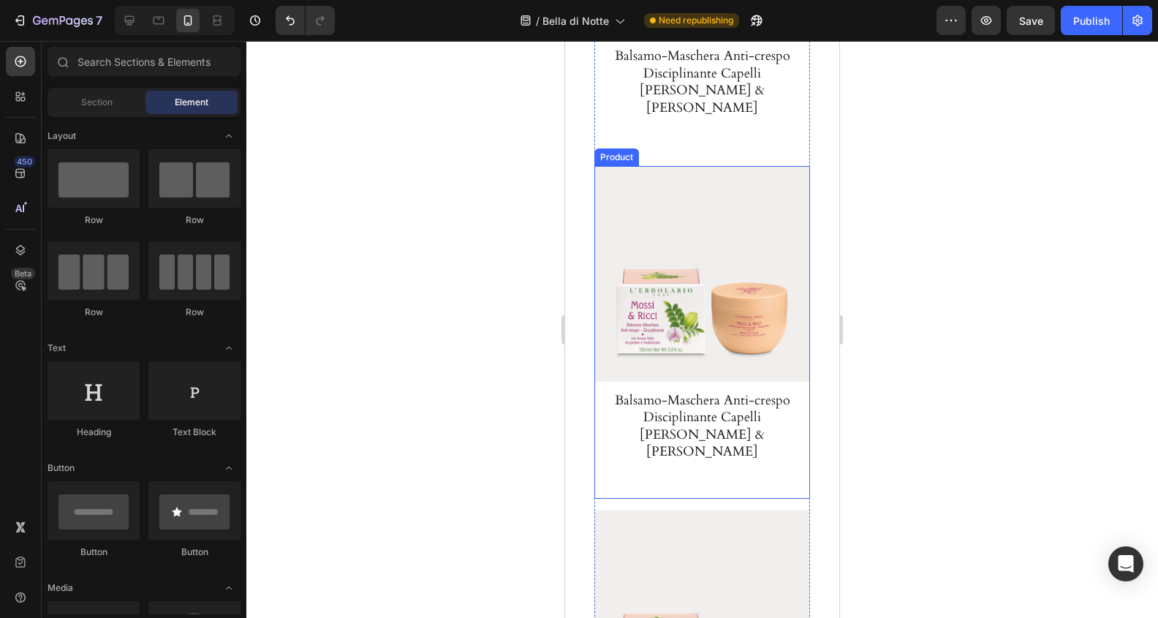
click at [776, 420] on div "Product Images Balsamo-Maschera Anti-crespo Disciplinante Capelli Mossi & Ricci…" at bounding box center [702, 332] width 216 height 333
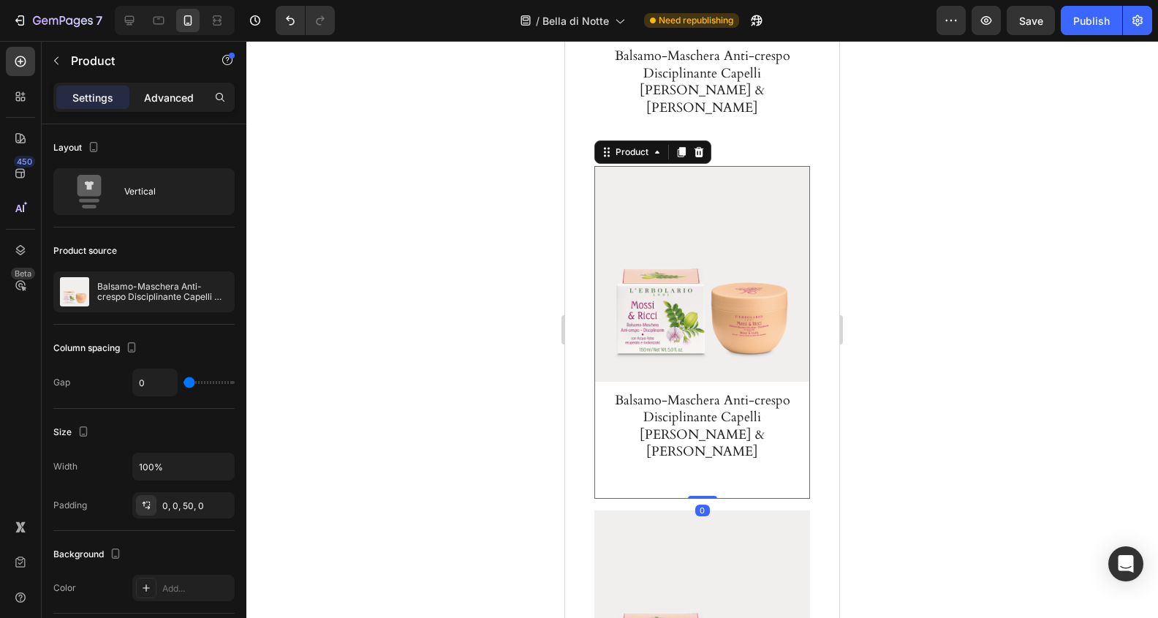
click at [170, 101] on p "Advanced" at bounding box center [169, 97] width 50 height 15
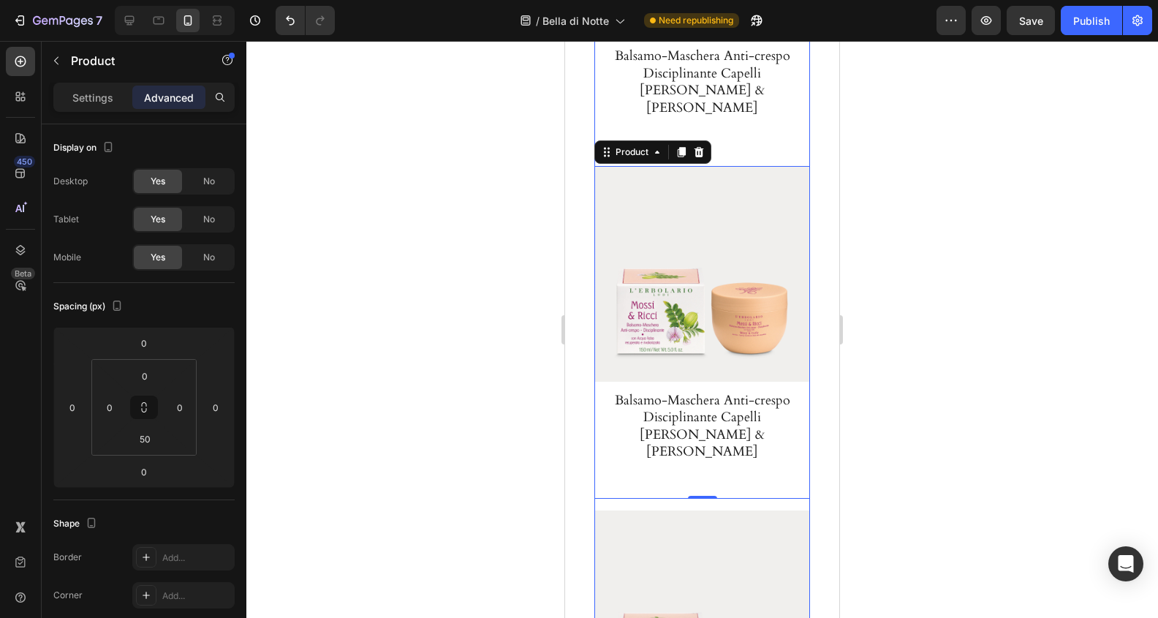
click at [792, 450] on div "Product Images Balsamo-Maschera Anti-crespo Disciplinante Capelli Mossi & Ricci…" at bounding box center [702, 504] width 216 height 1365
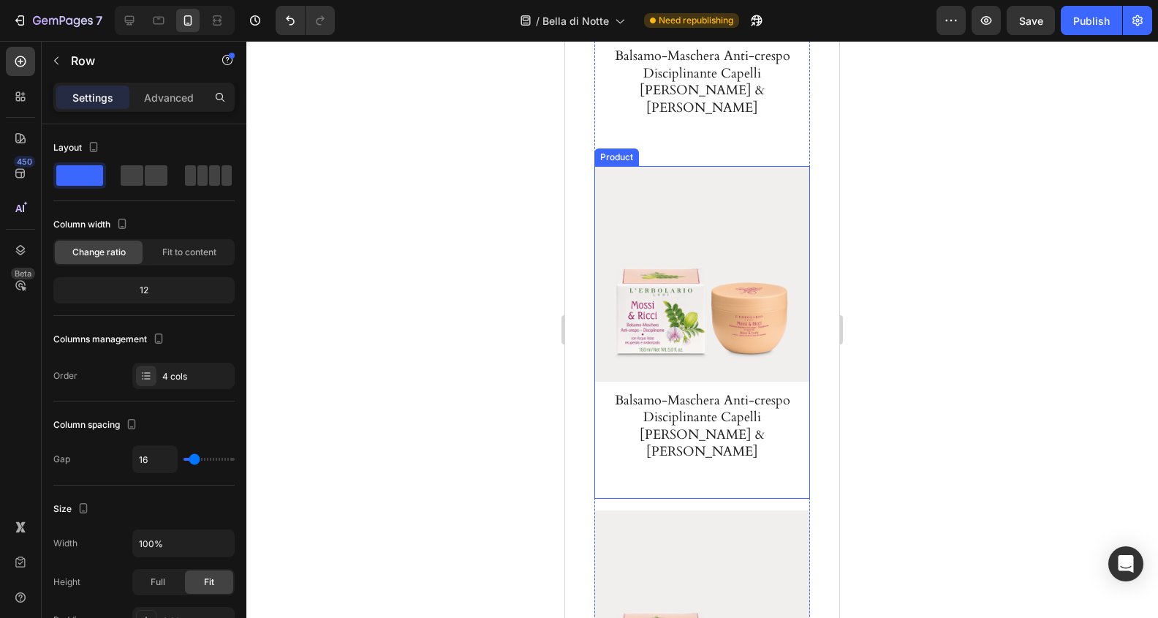
click at [746, 412] on div "Product Images Balsamo-Maschera Anti-crespo Disciplinante Capelli Mossi & Ricci…" at bounding box center [702, 332] width 216 height 333
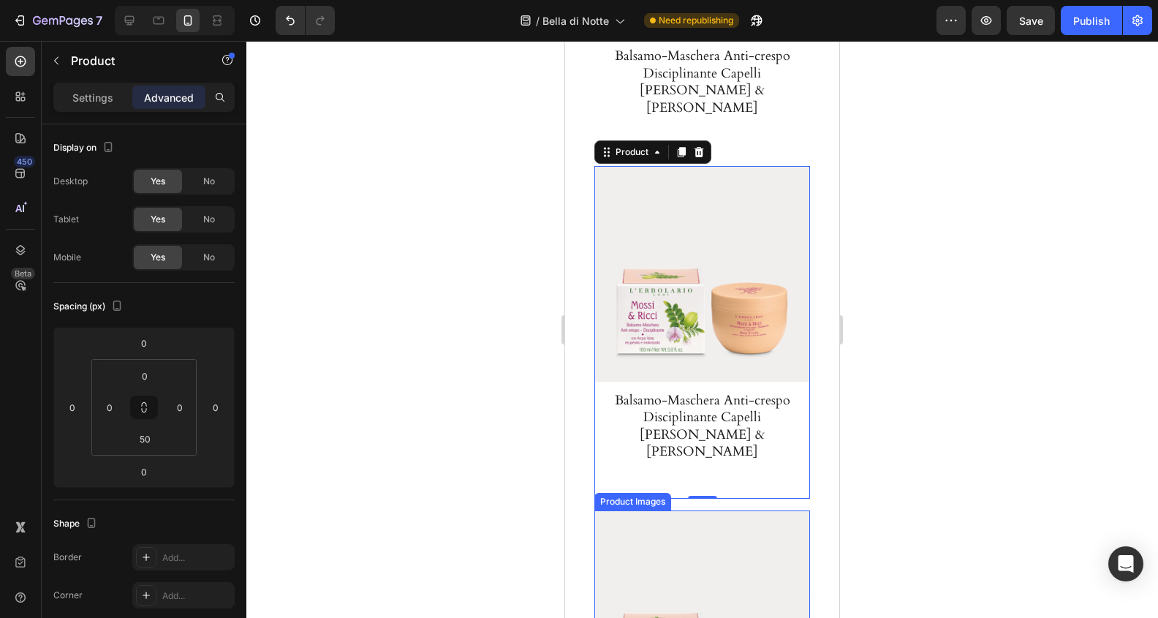
click at [692, 510] on img at bounding box center [702, 618] width 216 height 216
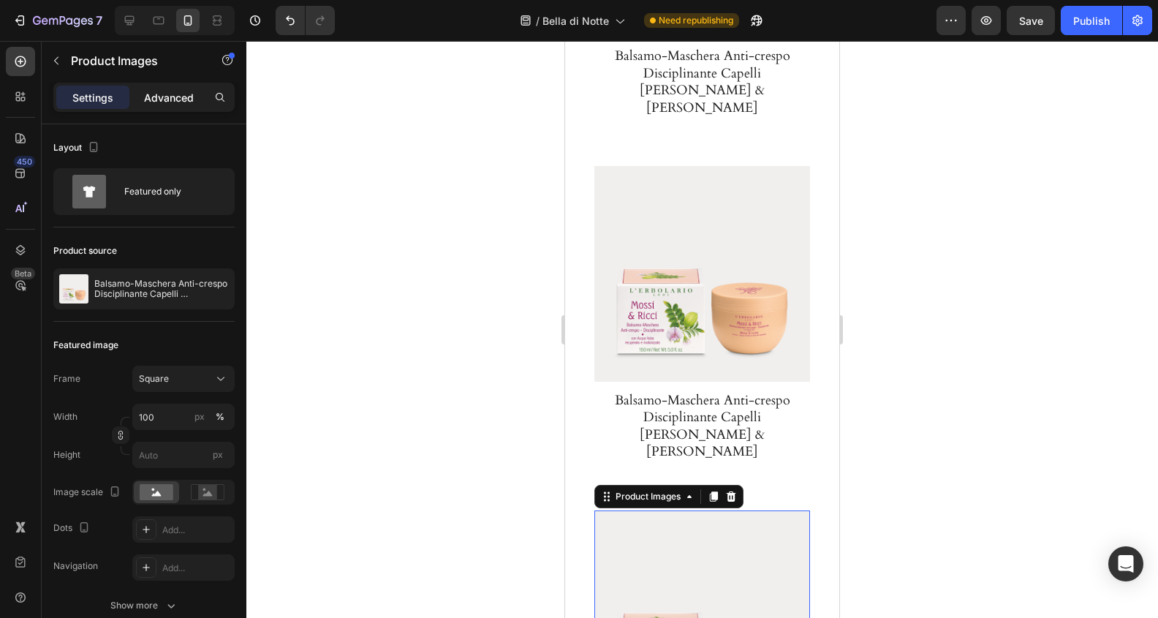
click at [173, 108] on div "Advanced" at bounding box center [168, 97] width 73 height 23
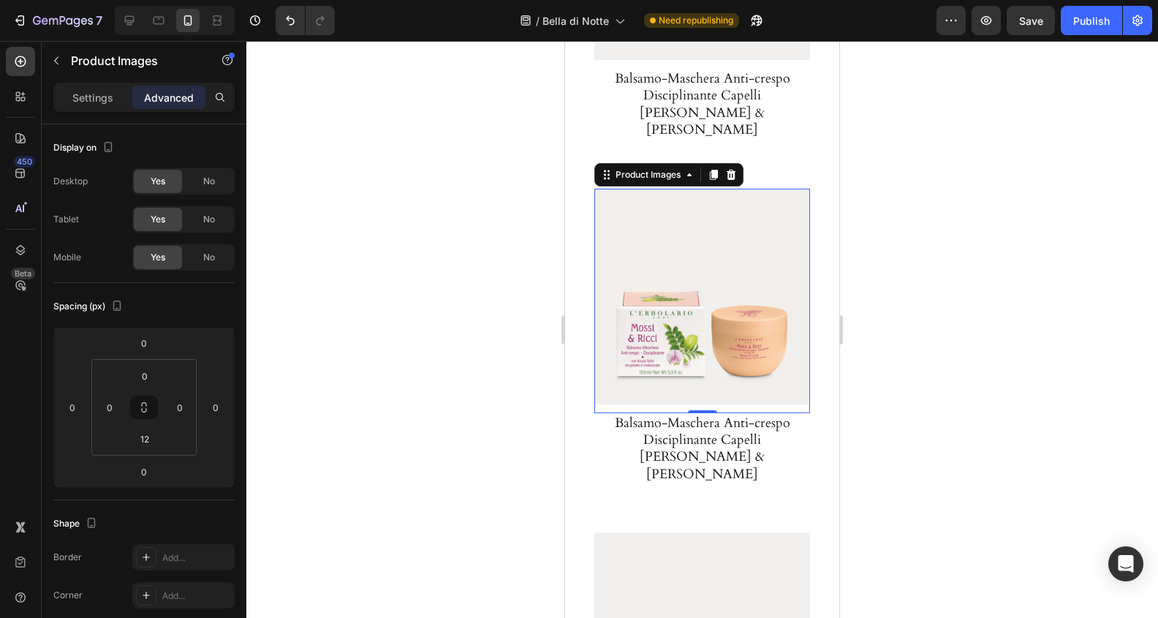
scroll to position [2671, 0]
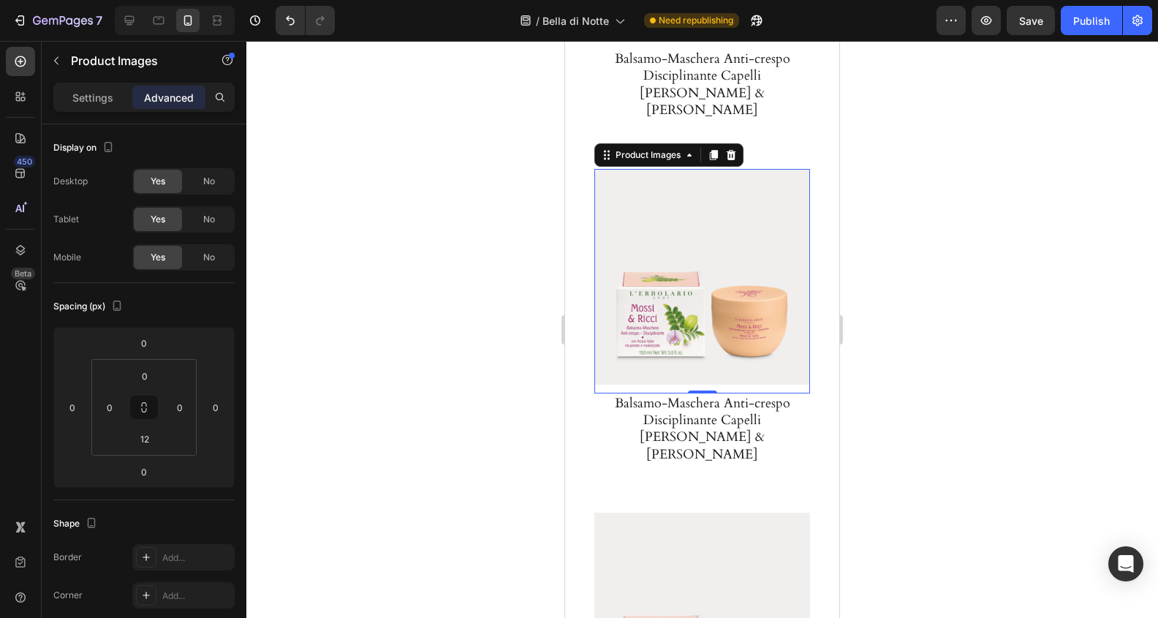
click at [963, 402] on div at bounding box center [702, 329] width 912 height 577
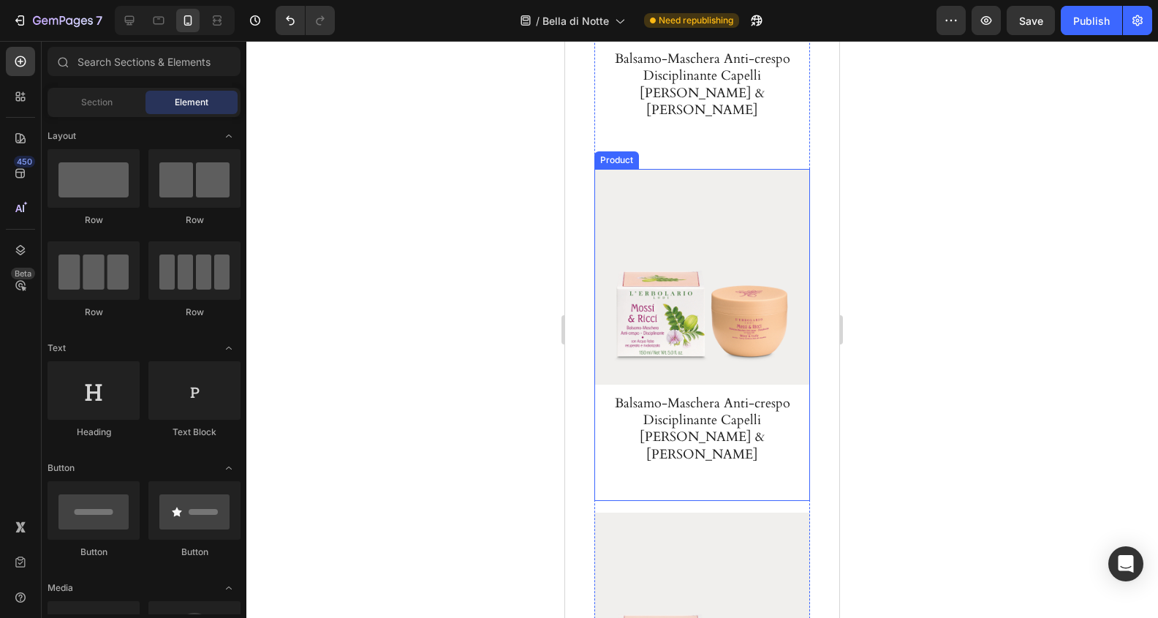
click at [763, 414] on div "Product Images Balsamo-Maschera Anti-crespo Disciplinante Capelli Mossi & Ricci…" at bounding box center [702, 335] width 216 height 333
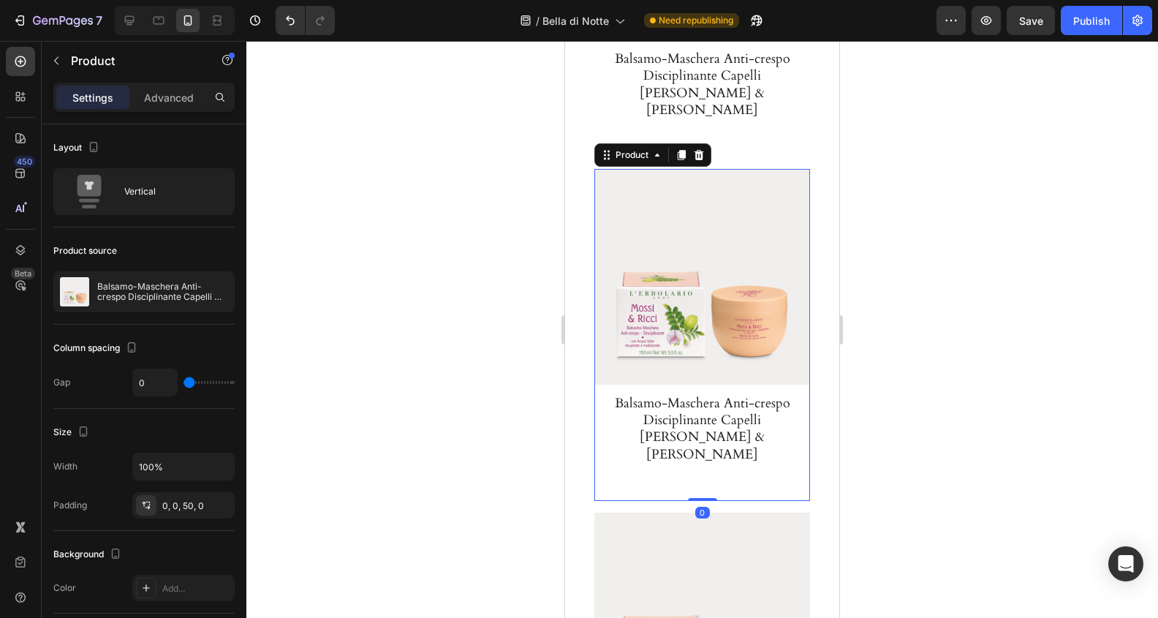
click at [931, 470] on div at bounding box center [702, 329] width 912 height 577
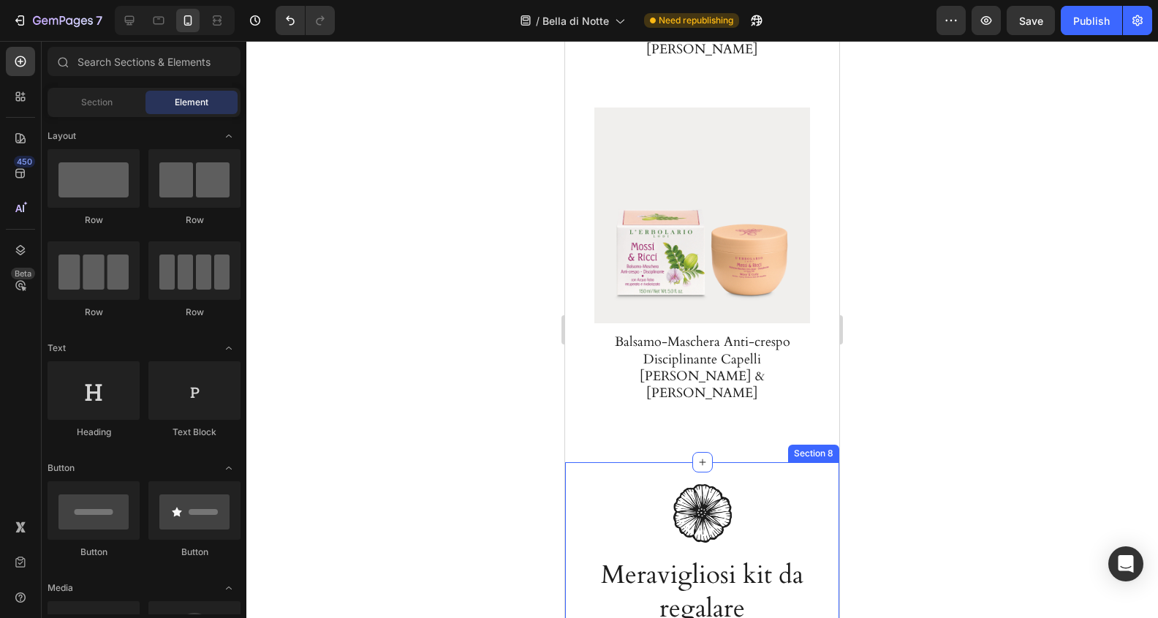
scroll to position [3263, 0]
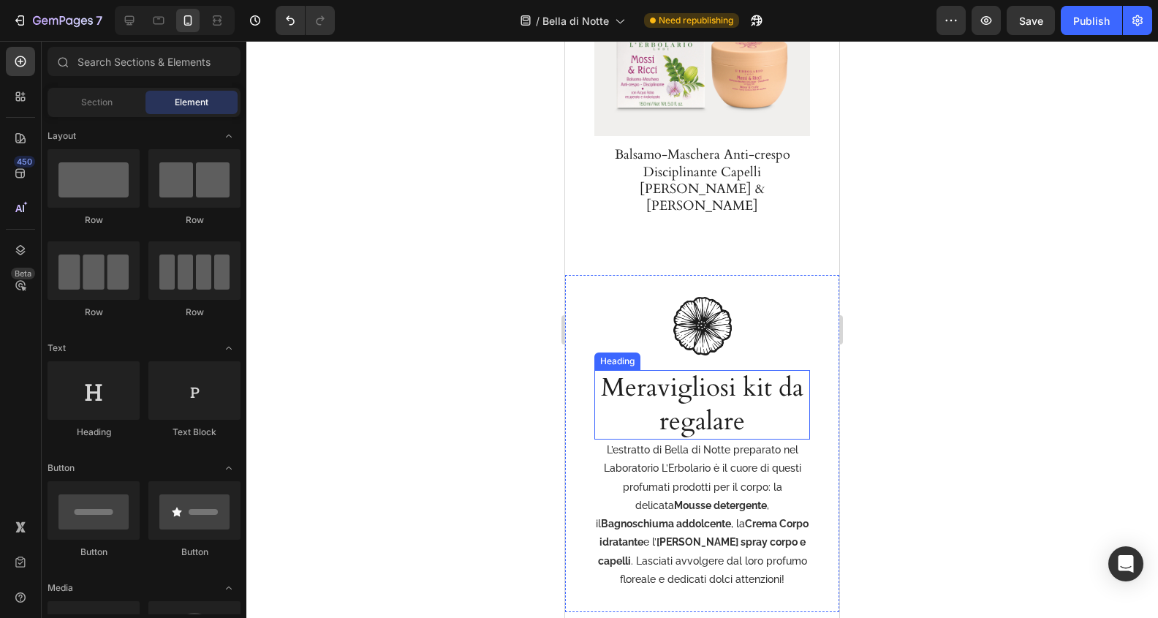
click at [702, 370] on h2 "Meravigliosi kit da regalare" at bounding box center [702, 404] width 216 height 69
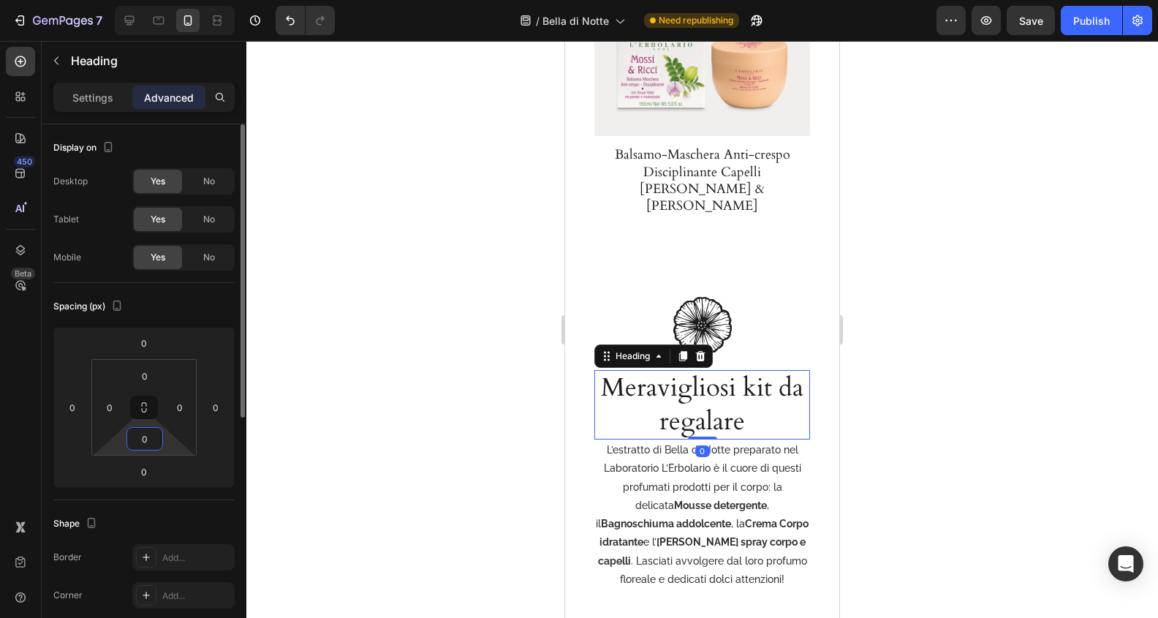
click at [151, 437] on input "0" at bounding box center [144, 439] width 29 height 22
type input "20"
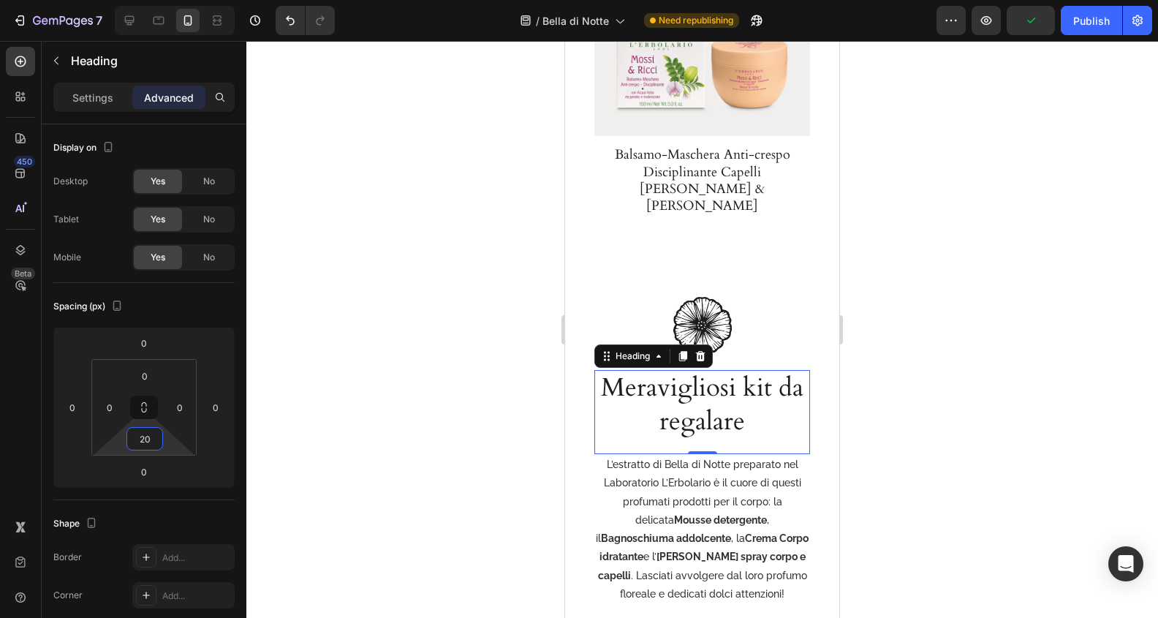
click at [97, 105] on p "Settings" at bounding box center [92, 97] width 41 height 15
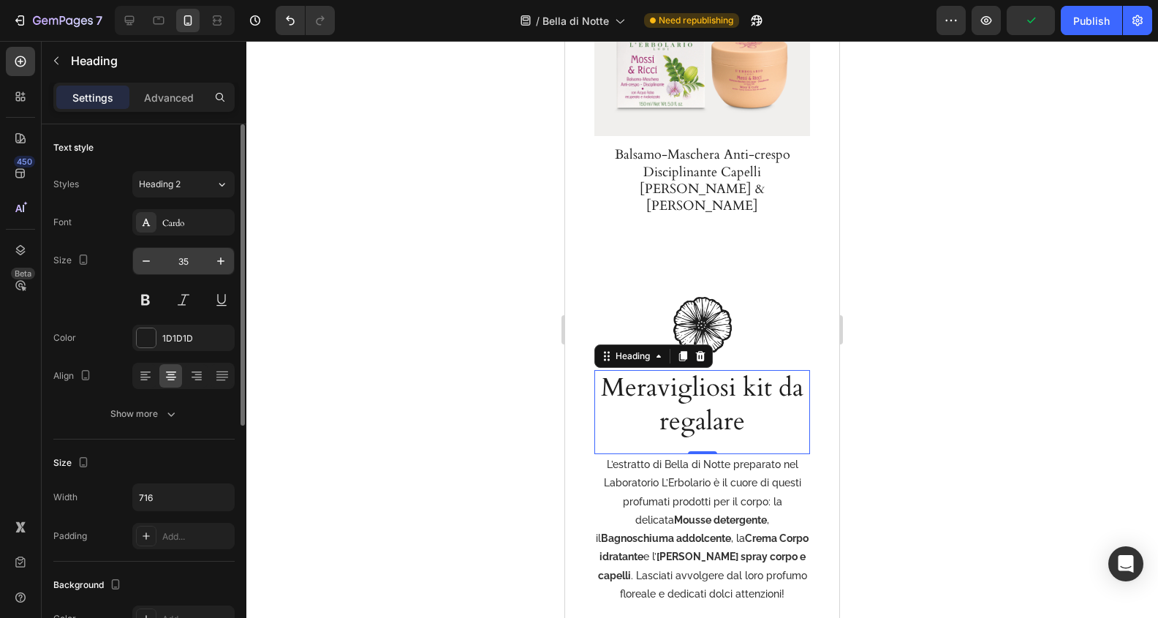
click at [189, 260] on input "35" at bounding box center [183, 261] width 48 height 26
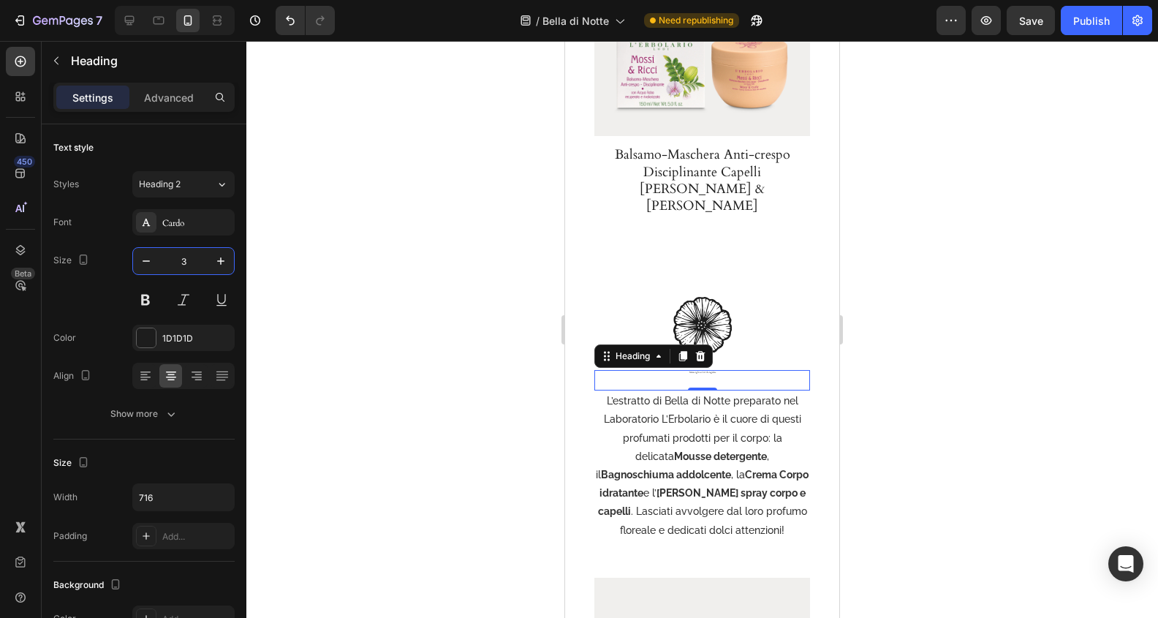
type input "30"
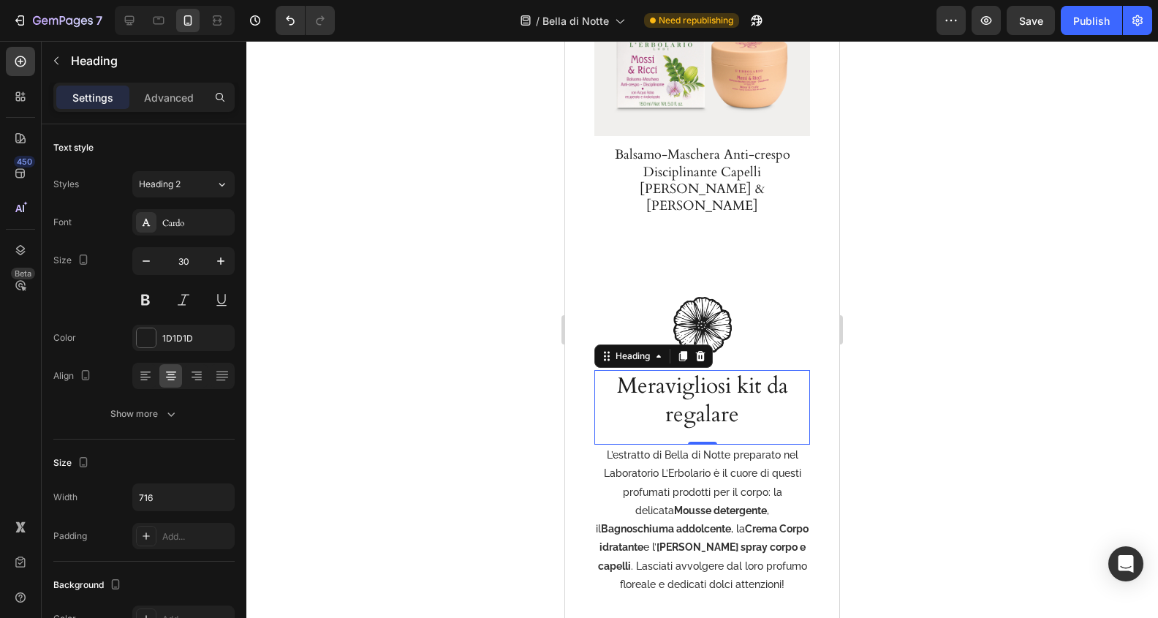
click at [928, 374] on div at bounding box center [702, 329] width 912 height 577
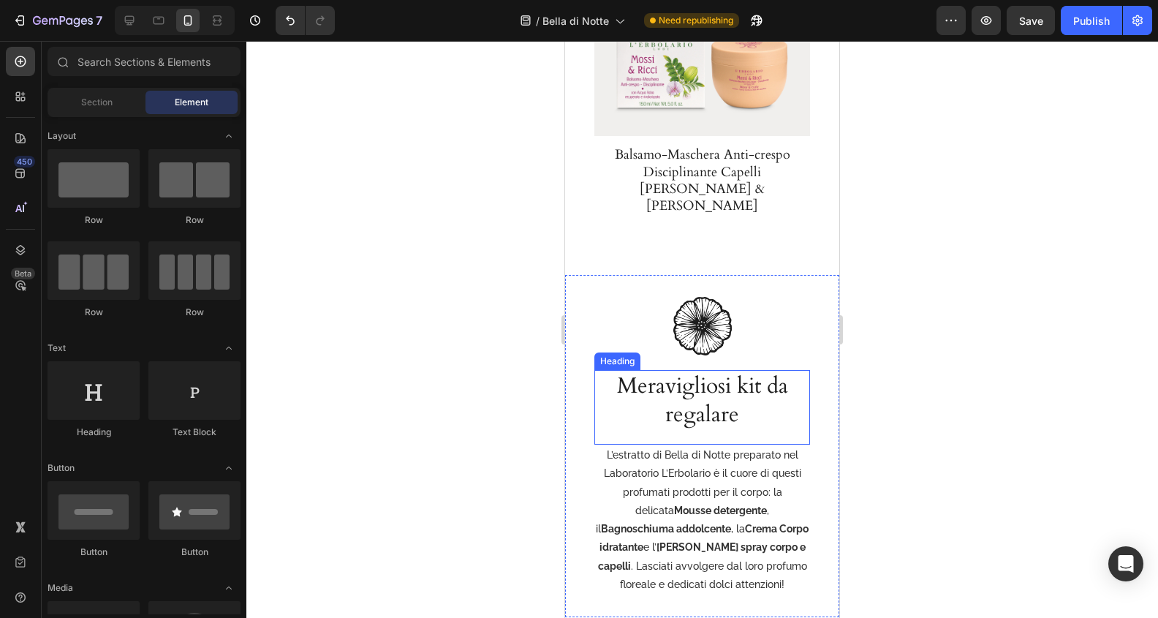
click at [723, 370] on h2 "Meravigliosi kit da regalare" at bounding box center [702, 400] width 216 height 60
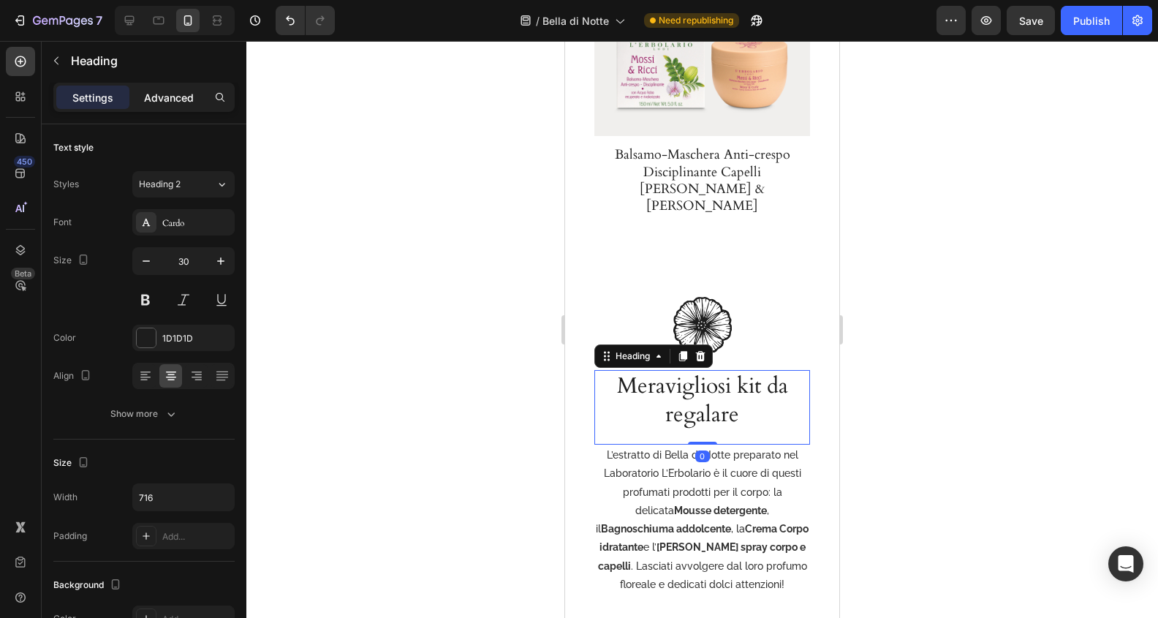
click at [173, 98] on p "Advanced" at bounding box center [169, 97] width 50 height 15
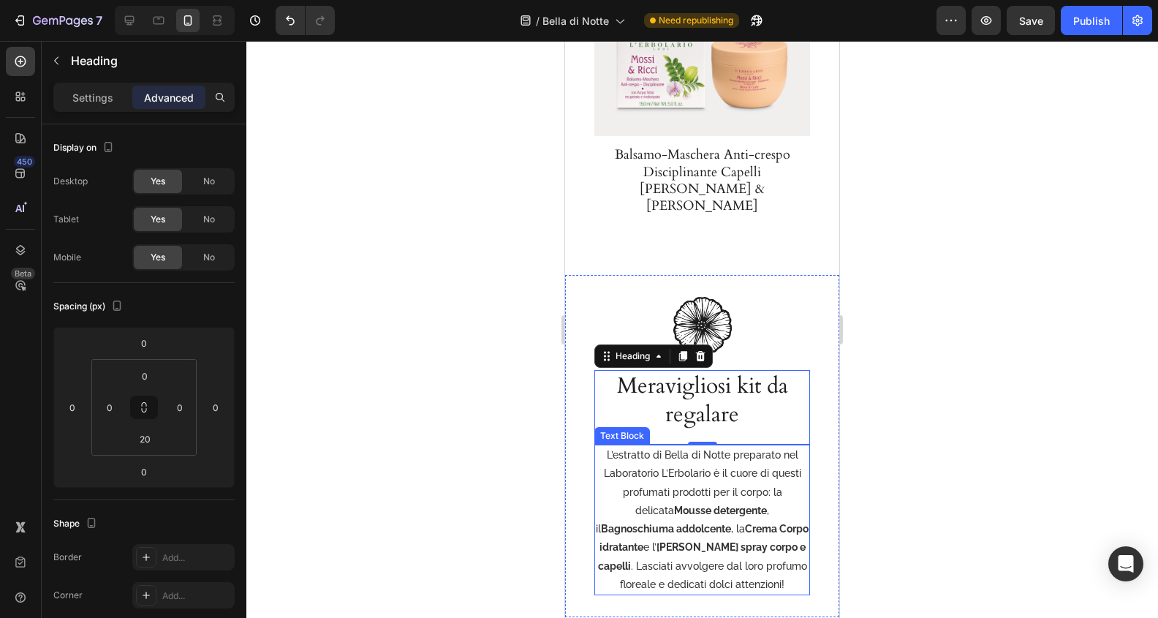
click at [720, 523] on strong "Crema Corpo idratante" at bounding box center [704, 538] width 210 height 30
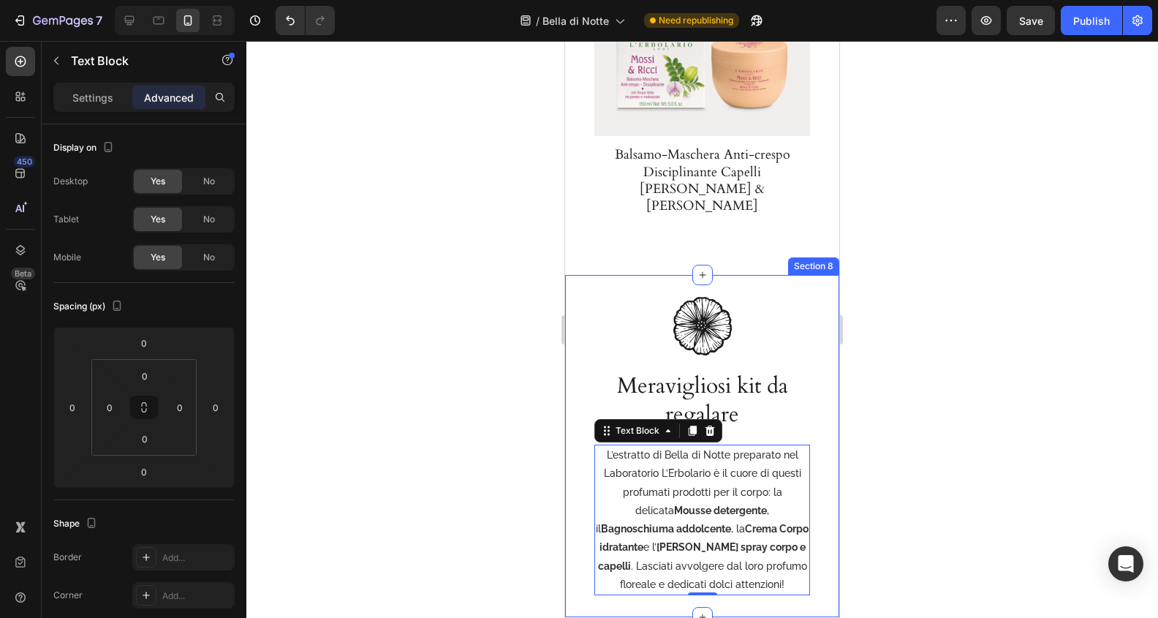
click at [573, 444] on div "Video Row Image Meravigliosi kit da regalare Heading L’estratto di Bella di Not…" at bounding box center [702, 446] width 274 height 342
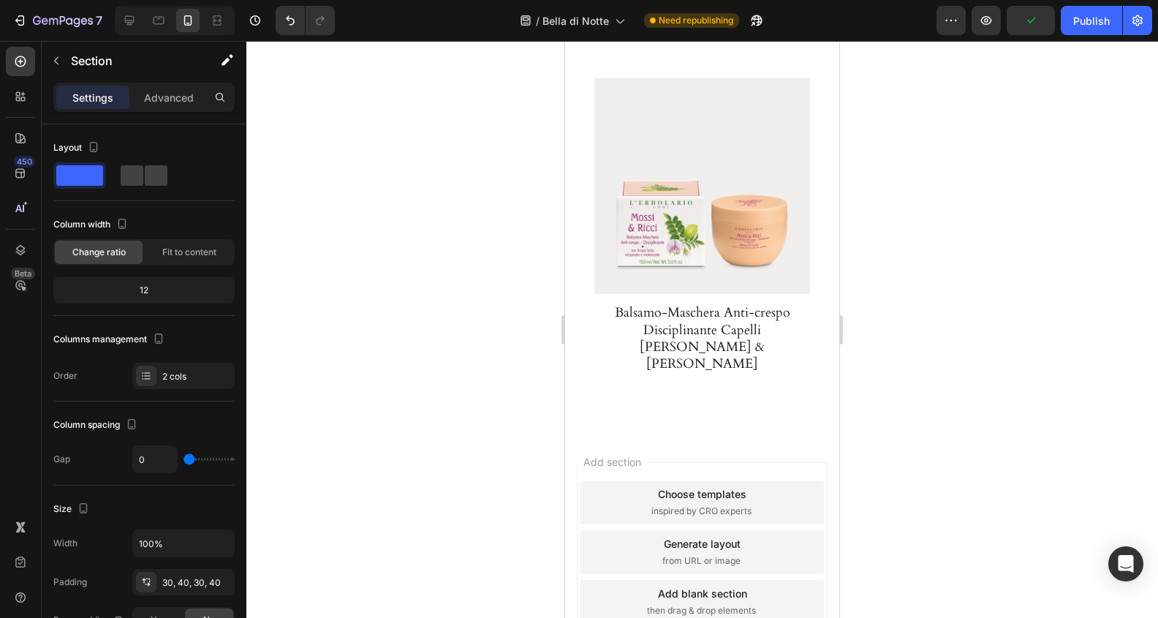
scroll to position [4490, 0]
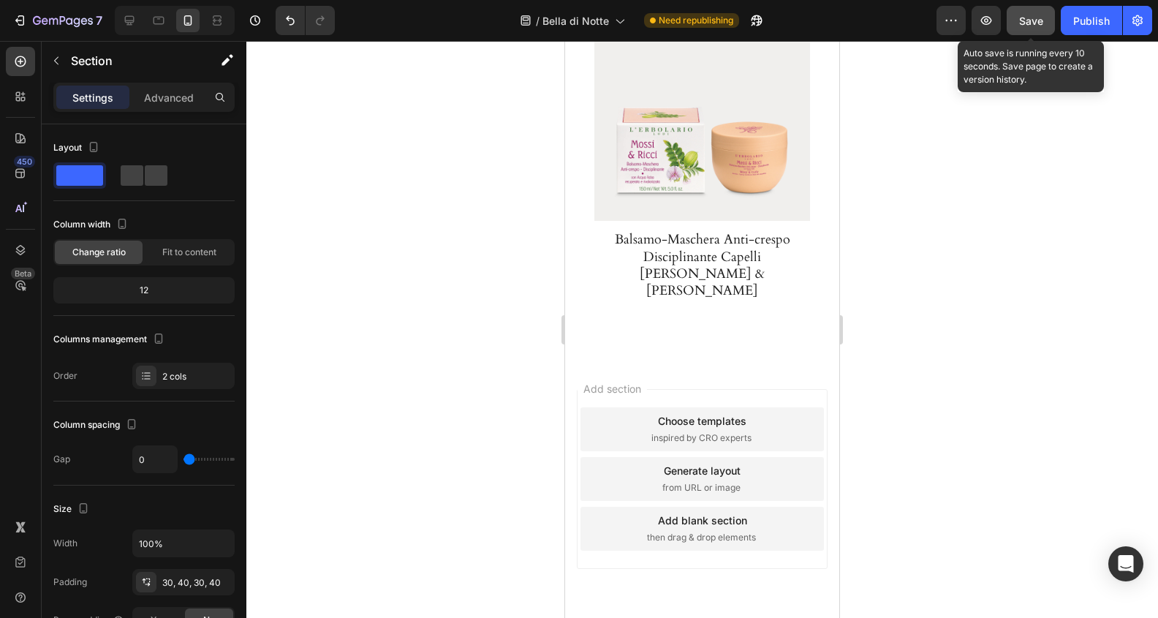
drag, startPoint x: 1043, startPoint y: 19, endPoint x: 1054, endPoint y: 19, distance: 11.0
click at [1043, 19] on button "Save" at bounding box center [1031, 20] width 48 height 29
click at [1083, 23] on div "Publish" at bounding box center [1091, 20] width 37 height 15
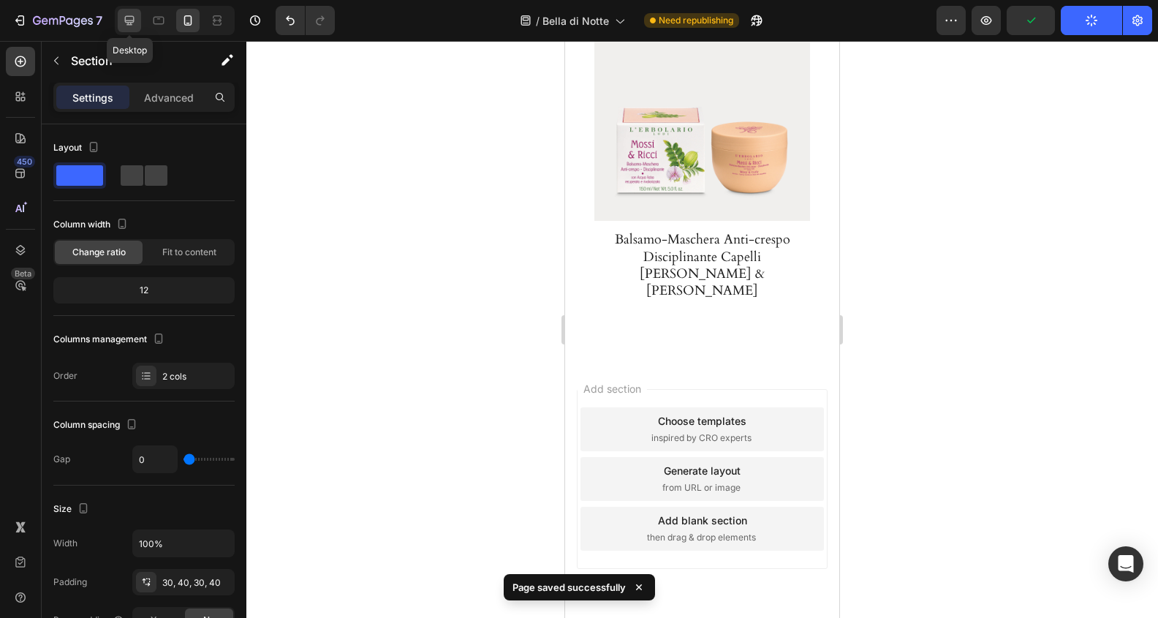
click at [126, 18] on icon at bounding box center [129, 20] width 15 height 15
type input "32"
type input "1200"
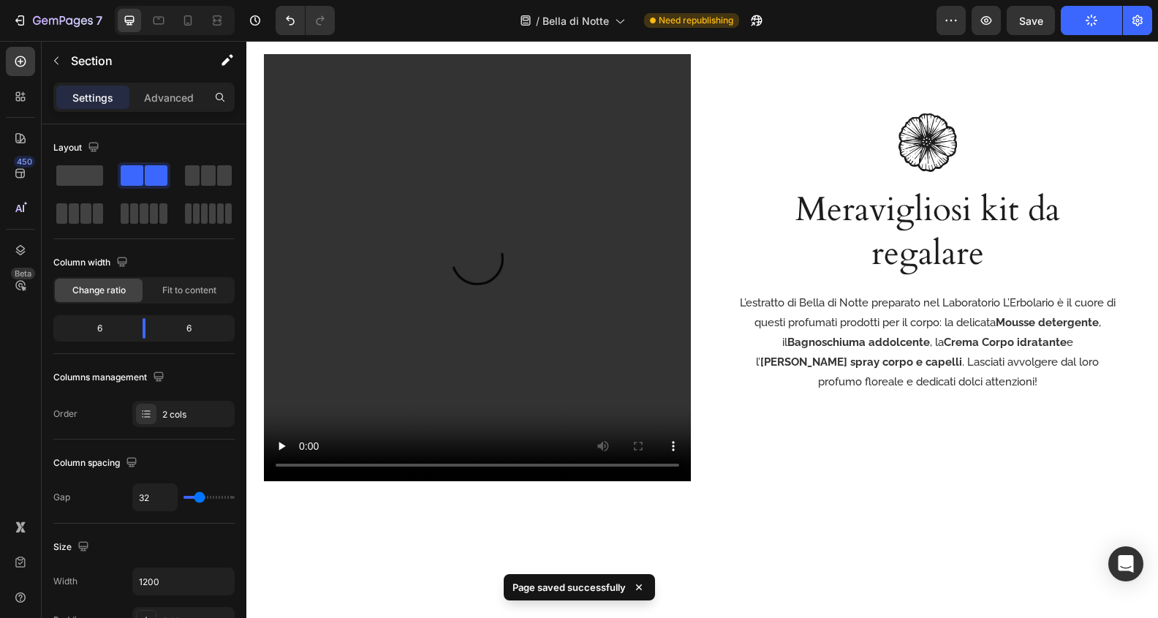
scroll to position [2214, 0]
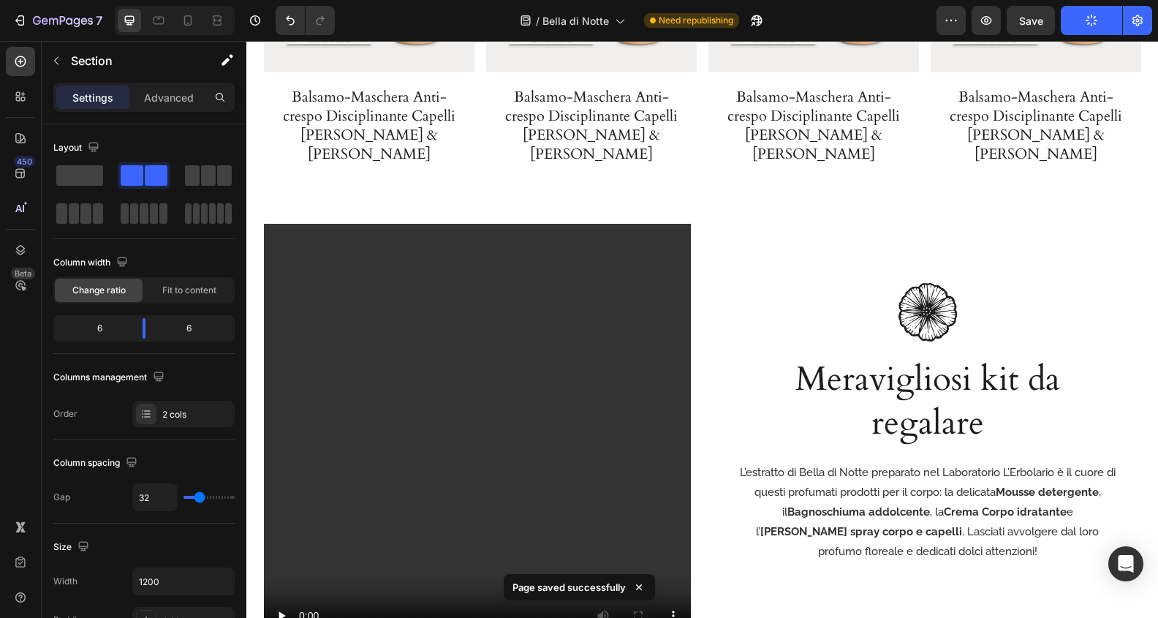
click at [257, 235] on section "Video Row Image Meravigliosi kit da regalare Heading L’estratto di Bella di Not…" at bounding box center [702, 437] width 906 height 427
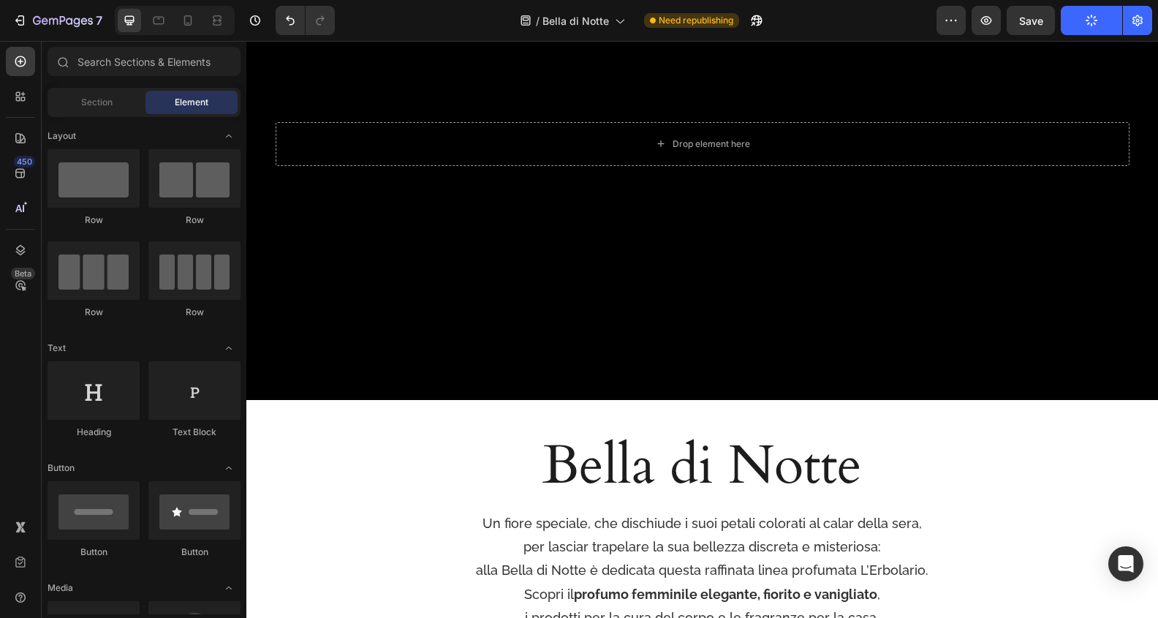
scroll to position [206, 0]
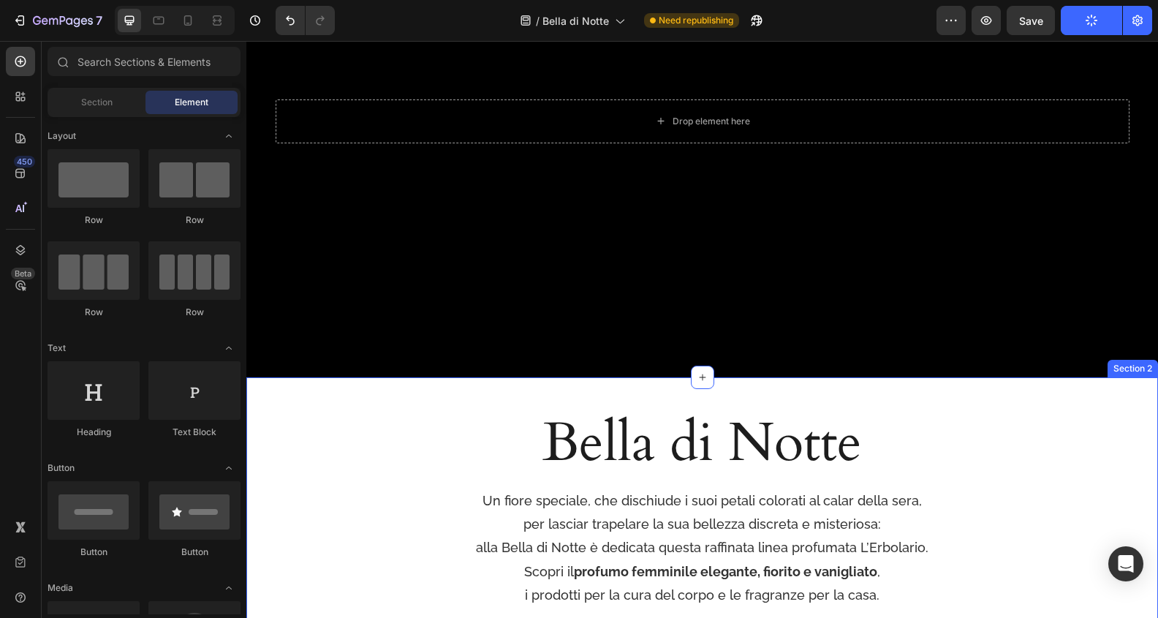
click at [254, 420] on div "Bella di Notte Heading Un fiore speciale, che dischiude i suoi petali colorati …" at bounding box center [702, 531] width 912 height 250
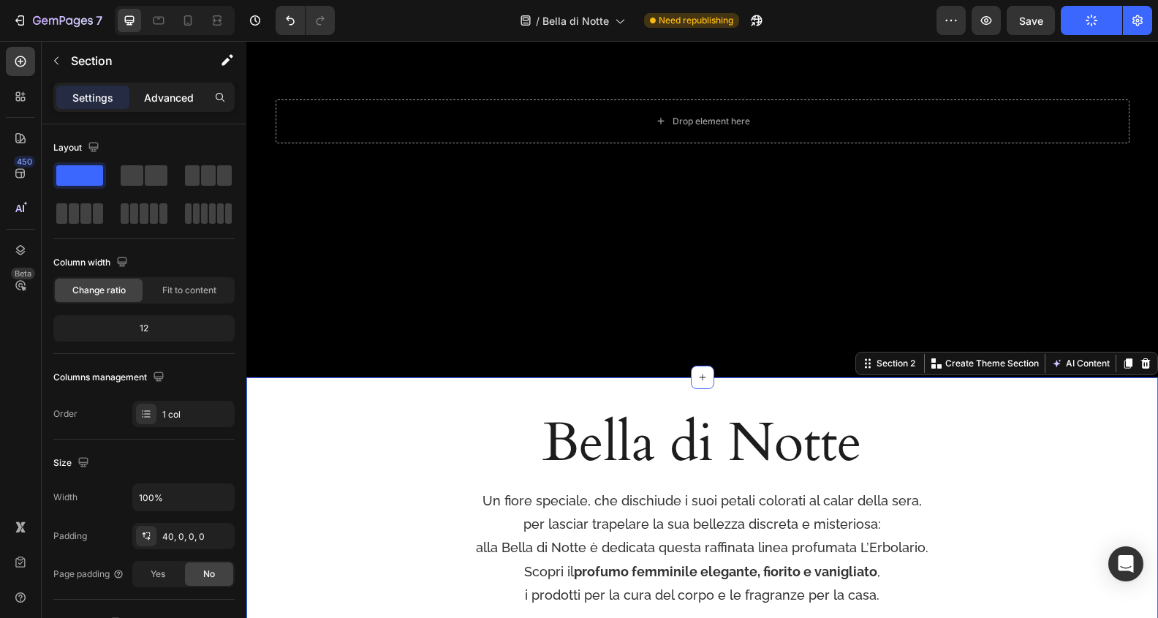
click at [162, 106] on div "Advanced" at bounding box center [168, 97] width 73 height 23
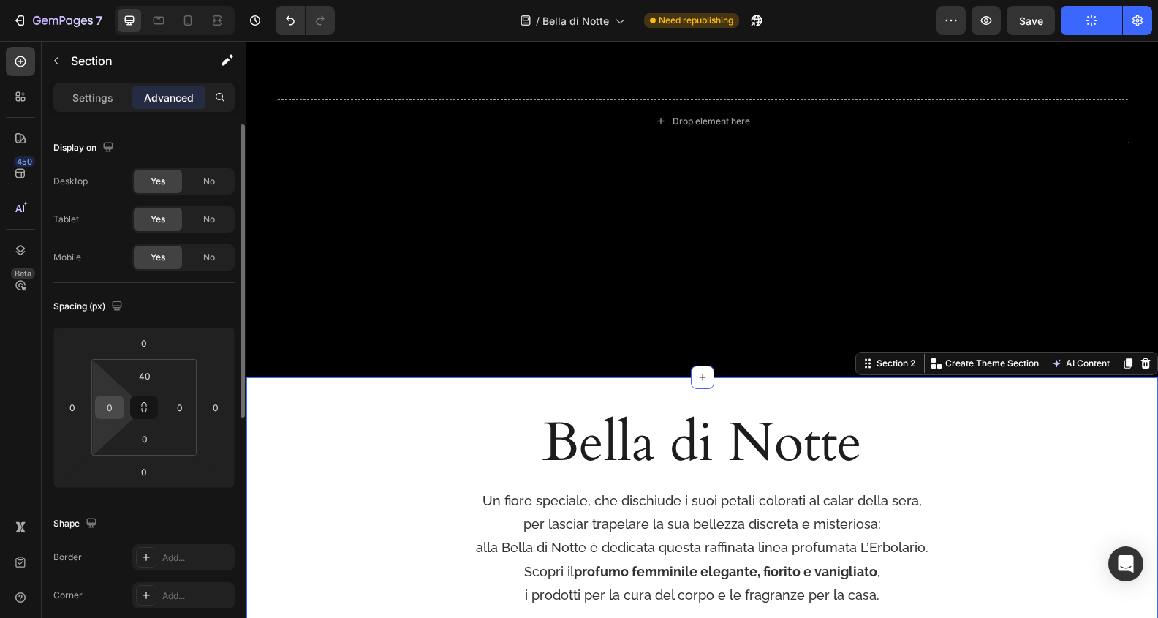
click at [122, 404] on div "0" at bounding box center [109, 406] width 29 height 23
click at [113, 404] on input "0" at bounding box center [110, 407] width 22 height 22
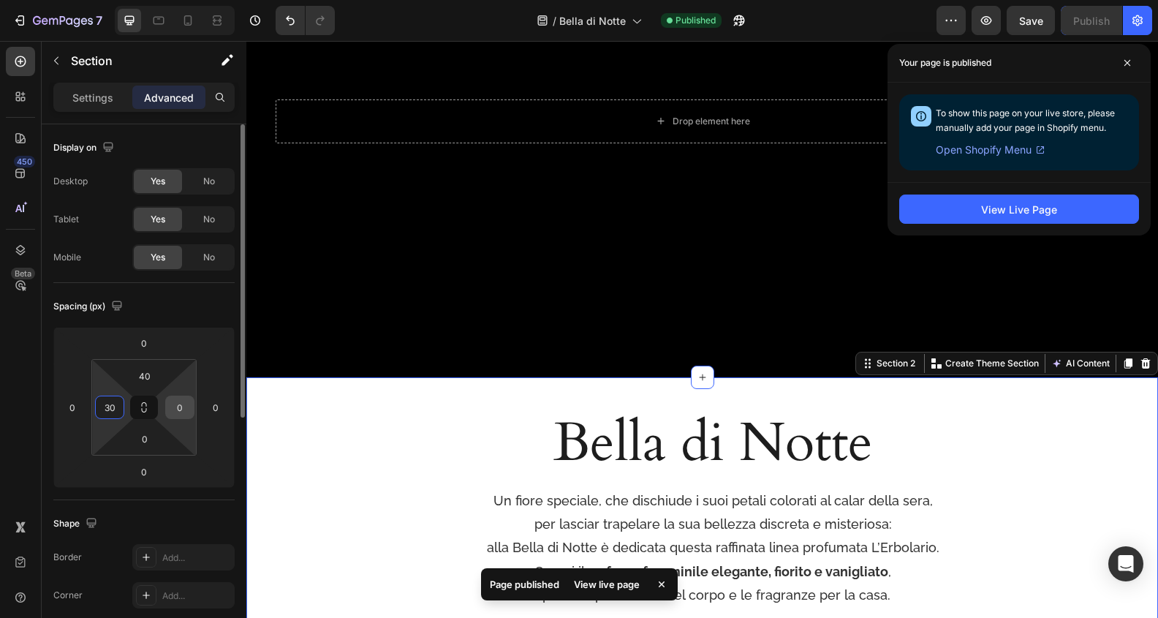
type input "30"
drag, startPoint x: 175, startPoint y: 402, endPoint x: 203, endPoint y: 405, distance: 27.9
click at [176, 402] on input "0" at bounding box center [180, 407] width 22 height 22
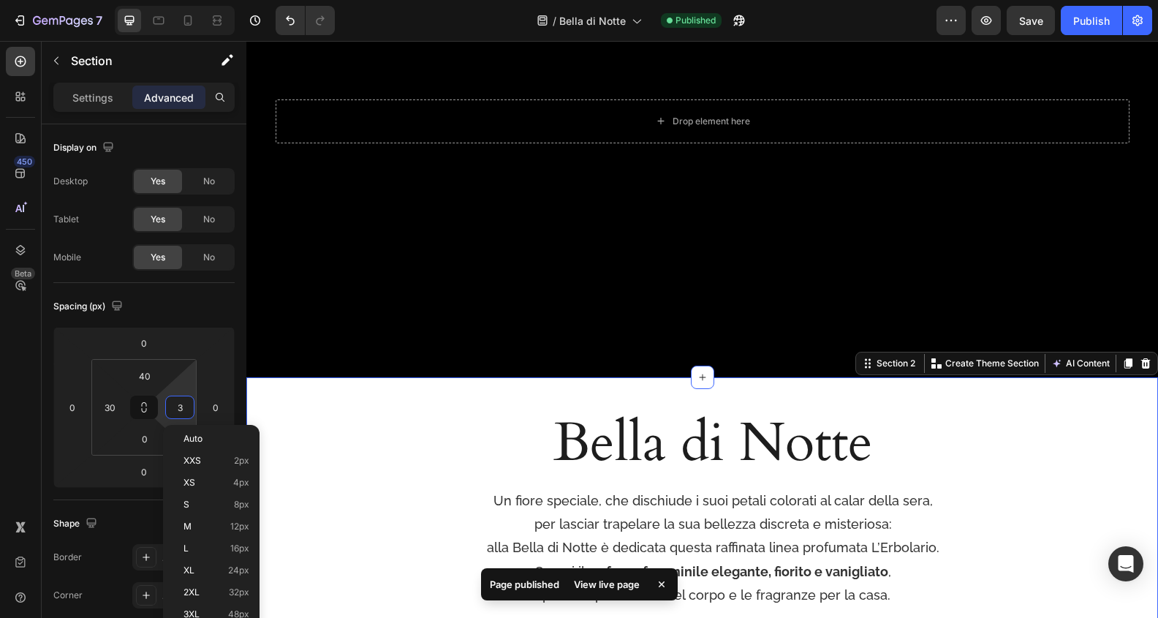
type input "30"
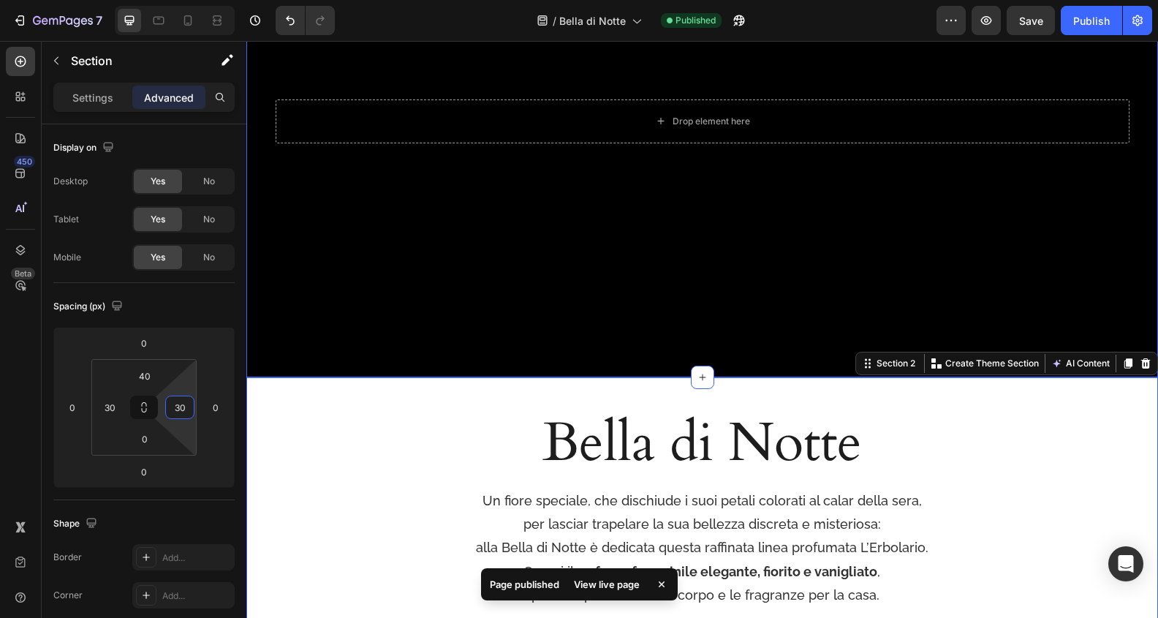
click at [757, 232] on div "Background Image" at bounding box center [702, 121] width 912 height 512
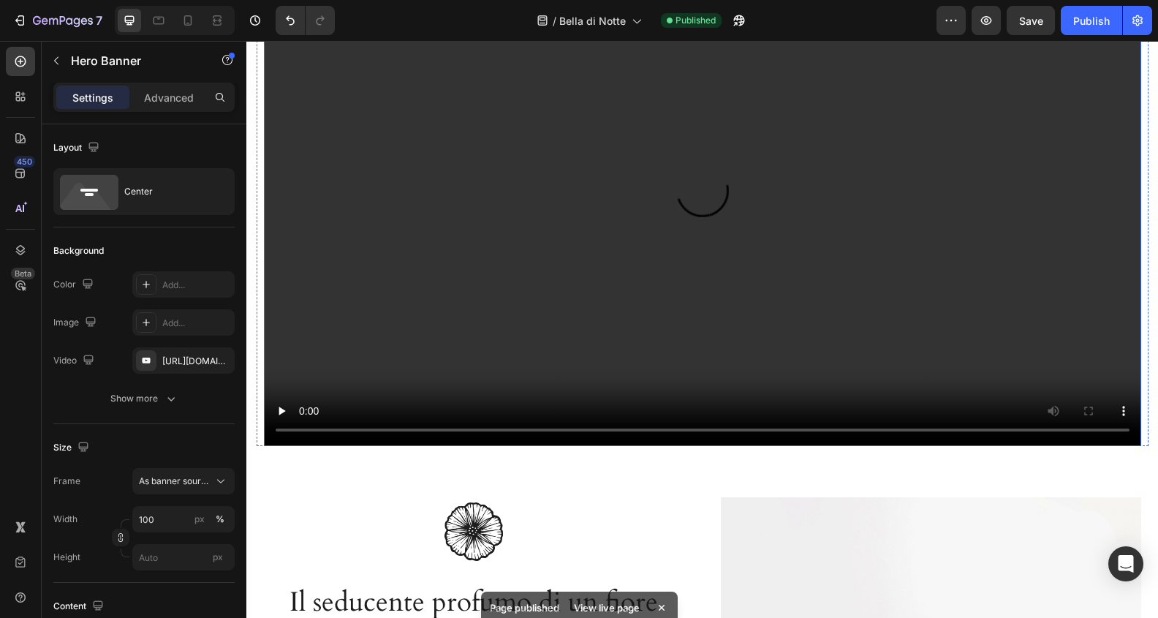
scroll to position [982, 0]
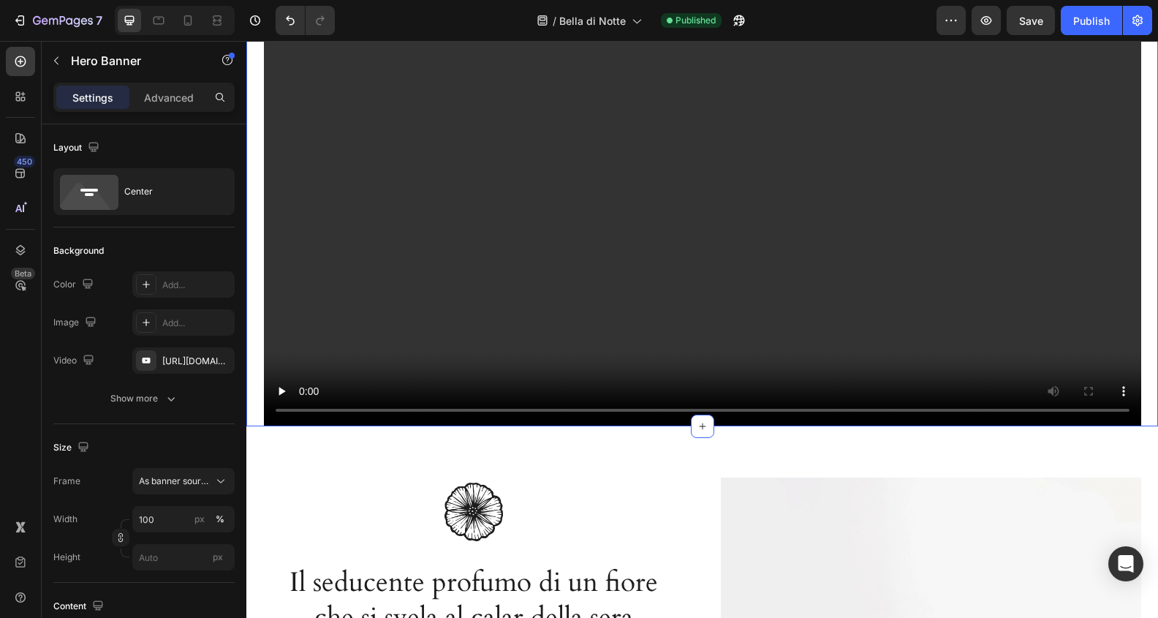
click at [250, 251] on div "Video Row" at bounding box center [702, 179] width 912 height 493
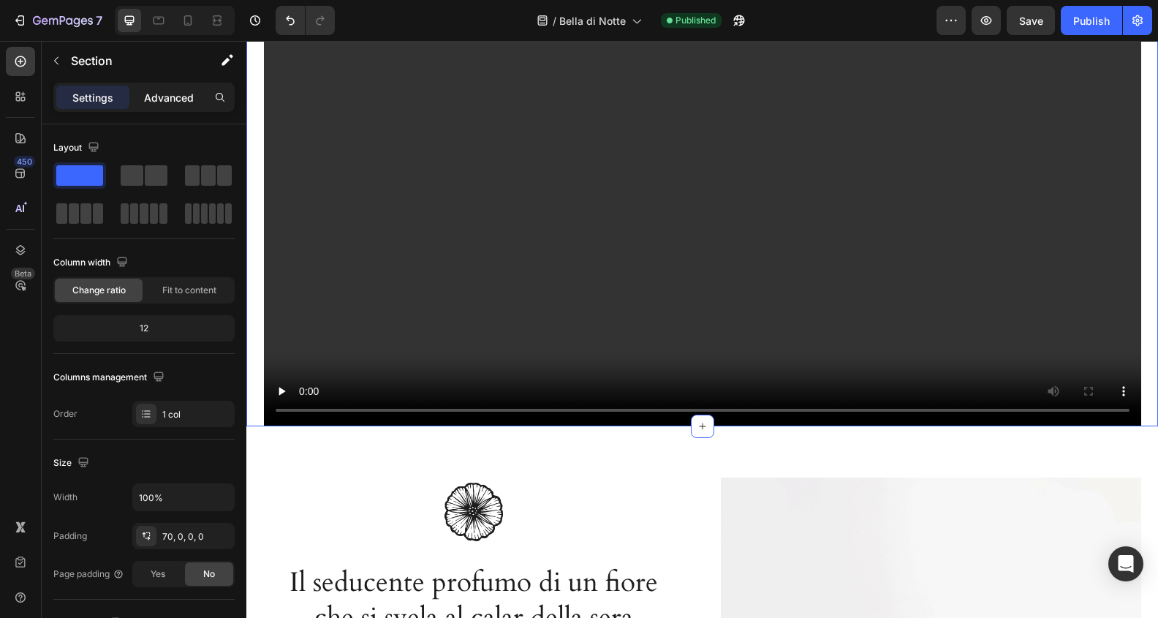
click at [164, 102] on p "Advanced" at bounding box center [169, 97] width 50 height 15
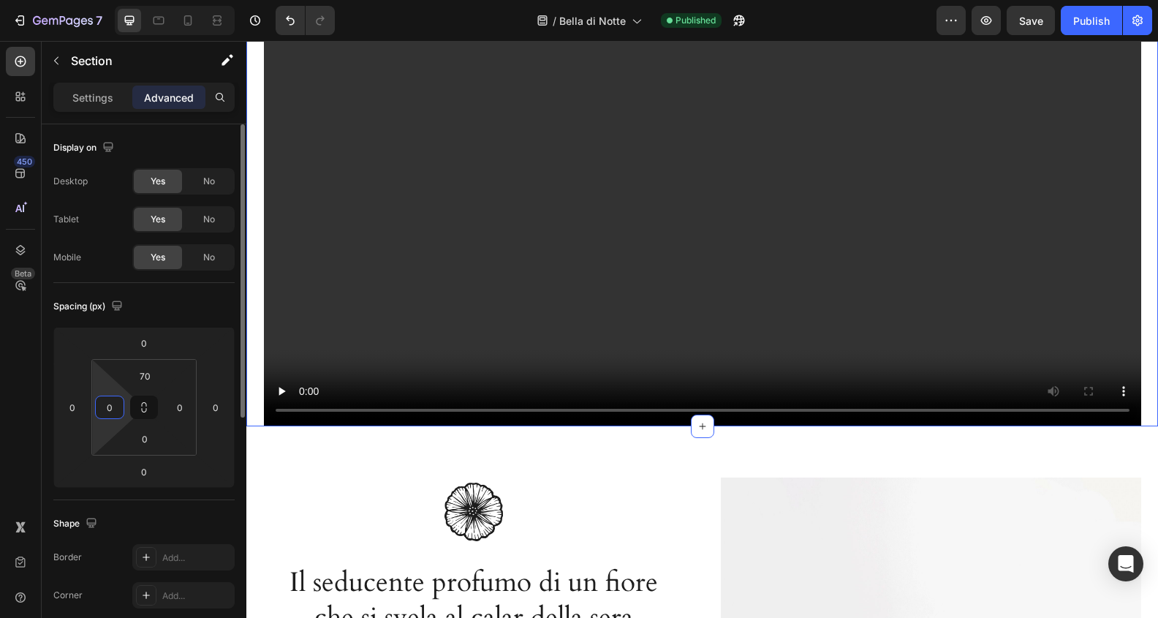
click at [110, 403] on input "0" at bounding box center [110, 407] width 22 height 22
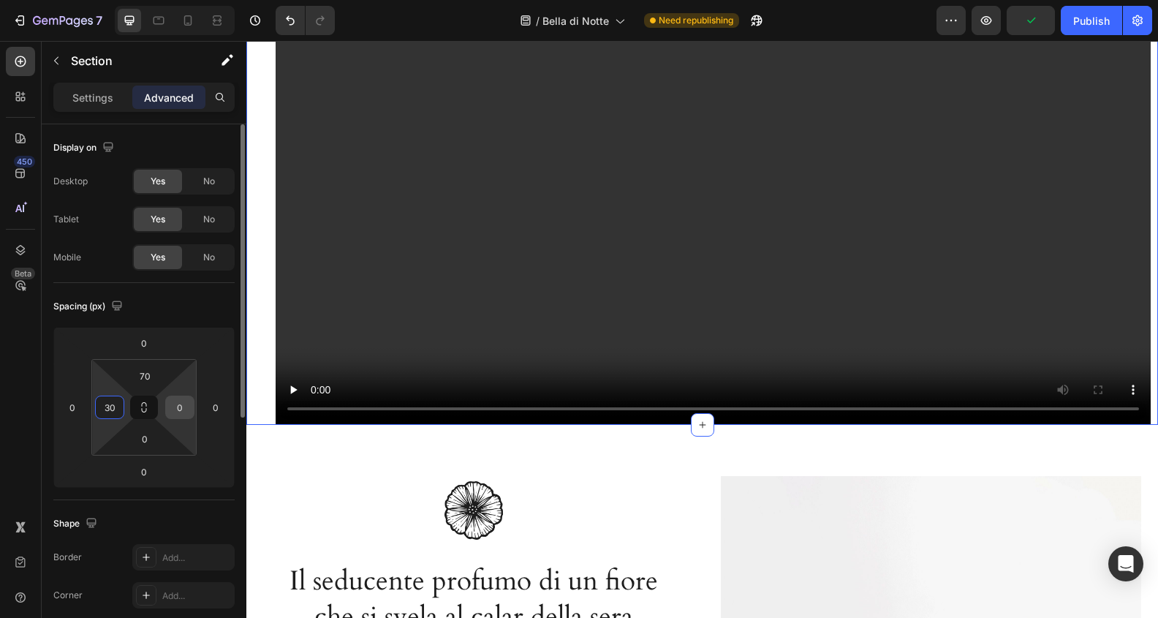
type input "30"
drag, startPoint x: 187, startPoint y: 406, endPoint x: 197, endPoint y: 406, distance: 10.2
click at [187, 406] on input "0" at bounding box center [180, 407] width 22 height 22
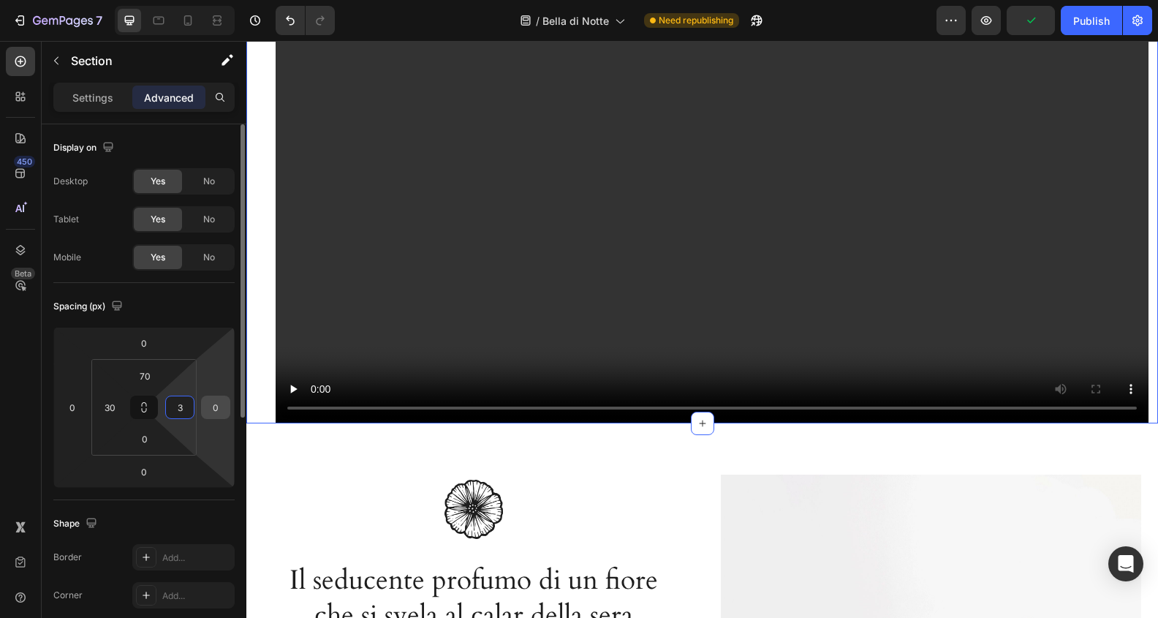
type input "30"
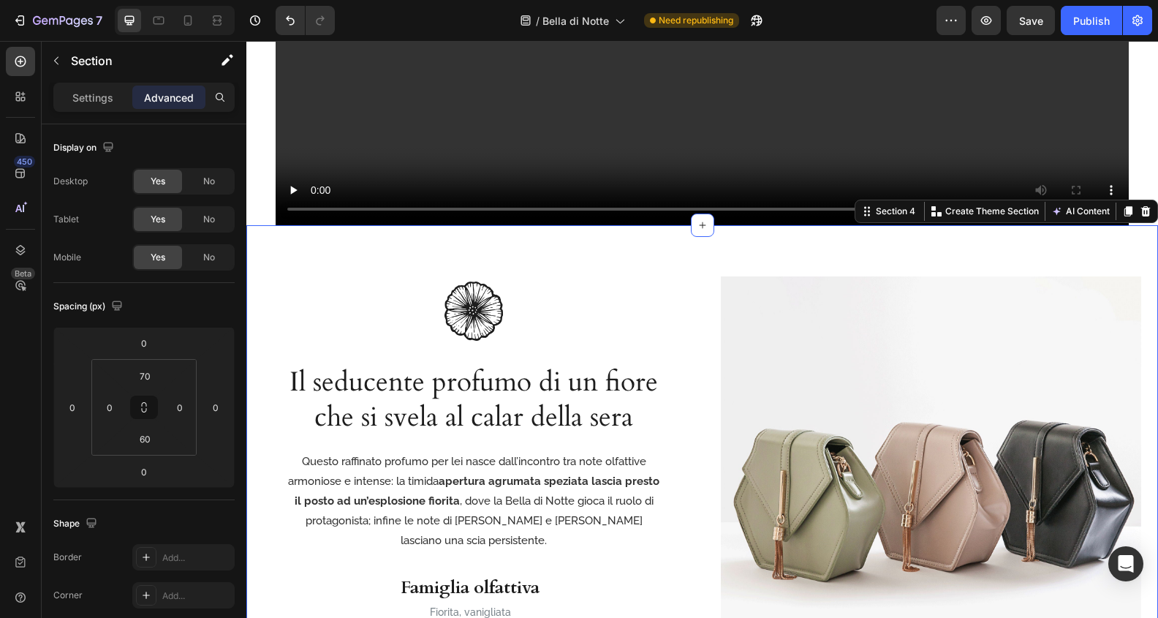
scroll to position [1216, 0]
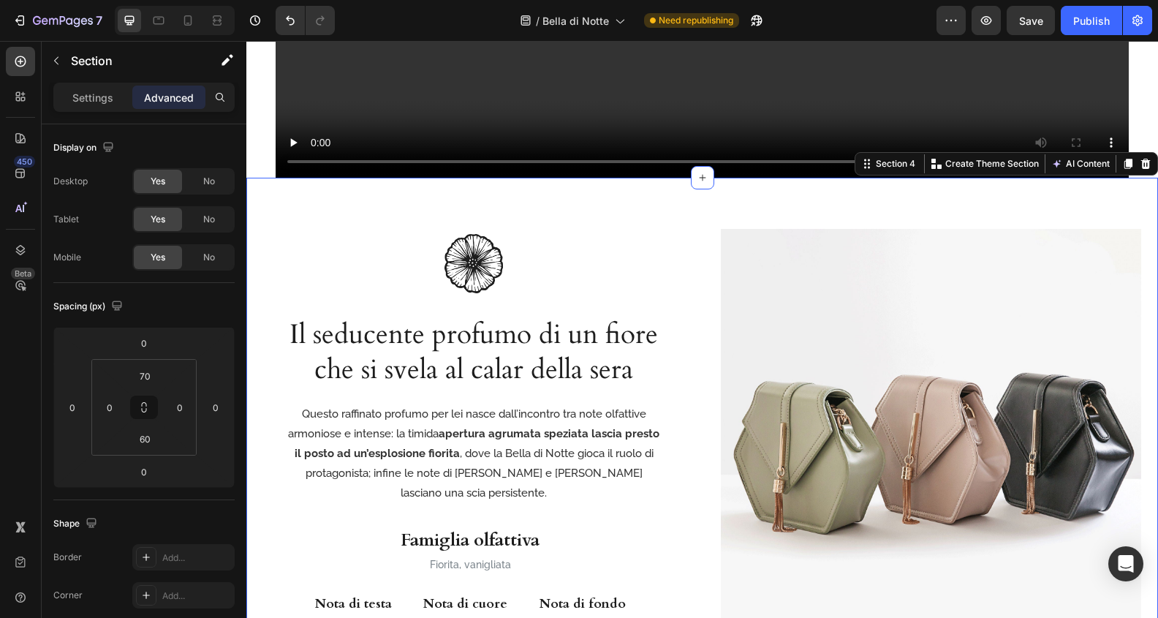
click at [254, 201] on div "Image Il seducente profumo di un fiore che si svela al calar della sera Heading…" at bounding box center [702, 435] width 912 height 515
click at [118, 406] on input "0" at bounding box center [110, 407] width 22 height 22
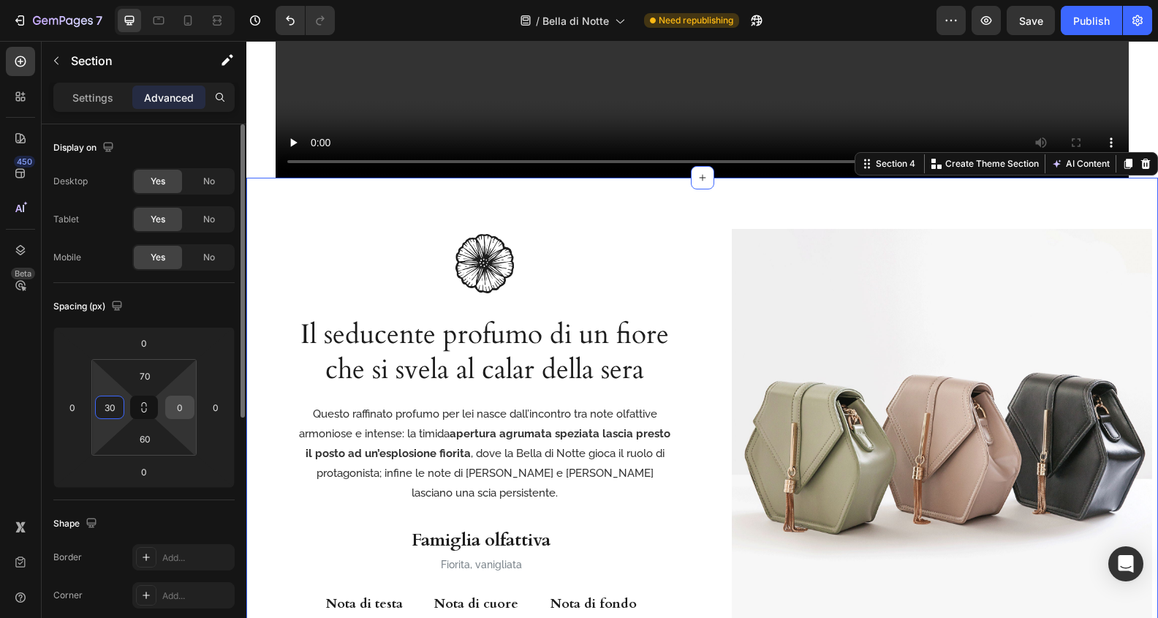
type input "30"
click at [183, 399] on input "0" at bounding box center [180, 407] width 22 height 22
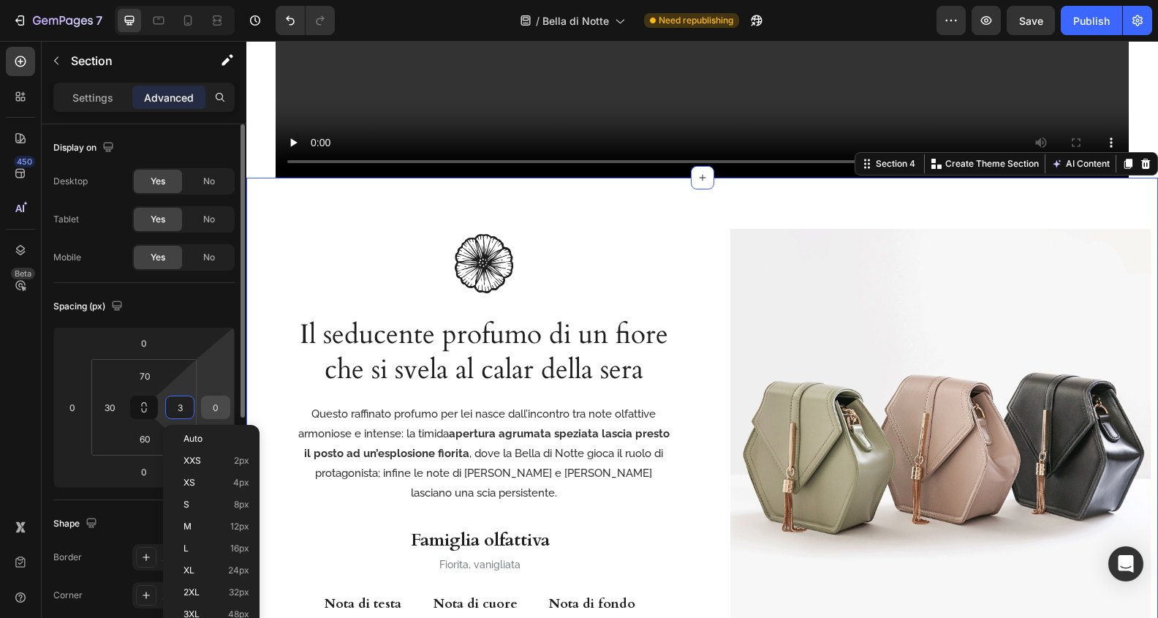
type input "30"
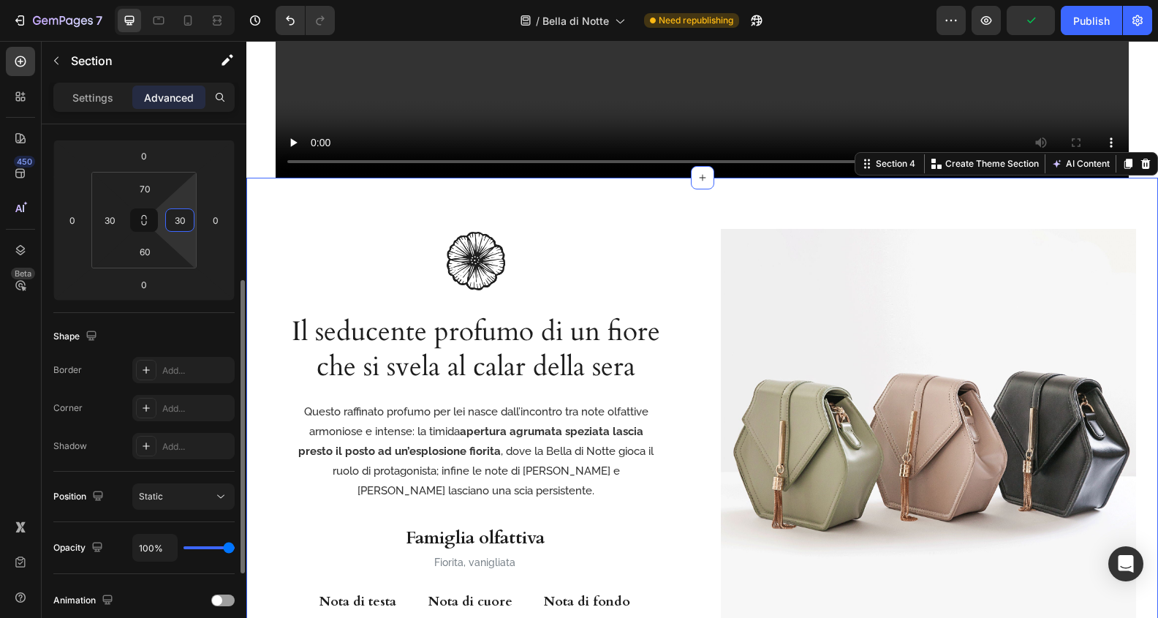
scroll to position [237, 0]
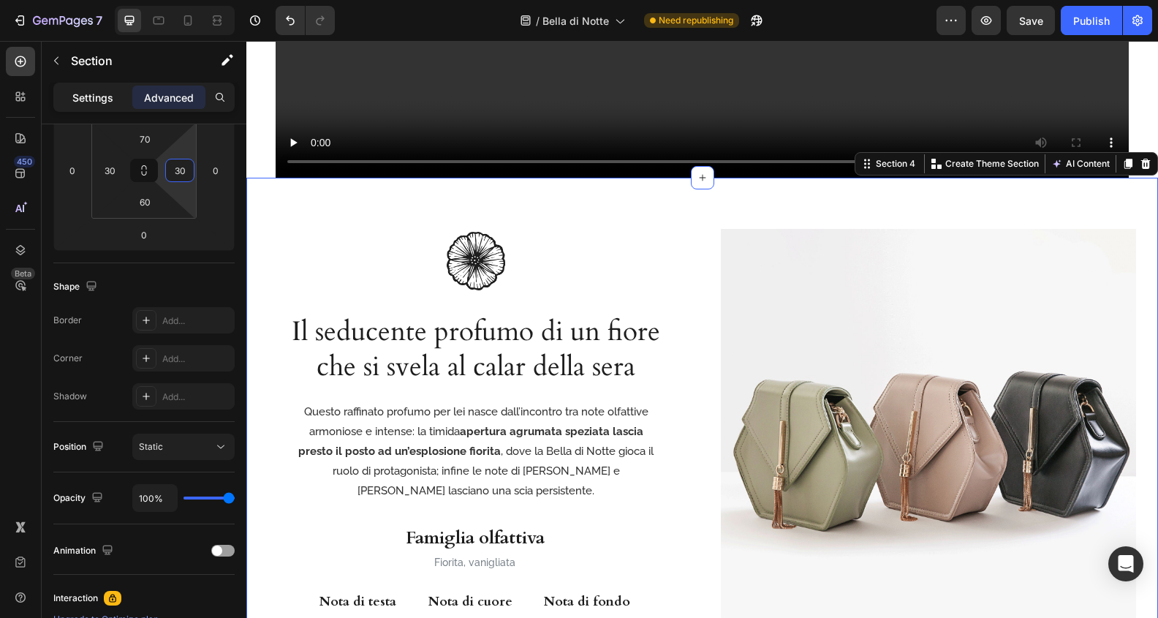
click at [59, 96] on div "Settings" at bounding box center [92, 97] width 73 height 23
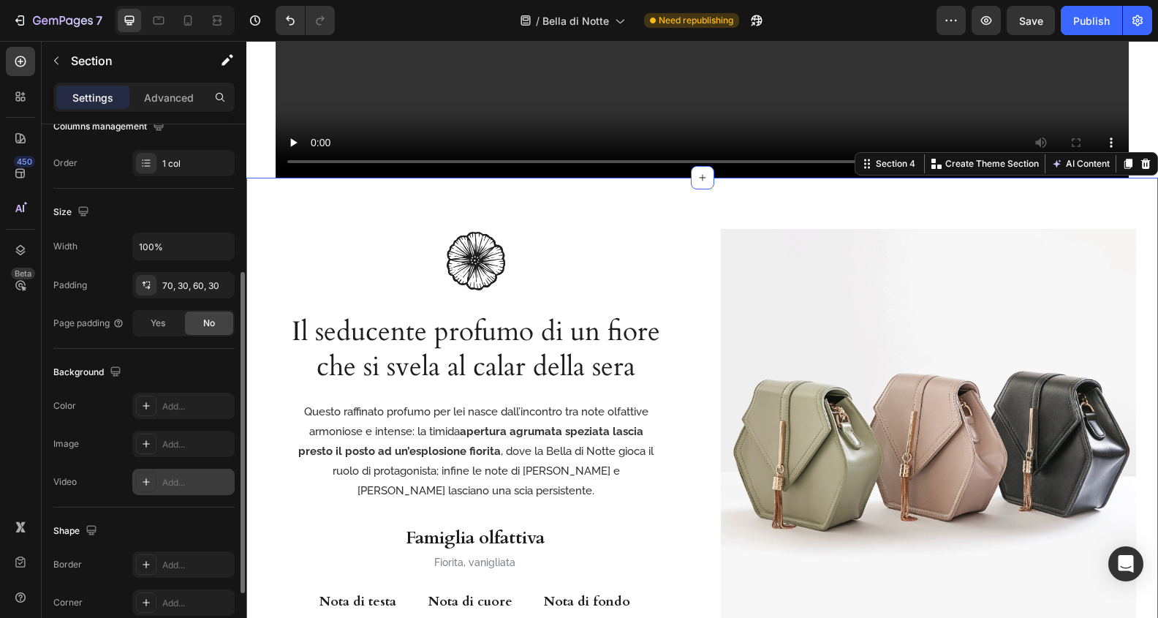
scroll to position [253, 0]
click at [175, 242] on input "100%" at bounding box center [183, 244] width 101 height 26
click at [186, 244] on input "1200%" at bounding box center [183, 244] width 101 height 26
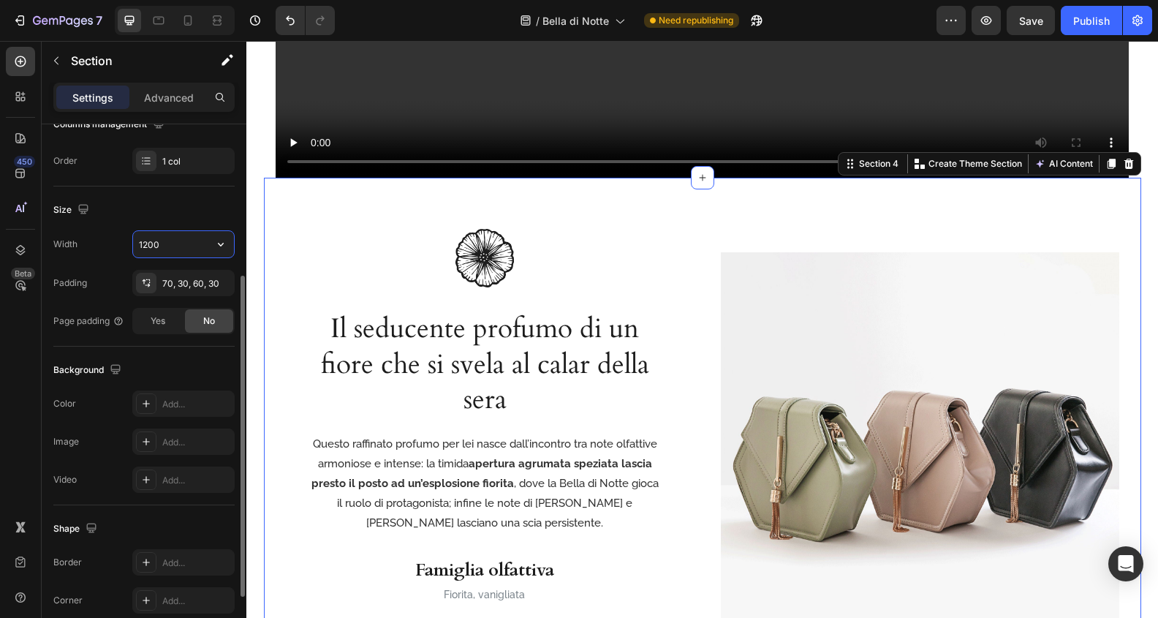
type input "1200"
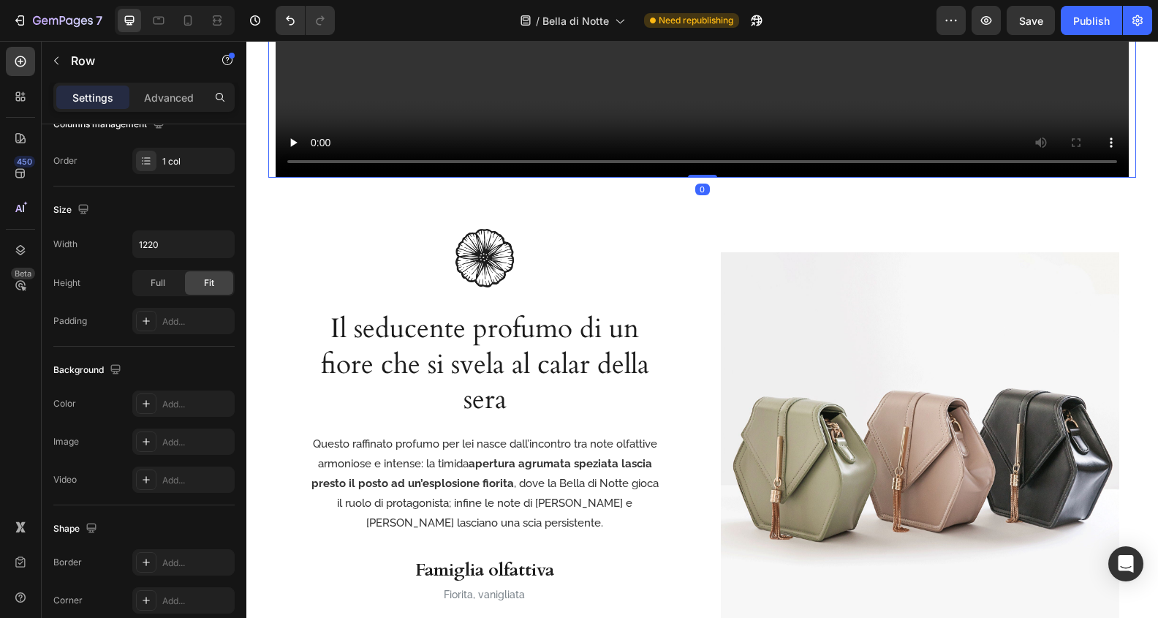
scroll to position [0, 0]
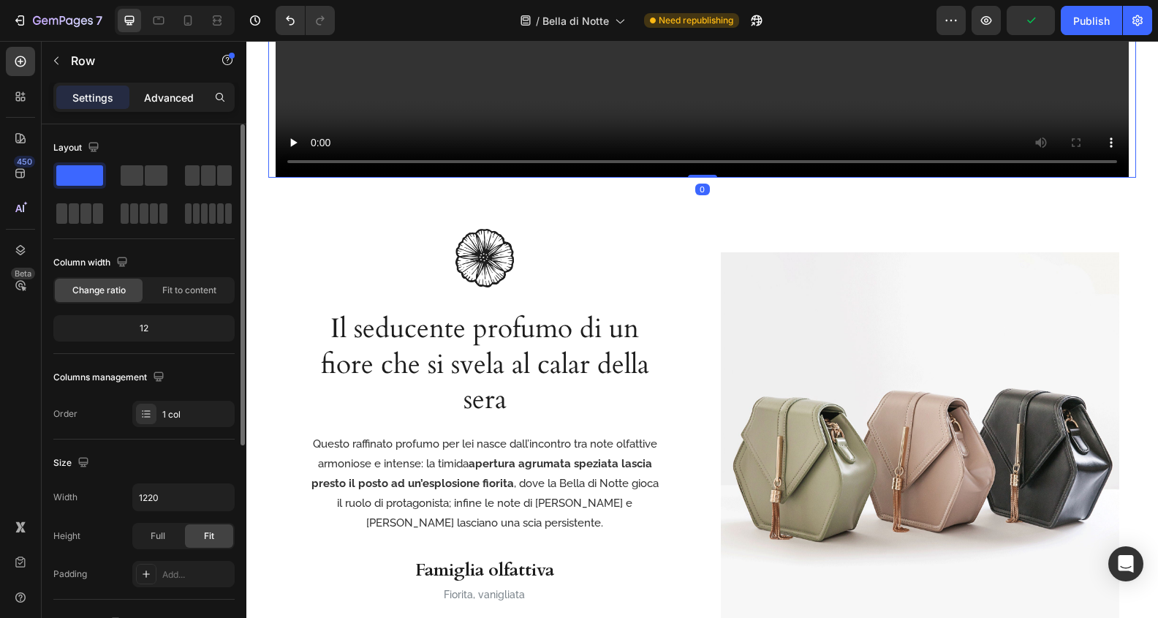
click at [175, 102] on p "Advanced" at bounding box center [169, 97] width 50 height 15
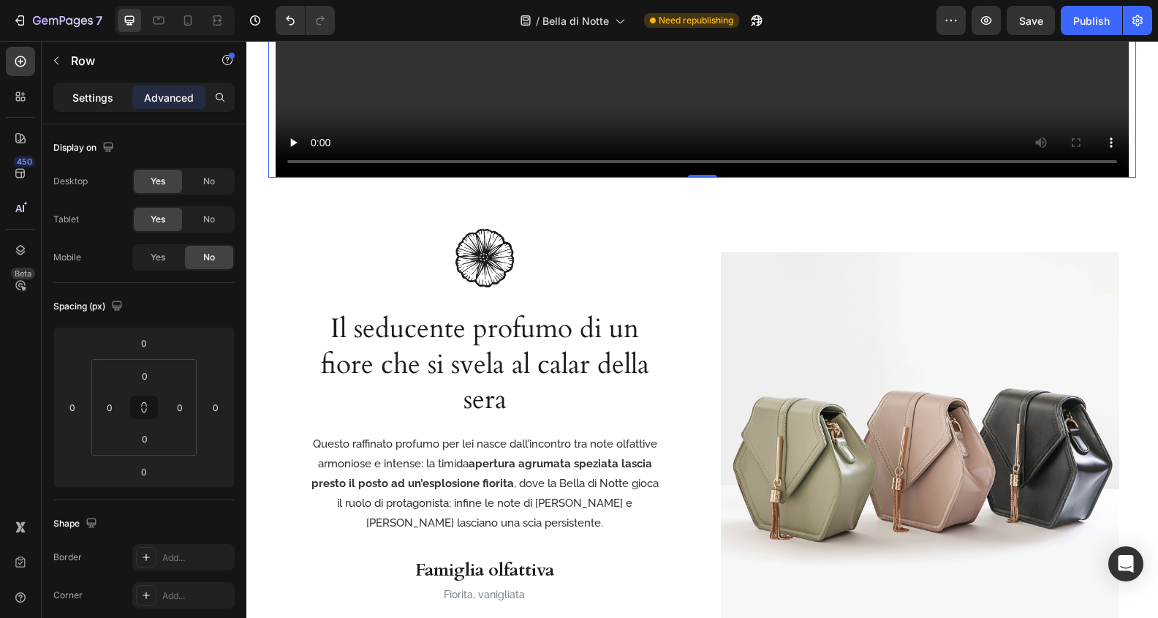
click at [95, 94] on p "Settings" at bounding box center [92, 97] width 41 height 15
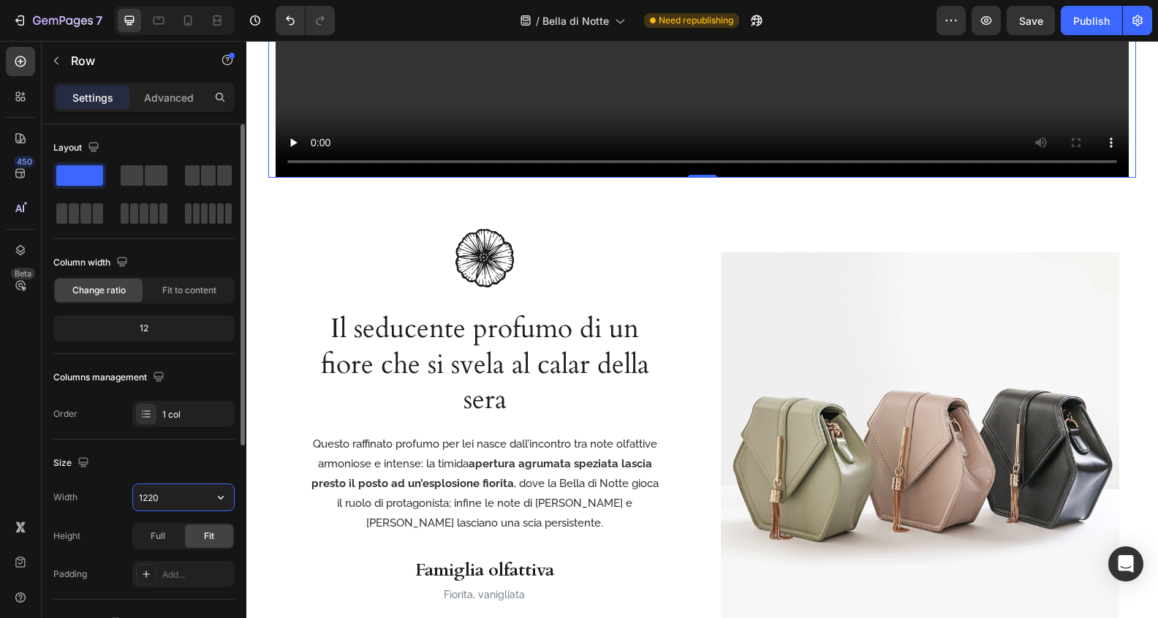
click at [177, 496] on input "1220" at bounding box center [183, 497] width 101 height 26
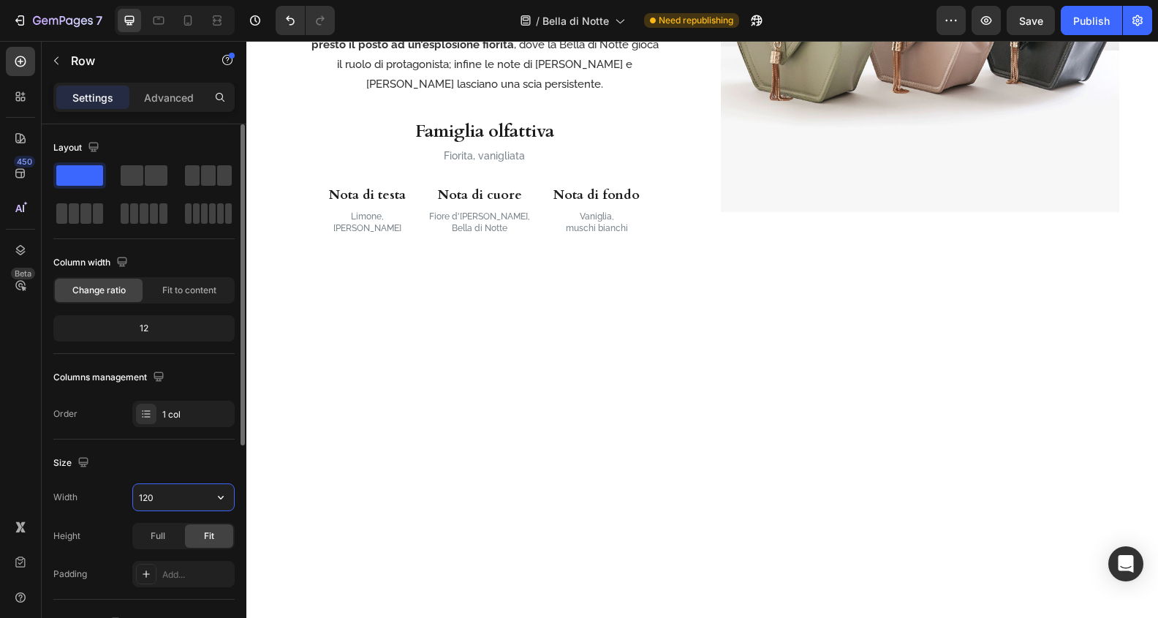
type input "1200"
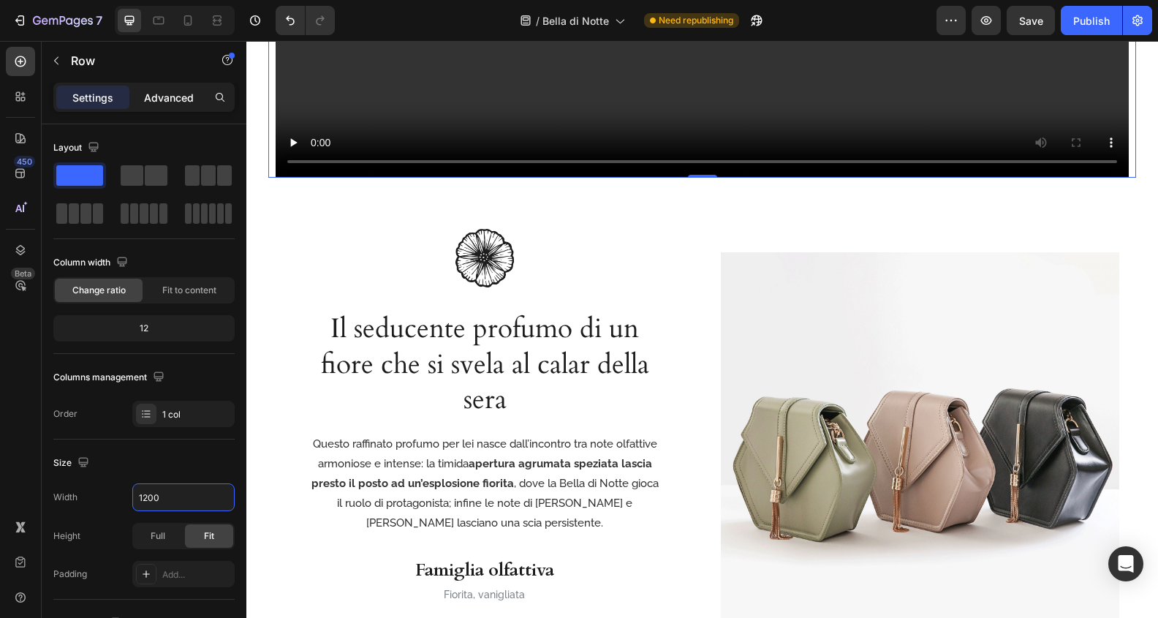
click at [190, 102] on p "Advanced" at bounding box center [169, 97] width 50 height 15
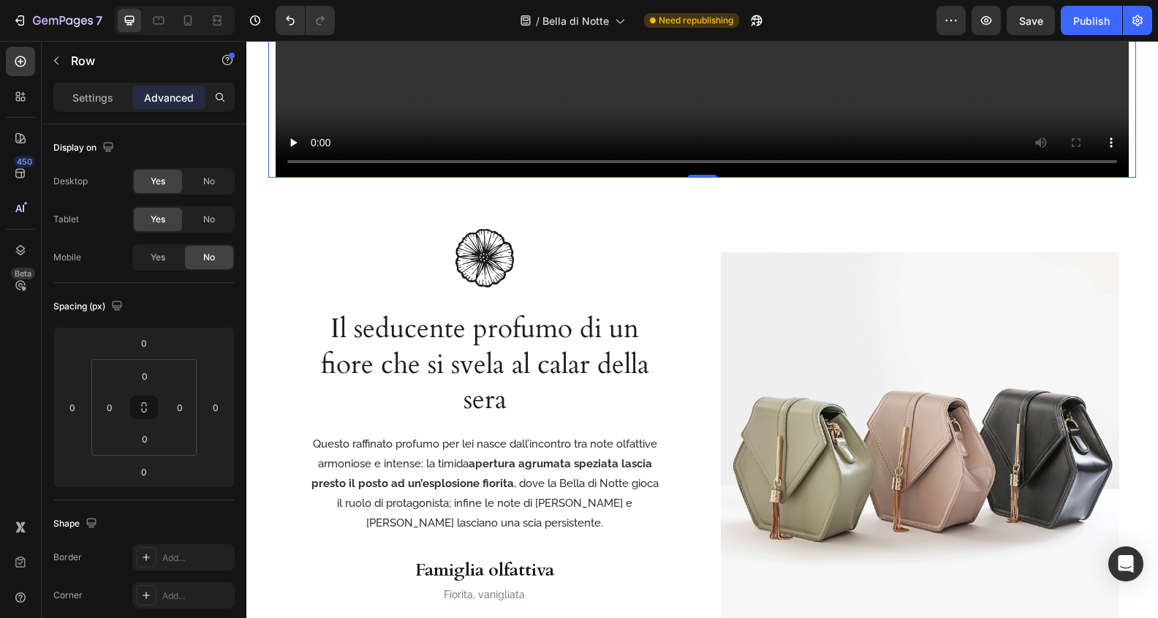
click at [110, 97] on p "Settings" at bounding box center [92, 97] width 41 height 15
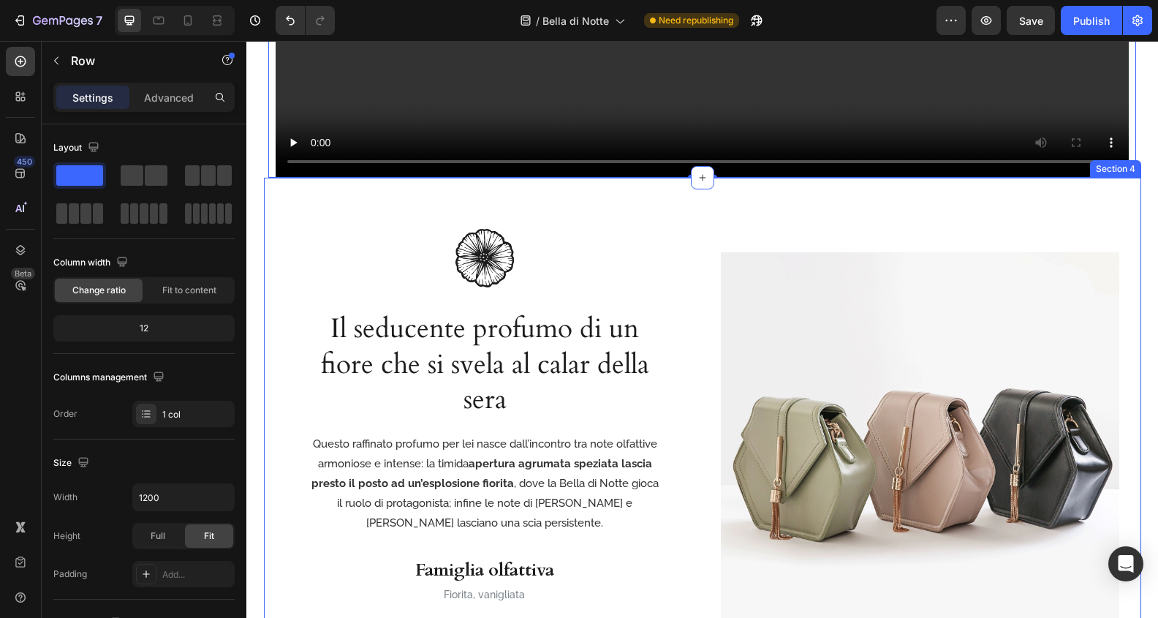
click at [287, 214] on div "Image Il seducente profumo di un fiore che si svela al calar della sera Heading…" at bounding box center [702, 448] width 877 height 540
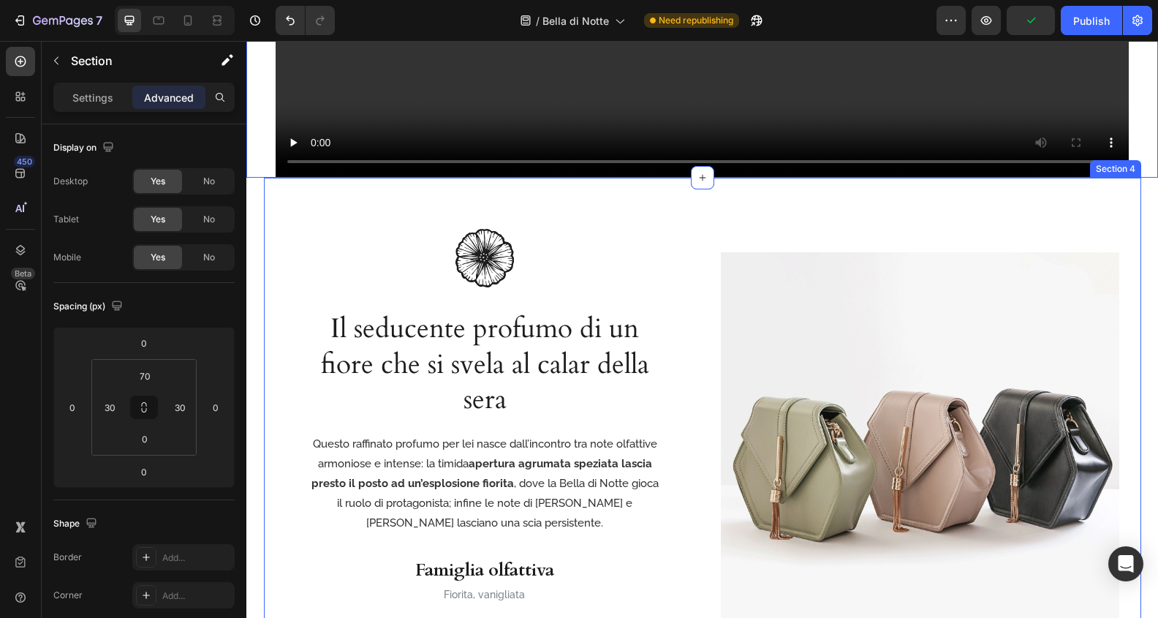
click at [269, 254] on div "Image Il seducente profumo di un fiore che si svela al calar della sera Heading…" at bounding box center [702, 448] width 877 height 540
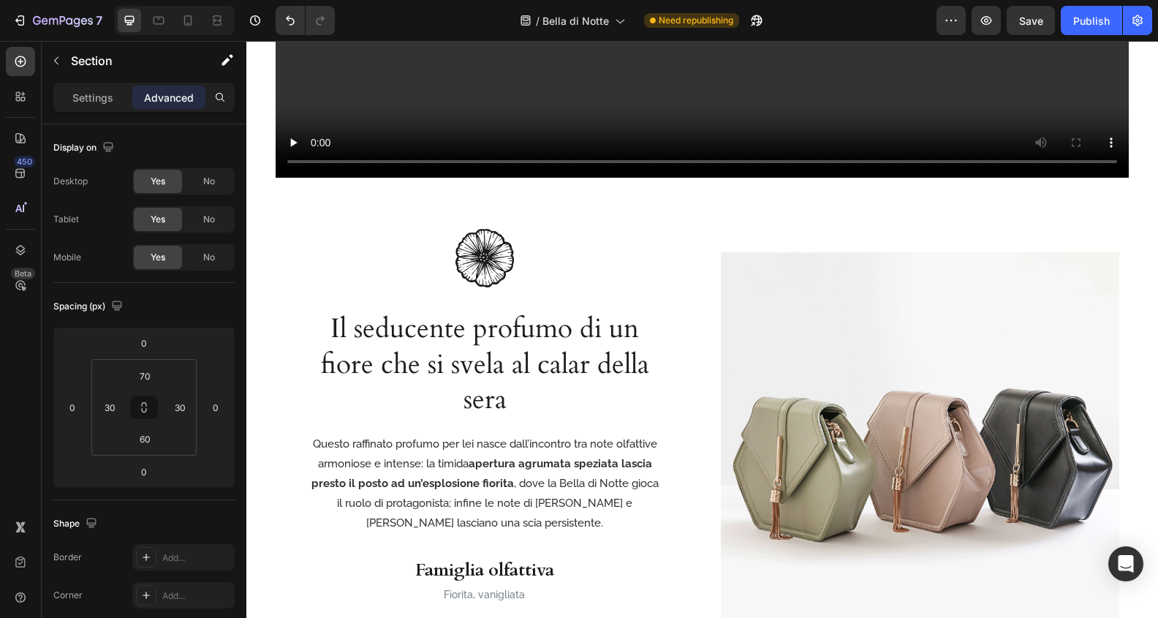
click at [257, 254] on section "Image Il seducente profumo di un fiore che si svela al calar della sera Heading…" at bounding box center [702, 448] width 906 height 540
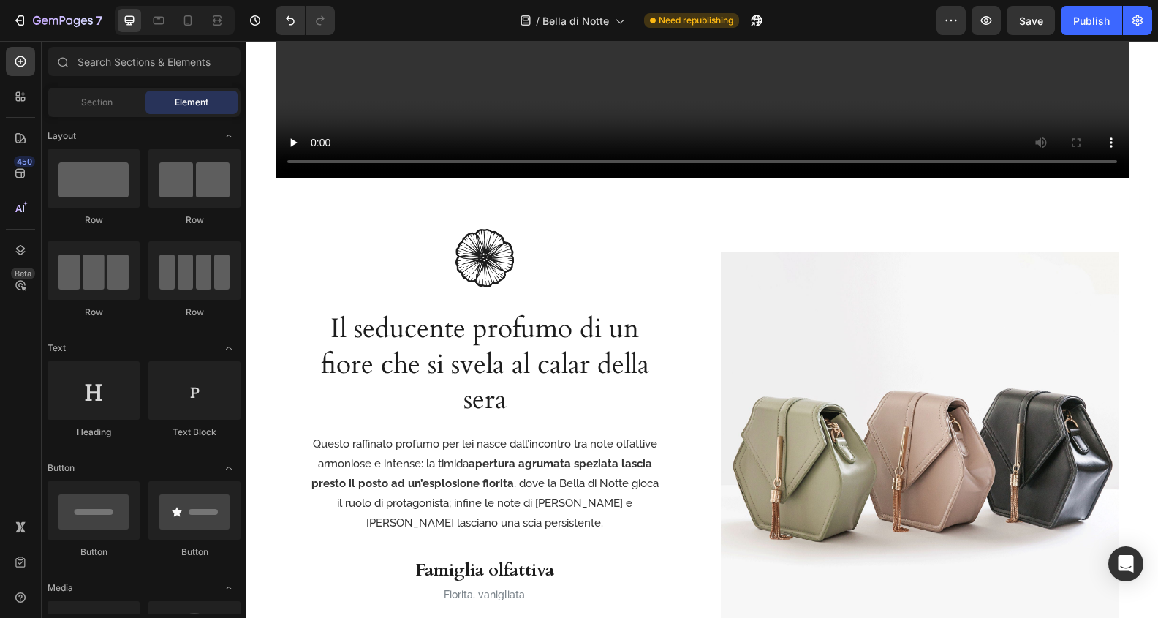
click at [257, 249] on section "Image Il seducente profumo di un fiore che si svela al calar della sera Heading…" at bounding box center [702, 448] width 906 height 540
click at [308, 250] on div at bounding box center [485, 258] width 398 height 58
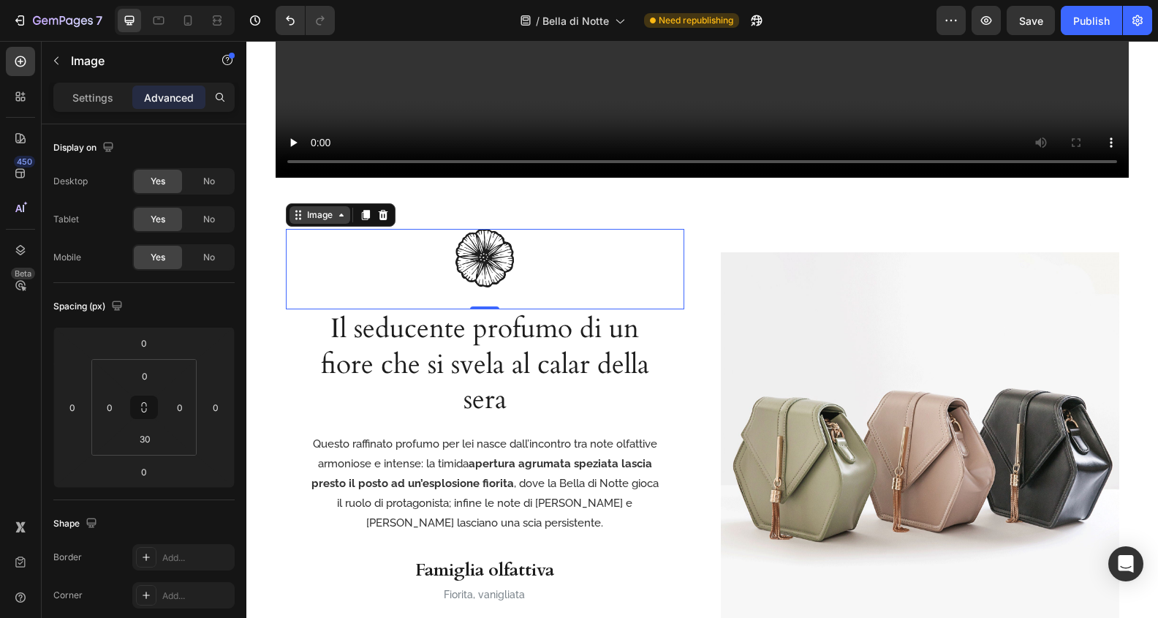
click at [306, 210] on div "Image" at bounding box center [319, 214] width 31 height 13
click at [259, 15] on icon "button" at bounding box center [255, 20] width 15 height 15
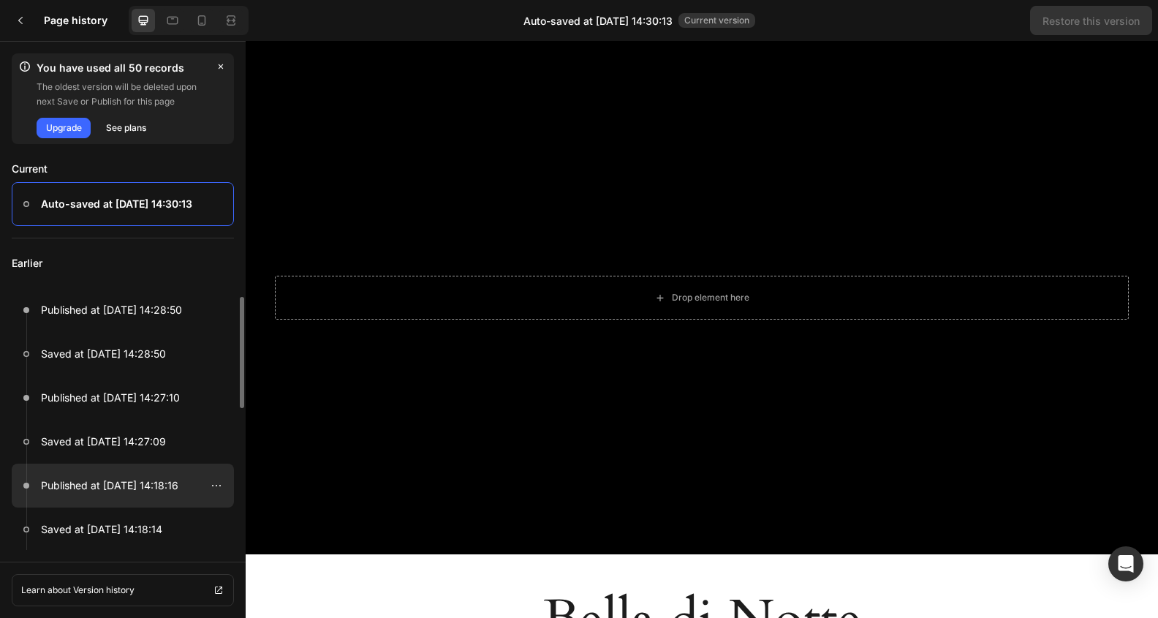
click at [154, 500] on div at bounding box center [123, 485] width 222 height 44
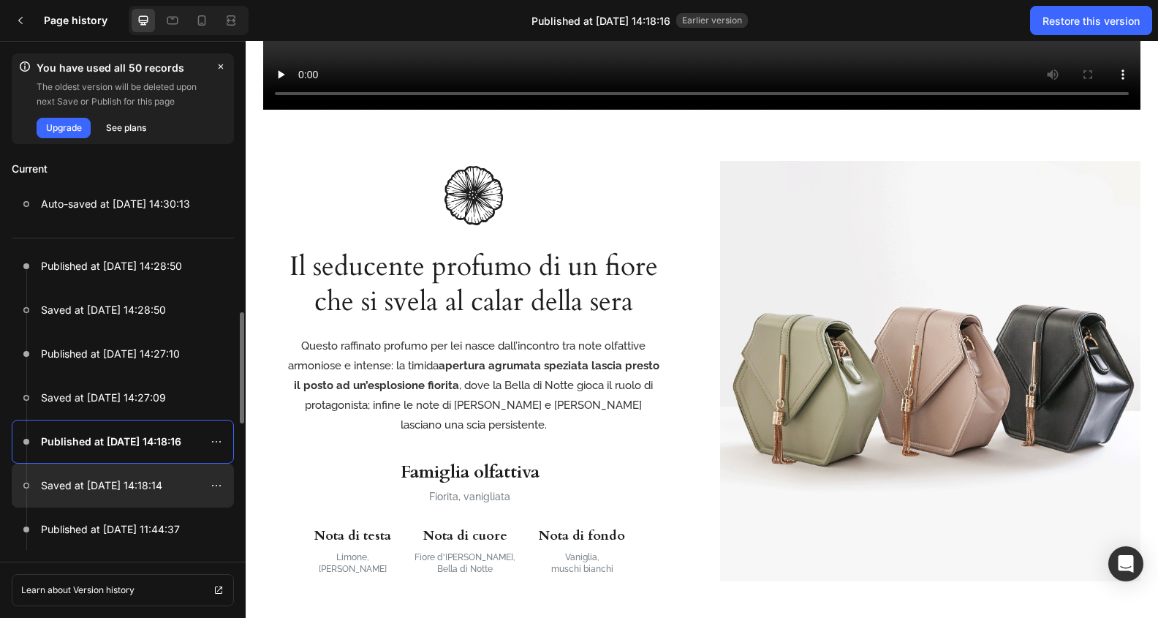
scroll to position [108, 0]
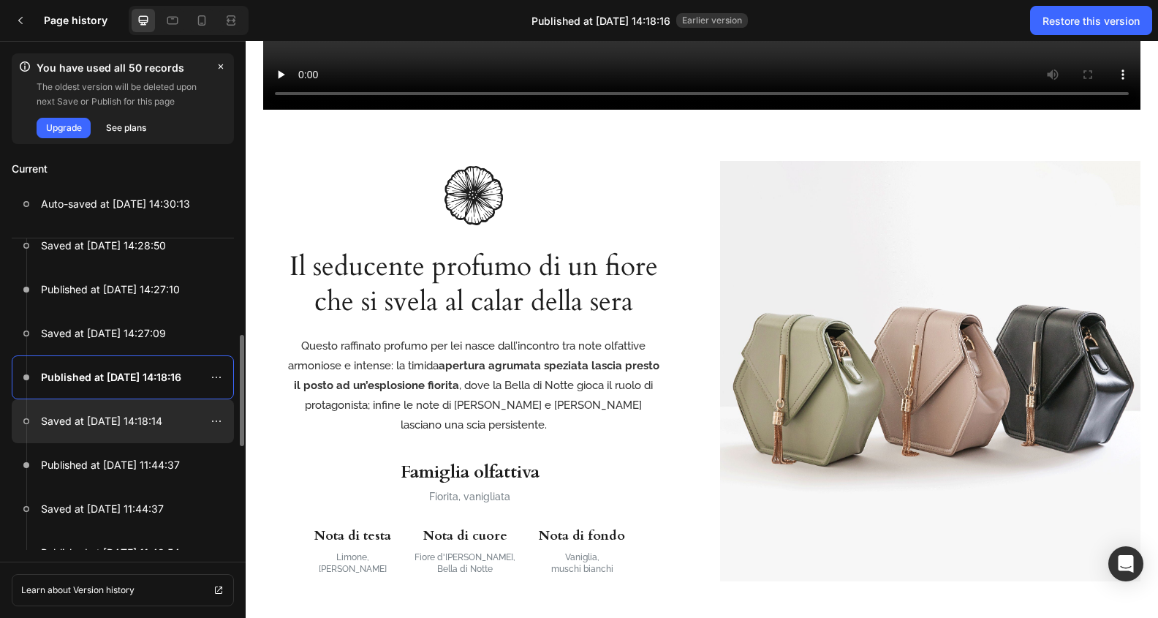
click at [157, 428] on p "Saved at Aug 28, 14:18:14" at bounding box center [101, 421] width 121 height 18
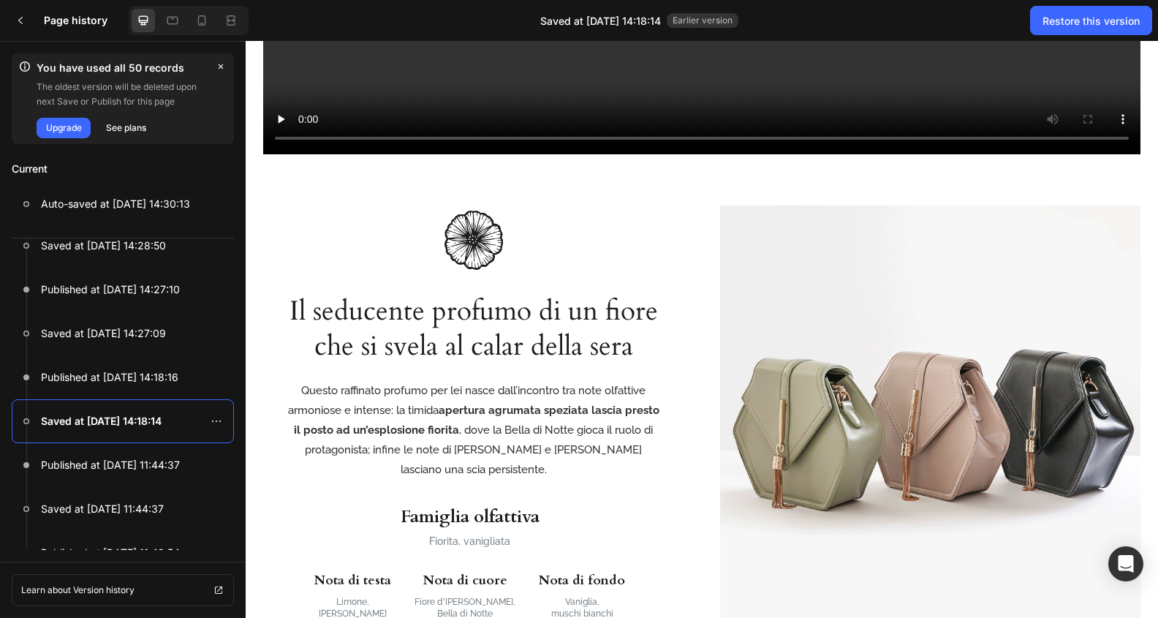
scroll to position [1239, 0]
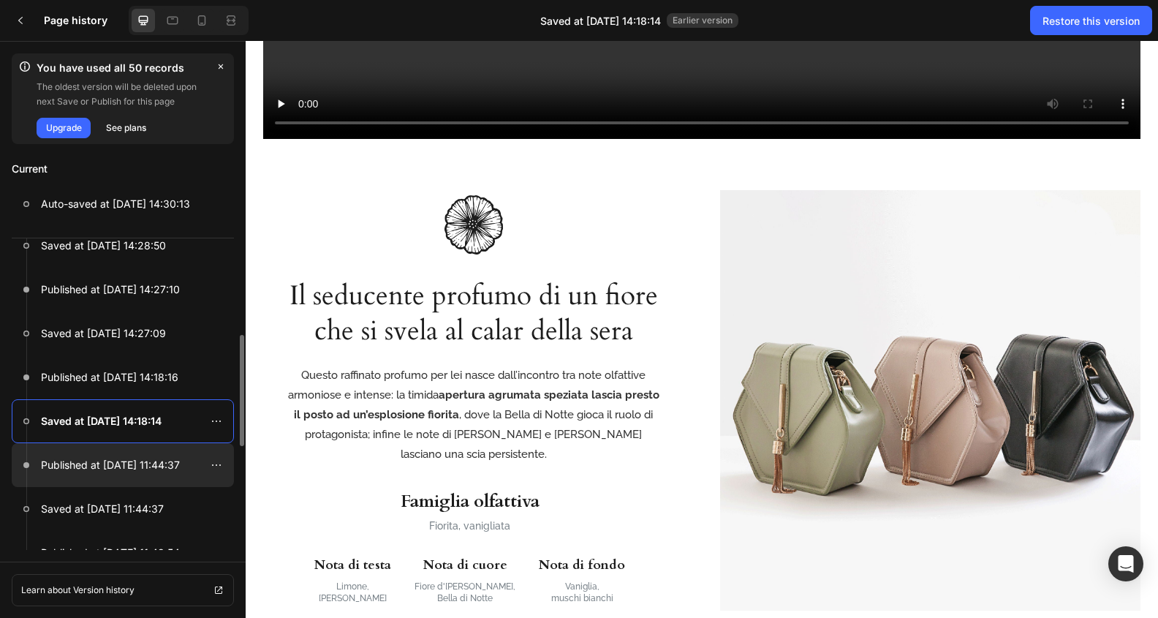
click at [135, 463] on p "Published at Aug 28, 11:44:37" at bounding box center [110, 465] width 139 height 18
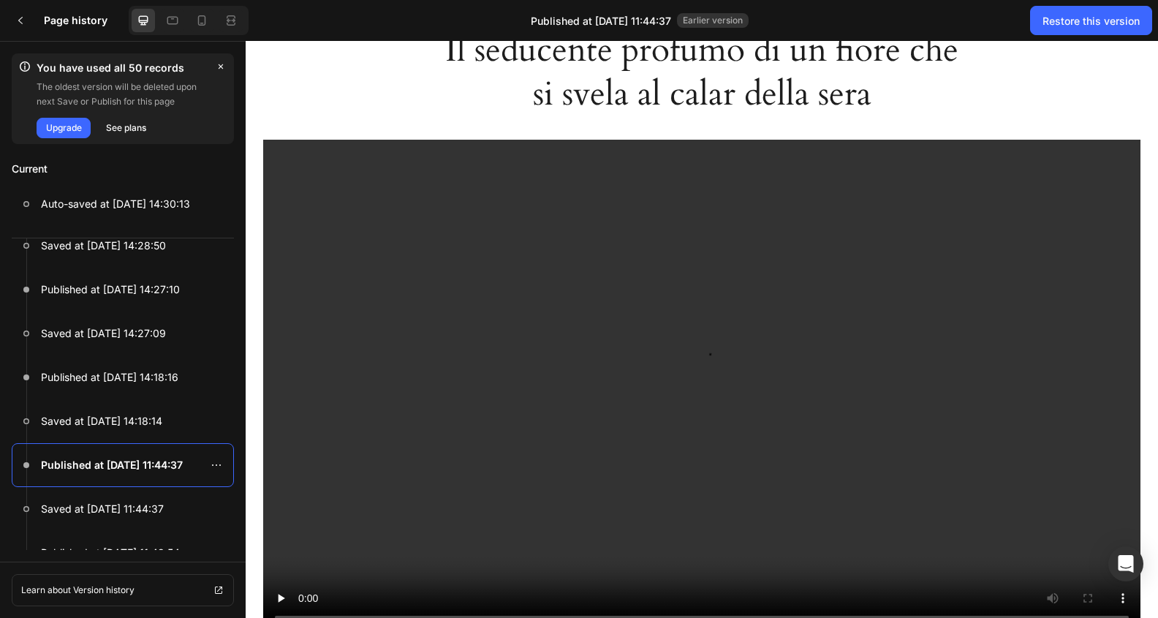
scroll to position [885, 0]
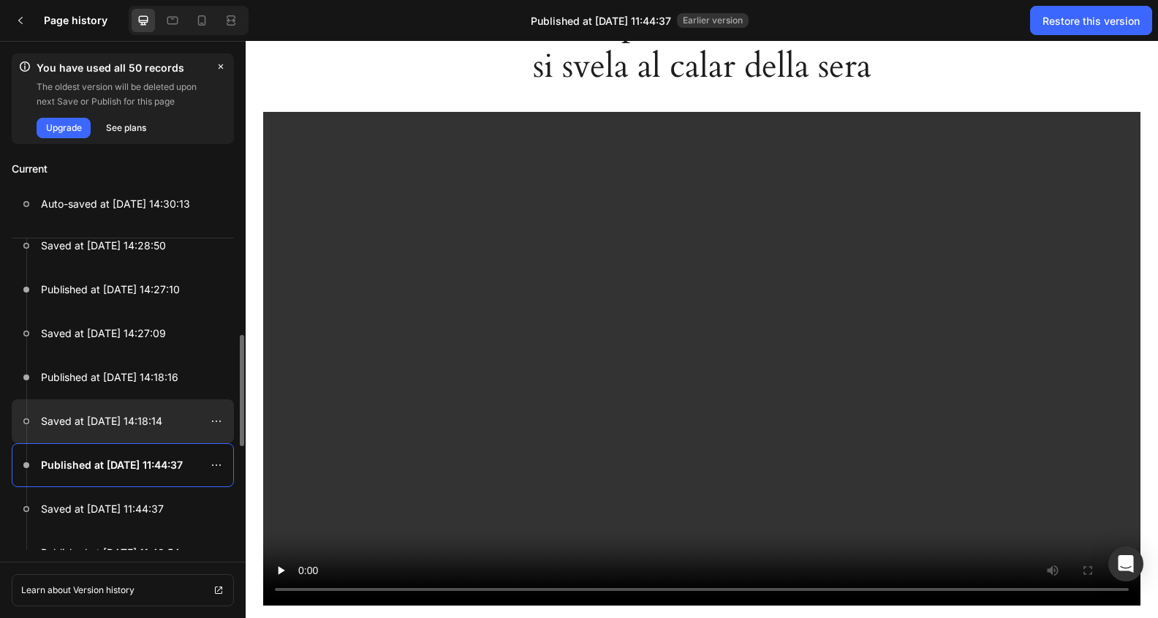
click at [145, 419] on p "Saved at Aug 28, 14:18:14" at bounding box center [101, 421] width 121 height 18
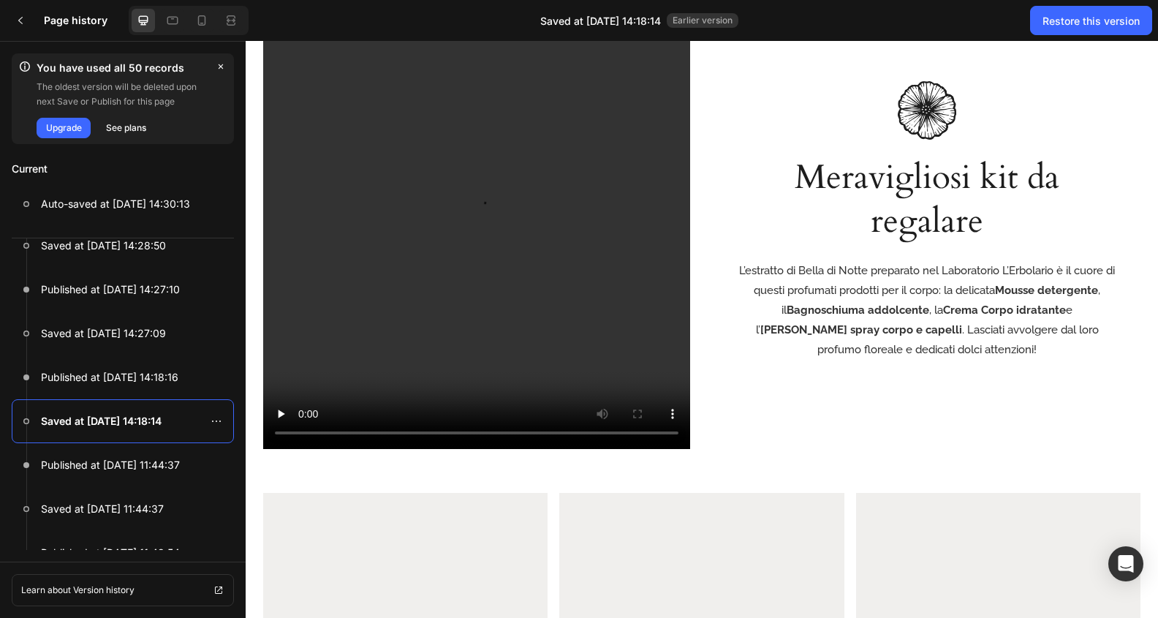
scroll to position [3126, 0]
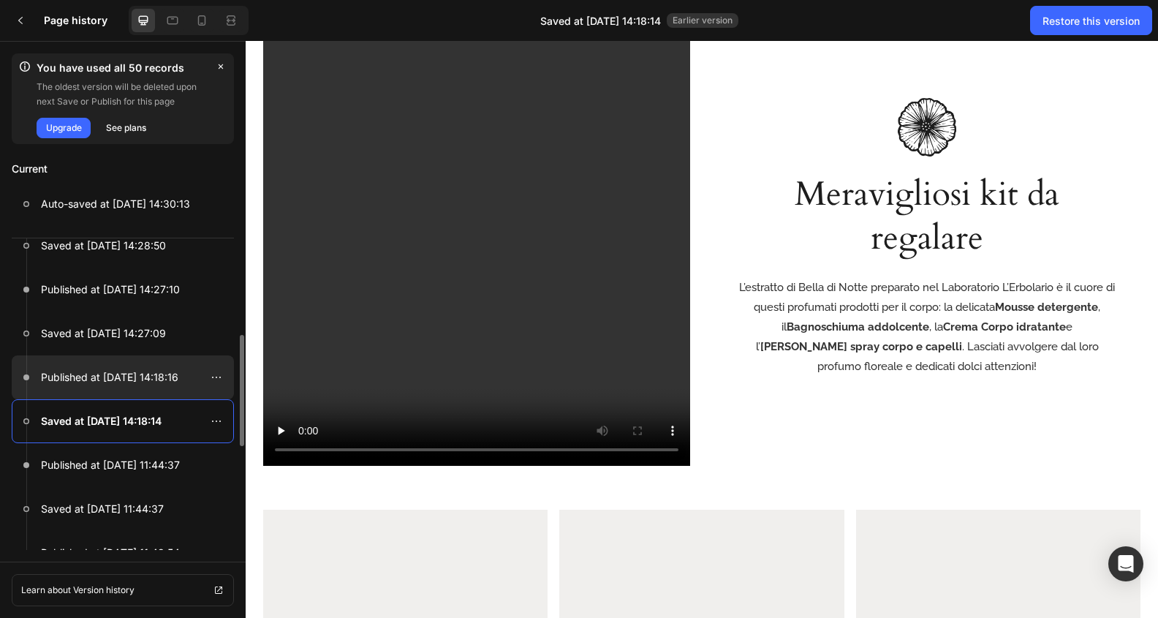
click at [174, 368] on p "Published at Aug 28, 14:18:16" at bounding box center [109, 377] width 137 height 18
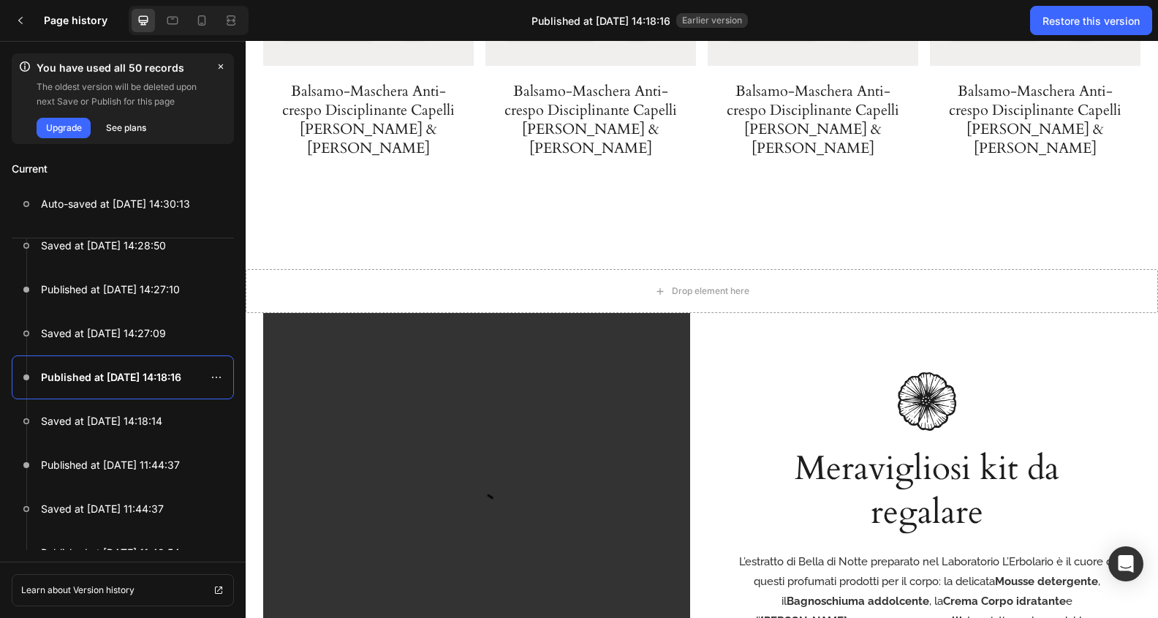
scroll to position [3060, 0]
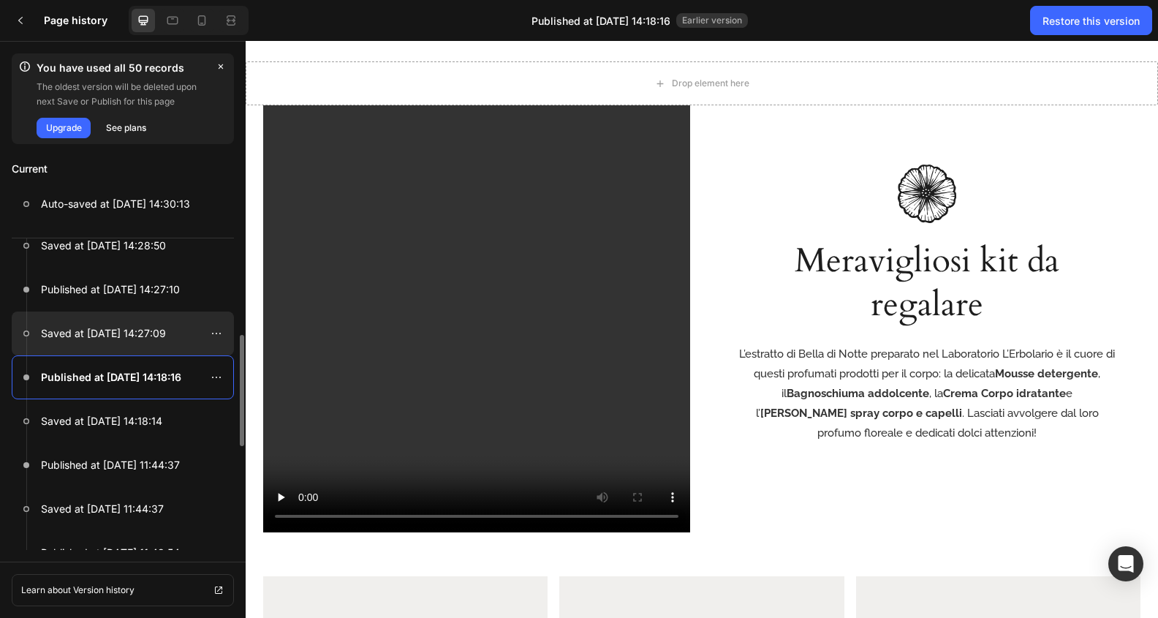
click at [119, 336] on p "Saved at Aug 28, 14:27:09" at bounding box center [103, 334] width 125 height 18
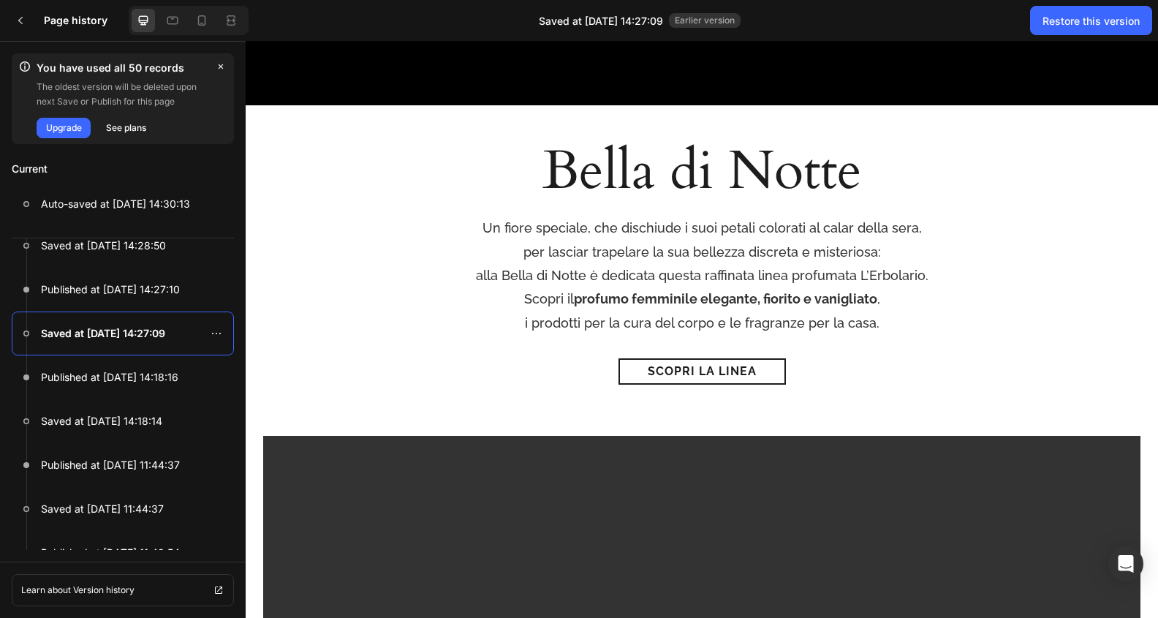
scroll to position [253, 0]
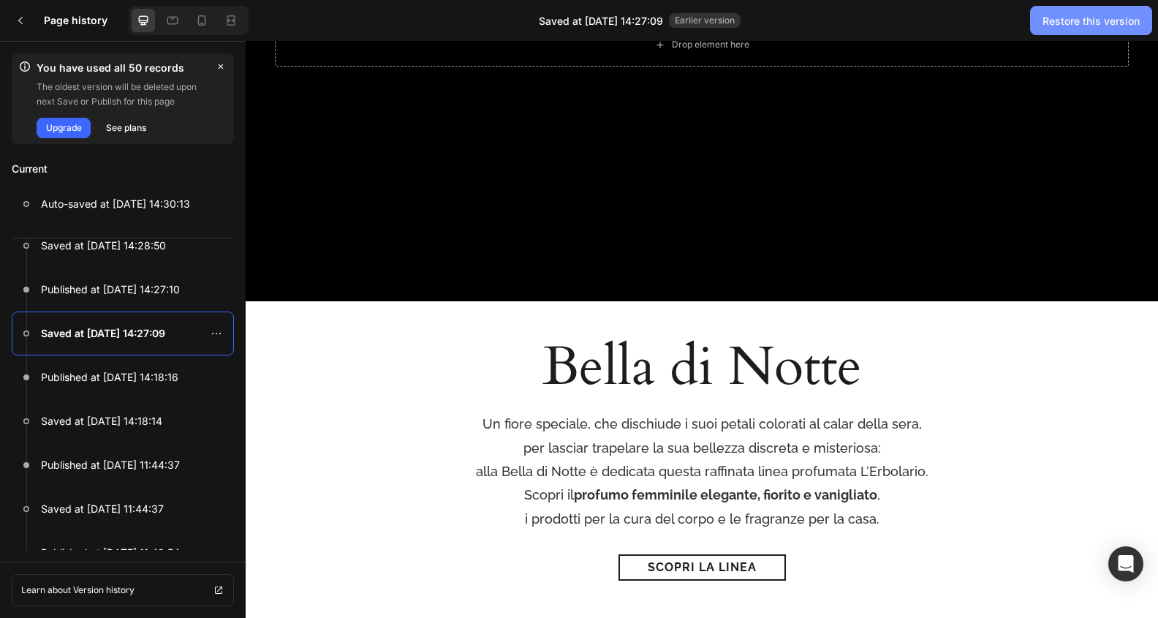
click at [1124, 25] on div "Restore this version" at bounding box center [1090, 20] width 97 height 15
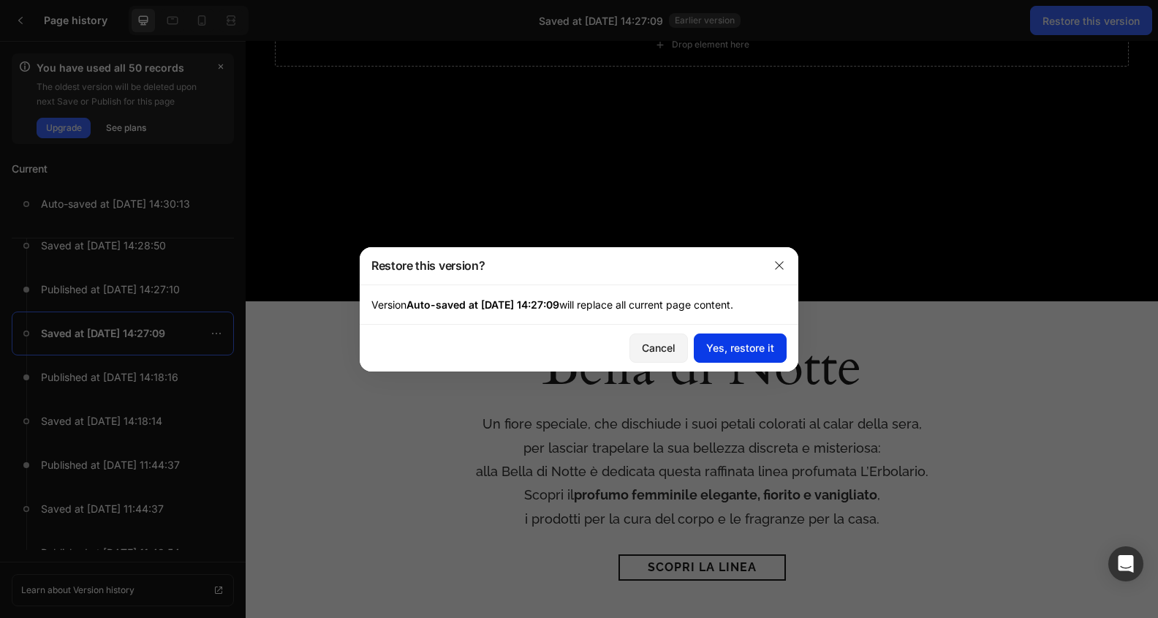
click at [772, 338] on button "Yes, restore it" at bounding box center [740, 347] width 93 height 29
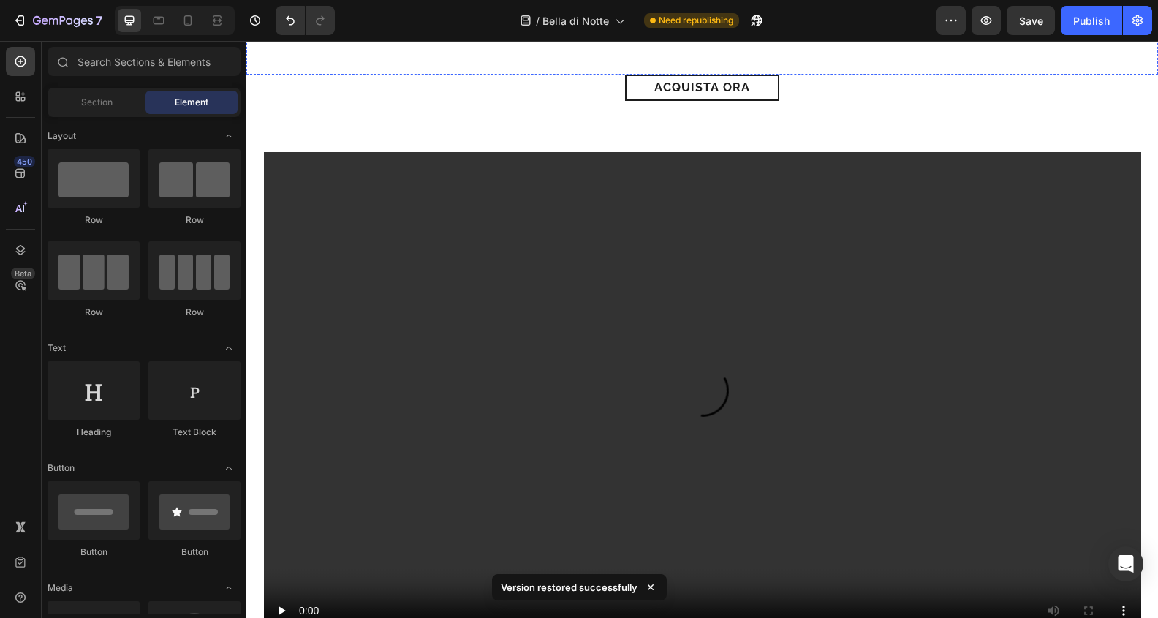
scroll to position [1857, 0]
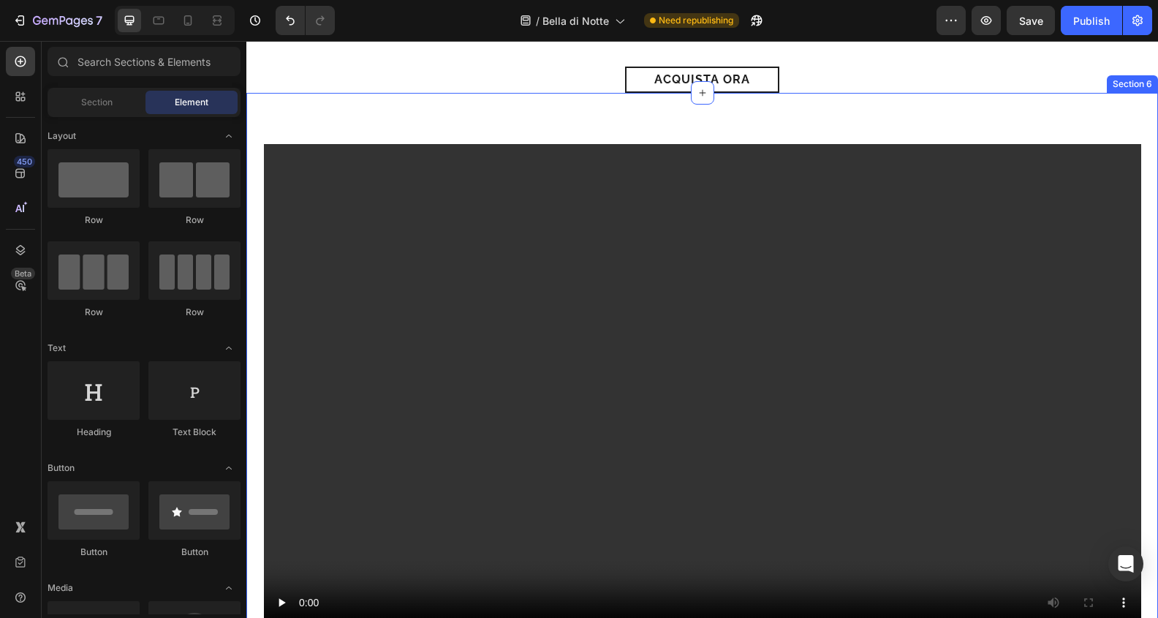
click at [798, 115] on div "Video Row Section 6" at bounding box center [702, 365] width 912 height 545
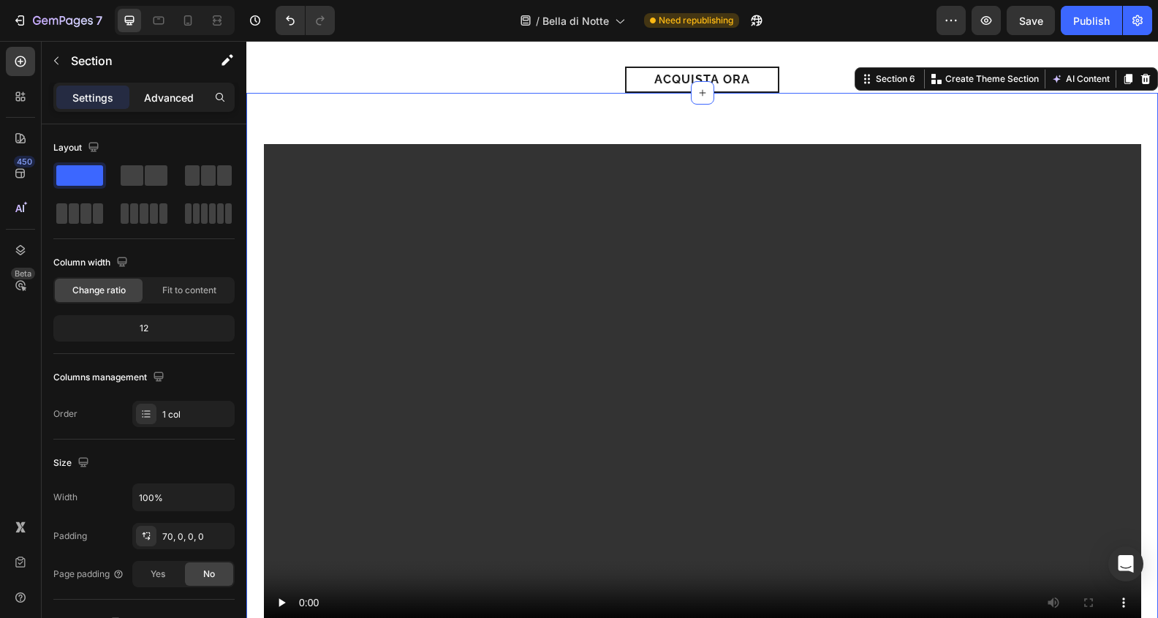
click at [181, 96] on p "Advanced" at bounding box center [169, 97] width 50 height 15
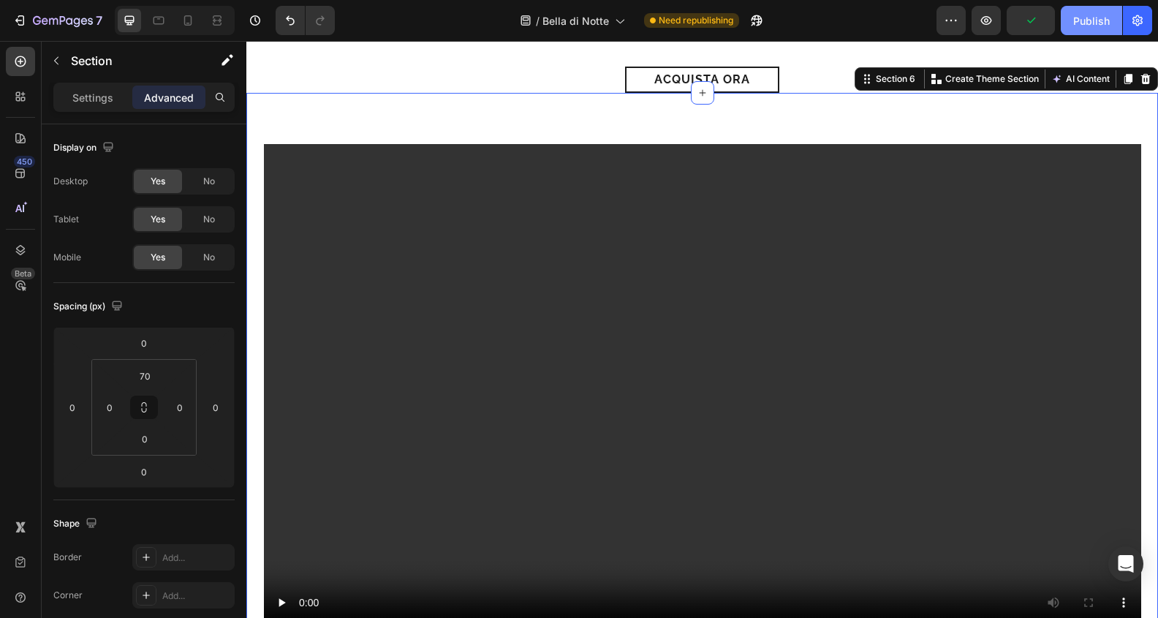
click at [1096, 17] on div "Publish" at bounding box center [1091, 20] width 37 height 15
click at [982, 23] on icon "button" at bounding box center [986, 20] width 15 height 15
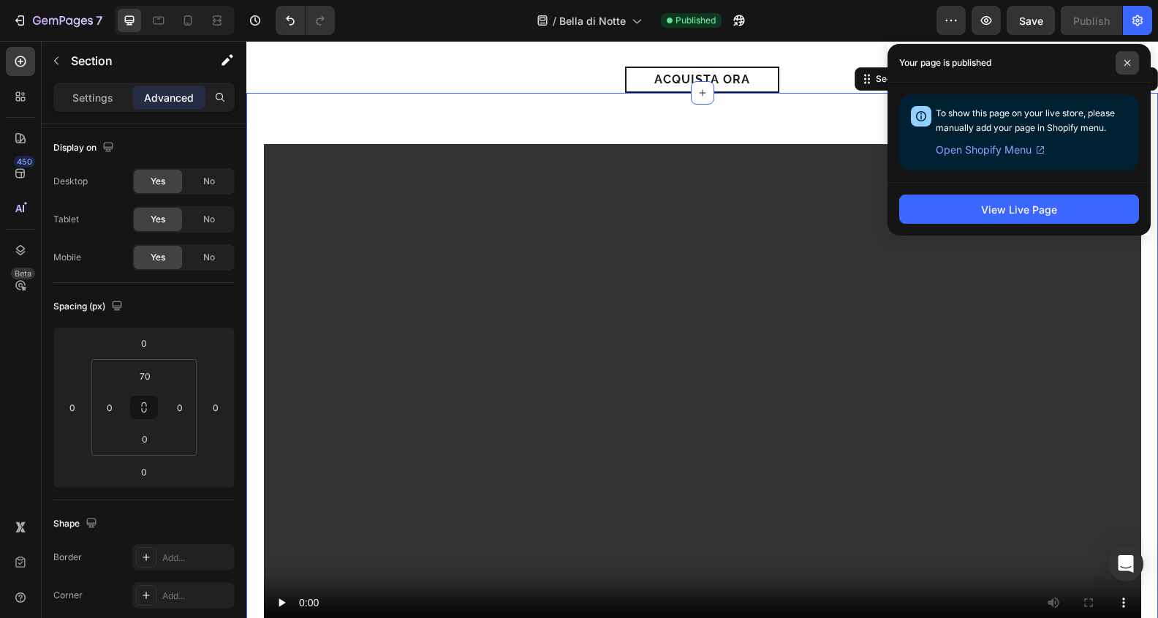
click at [1129, 61] on icon at bounding box center [1127, 63] width 6 height 6
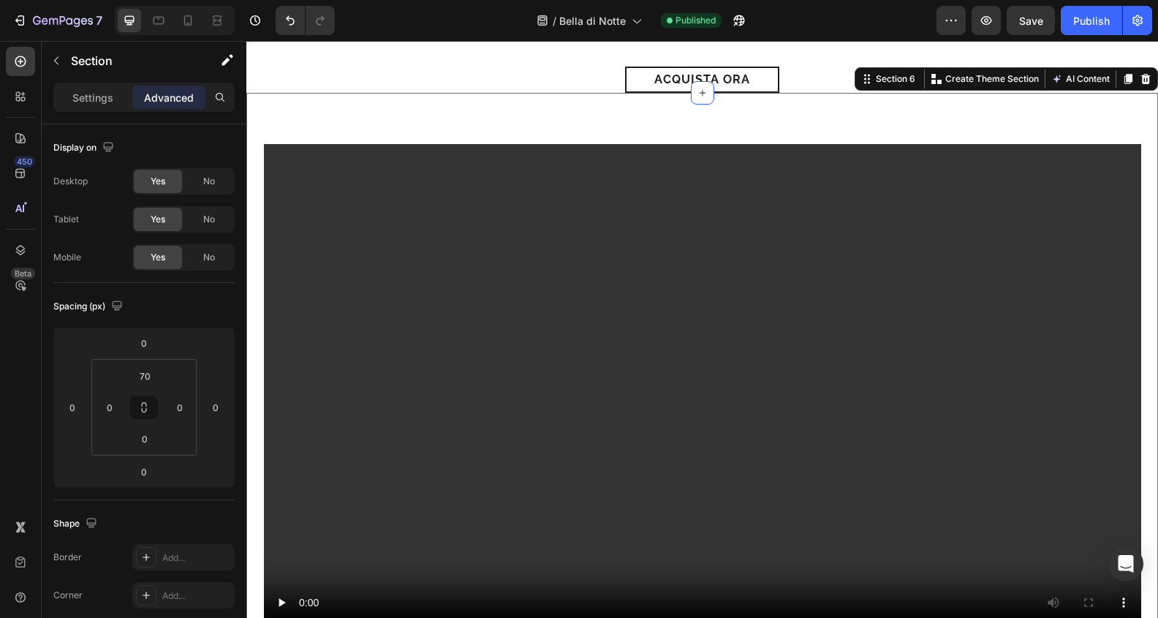
click at [474, 124] on div "Video Row Section 6 Create Theme Section AI Content Write with GemAI What would…" at bounding box center [702, 365] width 912 height 545
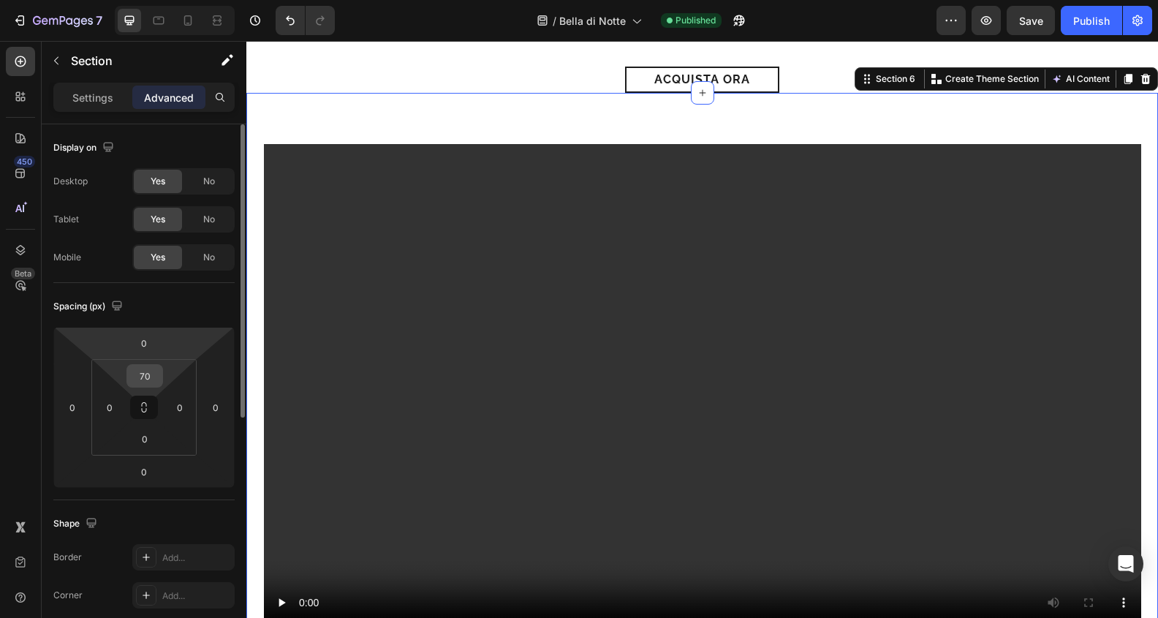
click at [145, 379] on input "70" at bounding box center [144, 376] width 29 height 22
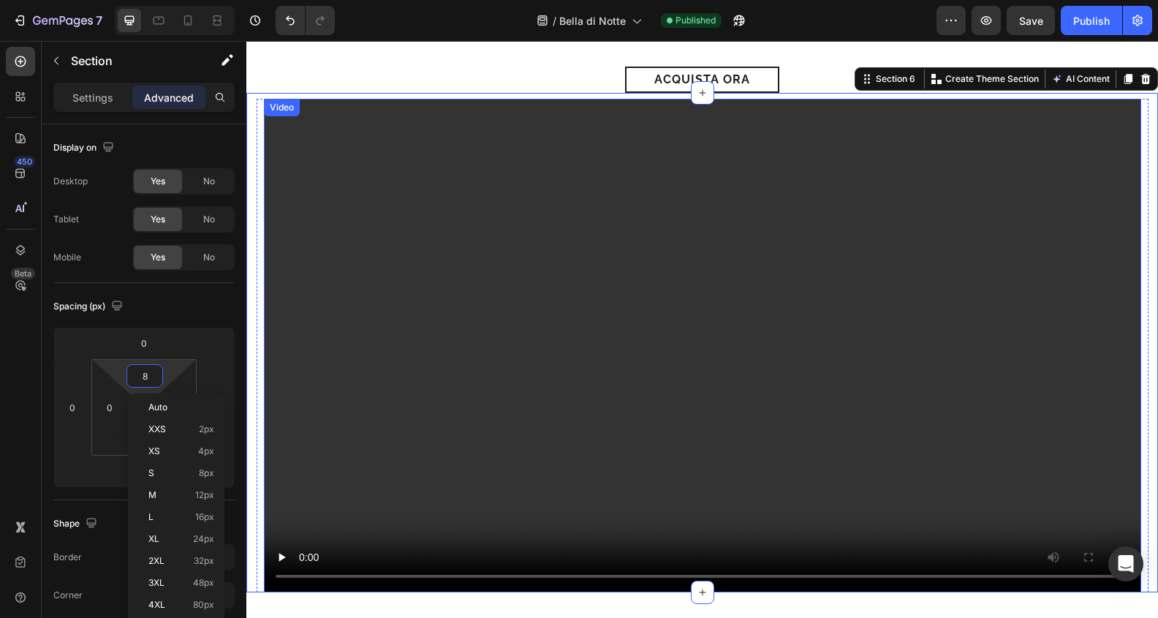
type input "80"
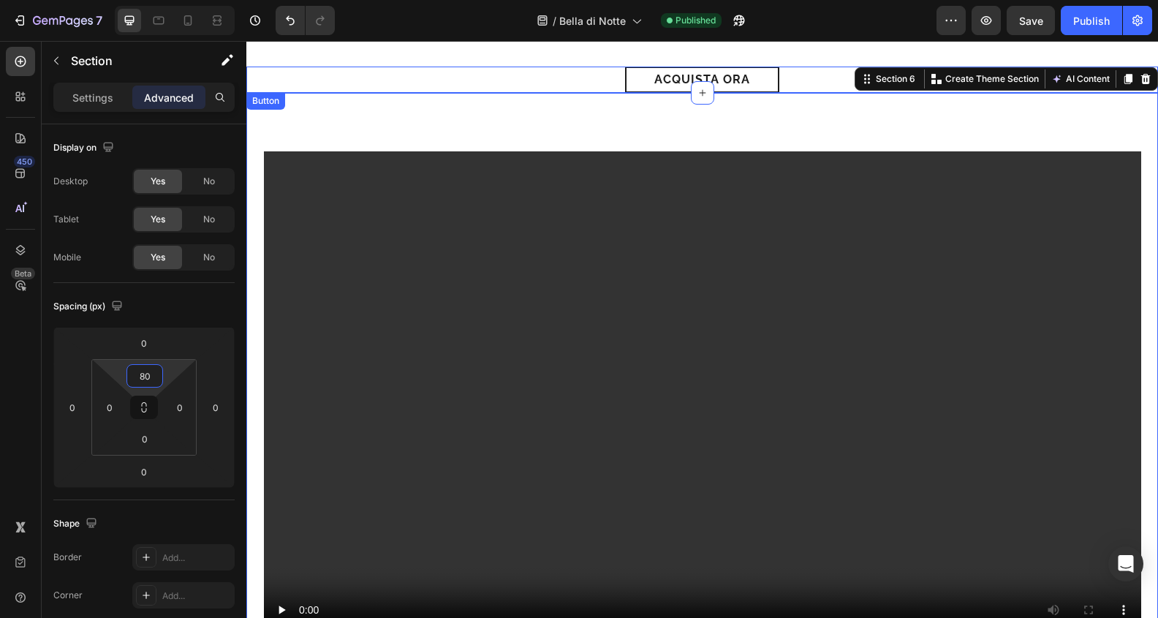
click at [534, 77] on div "acquista ora Button" at bounding box center [702, 80] width 912 height 26
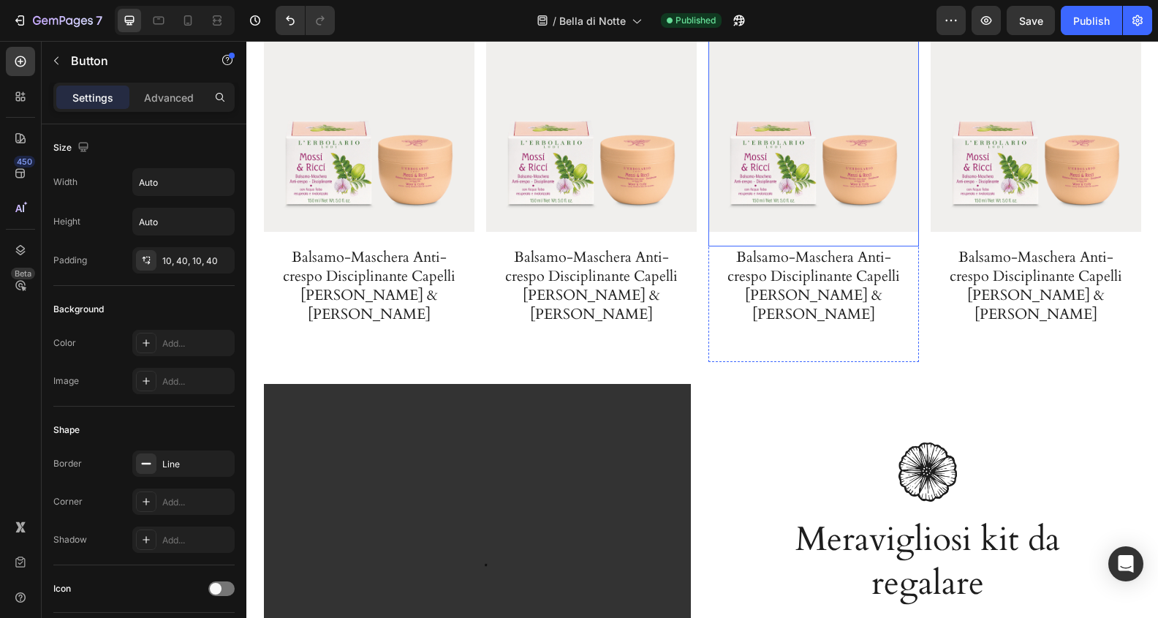
scroll to position [2749, 0]
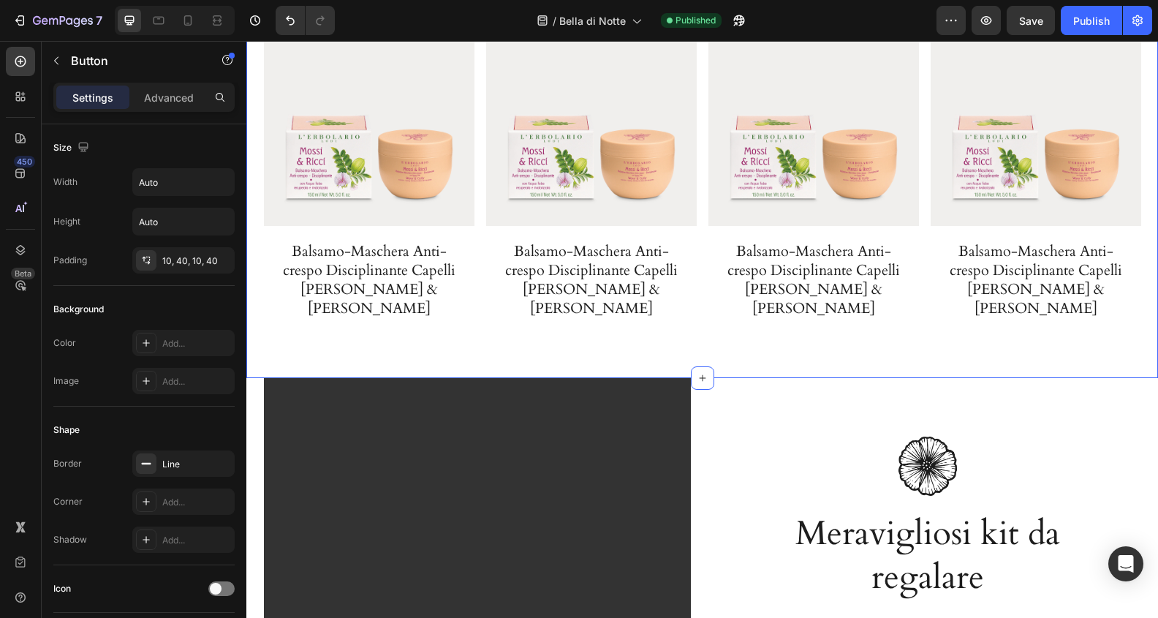
click at [765, 342] on div "Image Bellezza e armonia per il corpo Heading L’estratto di Bella di Notte prep…" at bounding box center [702, 65] width 912 height 625
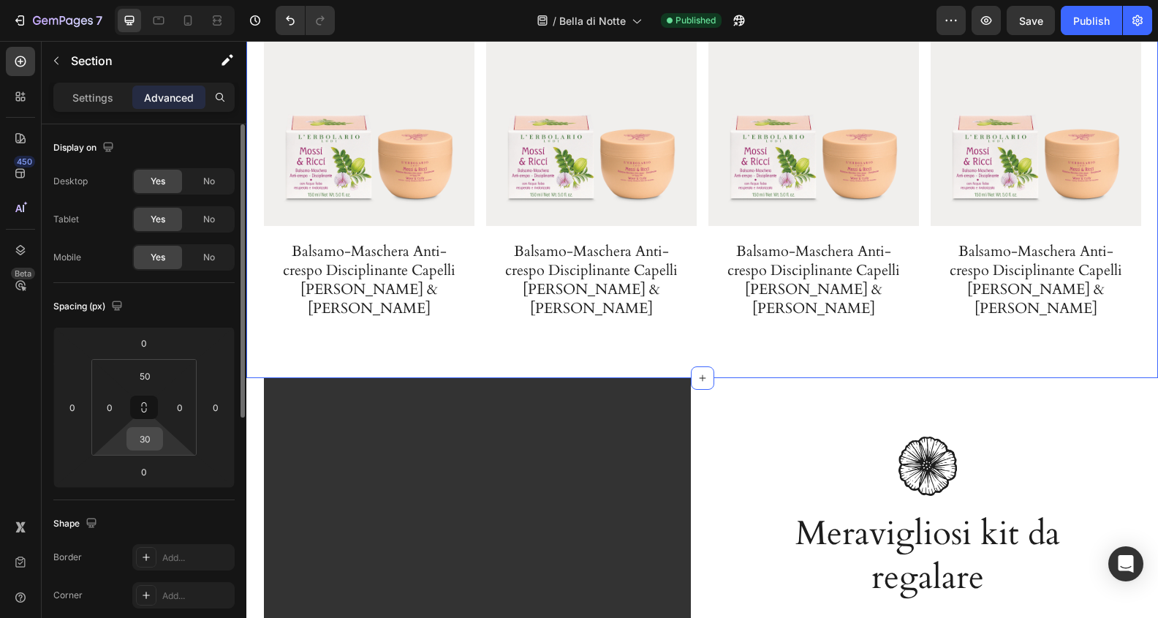
click at [148, 439] on input "30" at bounding box center [144, 439] width 29 height 22
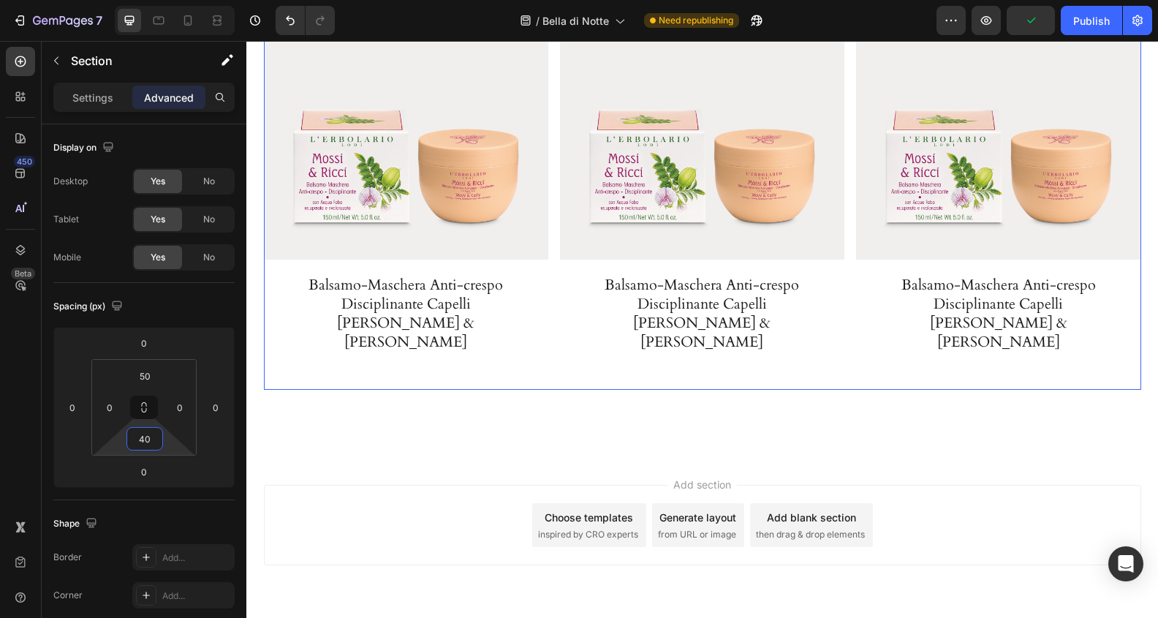
scroll to position [3621, 0]
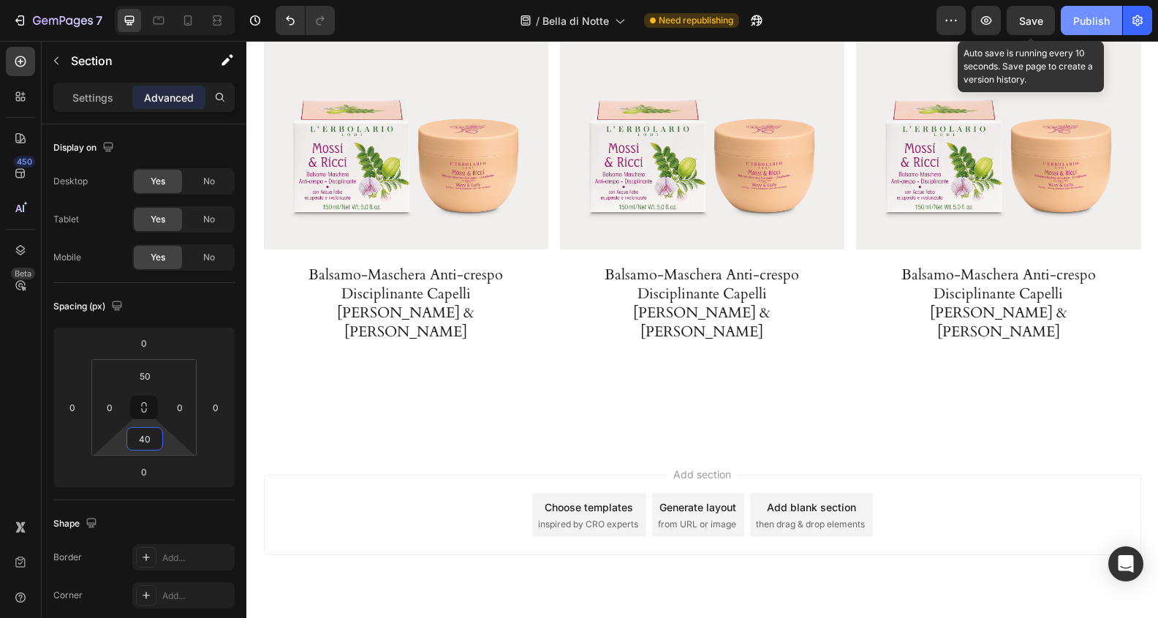
type input "40"
click at [1022, 17] on span "Save" at bounding box center [1031, 21] width 24 height 12
click at [1078, 20] on div "Publish" at bounding box center [1091, 20] width 37 height 15
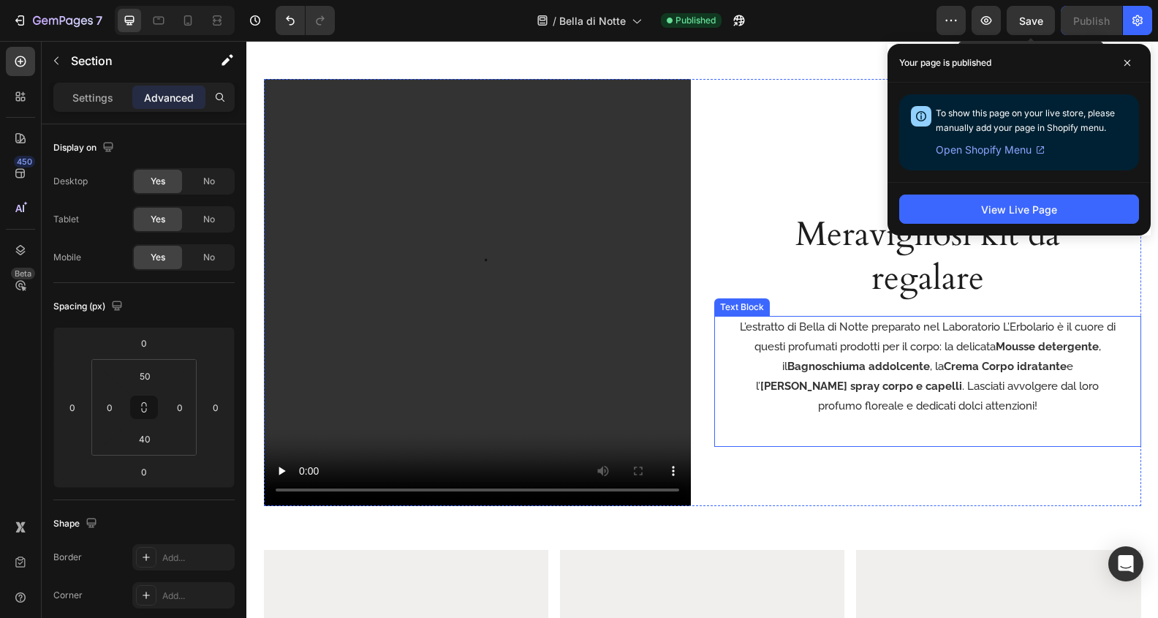
scroll to position [3028, 0]
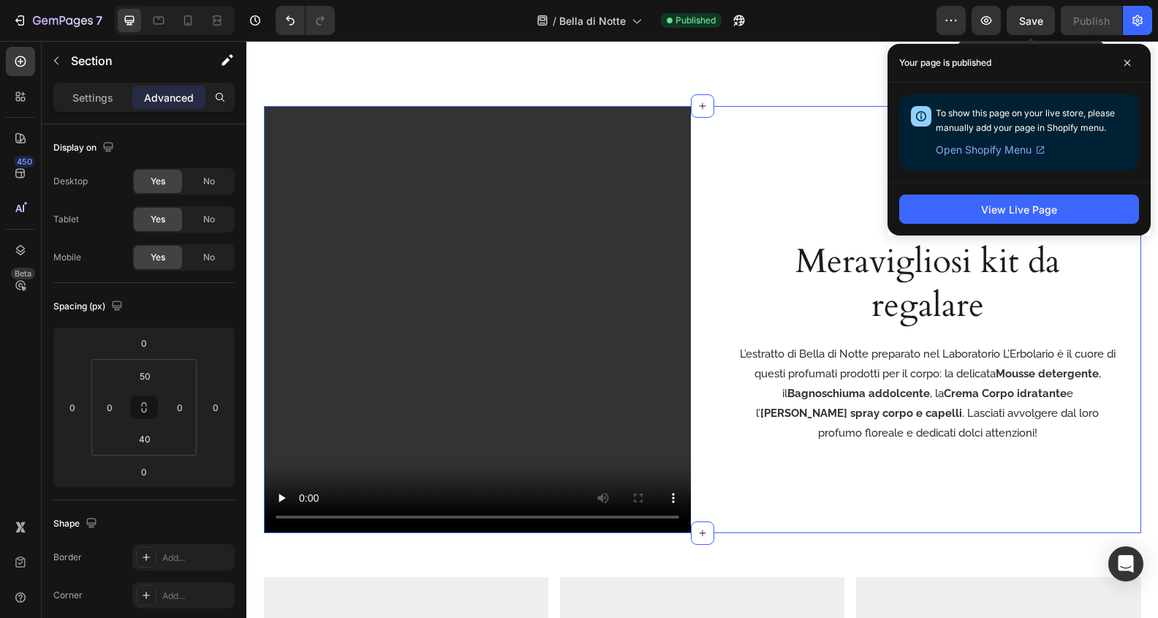
click at [700, 360] on div "Video Row Image Meravigliosi kit da regalare Heading L’estratto di Bella di Not…" at bounding box center [702, 319] width 877 height 427
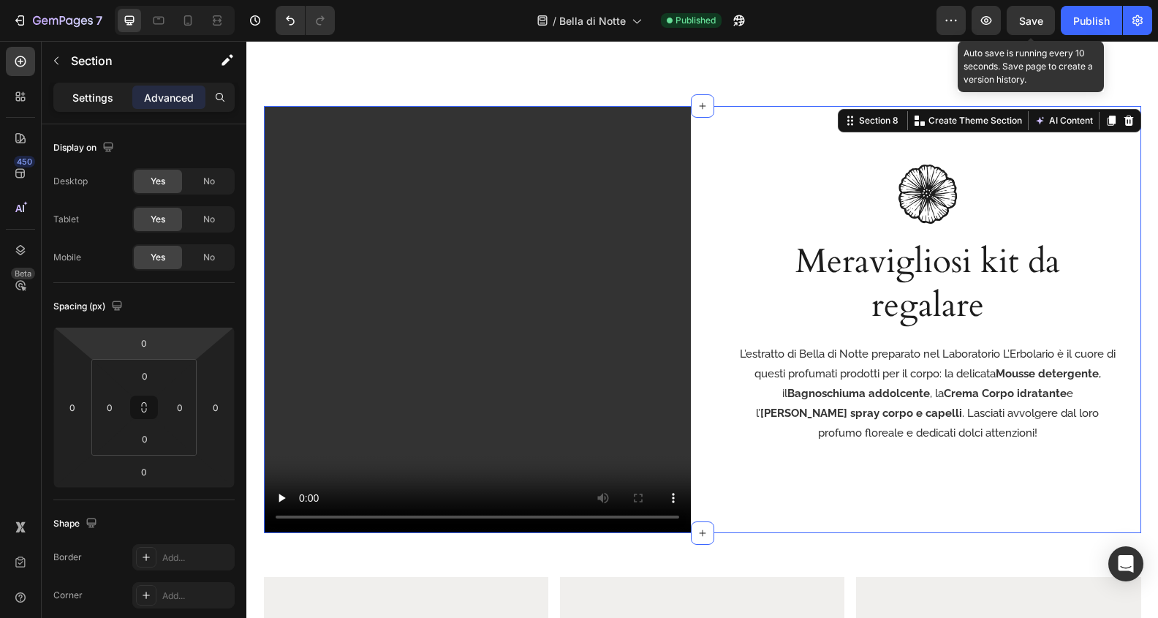
click at [101, 96] on p "Settings" at bounding box center [92, 97] width 41 height 15
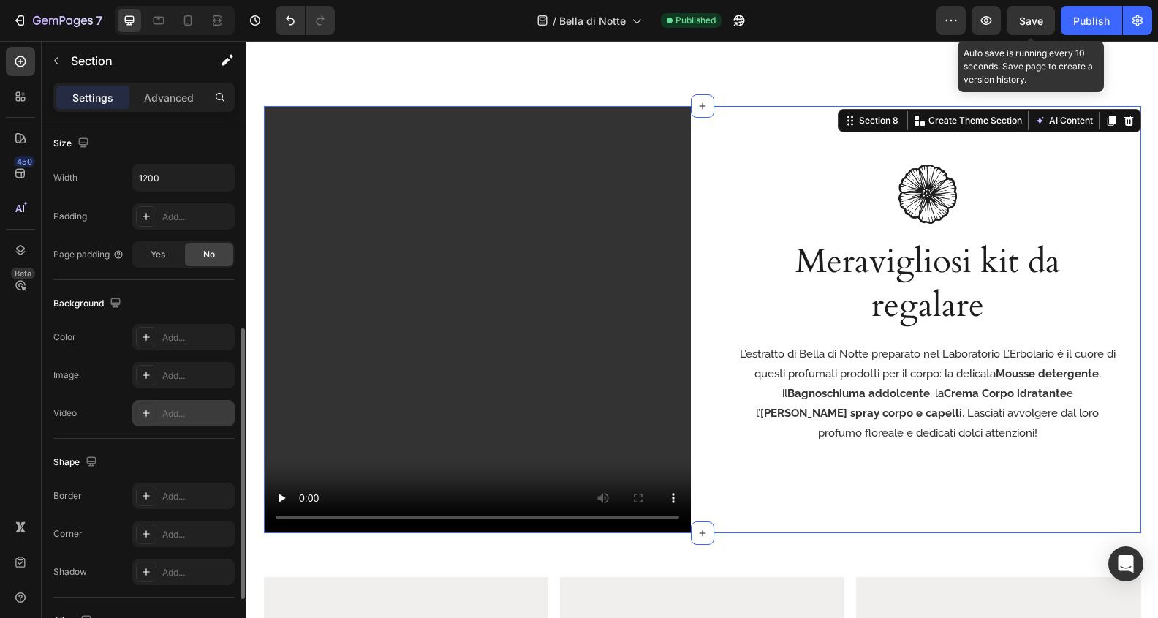
scroll to position [523, 0]
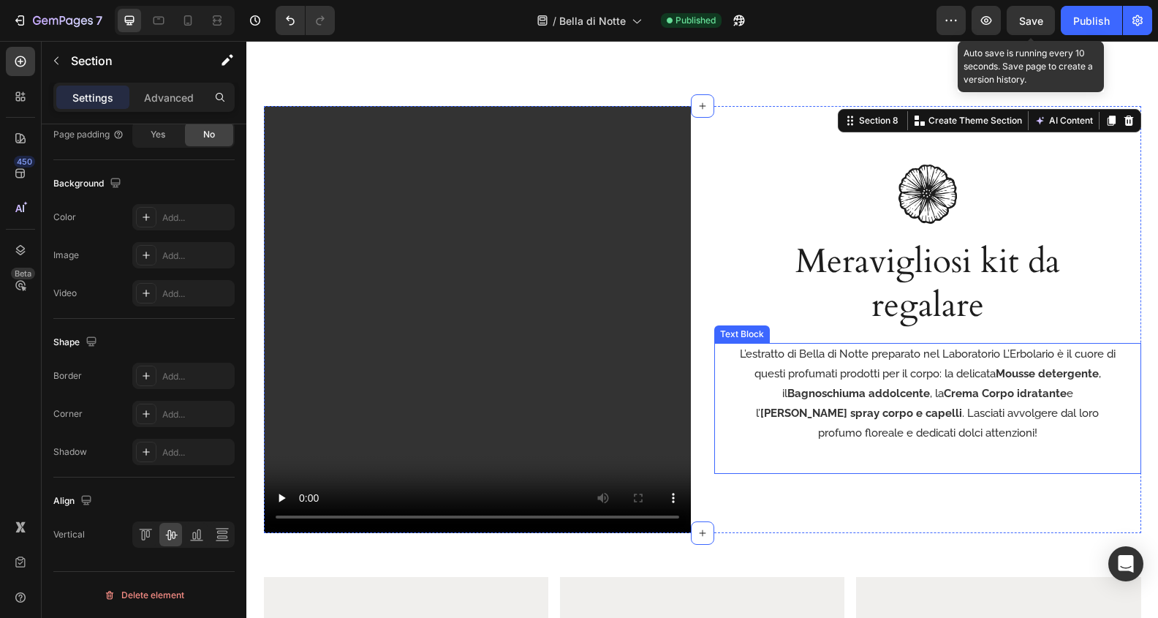
click at [939, 392] on p "L’estratto di Bella di Notte preparato nel Laboratorio L’Erbolario è il cuore d…" at bounding box center [928, 393] width 380 height 99
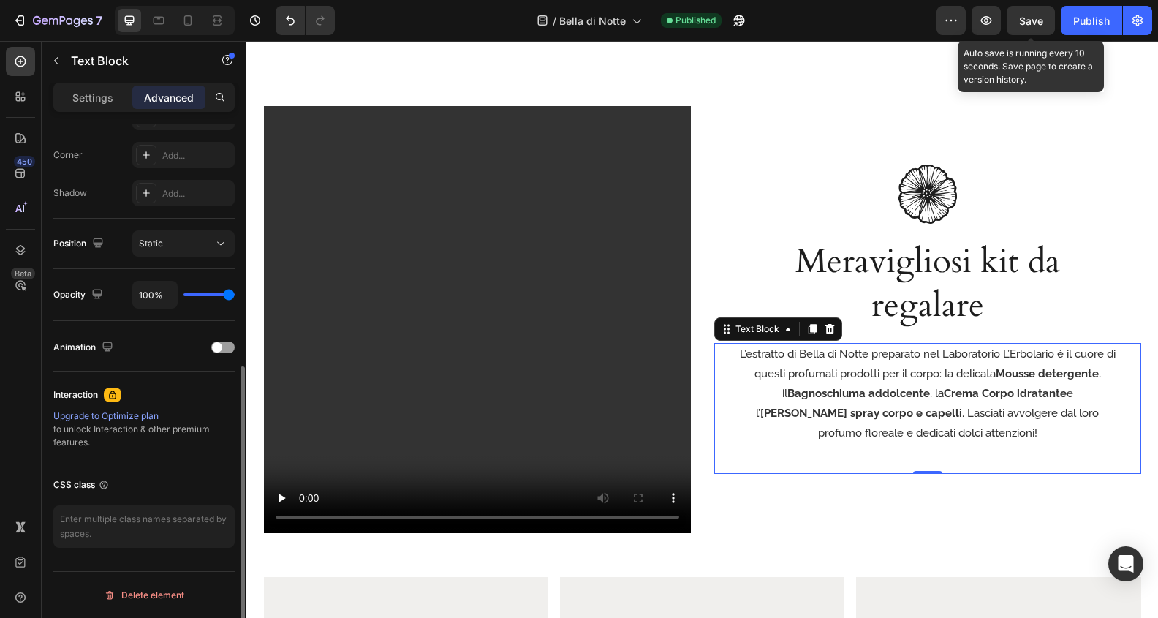
scroll to position [0, 0]
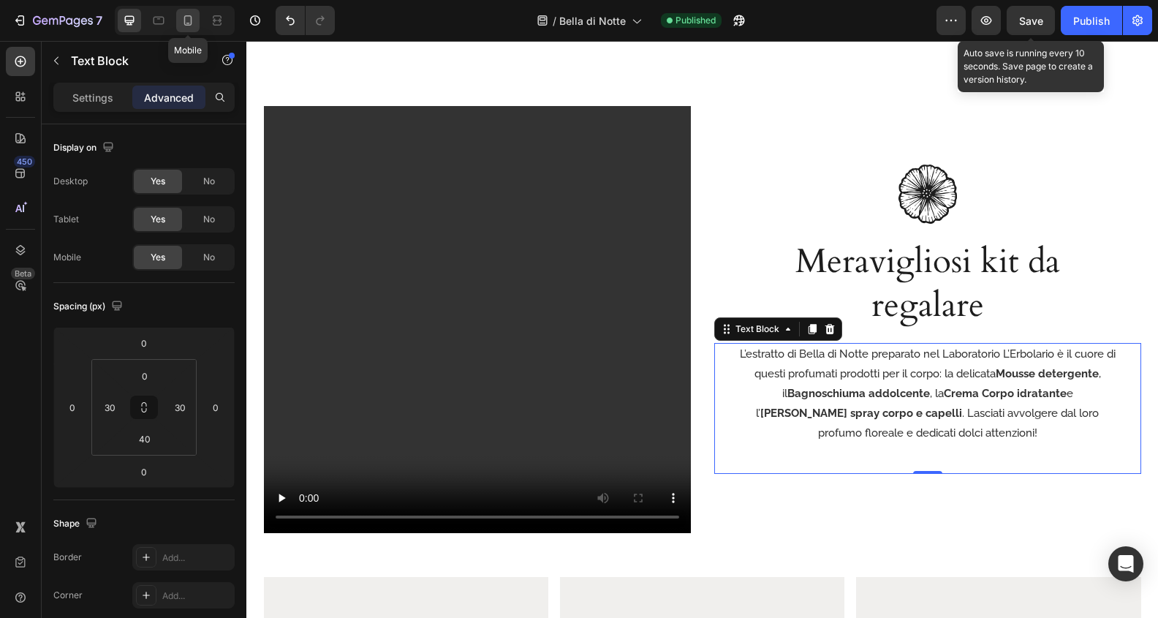
click at [187, 22] on icon at bounding box center [188, 20] width 15 height 15
type input "0"
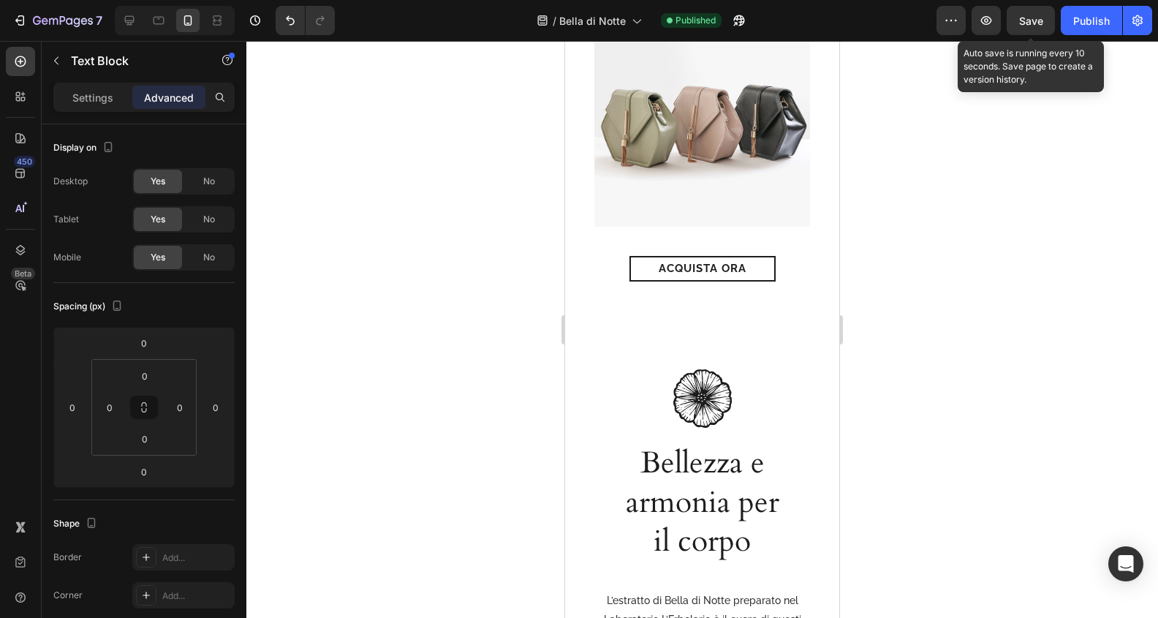
scroll to position [1637, 0]
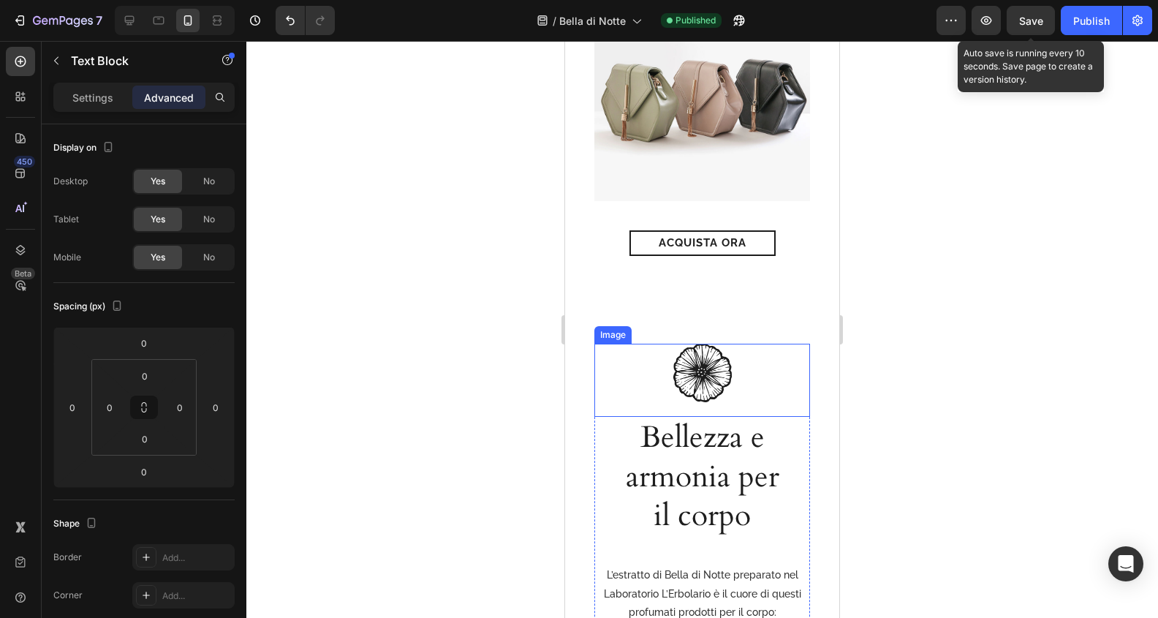
click at [715, 417] on h2 "Bellezza e armonia per il corpo" at bounding box center [702, 477] width 179 height 120
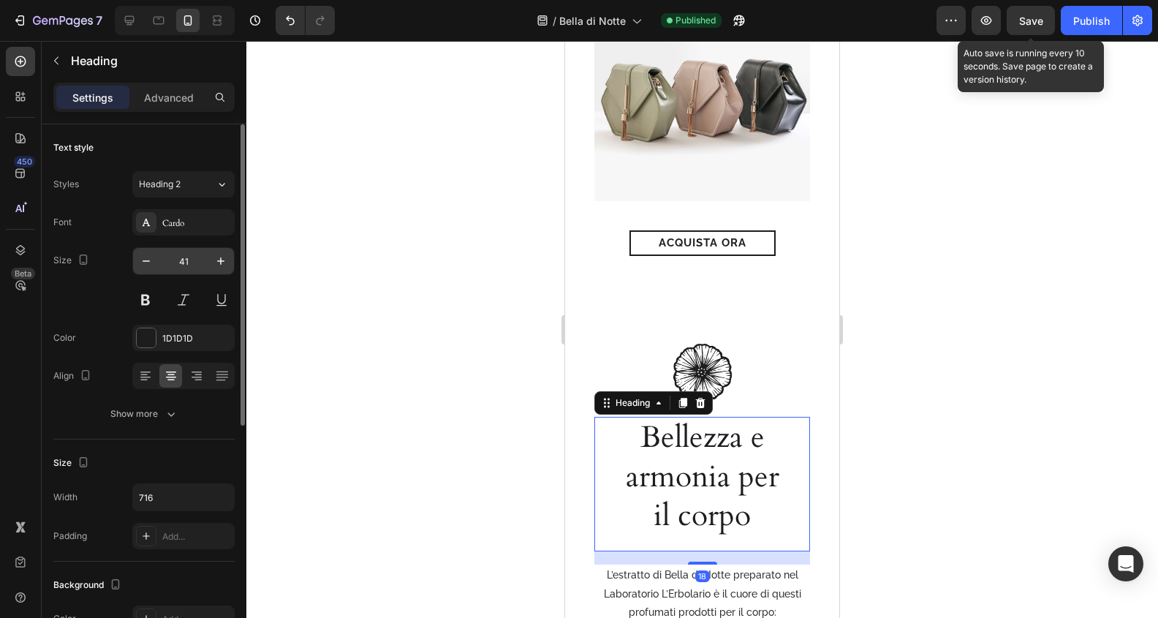
click at [191, 261] on input "41" at bounding box center [183, 261] width 48 height 26
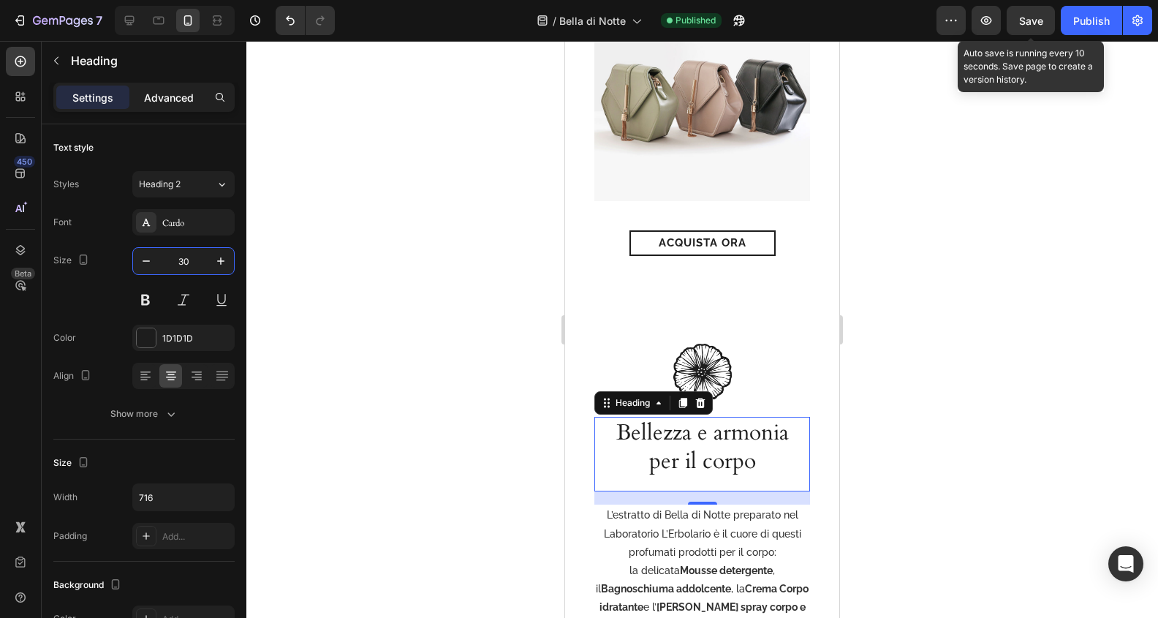
type input "30"
click at [171, 97] on p "Advanced" at bounding box center [169, 97] width 50 height 15
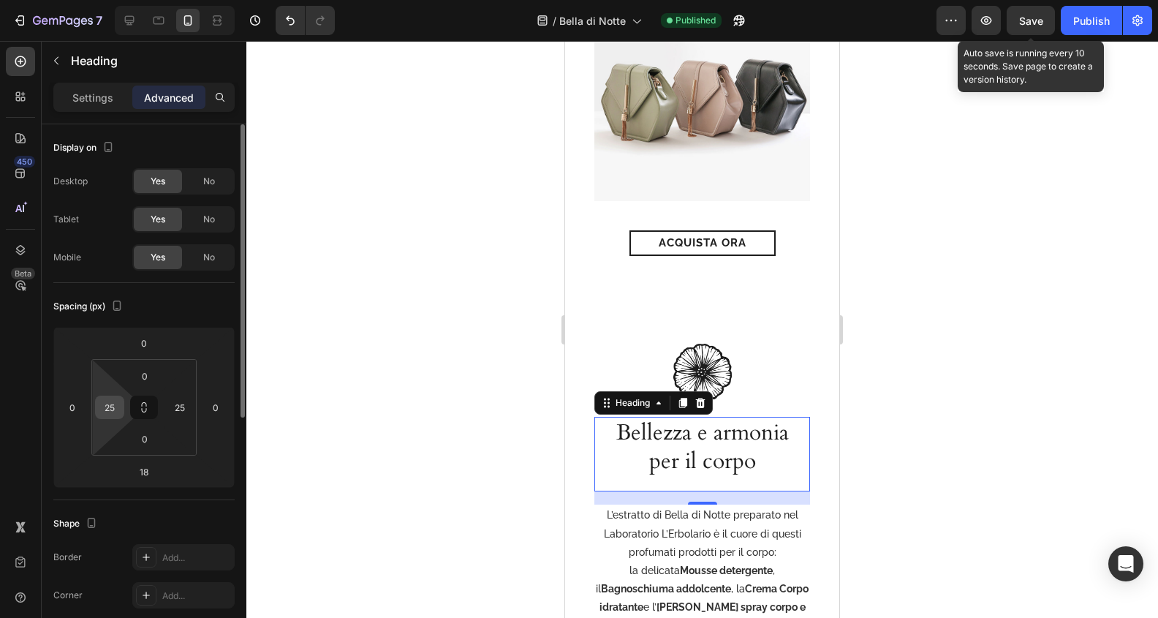
click at [112, 410] on input "25" at bounding box center [110, 407] width 22 height 22
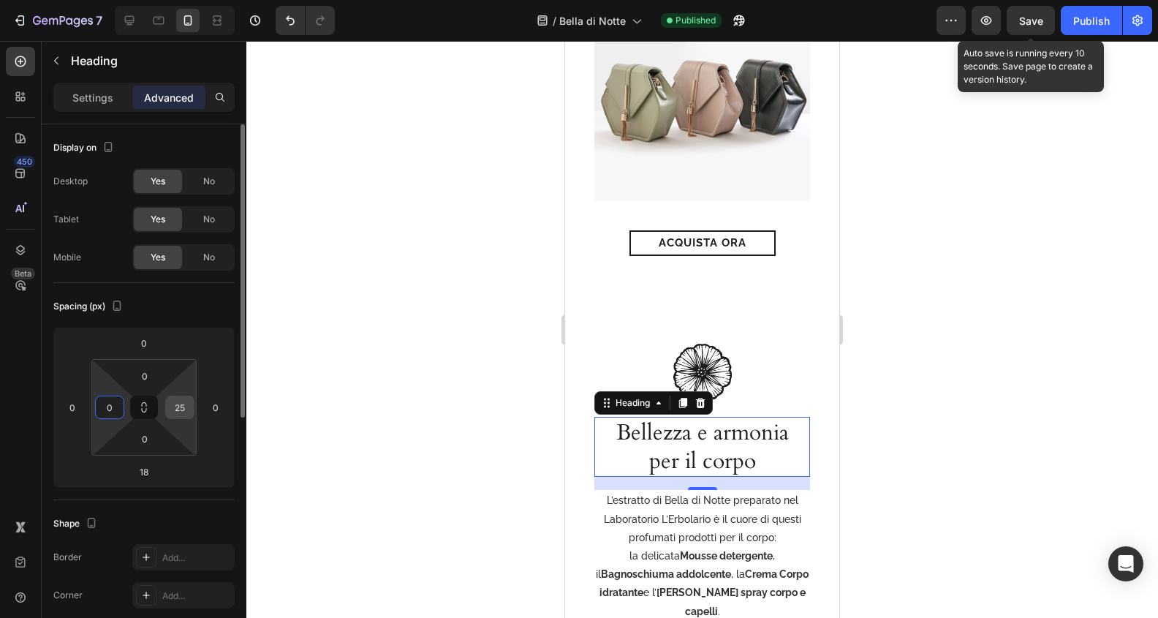
type input "0"
click at [180, 411] on input "25" at bounding box center [180, 407] width 22 height 22
type input "0"
click at [155, 468] on input "18" at bounding box center [143, 472] width 29 height 22
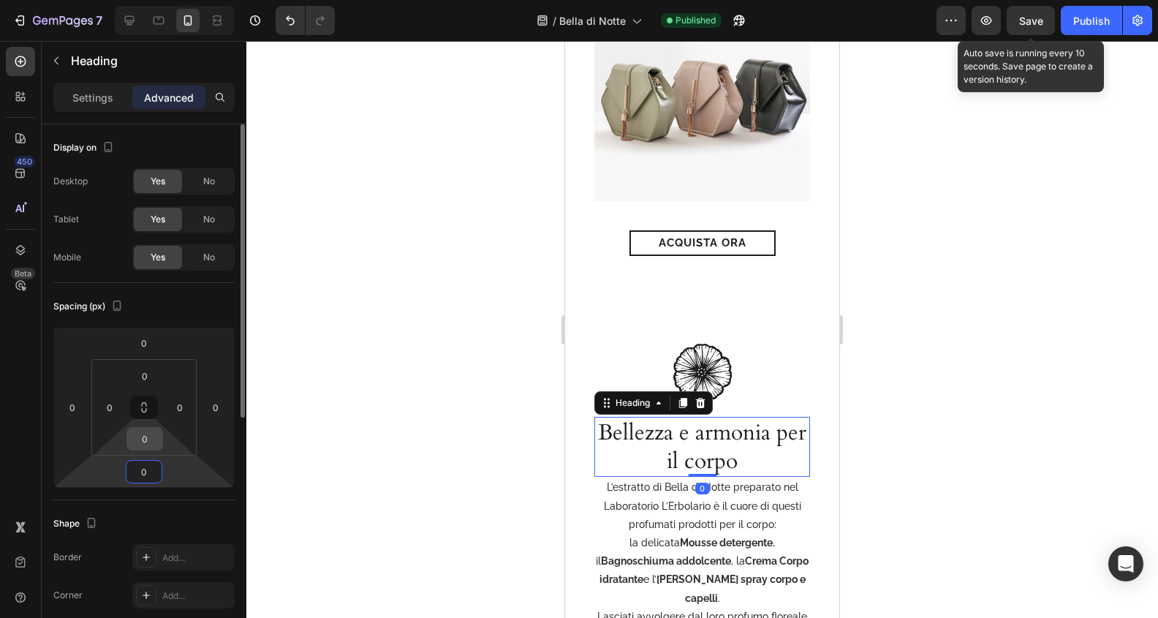
type input "0"
click at [146, 442] on input "0" at bounding box center [144, 439] width 29 height 22
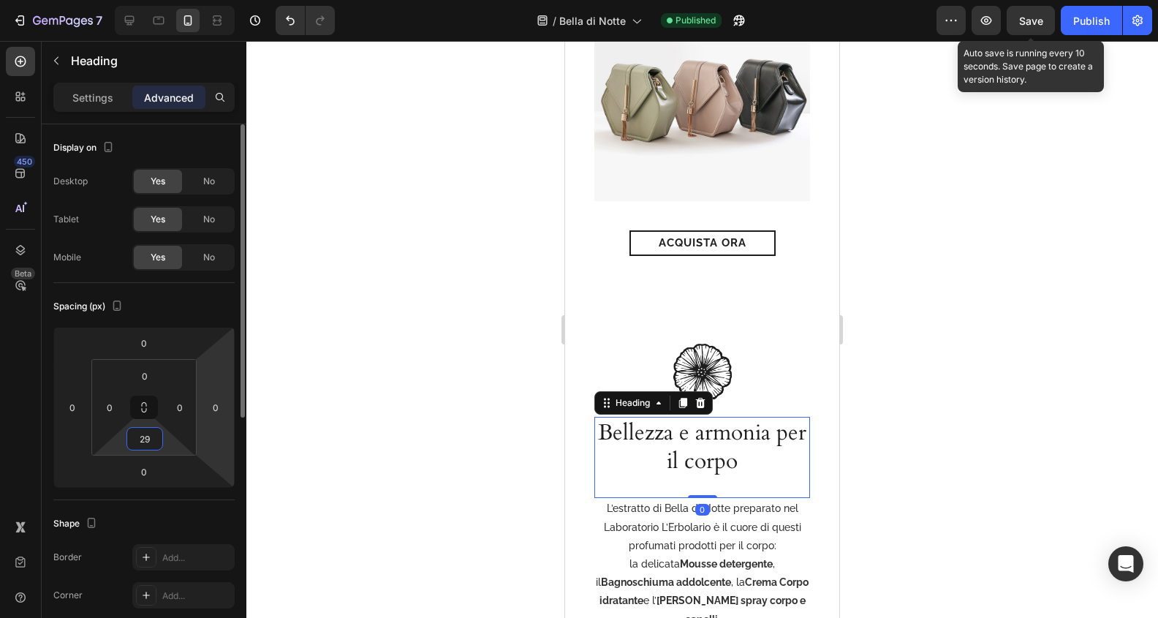
type input "2"
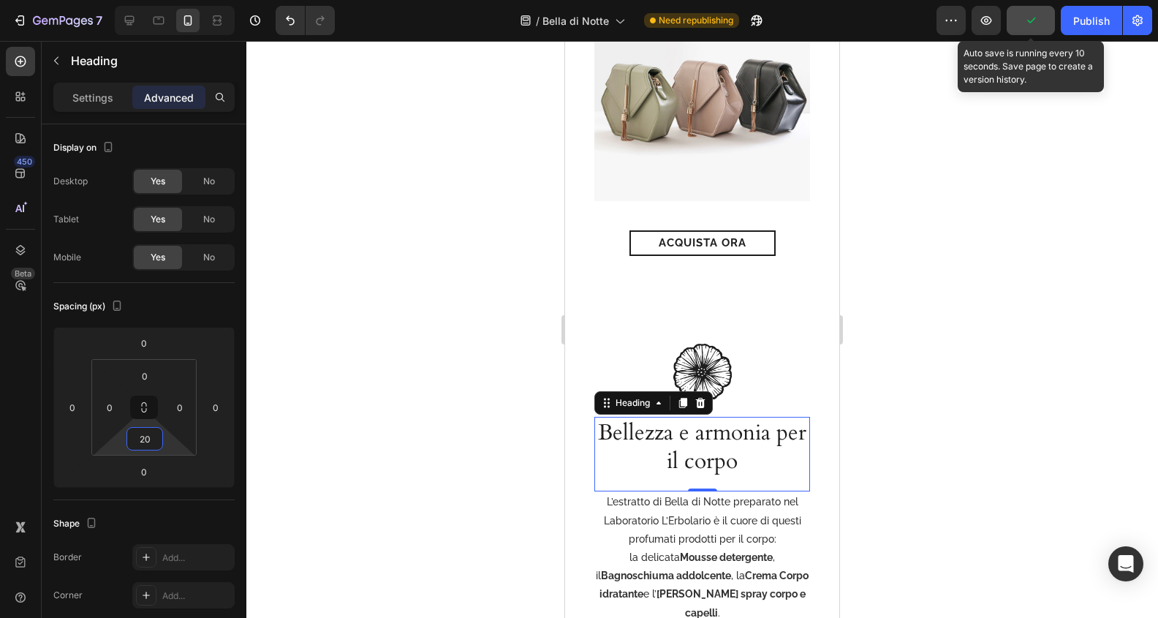
type input "20"
drag, startPoint x: 1025, startPoint y: 21, endPoint x: 1091, endPoint y: 21, distance: 66.5
click at [1025, 21] on icon "button" at bounding box center [1030, 20] width 15 height 15
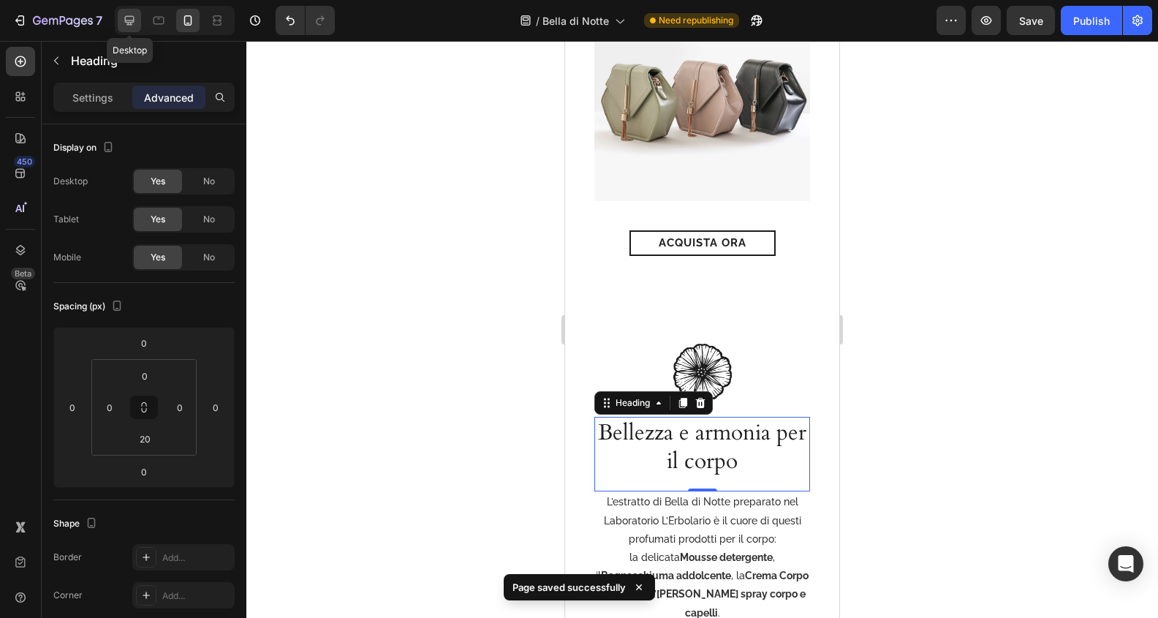
click at [129, 17] on icon at bounding box center [129, 20] width 15 height 15
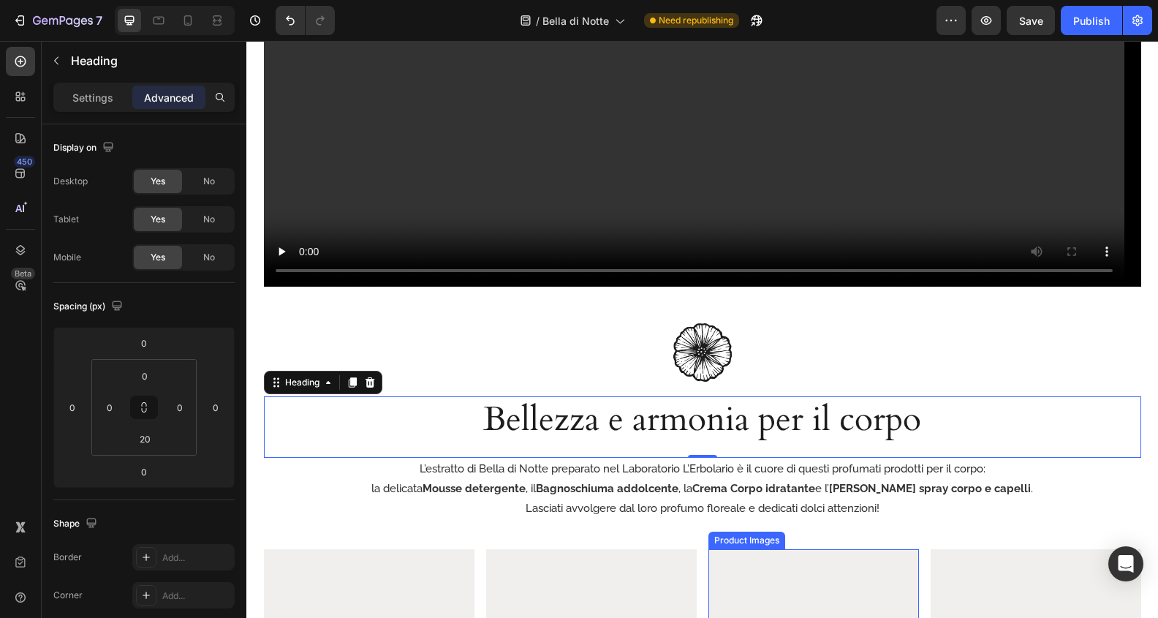
scroll to position [1724, 0]
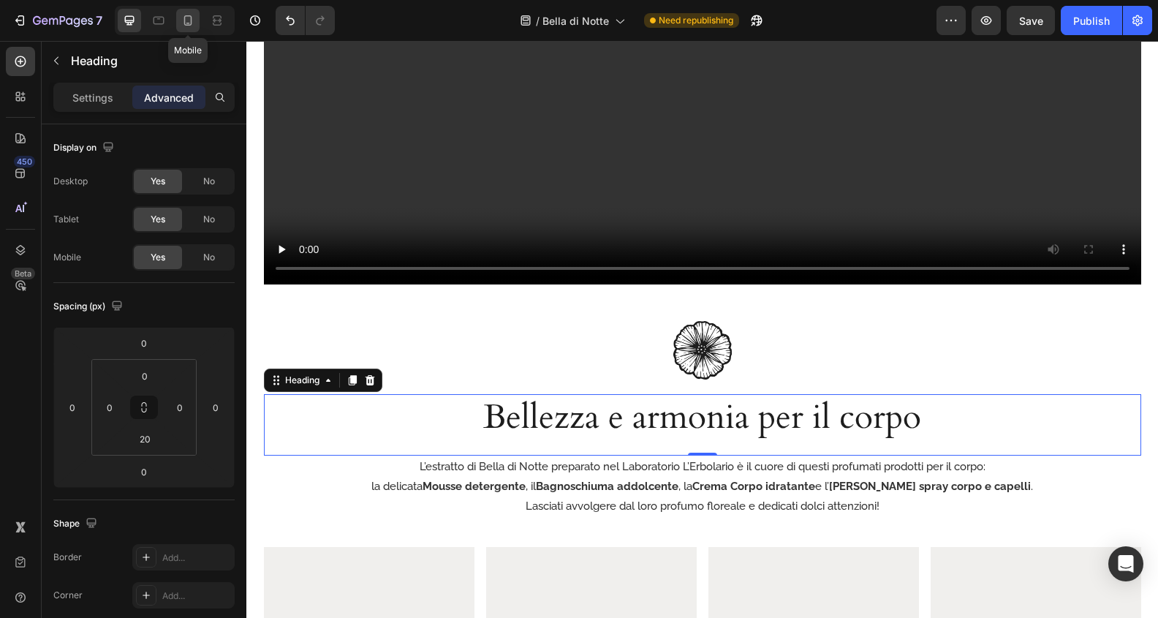
click at [181, 15] on icon at bounding box center [188, 20] width 15 height 15
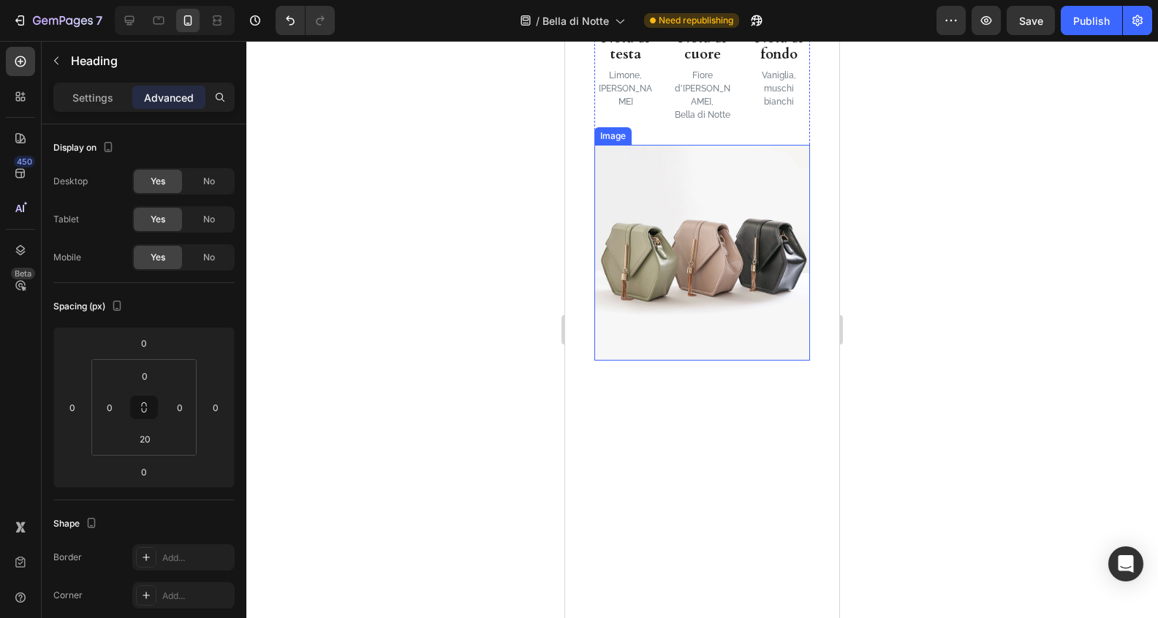
scroll to position [977, 0]
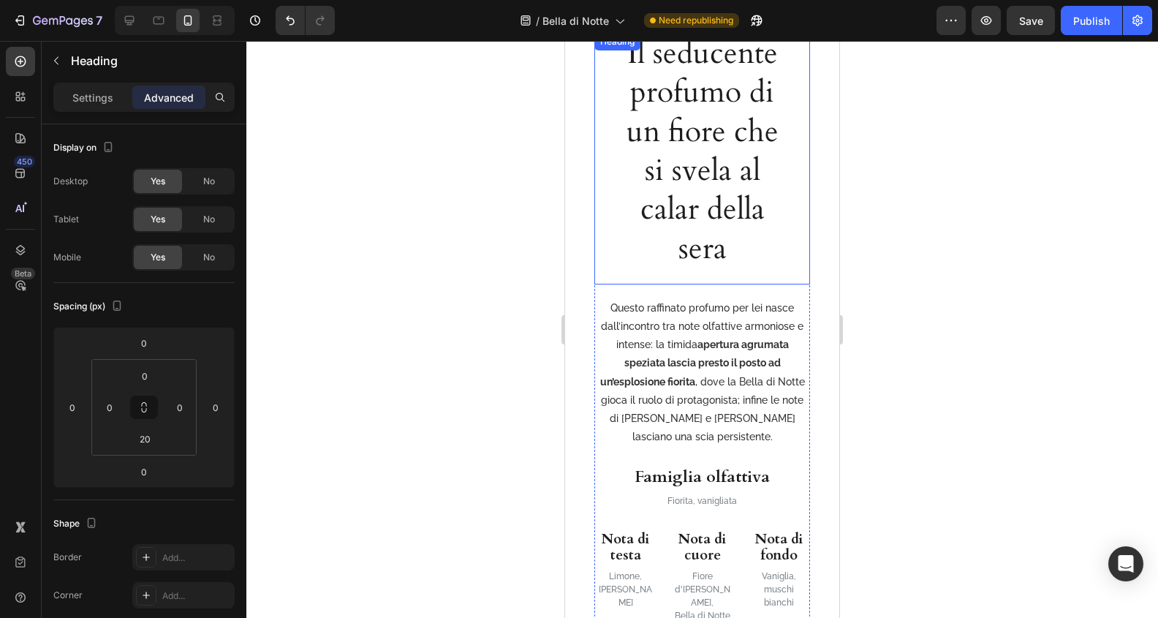
click at [709, 187] on h2 "Il seducente profumo di un fiore che si svela al calar della sera" at bounding box center [702, 151] width 179 height 237
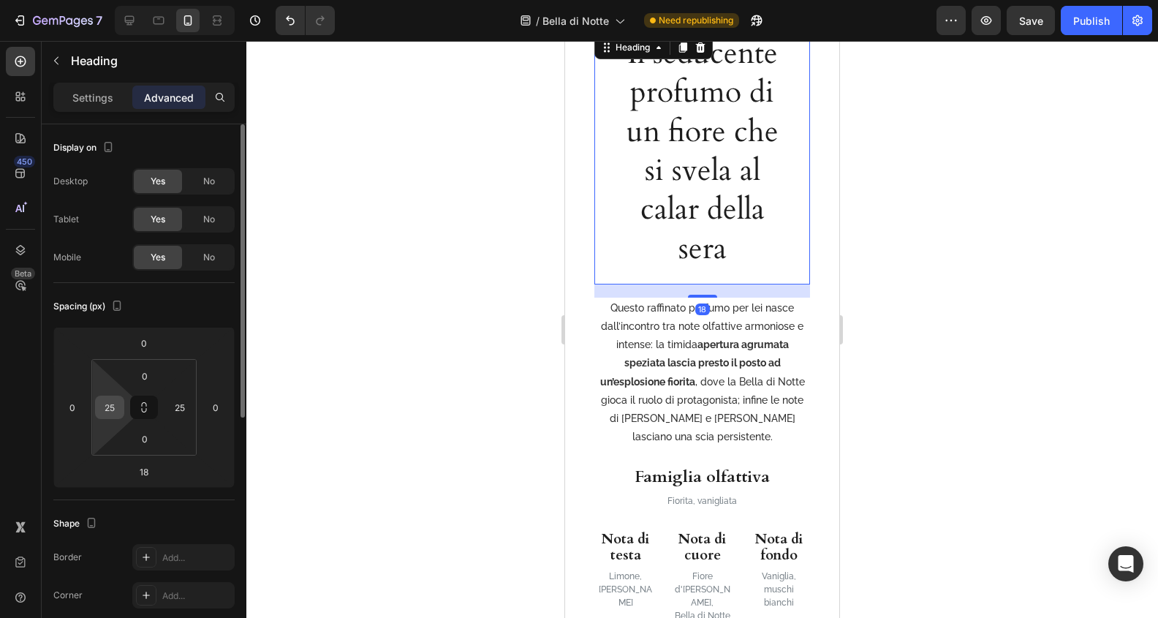
click at [113, 407] on input "25" at bounding box center [110, 407] width 22 height 22
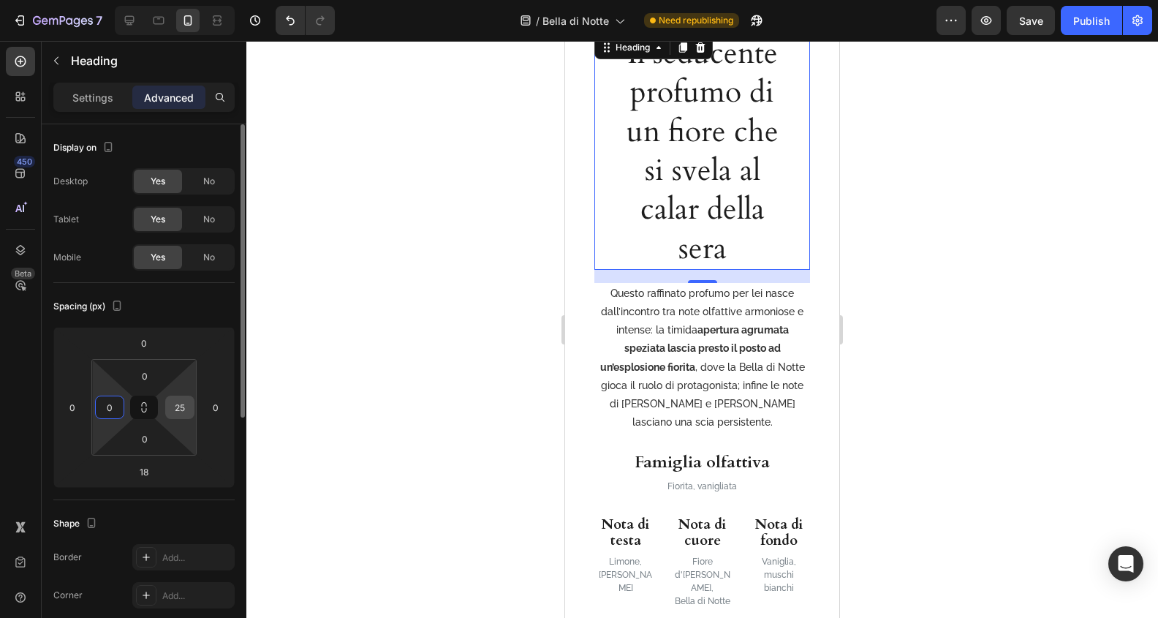
type input "0"
drag, startPoint x: 181, startPoint y: 405, endPoint x: 221, endPoint y: 410, distance: 41.3
click at [181, 405] on input "25" at bounding box center [180, 407] width 22 height 22
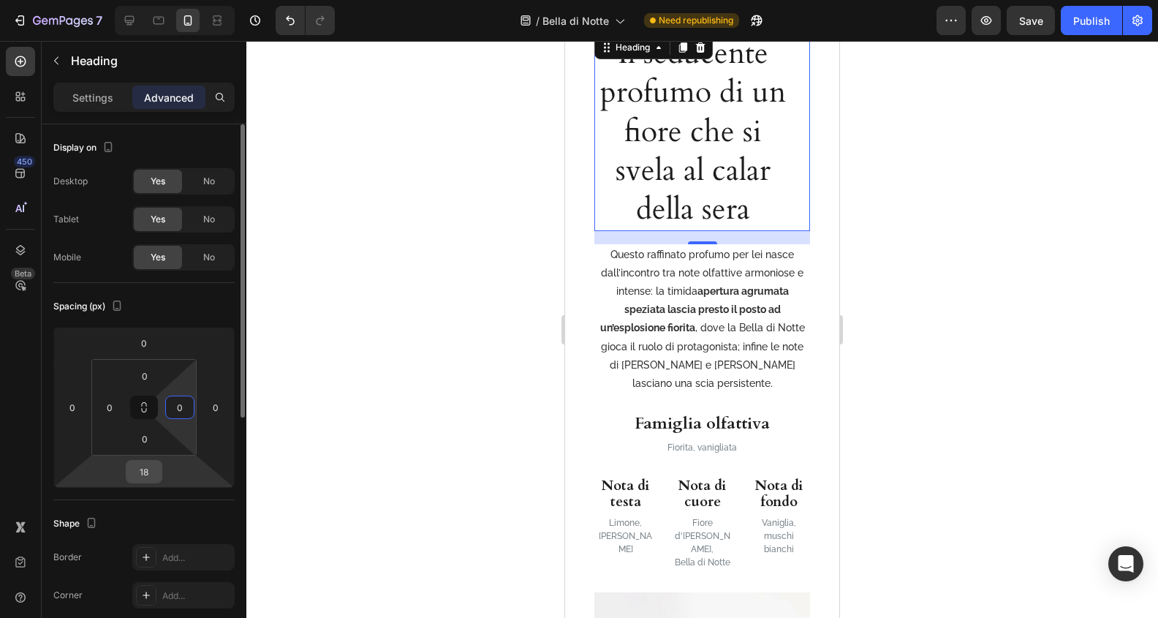
type input "0"
click at [144, 470] on input "18" at bounding box center [143, 472] width 29 height 22
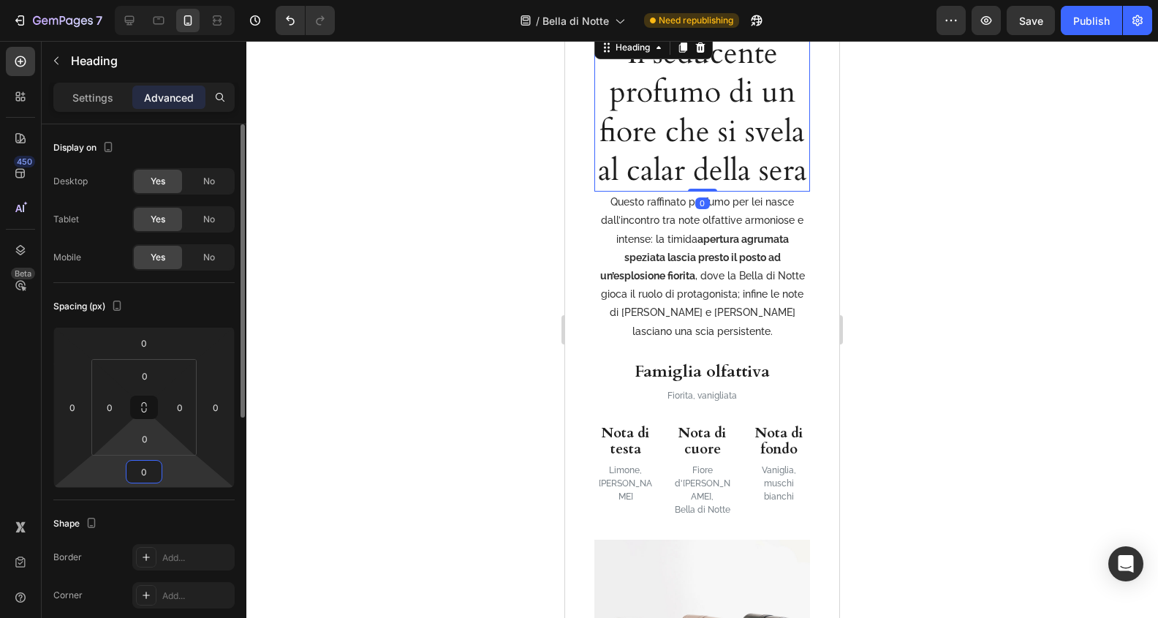
type input "0"
click at [166, 0] on html "7 Version history / Bella di Notte Need republishing Preview Save Publish 450 B…" at bounding box center [579, 0] width 1158 height 0
click at [154, 436] on input "0" at bounding box center [144, 439] width 29 height 22
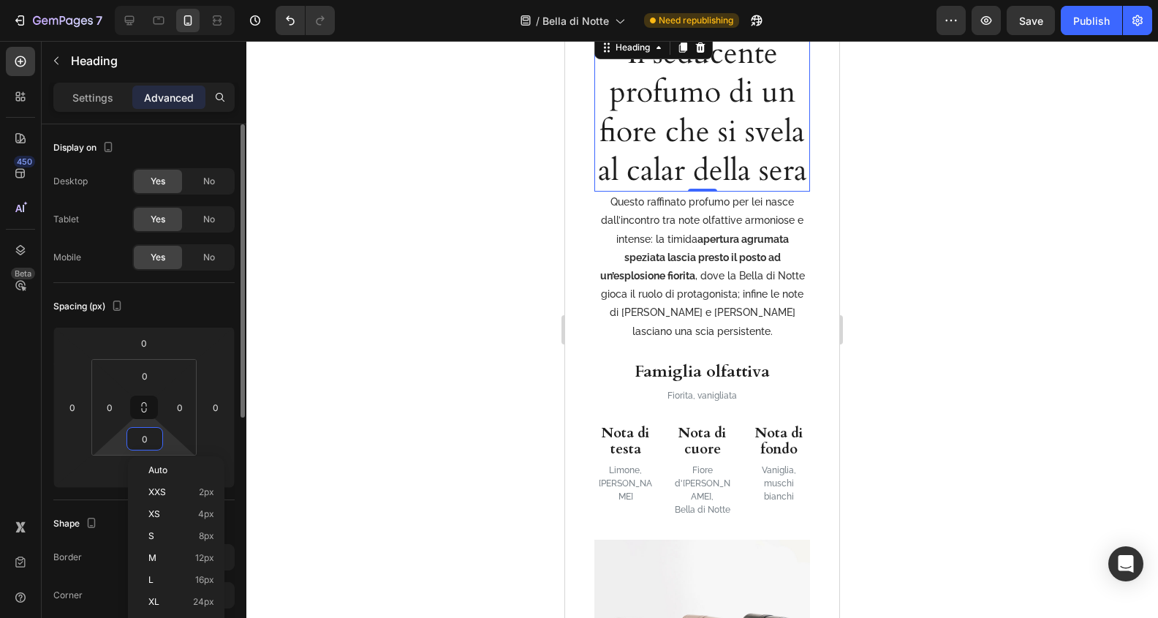
click at [149, 436] on input "0" at bounding box center [144, 439] width 29 height 22
type input "20"
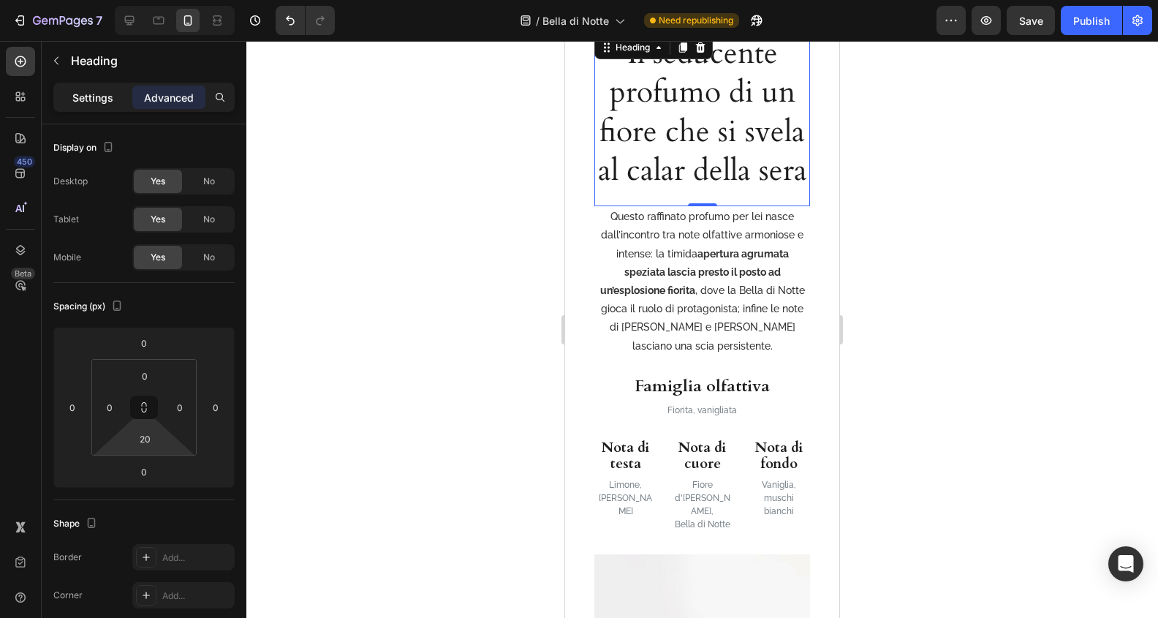
click at [86, 86] on div "Settings" at bounding box center [92, 97] width 73 height 23
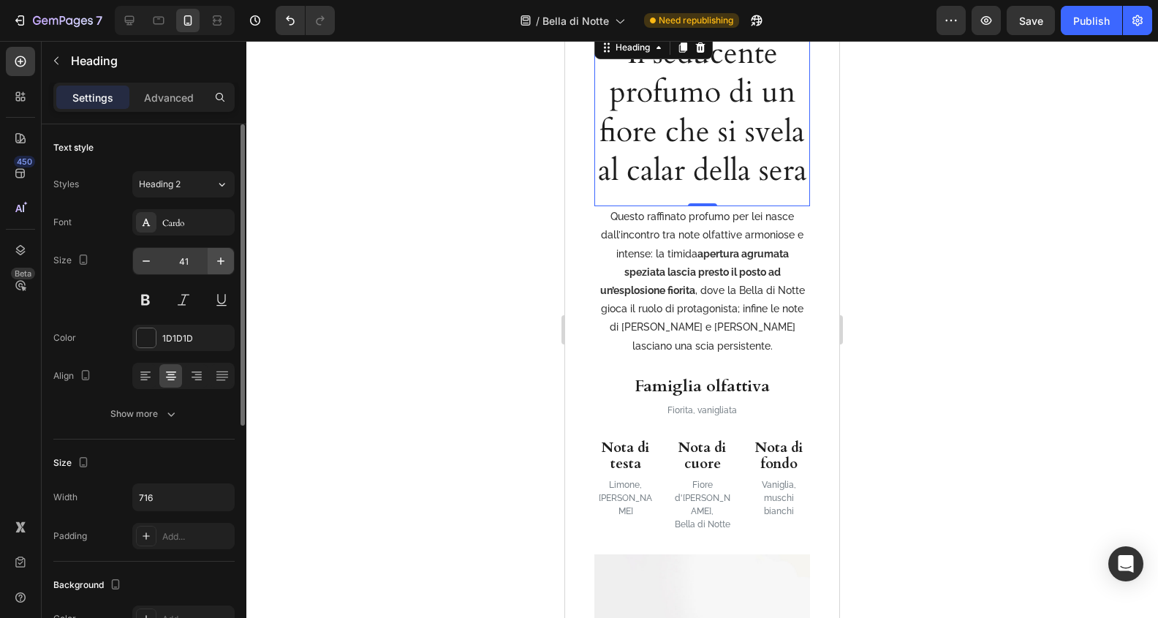
drag, startPoint x: 194, startPoint y: 254, endPoint x: 210, endPoint y: 254, distance: 16.1
click at [194, 254] on input "41" at bounding box center [183, 261] width 48 height 26
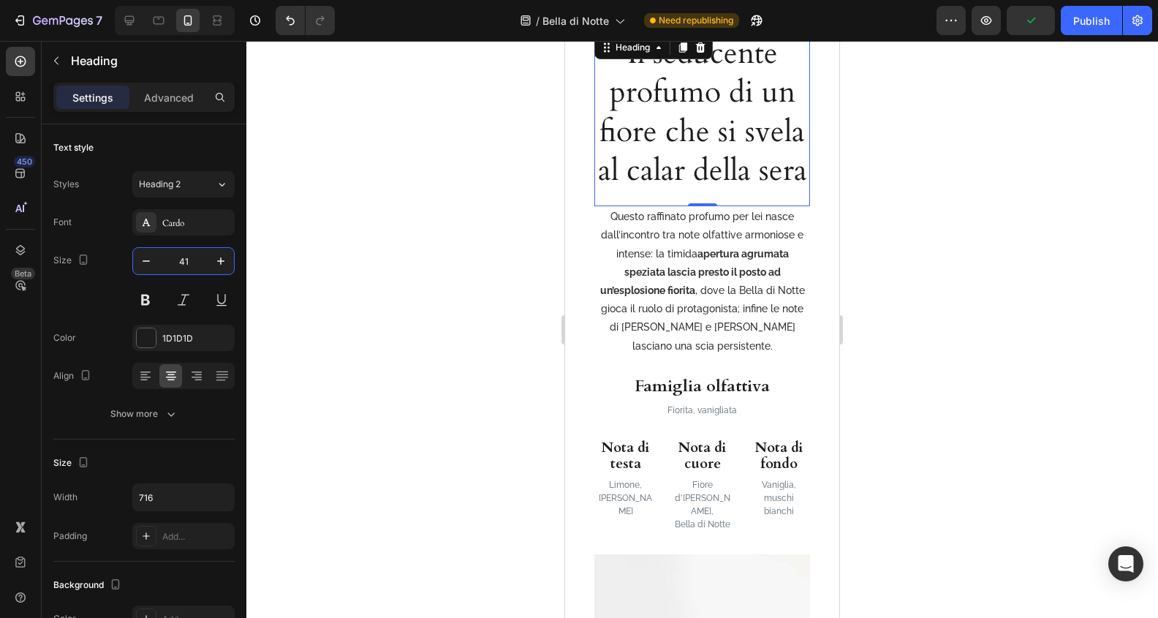
type input "4"
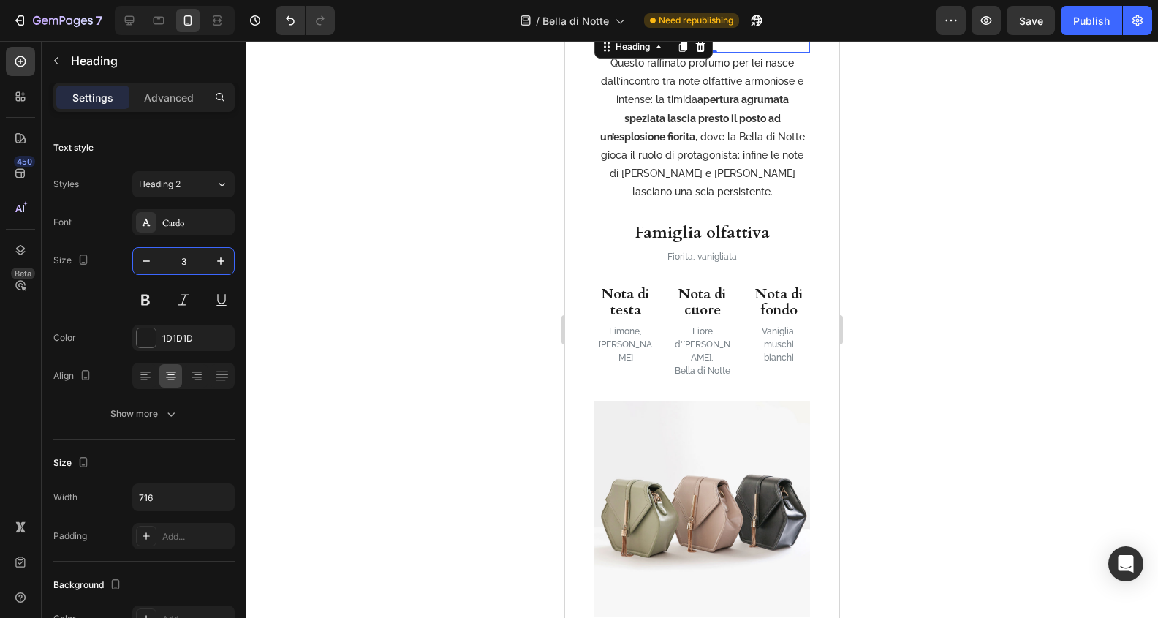
type input "30"
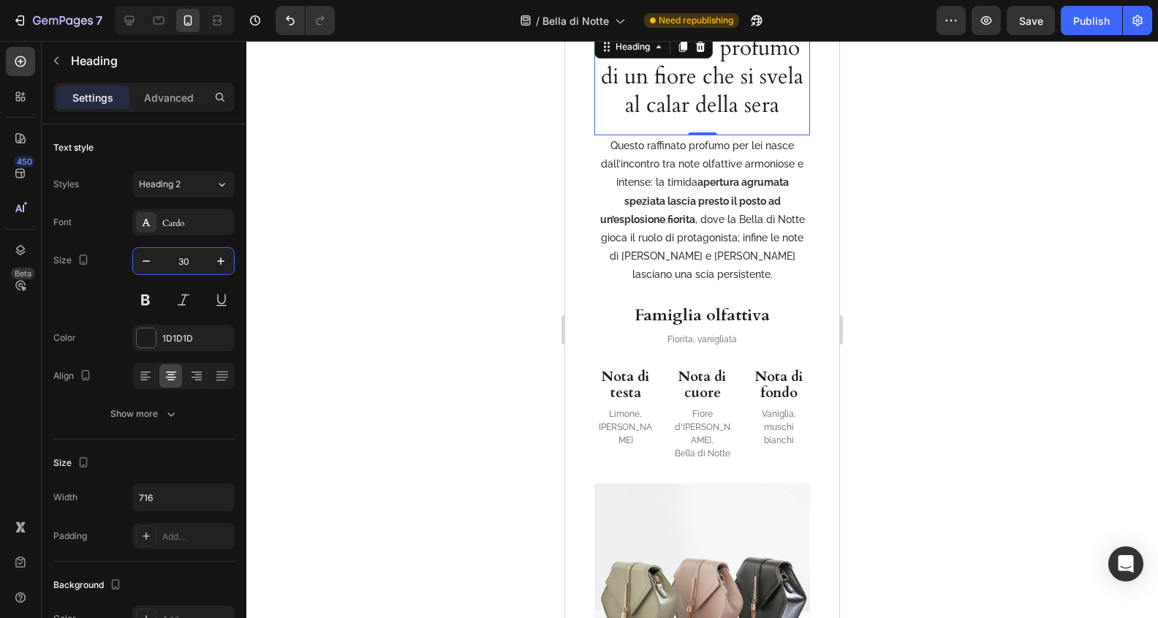
scroll to position [977, 0]
click at [917, 276] on div at bounding box center [702, 329] width 912 height 577
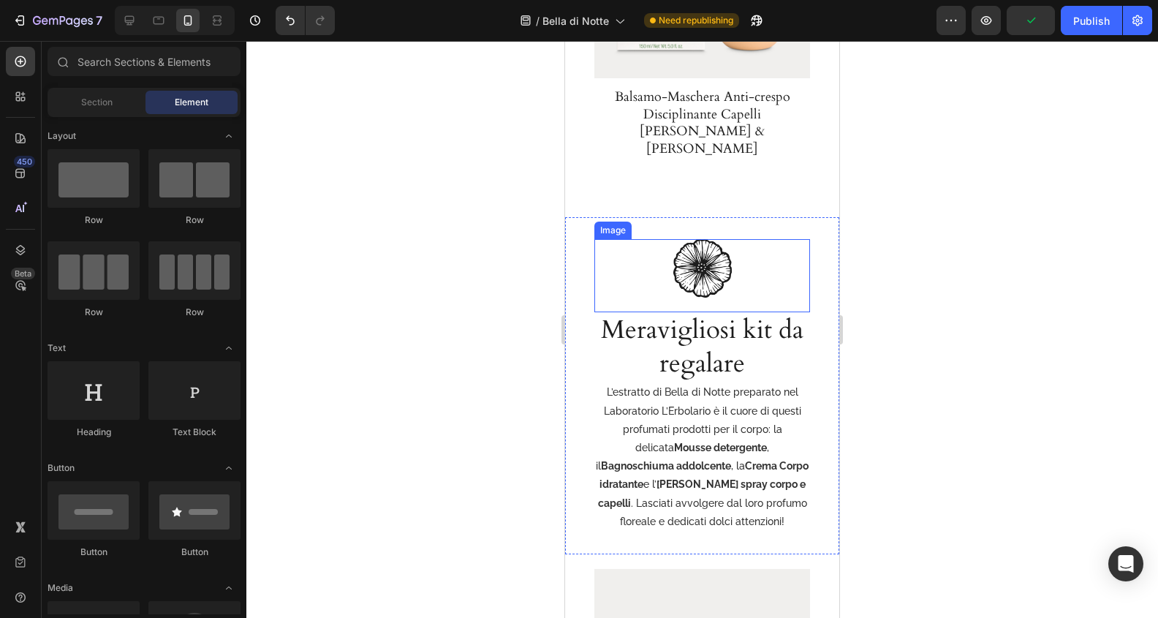
scroll to position [3013, 0]
click at [751, 311] on h2 "Meravigliosi kit da regalare" at bounding box center [702, 345] width 216 height 69
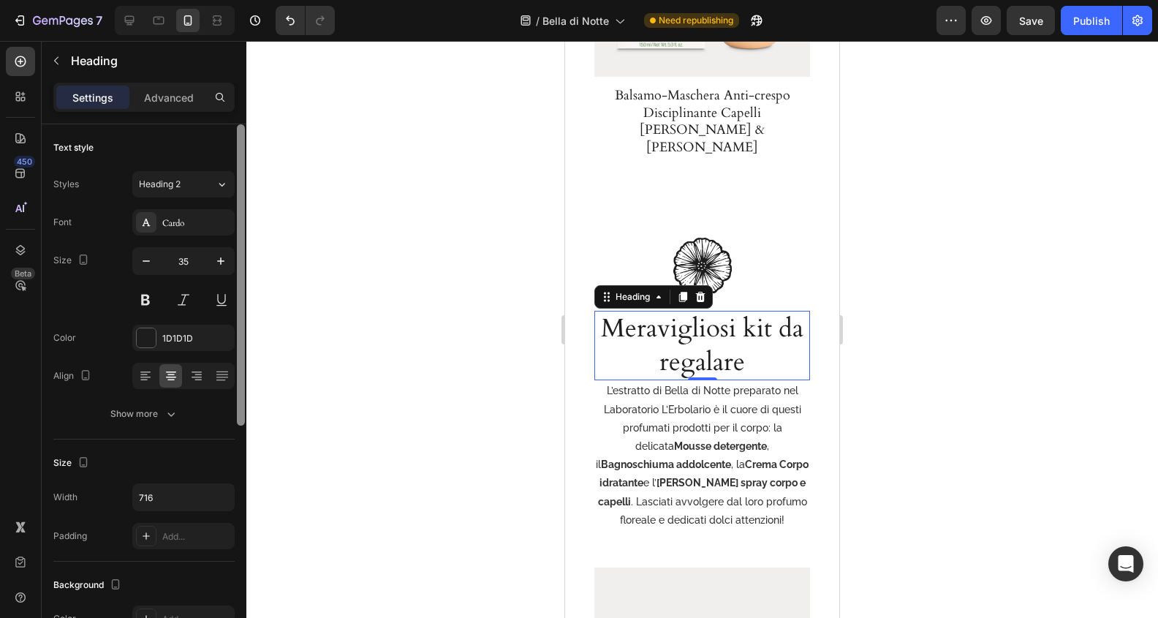
drag, startPoint x: 192, startPoint y: 262, endPoint x: 241, endPoint y: 261, distance: 49.0
click at [192, 262] on input "35" at bounding box center [183, 261] width 48 height 26
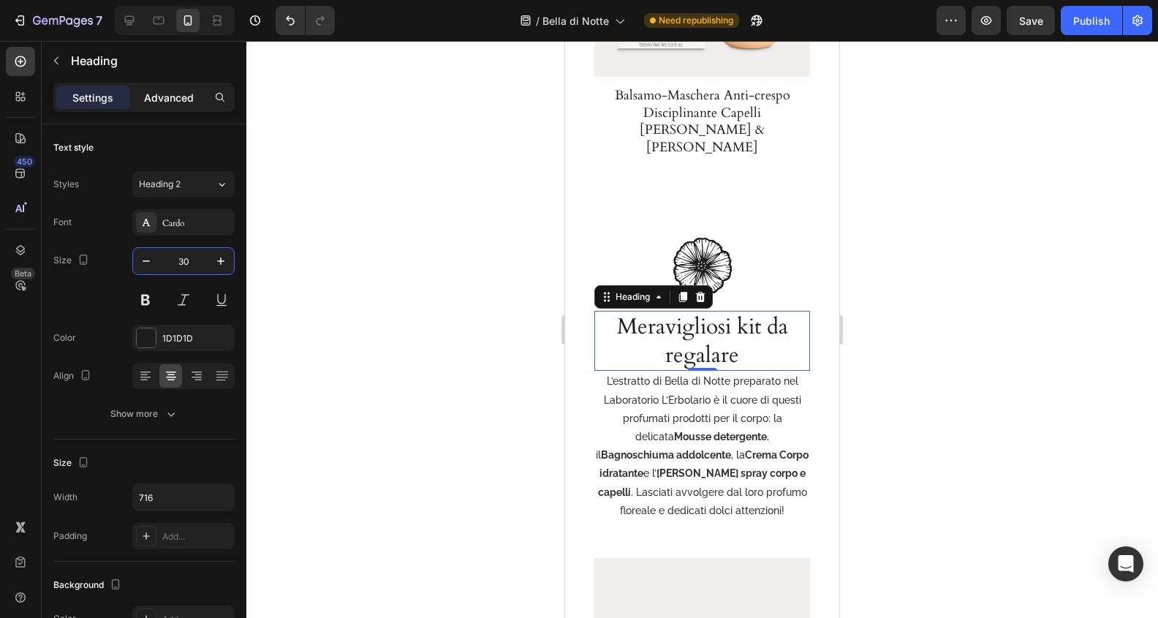
type input "30"
click at [178, 90] on p "Advanced" at bounding box center [169, 97] width 50 height 15
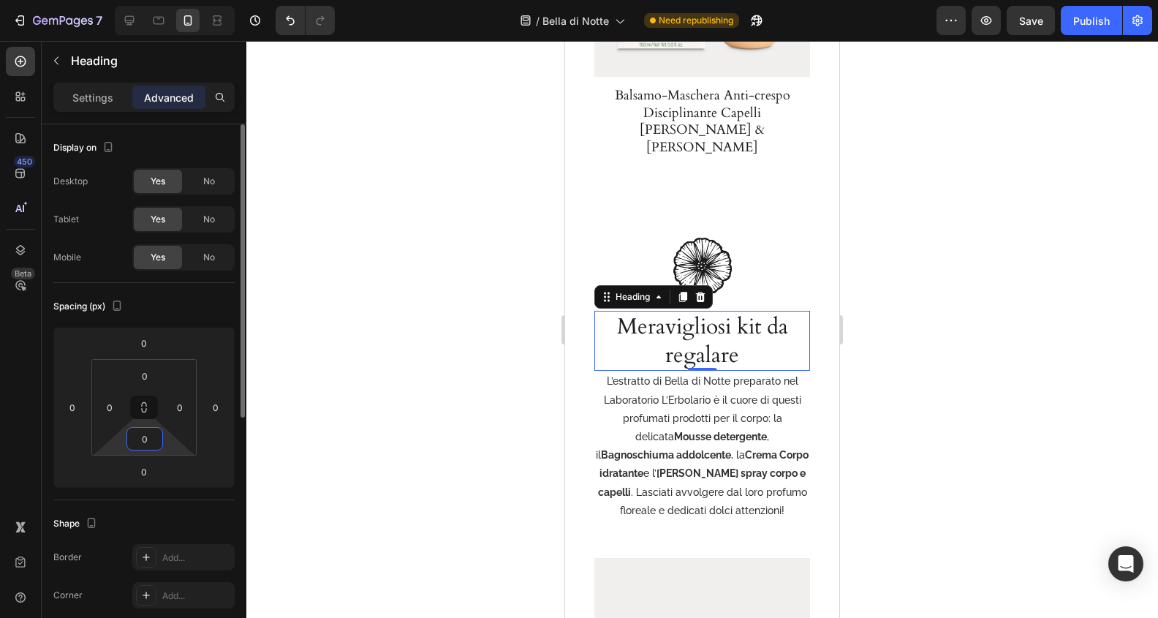
click at [147, 433] on input "0" at bounding box center [144, 439] width 29 height 22
type input "20"
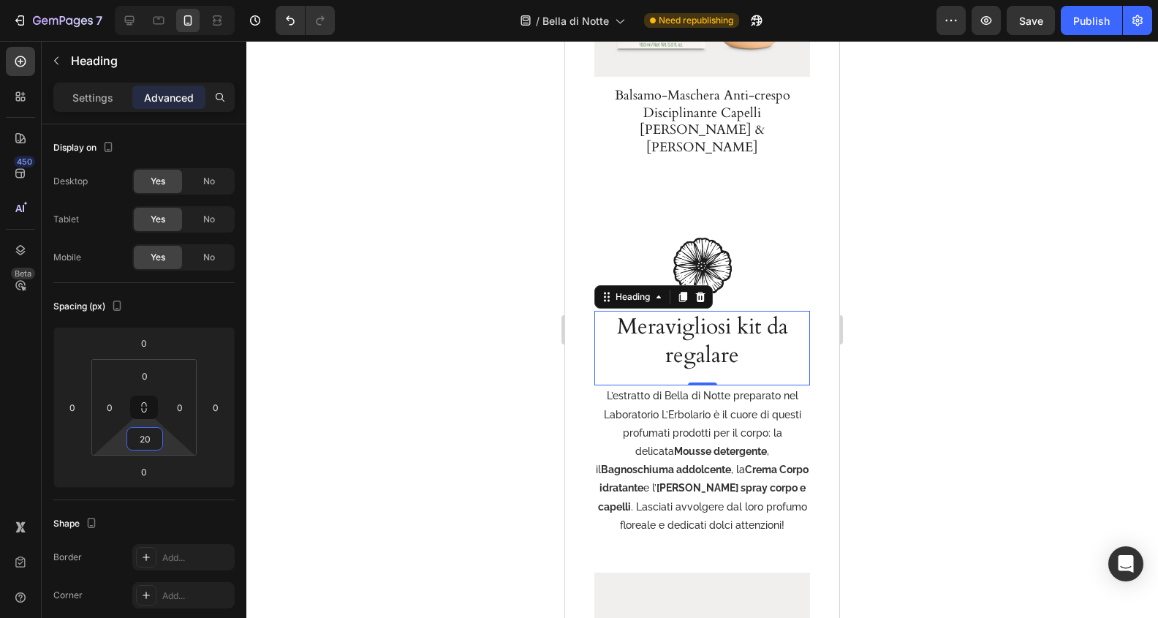
drag, startPoint x: 928, startPoint y: 368, endPoint x: 908, endPoint y: 369, distance: 19.8
click at [928, 368] on div at bounding box center [702, 329] width 912 height 577
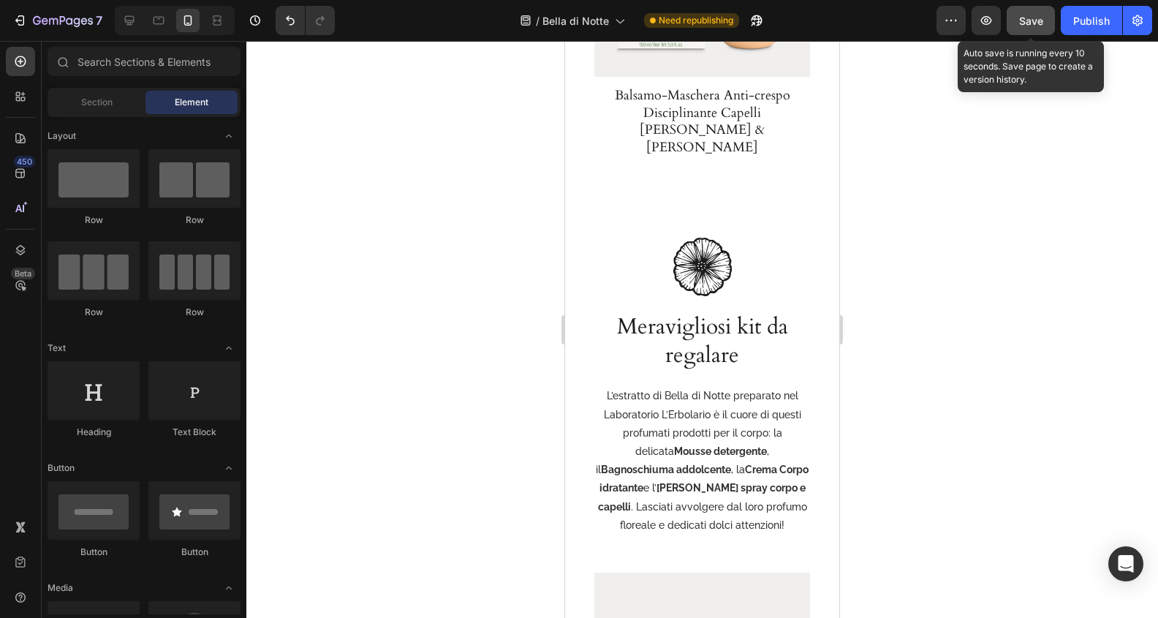
click at [1023, 15] on span "Save" at bounding box center [1031, 21] width 24 height 12
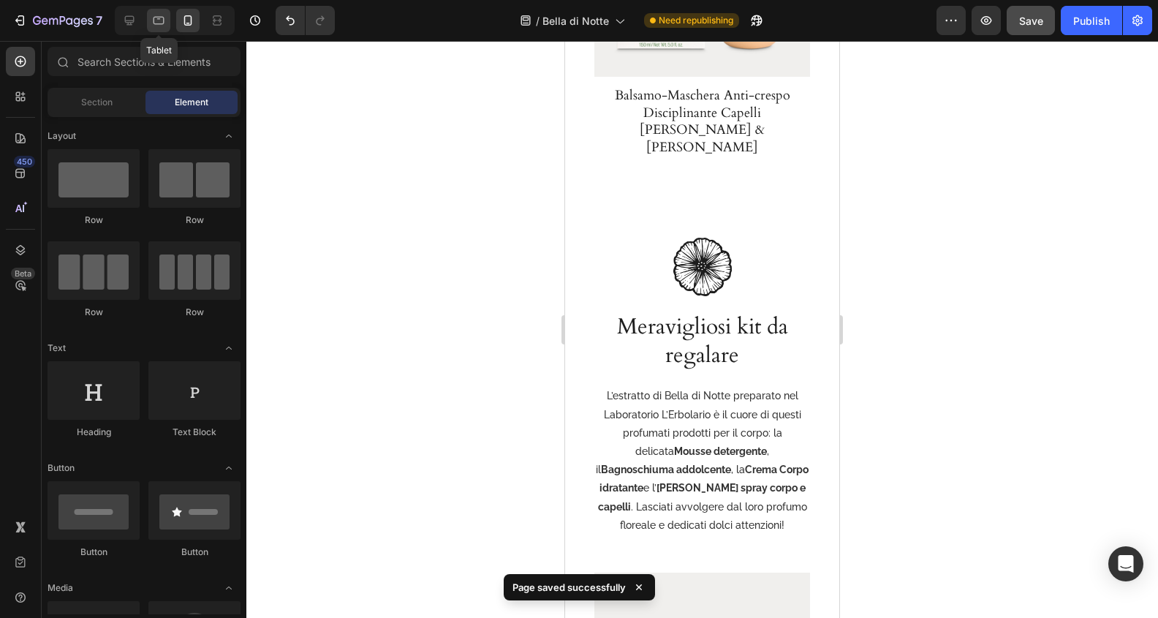
click at [161, 20] on icon at bounding box center [158, 20] width 15 height 15
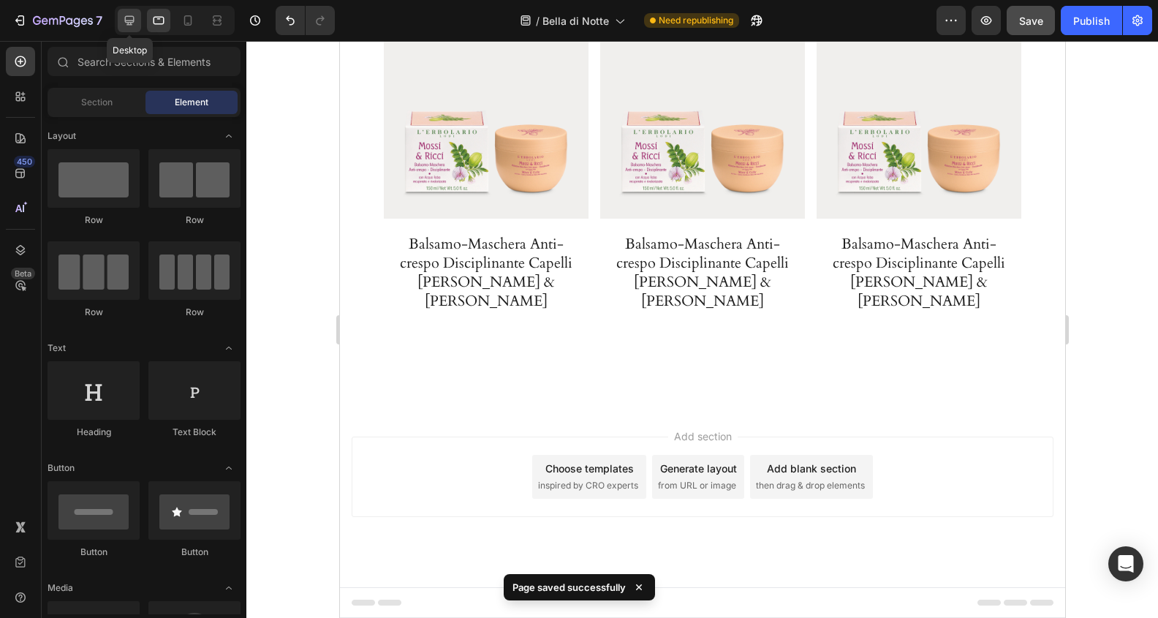
click at [128, 20] on icon at bounding box center [130, 21] width 10 height 10
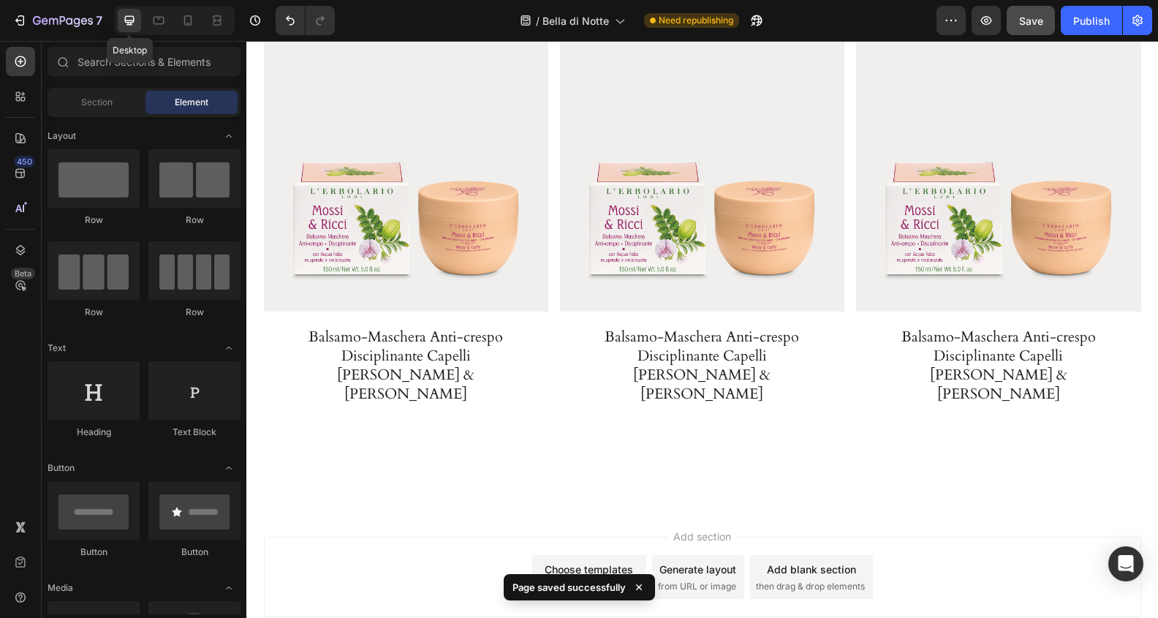
click at [128, 26] on icon at bounding box center [129, 20] width 15 height 15
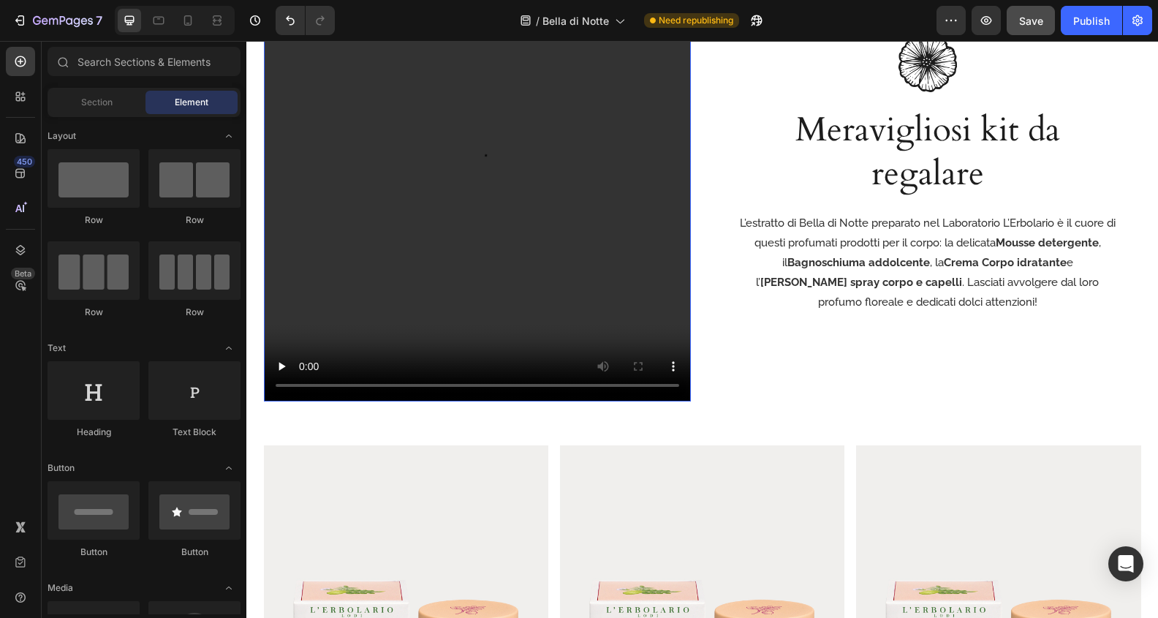
scroll to position [1971, 0]
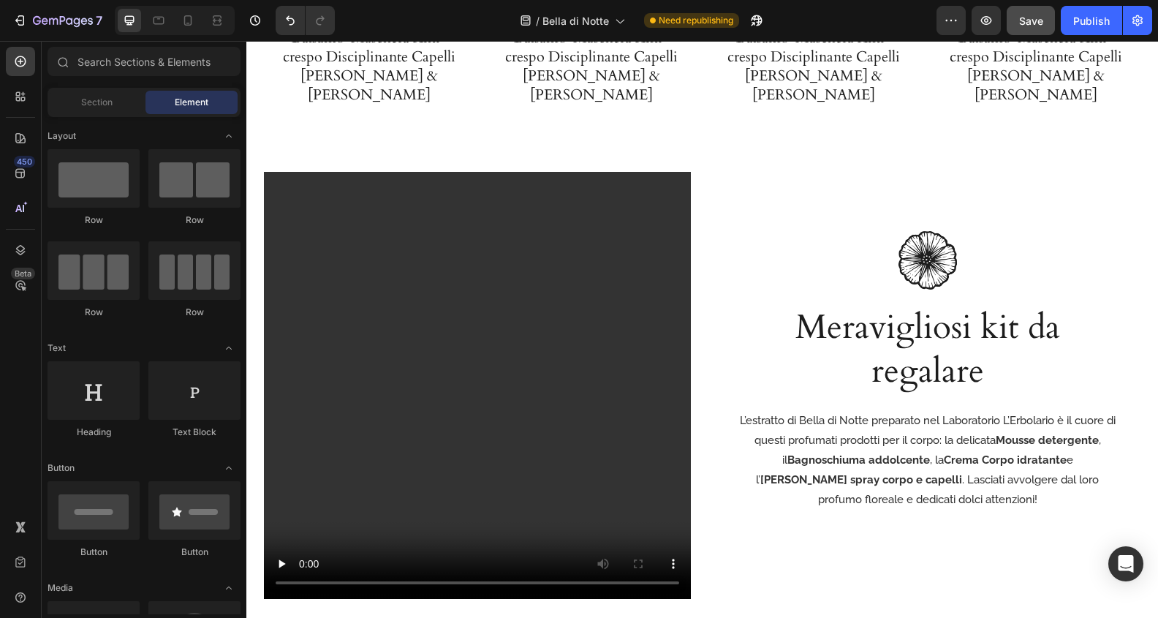
click at [254, 260] on section "Video Row Image Meravigliosi kit da regalare Heading L’estratto di Bella di Not…" at bounding box center [702, 385] width 906 height 427
drag, startPoint x: 1146, startPoint y: 260, endPoint x: 1081, endPoint y: 203, distance: 86.0
click at [1146, 260] on section "Video Row Image Meravigliosi kit da regalare Heading L’estratto di Bella di Not…" at bounding box center [702, 385] width 906 height 427
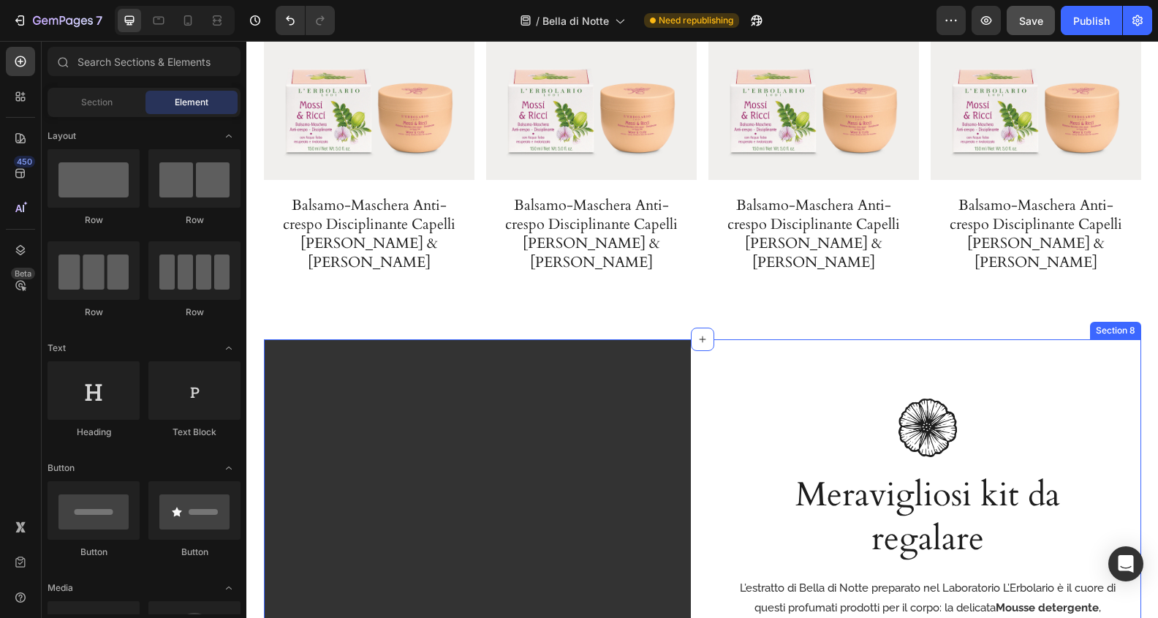
scroll to position [1787, 0]
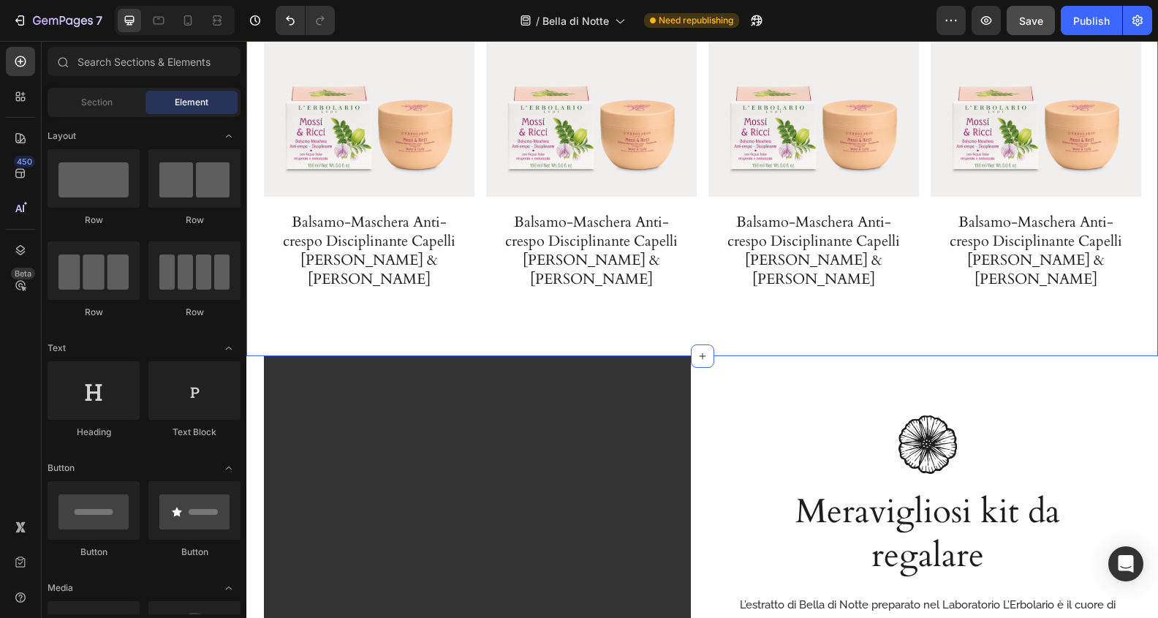
click at [257, 171] on div "Image Bellezza e armonia per il corpo Heading L’estratto di Bella di Notte prep…" at bounding box center [702, 43] width 912 height 567
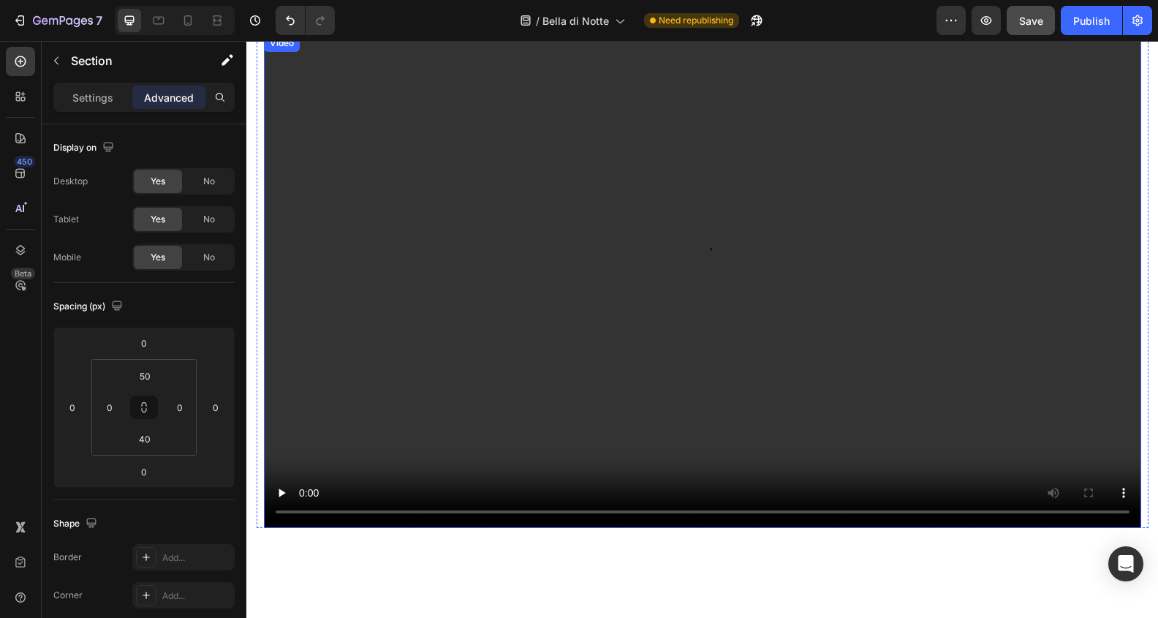
scroll to position [681, 0]
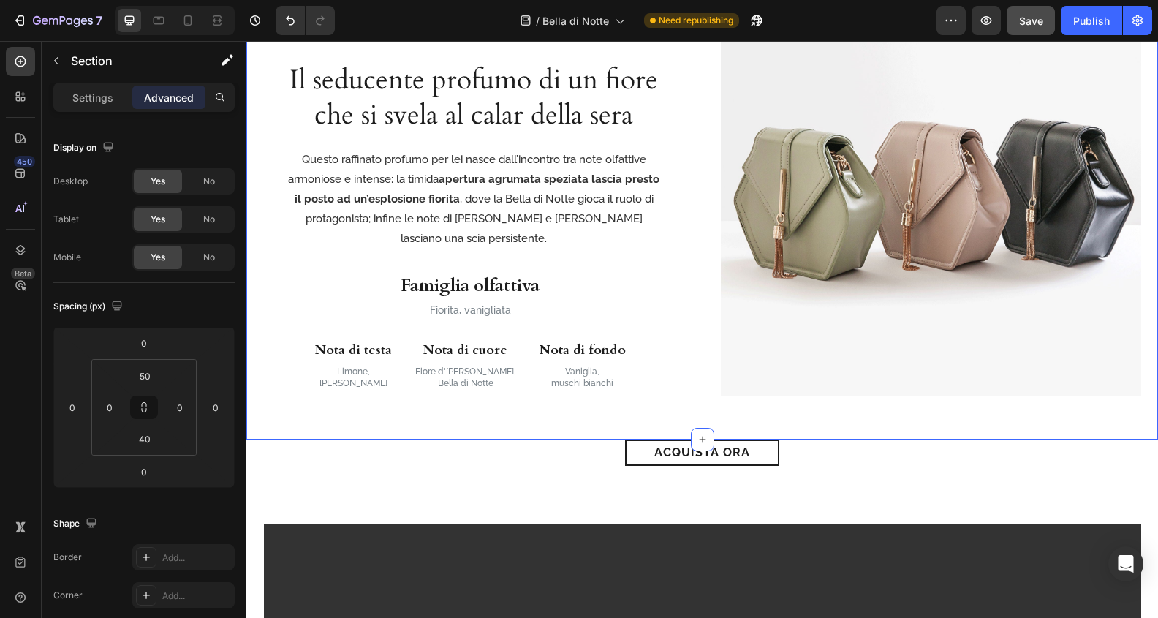
click at [250, 350] on div "Image Il seducente profumo di un fiore che si svela al calar della sera Heading…" at bounding box center [702, 185] width 912 height 420
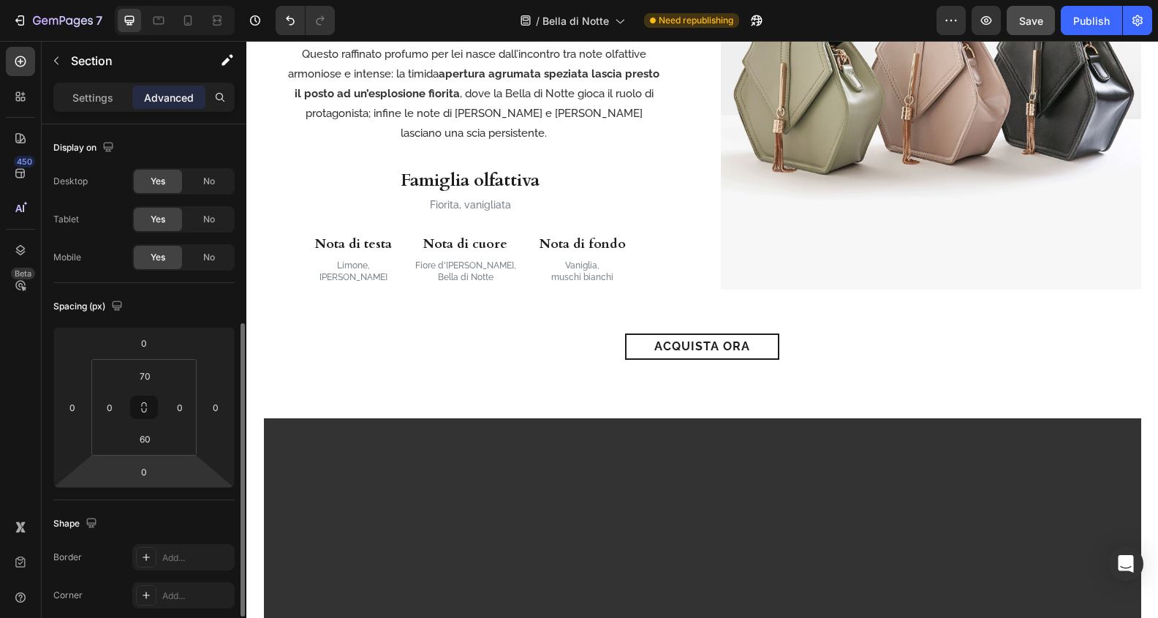
scroll to position [289, 0]
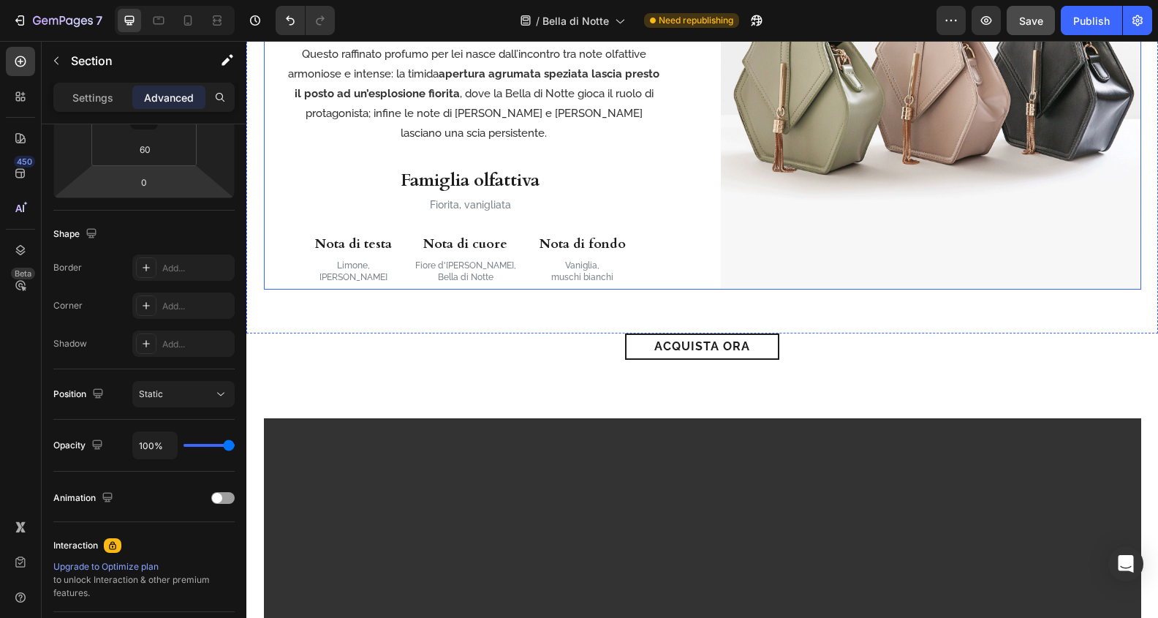
click at [684, 200] on div "Image Il seducente profumo di un fiore che si svela al calar della sera Heading…" at bounding box center [702, 79] width 877 height 420
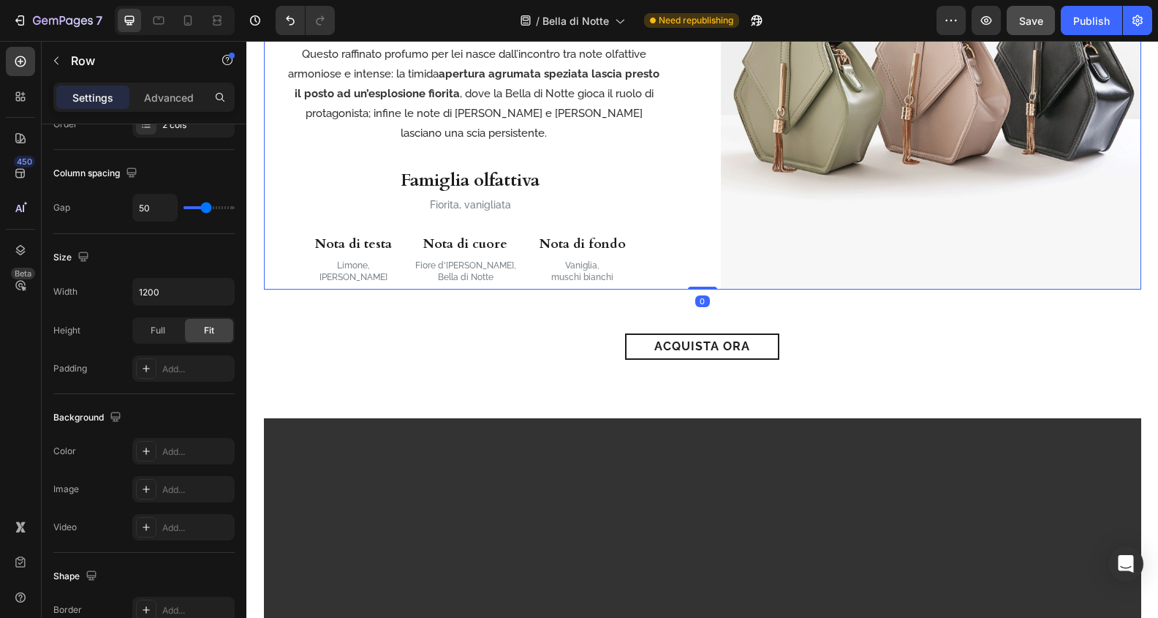
scroll to position [0, 0]
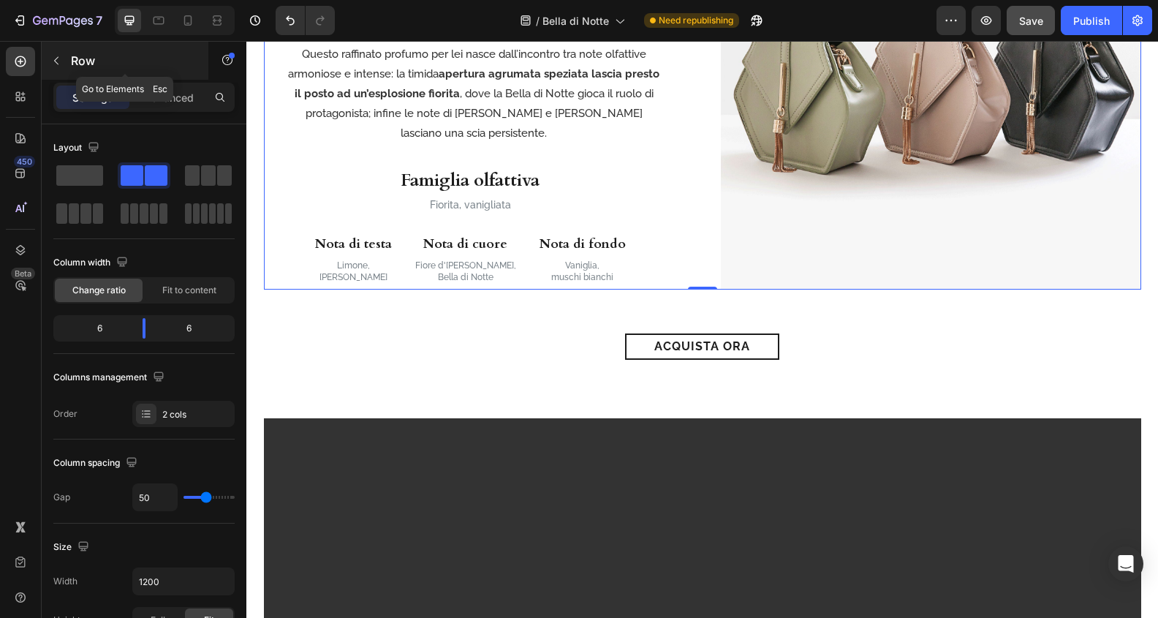
click at [61, 54] on button "button" at bounding box center [56, 60] width 23 height 23
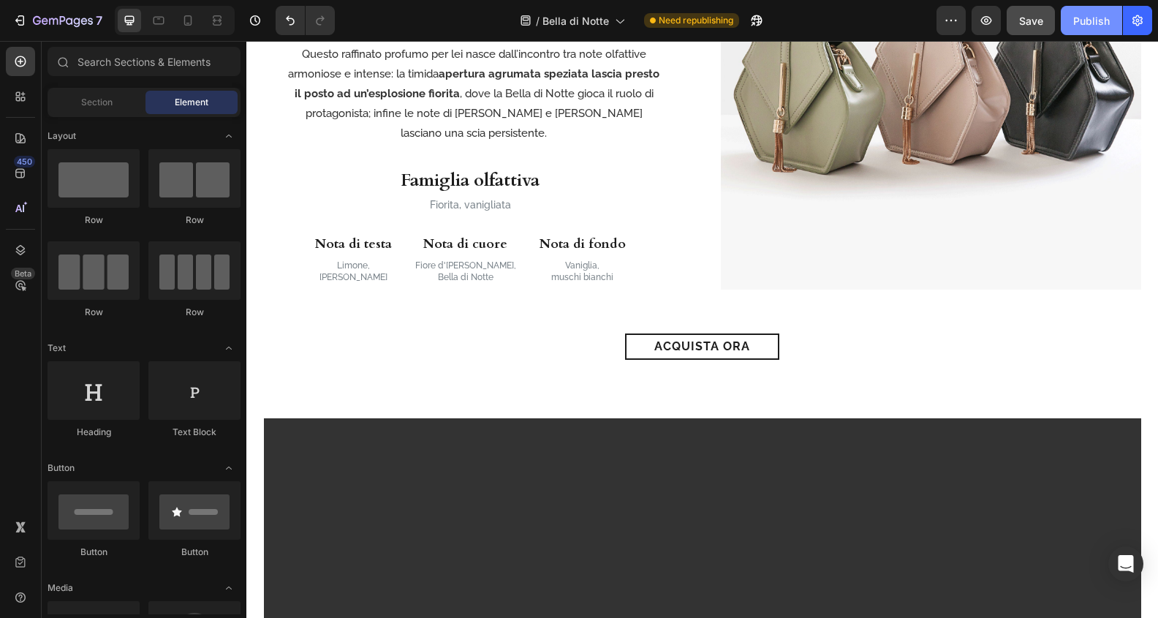
click at [1092, 21] on div "Publish" at bounding box center [1091, 20] width 37 height 15
click at [987, 25] on icon "button" at bounding box center [986, 20] width 15 height 15
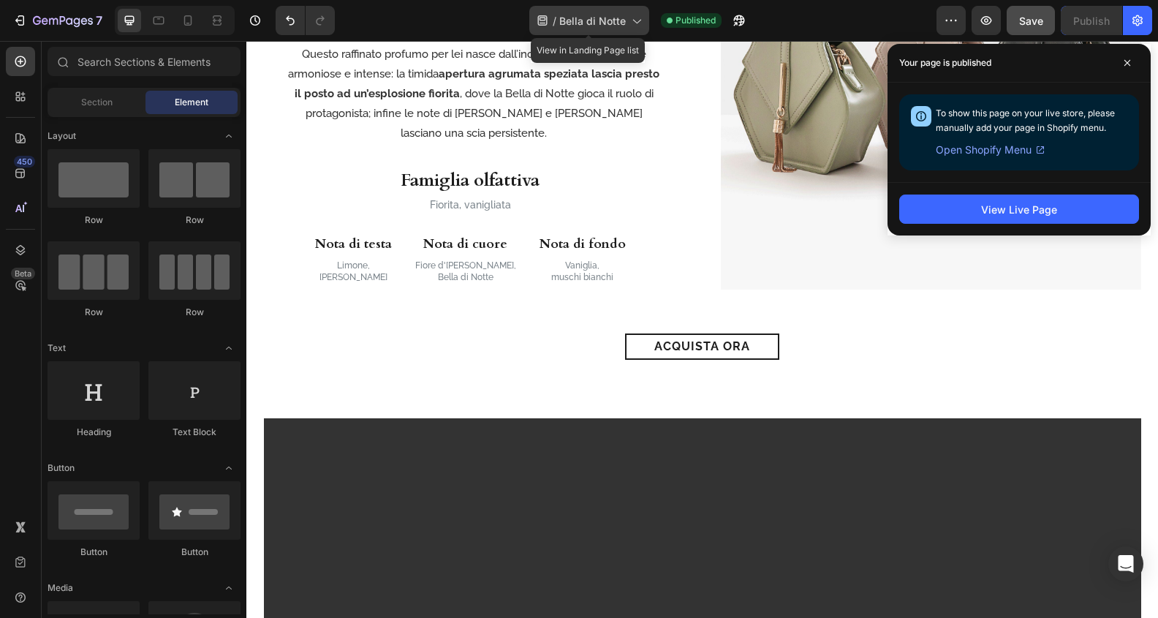
click at [629, 23] on icon at bounding box center [636, 20] width 15 height 15
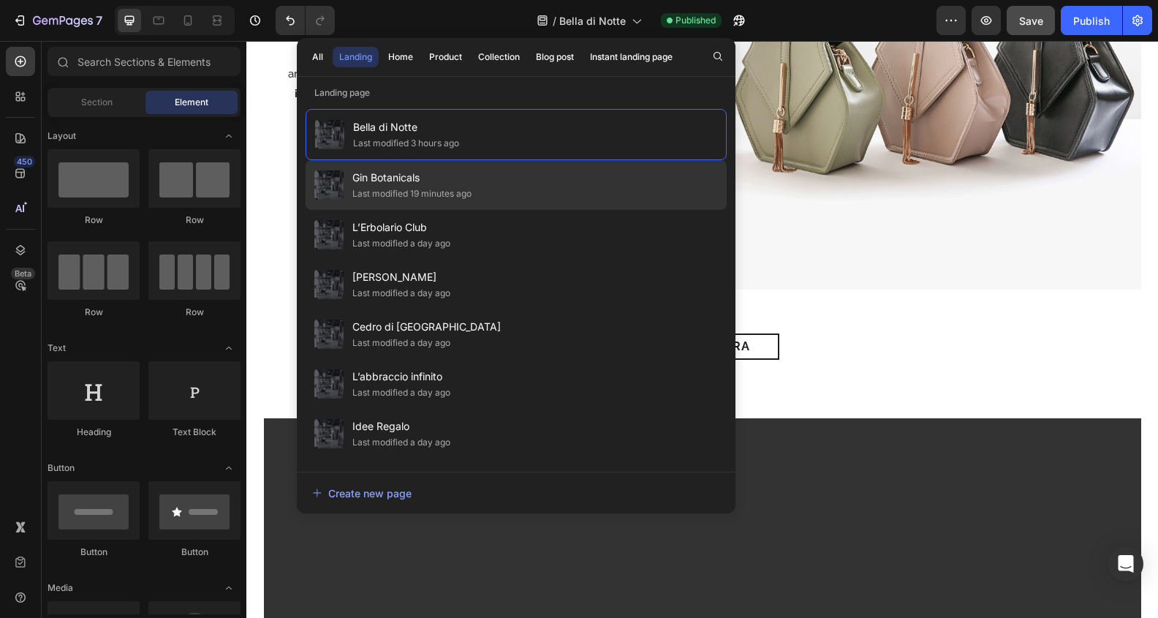
click at [454, 186] on span "Gin Botanicals" at bounding box center [411, 178] width 119 height 18
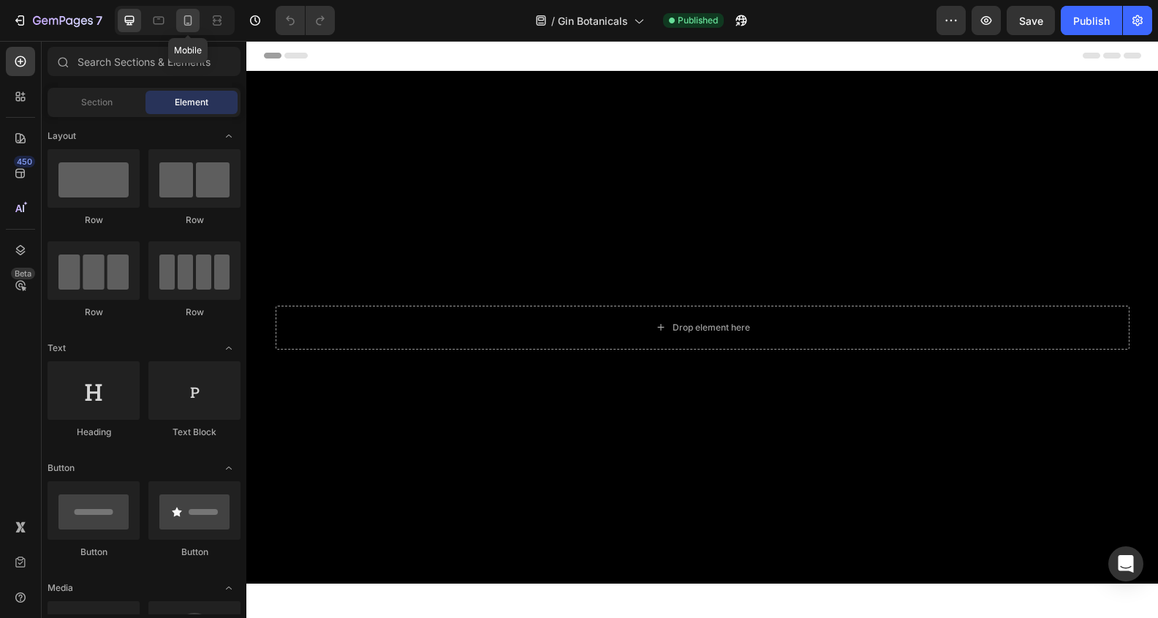
click at [189, 21] on icon at bounding box center [188, 20] width 15 height 15
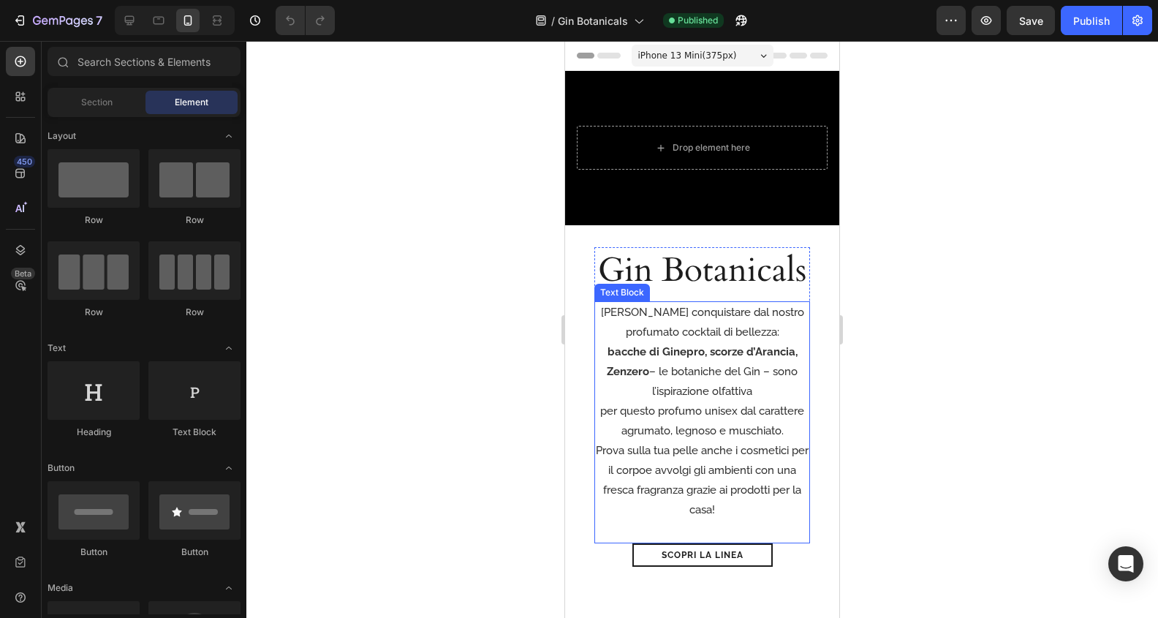
click at [808, 391] on p "bacche di Ginepro, scorze d’Arancia, Zenzero – le botaniche del Gin – sono l’is…" at bounding box center [702, 371] width 213 height 59
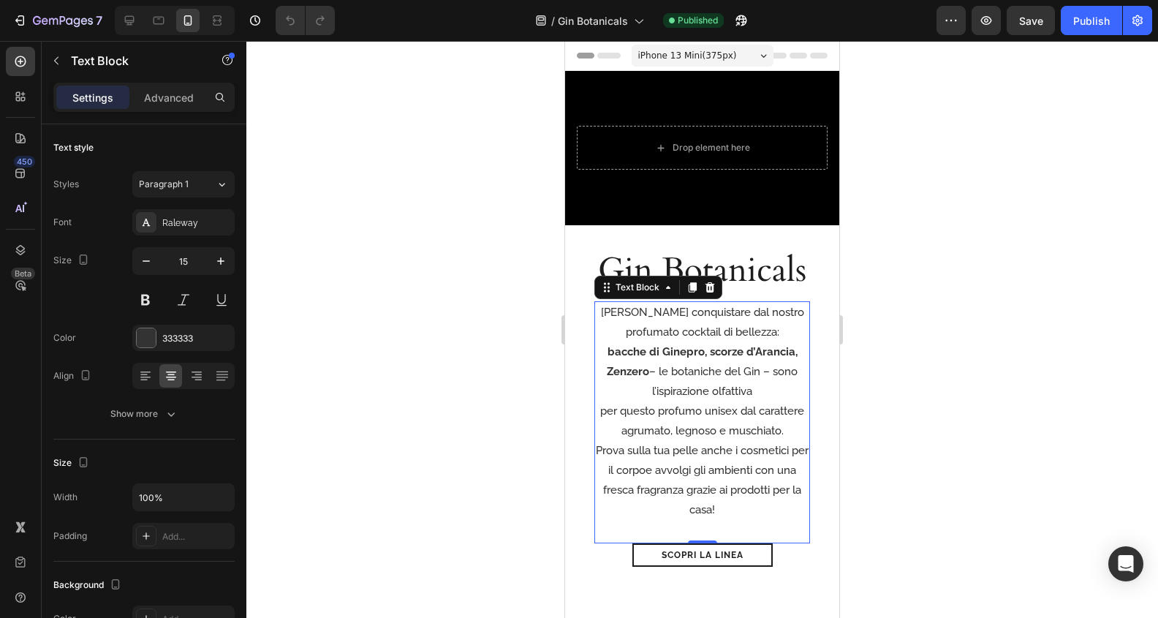
click at [608, 415] on p "per questo profumo unisex dal carattere agrumato, legnoso e muschiato." at bounding box center [702, 420] width 213 height 39
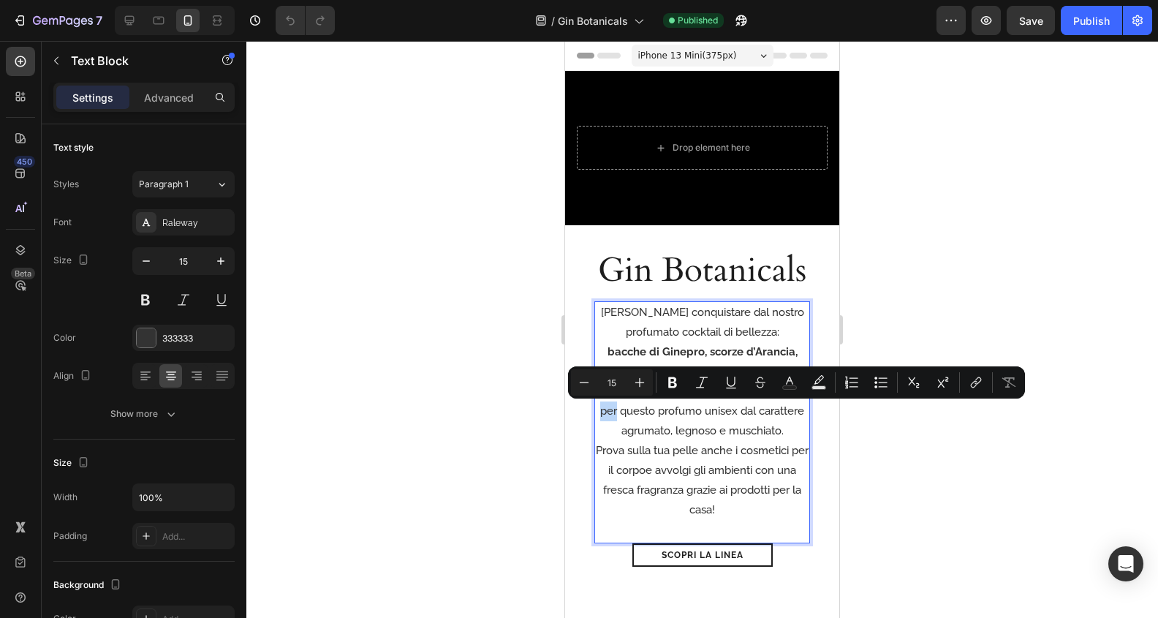
click at [601, 413] on p "per questo profumo unisex dal carattere agrumato, legnoso e muschiato." at bounding box center [702, 420] width 213 height 39
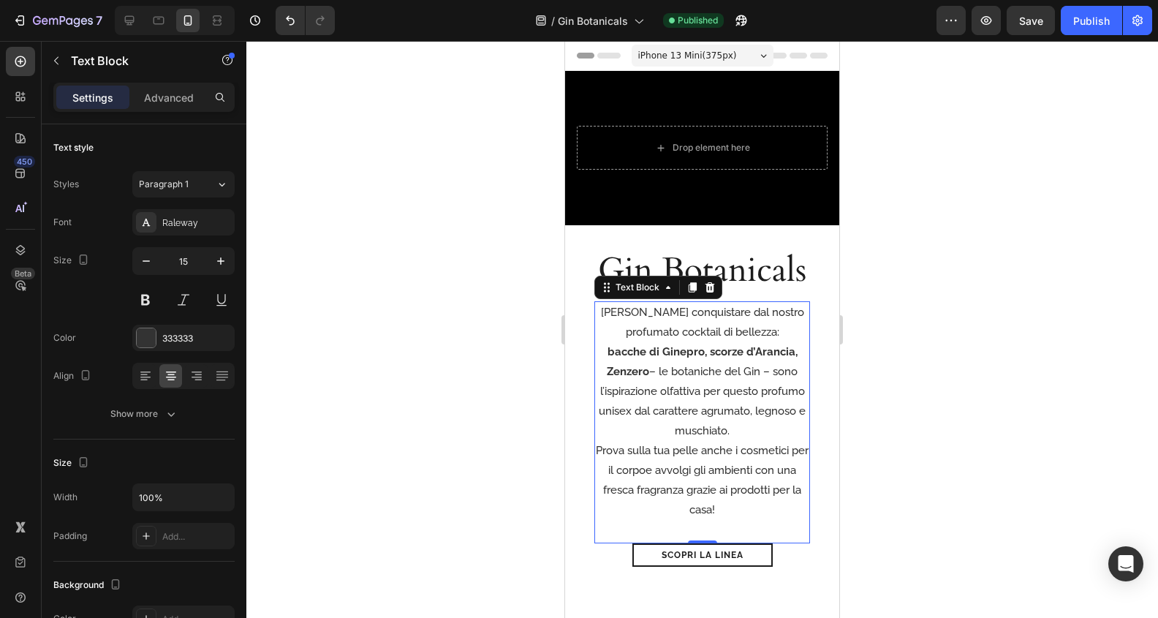
click at [911, 479] on div at bounding box center [702, 329] width 912 height 577
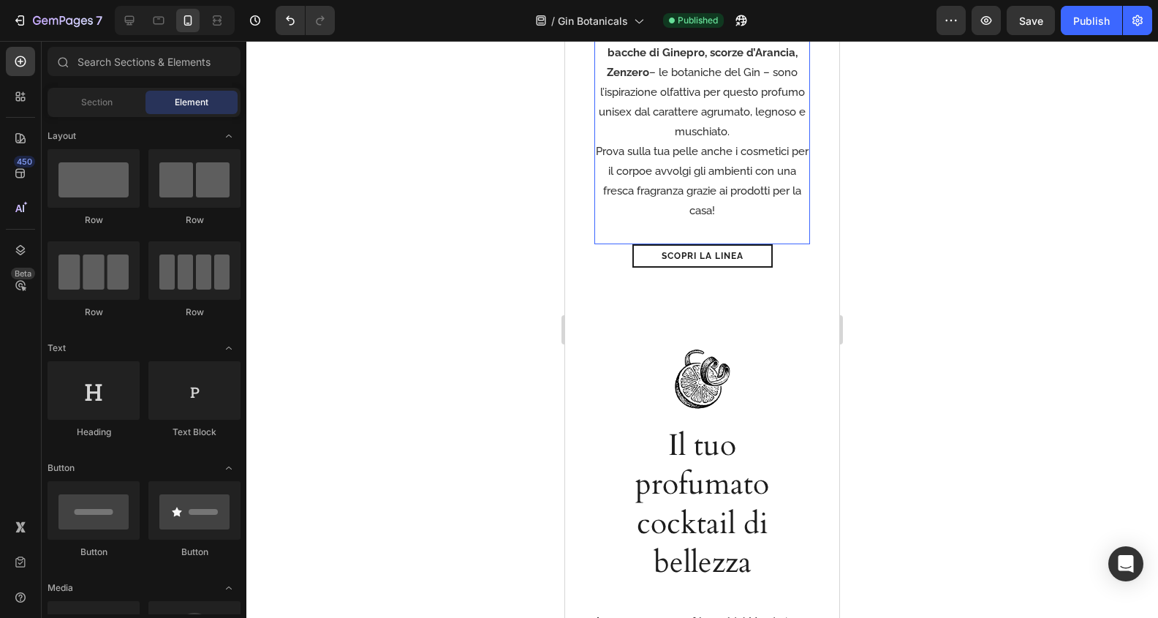
scroll to position [329, 0]
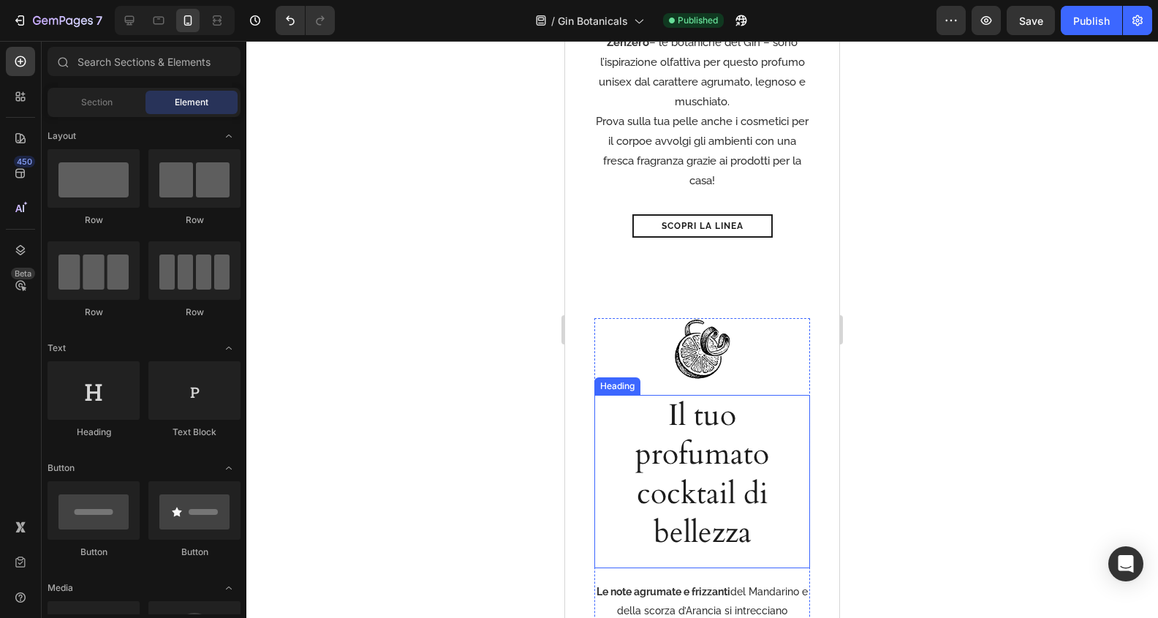
click at [739, 482] on h2 "Il tuo profumato cocktail di bellezza" at bounding box center [702, 474] width 179 height 159
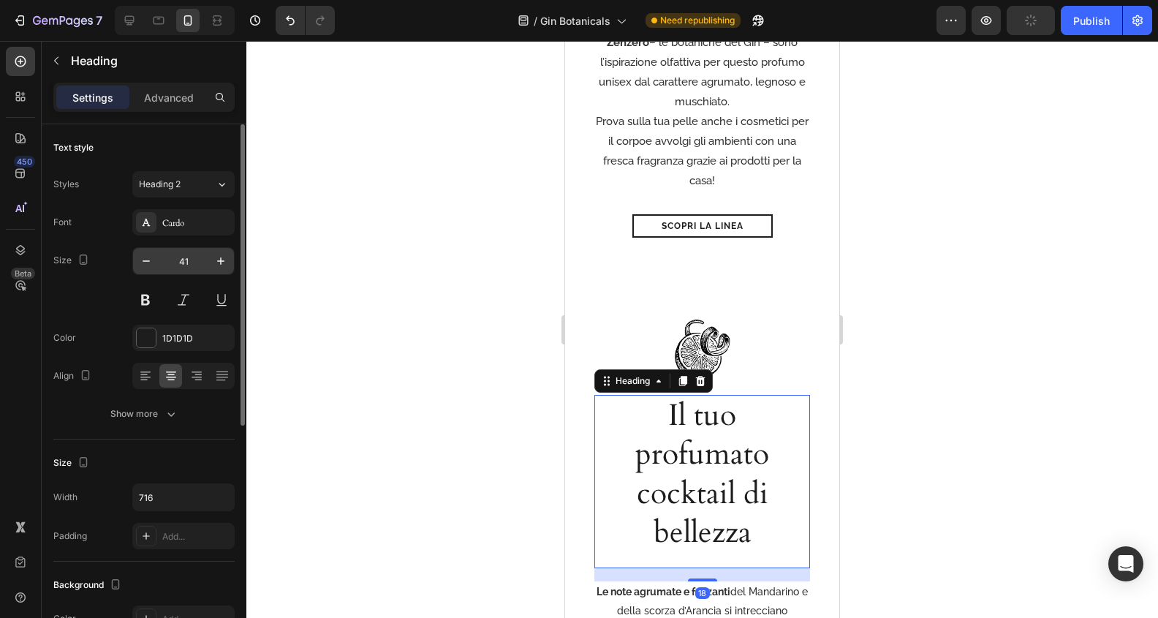
click at [185, 257] on input "41" at bounding box center [183, 261] width 48 height 26
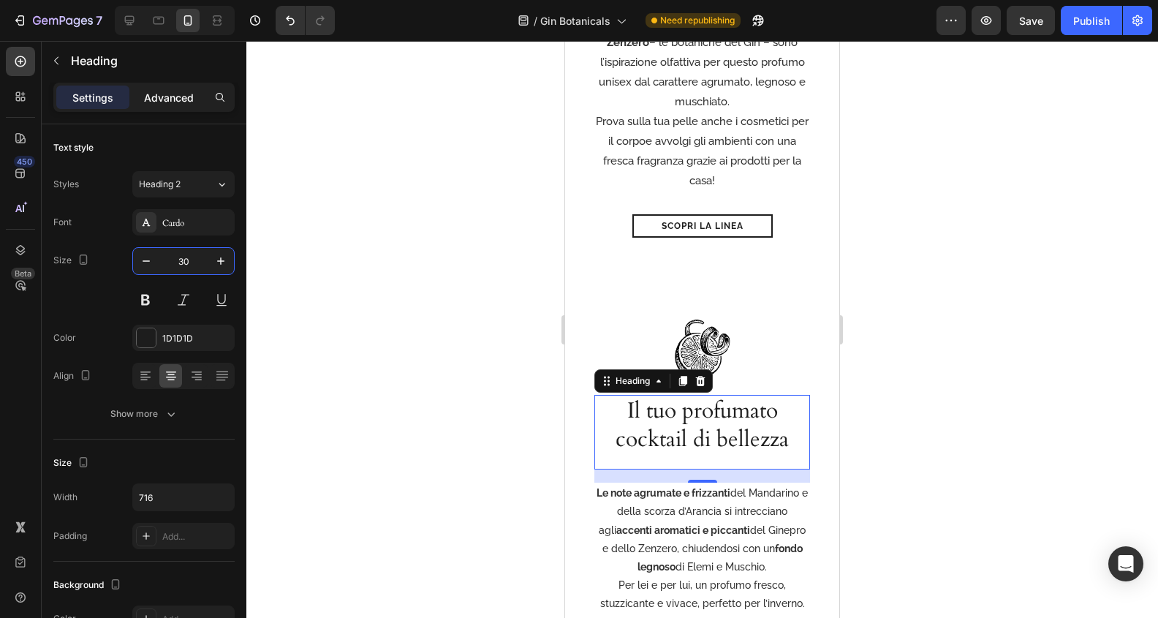
type input "30"
click at [173, 92] on p "Advanced" at bounding box center [169, 97] width 50 height 15
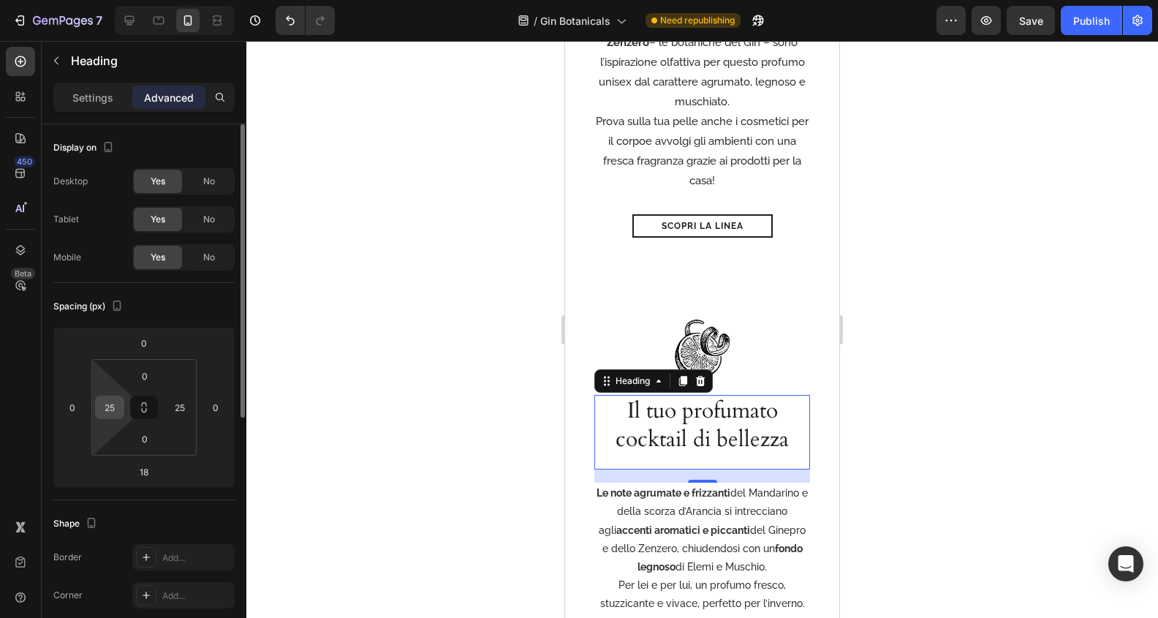
click at [115, 407] on input "25" at bounding box center [110, 407] width 22 height 22
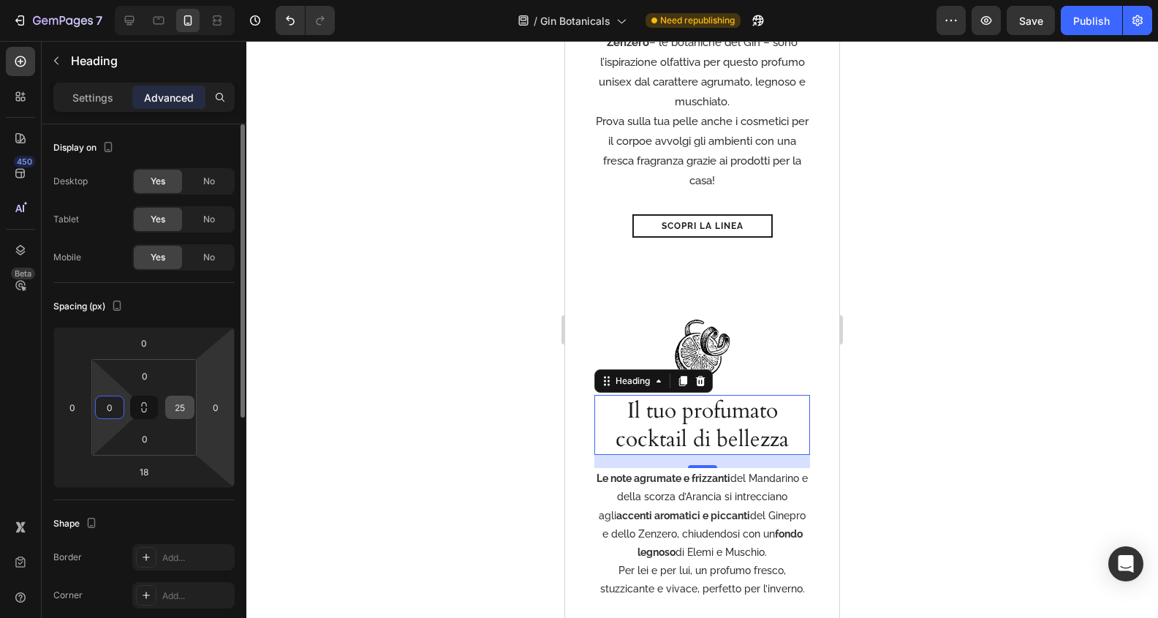
type input "0"
click at [181, 408] on input "25" at bounding box center [180, 407] width 22 height 22
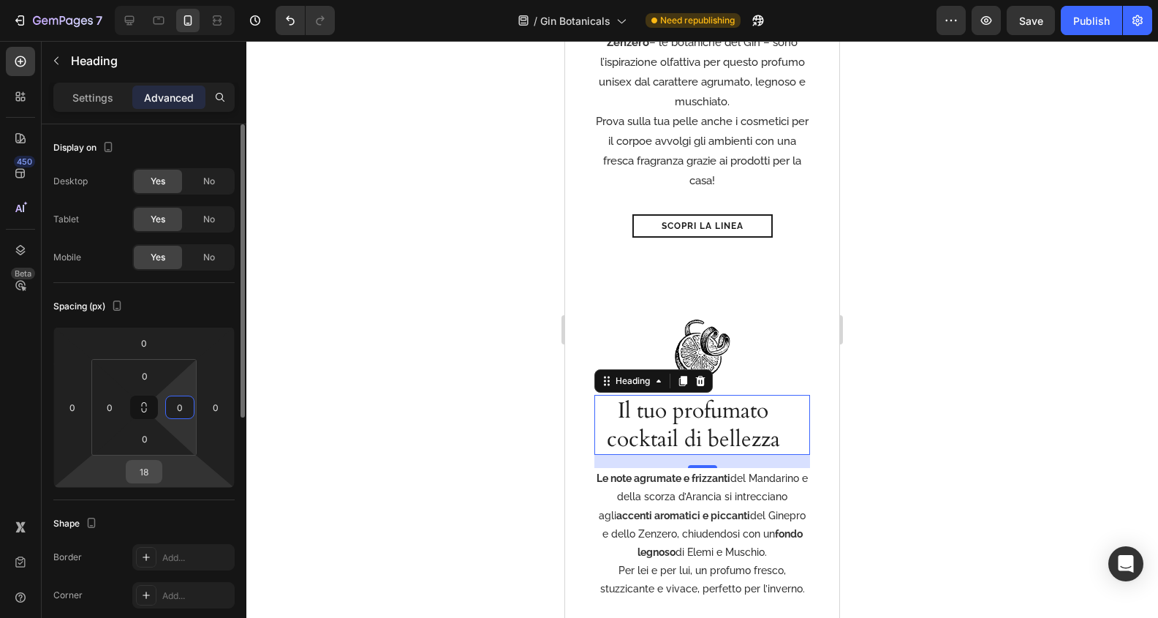
type input "0"
click at [139, 469] on input "18" at bounding box center [143, 472] width 29 height 22
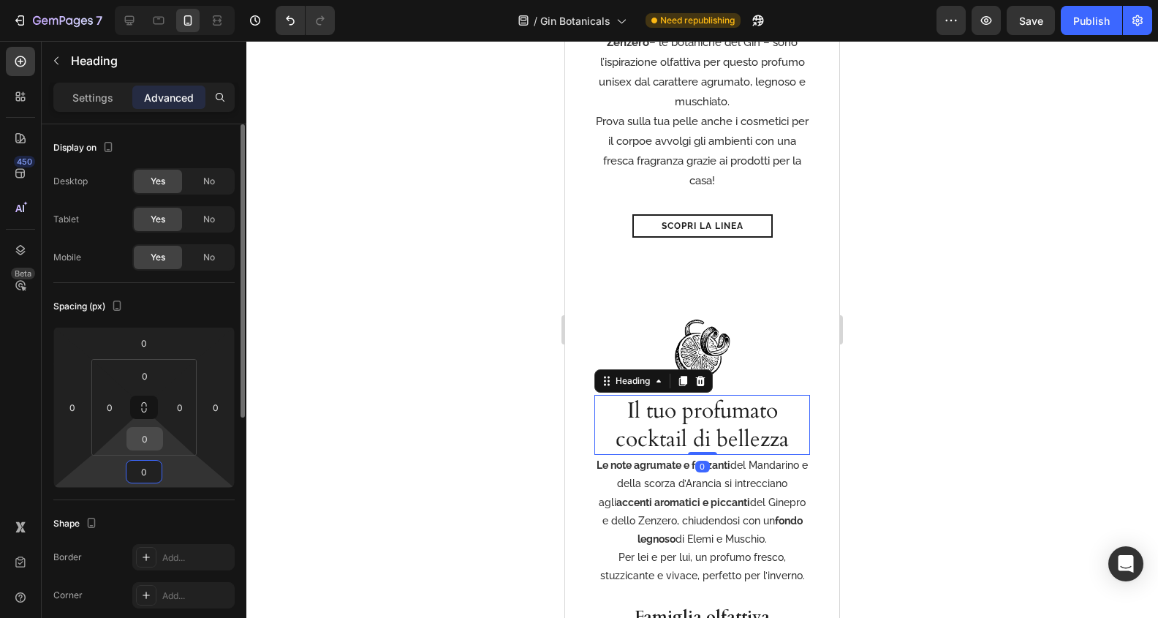
type input "0"
click at [151, 444] on input "0" at bounding box center [144, 439] width 29 height 22
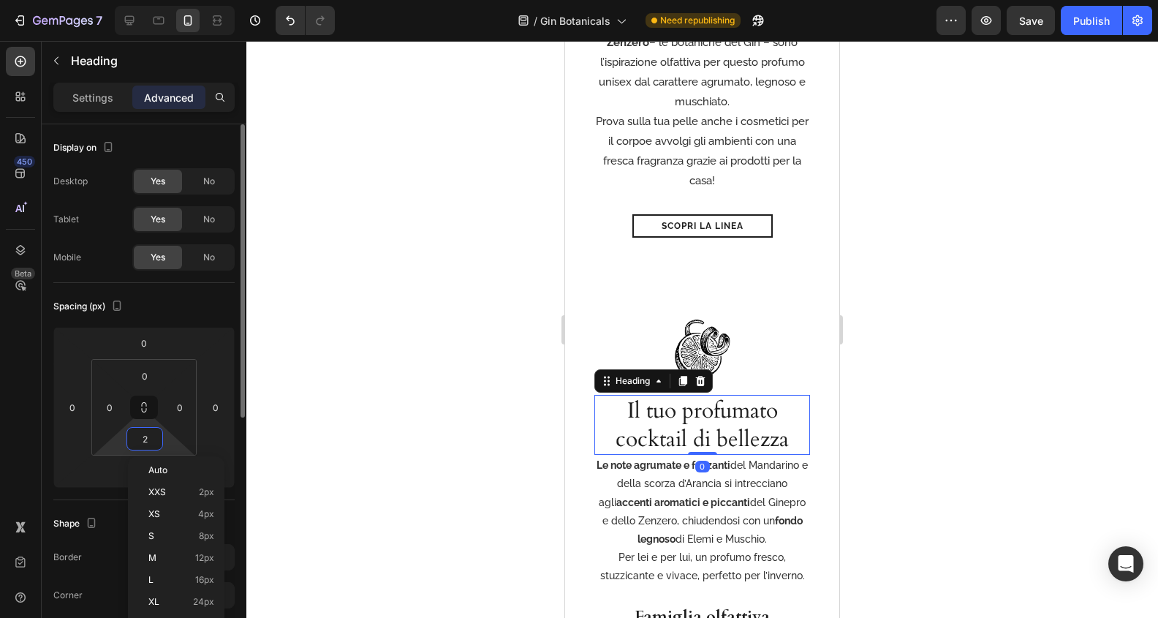
type input "20"
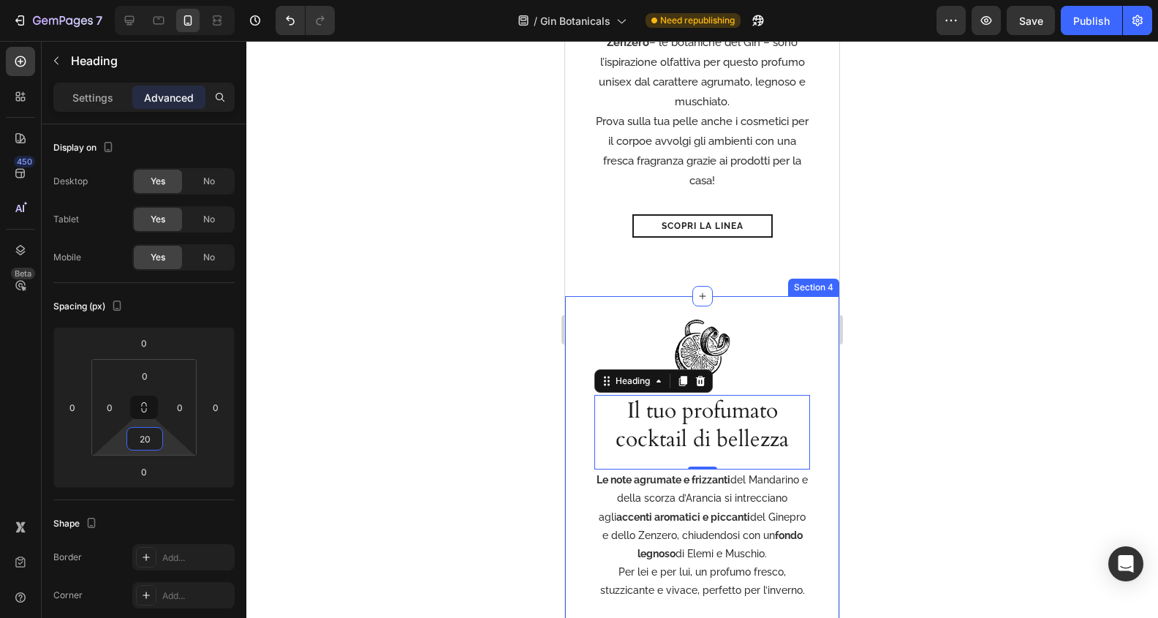
click at [952, 401] on div at bounding box center [702, 329] width 912 height 577
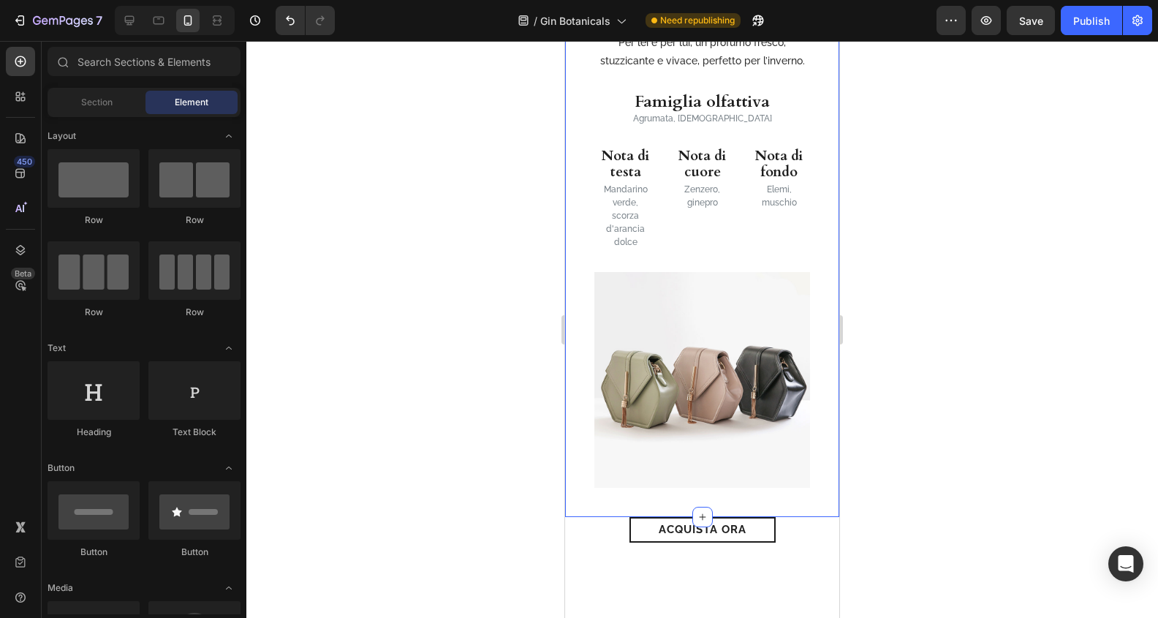
scroll to position [914, 0]
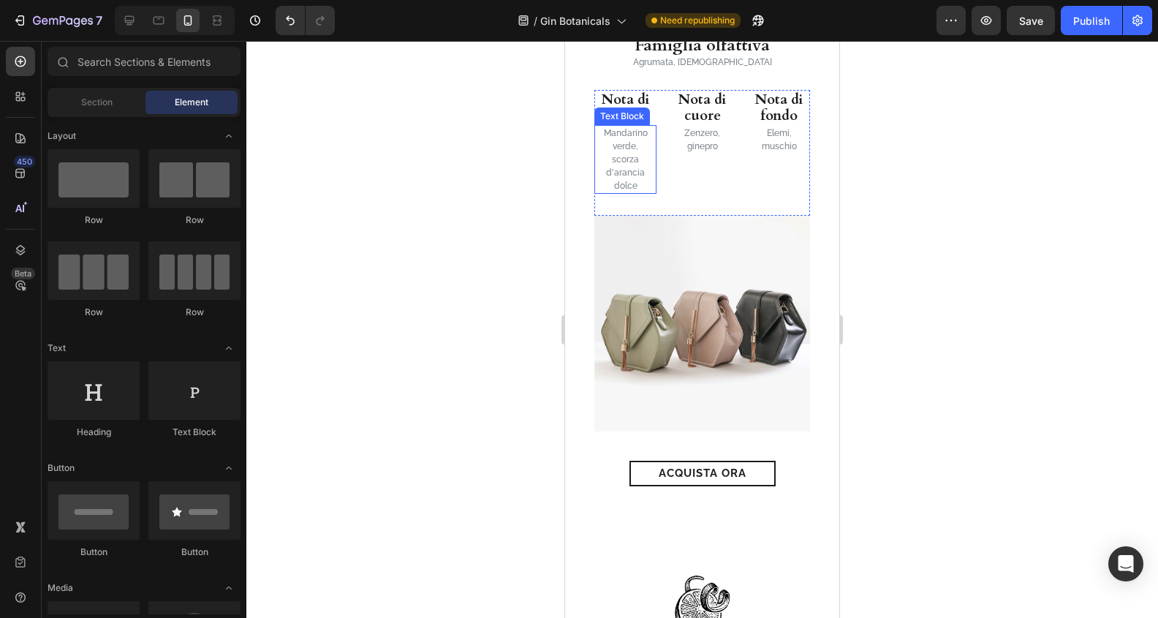
click at [621, 155] on p "scorza d'arancia dolce" at bounding box center [625, 172] width 59 height 39
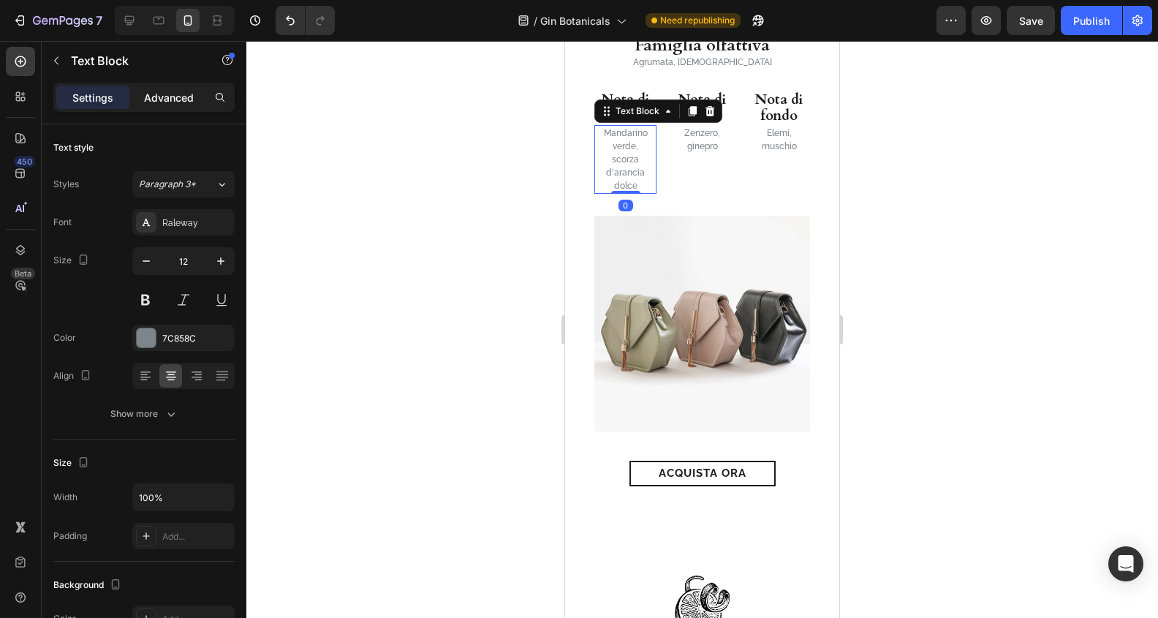
click at [169, 102] on p "Advanced" at bounding box center [169, 97] width 50 height 15
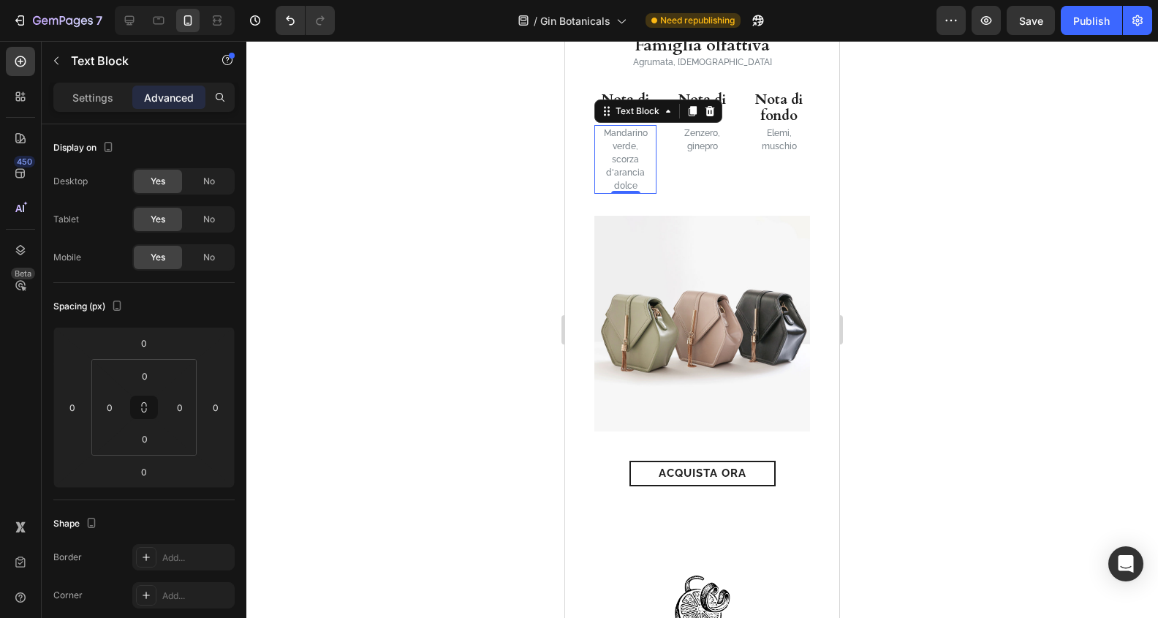
click at [952, 271] on div at bounding box center [702, 329] width 912 height 577
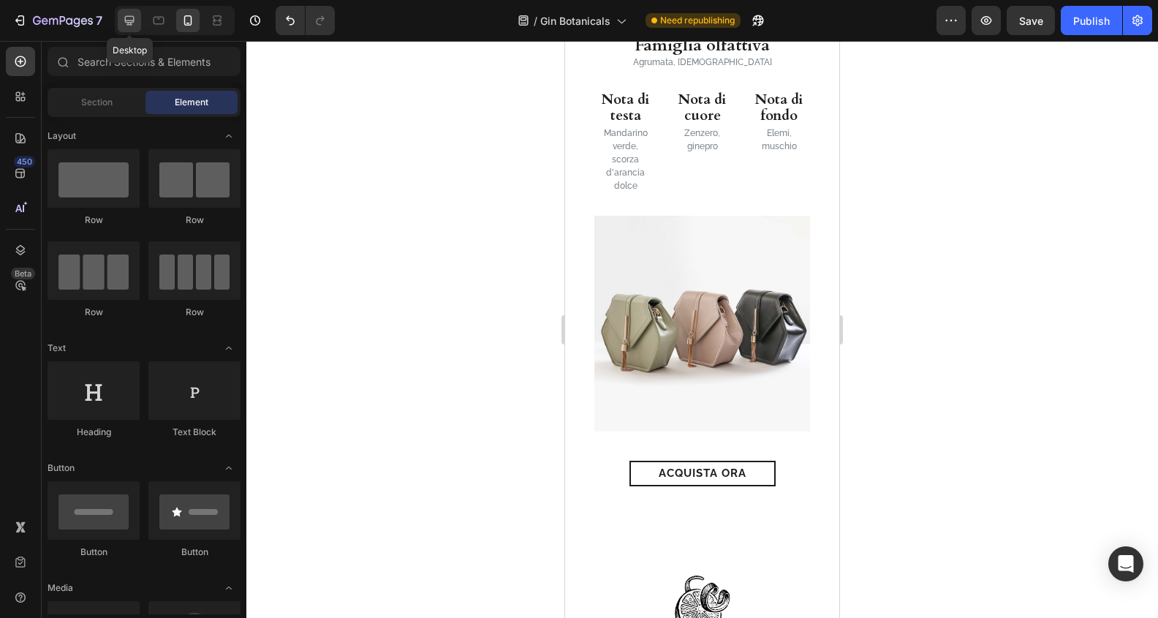
click at [128, 13] on icon at bounding box center [129, 20] width 15 height 15
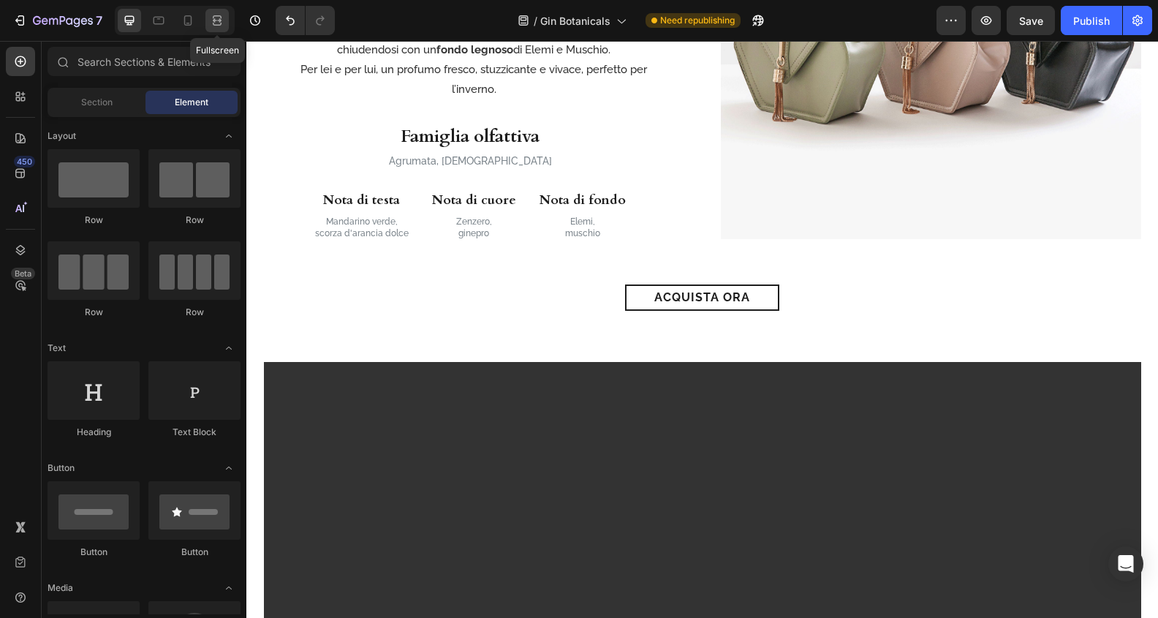
click at [212, 22] on icon at bounding box center [217, 20] width 15 height 15
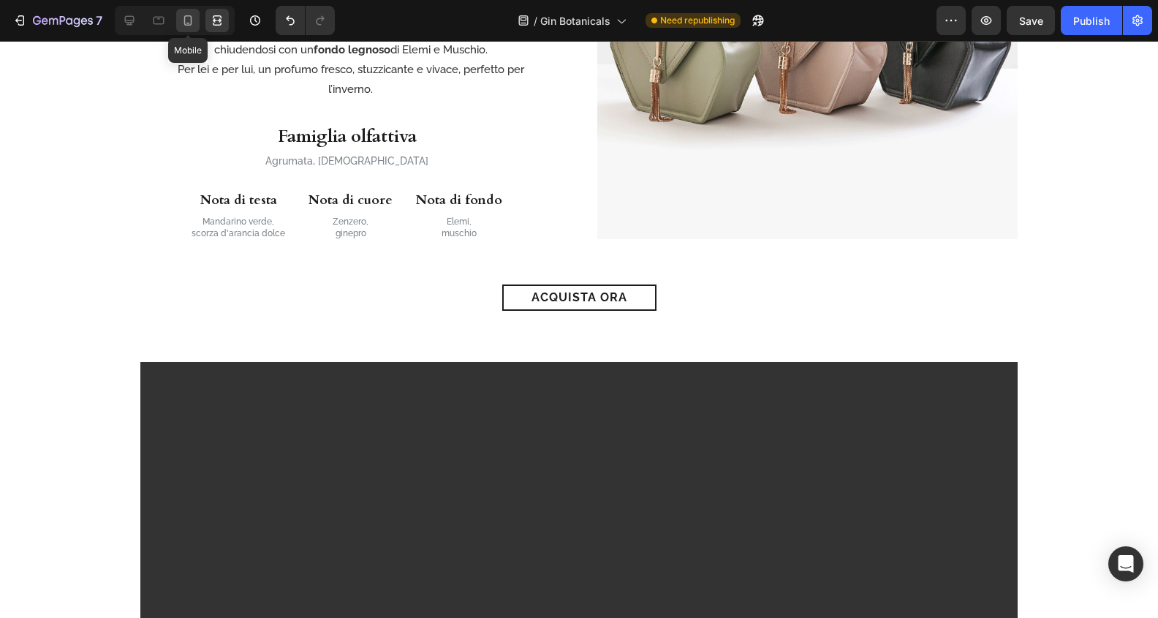
click at [194, 22] on icon at bounding box center [188, 20] width 15 height 15
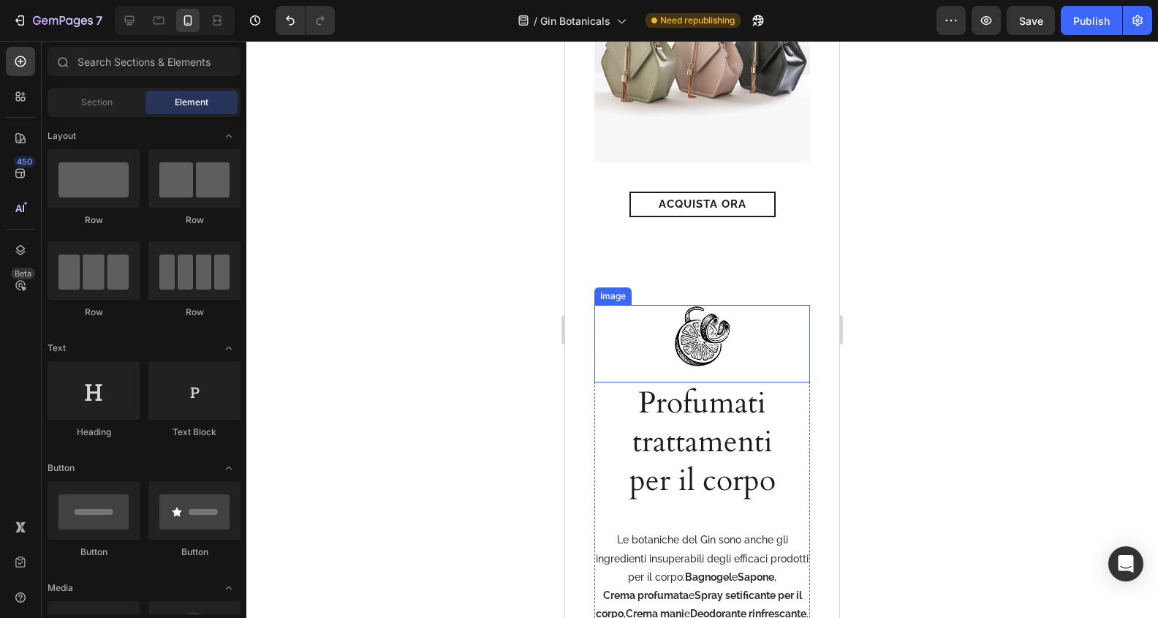
scroll to position [1305, 0]
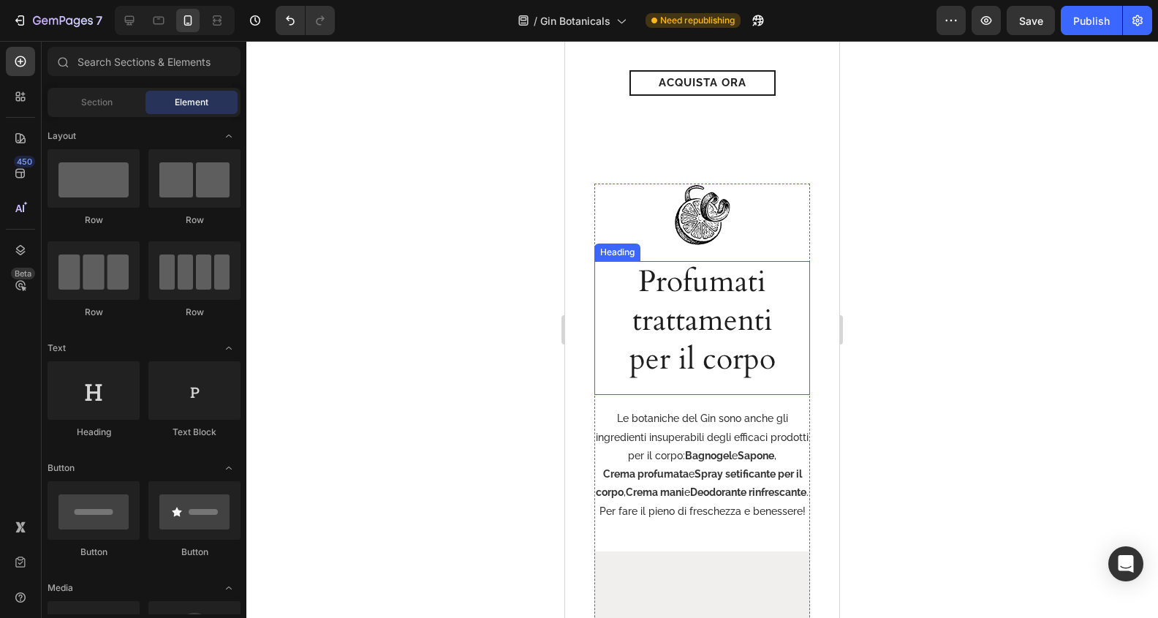
click at [695, 290] on h2 "Profumati trattamenti per il corpo" at bounding box center [702, 321] width 179 height 120
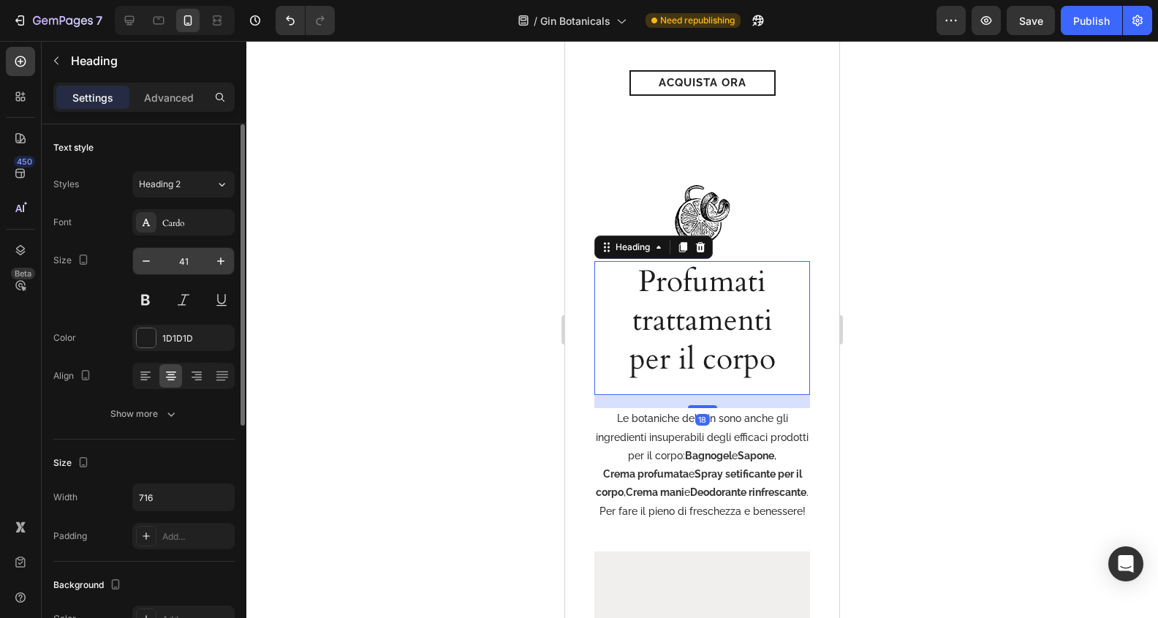
click at [190, 257] on input "41" at bounding box center [183, 261] width 48 height 26
type input "30"
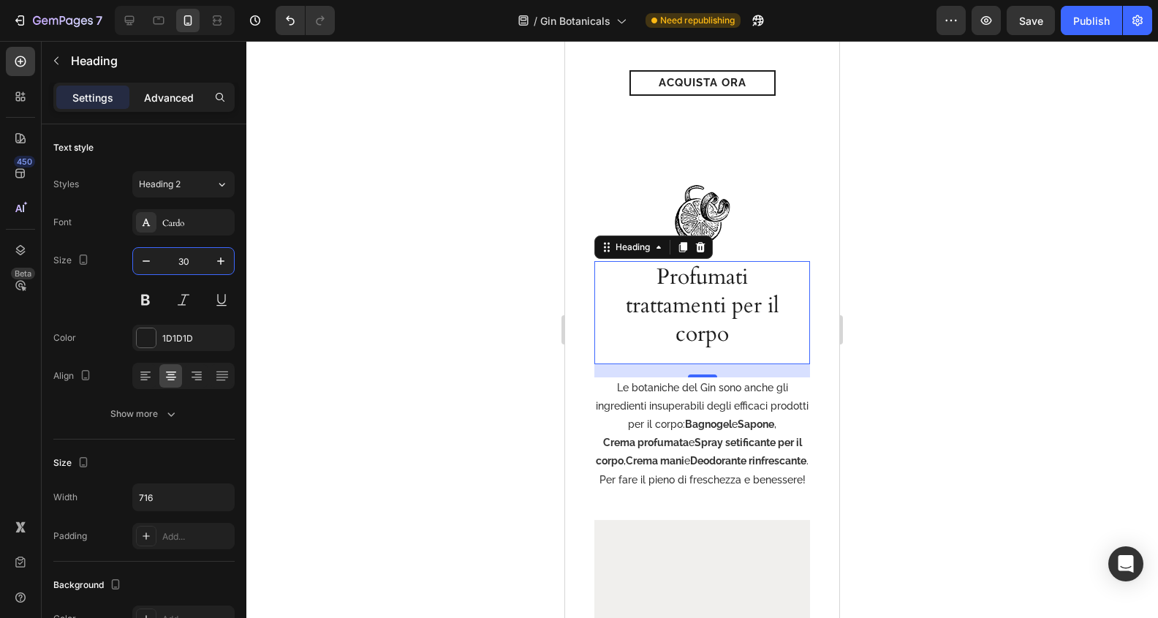
click at [174, 98] on p "Advanced" at bounding box center [169, 97] width 50 height 15
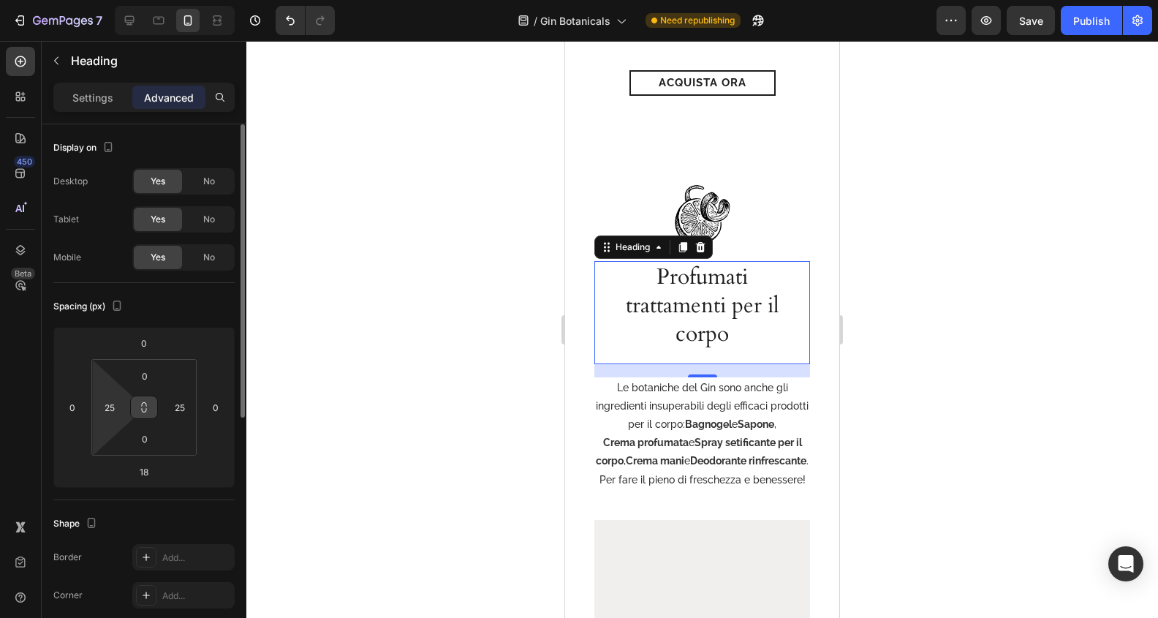
drag, startPoint x: 105, startPoint y: 404, endPoint x: 132, endPoint y: 405, distance: 27.1
click at [107, 404] on input "25" at bounding box center [110, 407] width 22 height 22
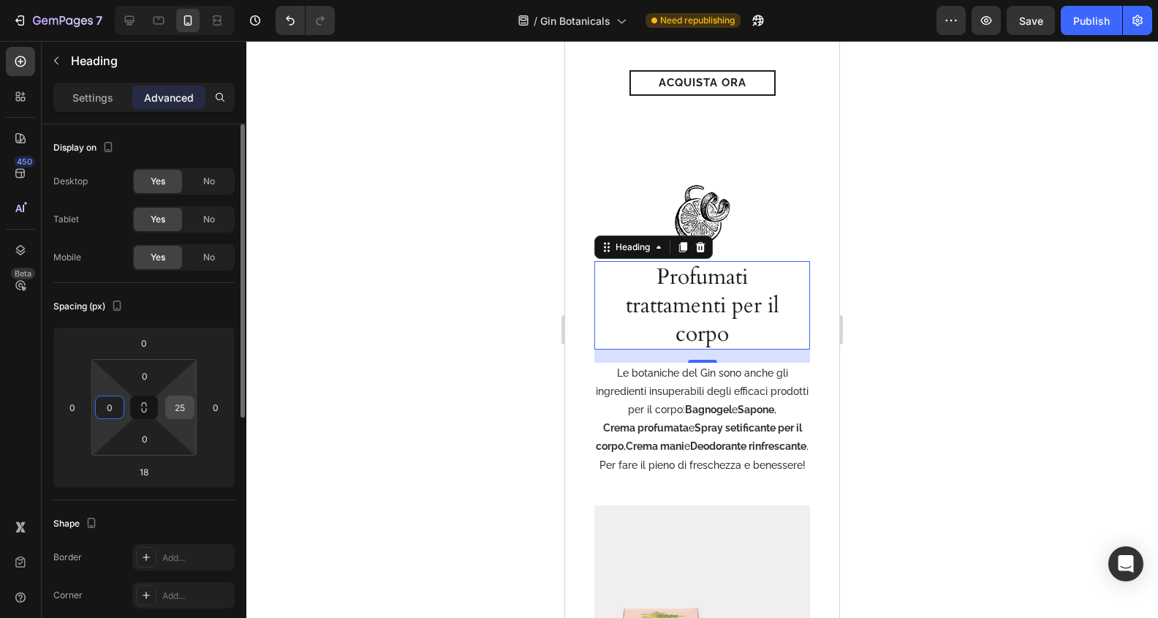
type input "0"
click at [183, 406] on input "25" at bounding box center [180, 407] width 22 height 22
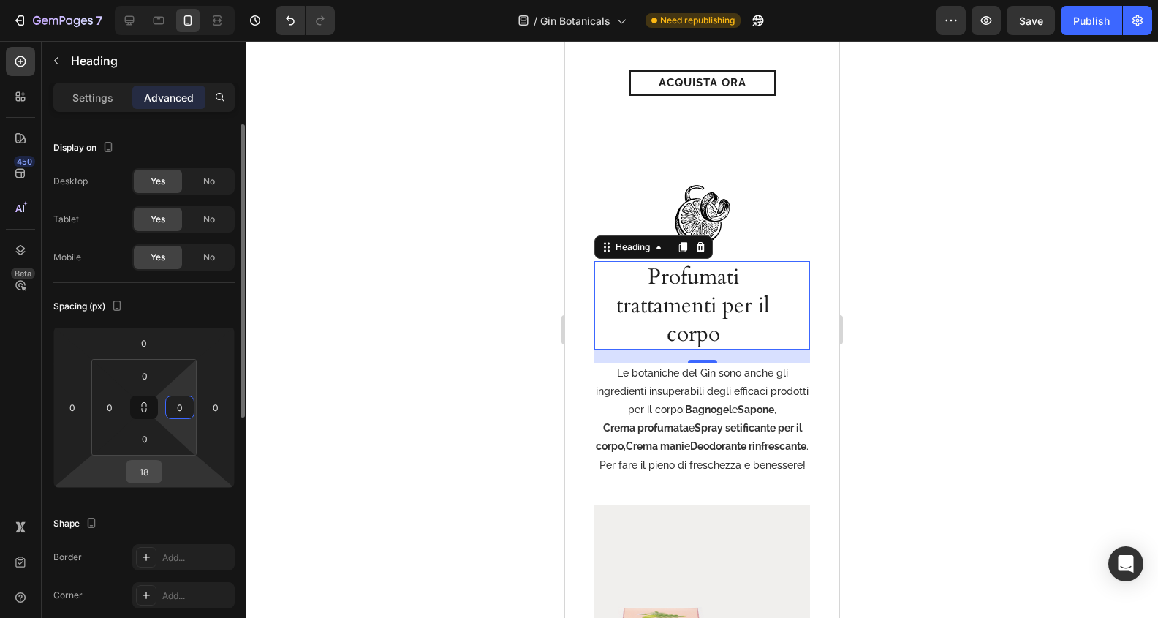
type input "0"
click at [153, 471] on input "18" at bounding box center [143, 472] width 29 height 22
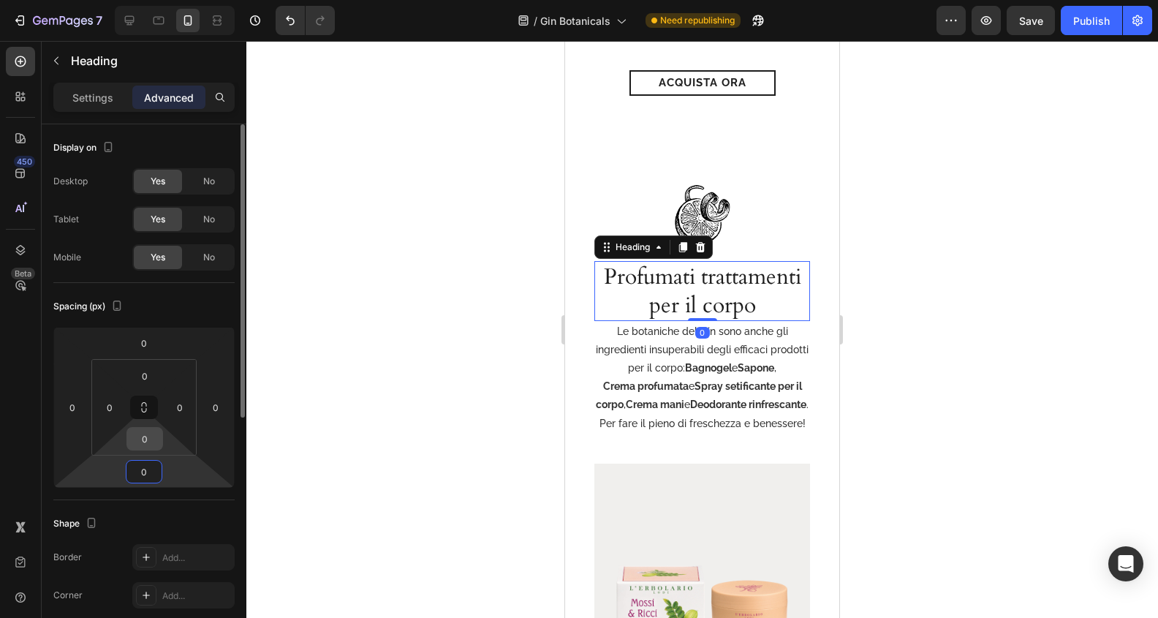
type input "0"
click at [146, 443] on input "0" at bounding box center [144, 439] width 29 height 22
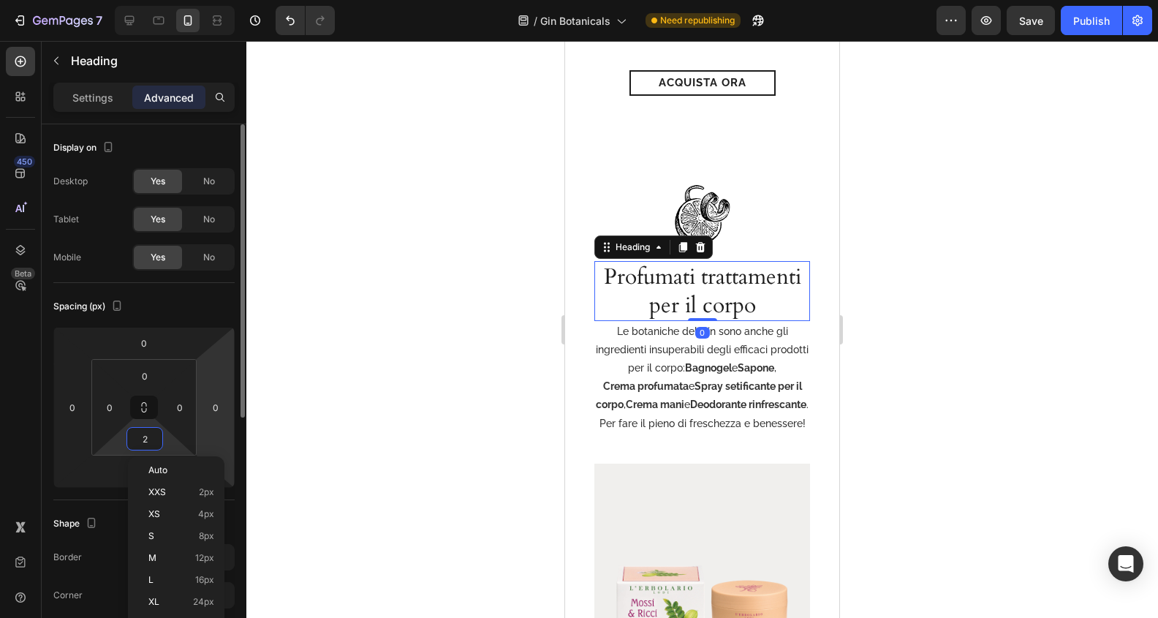
type input "20"
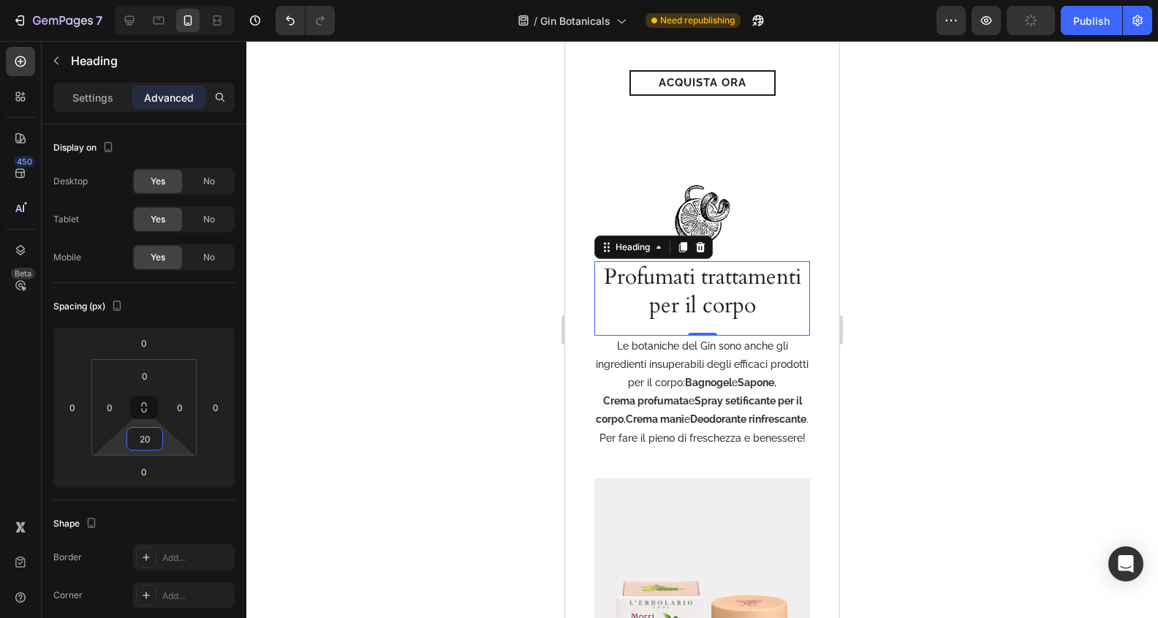
click at [901, 414] on div at bounding box center [702, 329] width 912 height 577
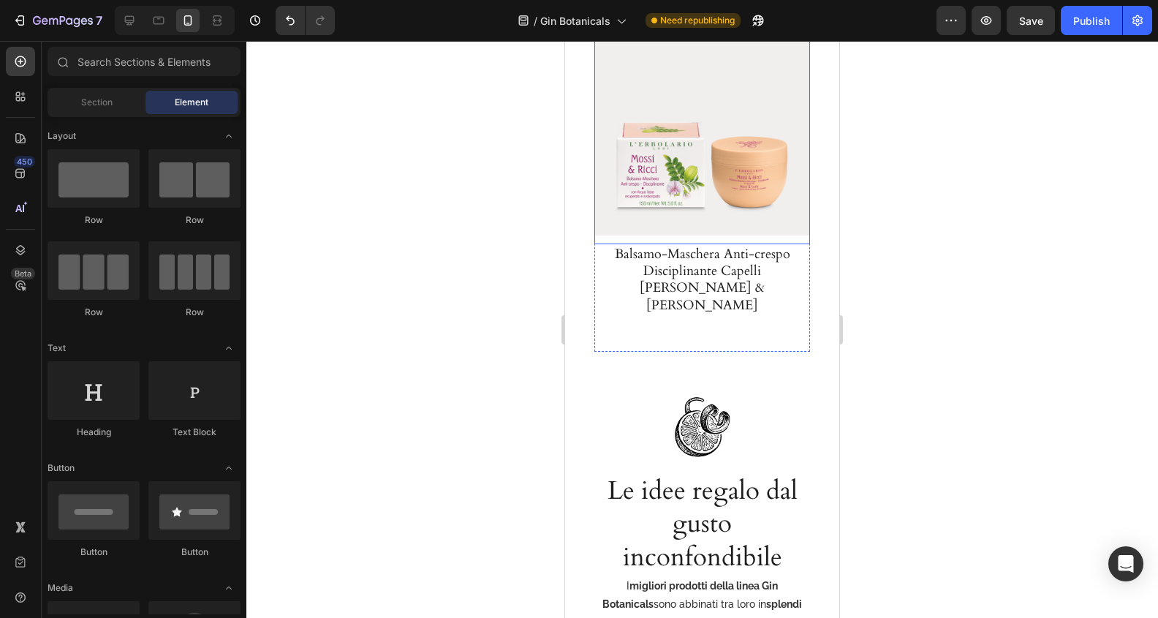
scroll to position [2944, 0]
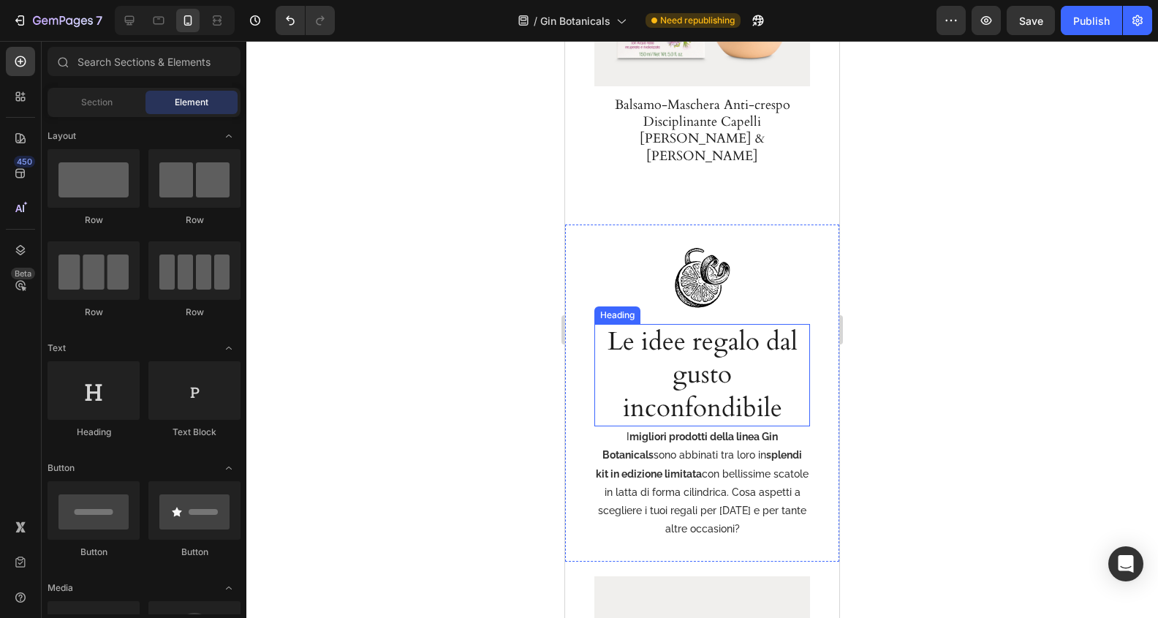
click at [727, 342] on h2 "Le idee regalo dal gusto inconfondibile" at bounding box center [702, 375] width 216 height 103
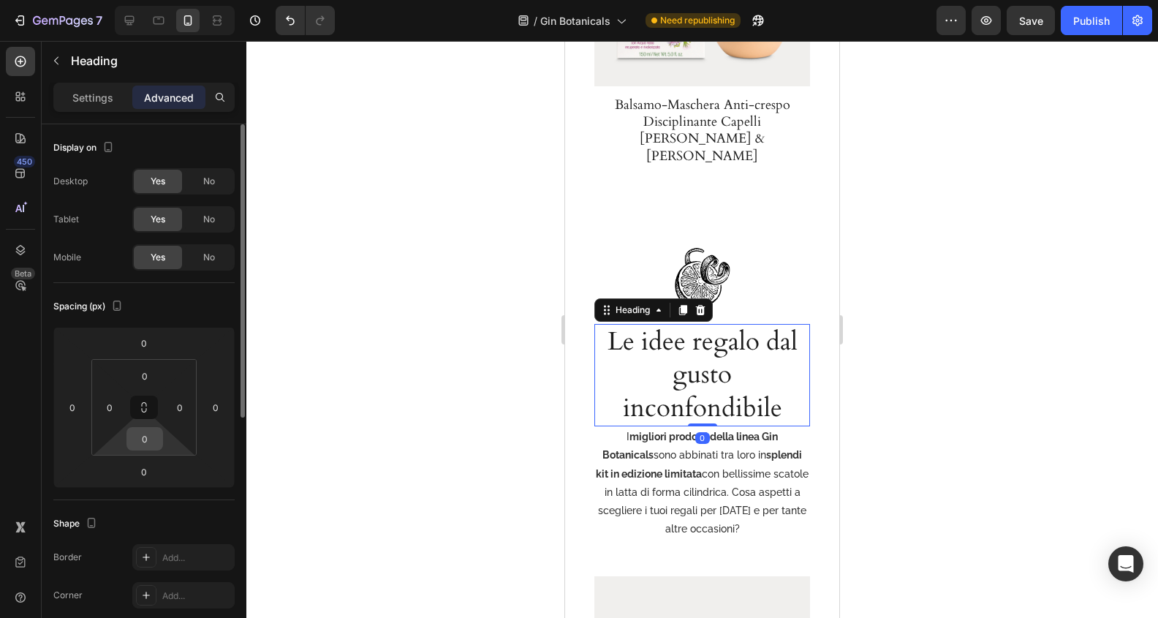
click at [138, 433] on input "0" at bounding box center [144, 439] width 29 height 22
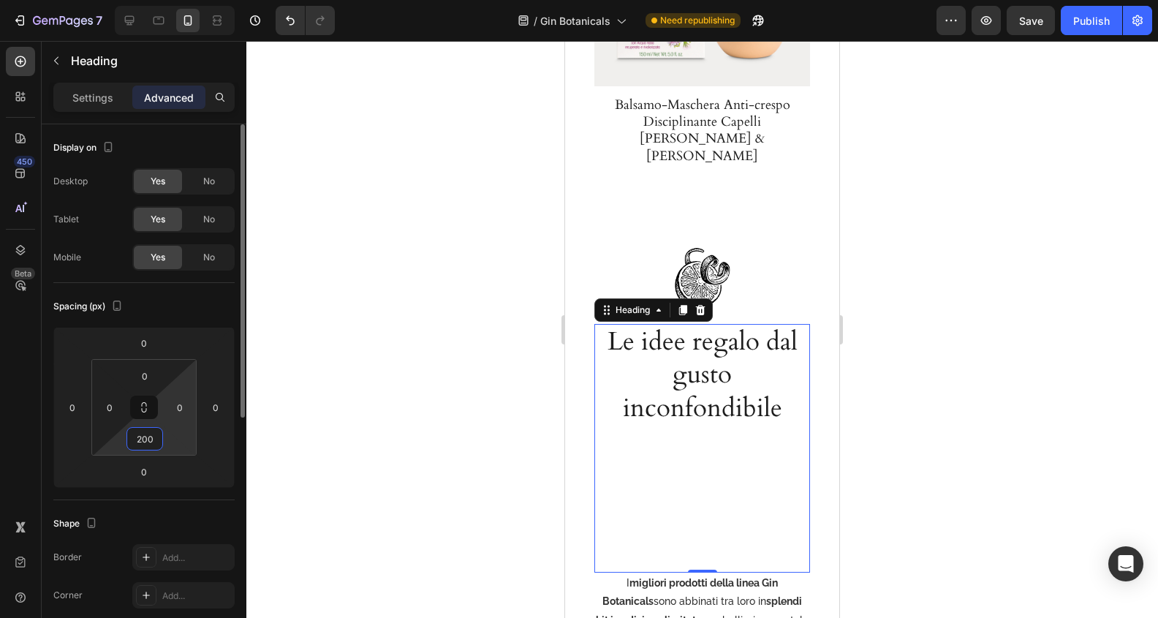
type input "20"
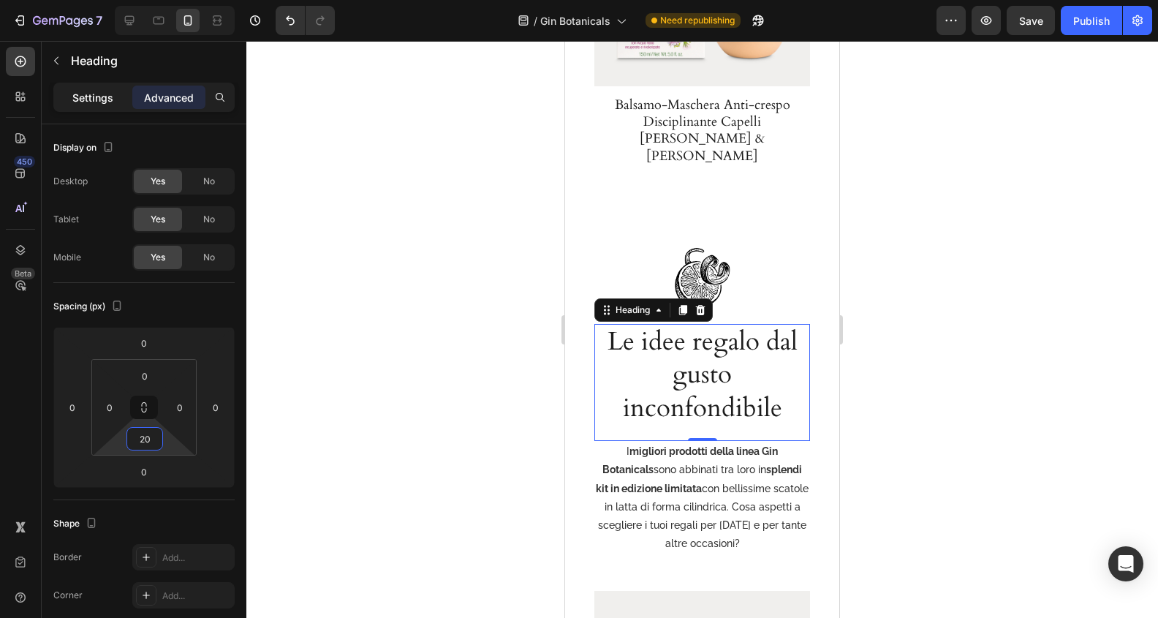
click at [94, 98] on p "Settings" at bounding box center [92, 97] width 41 height 15
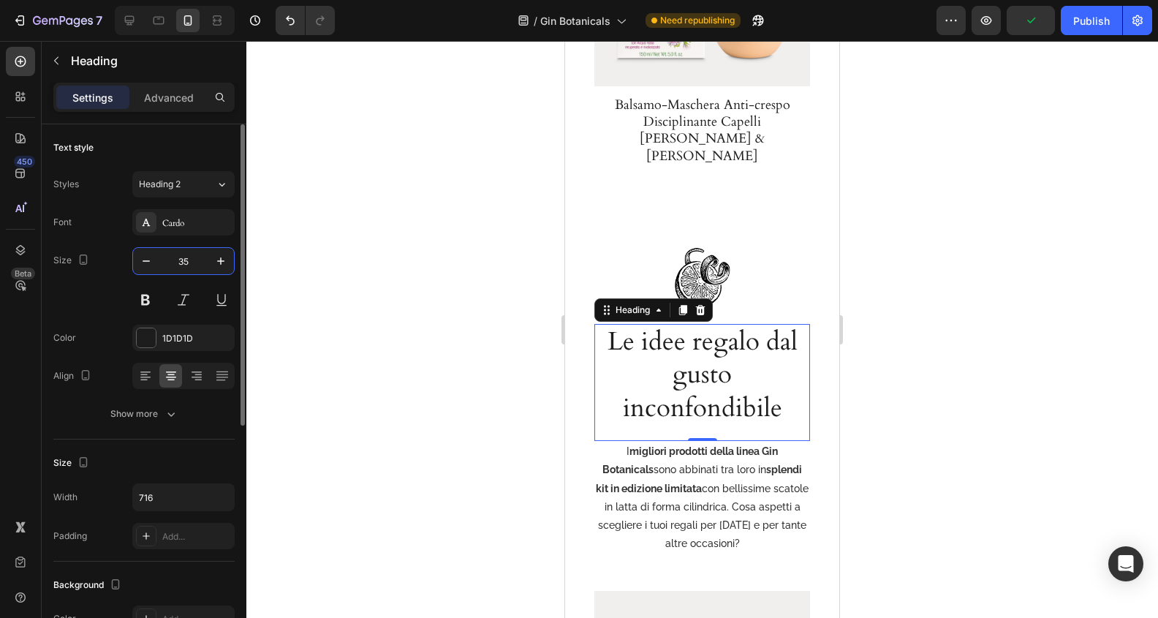
click at [183, 256] on input "35" at bounding box center [183, 261] width 48 height 26
type input "30"
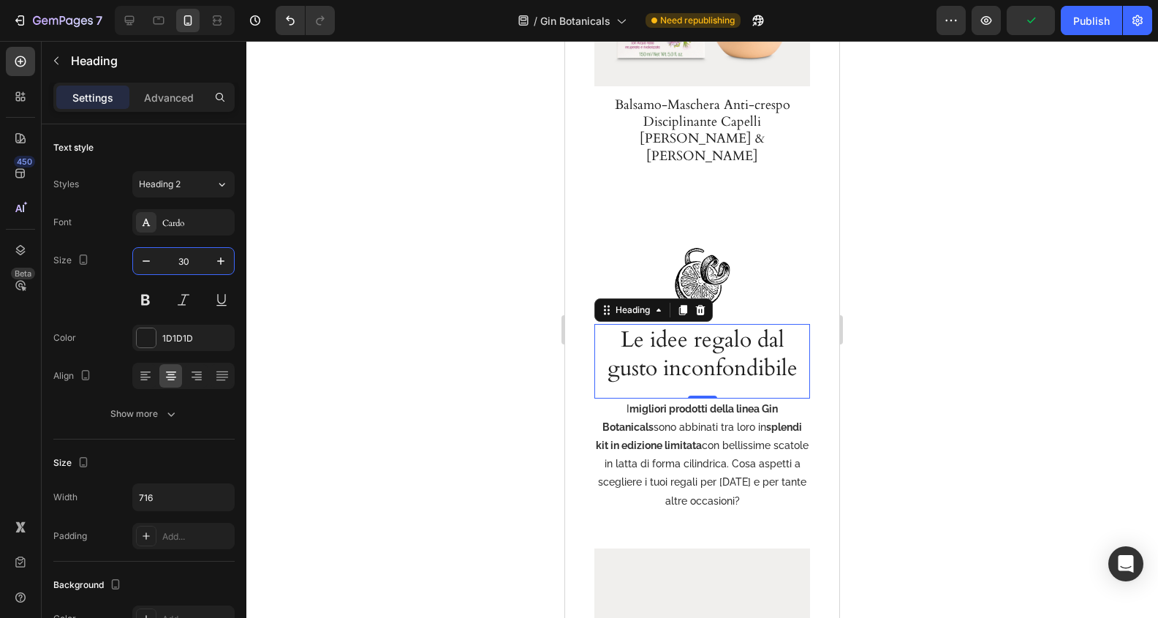
click at [951, 403] on div at bounding box center [702, 329] width 912 height 577
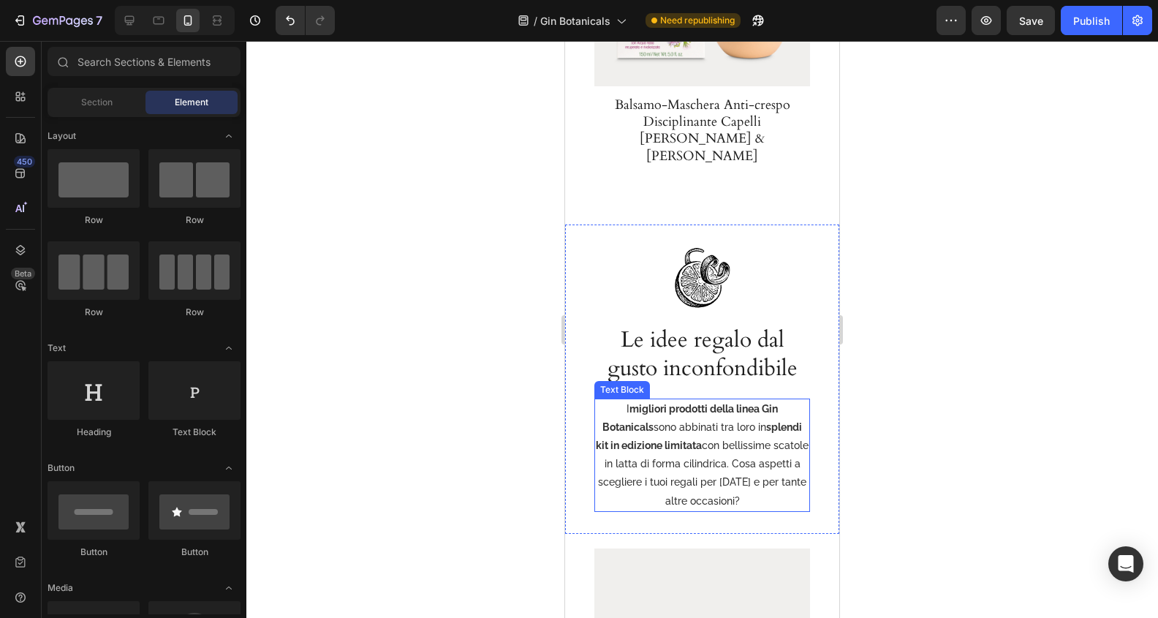
scroll to position [3106, 0]
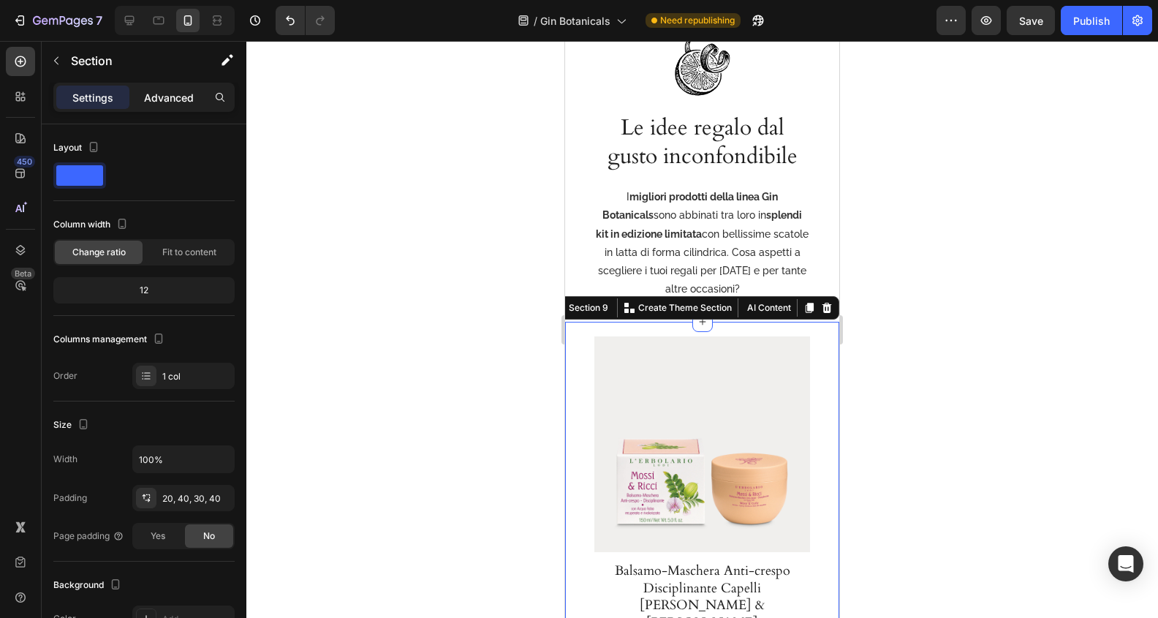
click at [164, 99] on p "Advanced" at bounding box center [169, 97] width 50 height 15
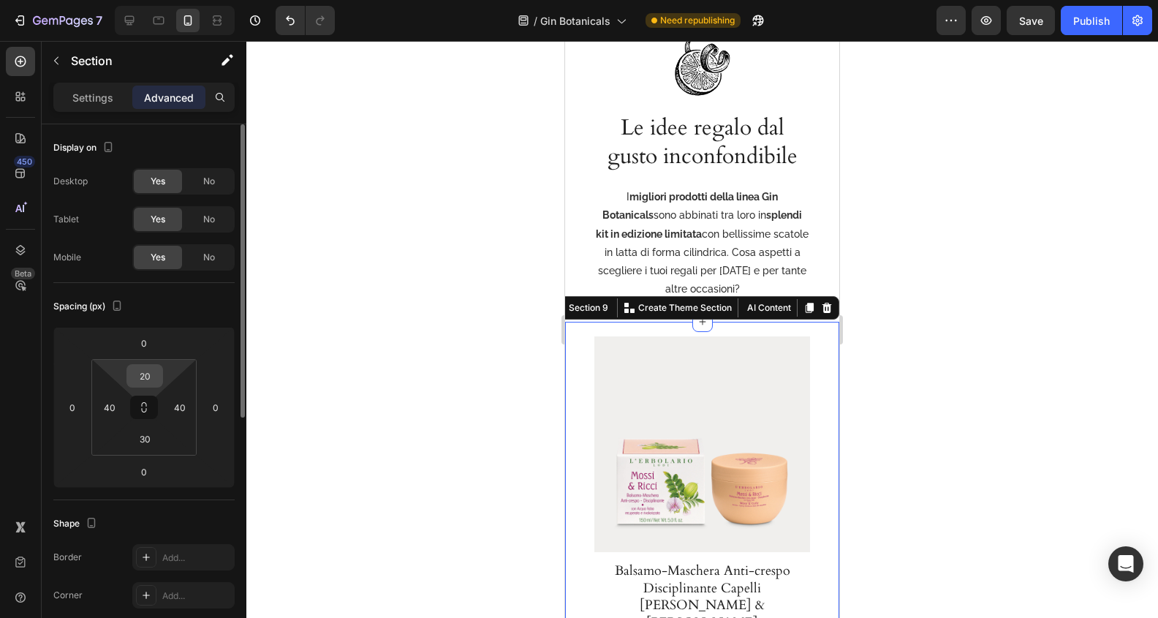
click at [145, 369] on input "20" at bounding box center [144, 376] width 29 height 22
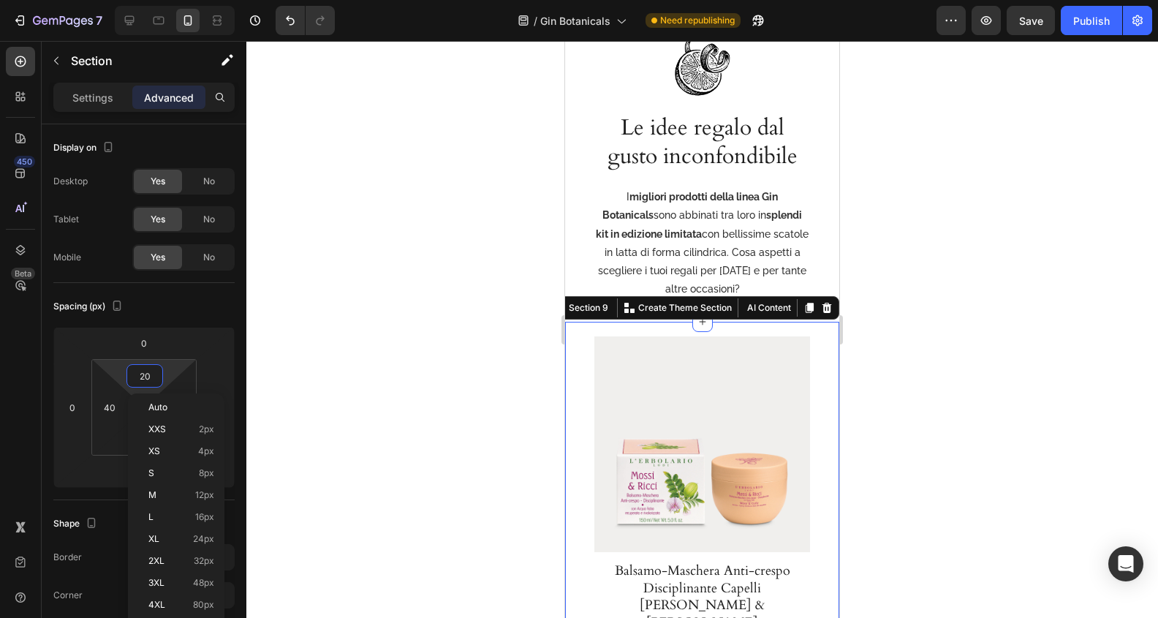
type input "0"
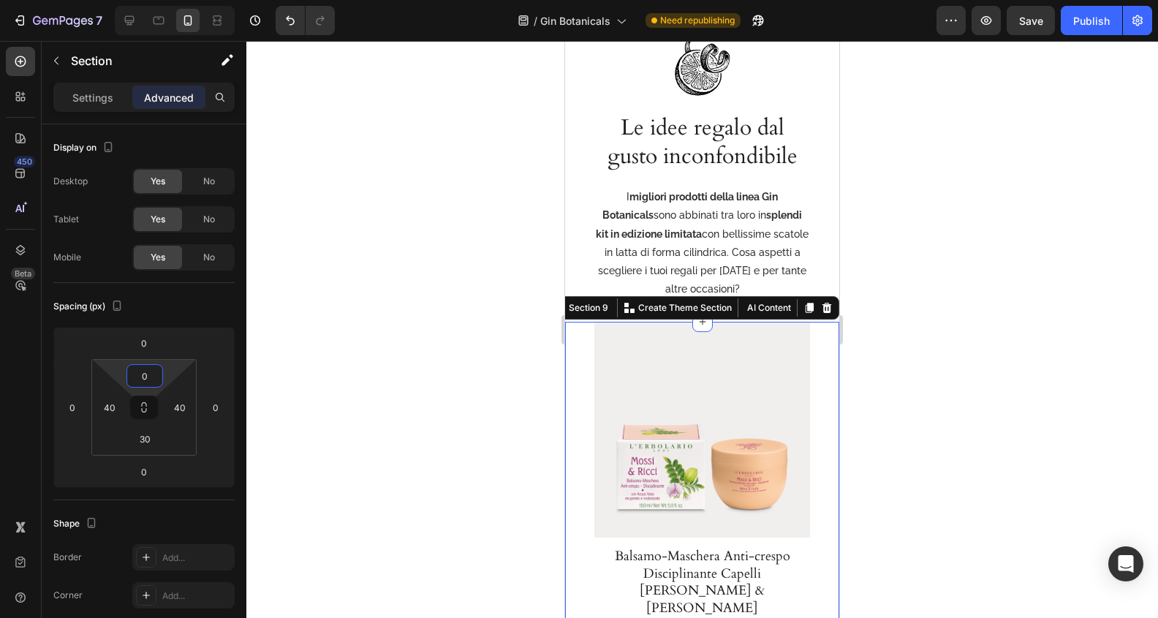
click at [932, 358] on div at bounding box center [702, 329] width 912 height 577
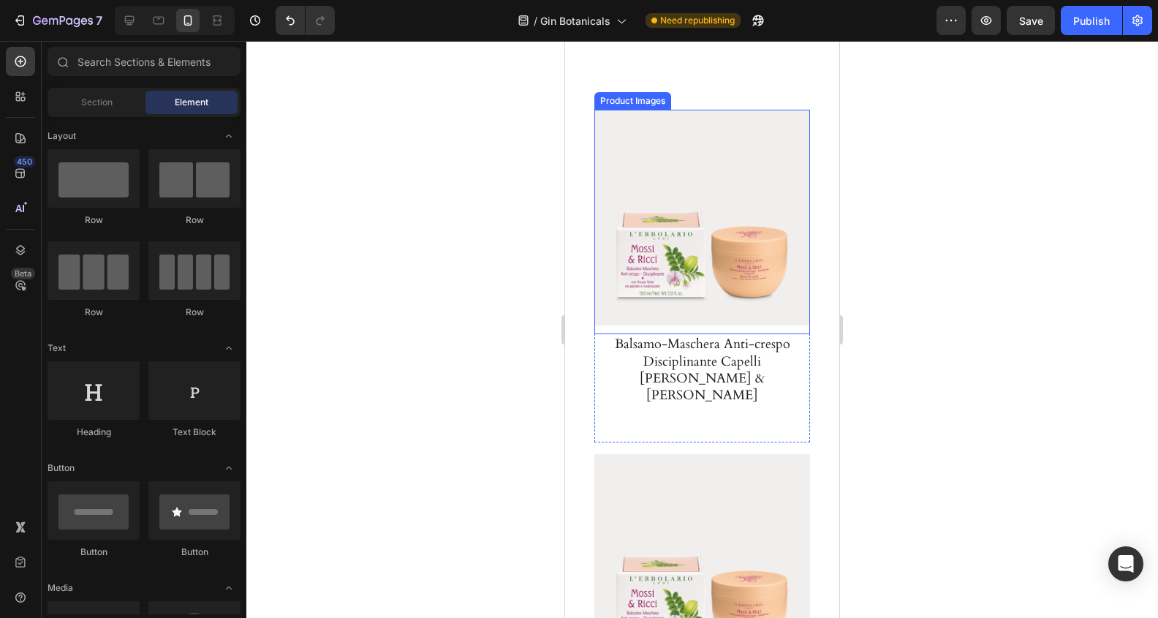
scroll to position [3409, 0]
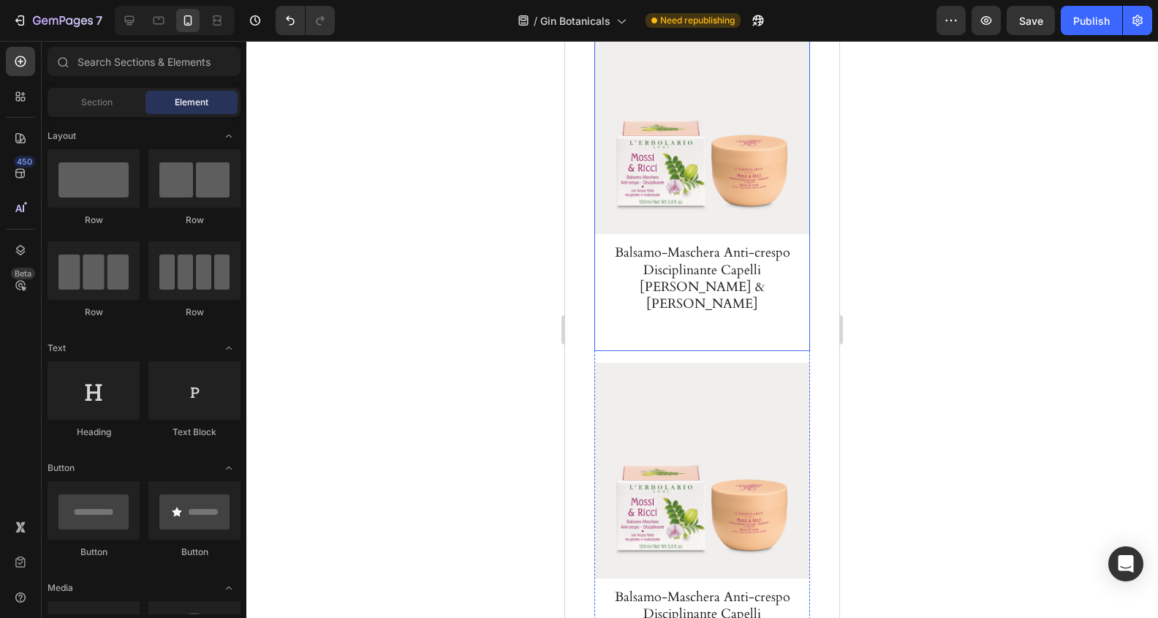
click at [772, 308] on div "Product Images Balsamo-Maschera Anti-crespo Disciplinante Capelli Mossi & Ricci…" at bounding box center [702, 184] width 216 height 333
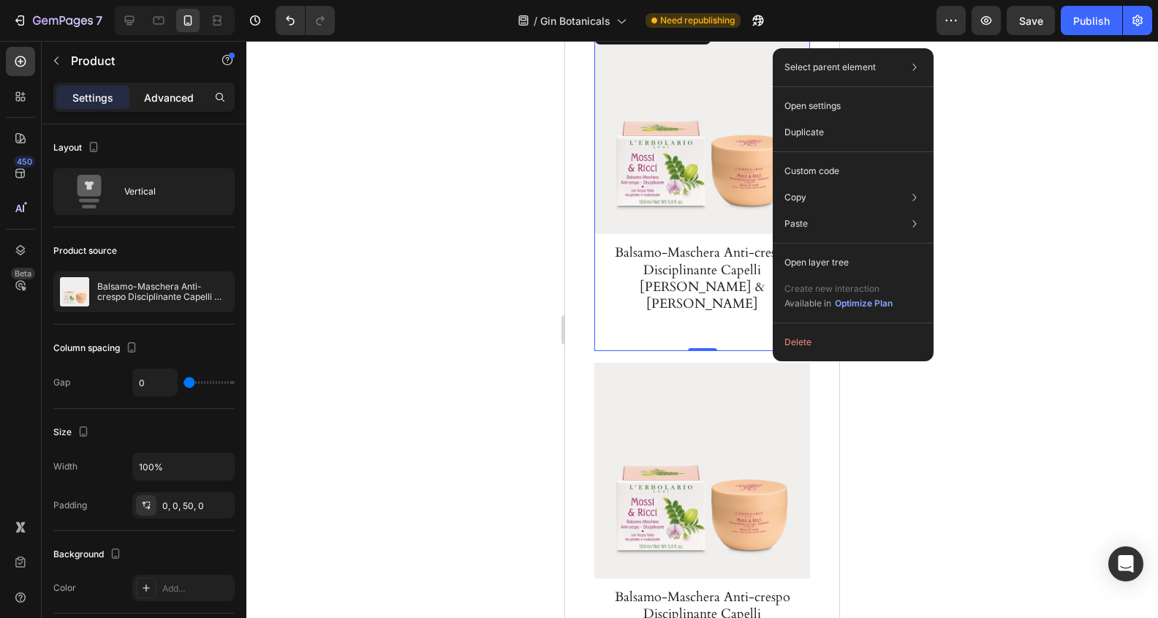
click at [166, 92] on p "Advanced" at bounding box center [169, 97] width 50 height 15
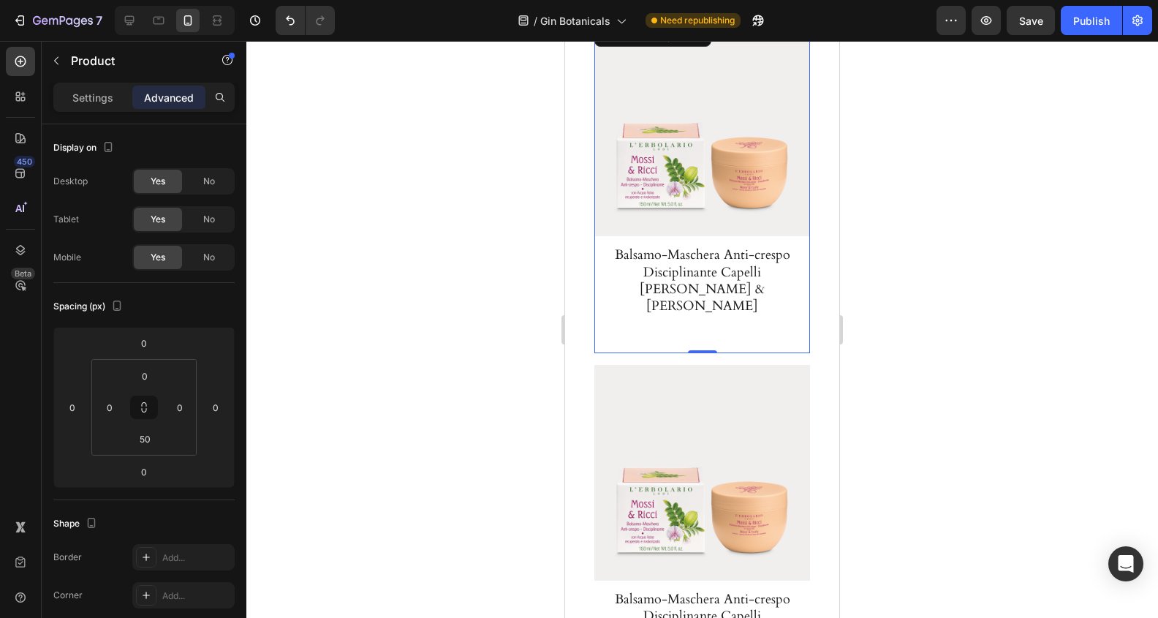
scroll to position [3408, 0]
click at [994, 306] on div at bounding box center [702, 329] width 912 height 577
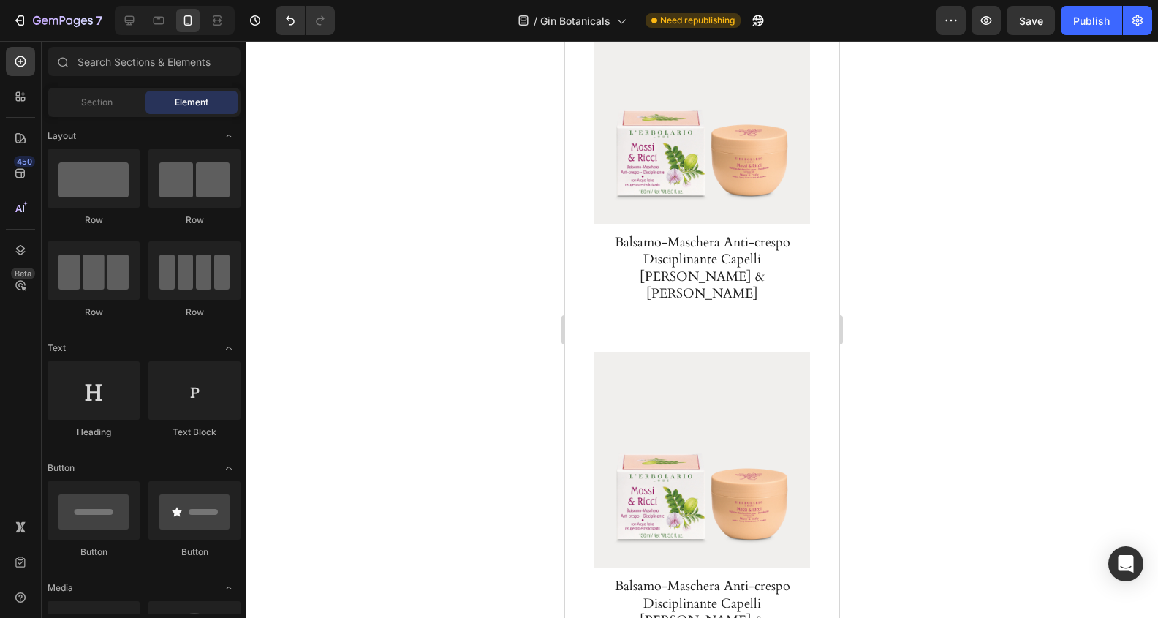
scroll to position [1642, 0]
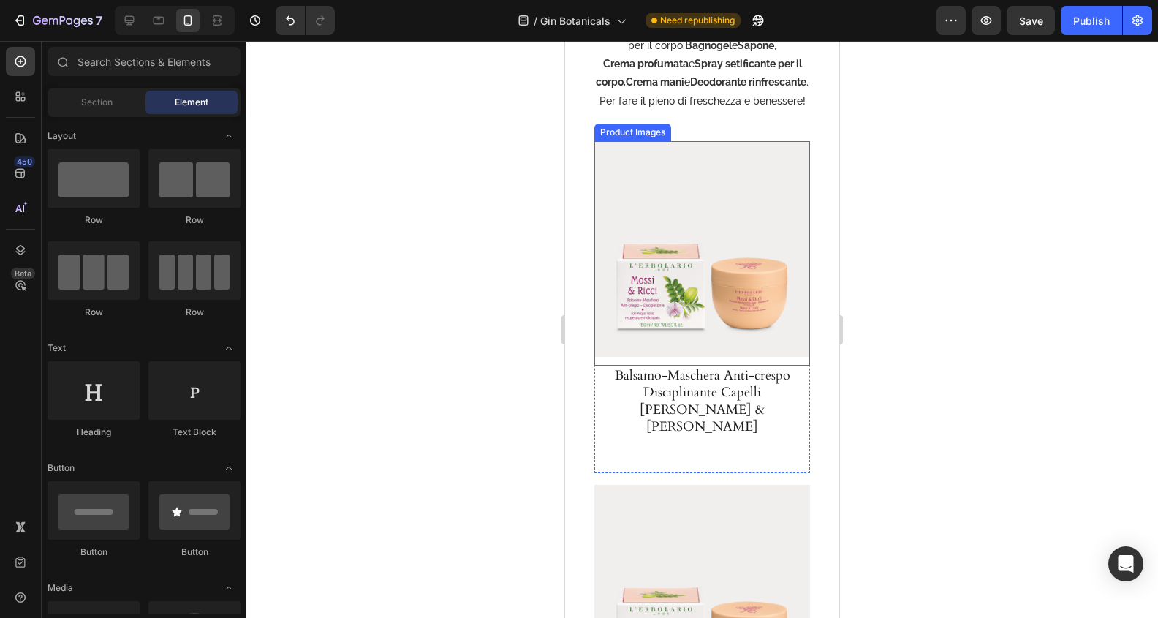
click at [800, 183] on img at bounding box center [702, 249] width 216 height 216
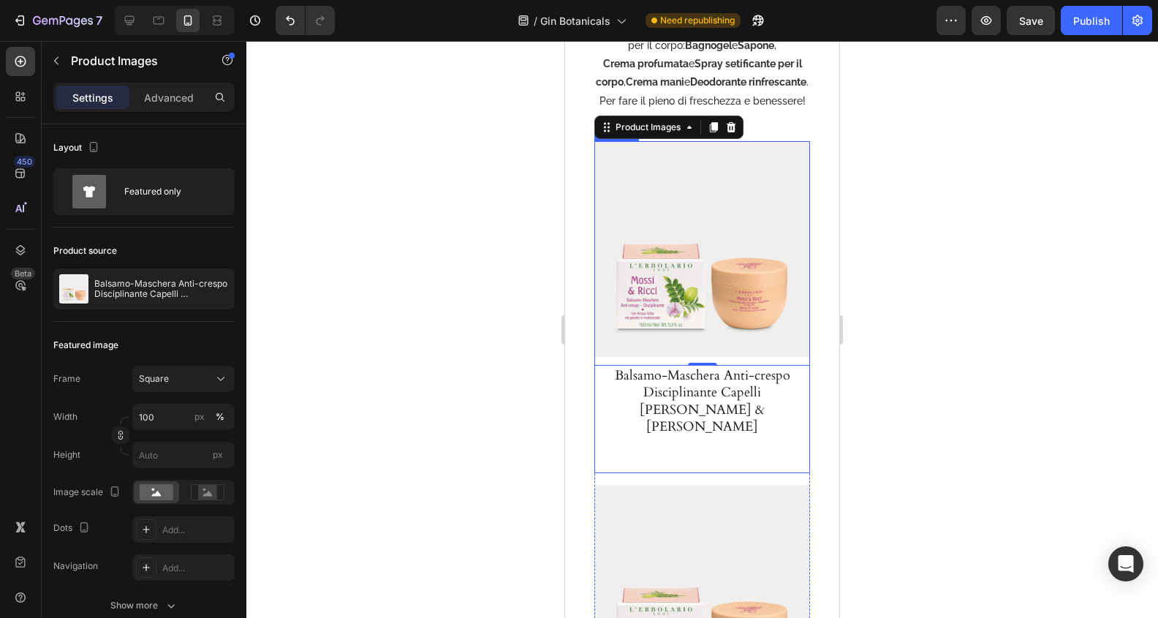
click at [784, 450] on div "Product Images 0 Balsamo-Maschera Anti-crespo Disciplinante Capelli Mossi & Ric…" at bounding box center [702, 307] width 216 height 333
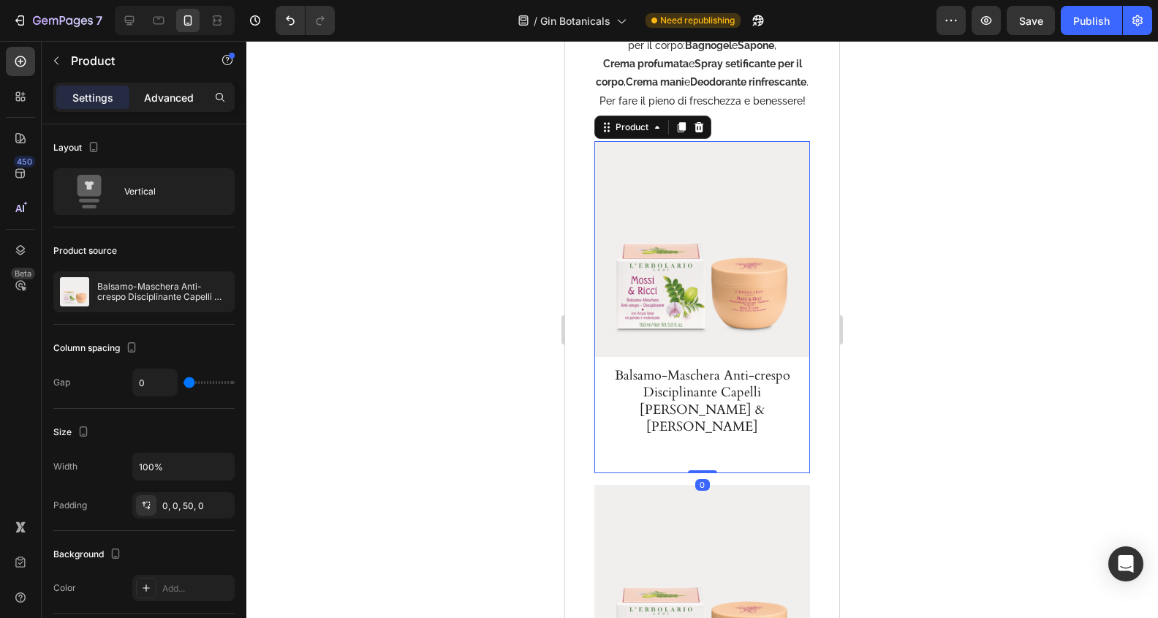
click at [176, 98] on p "Advanced" at bounding box center [169, 97] width 50 height 15
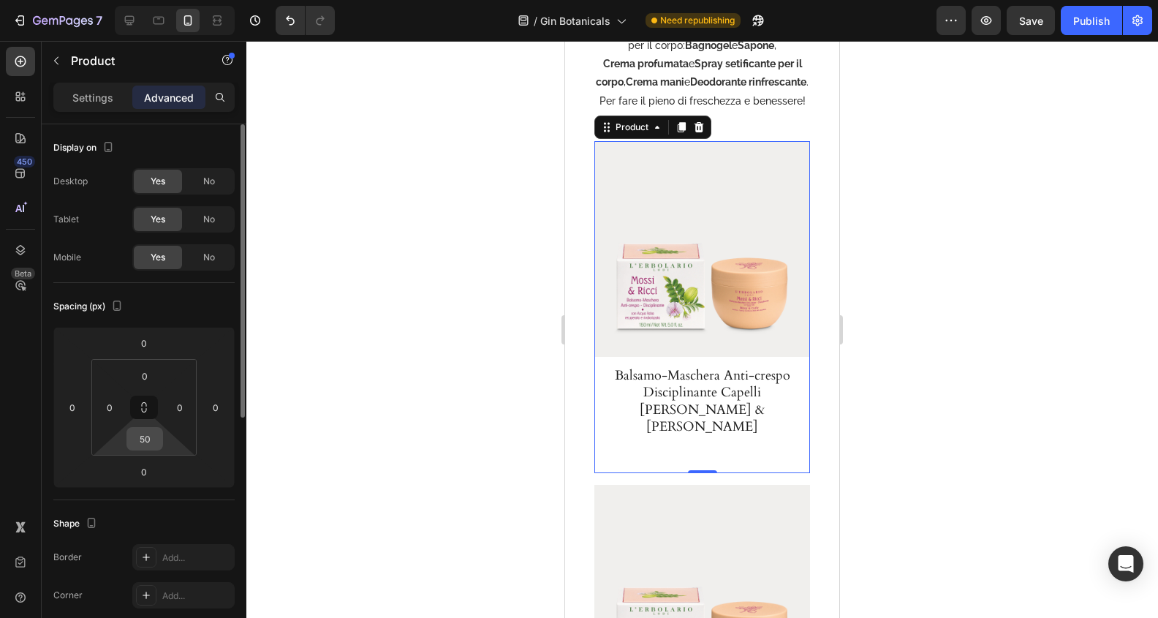
click at [151, 434] on input "50" at bounding box center [144, 439] width 29 height 22
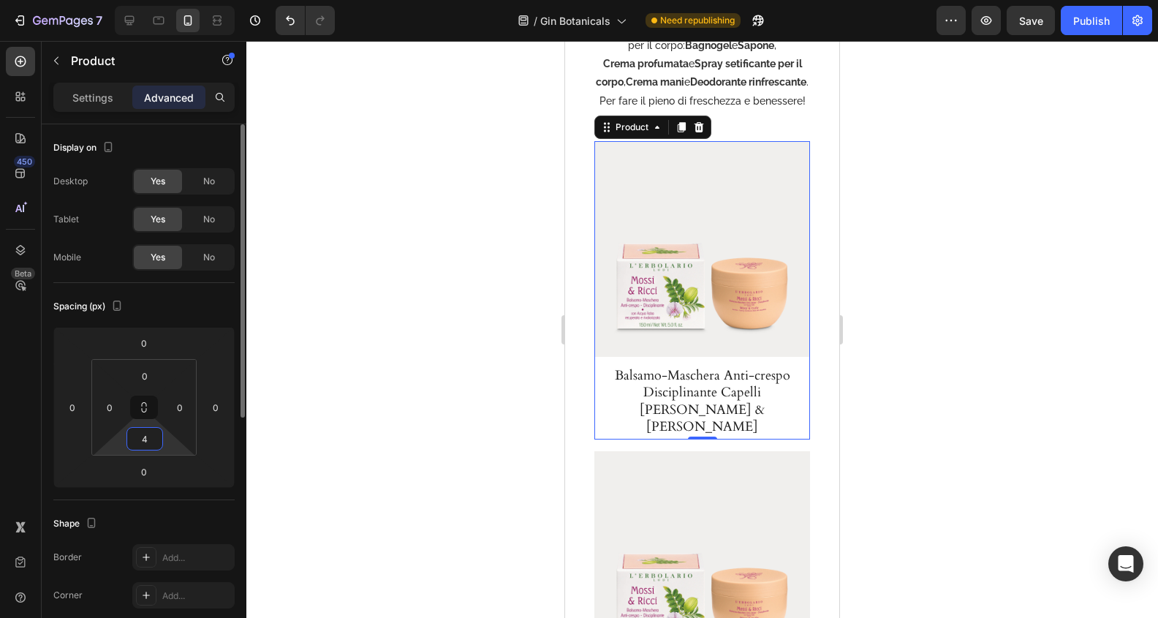
type input "40"
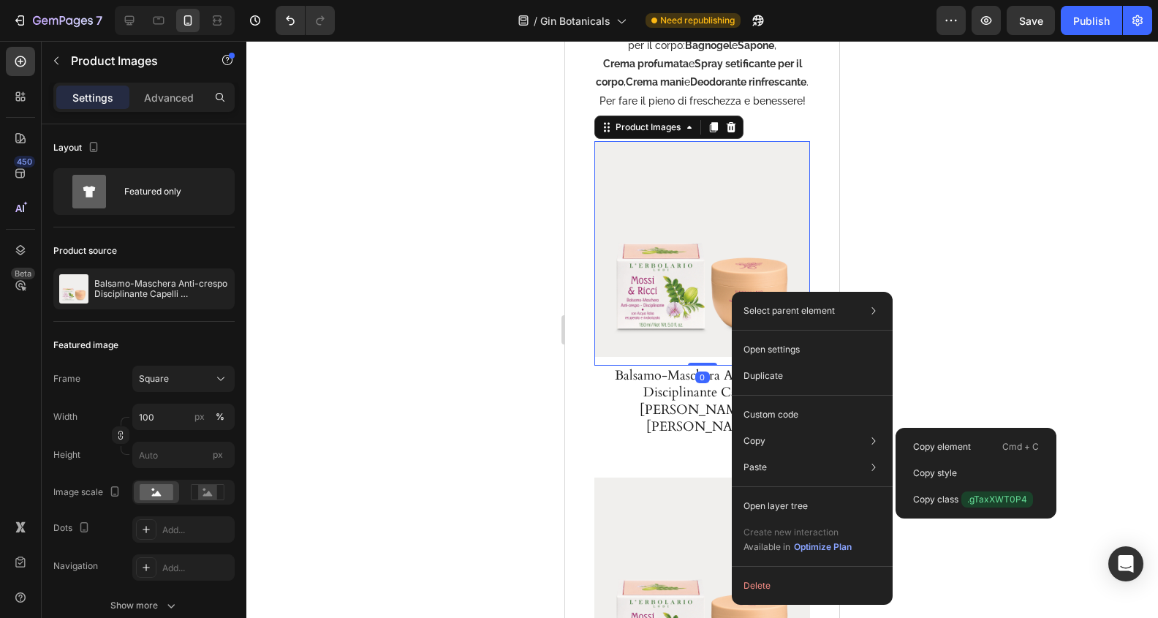
drag, startPoint x: 1001, startPoint y: 471, endPoint x: 896, endPoint y: 491, distance: 106.5
click at [999, 486] on div "Copy style" at bounding box center [975, 499] width 149 height 26
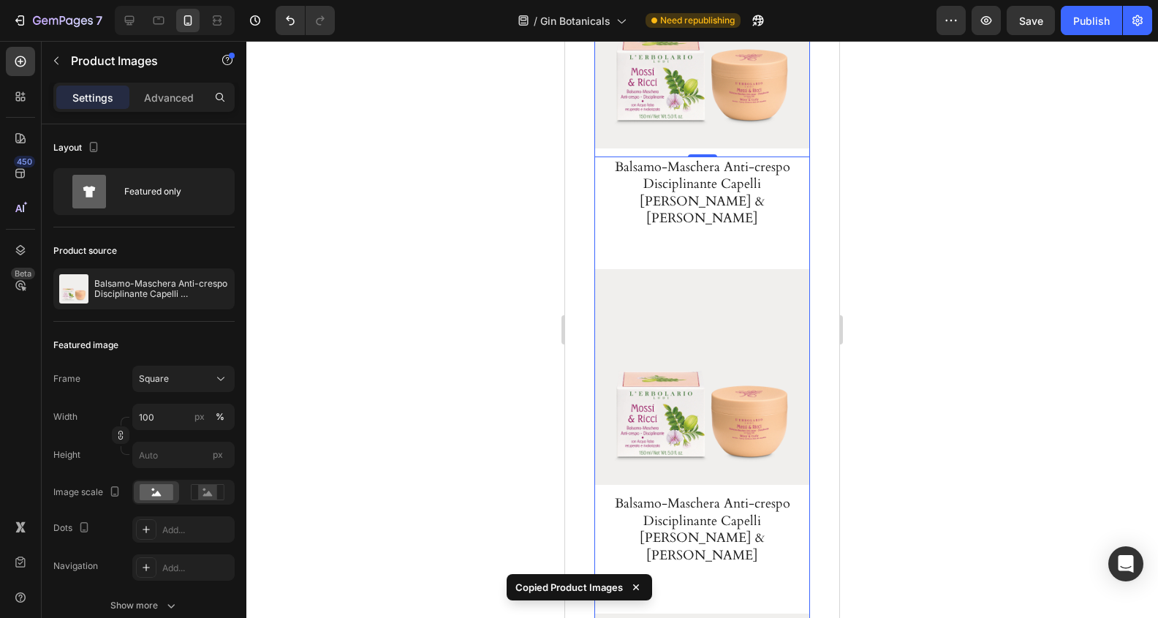
scroll to position [1957, 0]
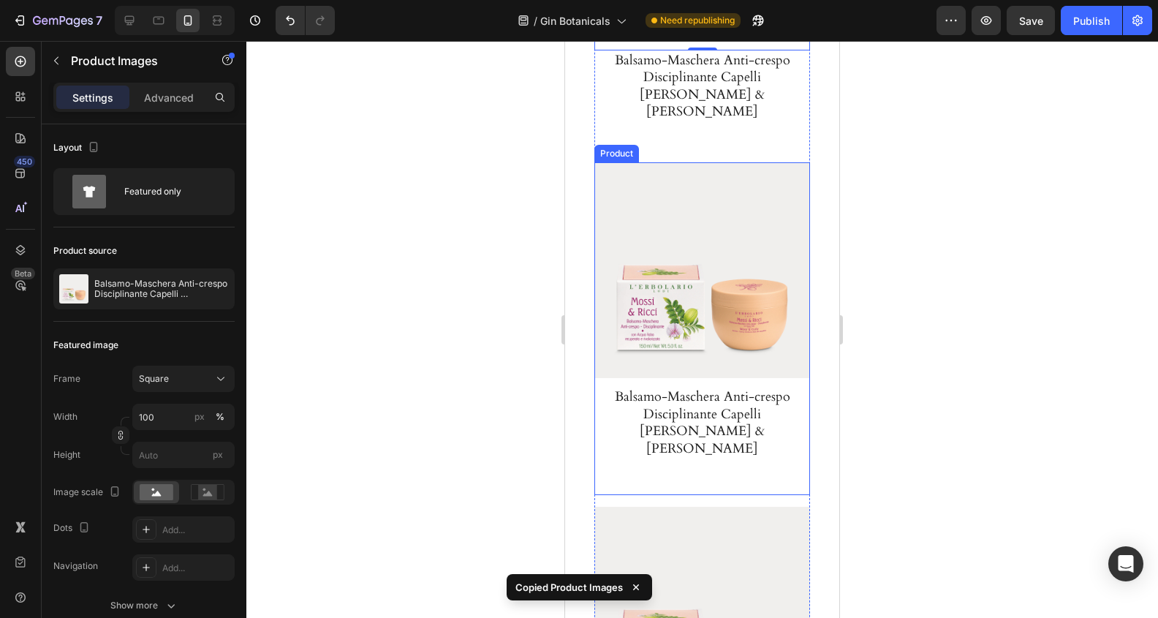
click at [792, 463] on div "Product Images Balsamo-Maschera Anti-crespo Disciplinante Capelli Mossi & Ricci…" at bounding box center [702, 328] width 216 height 333
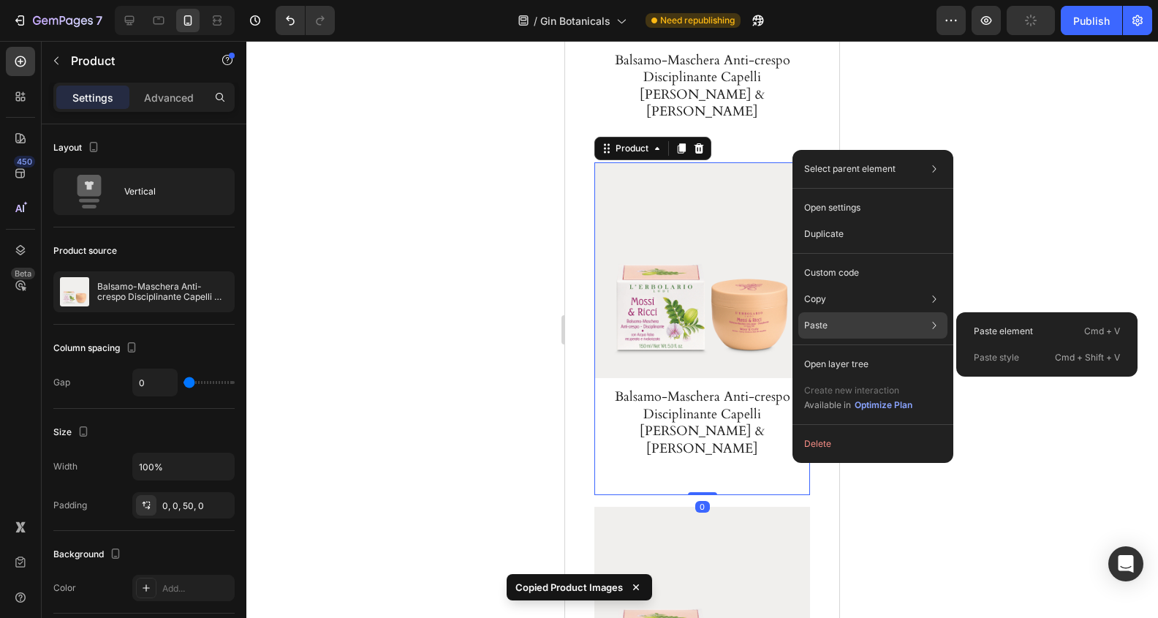
click at [1026, 353] on div "Paste style Cmd + Shift + V" at bounding box center [1047, 357] width 170 height 26
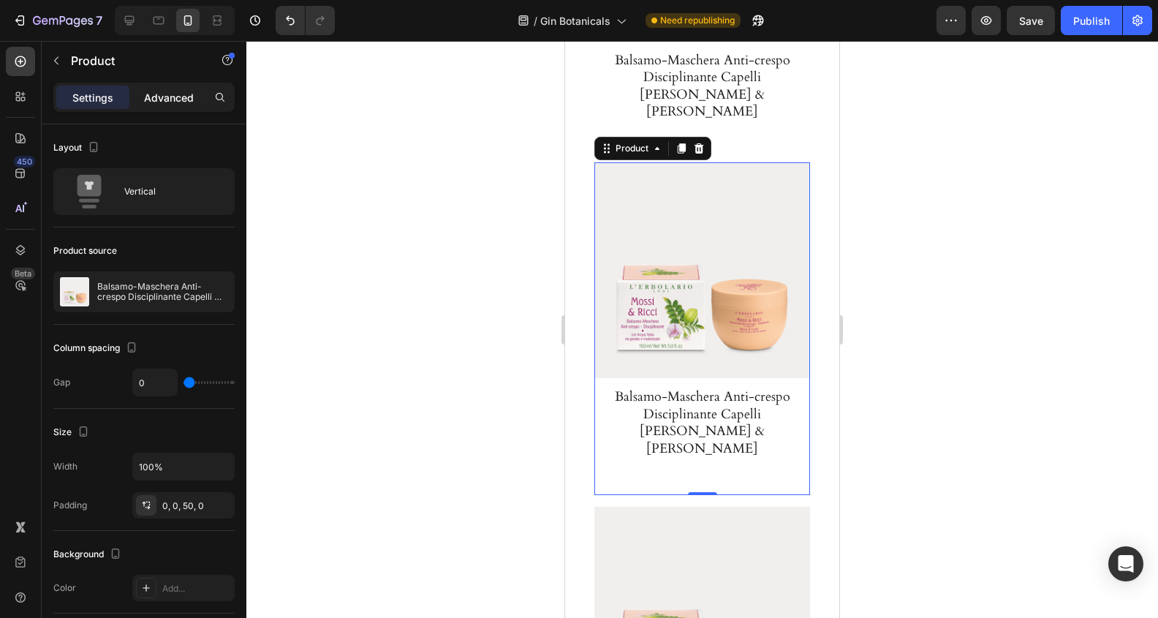
click at [162, 94] on p "Advanced" at bounding box center [169, 97] width 50 height 15
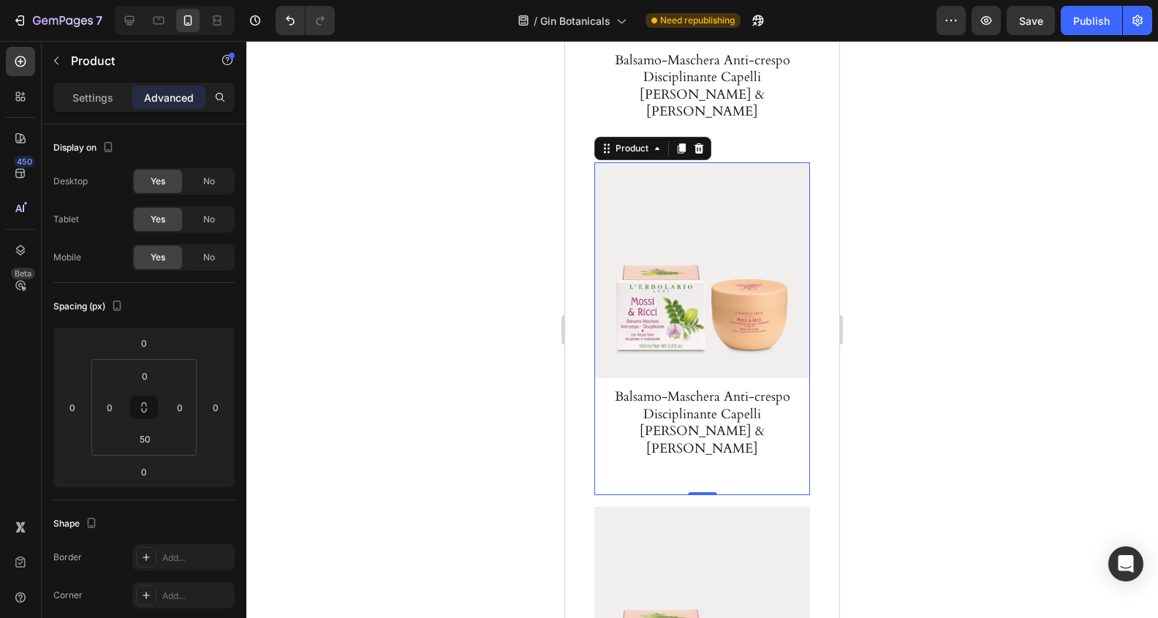
click at [175, 98] on p "Advanced" at bounding box center [169, 97] width 50 height 15
click at [157, 444] on input "50" at bounding box center [144, 439] width 29 height 22
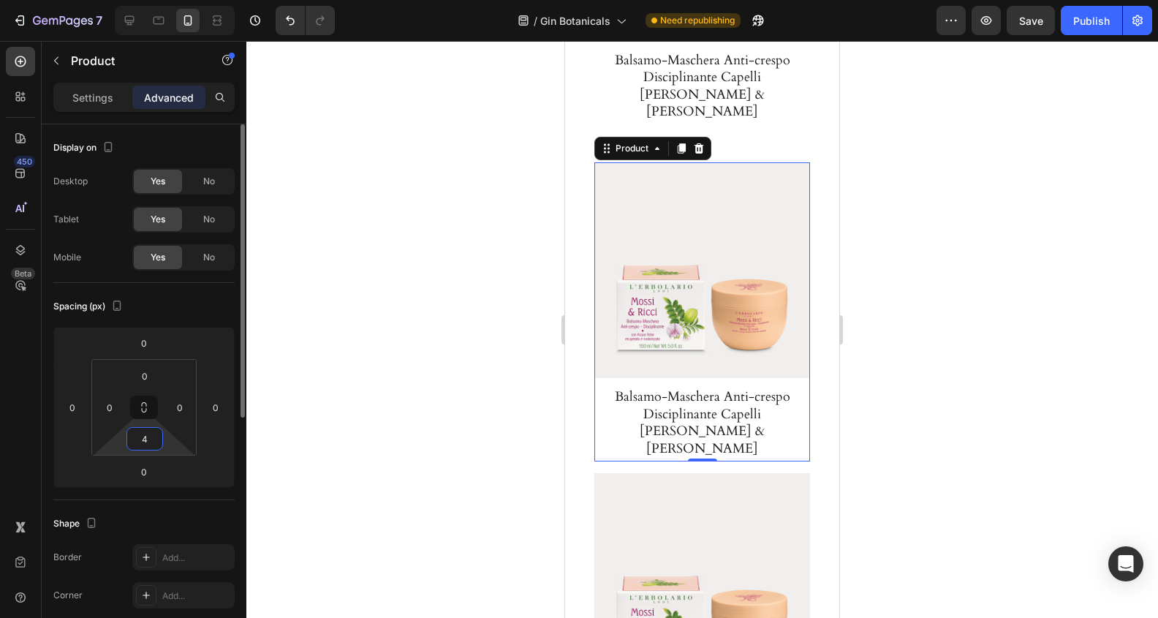
type input "40"
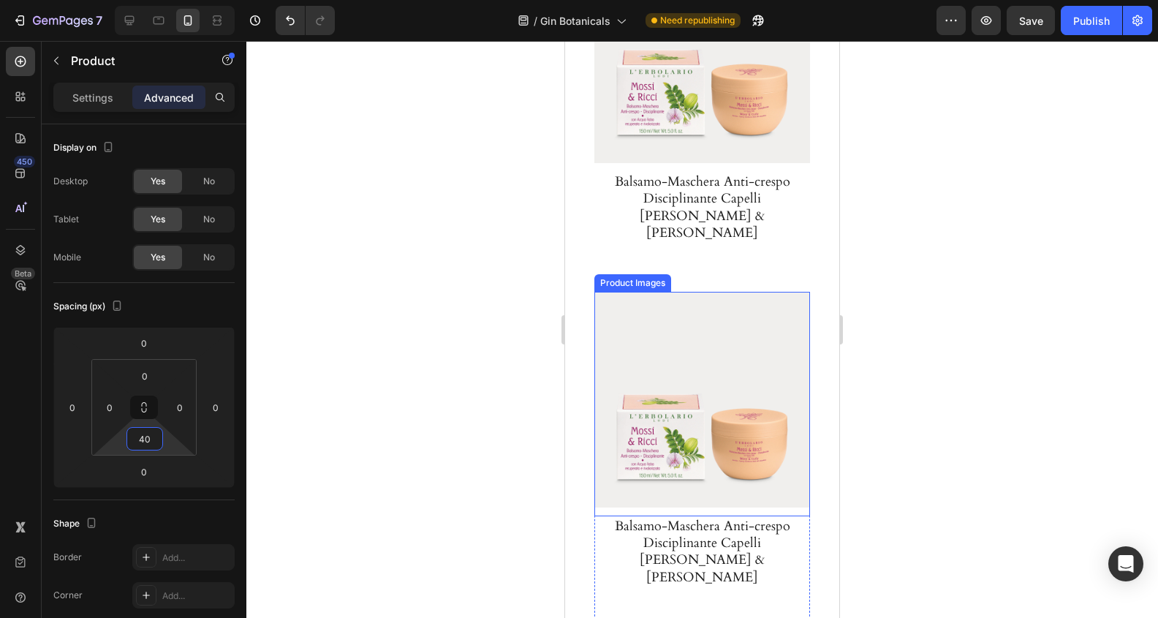
scroll to position [2543, 0]
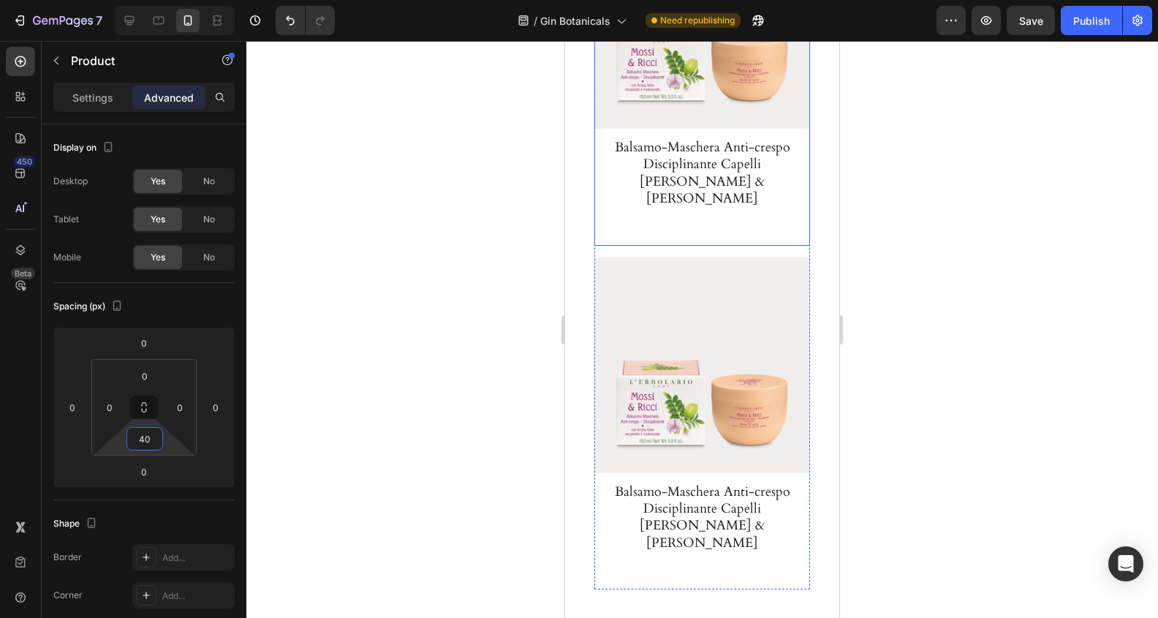
click at [759, 204] on div "Product Images Balsamo-Maschera Anti-crespo Disciplinante Capelli Mossi & Ricci…" at bounding box center [702, 79] width 216 height 333
click at [154, 436] on input "50" at bounding box center [144, 439] width 29 height 22
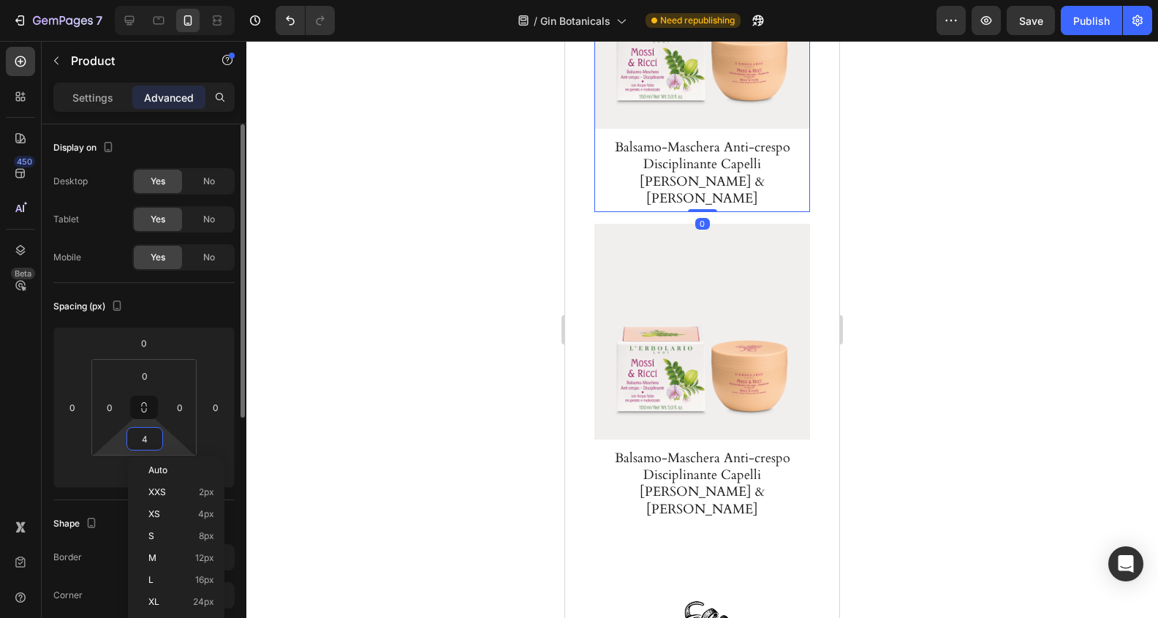
type input "40"
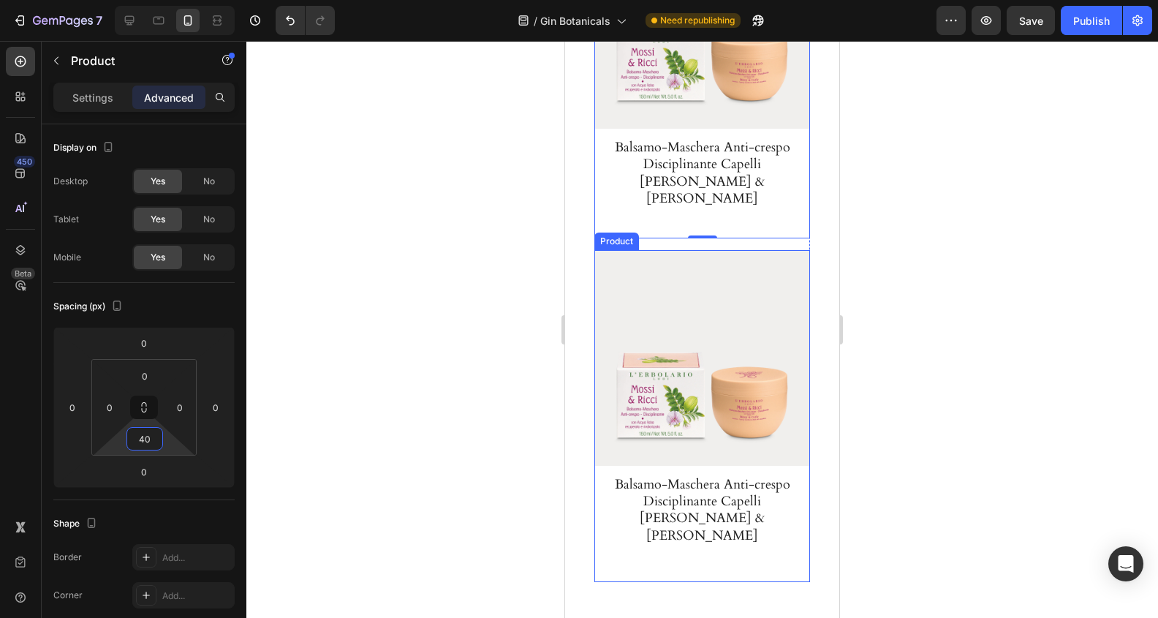
click at [757, 510] on div "Product Images Balsamo-Maschera Anti-crespo Disciplinante Capelli Mossi & Ricci…" at bounding box center [702, 416] width 216 height 333
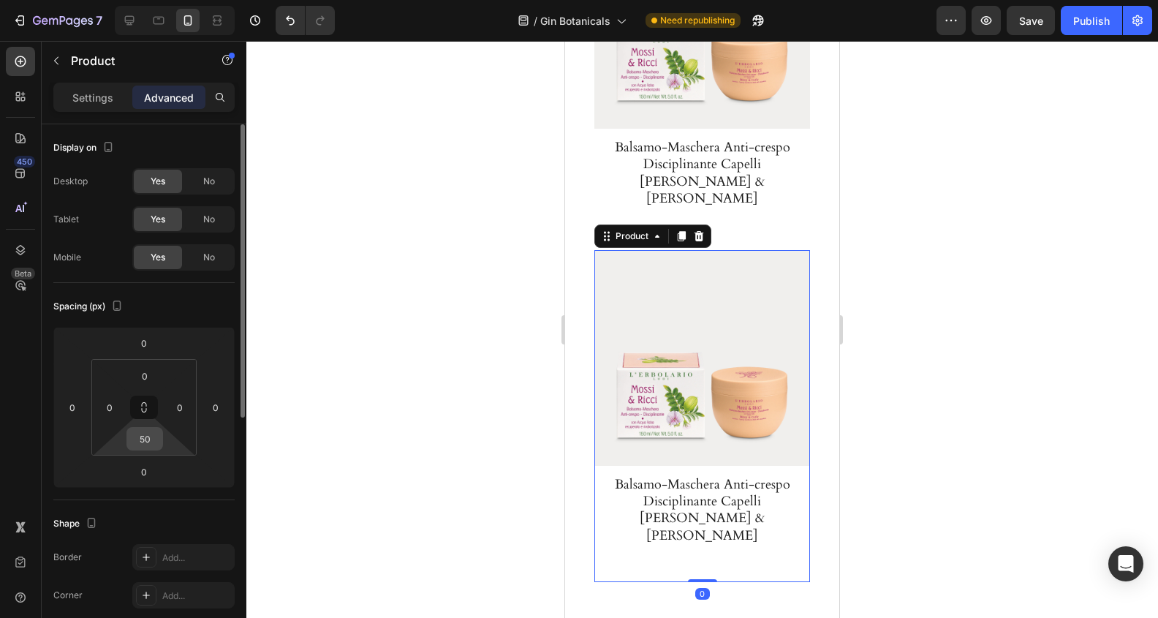
click at [154, 437] on input "50" at bounding box center [144, 439] width 29 height 22
type input "40"
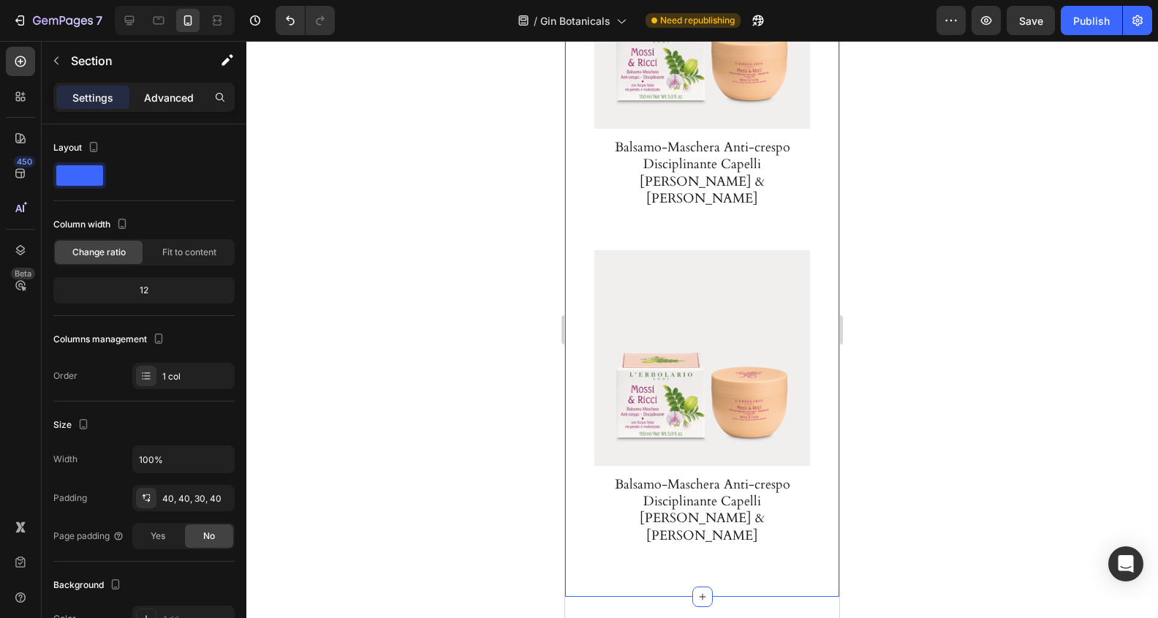
click at [185, 99] on p "Advanced" at bounding box center [169, 97] width 50 height 15
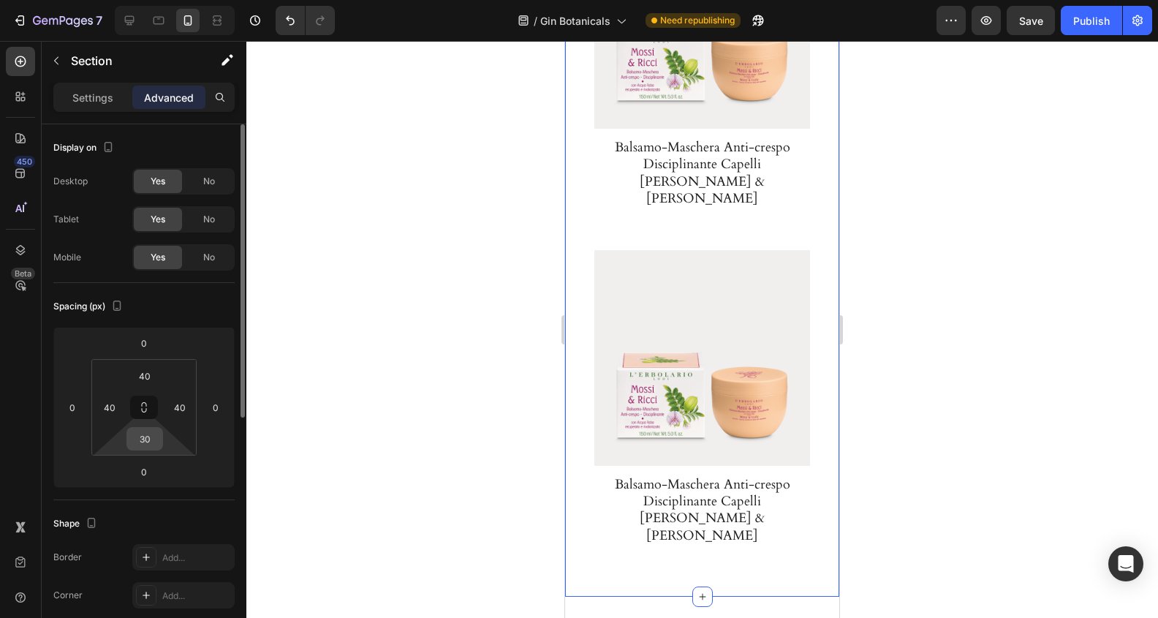
click at [151, 436] on input "30" at bounding box center [144, 439] width 29 height 22
type input "20"
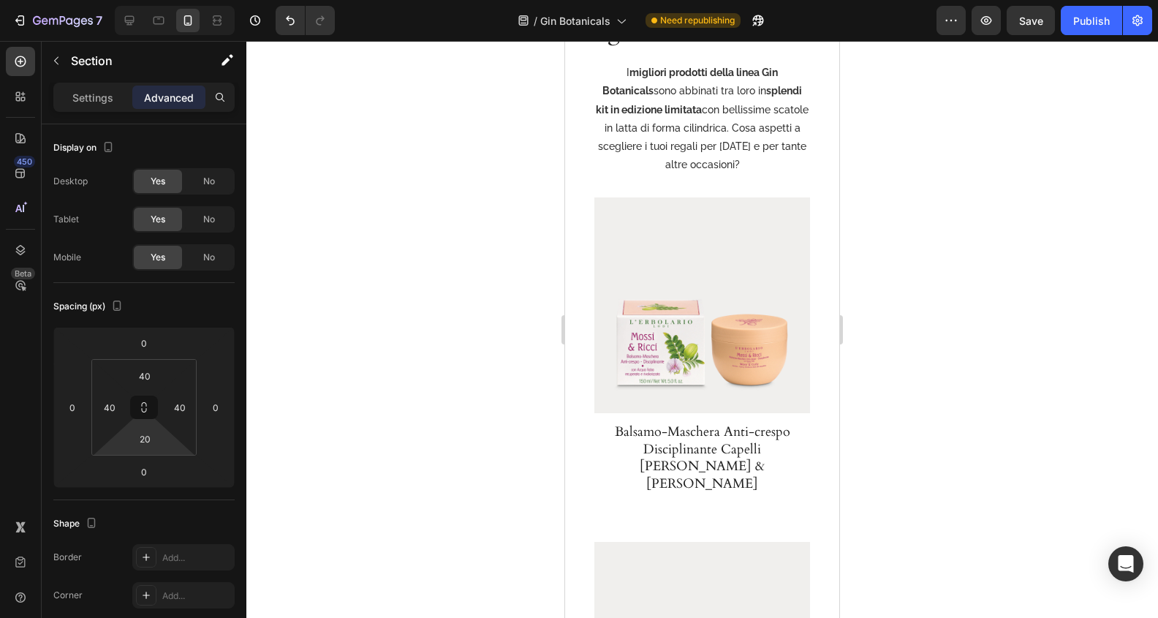
scroll to position [3258, 0]
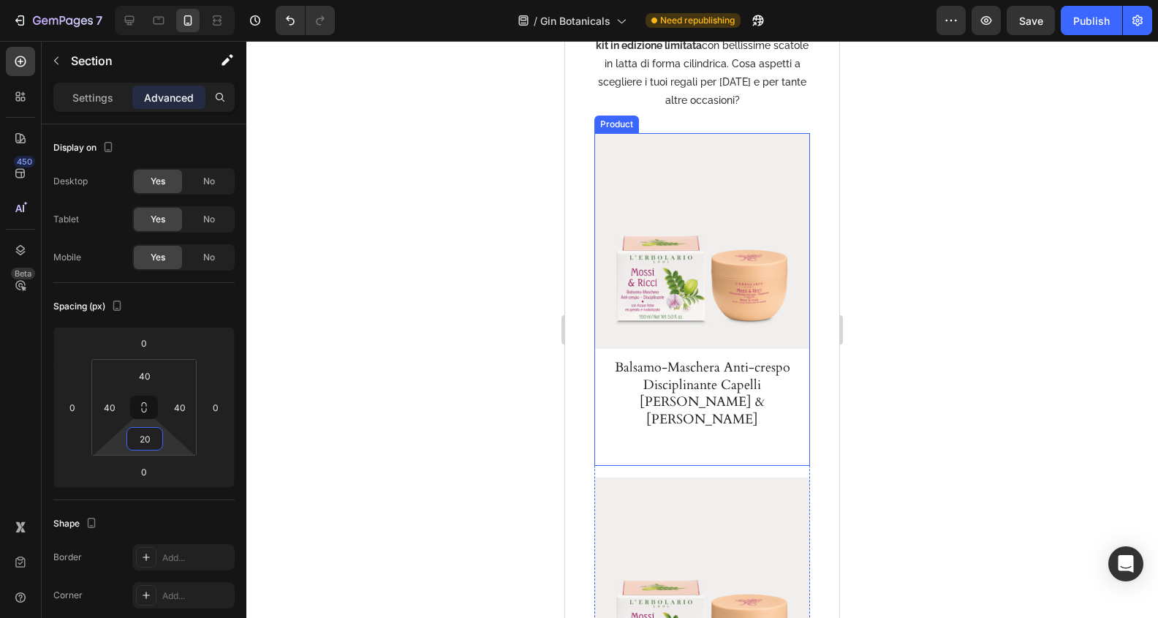
click at [768, 417] on div "Product Images Balsamo-Maschera Anti-crespo Disciplinante Capelli Mossi & Ricci…" at bounding box center [702, 299] width 216 height 333
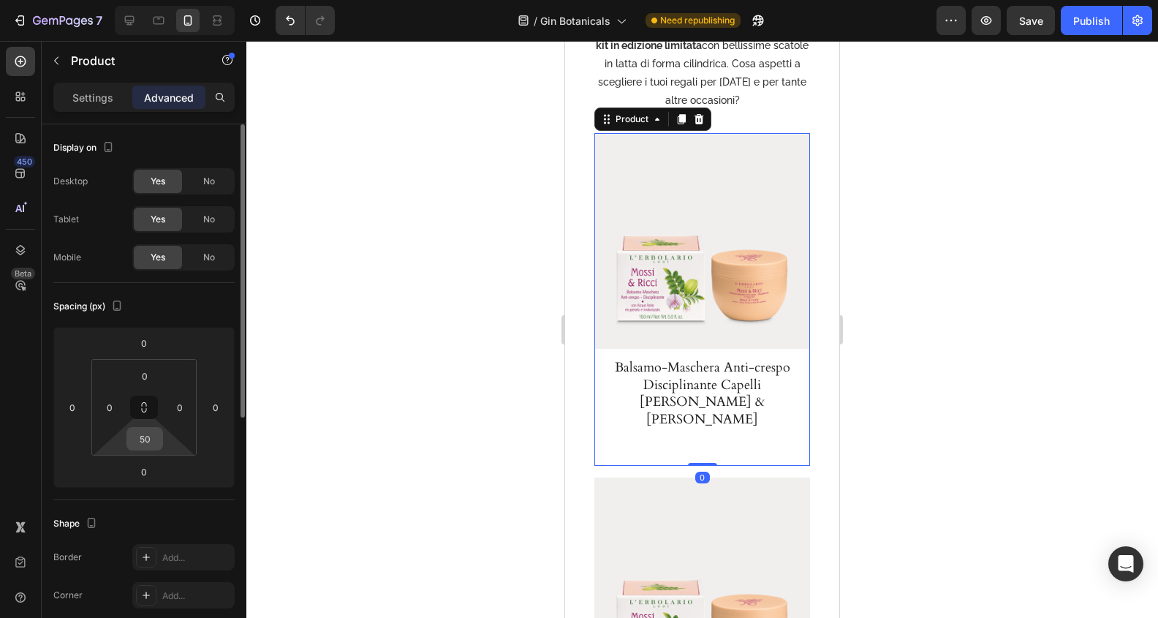
click at [139, 437] on input "50" at bounding box center [144, 439] width 29 height 22
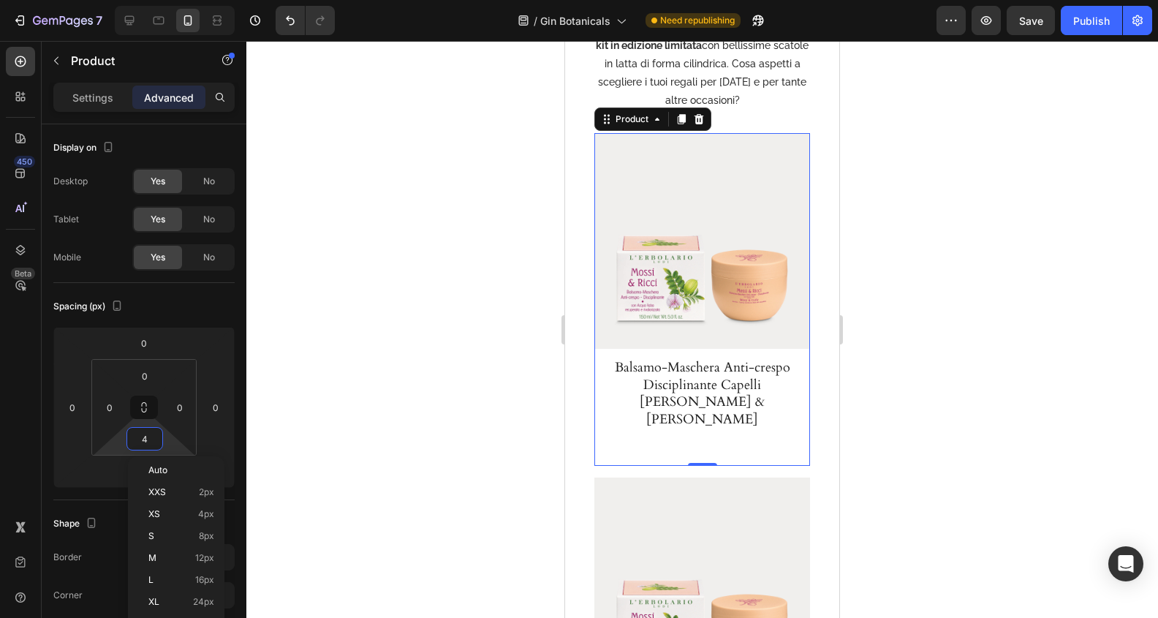
type input "40"
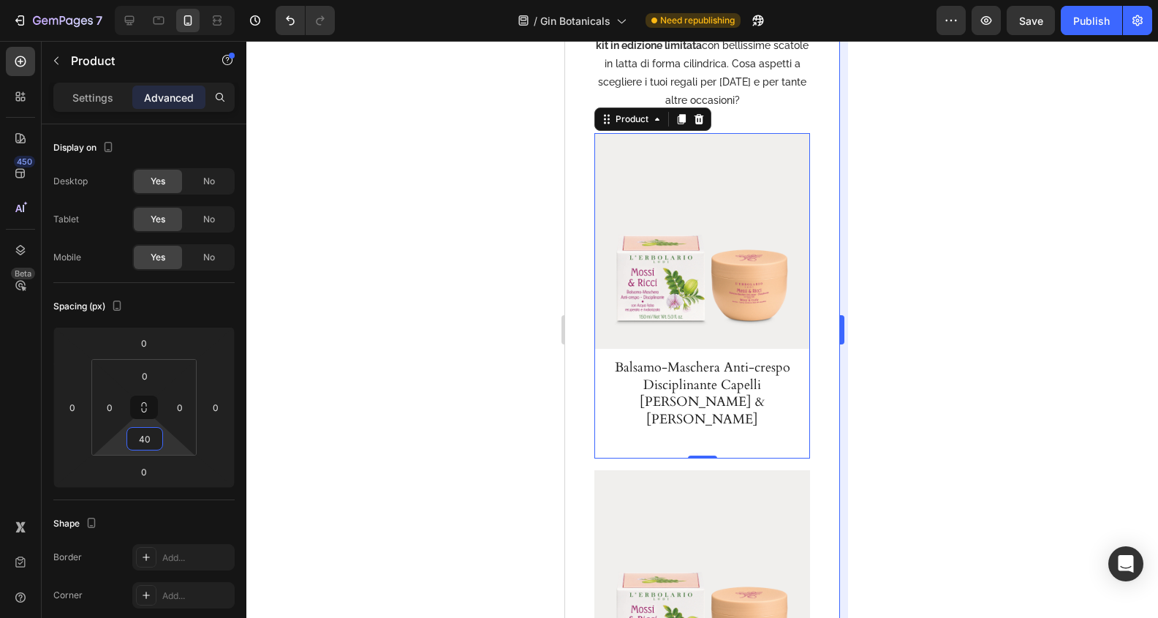
drag, startPoint x: 910, startPoint y: 442, endPoint x: 844, endPoint y: 476, distance: 73.9
click at [910, 442] on div at bounding box center [702, 329] width 912 height 577
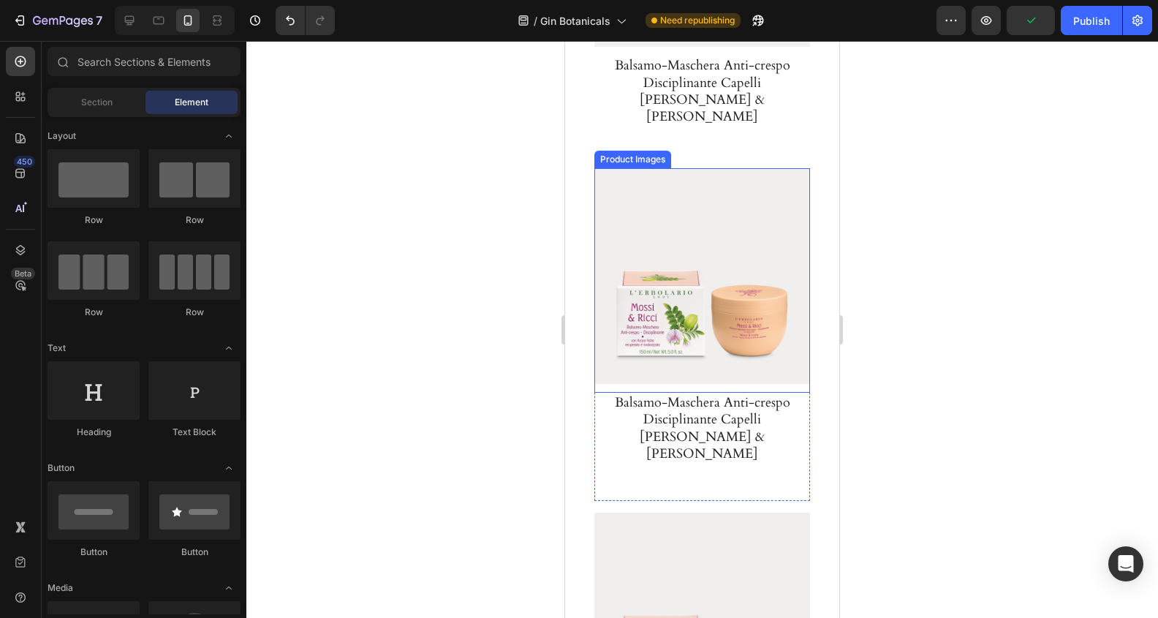
scroll to position [3590, 0]
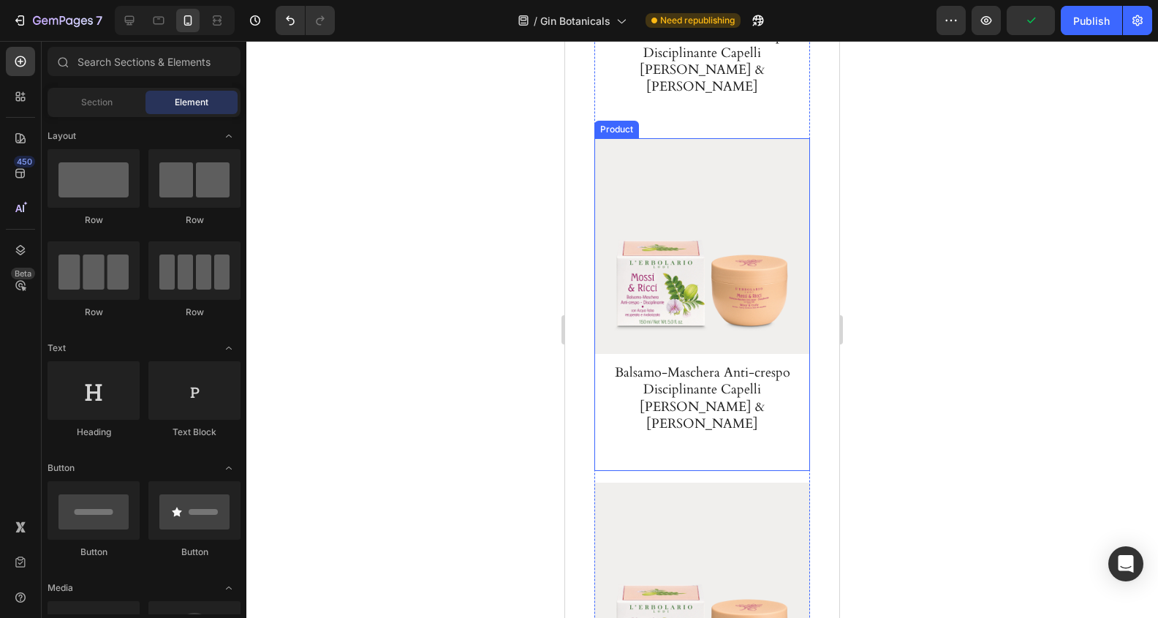
click at [789, 420] on div "Product Images Balsamo-Maschera Anti-crespo Disciplinante Capelli Mossi & Ricci…" at bounding box center [702, 304] width 216 height 333
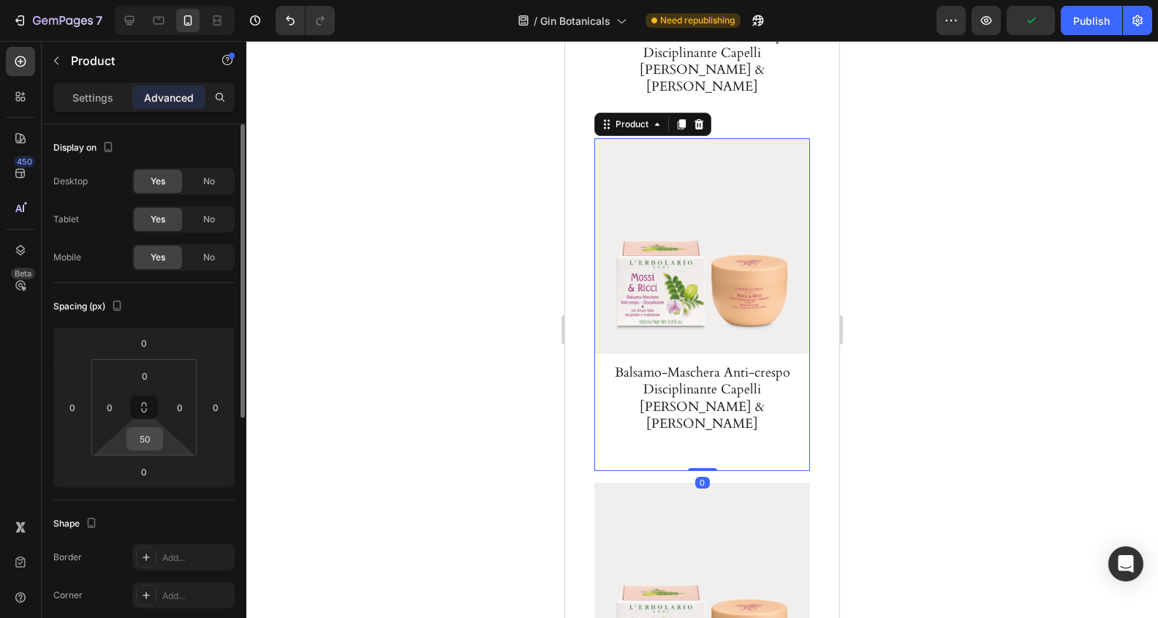
click at [151, 440] on input "50" at bounding box center [144, 439] width 29 height 22
type input "40"
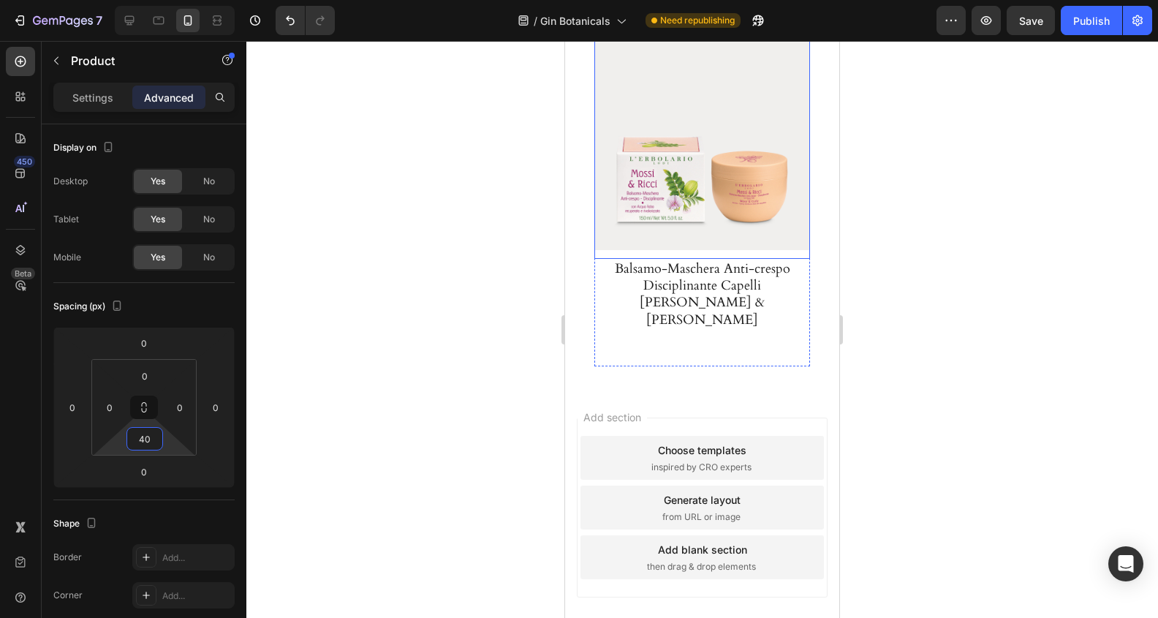
scroll to position [4060, 0]
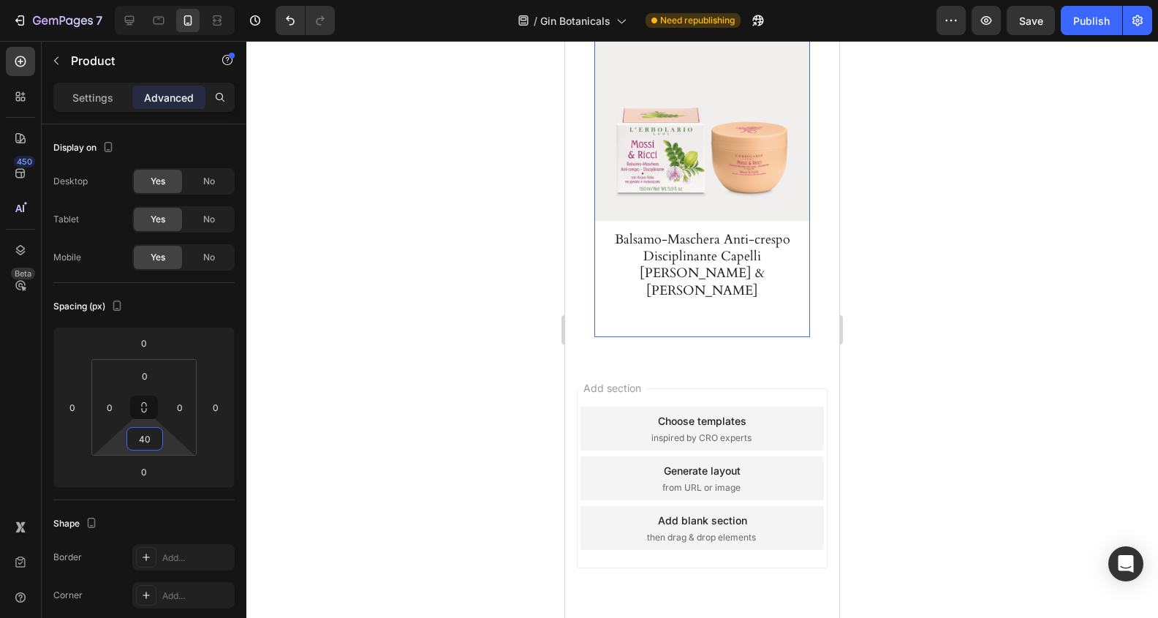
click at [770, 265] on div "Product Images Balsamo-Maschera Anti-crespo Disciplinante Capelli Mossi & Ricci…" at bounding box center [702, 171] width 216 height 333
click at [148, 438] on input "50" at bounding box center [144, 439] width 29 height 22
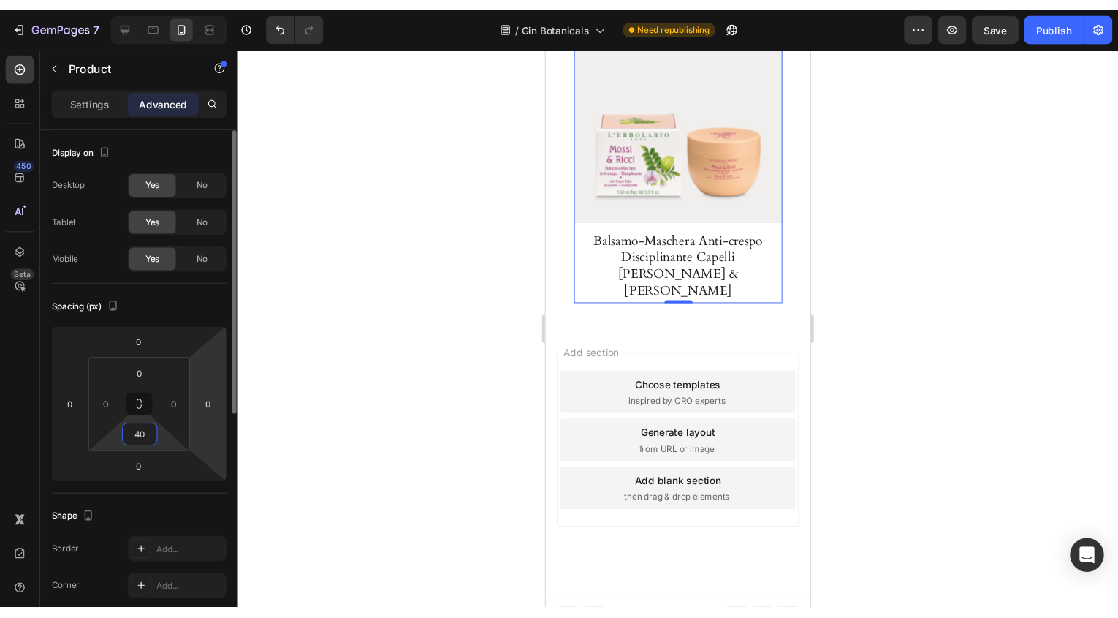
scroll to position [4026, 0]
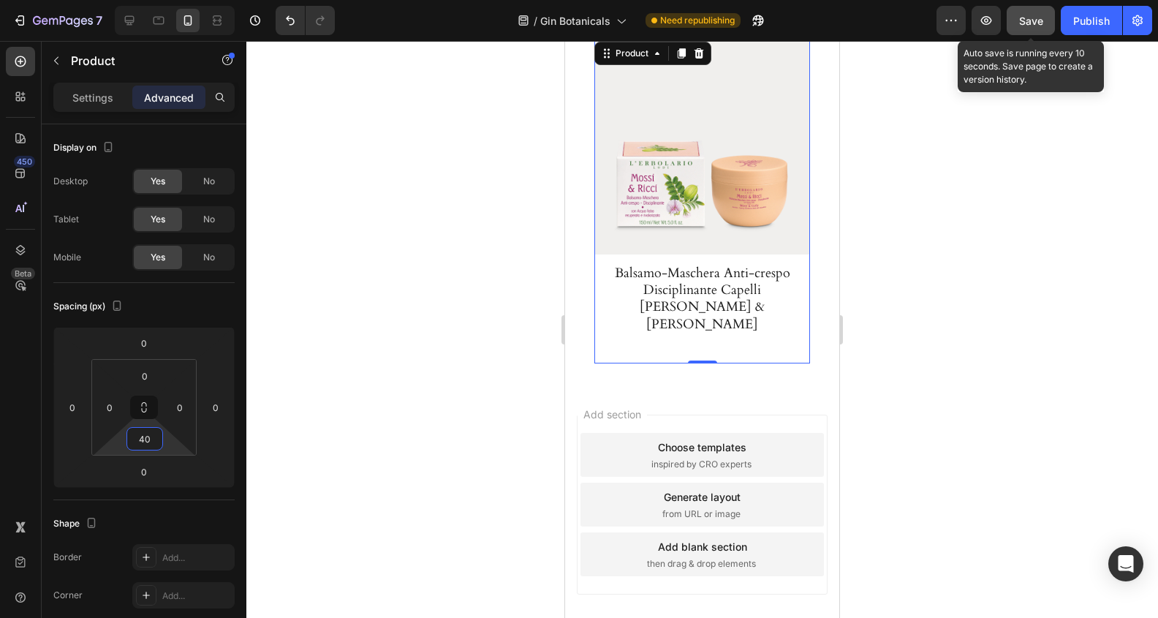
type input "40"
click at [1035, 26] on span "Save" at bounding box center [1031, 21] width 24 height 12
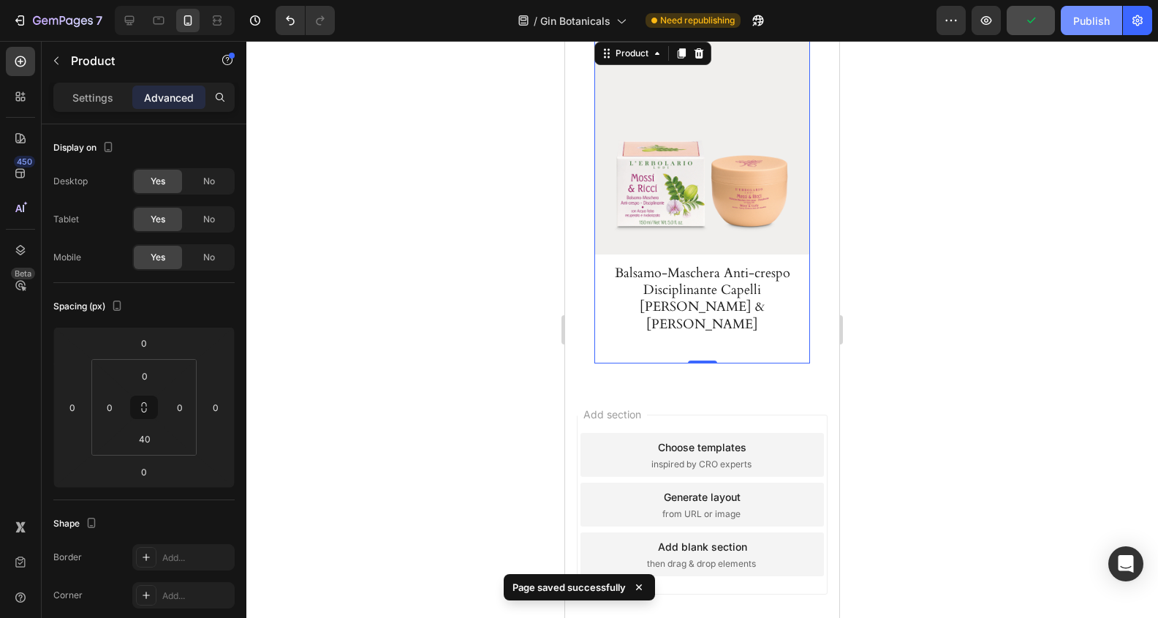
click at [1092, 32] on button "Publish" at bounding box center [1091, 20] width 61 height 29
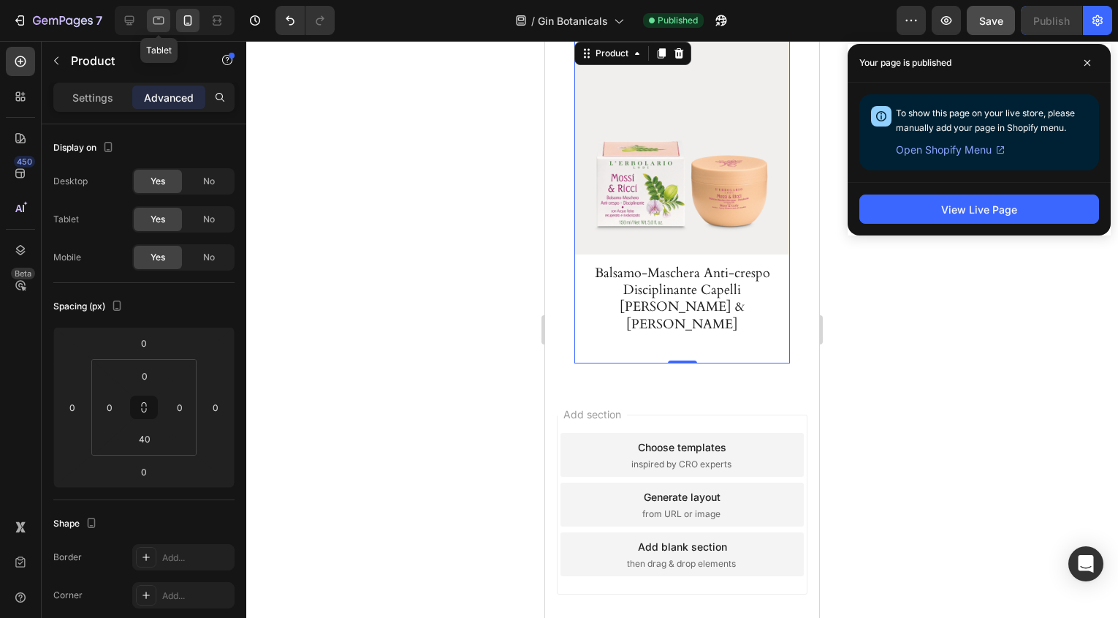
click at [162, 17] on icon at bounding box center [159, 21] width 11 height 8
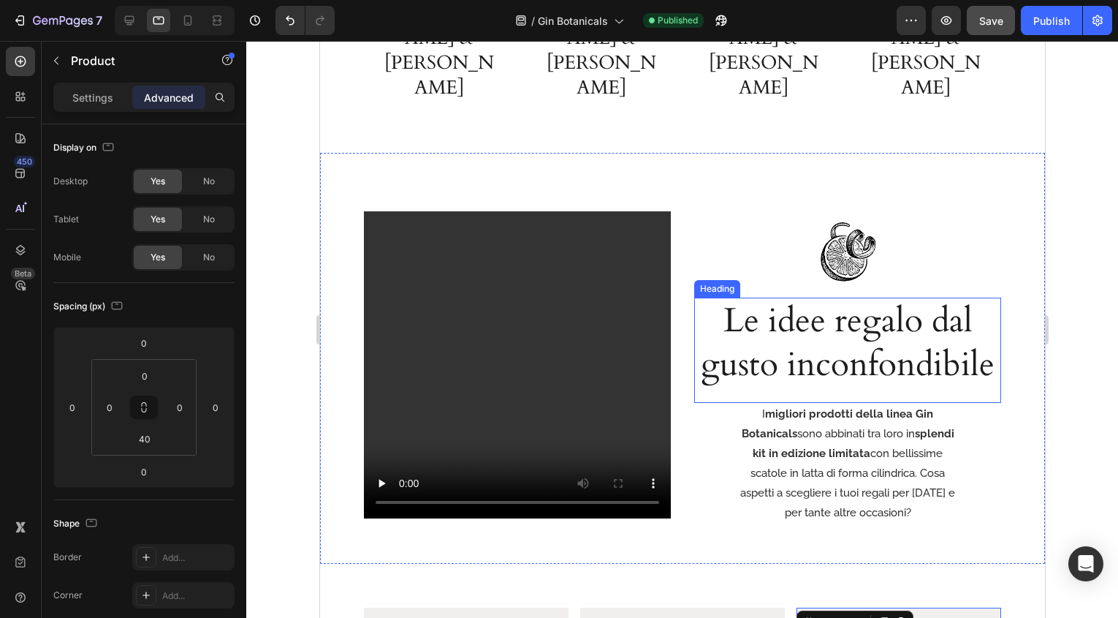
click at [915, 298] on h2 "Le idee regalo dal gusto inconfondibile" at bounding box center [847, 343] width 307 height 91
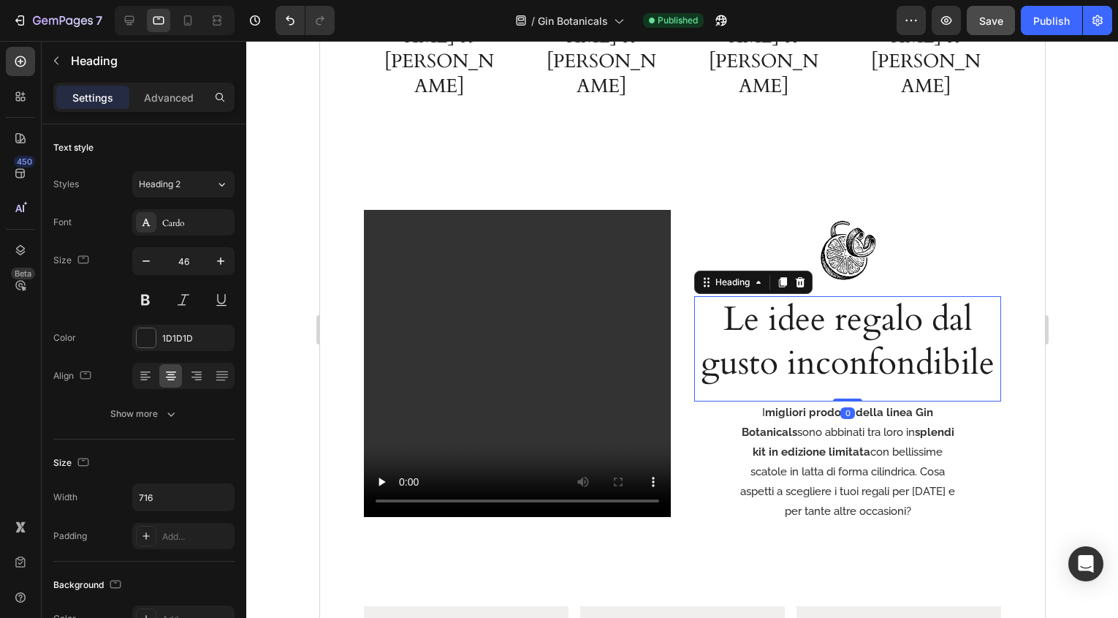
scroll to position [2081, 0]
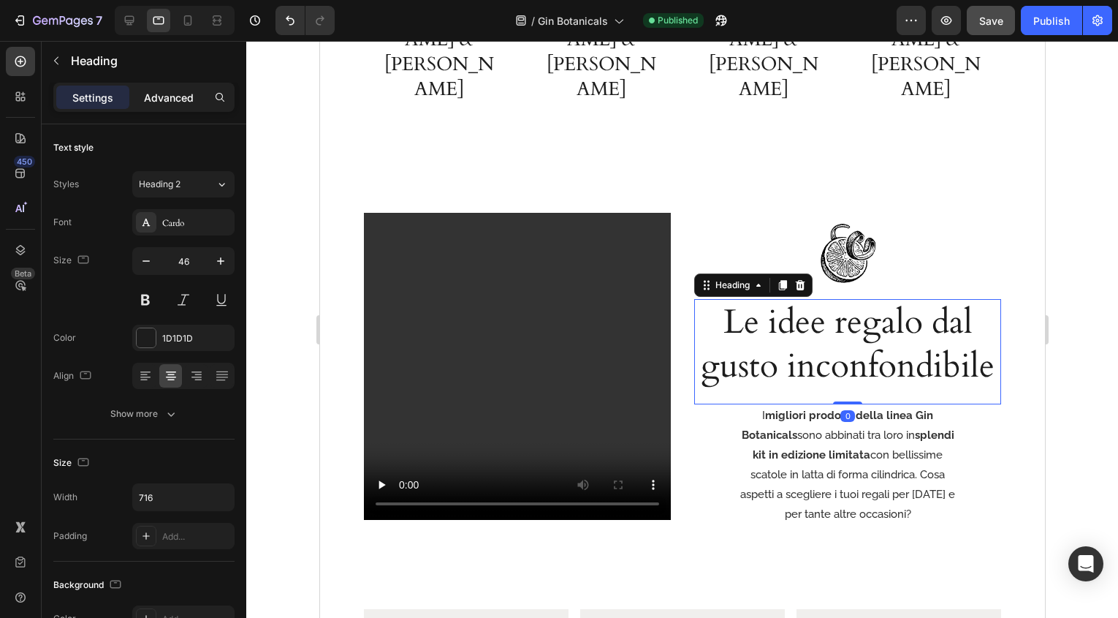
click at [168, 96] on p "Advanced" at bounding box center [169, 97] width 50 height 15
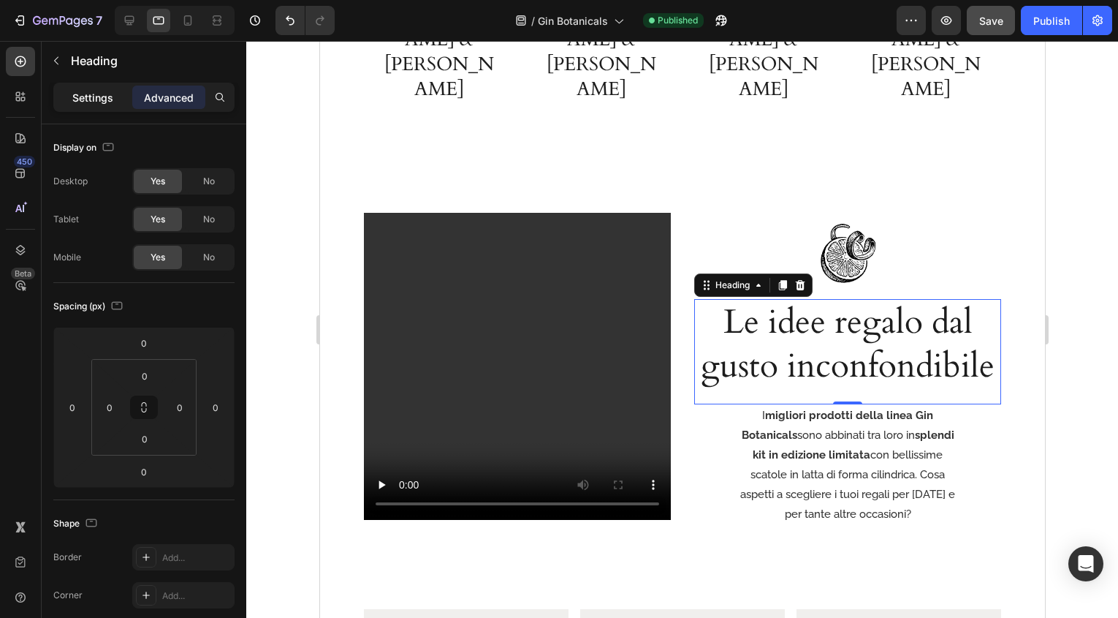
scroll to position [2080, 0]
click at [82, 99] on p "Settings" at bounding box center [92, 97] width 41 height 15
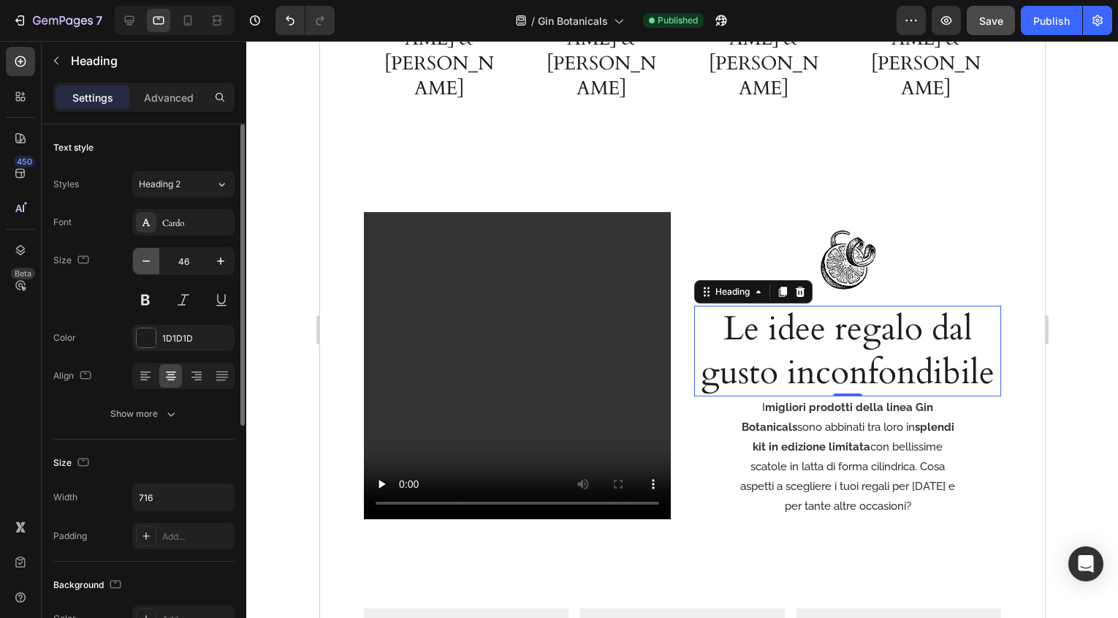
click at [143, 251] on button "button" at bounding box center [146, 261] width 26 height 26
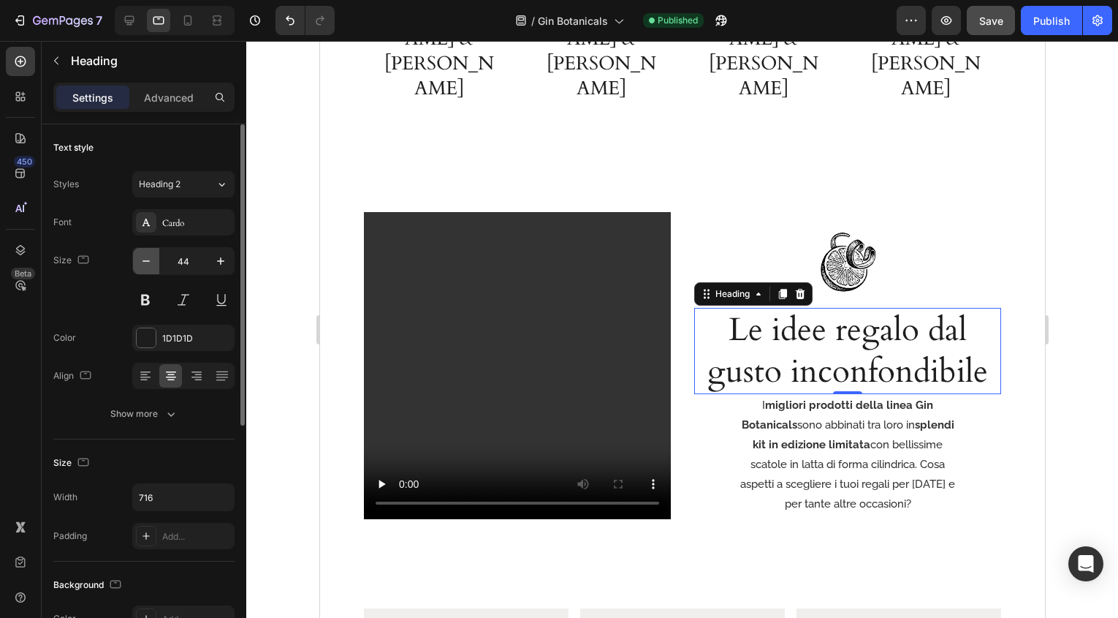
click at [143, 252] on button "button" at bounding box center [146, 261] width 26 height 26
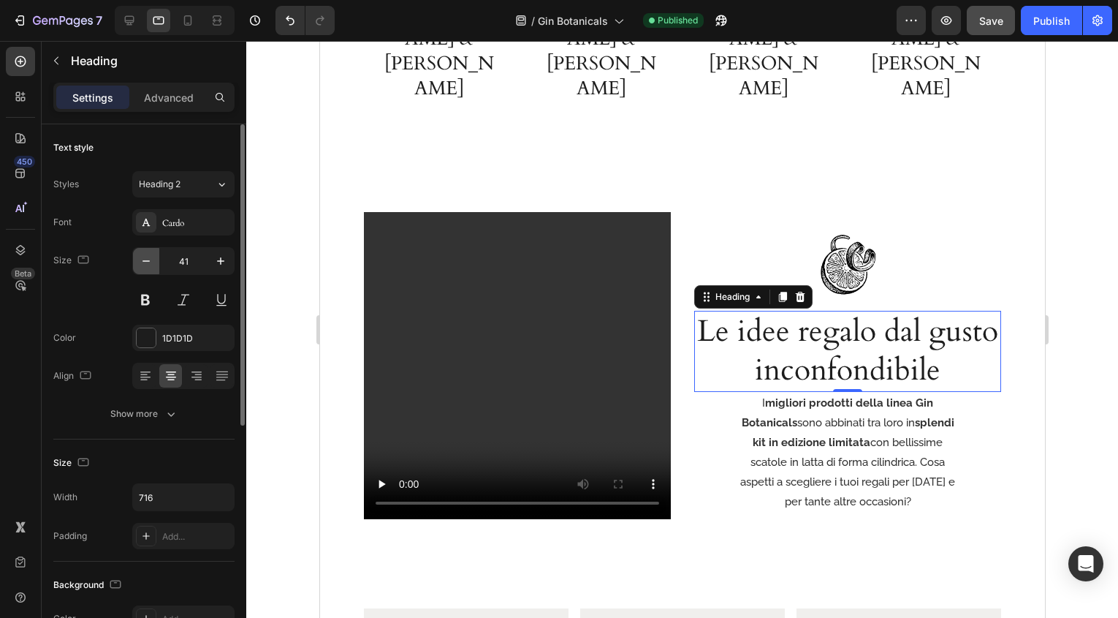
click at [145, 254] on icon "button" at bounding box center [146, 261] width 15 height 15
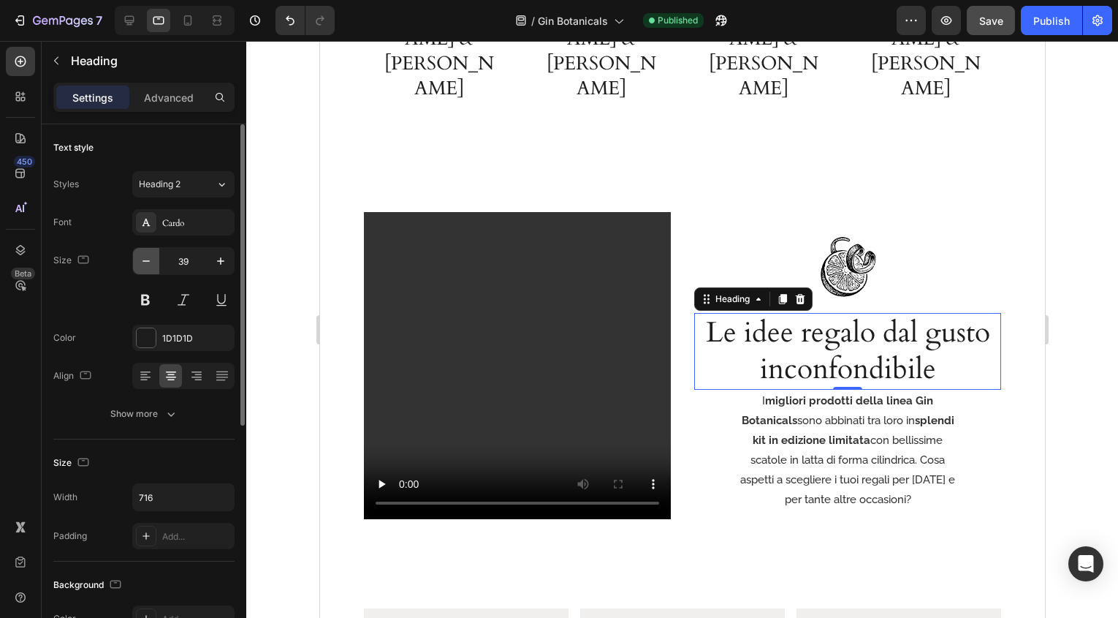
click at [145, 254] on icon "button" at bounding box center [146, 261] width 15 height 15
type input "36"
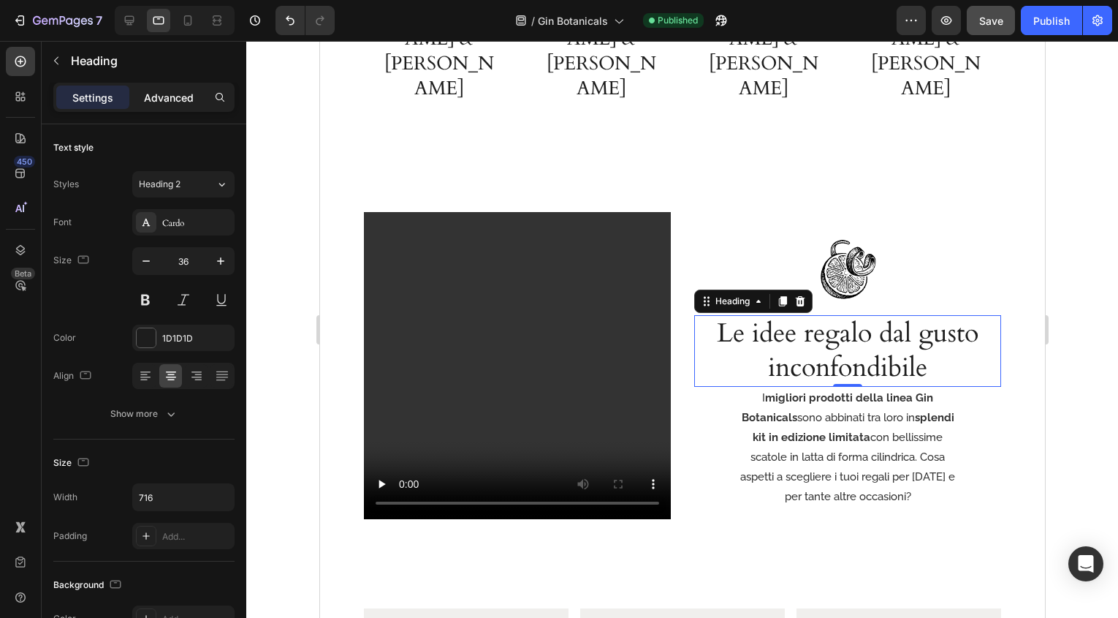
click at [183, 88] on div "Advanced" at bounding box center [168, 97] width 73 height 23
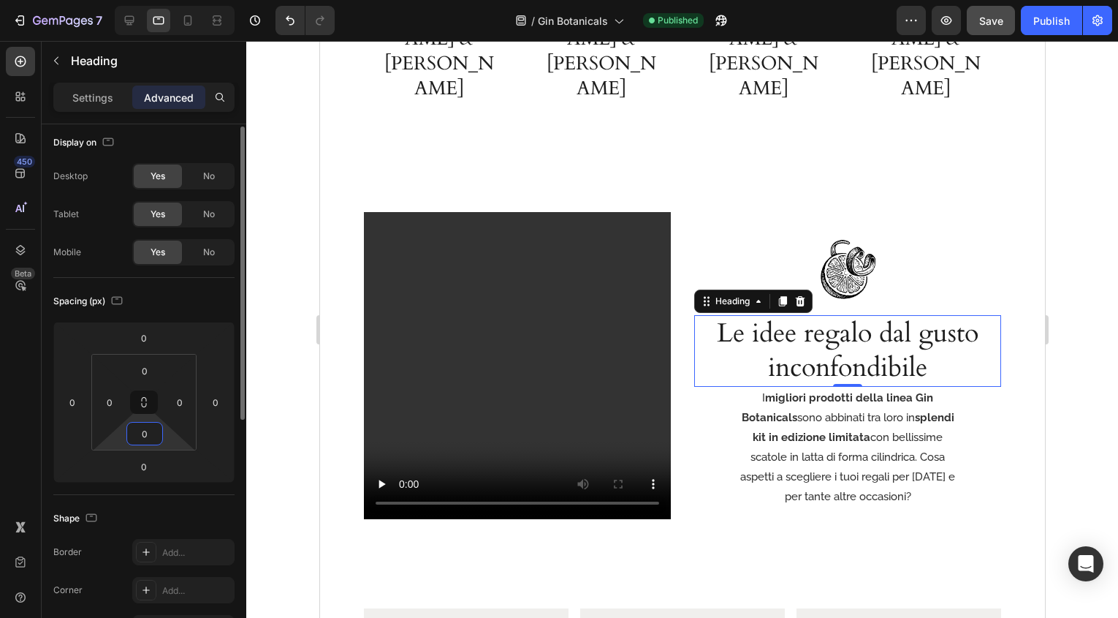
click at [153, 429] on input "0" at bounding box center [144, 434] width 29 height 22
type input "20"
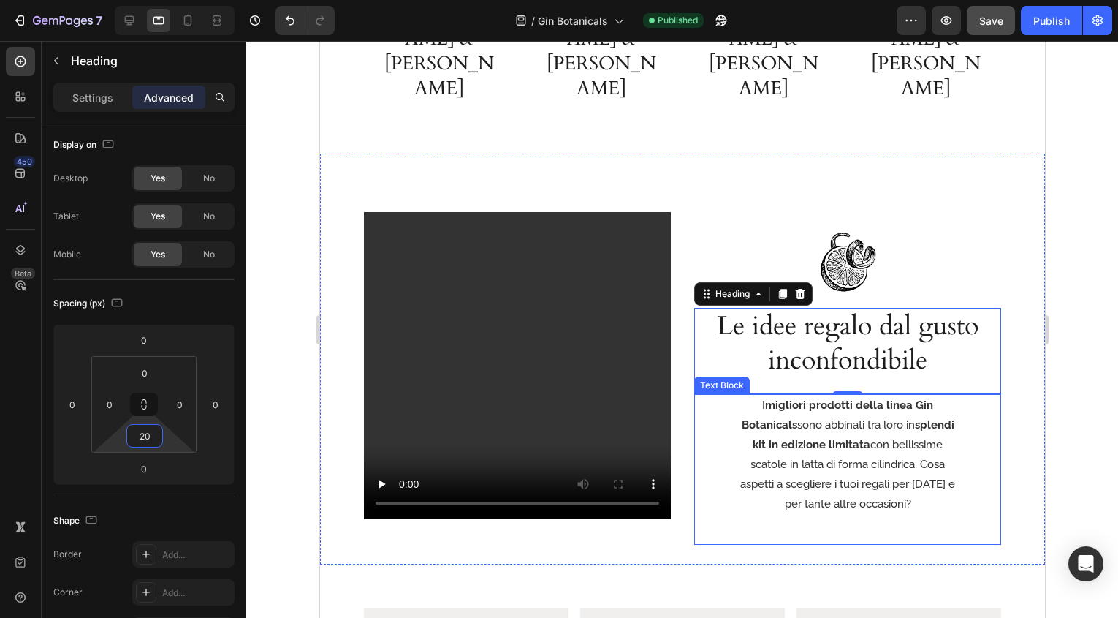
click at [720, 394] on div "I migliori prodotti della linea Gin Botanicals sono abbinati tra loro in splend…" at bounding box center [847, 469] width 307 height 151
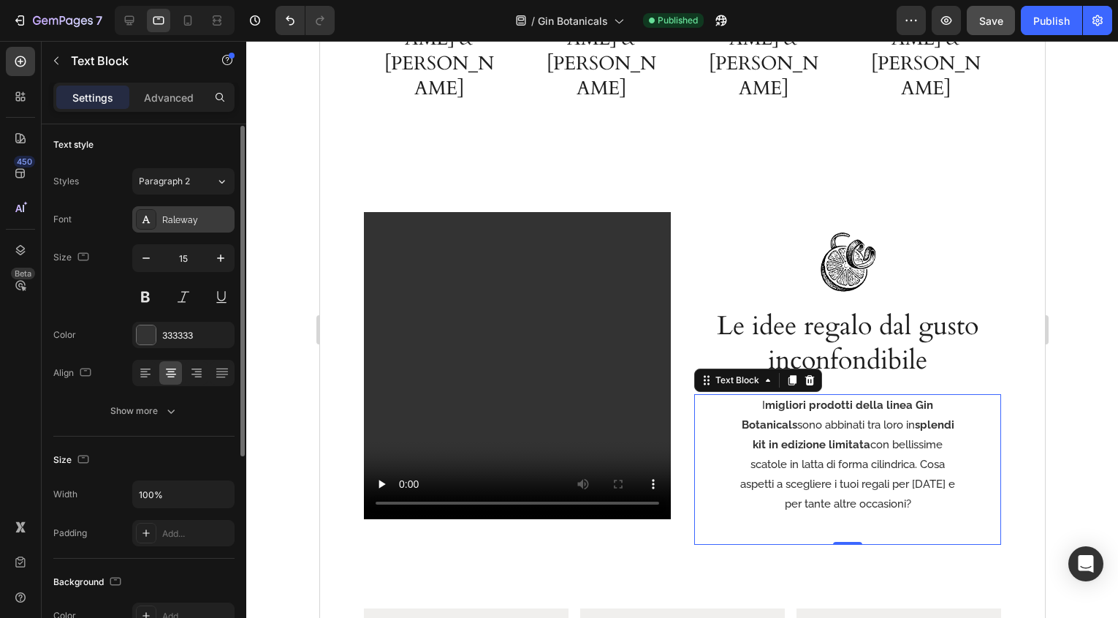
scroll to position [0, 0]
click at [188, 93] on p "Advanced" at bounding box center [169, 97] width 50 height 15
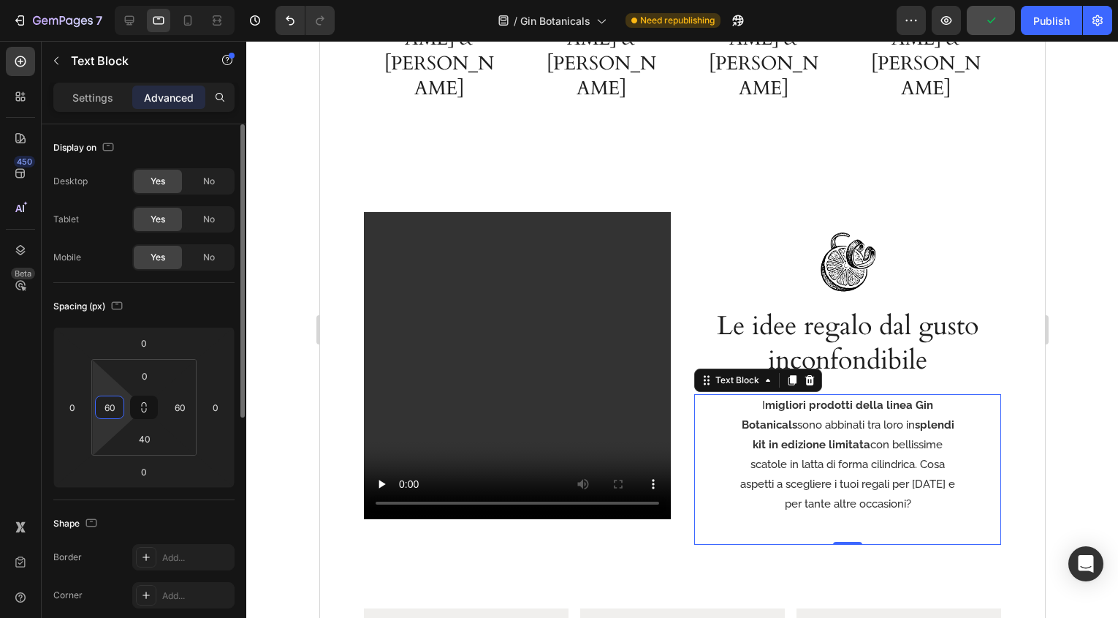
click at [118, 411] on input "60" at bounding box center [110, 407] width 22 height 22
type input "0"
click at [181, 404] on input "60" at bounding box center [180, 407] width 22 height 22
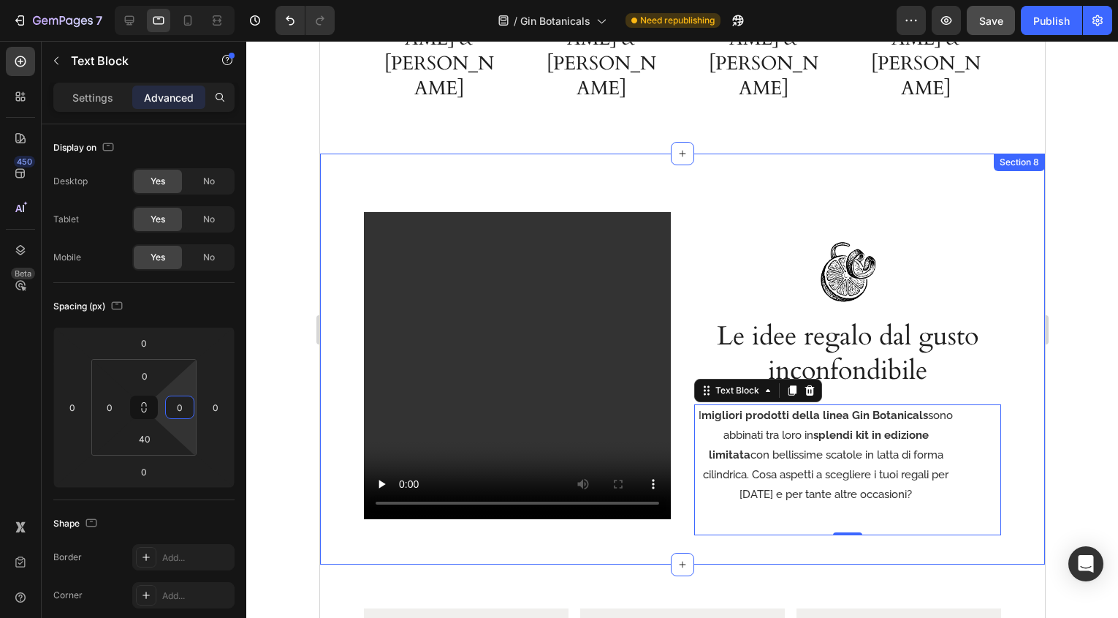
type input "0"
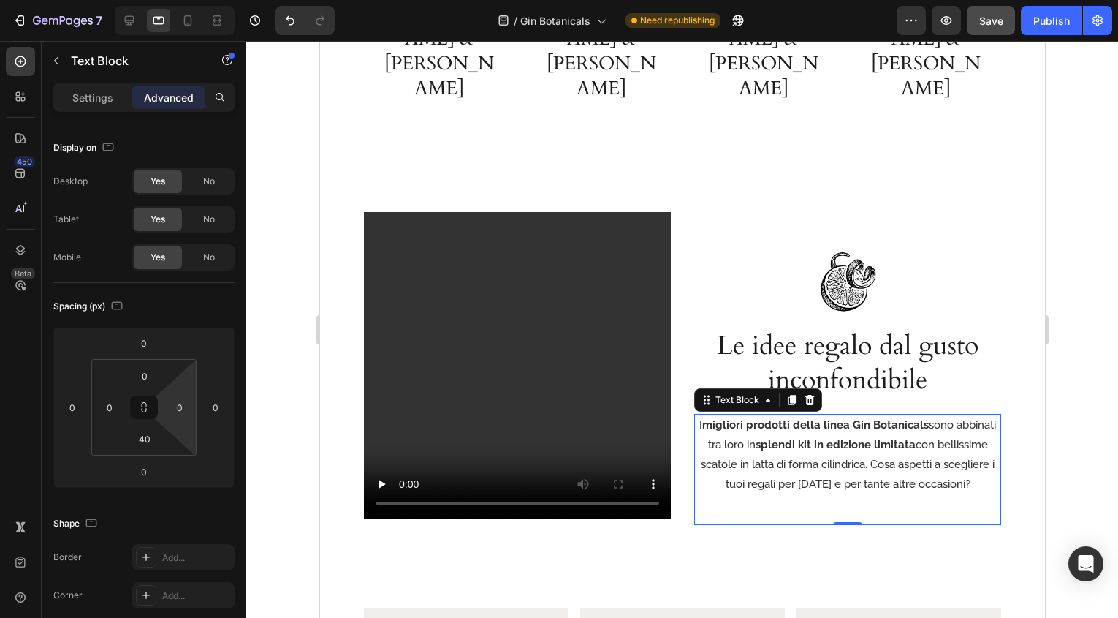
click at [1056, 236] on div at bounding box center [682, 329] width 872 height 577
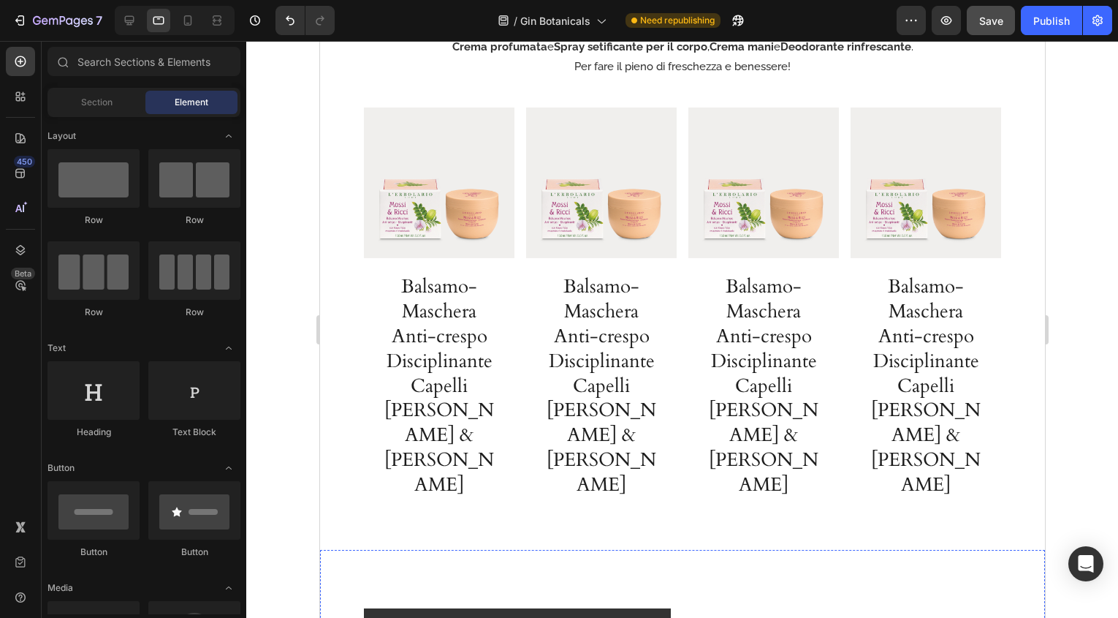
scroll to position [1643, 0]
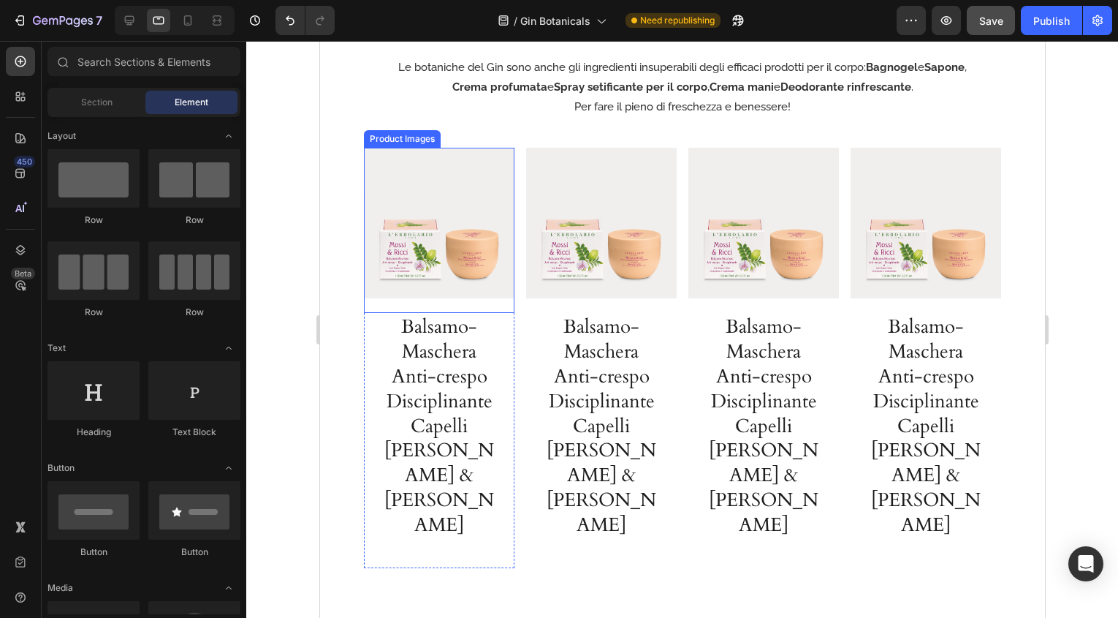
click at [423, 349] on h1 "Balsamo-Maschera Anti-crespo Disciplinante Capelli [PERSON_NAME] & [PERSON_NAME]" at bounding box center [438, 425] width 121 height 225
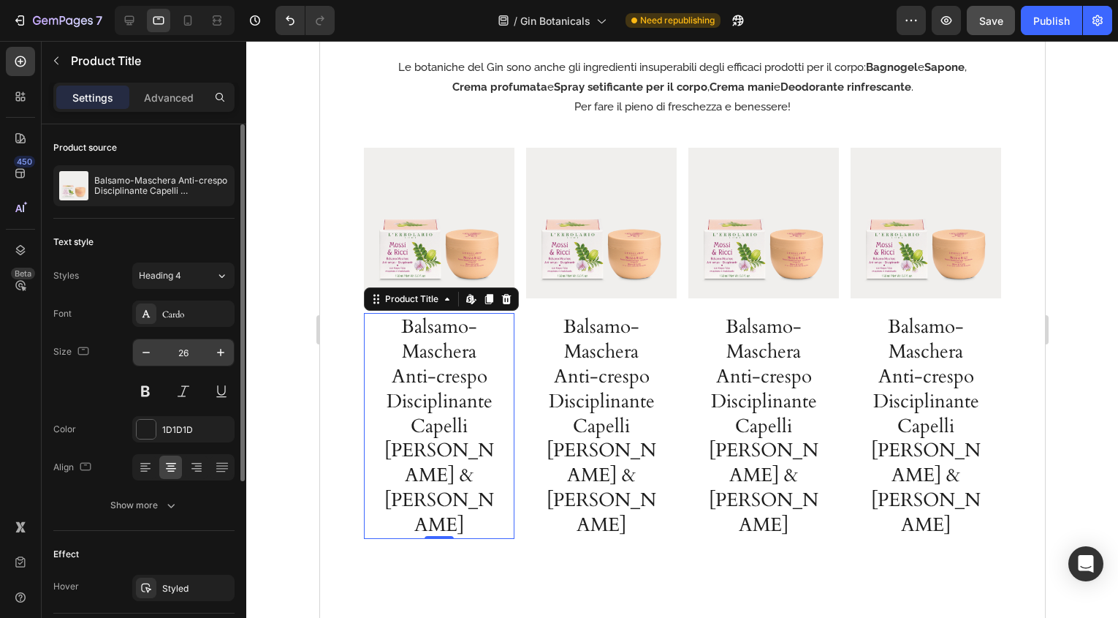
click at [190, 348] on input "26" at bounding box center [183, 352] width 48 height 26
type input "20"
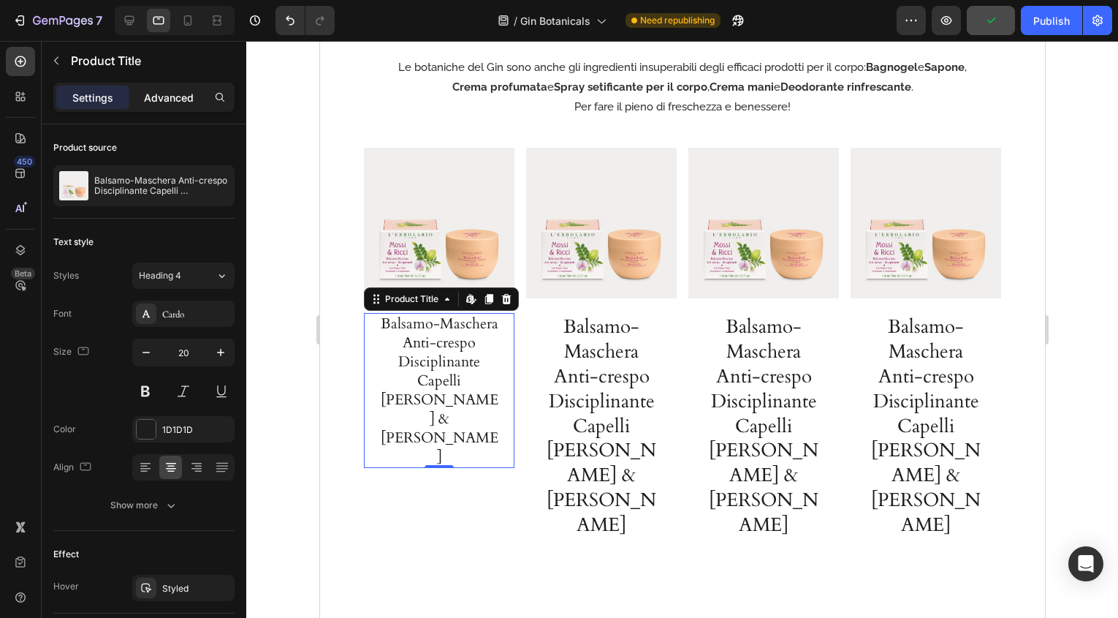
click at [176, 95] on p "Advanced" at bounding box center [169, 97] width 50 height 15
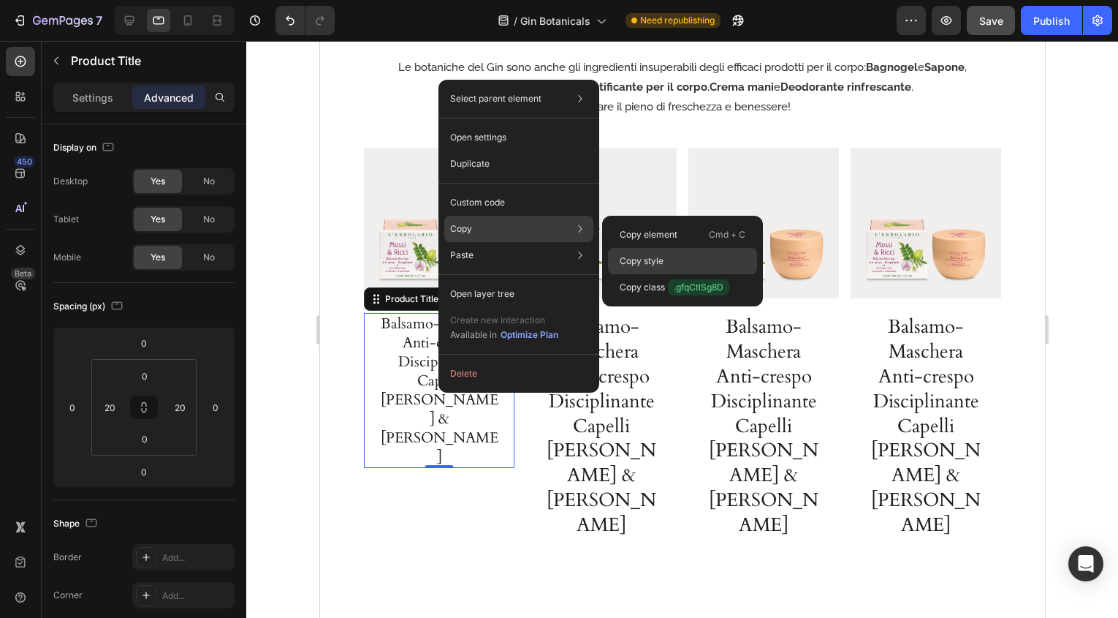
click at [639, 261] on p "Copy style" at bounding box center [642, 260] width 44 height 13
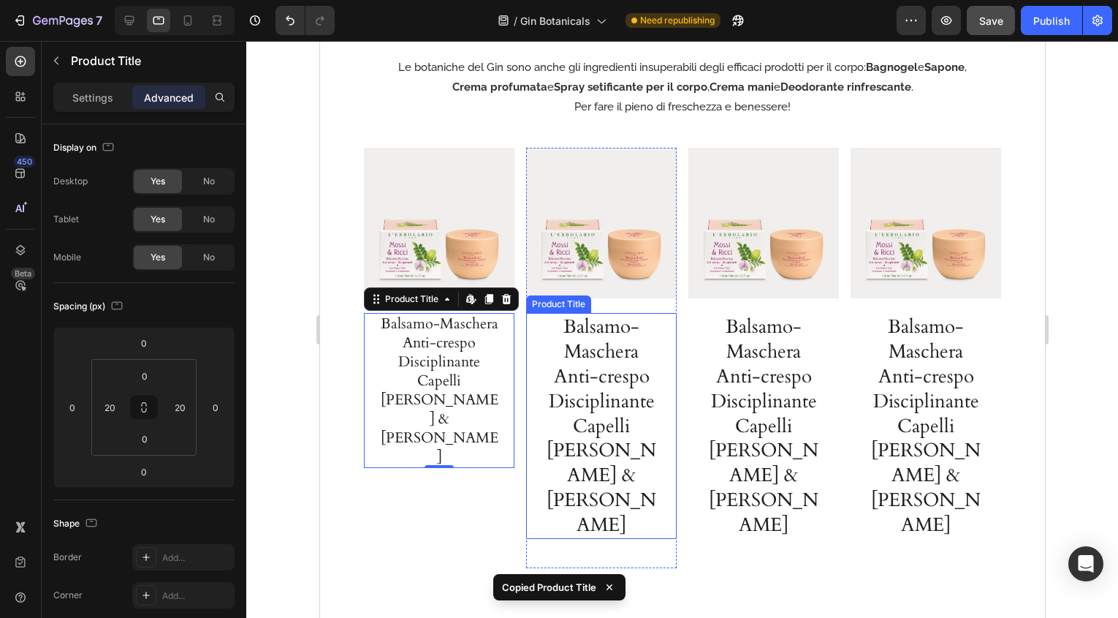
click at [624, 379] on h1 "Balsamo-Maschera Anti-crespo Disciplinante Capelli [PERSON_NAME] & [PERSON_NAME]" at bounding box center [600, 425] width 121 height 225
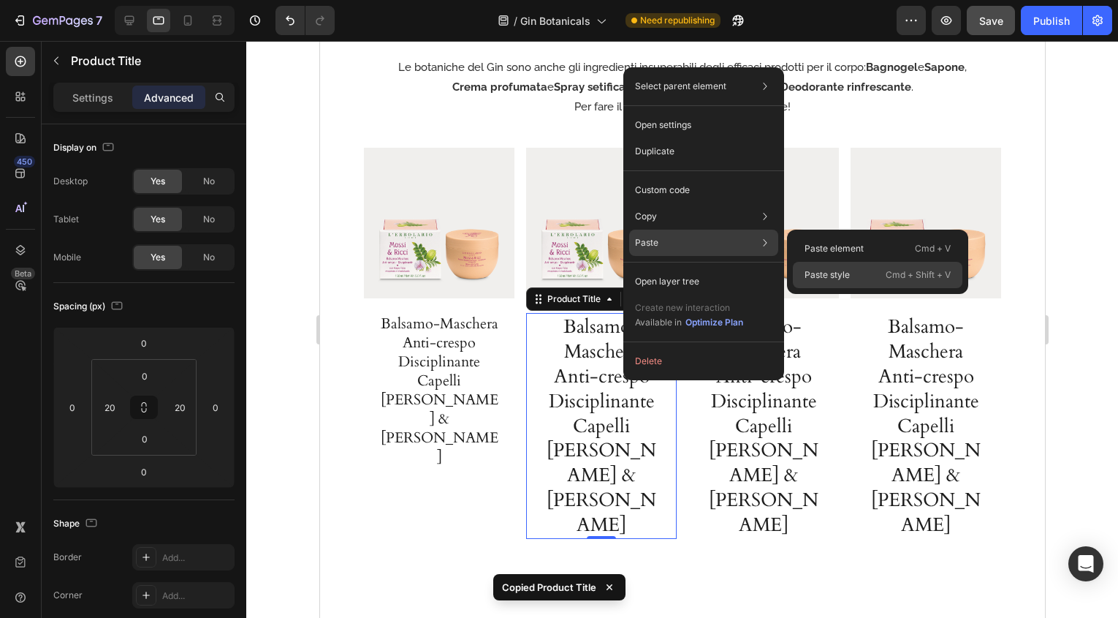
click at [827, 279] on p "Paste style" at bounding box center [827, 274] width 45 height 13
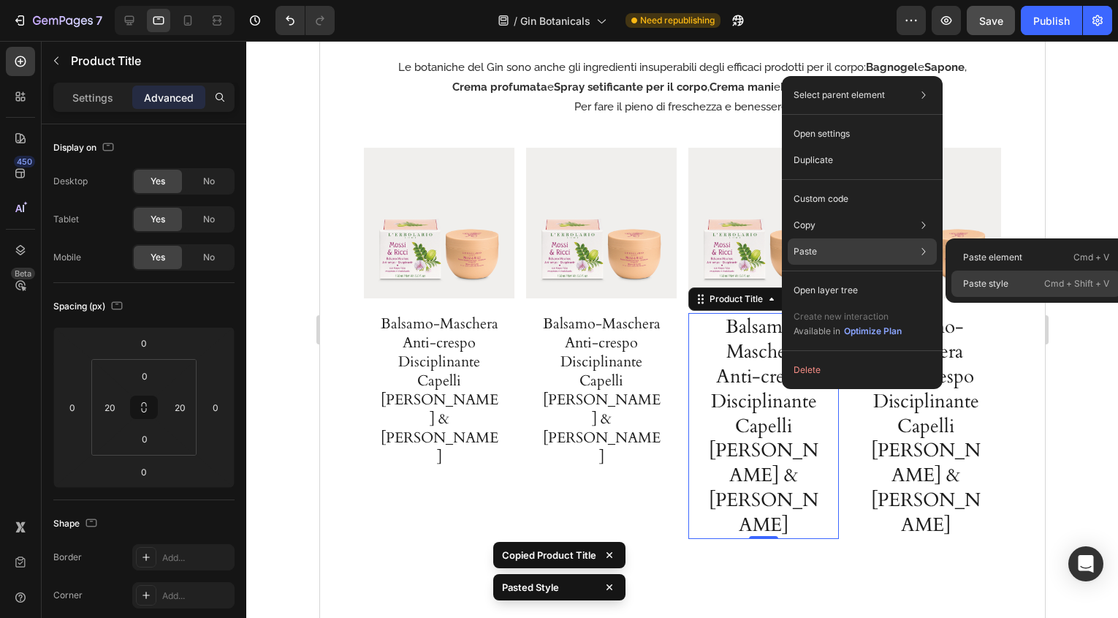
drag, startPoint x: 1028, startPoint y: 286, endPoint x: 660, endPoint y: 333, distance: 370.7
click at [1028, 286] on div "Paste style Cmd + Shift + V" at bounding box center [1037, 283] width 170 height 26
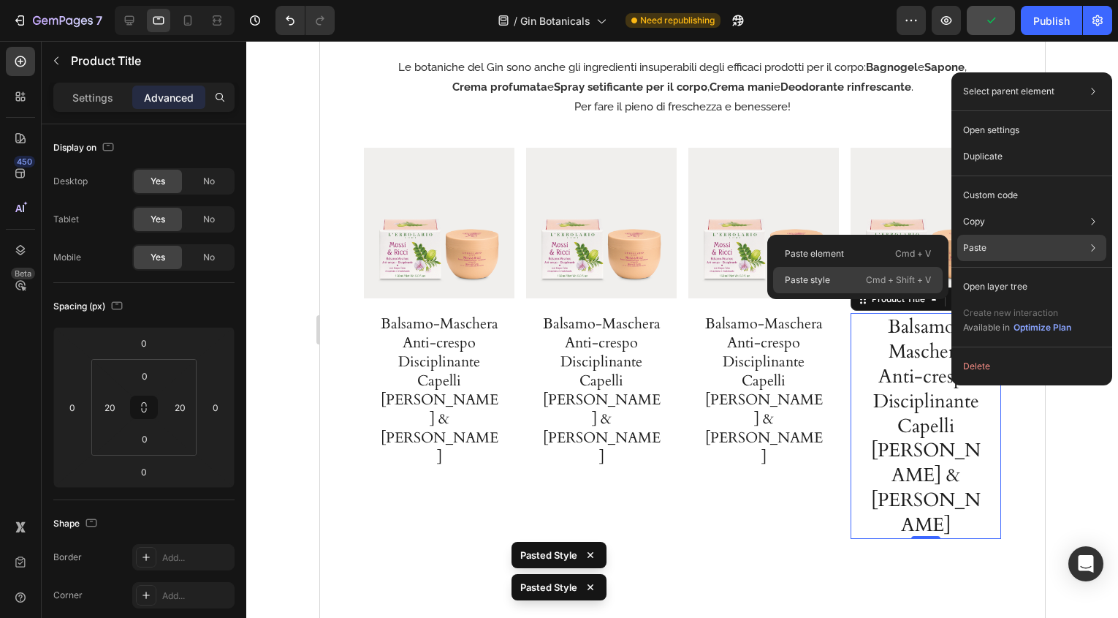
drag, startPoint x: 860, startPoint y: 284, endPoint x: 541, endPoint y: 244, distance: 321.2
click at [860, 284] on div "Paste style Cmd + Shift + V" at bounding box center [858, 280] width 170 height 26
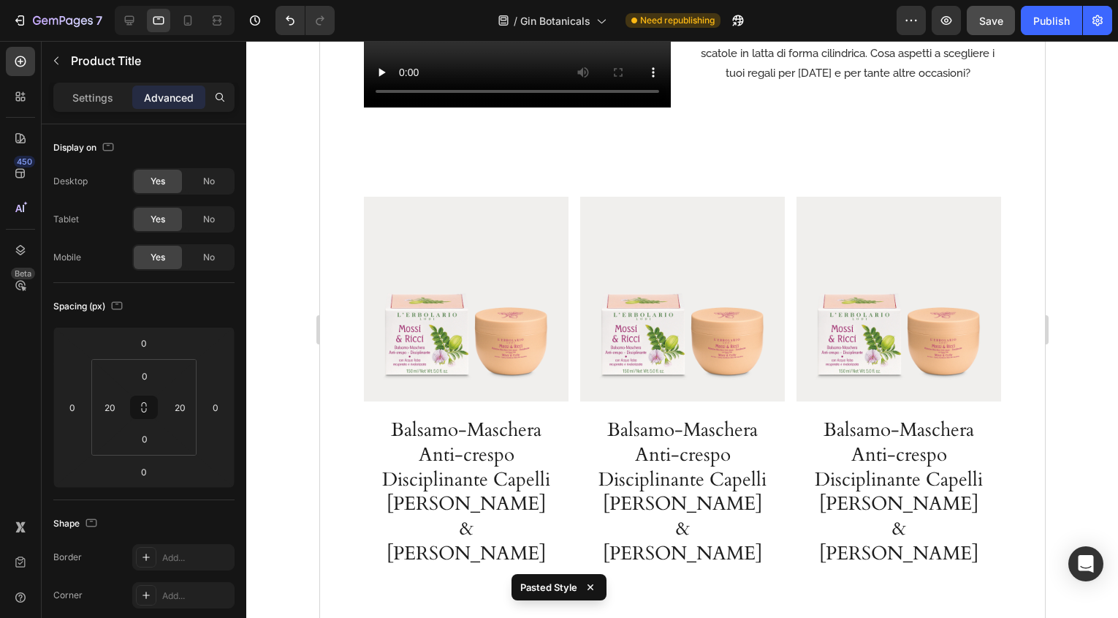
scroll to position [2502, 0]
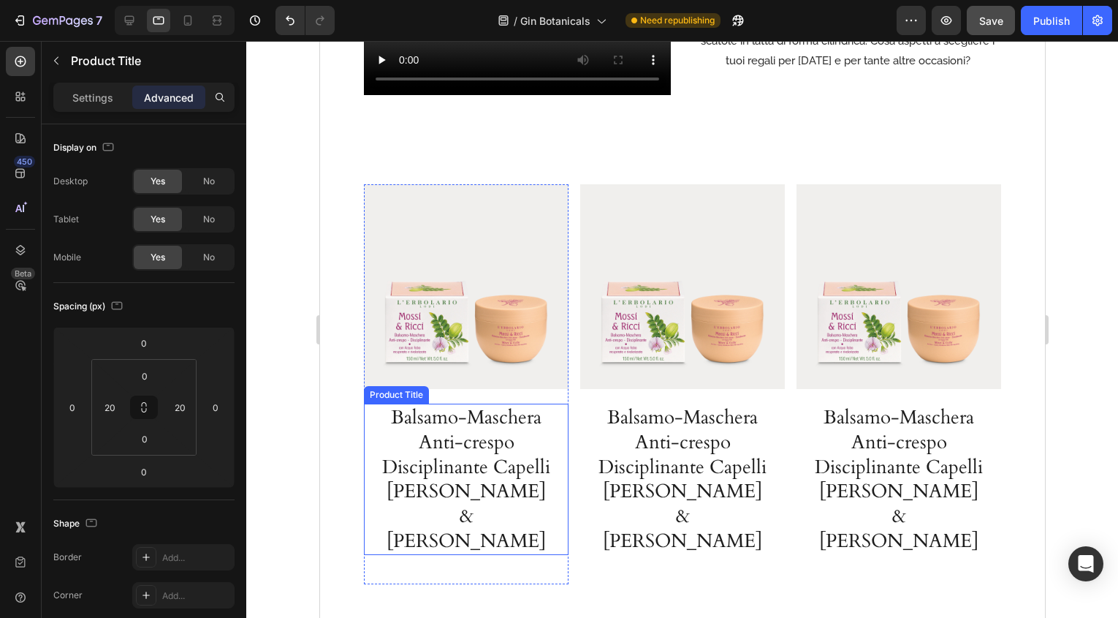
click at [501, 447] on h1 "Balsamo-Maschera Anti-crespo Disciplinante Capelli [PERSON_NAME] & [PERSON_NAME]" at bounding box center [465, 479] width 175 height 151
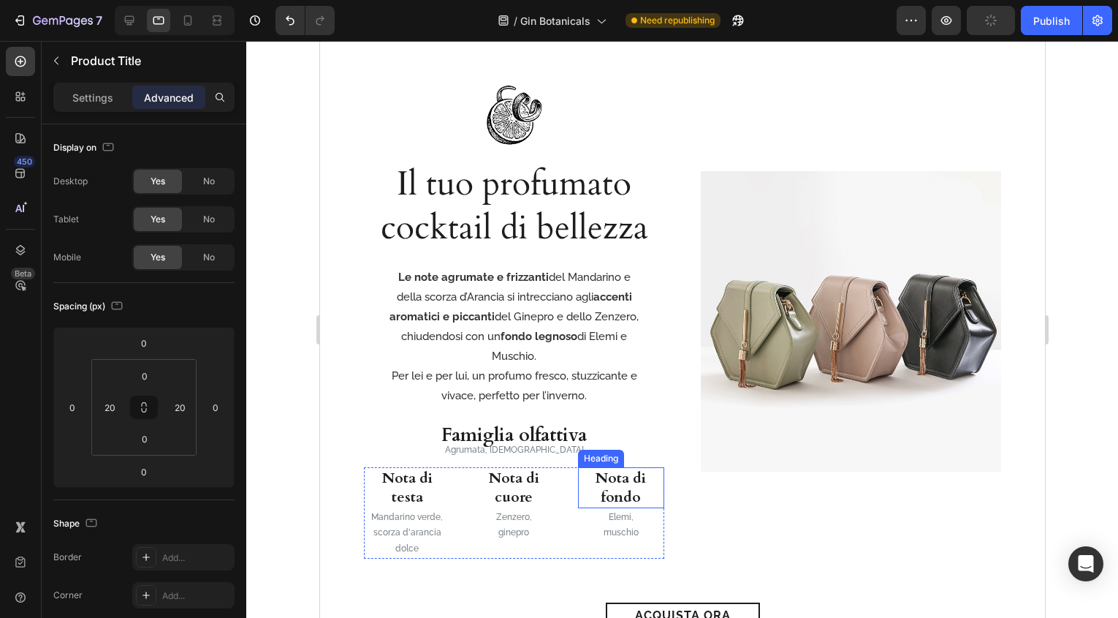
scroll to position [568, 0]
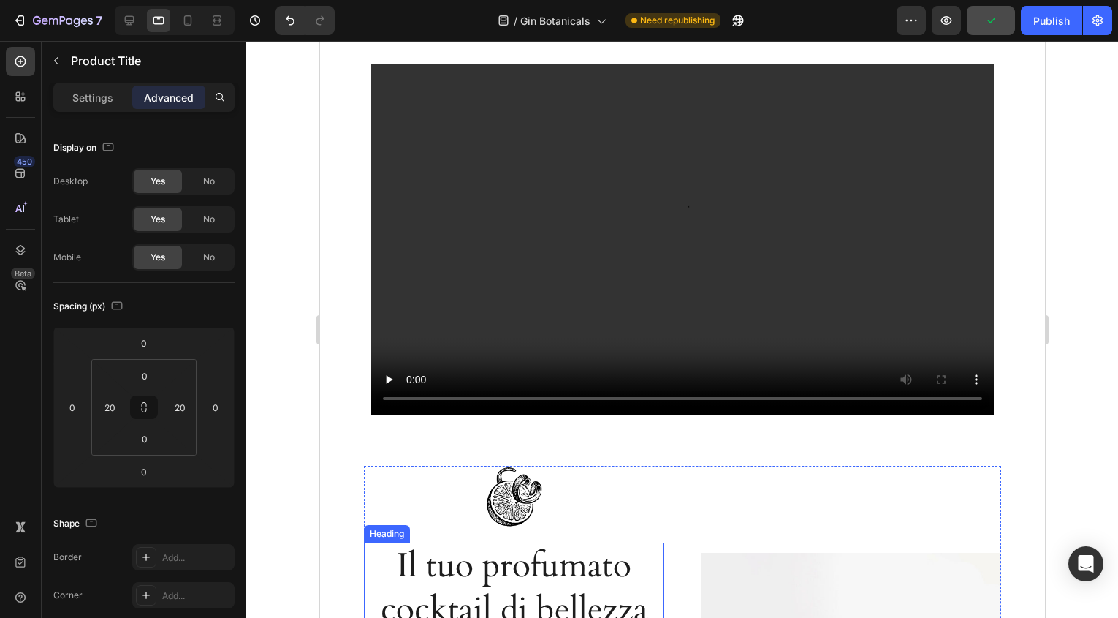
click at [499, 585] on h2 "Il tuo profumato cocktail di bellezza" at bounding box center [513, 587] width 300 height 91
click at [99, 99] on p "Settings" at bounding box center [92, 97] width 41 height 15
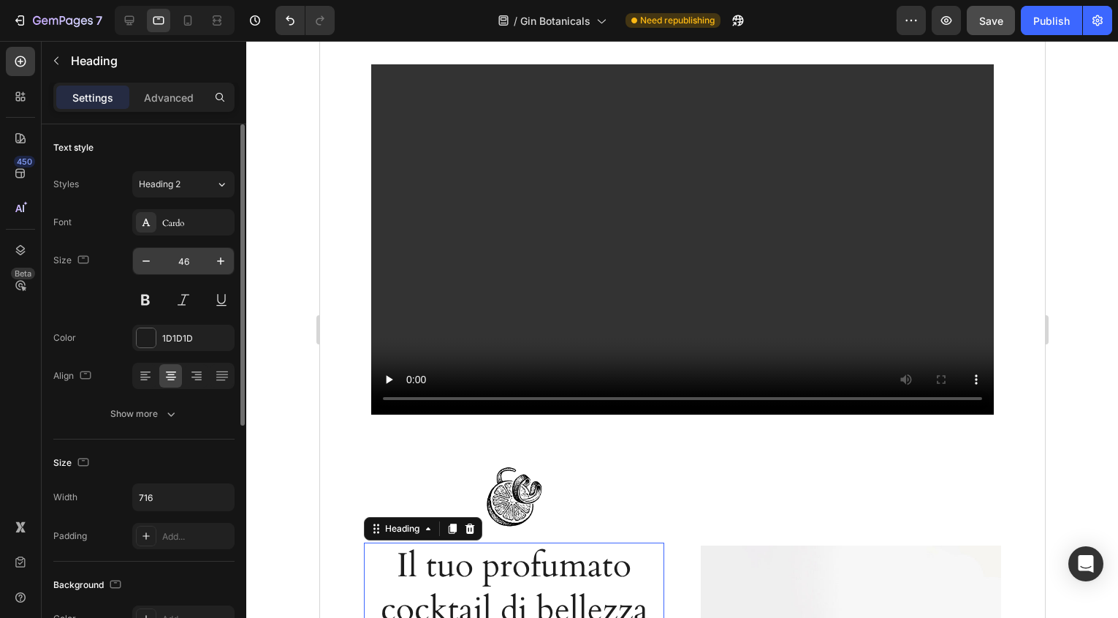
click at [194, 258] on input "46" at bounding box center [183, 261] width 48 height 26
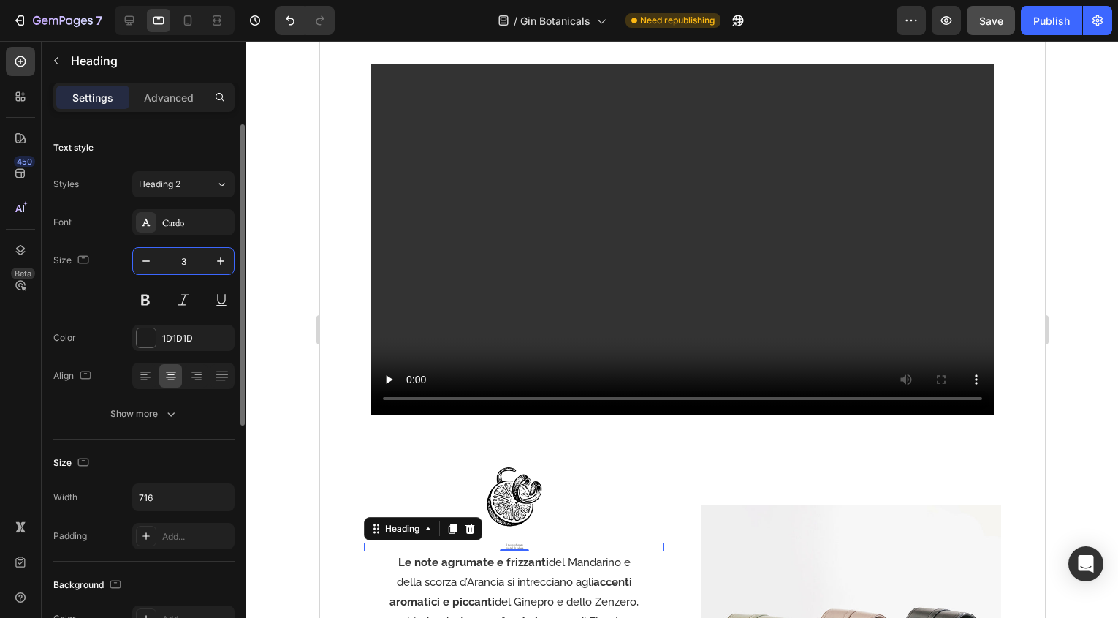
type input "36"
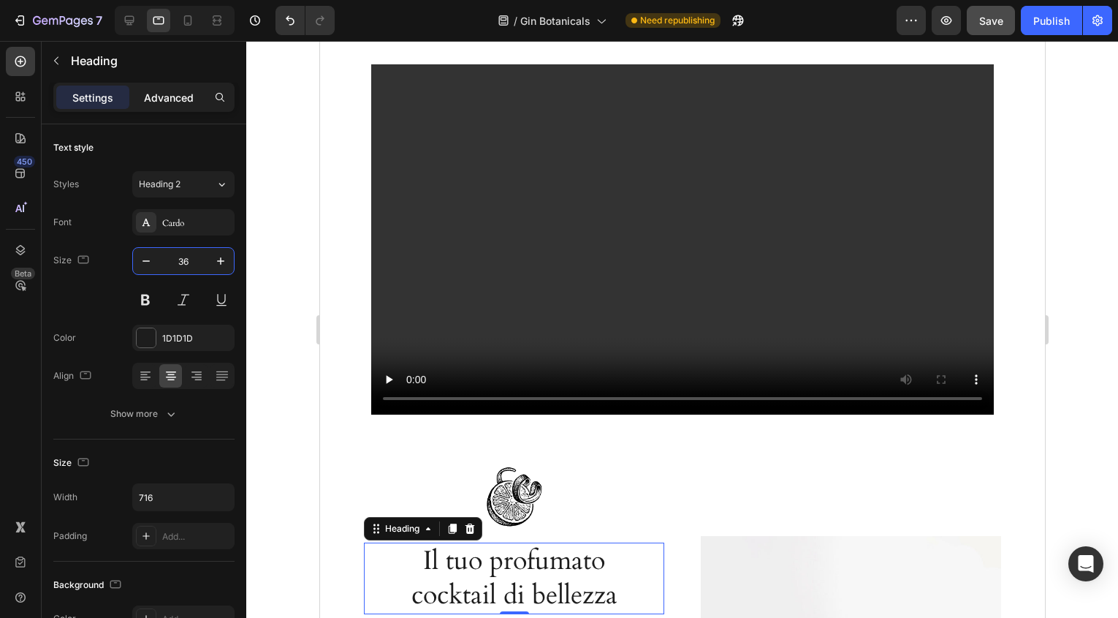
click at [170, 90] on p "Advanced" at bounding box center [169, 97] width 50 height 15
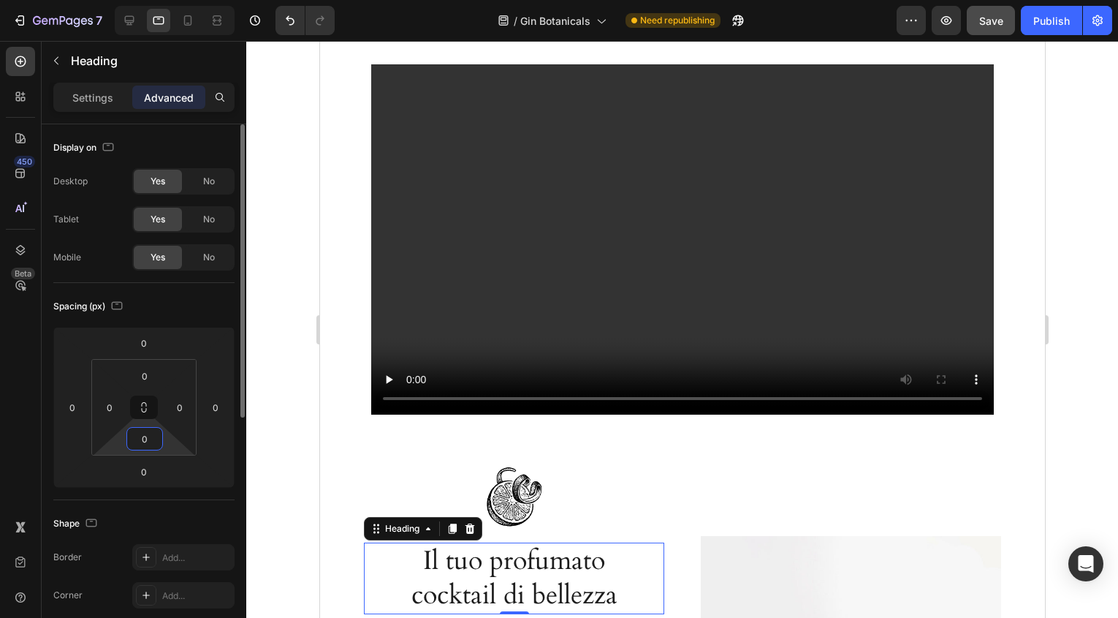
click at [150, 439] on input "0" at bounding box center [144, 439] width 29 height 22
type input "20"
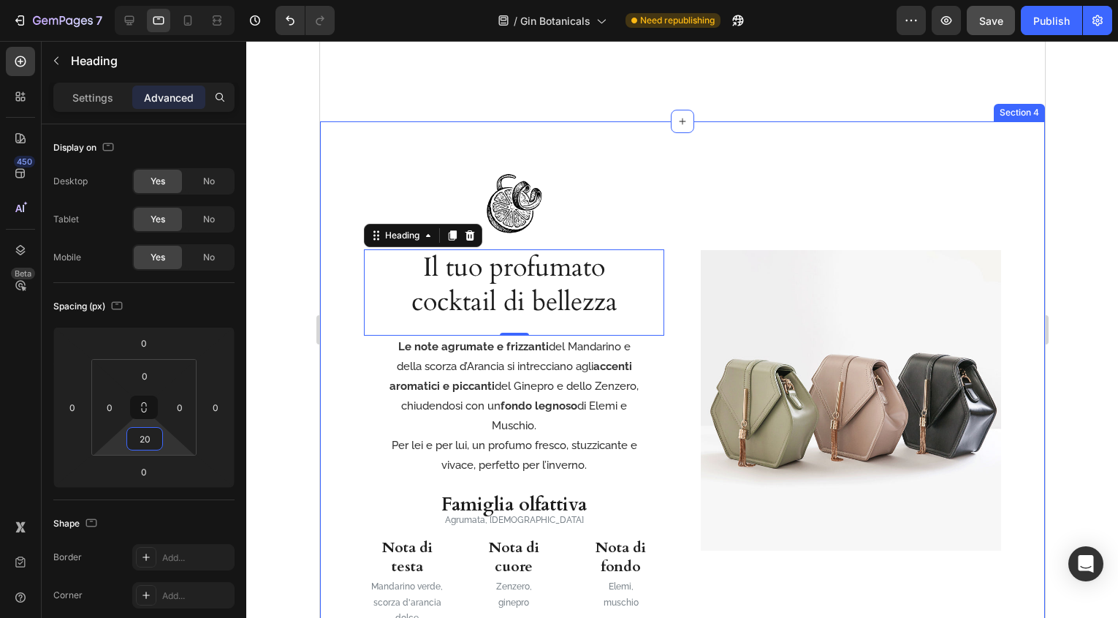
scroll to position [1016, 0]
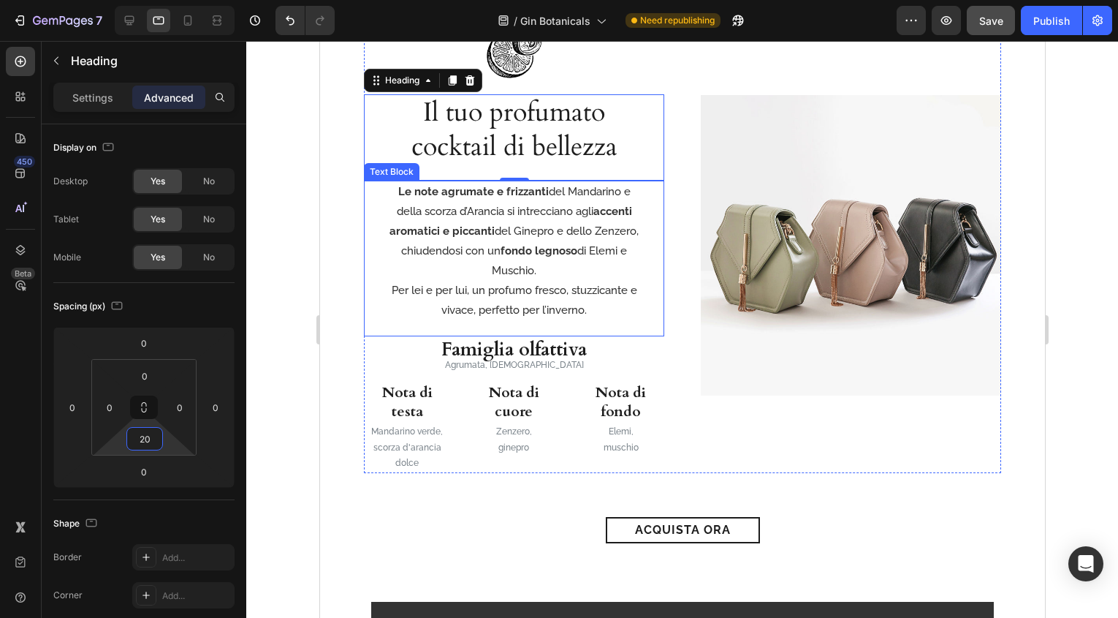
click at [537, 265] on p "Le note agrumate e frizzanti del Mandarino e della scorza d’Arancia si intrecci…" at bounding box center [514, 231] width 254 height 99
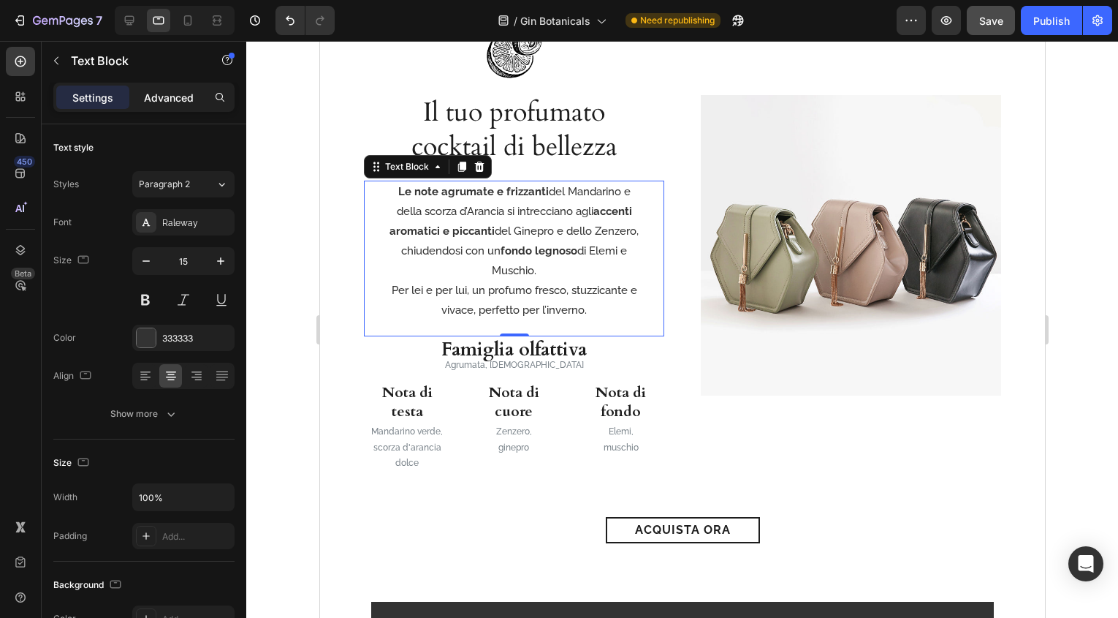
click at [165, 88] on div "Advanced" at bounding box center [168, 97] width 73 height 23
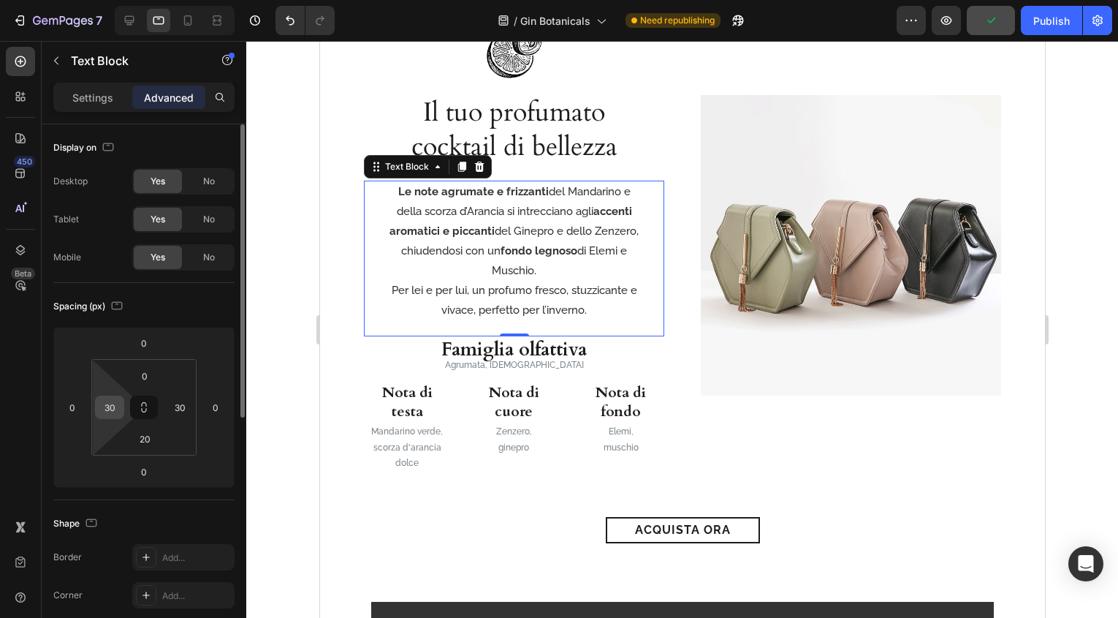
click at [110, 412] on input "30" at bounding box center [110, 407] width 22 height 22
type input "0"
click at [178, 405] on input "30" at bounding box center [180, 407] width 22 height 22
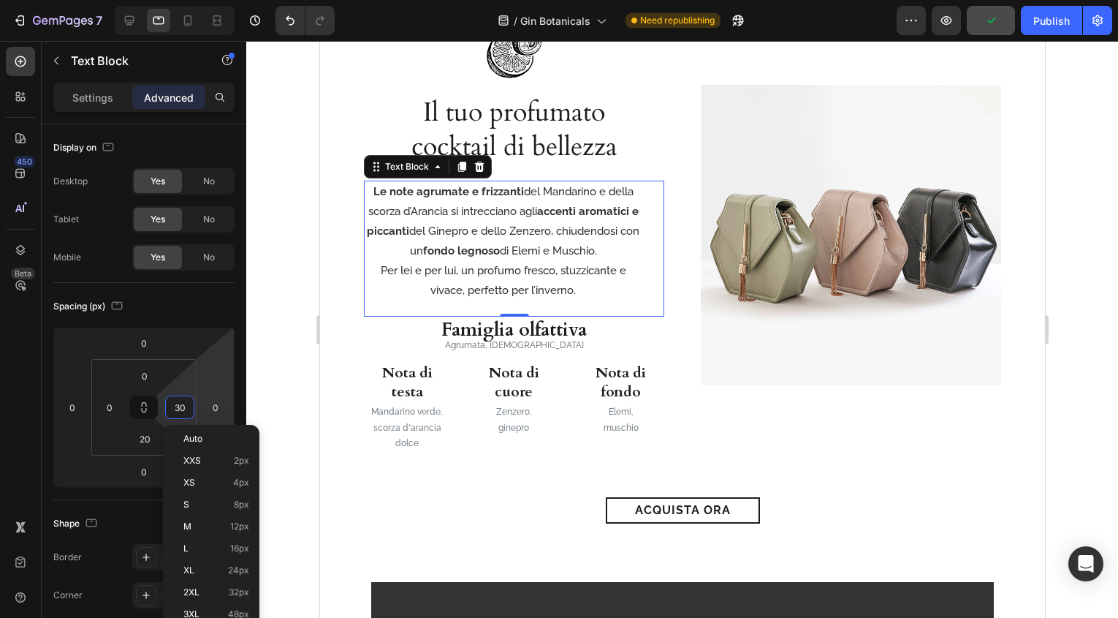
type input "0"
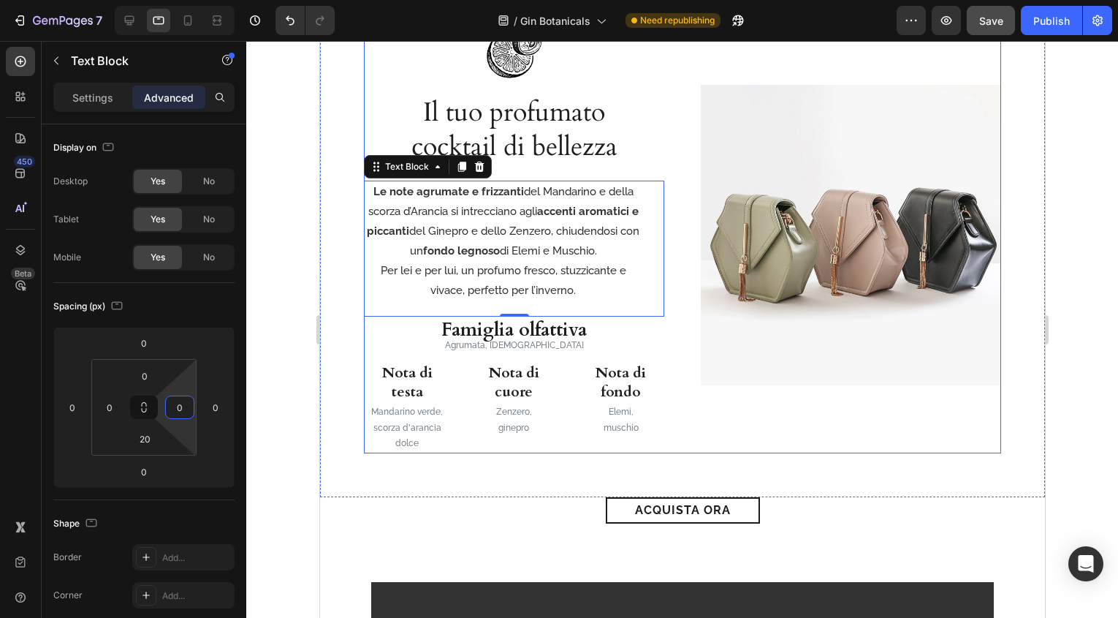
click at [875, 408] on div "Image" at bounding box center [850, 236] width 300 height 436
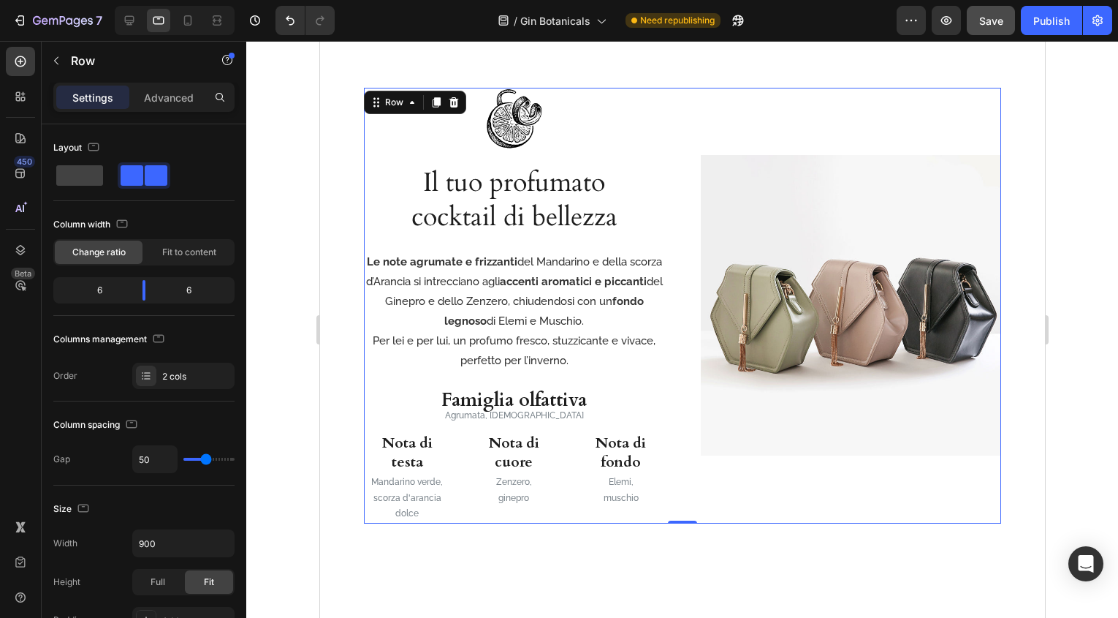
scroll to position [876, 0]
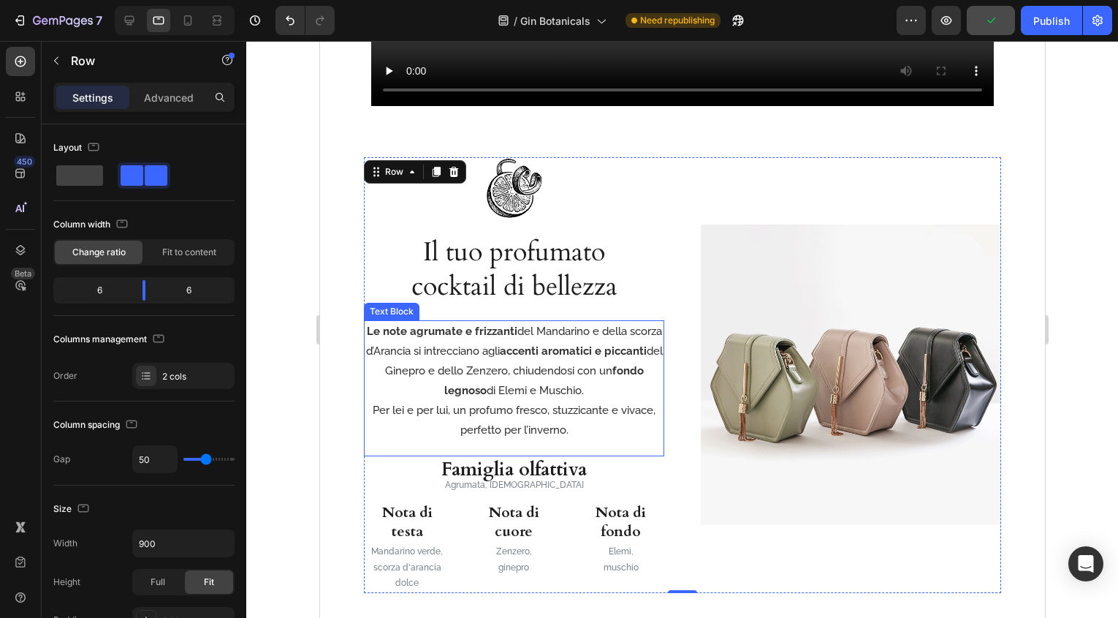
click at [385, 412] on p "Per lei e per lui, un profumo fresco, stuzzicante e vivace, perfetto per l’inve…" at bounding box center [514, 420] width 298 height 39
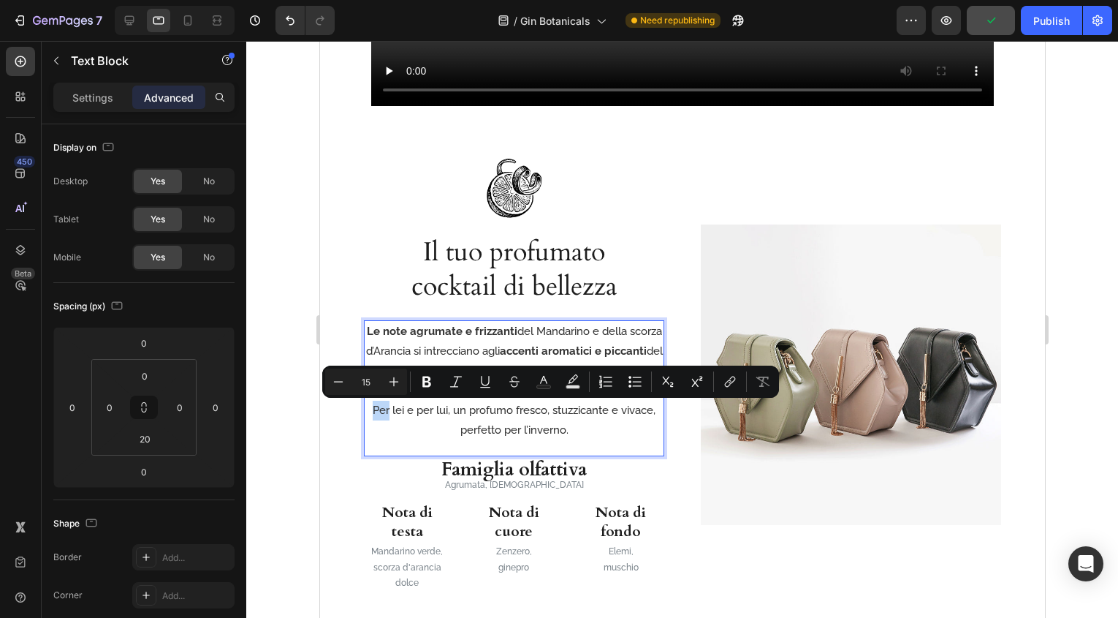
click at [372, 409] on p "Per lei e per lui, un profumo fresco, stuzzicante e vivace, perfetto per l’inve…" at bounding box center [514, 420] width 298 height 39
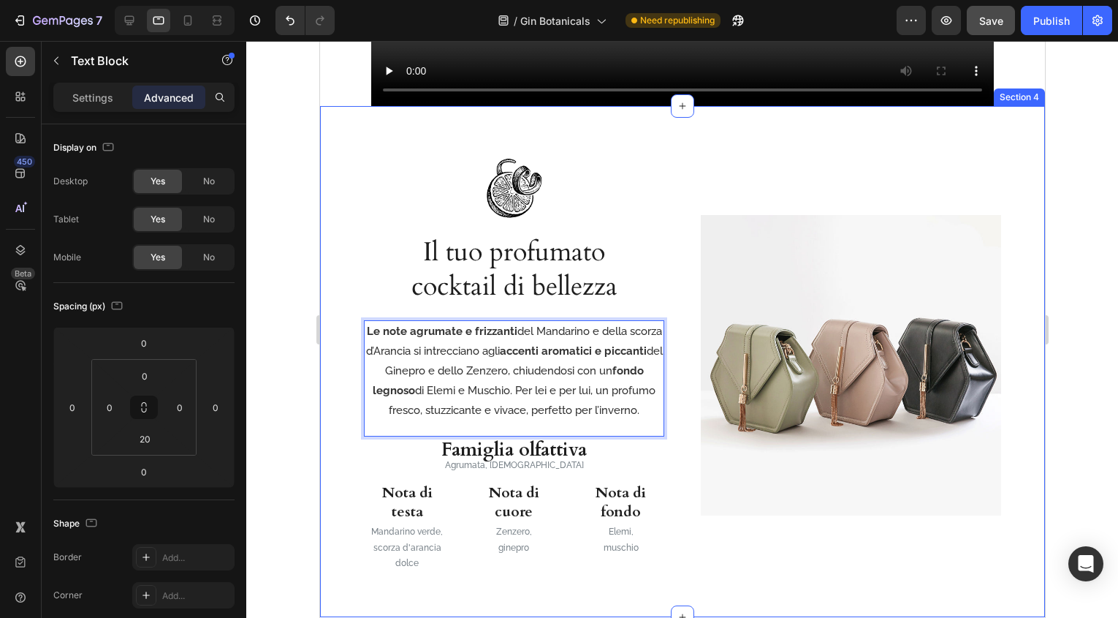
click at [1028, 387] on div "Image Il tuo profumato cocktail di bellezza Heading Le note agrumate e frizzant…" at bounding box center [681, 361] width 725 height 511
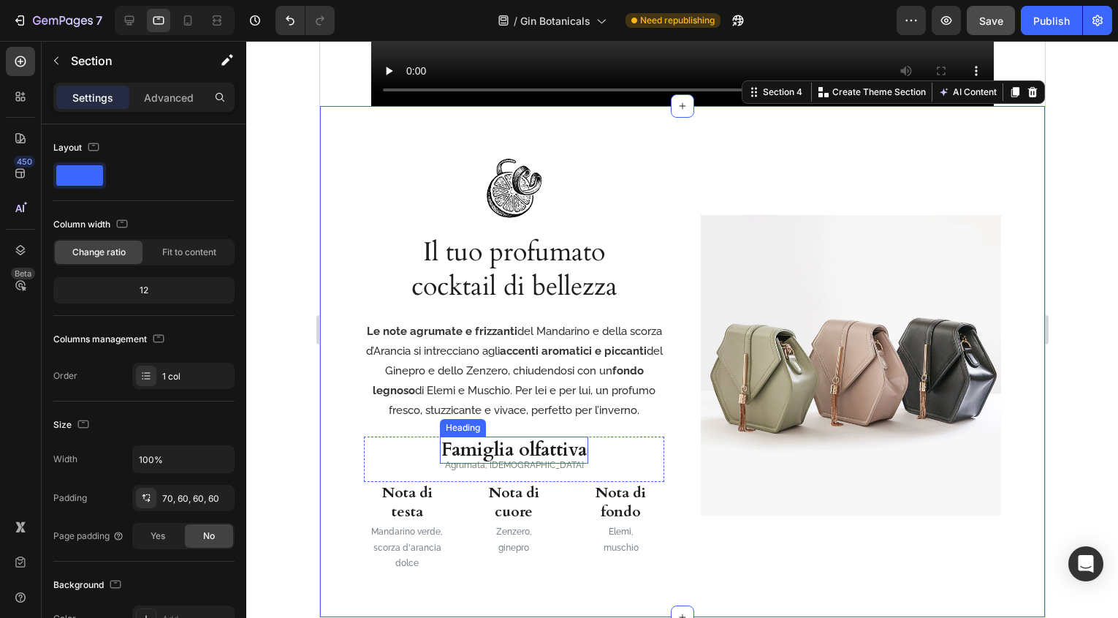
click at [564, 450] on h3 "Famiglia olfattiva" at bounding box center [513, 449] width 148 height 27
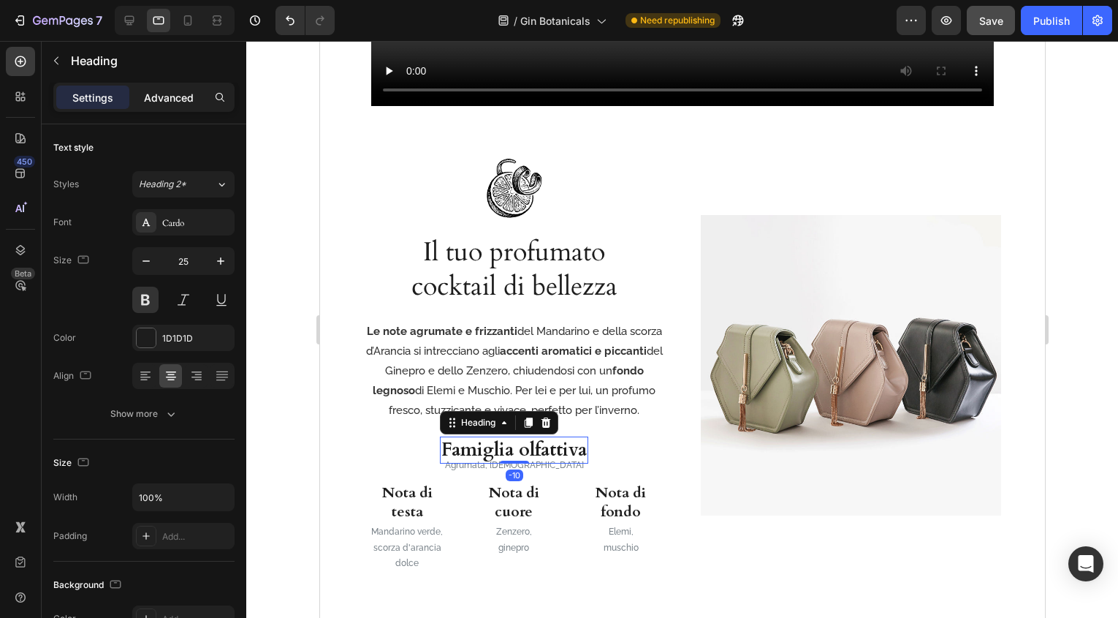
click at [176, 94] on p "Advanced" at bounding box center [169, 97] width 50 height 15
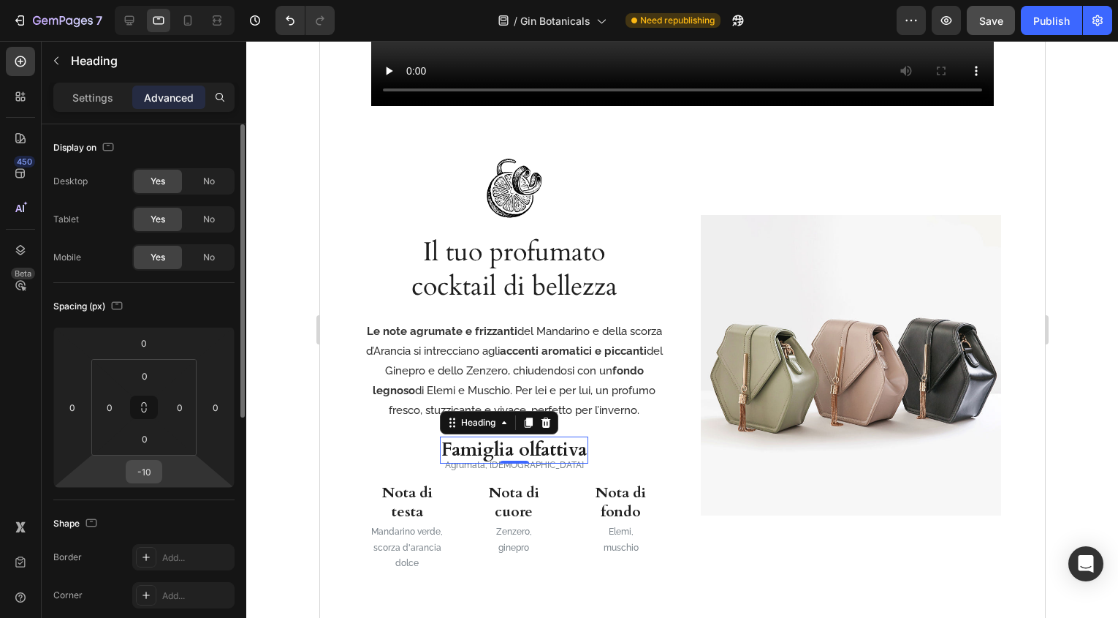
click at [150, 473] on input "-10" at bounding box center [143, 472] width 29 height 22
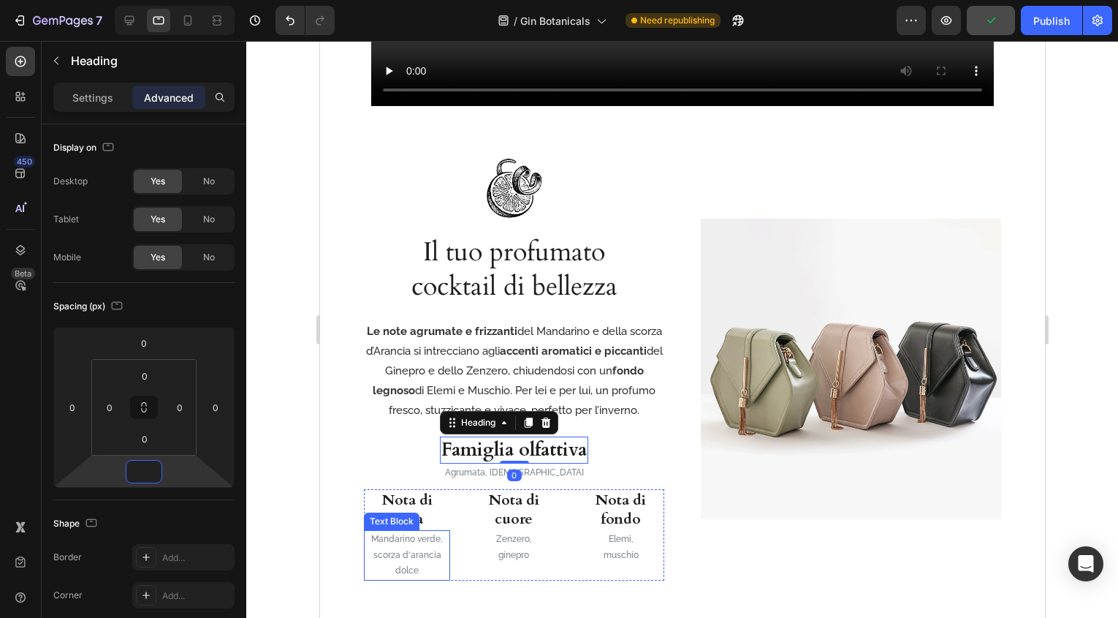
click at [404, 558] on p "scorza d'arancia dolce" at bounding box center [406, 563] width 83 height 31
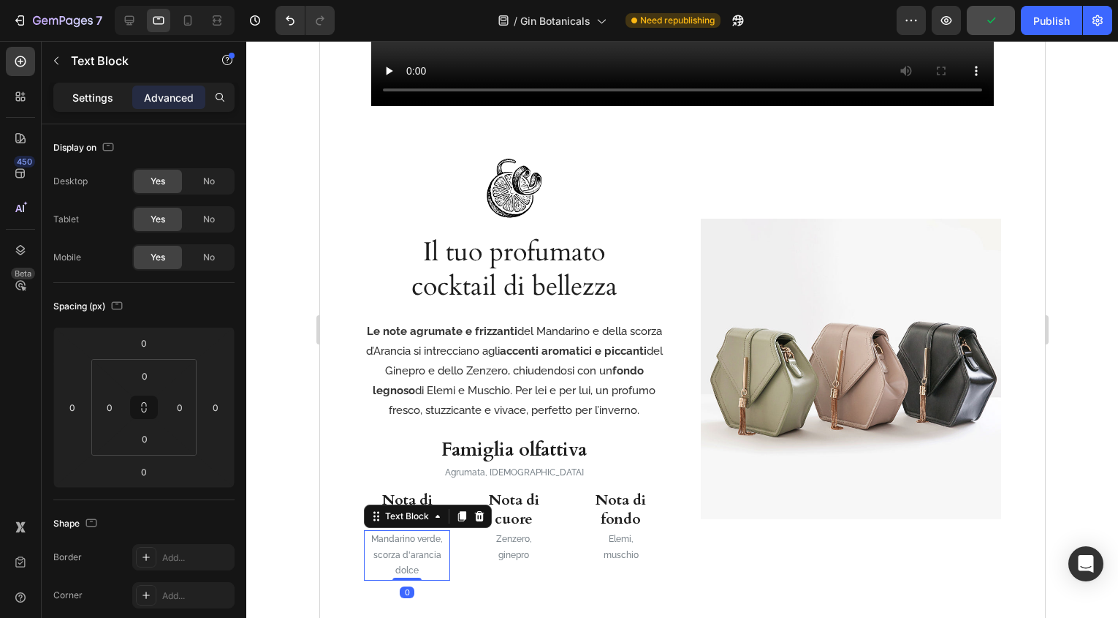
click at [96, 101] on p "Settings" at bounding box center [92, 97] width 41 height 15
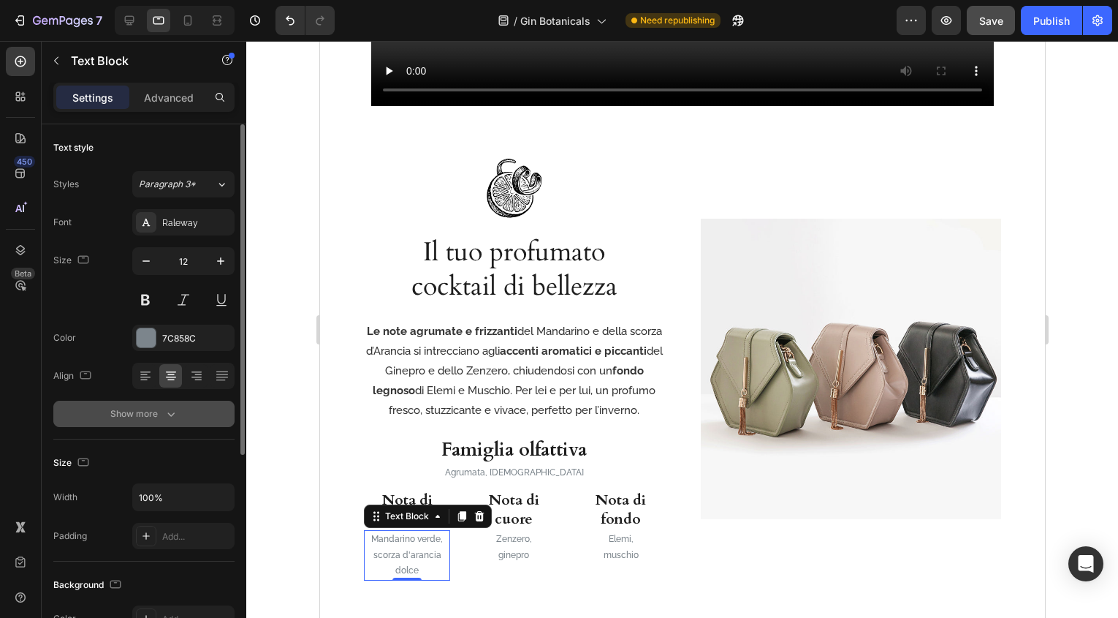
click at [178, 425] on button "Show more" at bounding box center [143, 414] width 181 height 26
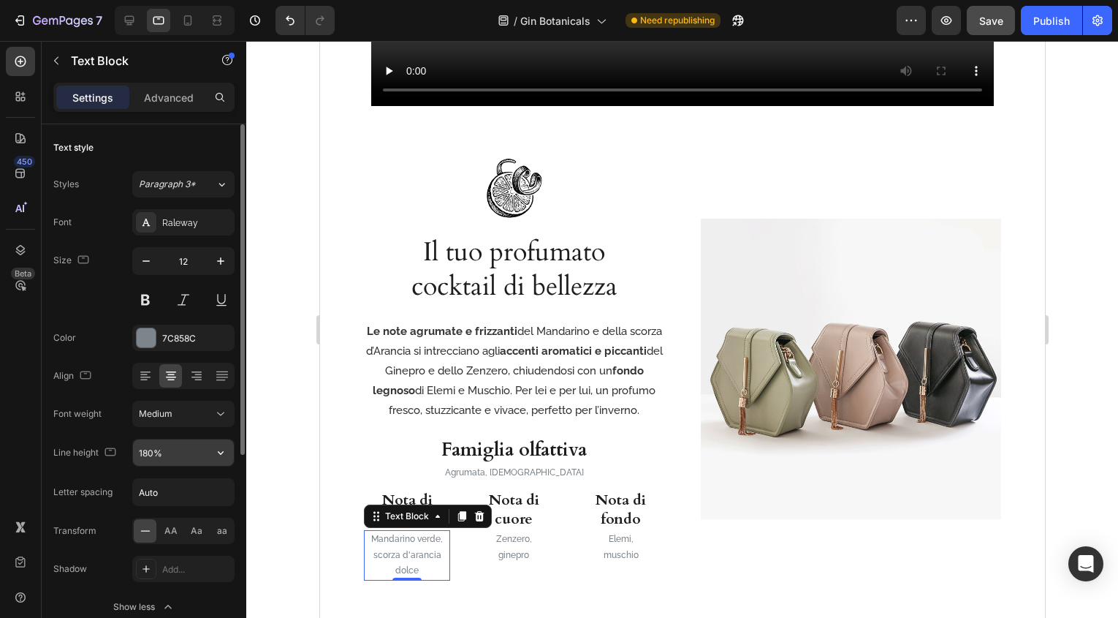
click at [148, 452] on input "180%" at bounding box center [183, 452] width 101 height 26
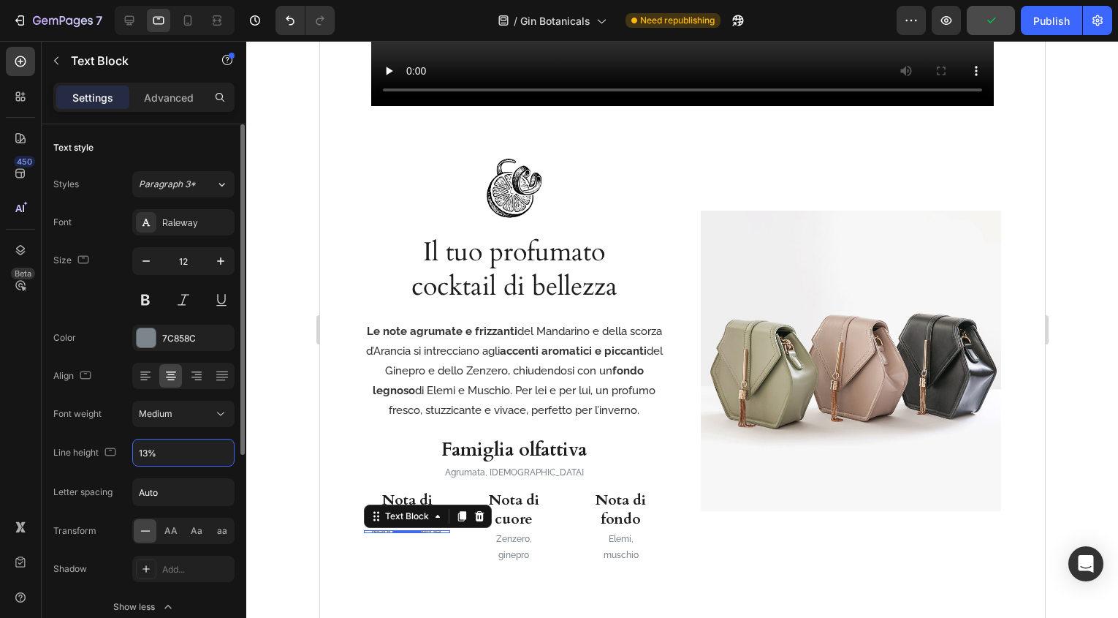
type input "130%"
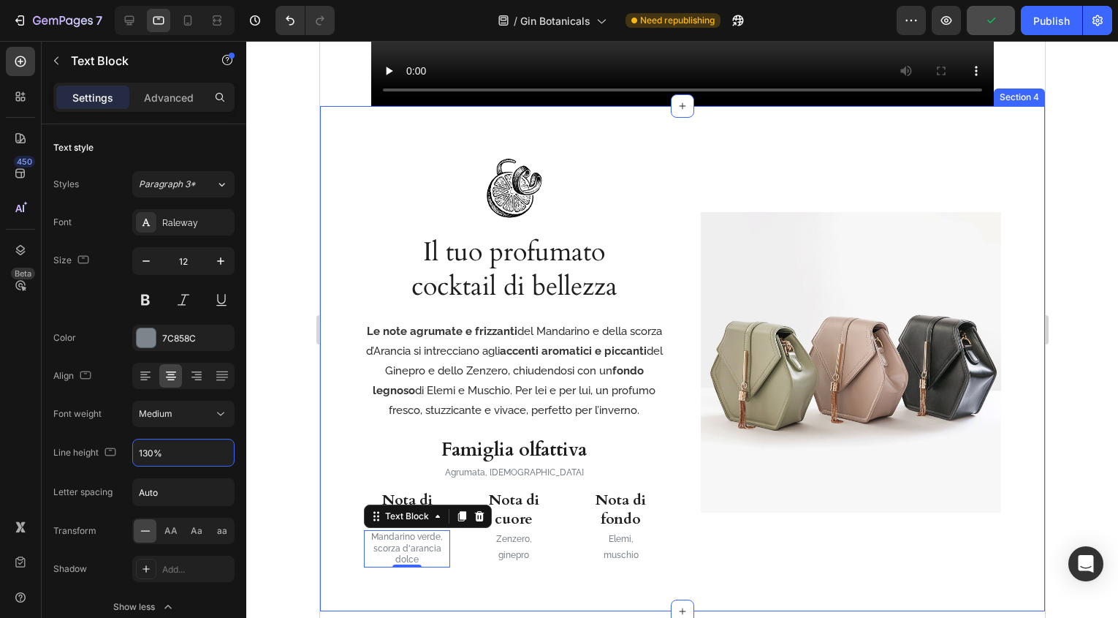
click at [327, 477] on div "Image Il tuo profumato cocktail di bellezza Heading Le note agrumate e frizzant…" at bounding box center [681, 358] width 725 height 505
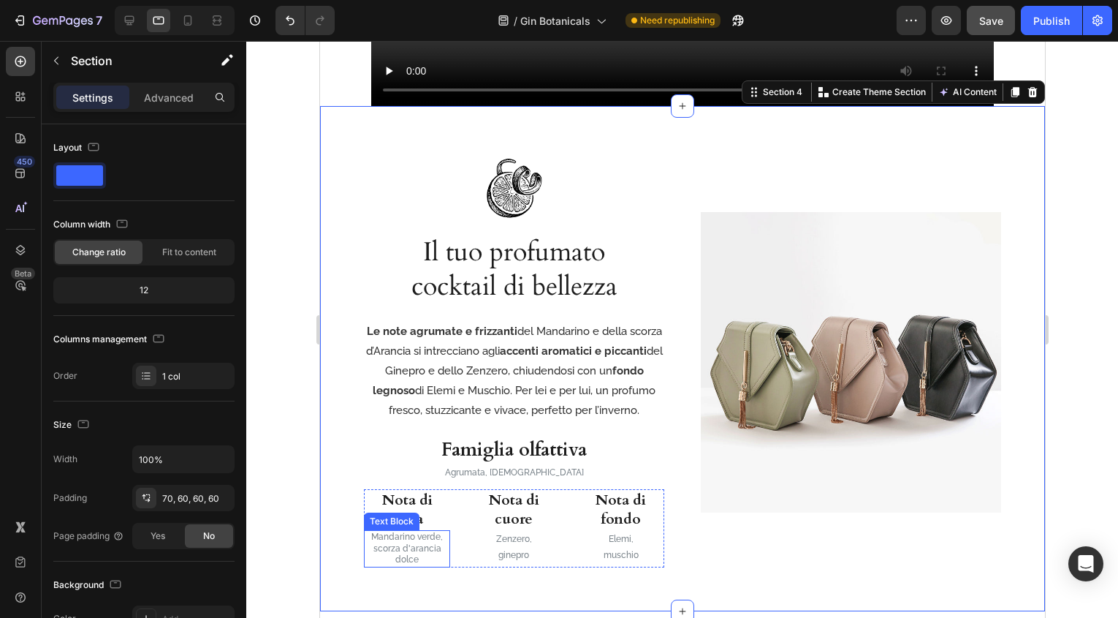
click at [426, 550] on p "scorza d'arancia dolce" at bounding box center [406, 554] width 83 height 23
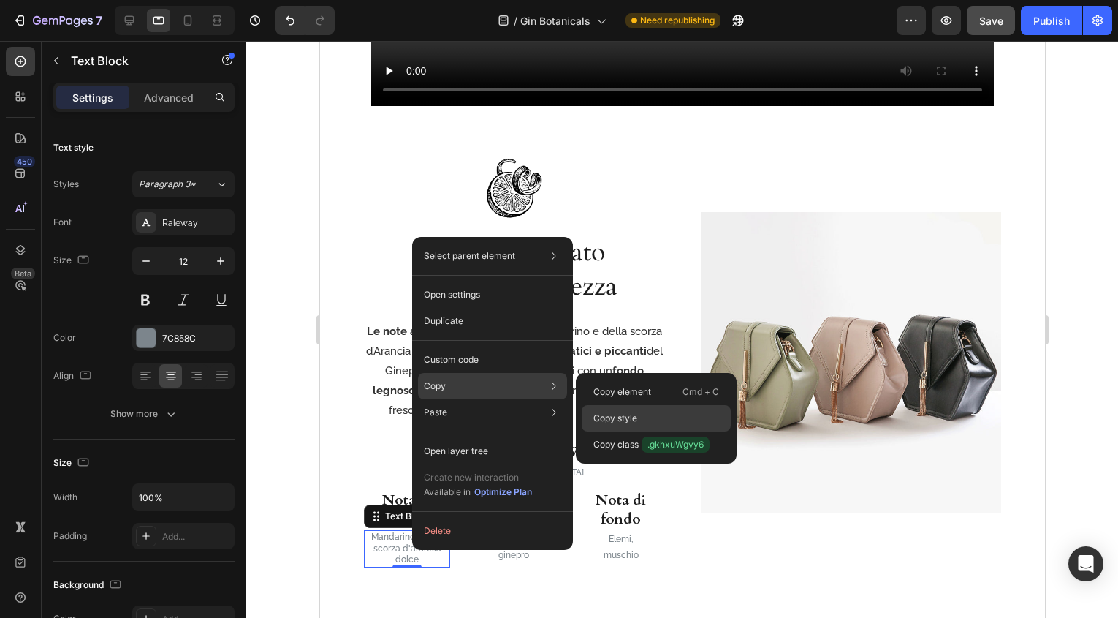
drag, startPoint x: 658, startPoint y: 413, endPoint x: 230, endPoint y: 488, distance: 434.9
click at [658, 431] on div "Copy style" at bounding box center [656, 444] width 149 height 26
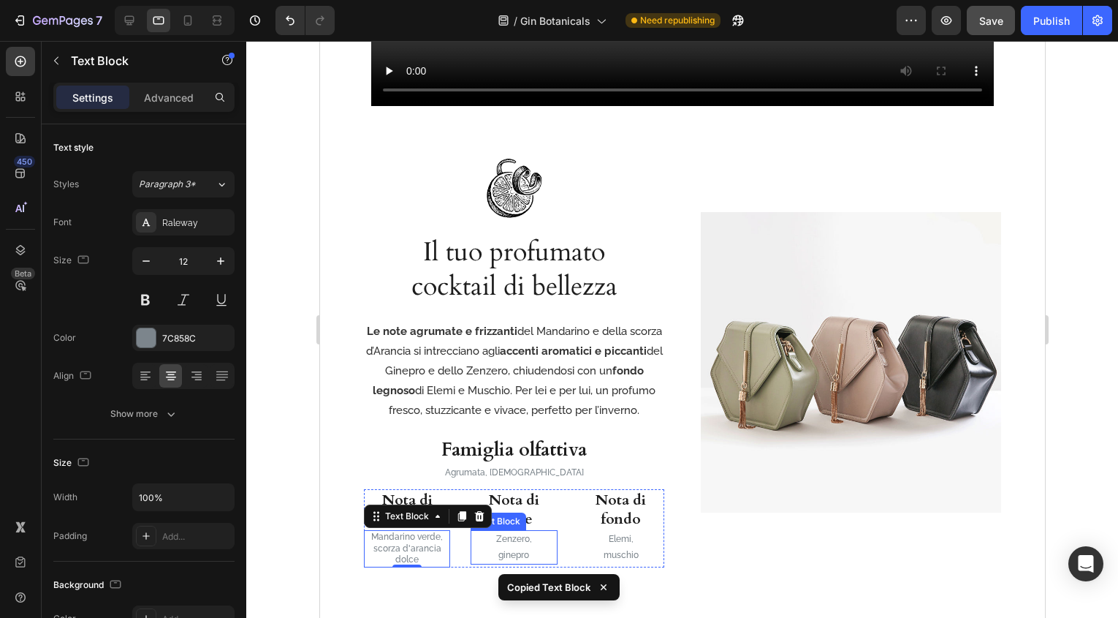
click at [518, 548] on p "ginepro" at bounding box center [512, 556] width 83 height 16
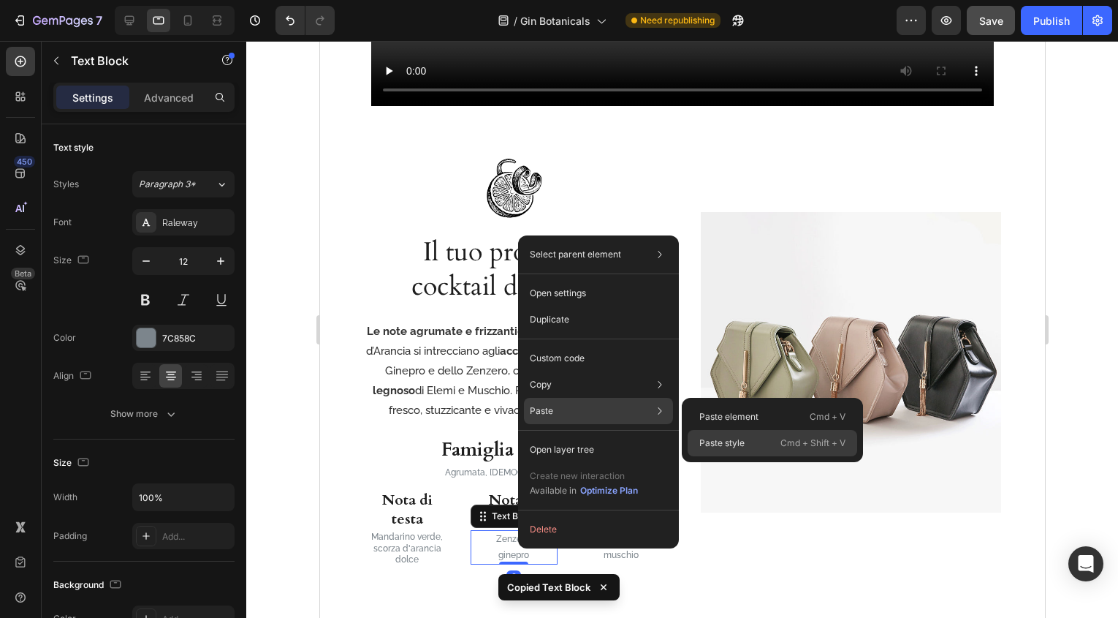
drag, startPoint x: 357, startPoint y: 481, endPoint x: 757, endPoint y: 442, distance: 402.5
click at [757, 442] on div "Paste style Cmd + Shift + V" at bounding box center [773, 443] width 170 height 26
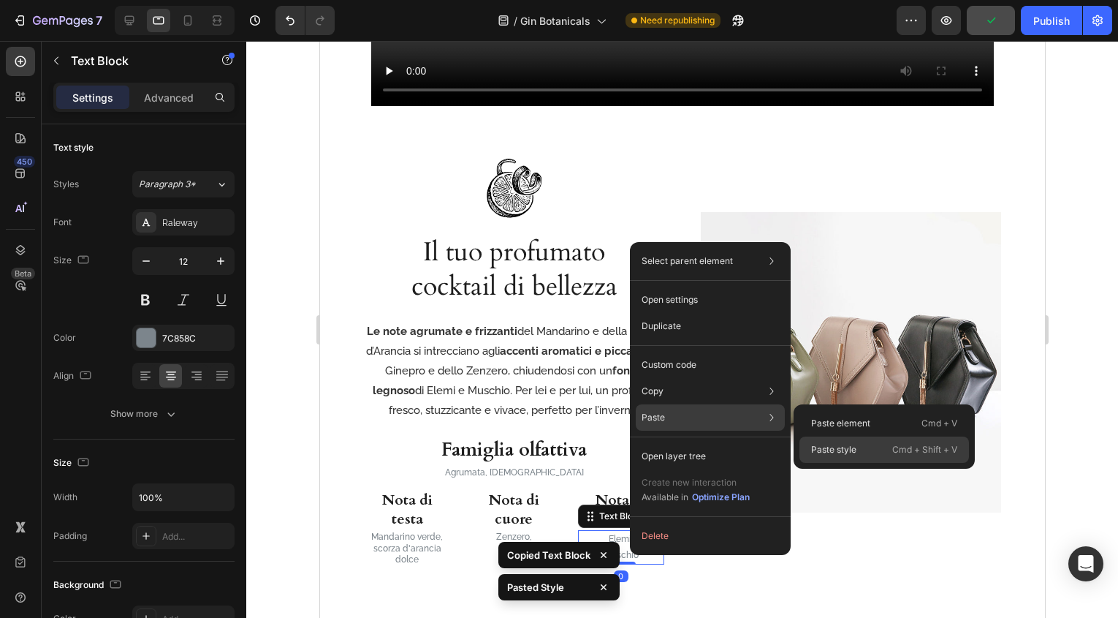
click at [841, 449] on p "Paste style" at bounding box center [833, 449] width 45 height 13
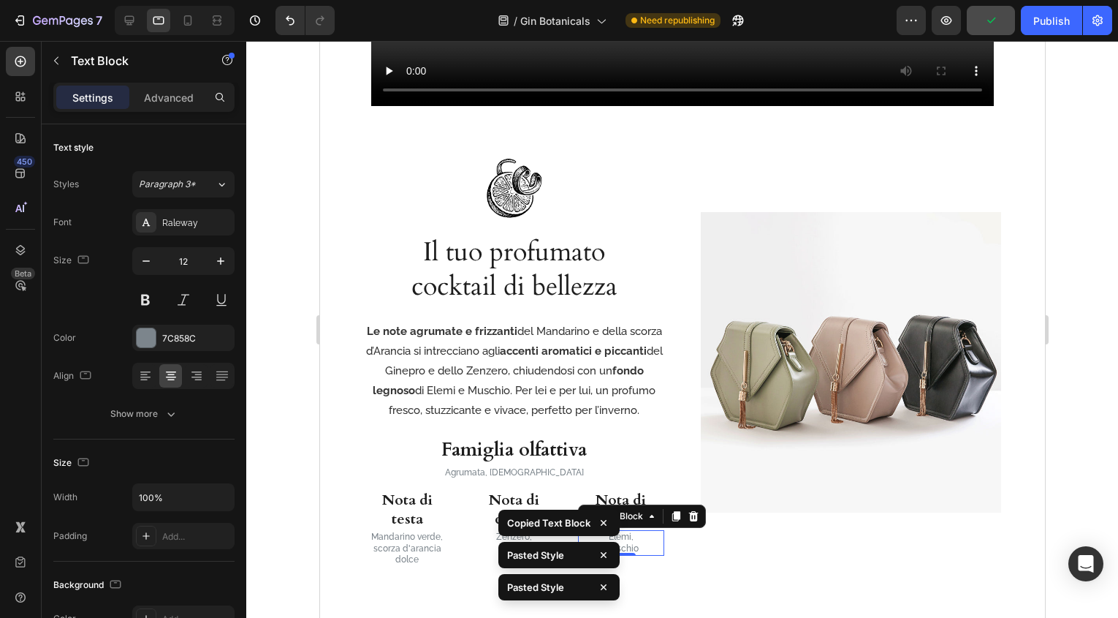
click at [1075, 475] on div at bounding box center [682, 329] width 872 height 577
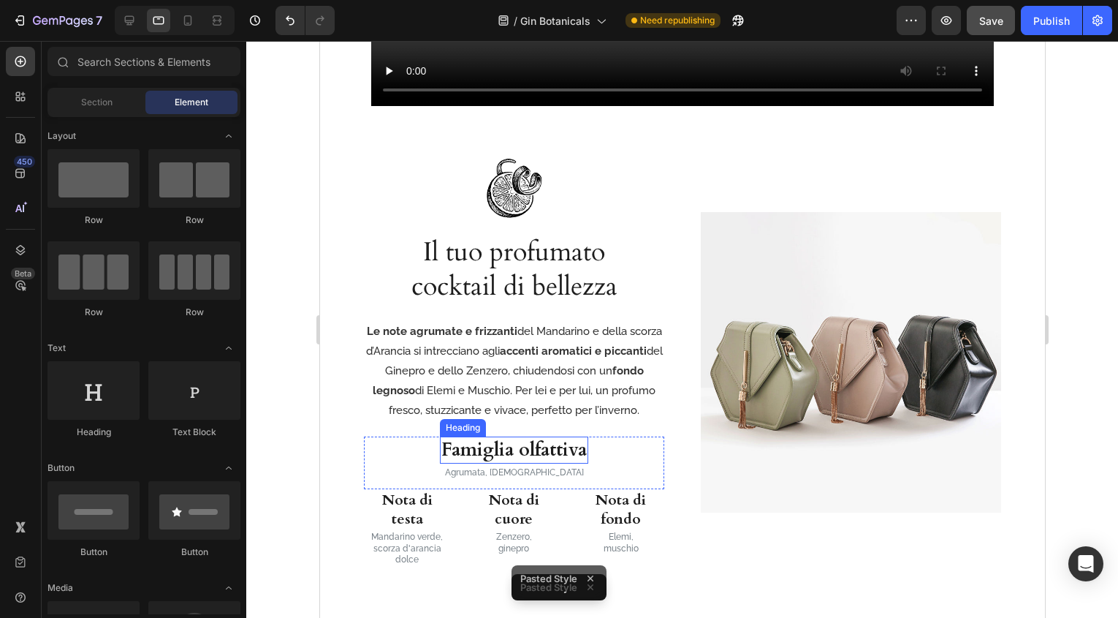
click at [547, 452] on h3 "Famiglia olfattiva" at bounding box center [513, 449] width 148 height 27
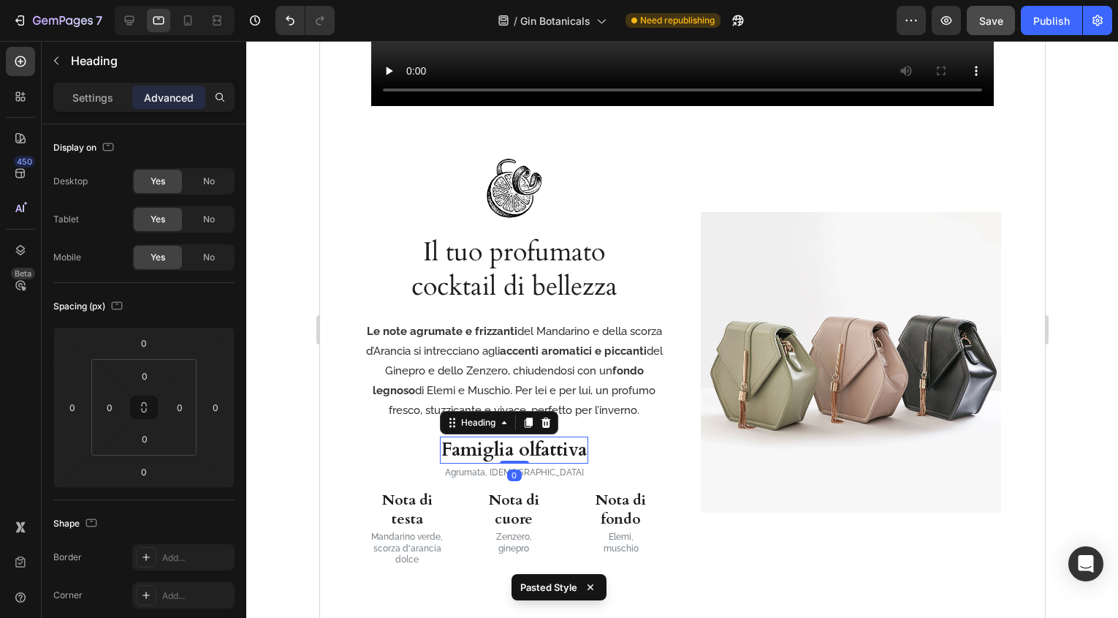
click at [1058, 457] on div at bounding box center [682, 329] width 872 height 577
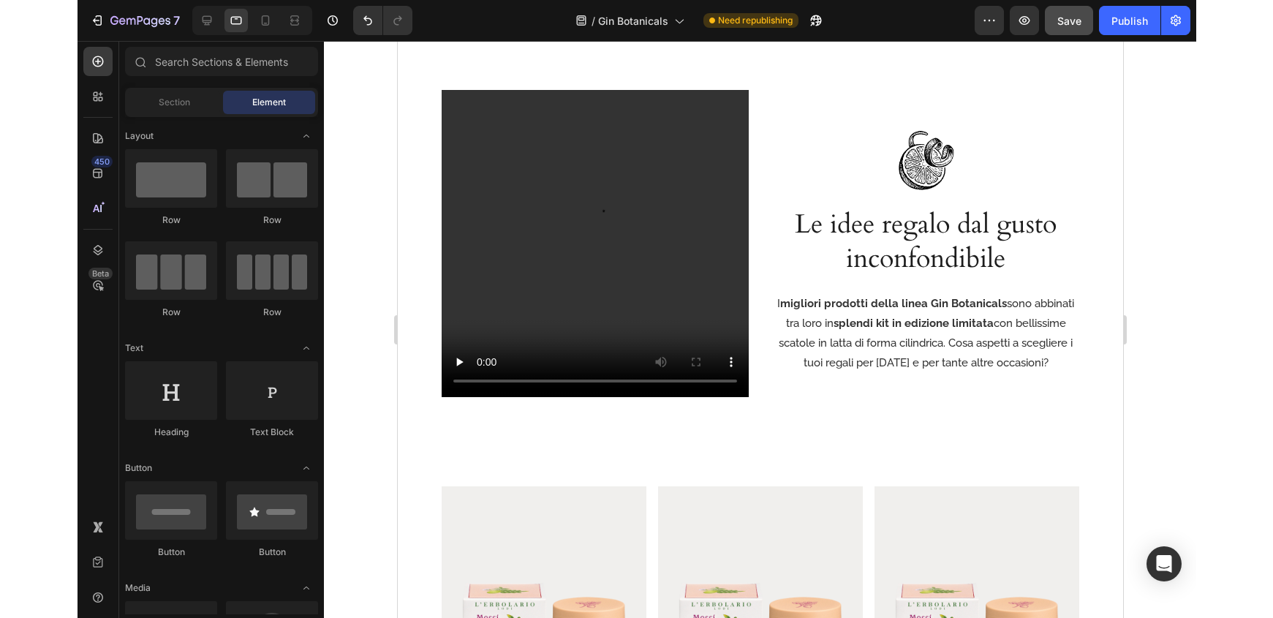
scroll to position [2327, 0]
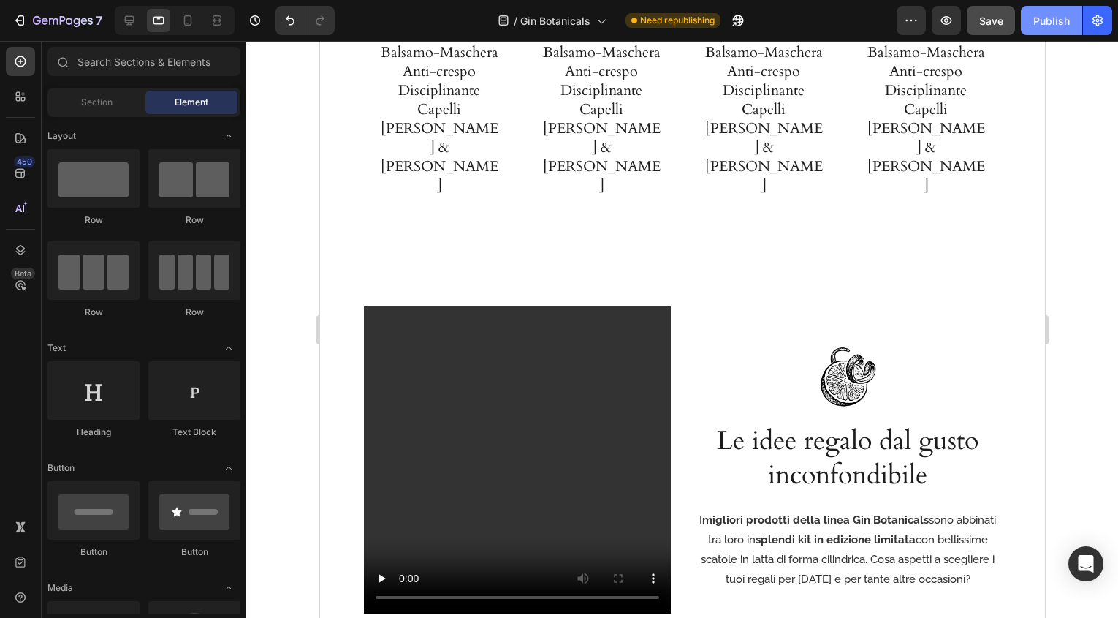
click at [1031, 23] on button "Publish" at bounding box center [1051, 20] width 61 height 29
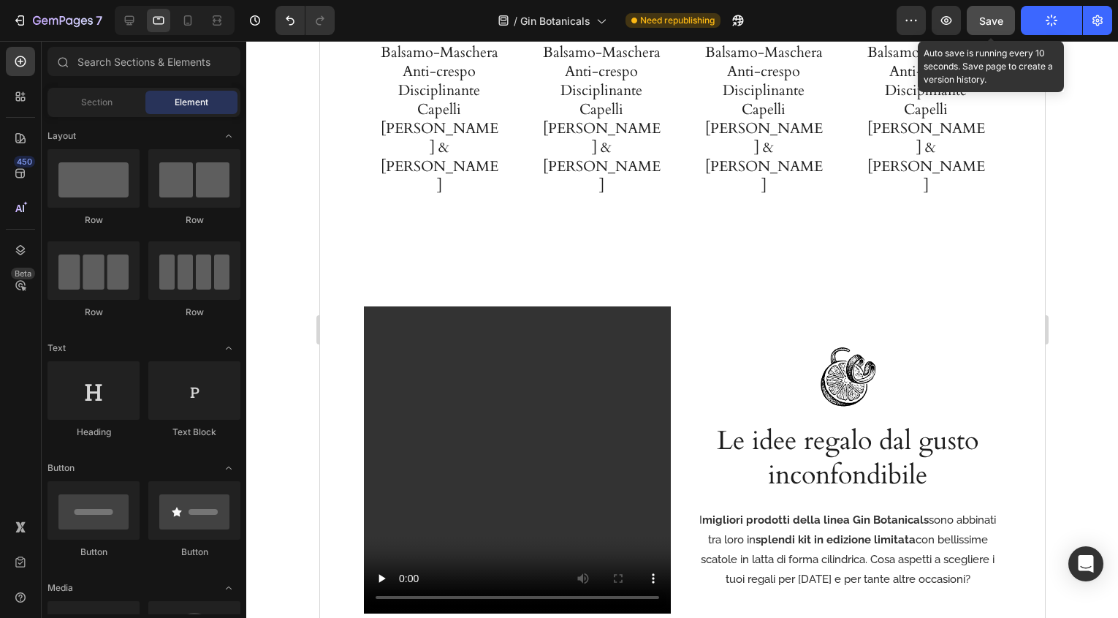
click at [993, 24] on span "Save" at bounding box center [992, 21] width 24 height 12
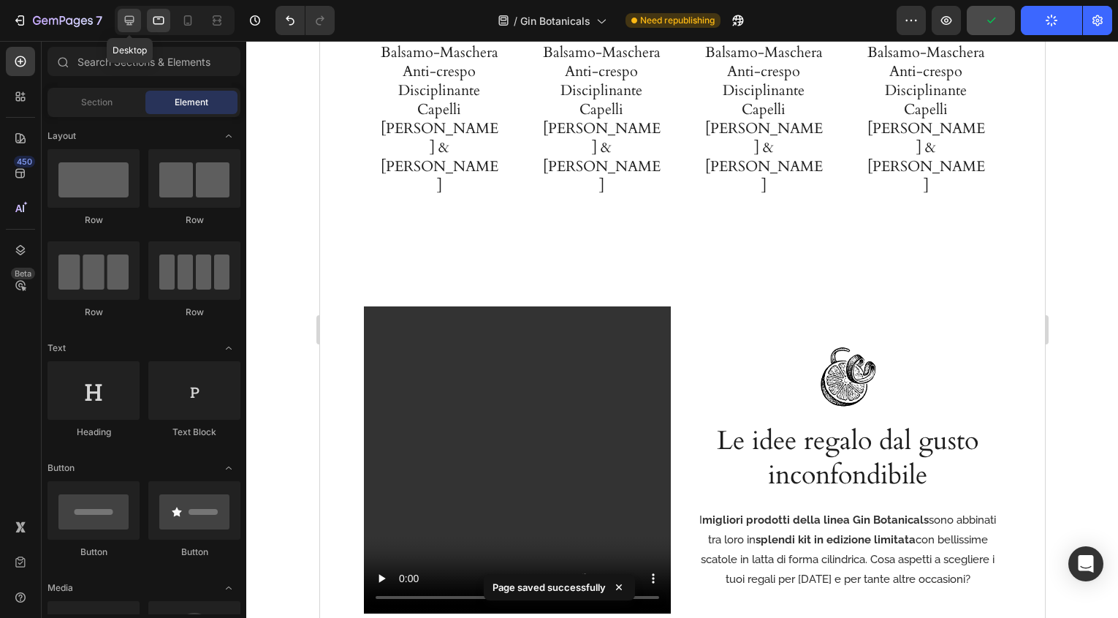
click at [123, 26] on icon at bounding box center [129, 20] width 15 height 15
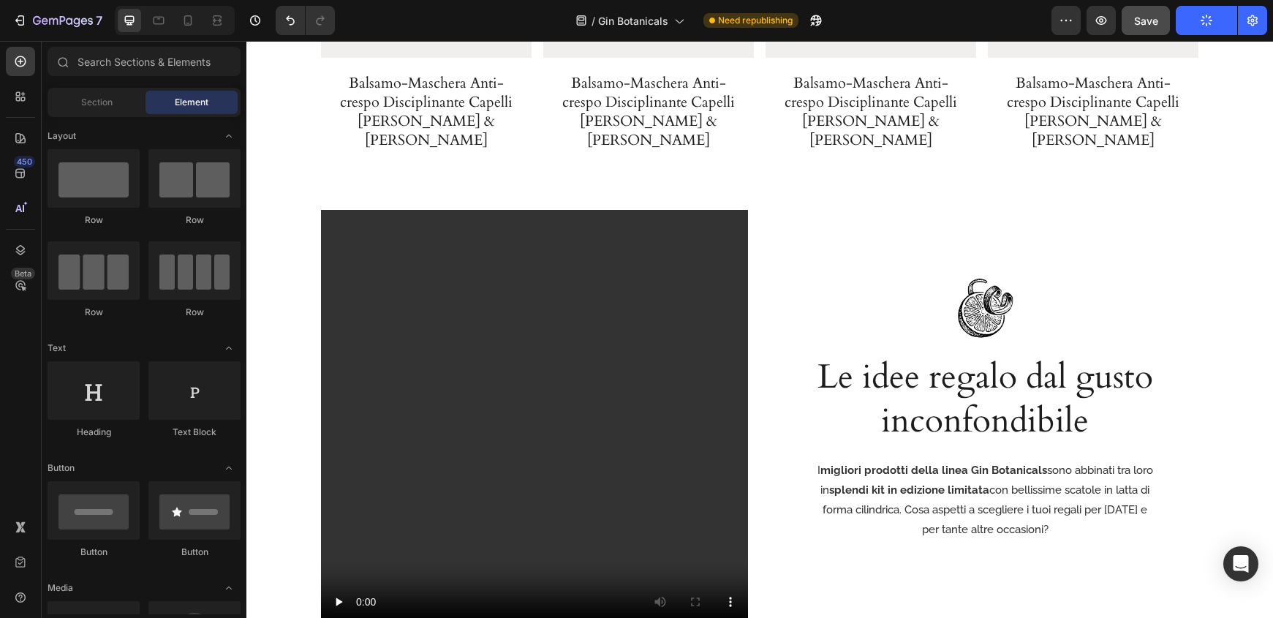
click at [760, 399] on div "Video Row Image Le idee regalo dal gusto inconfondibile Heading I migliori prod…" at bounding box center [759, 423] width 877 height 427
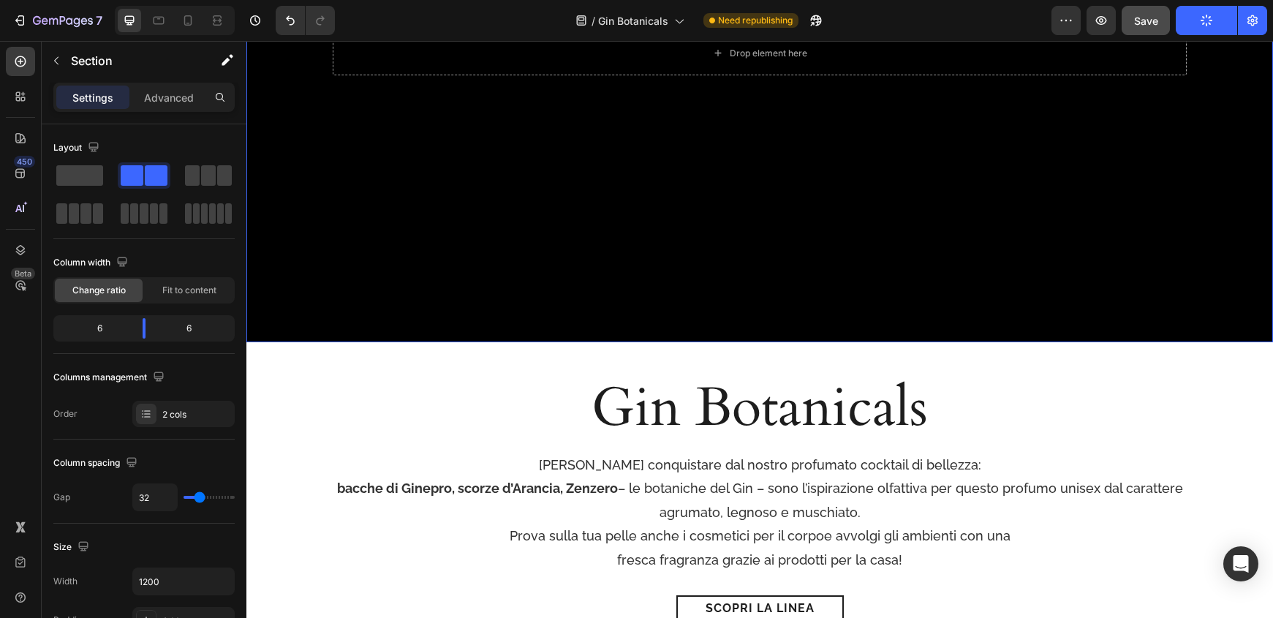
scroll to position [362, 0]
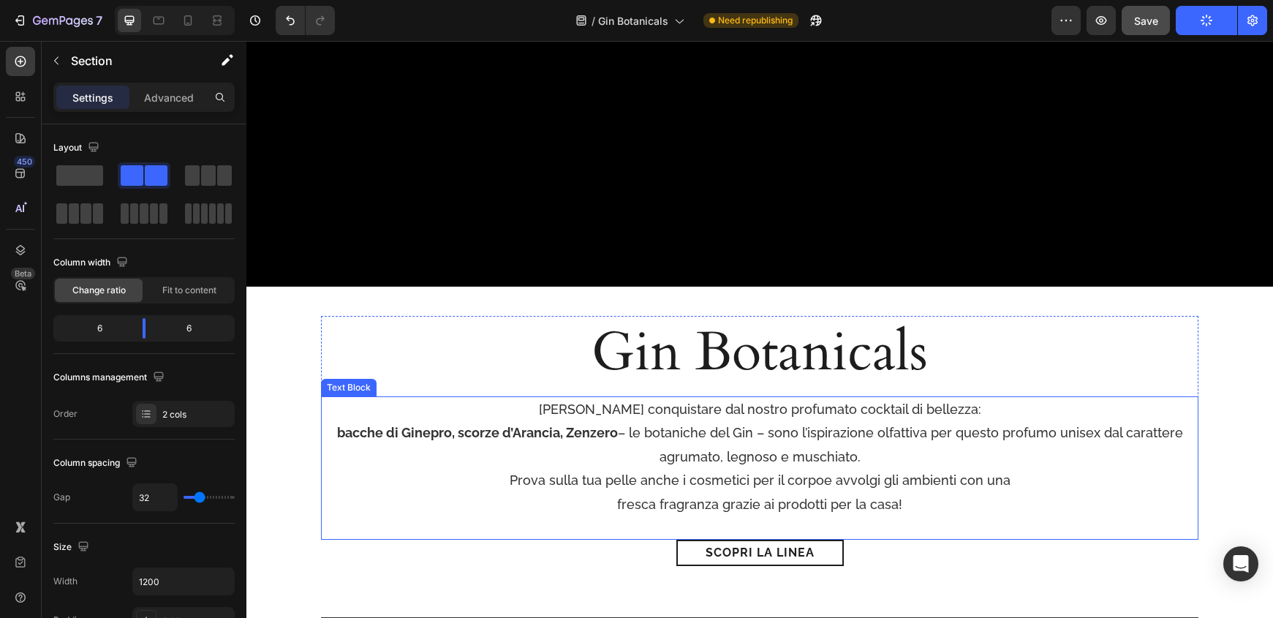
click at [876, 430] on p "bacche di Ginepro, scorze d’Arancia, Zenzero – le botaniche del Gin – sono l’is…" at bounding box center [759, 445] width 874 height 48
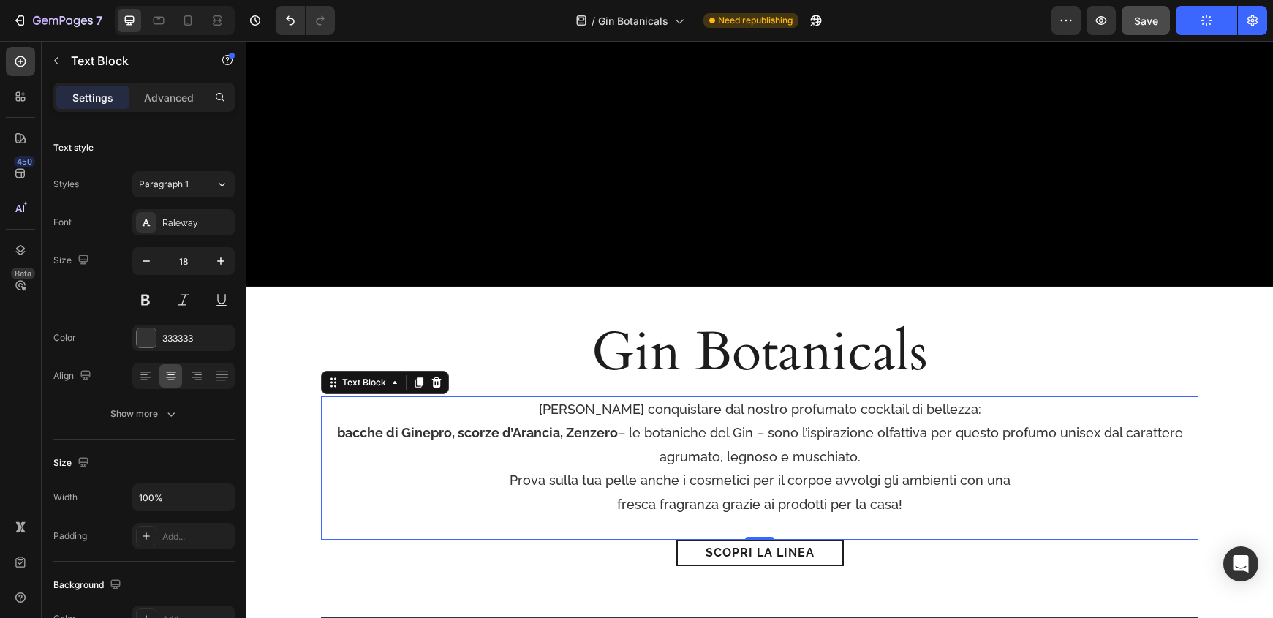
click at [936, 439] on p "bacche di Ginepro, scorze d’Arancia, Zenzero – le botaniche del Gin – sono l’is…" at bounding box center [759, 445] width 874 height 48
click at [933, 434] on p "bacche di Ginepro, scorze d’Arancia, Zenzero – le botaniche del Gin – sono l’is…" at bounding box center [759, 445] width 874 height 48
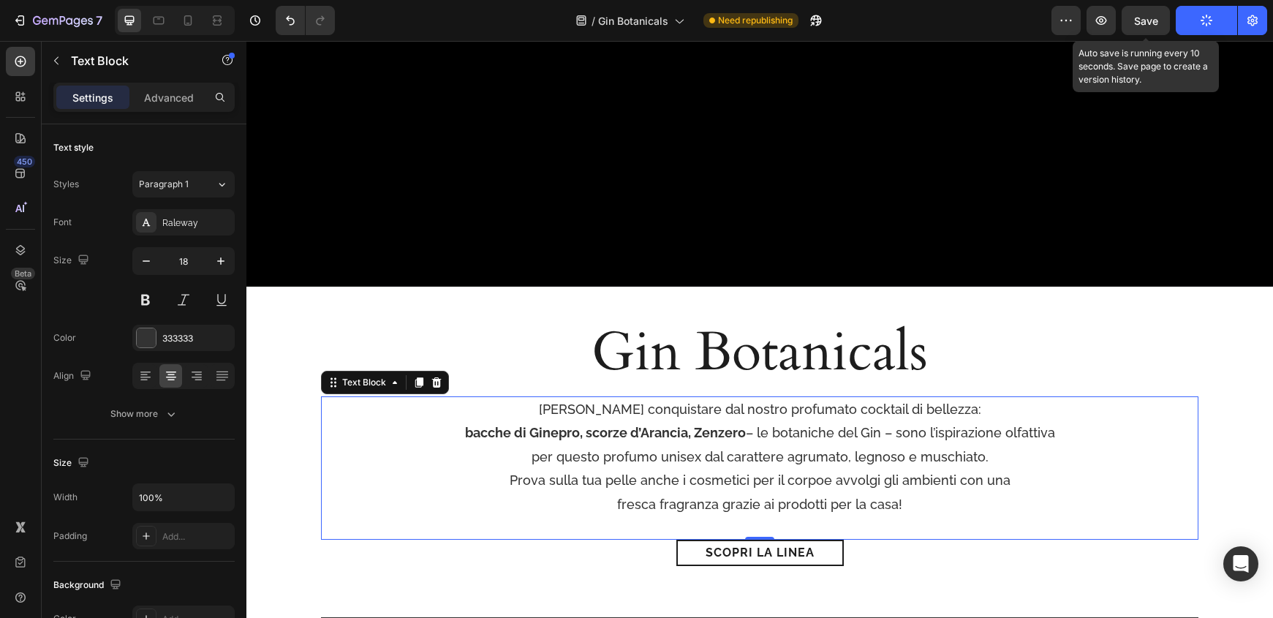
drag, startPoint x: 1153, startPoint y: 23, endPoint x: 1194, endPoint y: 23, distance: 41.7
click at [1153, 23] on span "Save" at bounding box center [1146, 21] width 24 height 12
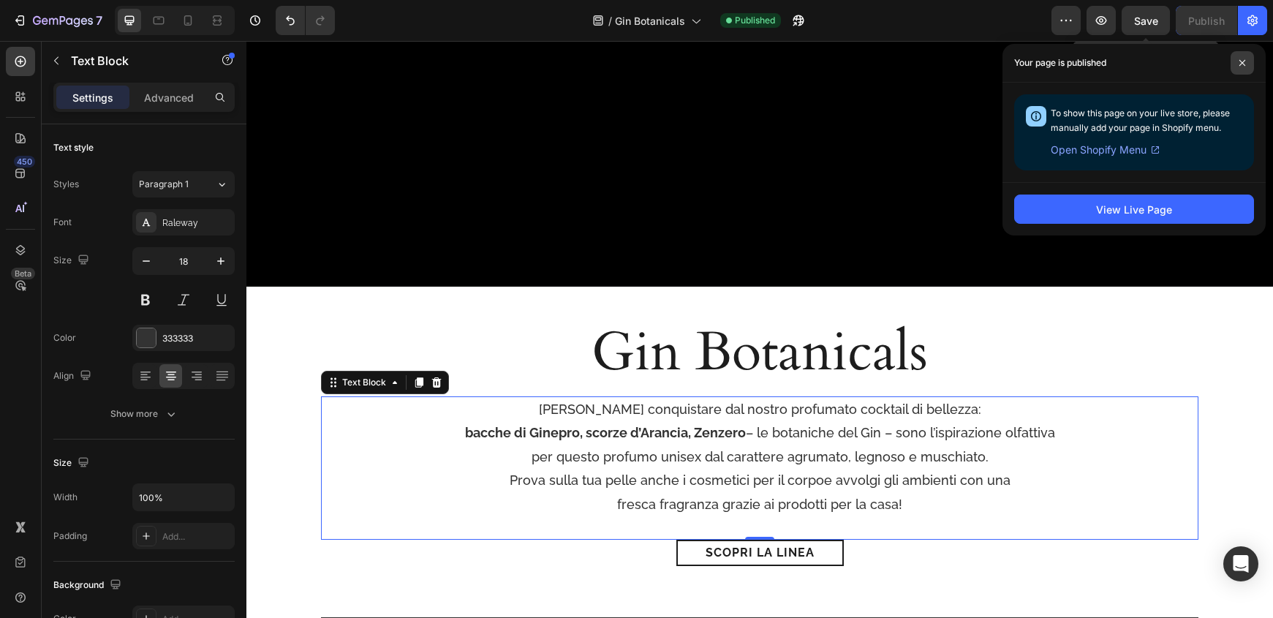
click at [1157, 67] on span at bounding box center [1241, 62] width 23 height 23
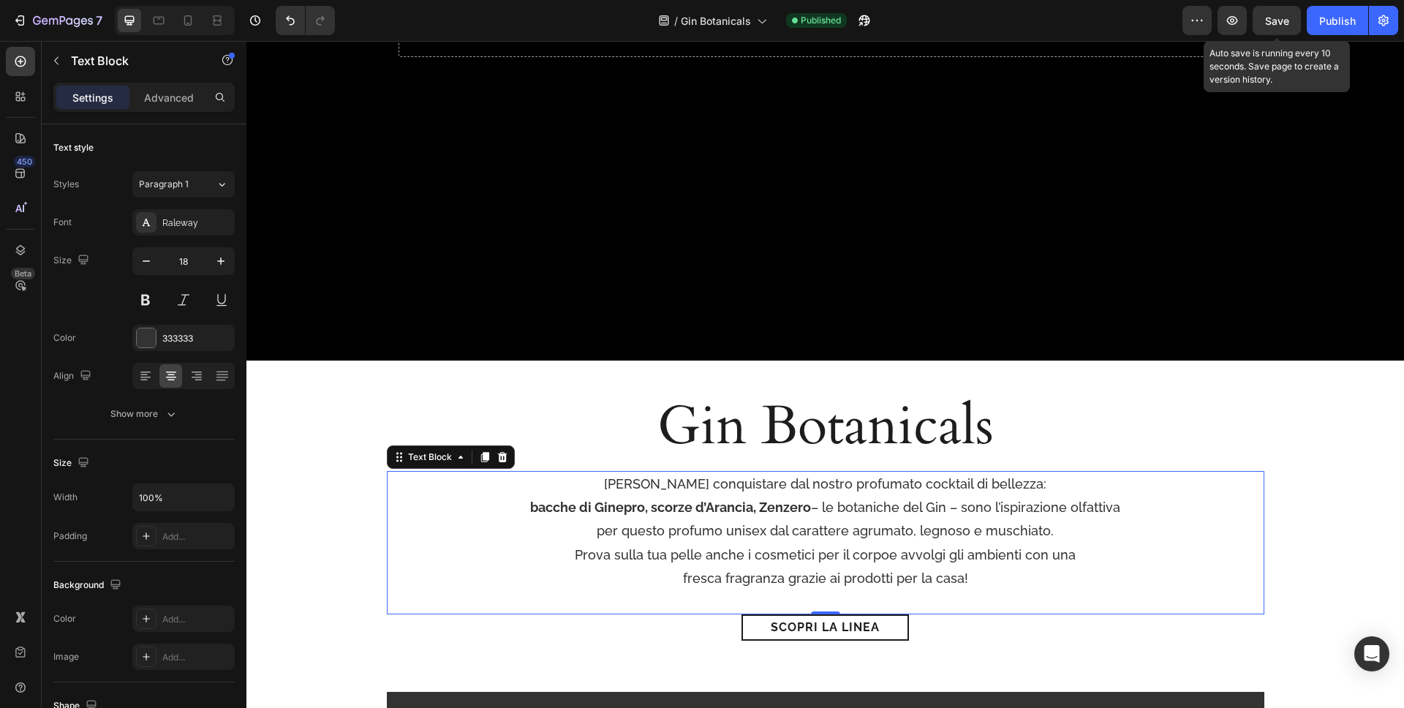
scroll to position [360, 0]
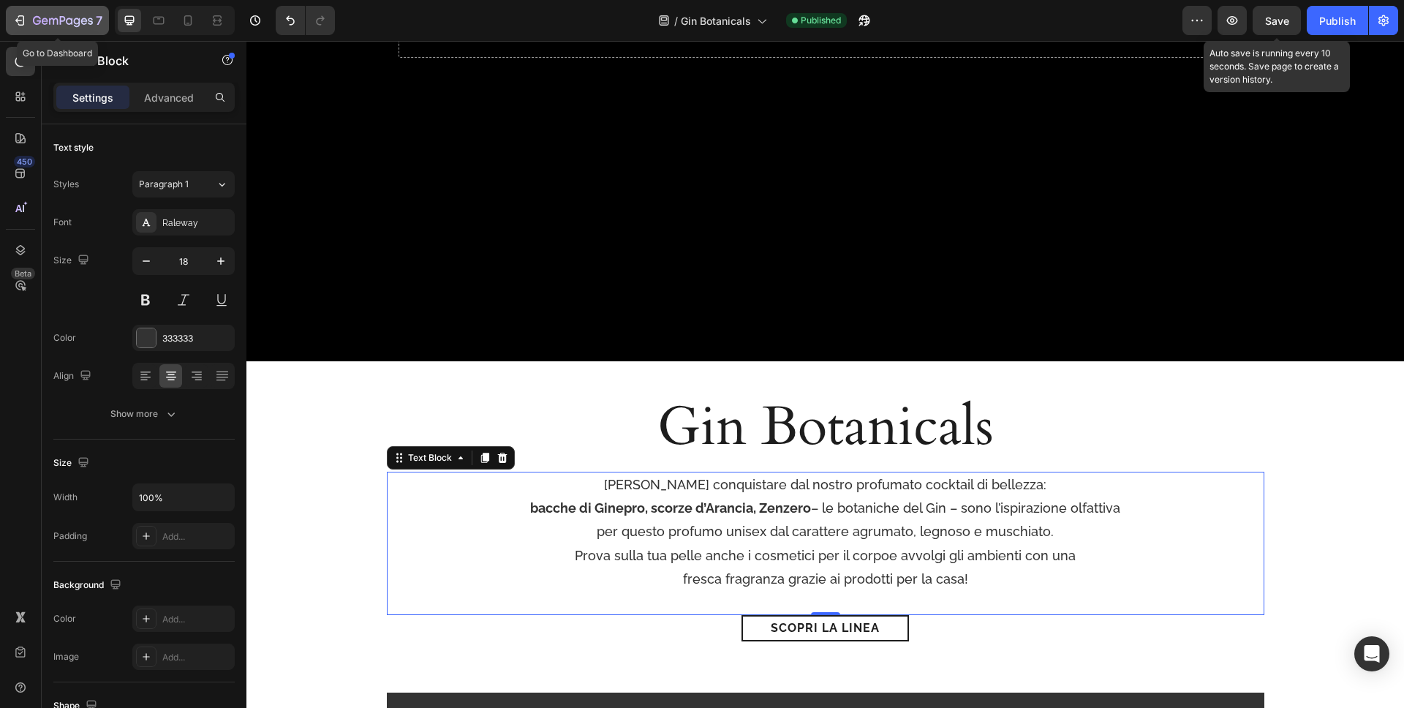
click at [18, 33] on button "7" at bounding box center [57, 20] width 103 height 29
